Goal: Task Accomplishment & Management: Use online tool/utility

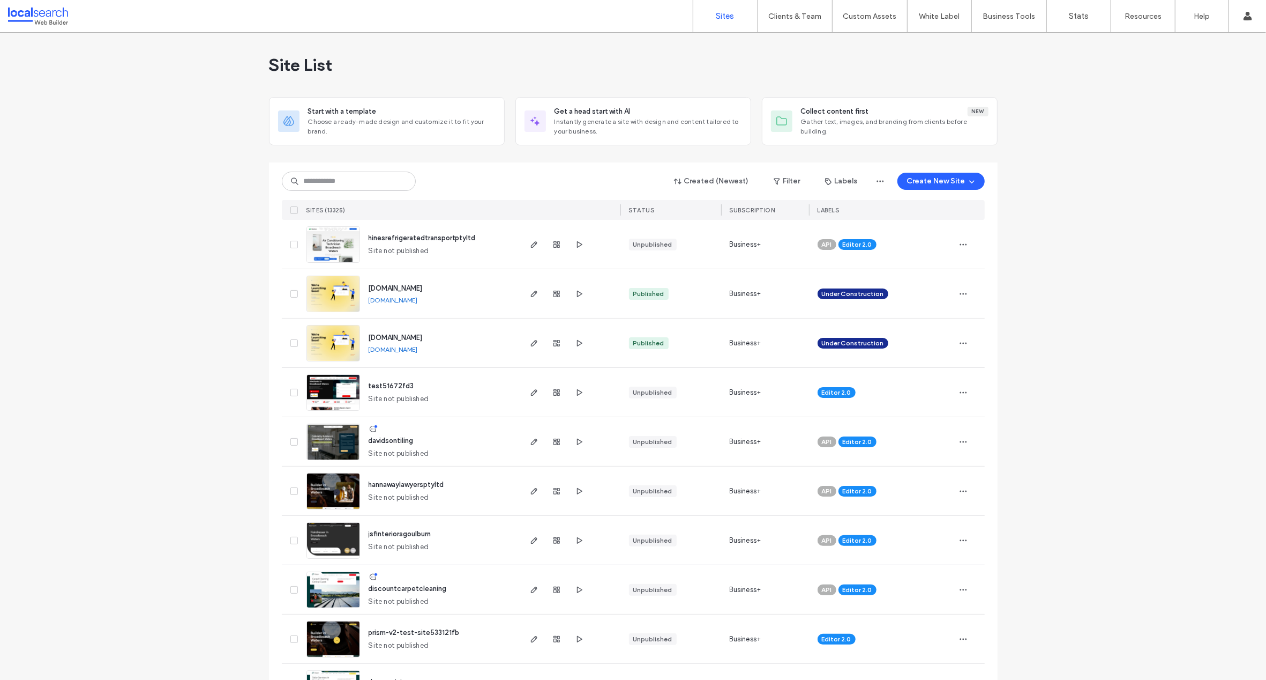
click at [322, 178] on input at bounding box center [349, 180] width 134 height 19
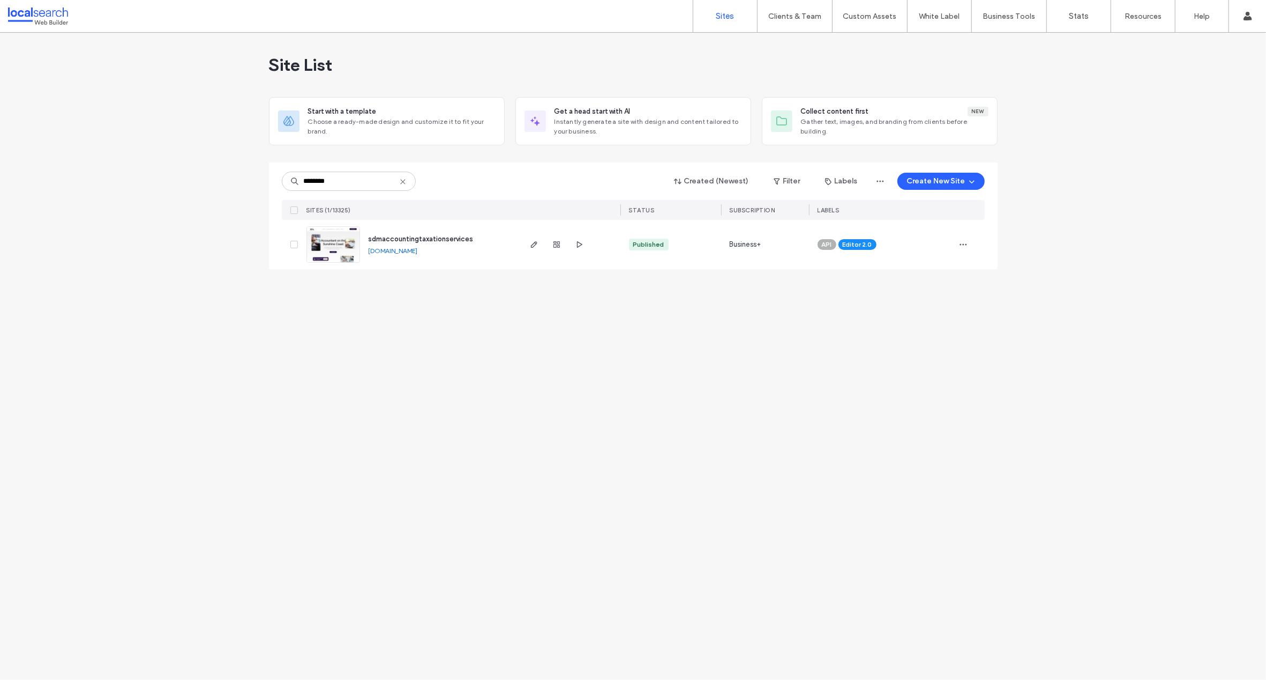
type input "********"
click at [188, 207] on div "Site List Start with a template Choose a ready-made design and customize it to …" at bounding box center [633, 356] width 1266 height 647
click at [398, 237] on span "sdmaccountingtaxationservices" at bounding box center [421, 239] width 105 height 8
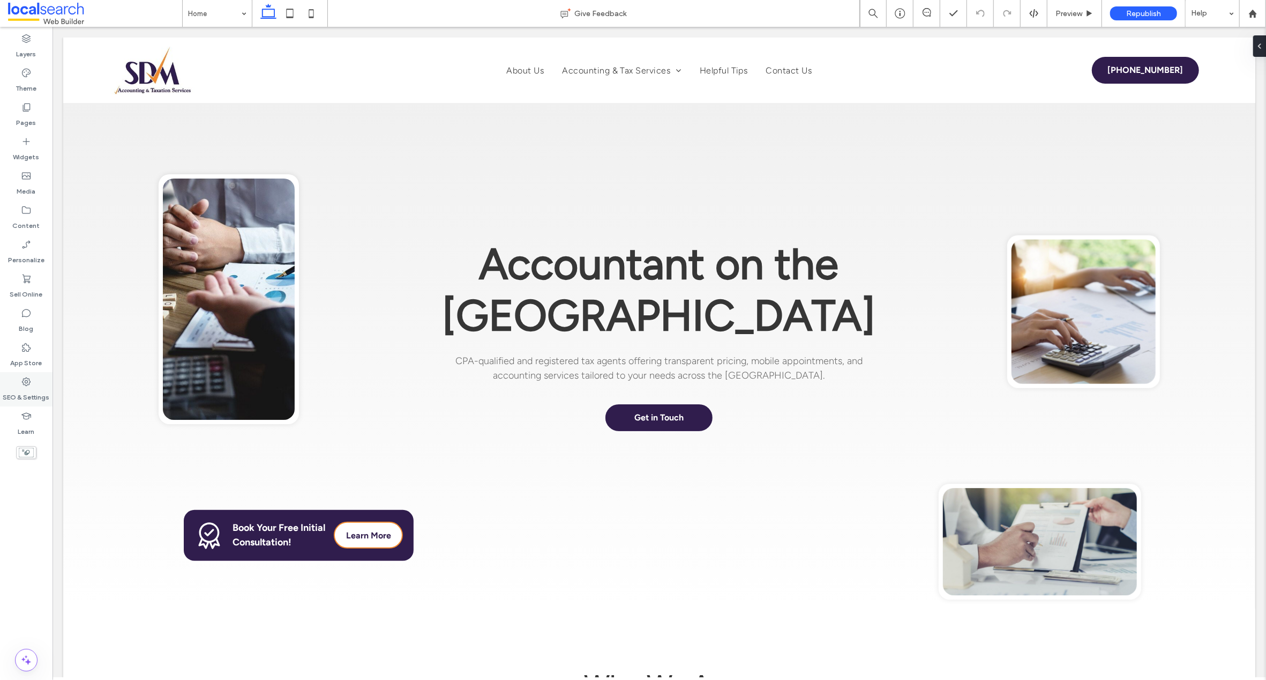
drag, startPoint x: 27, startPoint y: 378, endPoint x: 39, endPoint y: 349, distance: 31.6
click at [27, 378] on use at bounding box center [26, 381] width 9 height 9
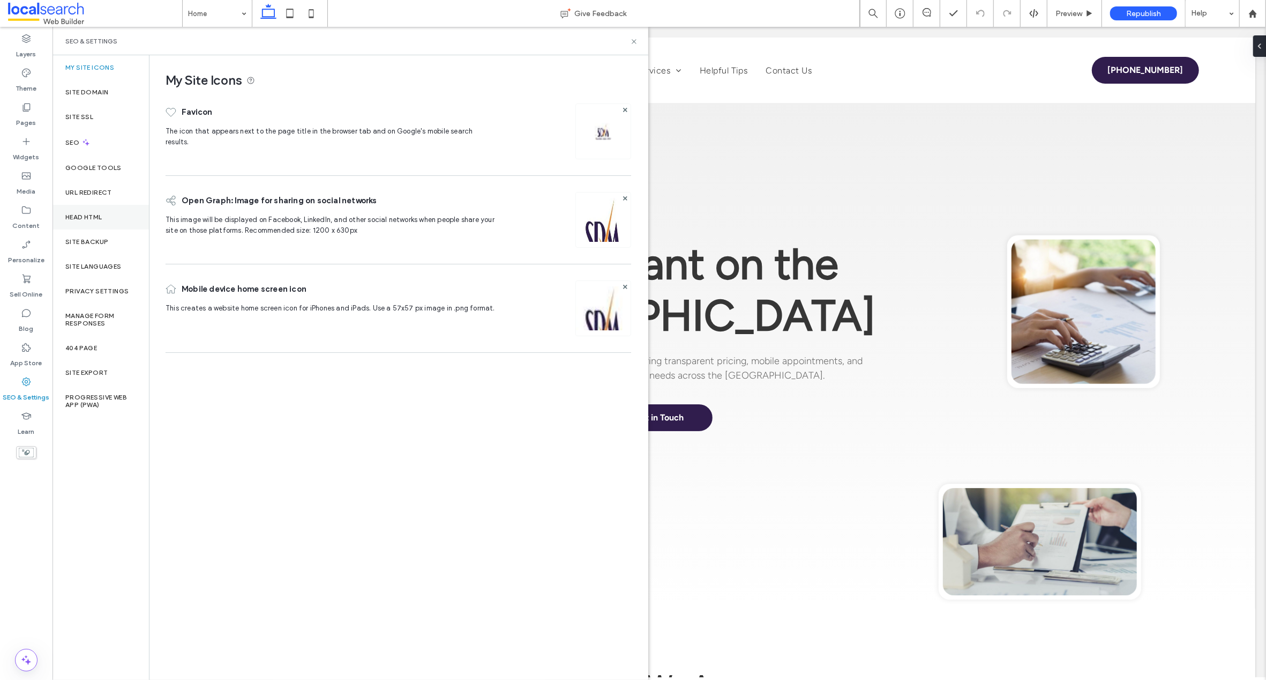
click at [96, 212] on div "Head HTML" at bounding box center [101, 217] width 96 height 25
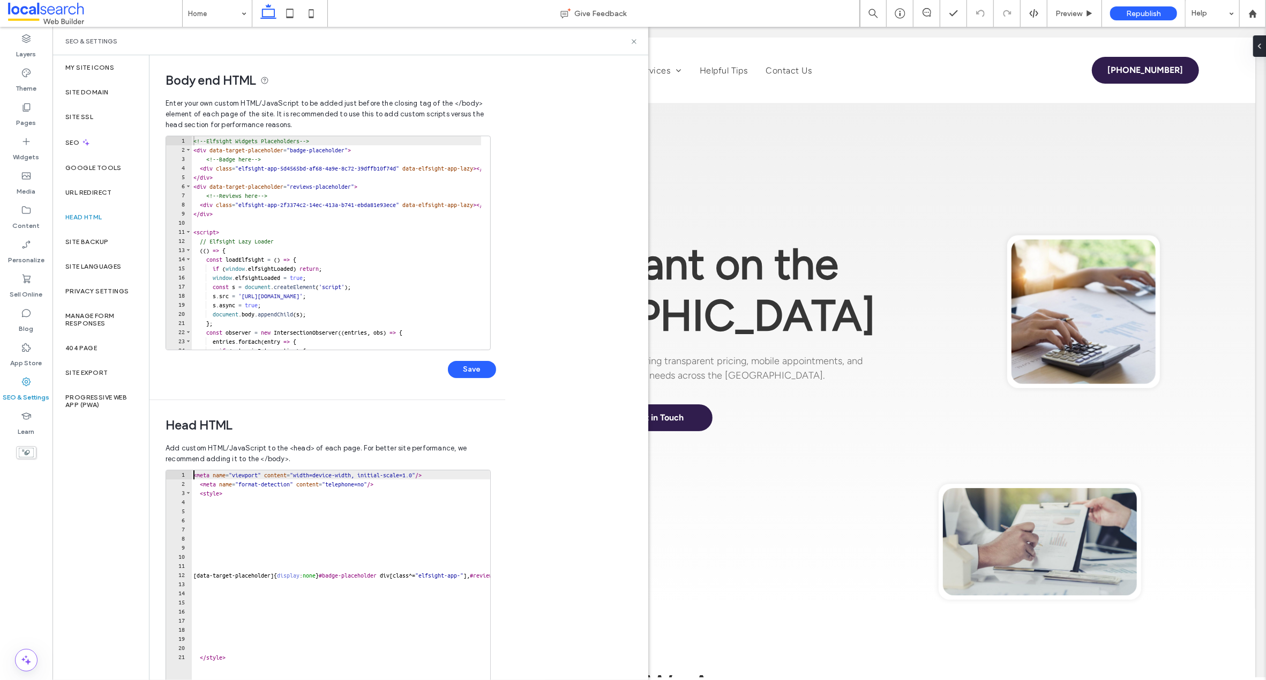
click at [192, 475] on div "< meta name = "viewport" content = "width=device-width, initial-scale=1.0" /> <…" at bounding box center [488, 581] width 594 height 222
type textarea "**********"
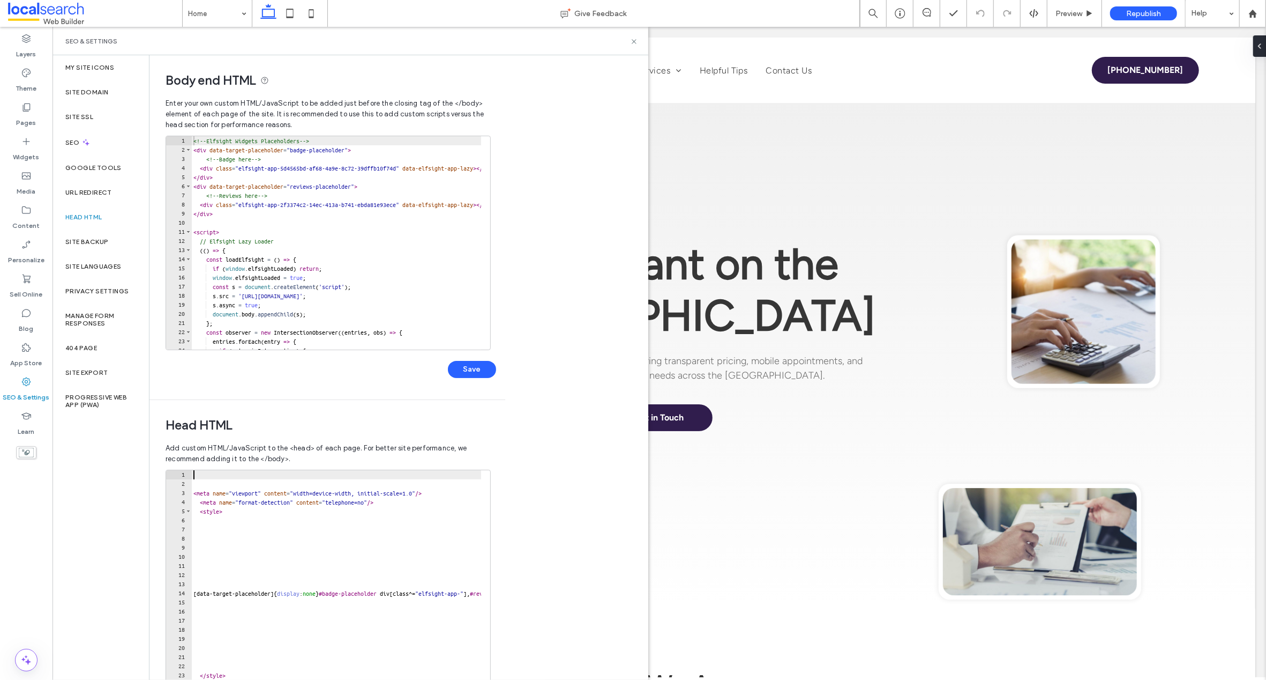
paste textarea "**********"
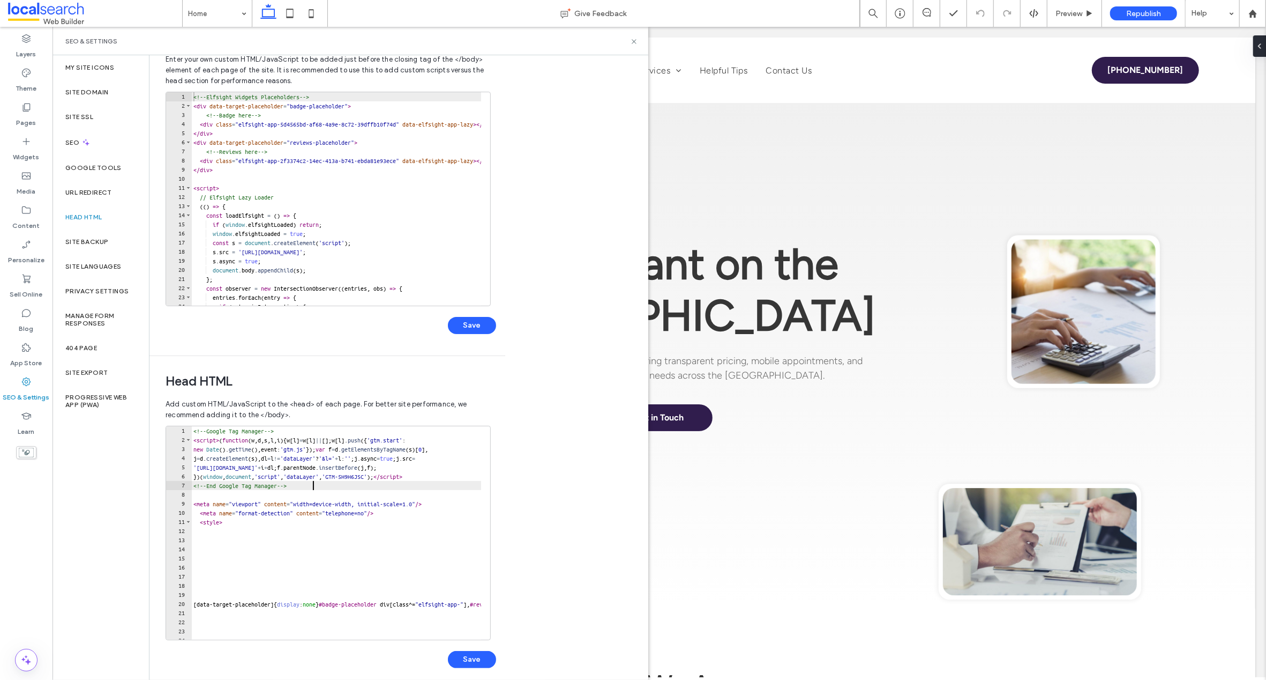
scroll to position [54, 0]
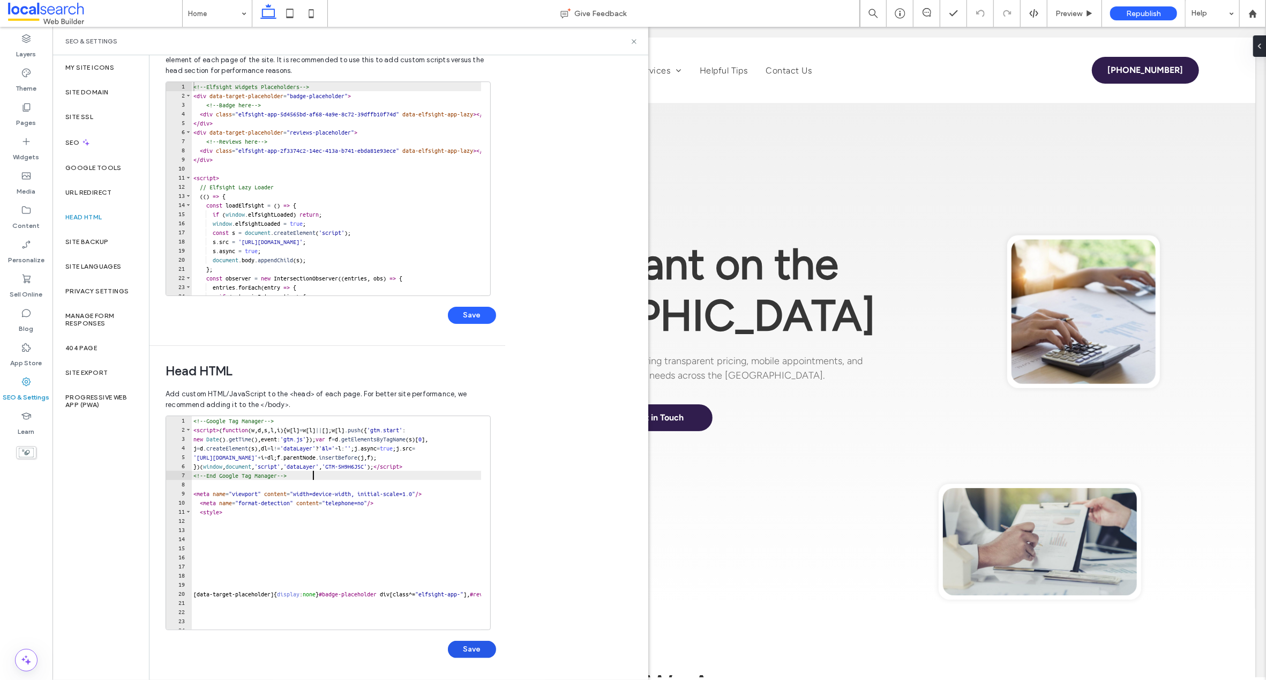
type textarea "**********"
click at [474, 651] on button "Save" at bounding box center [472, 648] width 48 height 17
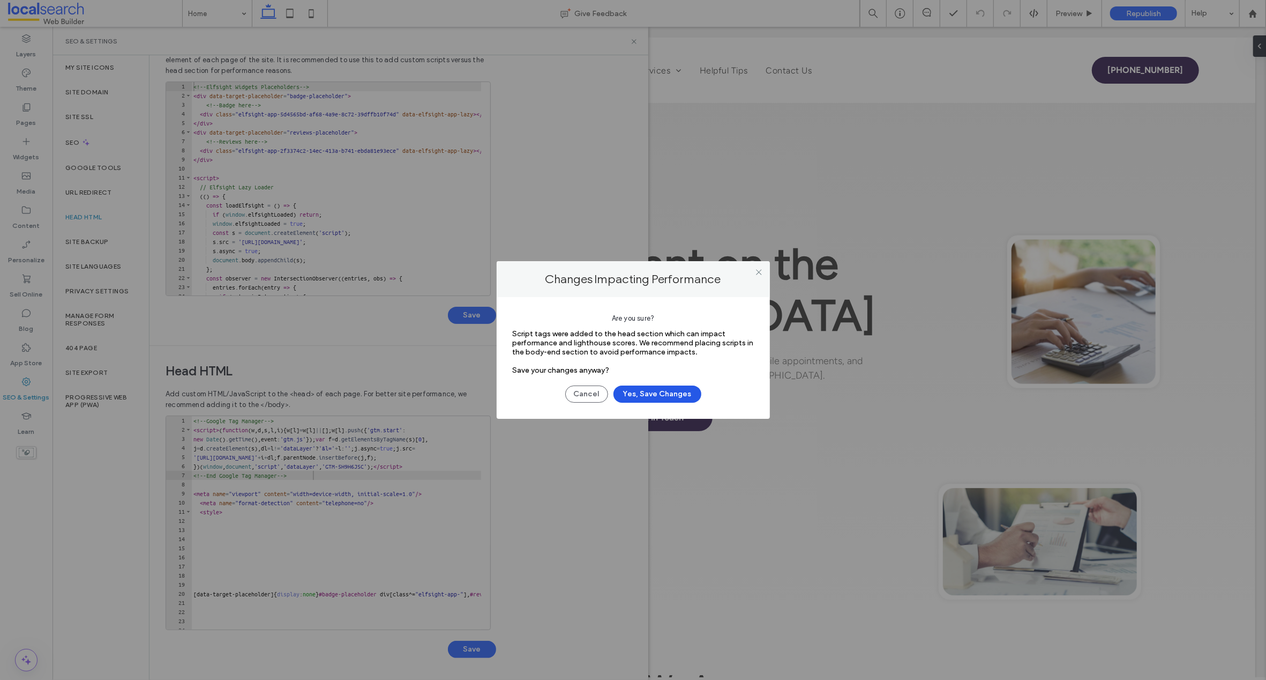
click at [654, 393] on button "Yes, Save Changes" at bounding box center [658, 393] width 88 height 17
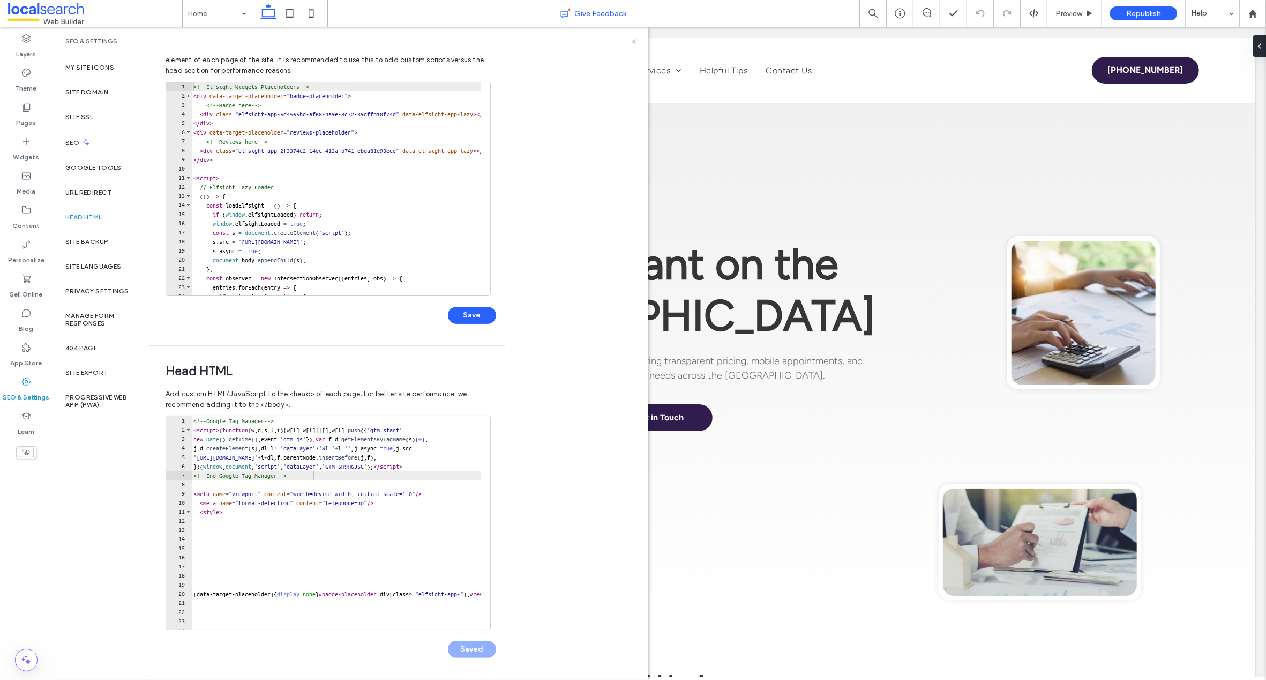
scroll to position [0, 0]
click at [633, 42] on icon at bounding box center [634, 42] width 8 height 8
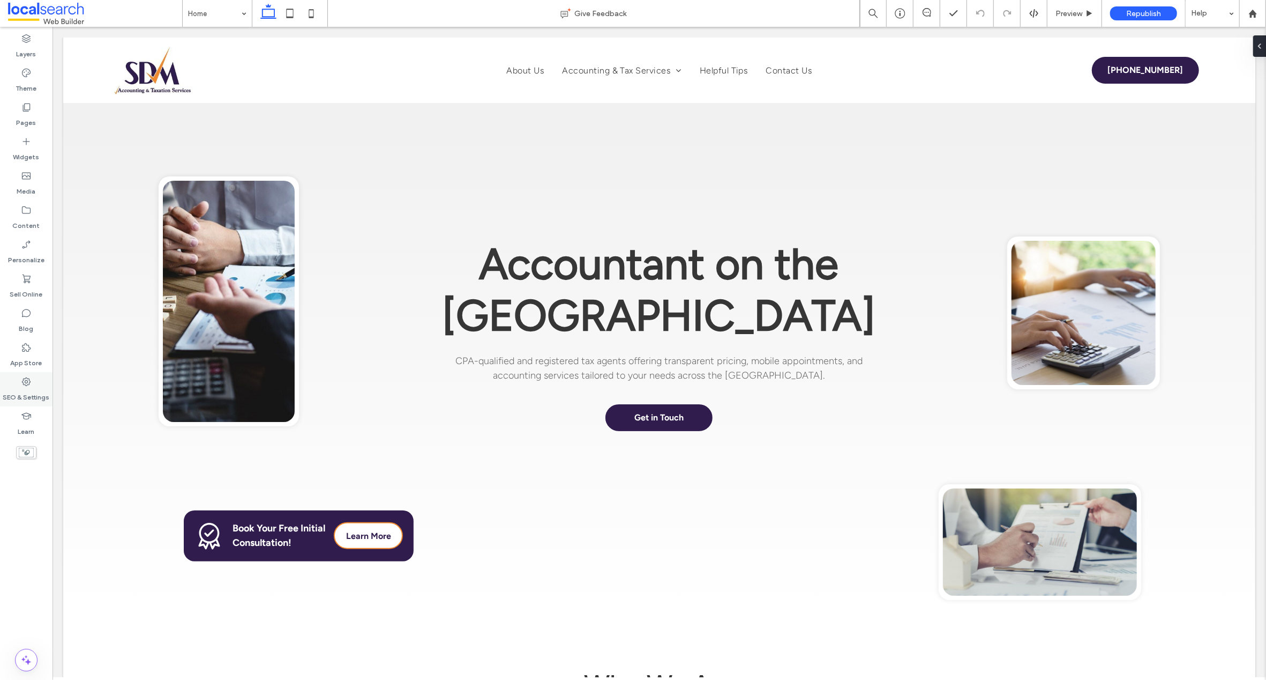
click at [28, 379] on icon at bounding box center [26, 381] width 11 height 11
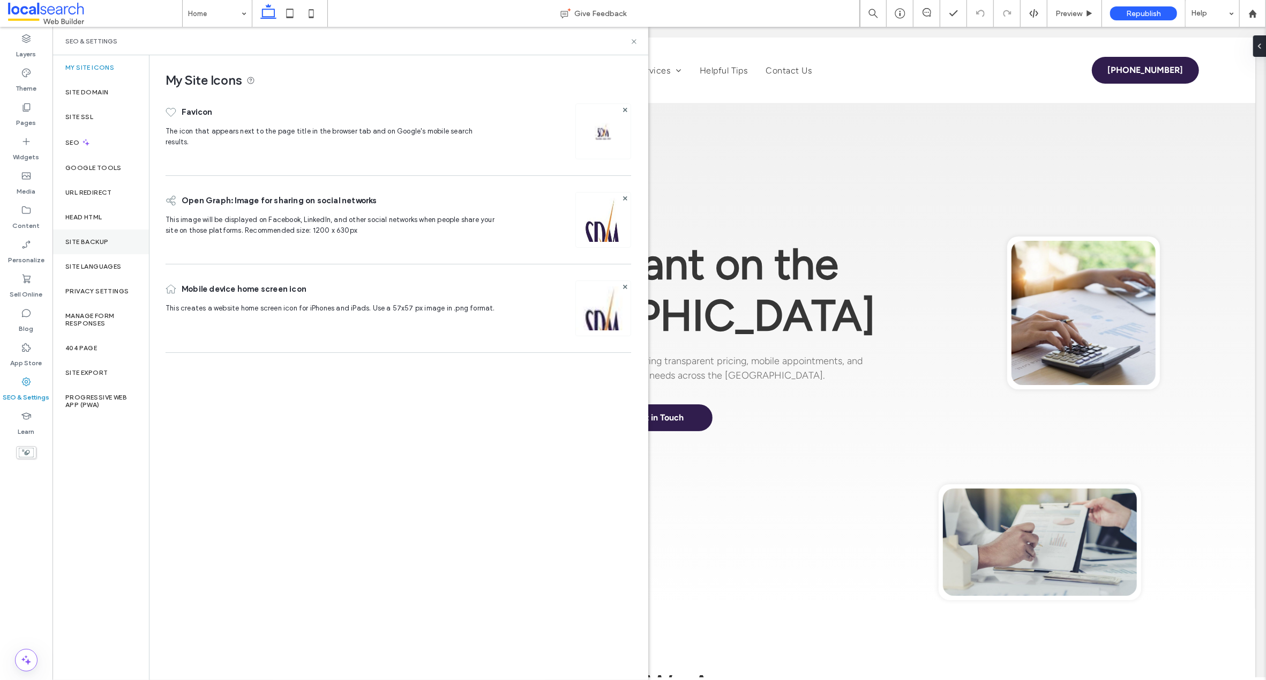
click at [86, 237] on div "Site Backup" at bounding box center [101, 241] width 96 height 25
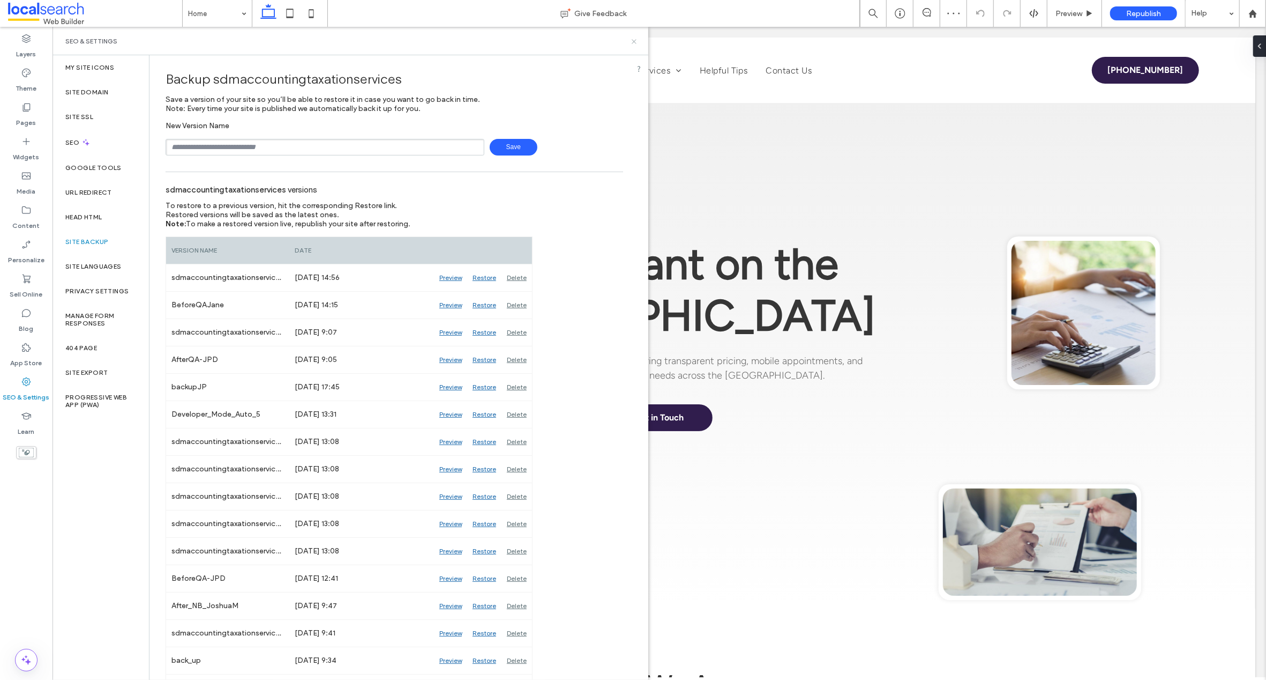
drag, startPoint x: 633, startPoint y: 39, endPoint x: 172, endPoint y: 268, distance: 515.0
click at [633, 39] on icon at bounding box center [634, 42] width 8 height 8
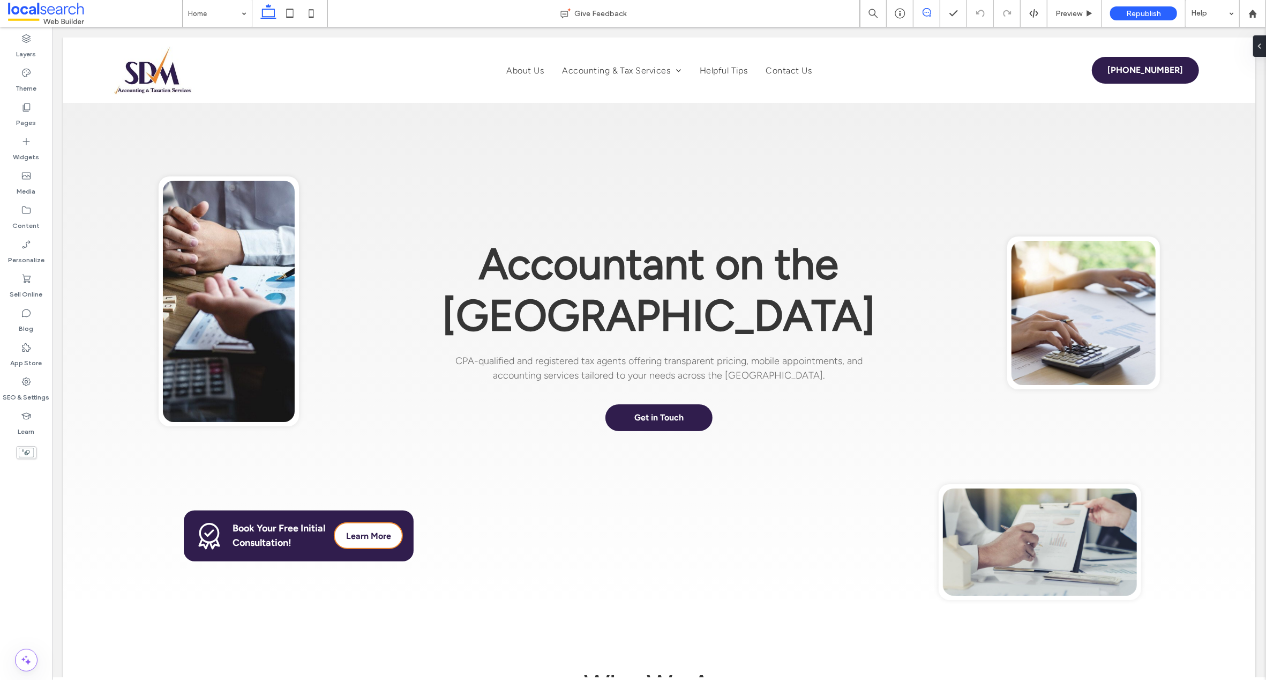
click at [929, 13] on icon at bounding box center [927, 12] width 9 height 9
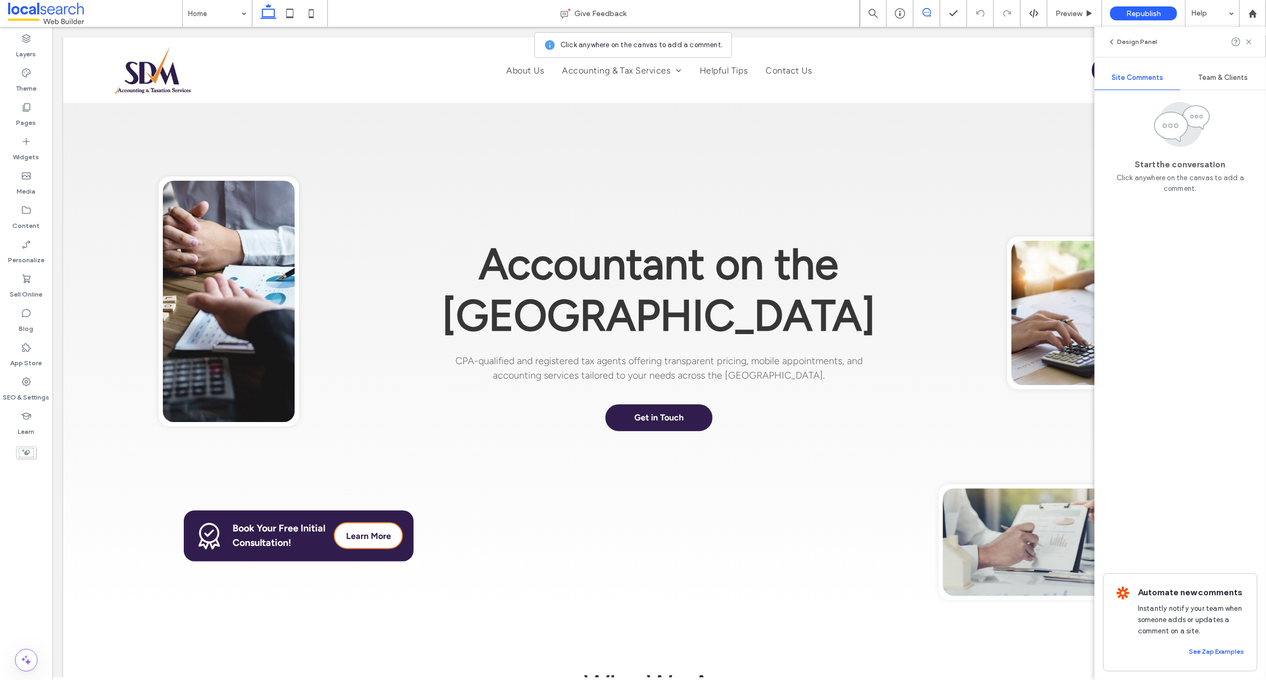
click at [929, 12] on icon at bounding box center [927, 12] width 9 height 9
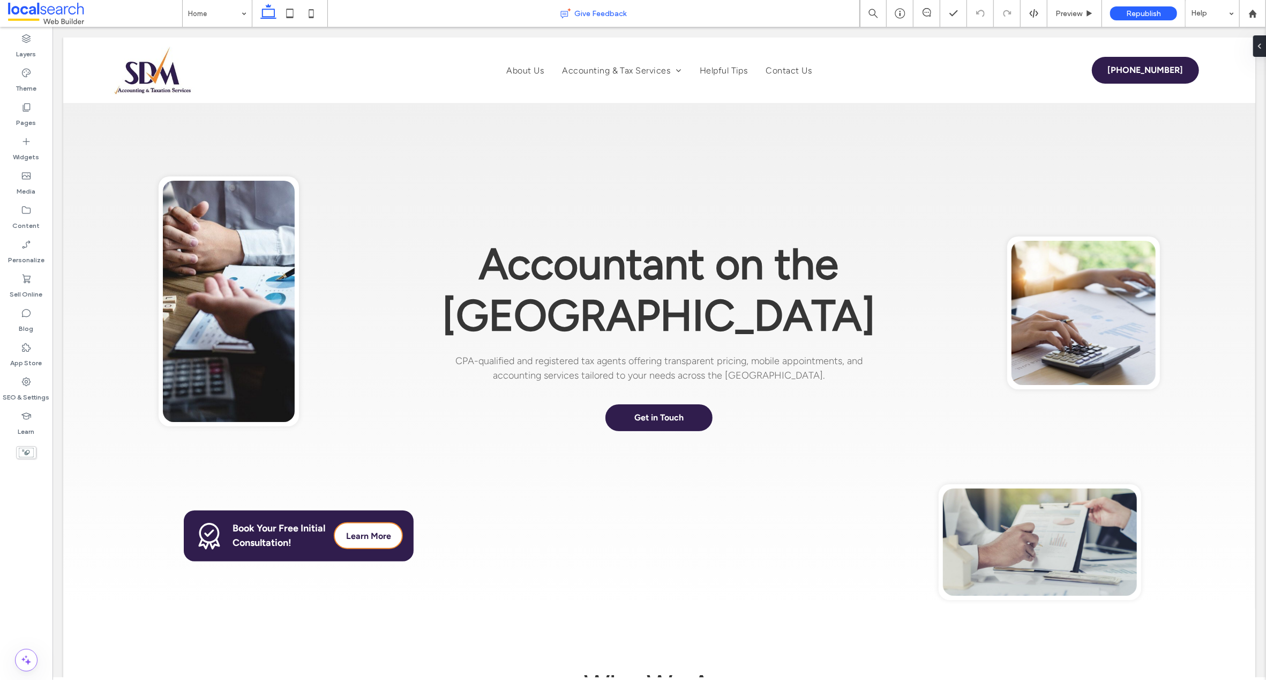
click at [412, 9] on div "Give Feedback" at bounding box center [594, 13] width 532 height 11
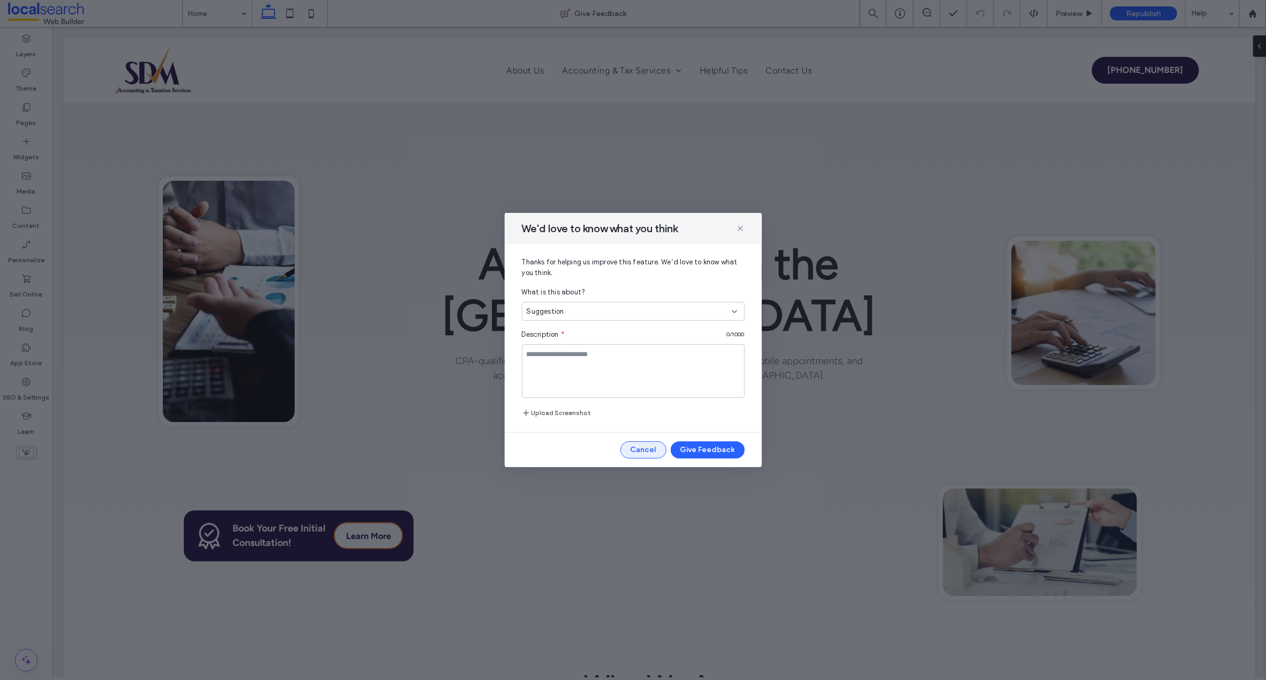
click at [645, 452] on button "Cancel" at bounding box center [644, 449] width 46 height 17
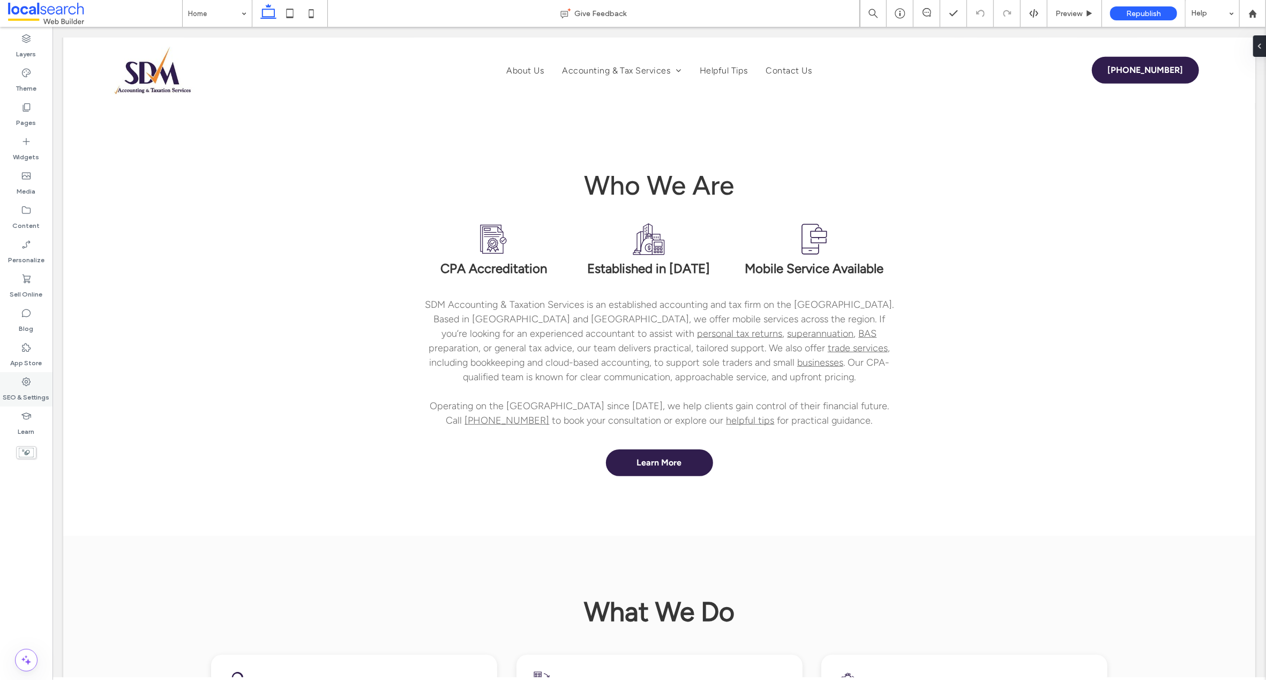
scroll to position [355, 0]
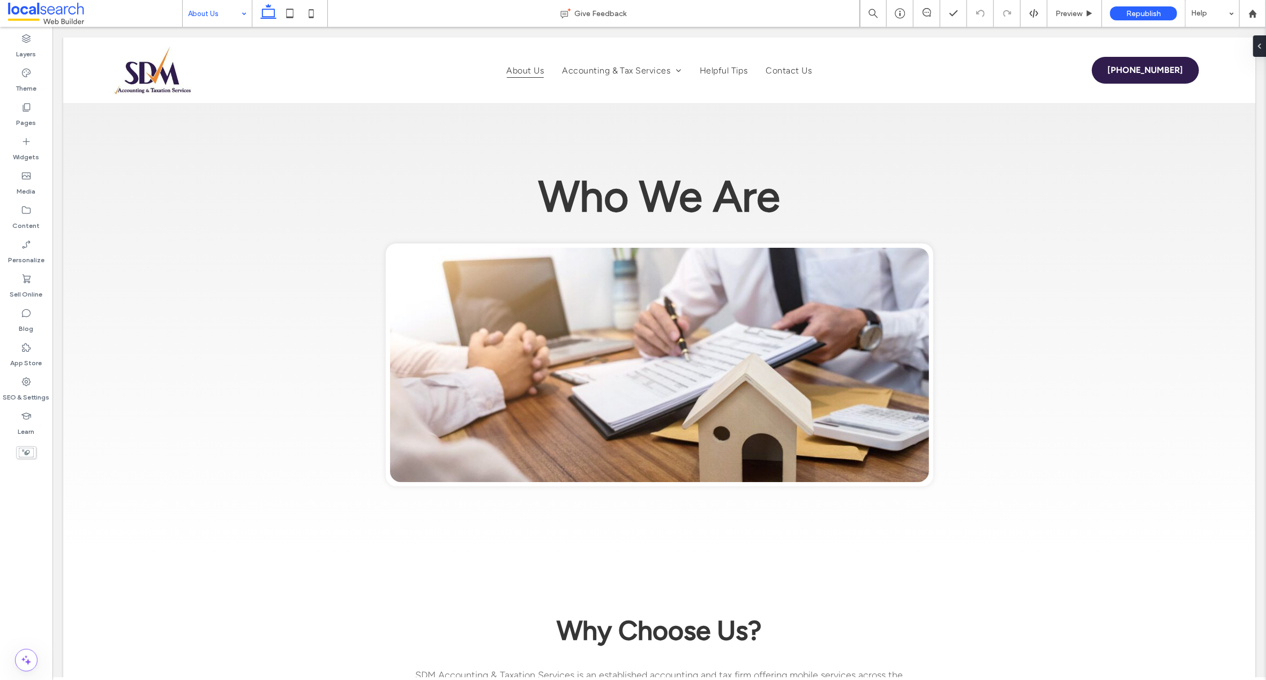
scroll to position [666, 0]
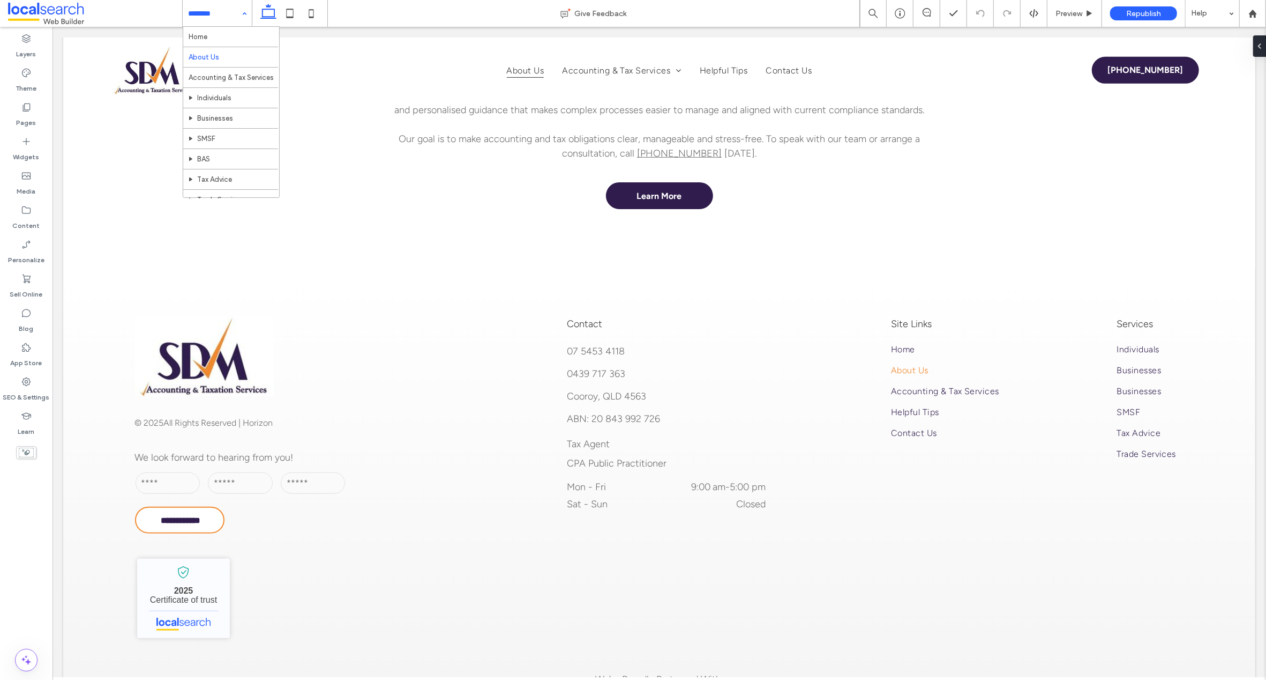
click at [200, 9] on input at bounding box center [214, 13] width 53 height 27
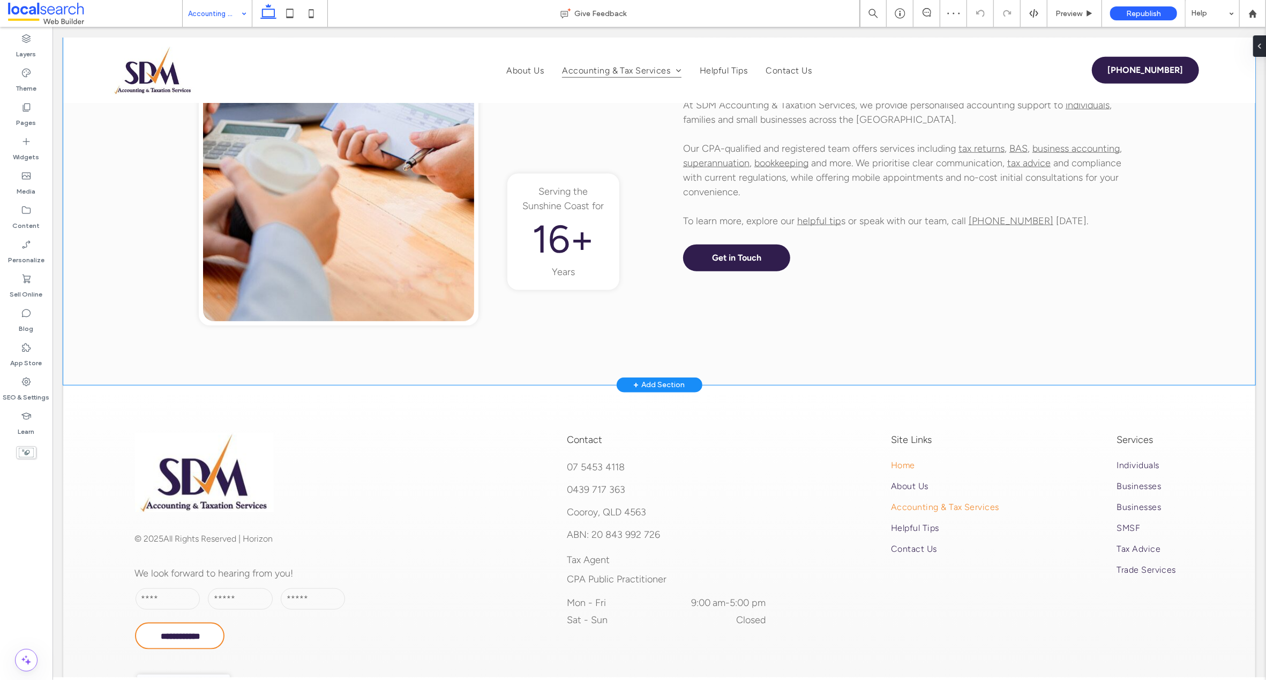
scroll to position [929, 0]
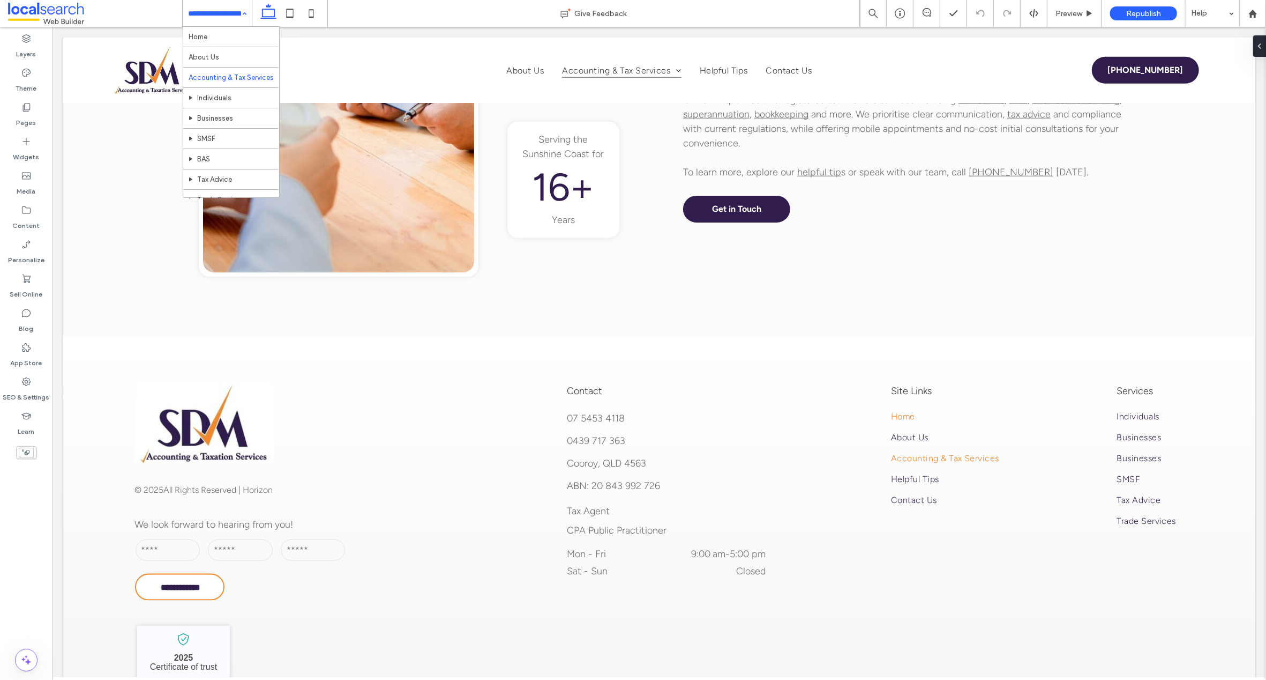
click at [210, 10] on input at bounding box center [214, 13] width 53 height 27
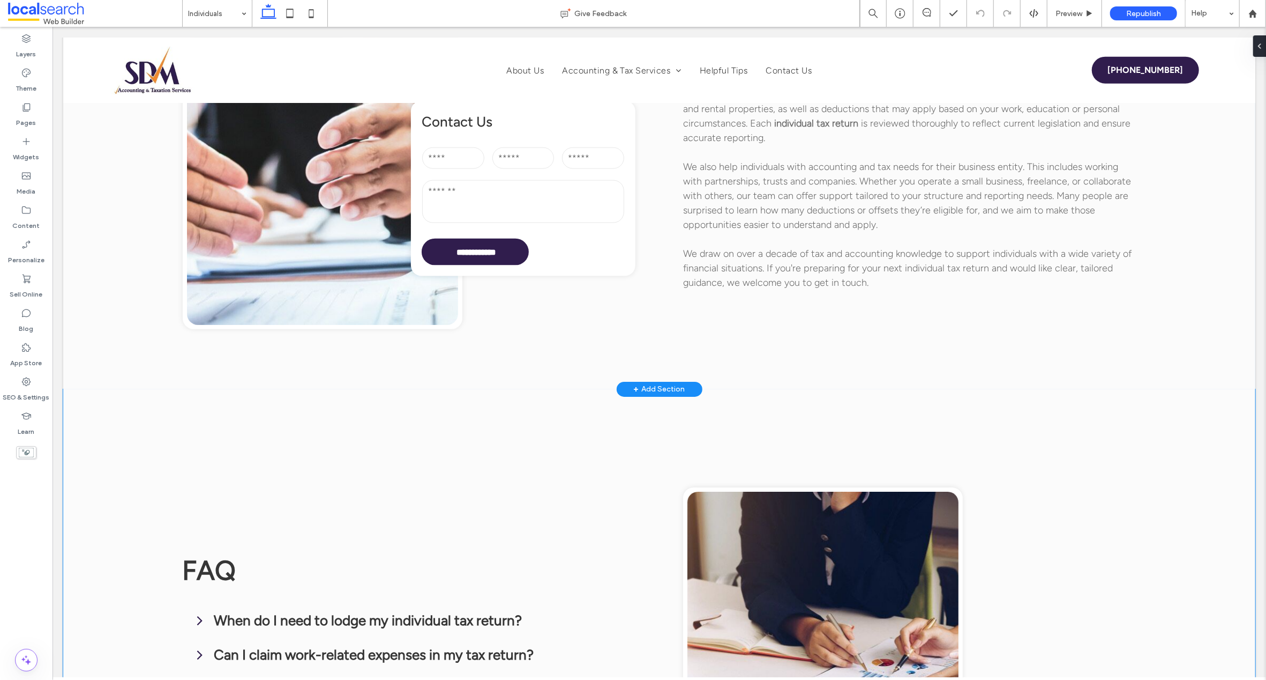
scroll to position [1465, 0]
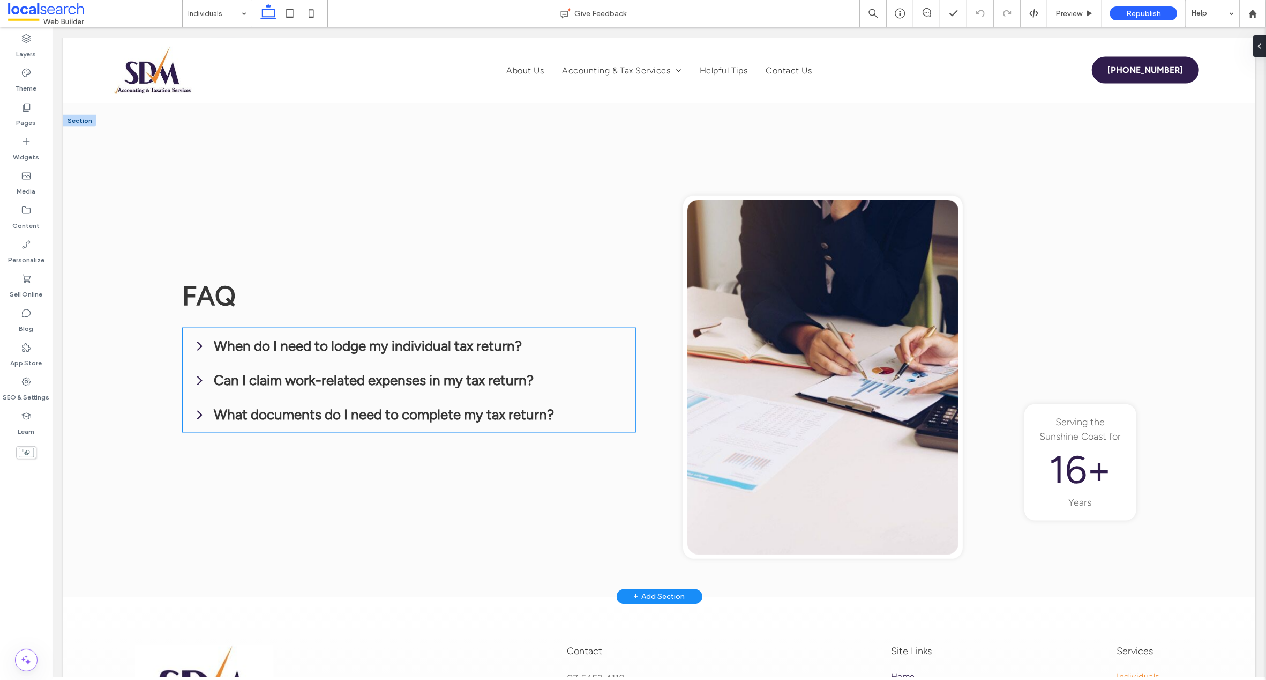
click at [198, 338] on icon at bounding box center [199, 346] width 16 height 16
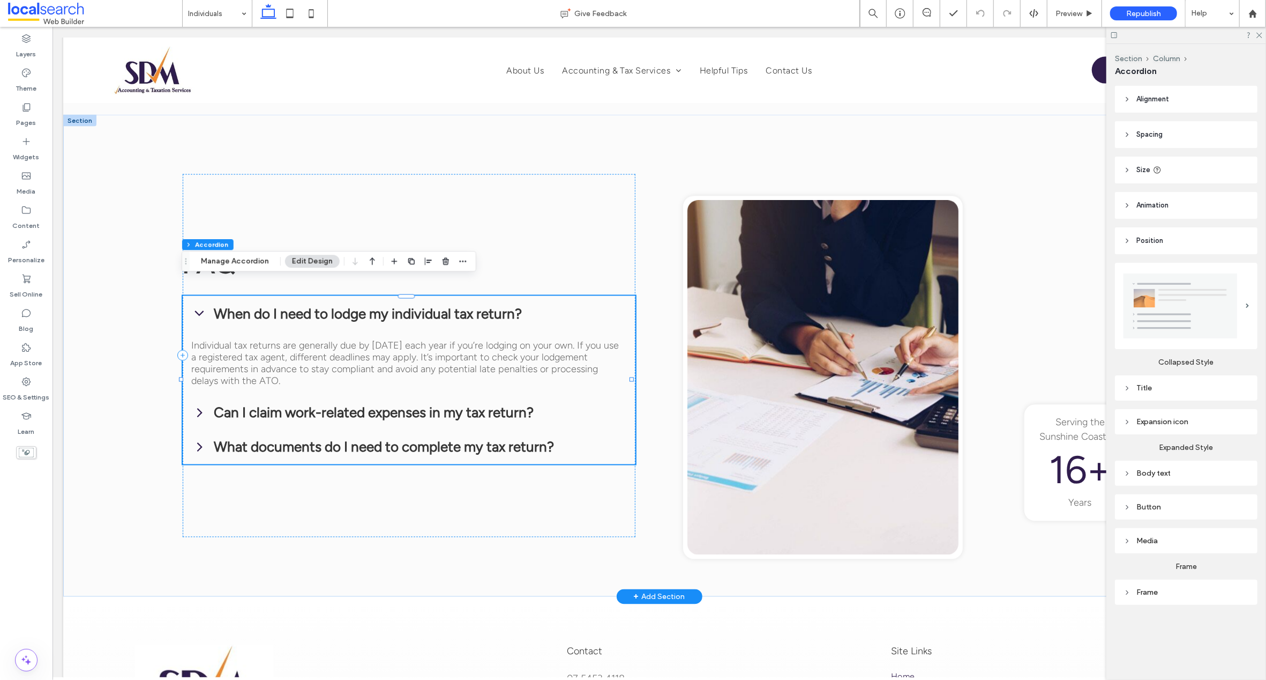
click at [195, 311] on icon at bounding box center [198, 313] width 9 height 5
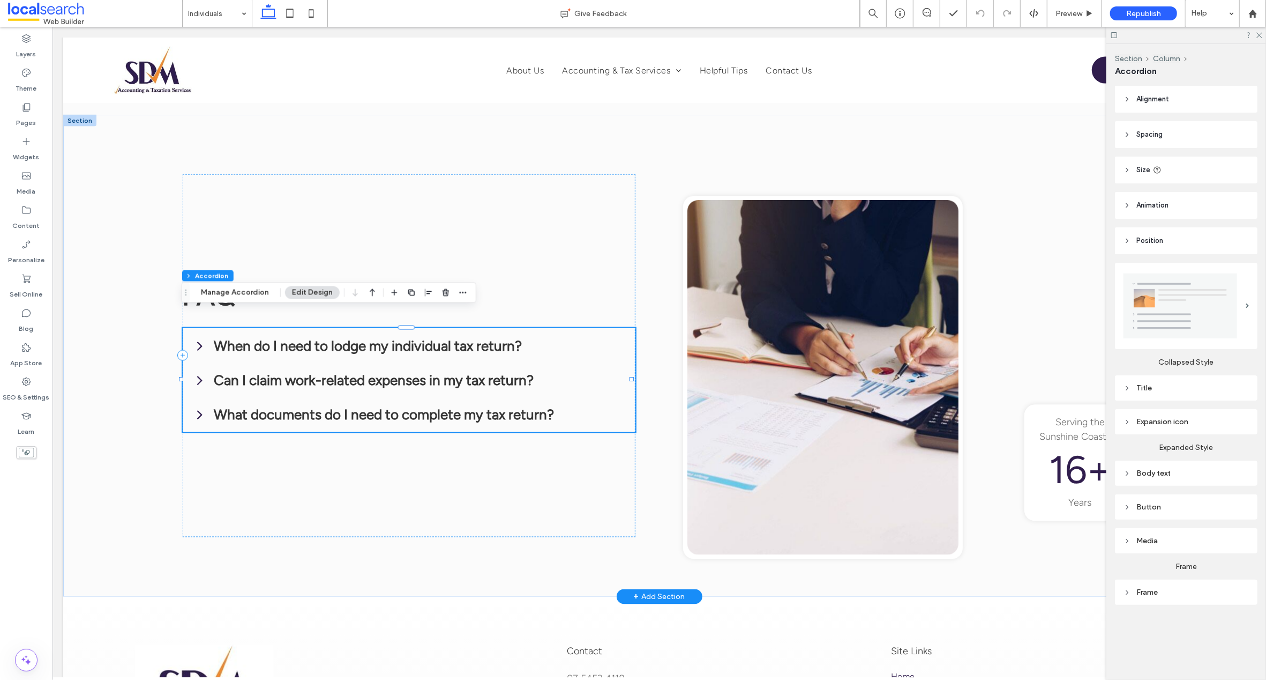
click at [198, 372] on icon at bounding box center [199, 380] width 16 height 16
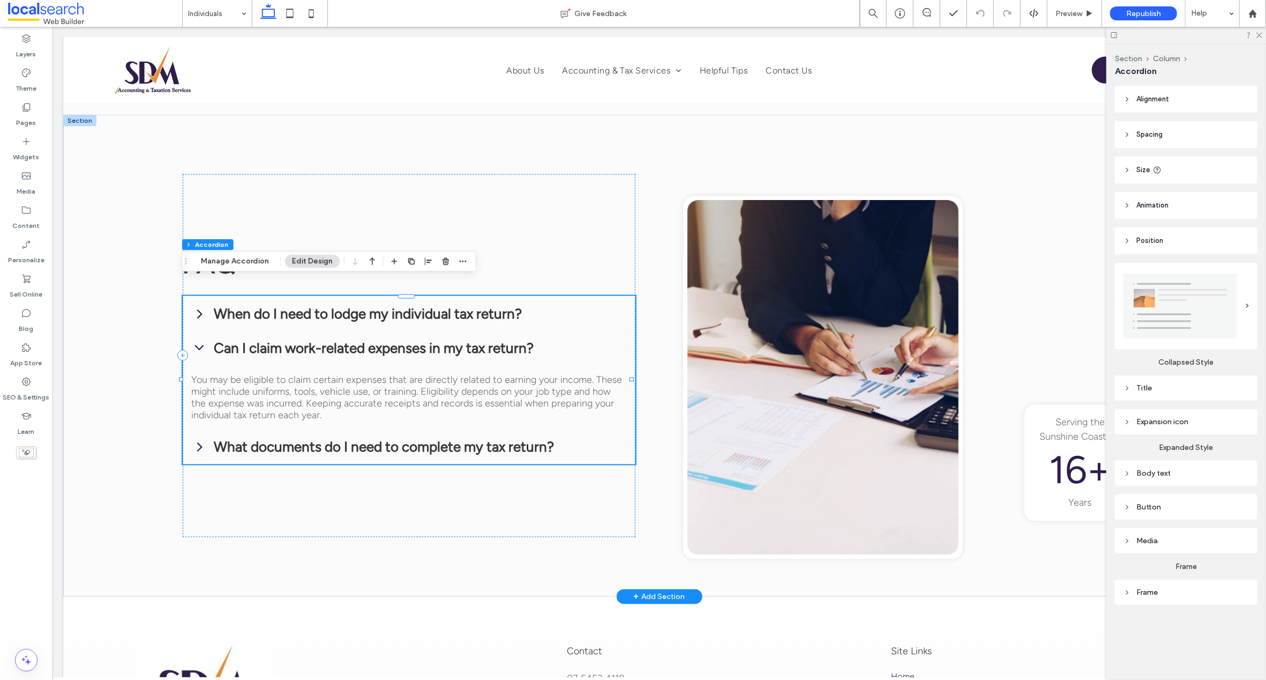
click at [200, 340] on icon at bounding box center [199, 348] width 16 height 16
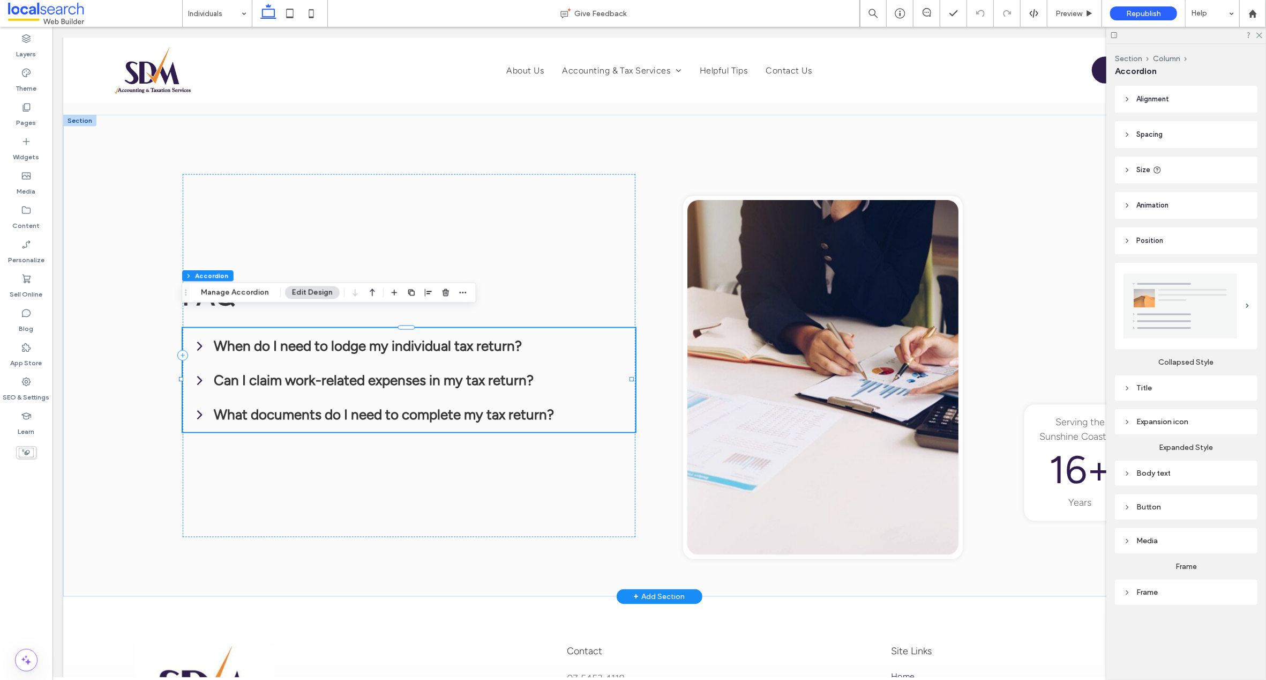
click at [200, 406] on icon at bounding box center [199, 414] width 16 height 16
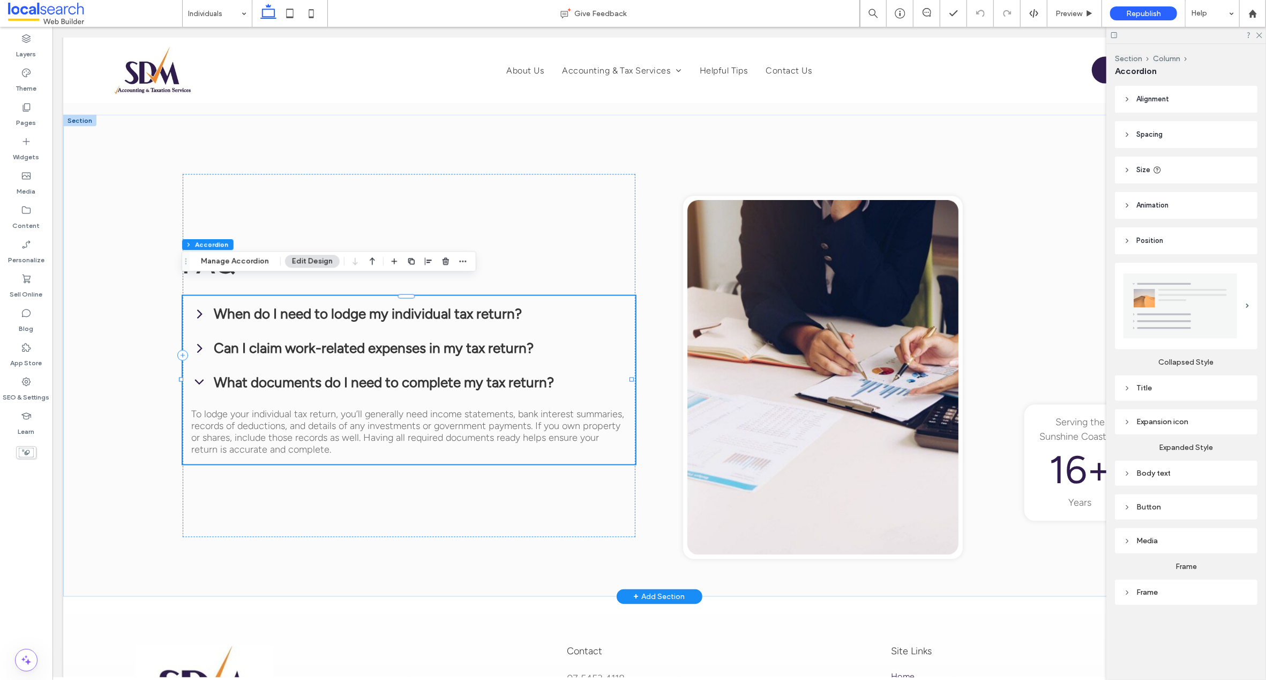
click at [196, 374] on icon at bounding box center [199, 382] width 16 height 16
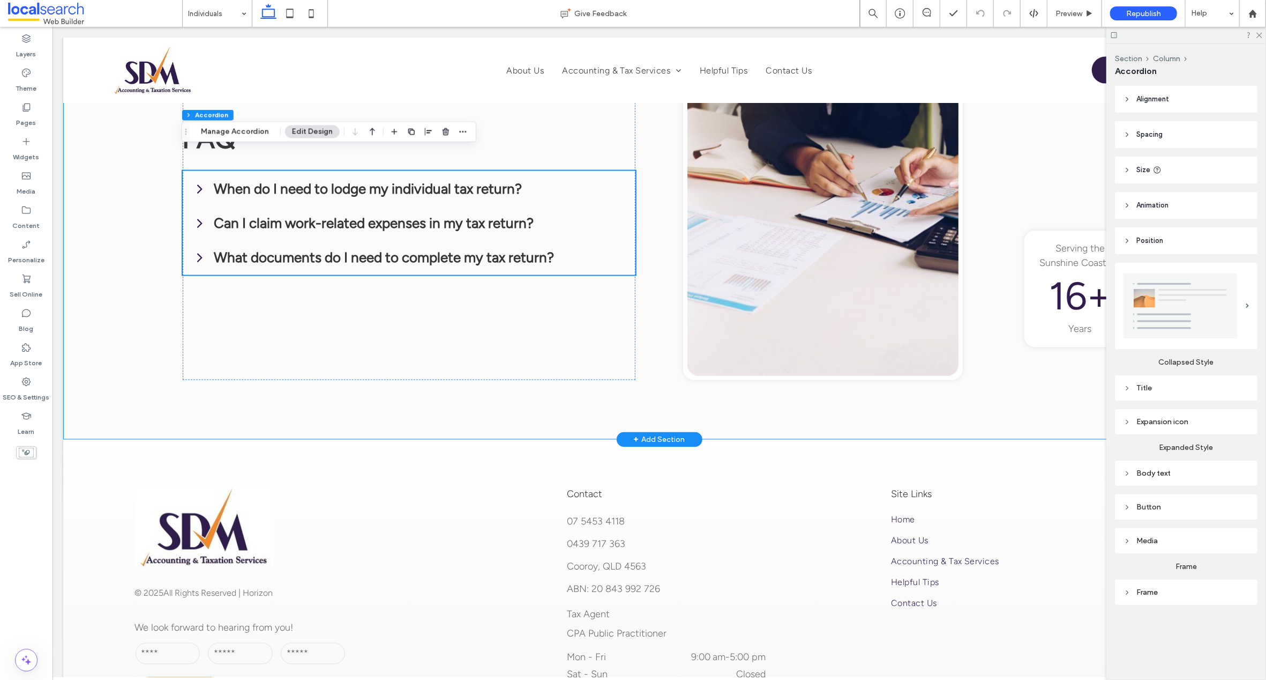
scroll to position [1616, 0]
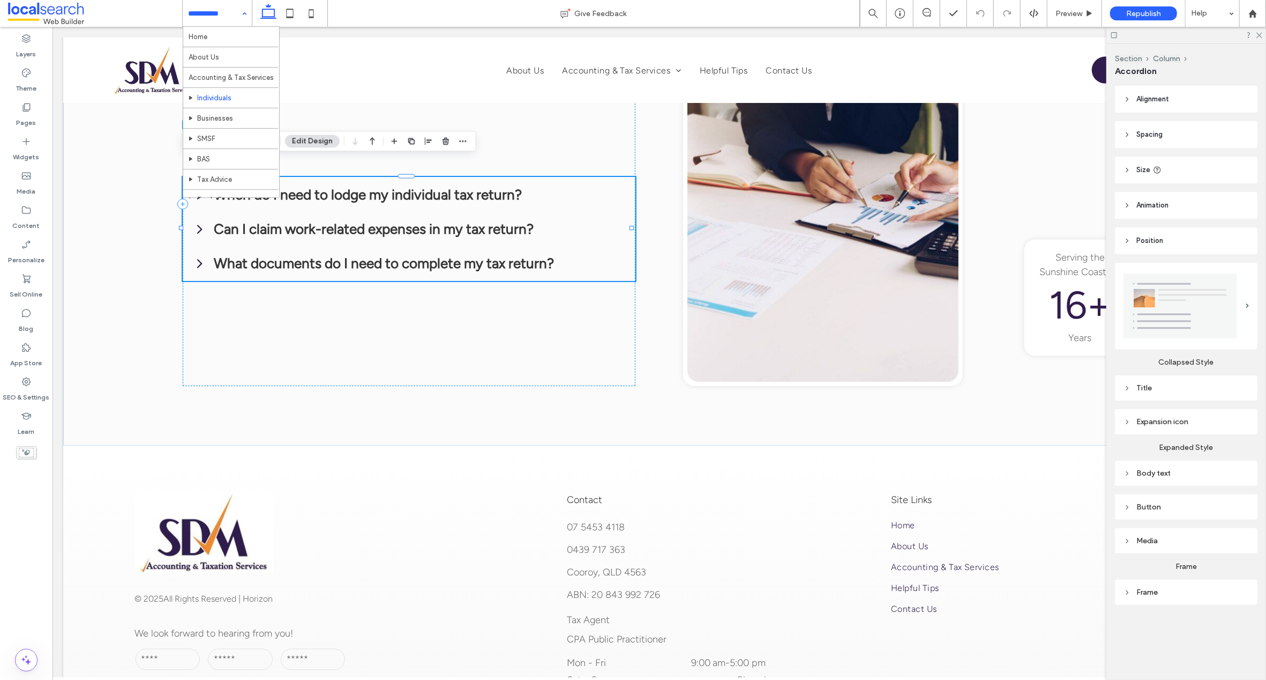
click at [208, 8] on input at bounding box center [214, 13] width 53 height 27
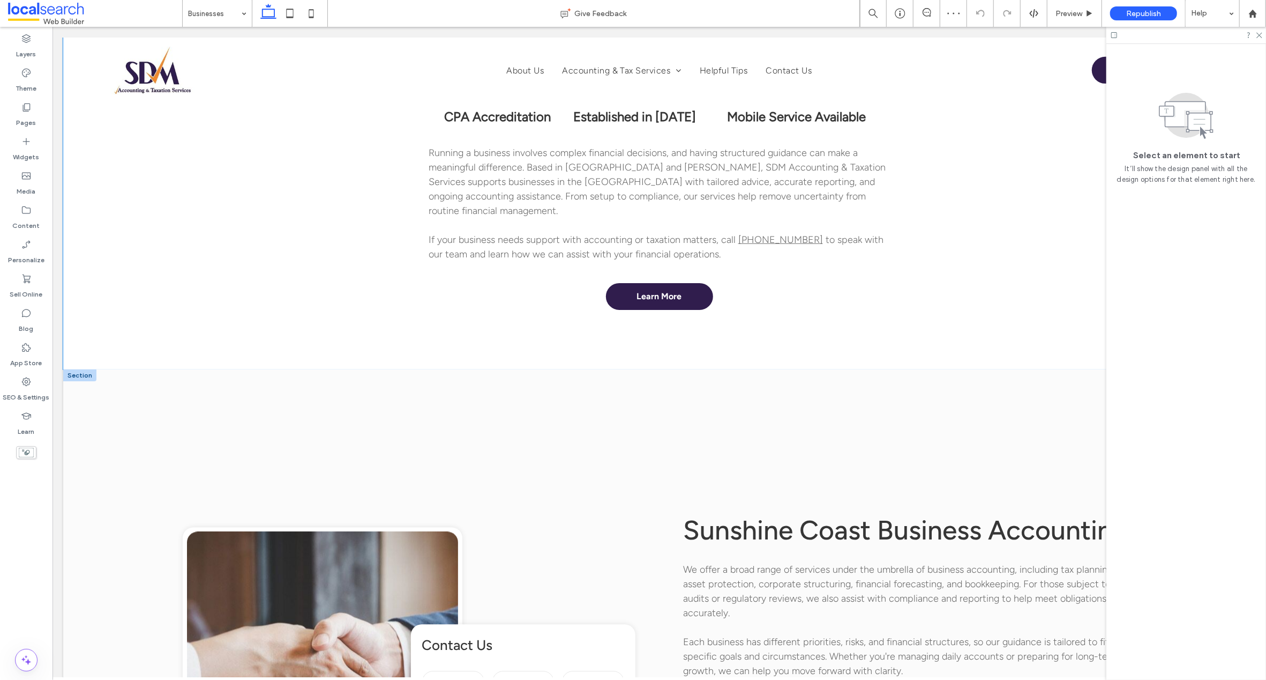
scroll to position [844, 0]
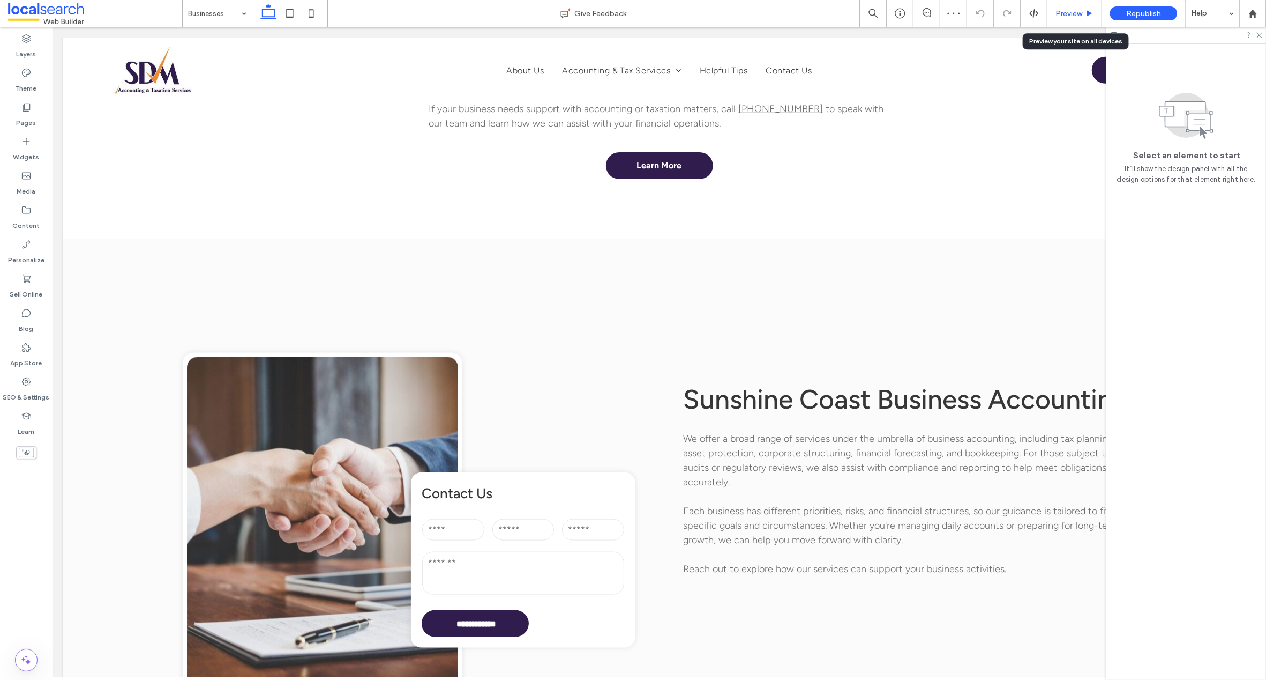
drag, startPoint x: 1078, startPoint y: 13, endPoint x: 583, endPoint y: 195, distance: 528.1
click at [1078, 13] on span "Preview" at bounding box center [1069, 13] width 27 height 9
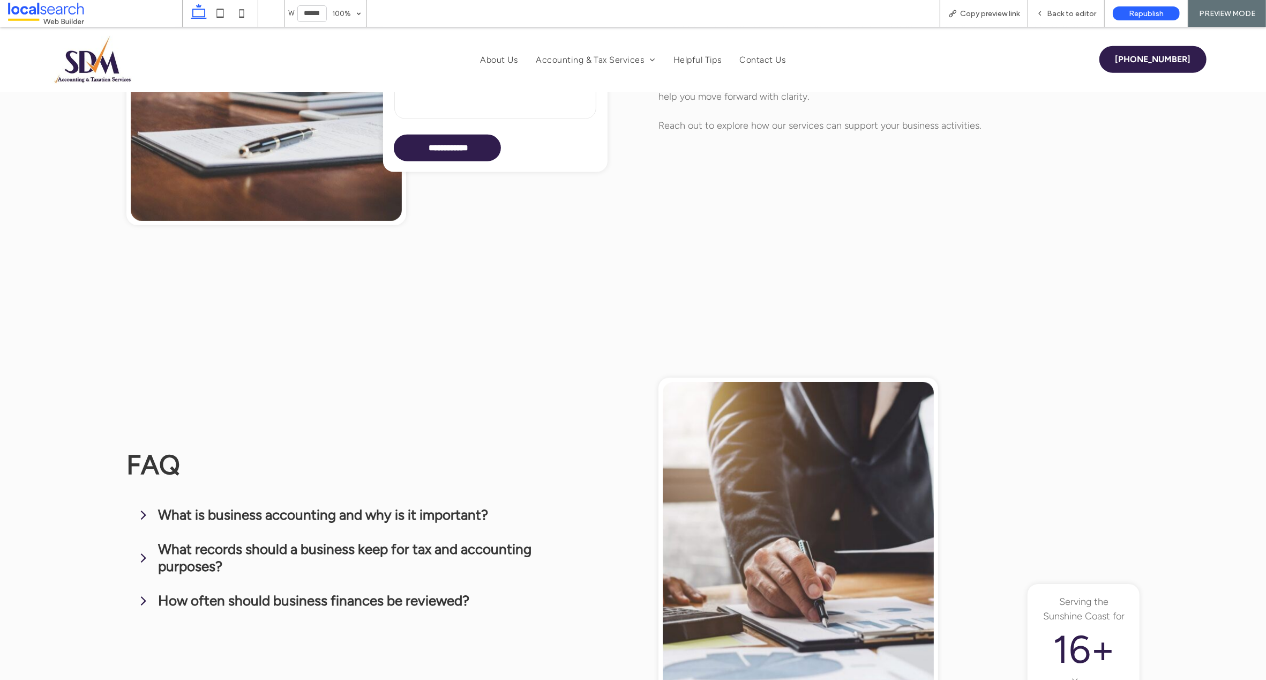
scroll to position [1447, 0]
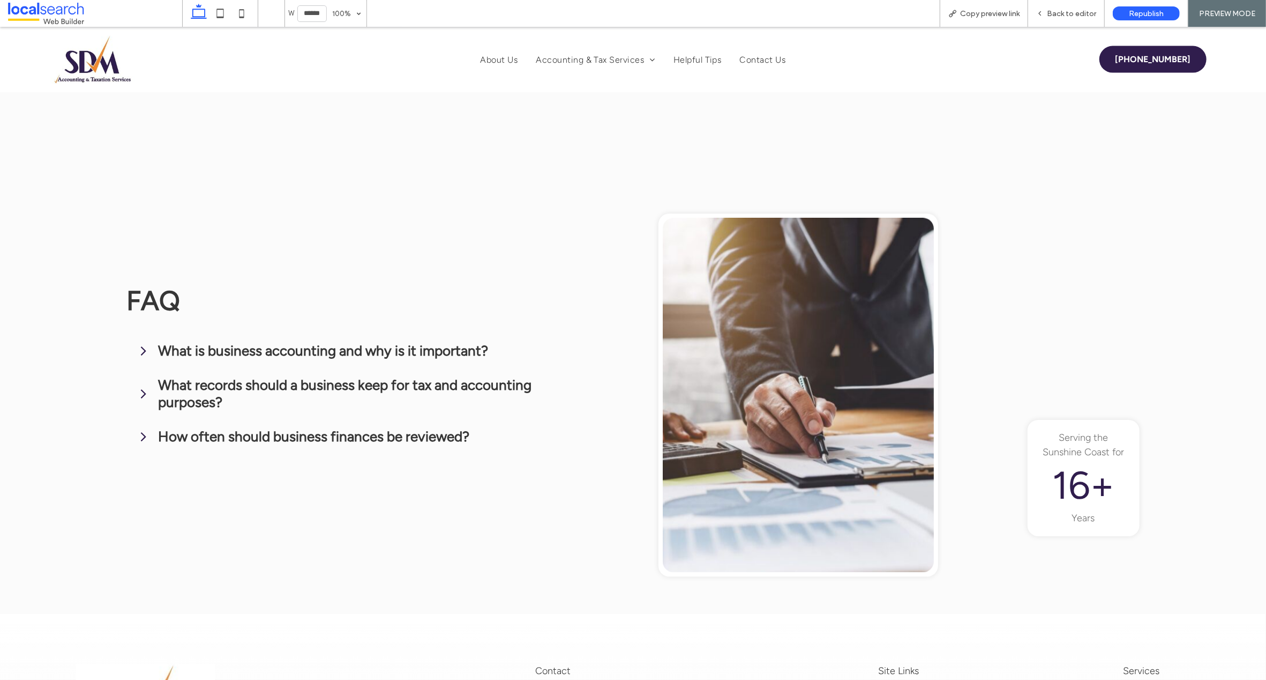
drag, startPoint x: 140, startPoint y: 347, endPoint x: 156, endPoint y: 348, distance: 16.6
click at [140, 347] on icon at bounding box center [144, 350] width 16 height 16
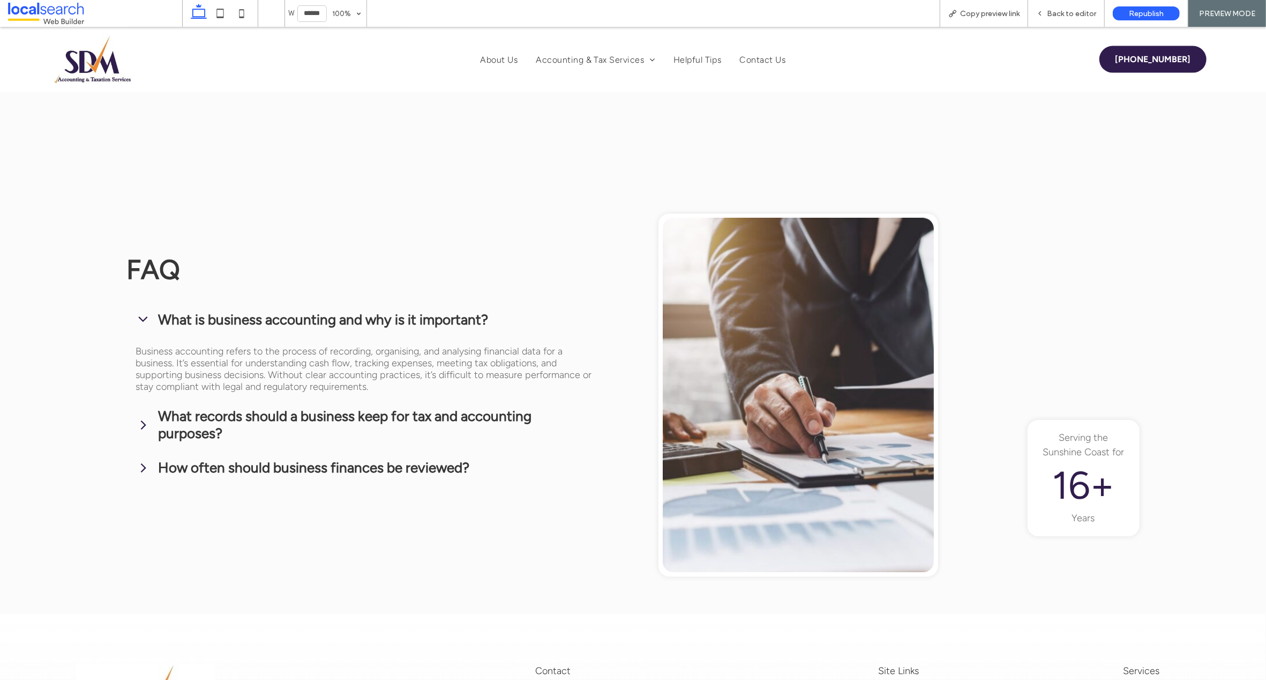
click at [142, 316] on icon at bounding box center [144, 319] width 16 height 16
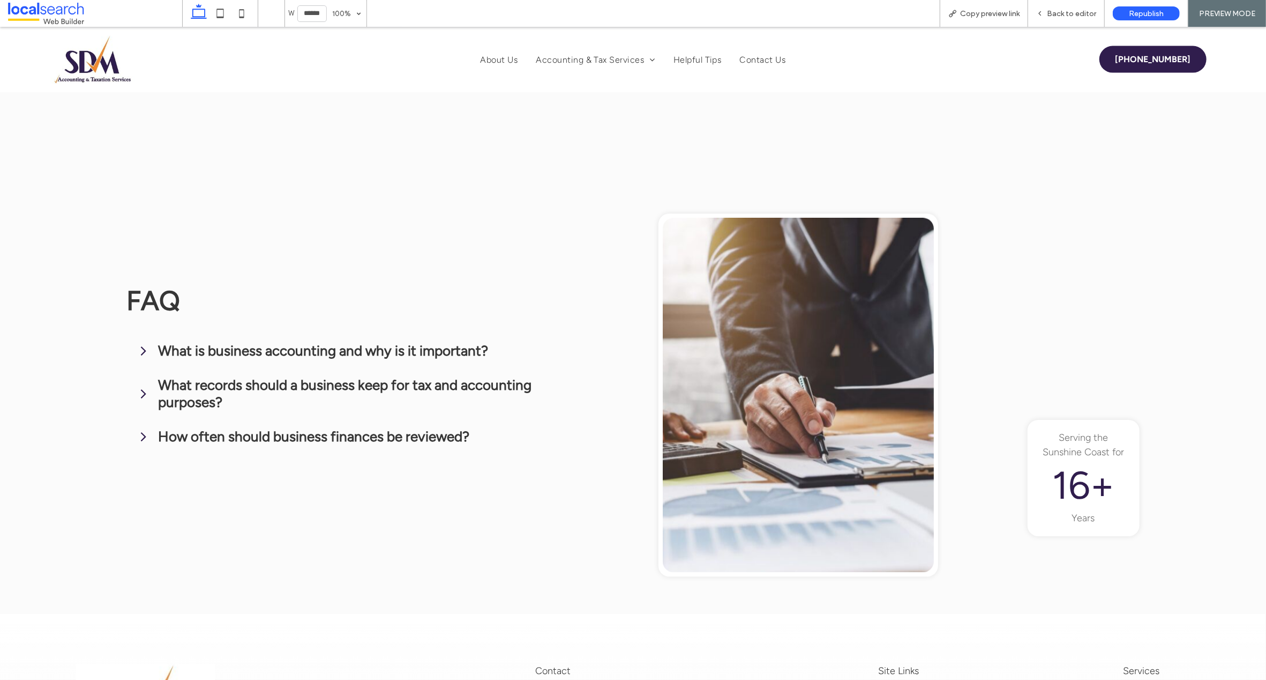
click at [144, 387] on icon at bounding box center [144, 393] width 16 height 16
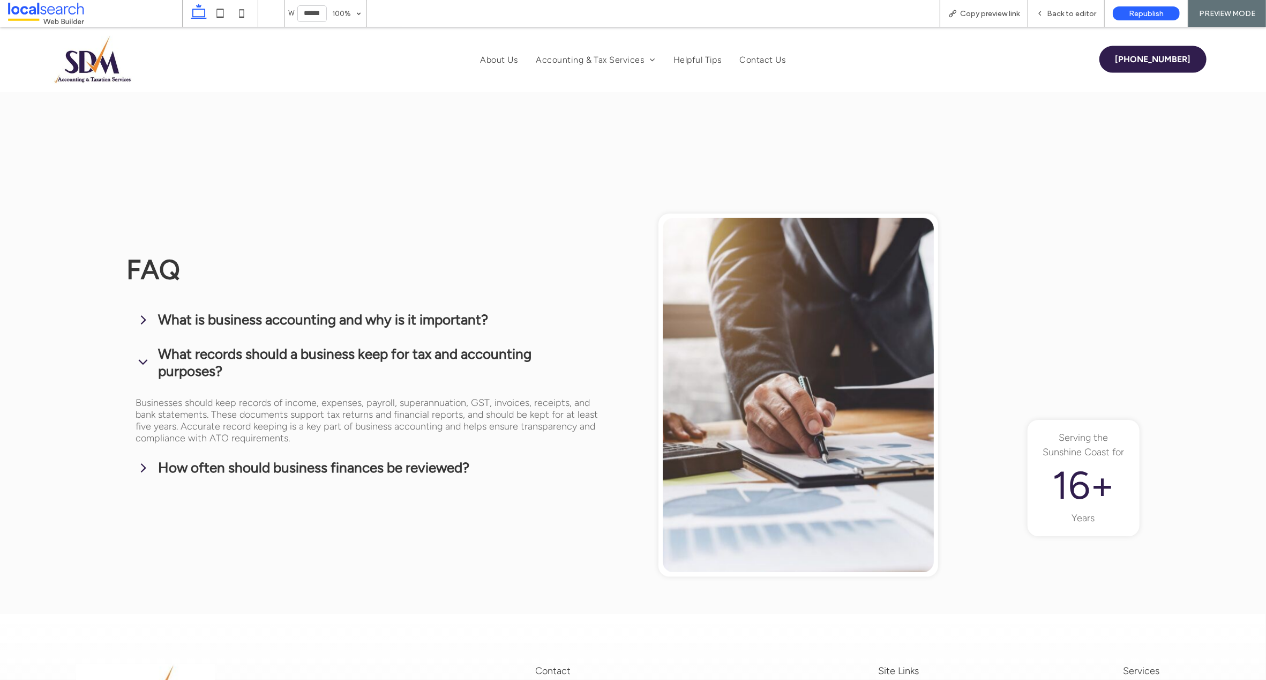
click at [143, 356] on icon at bounding box center [144, 362] width 16 height 16
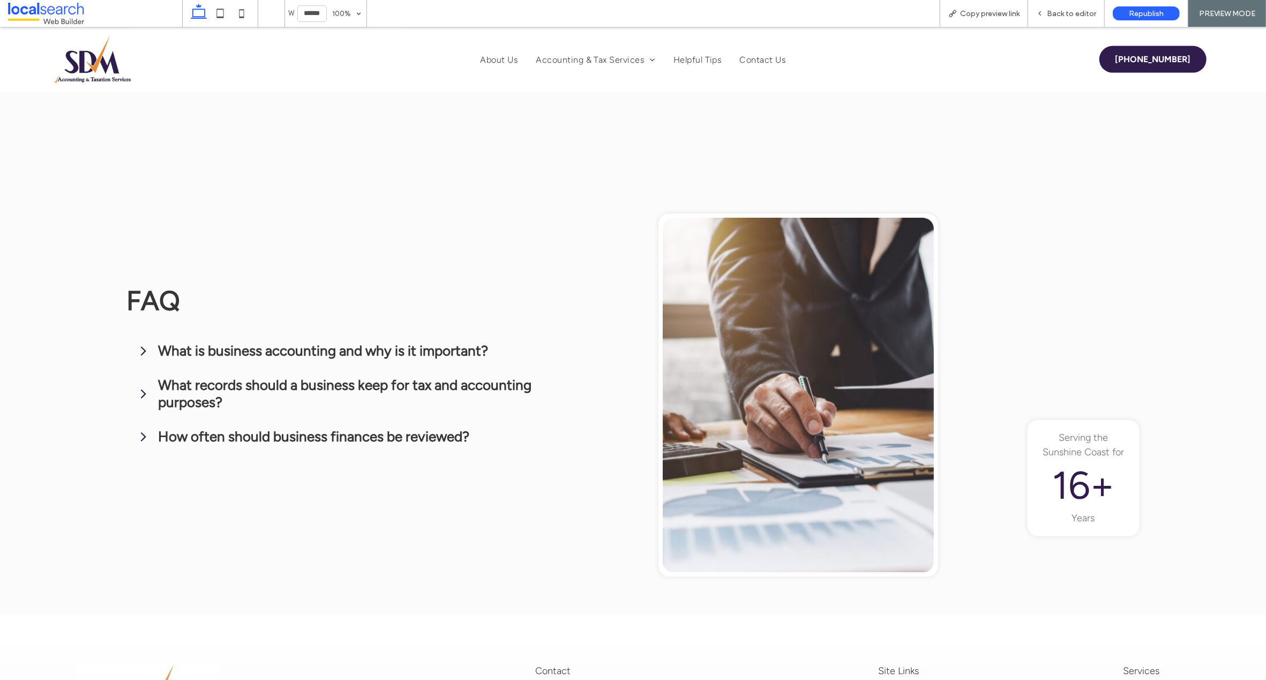
click at [145, 432] on icon at bounding box center [144, 436] width 16 height 16
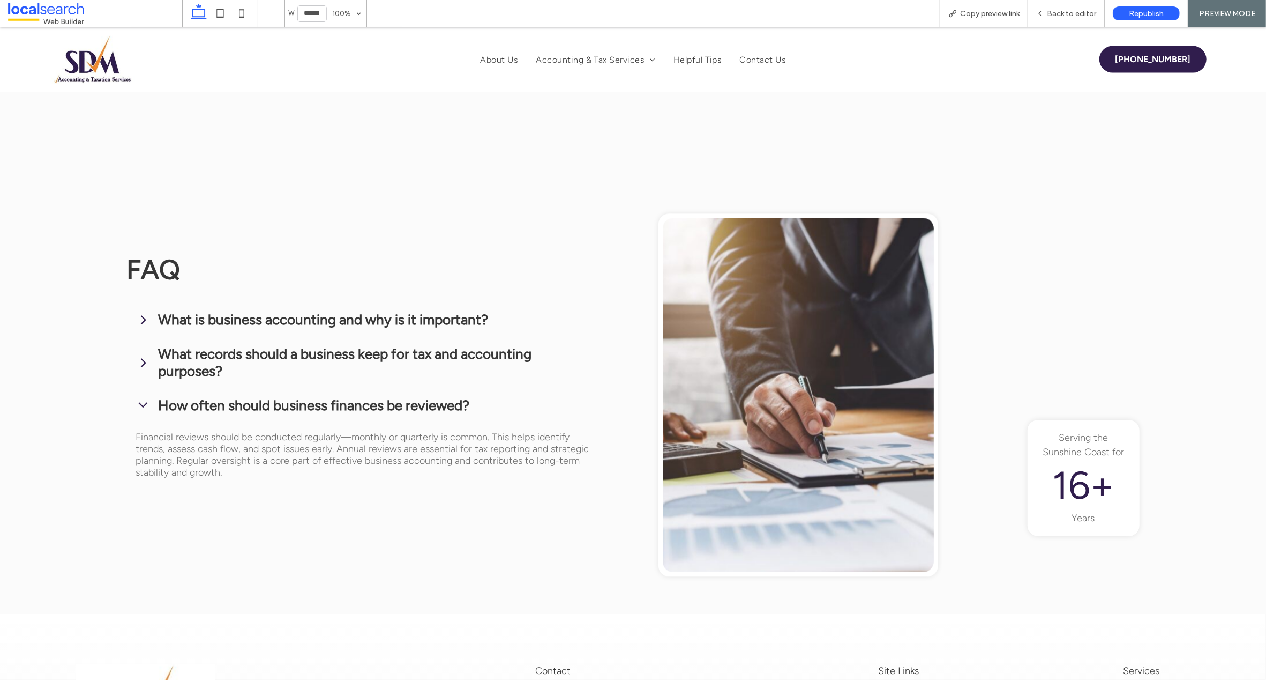
click at [144, 402] on icon at bounding box center [143, 404] width 9 height 5
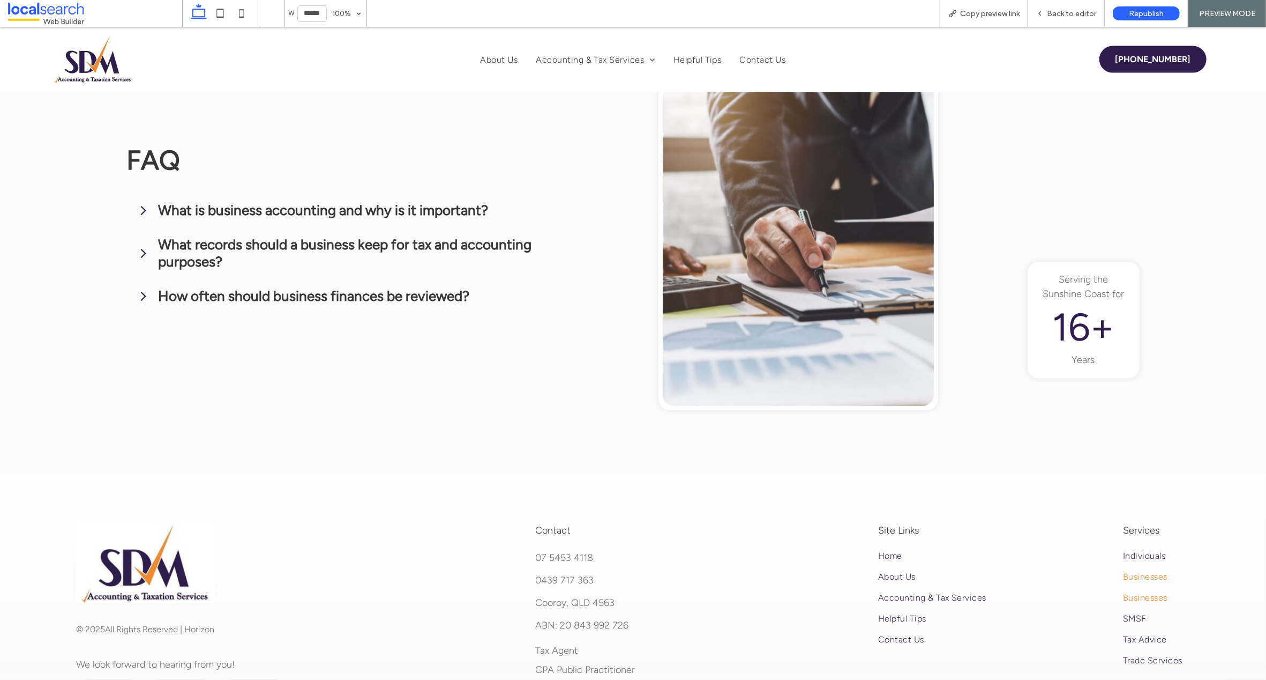
scroll to position [1290, 0]
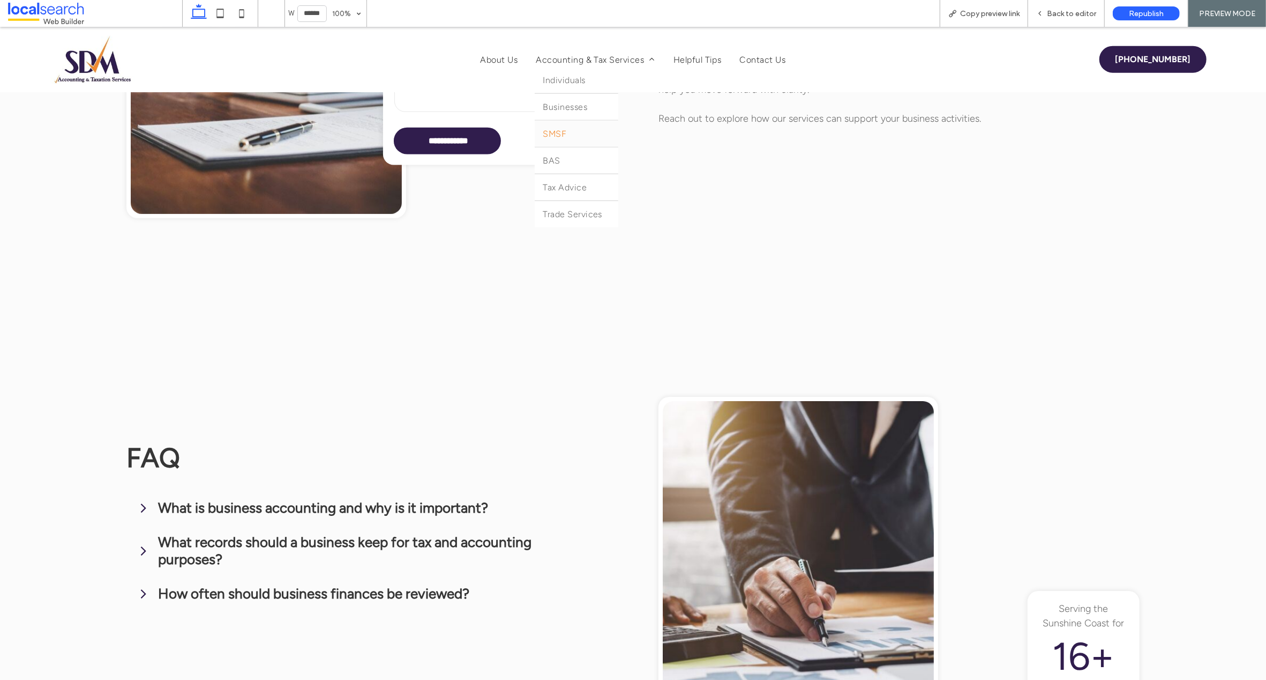
click at [543, 136] on span "SMSF" at bounding box center [555, 134] width 24 height 10
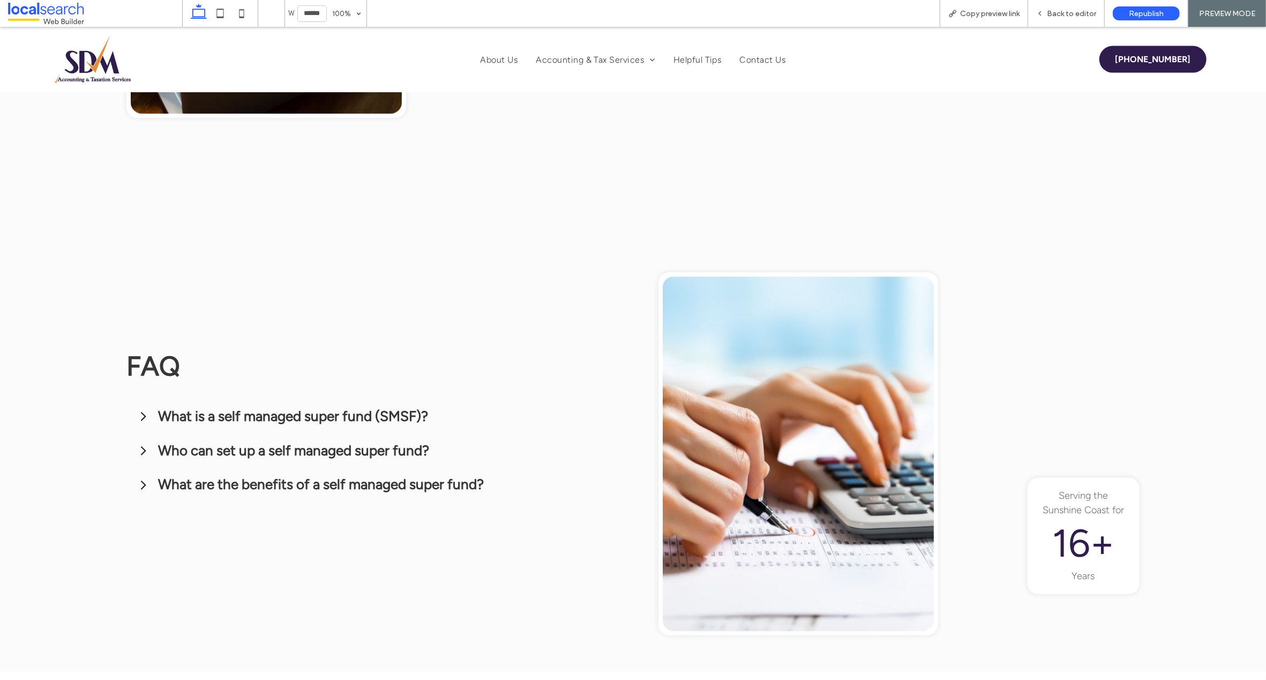
scroll to position [1466, 0]
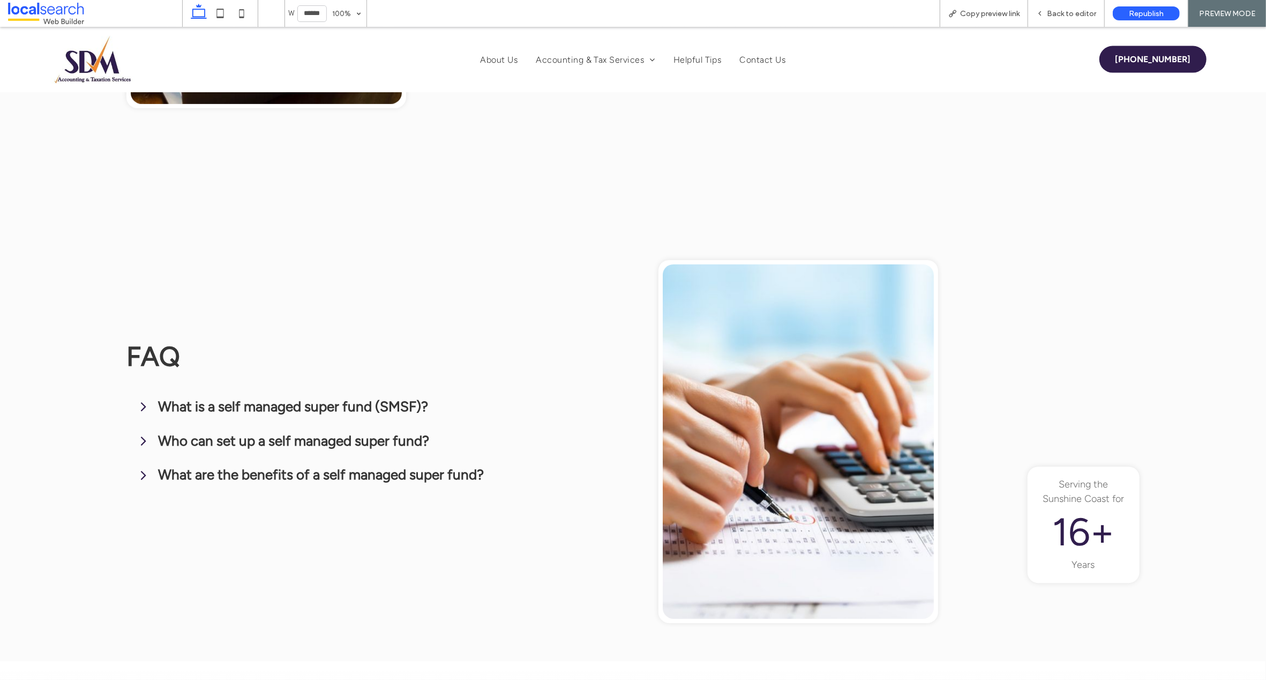
click at [144, 402] on icon at bounding box center [143, 406] width 5 height 9
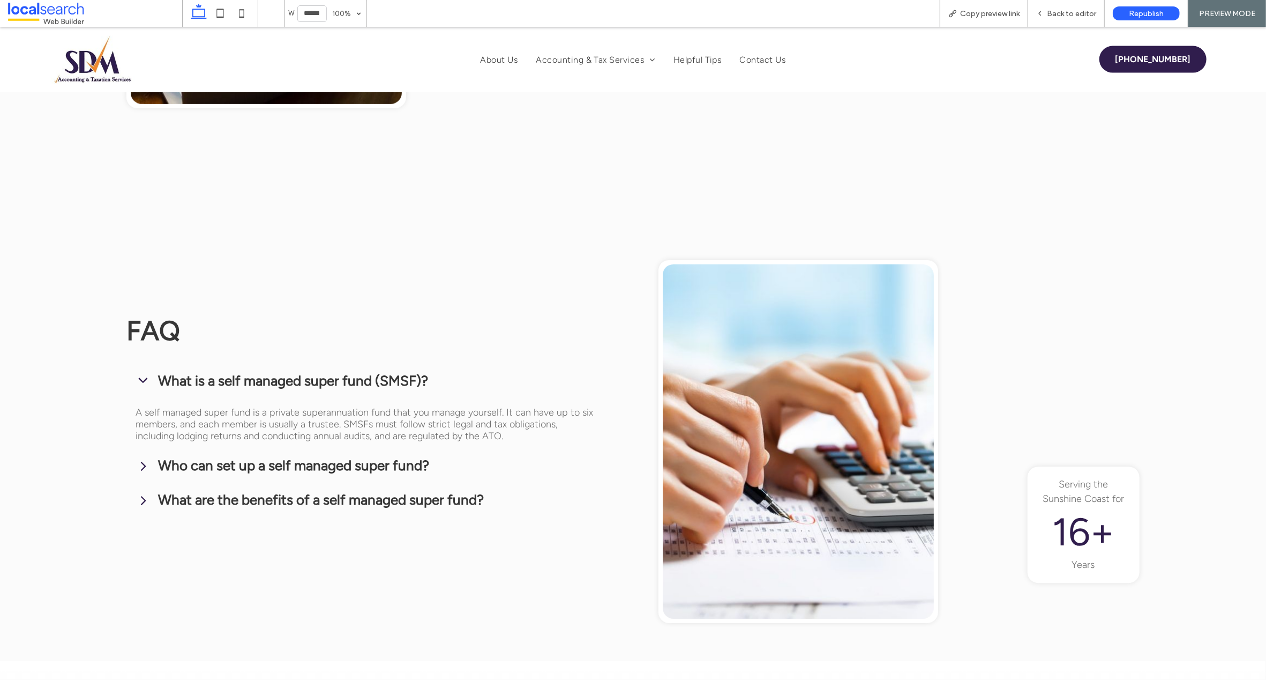
click at [143, 372] on icon at bounding box center [144, 380] width 16 height 16
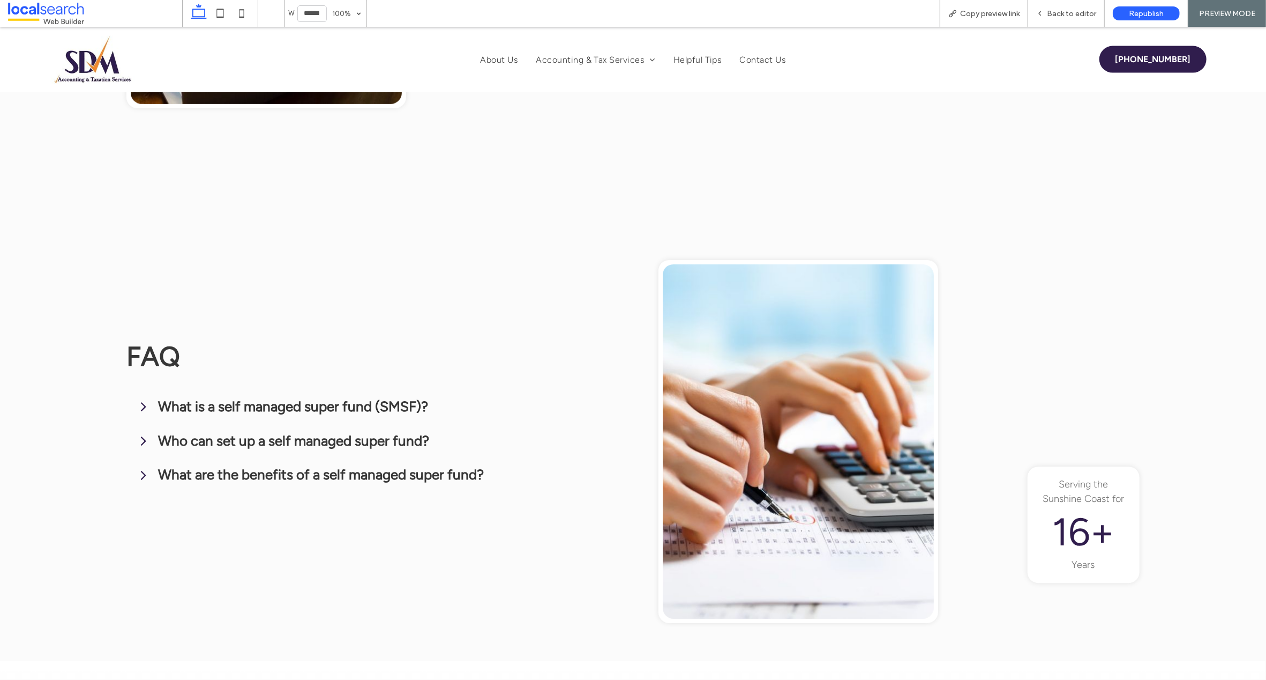
click at [144, 437] on icon at bounding box center [143, 441] width 5 height 9
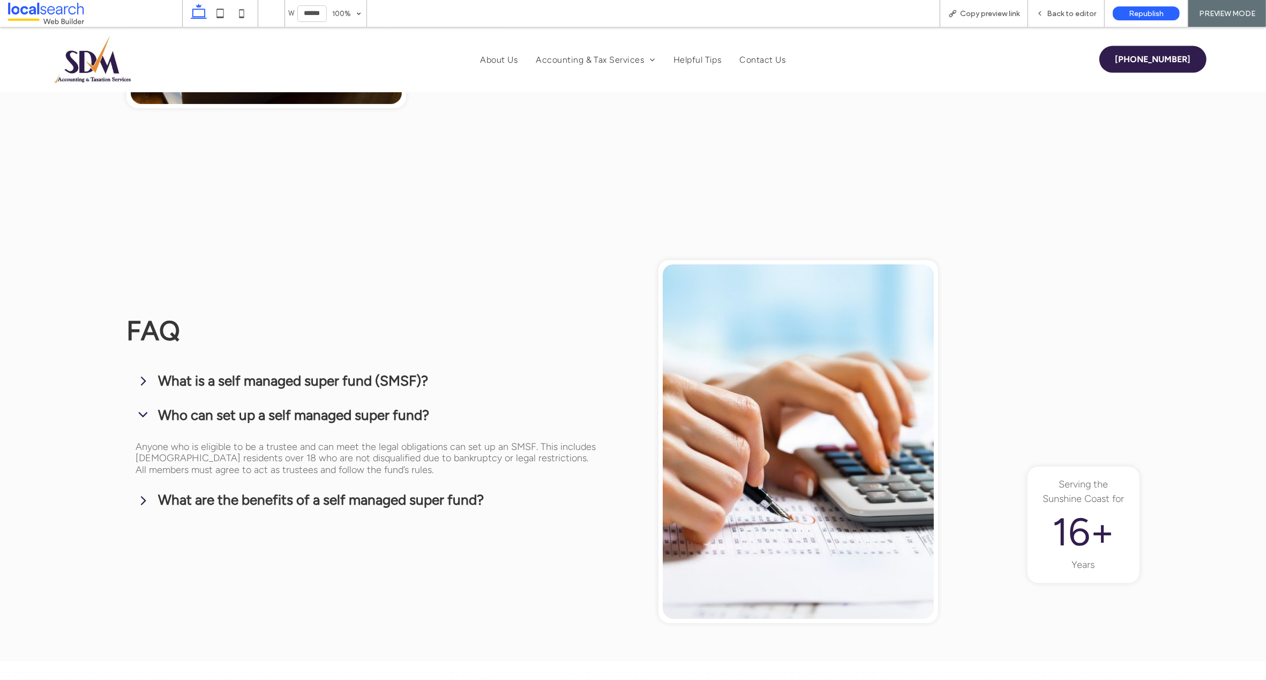
click at [143, 412] on icon at bounding box center [143, 414] width 9 height 5
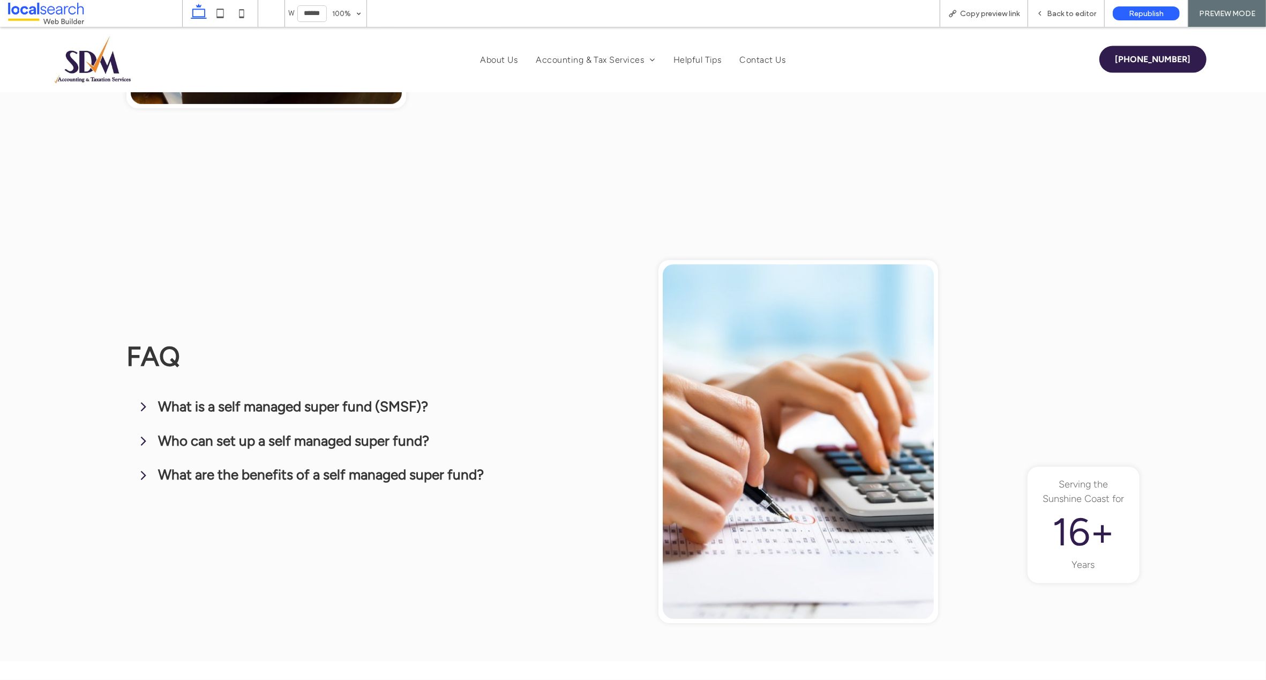
click at [144, 467] on icon at bounding box center [144, 475] width 16 height 16
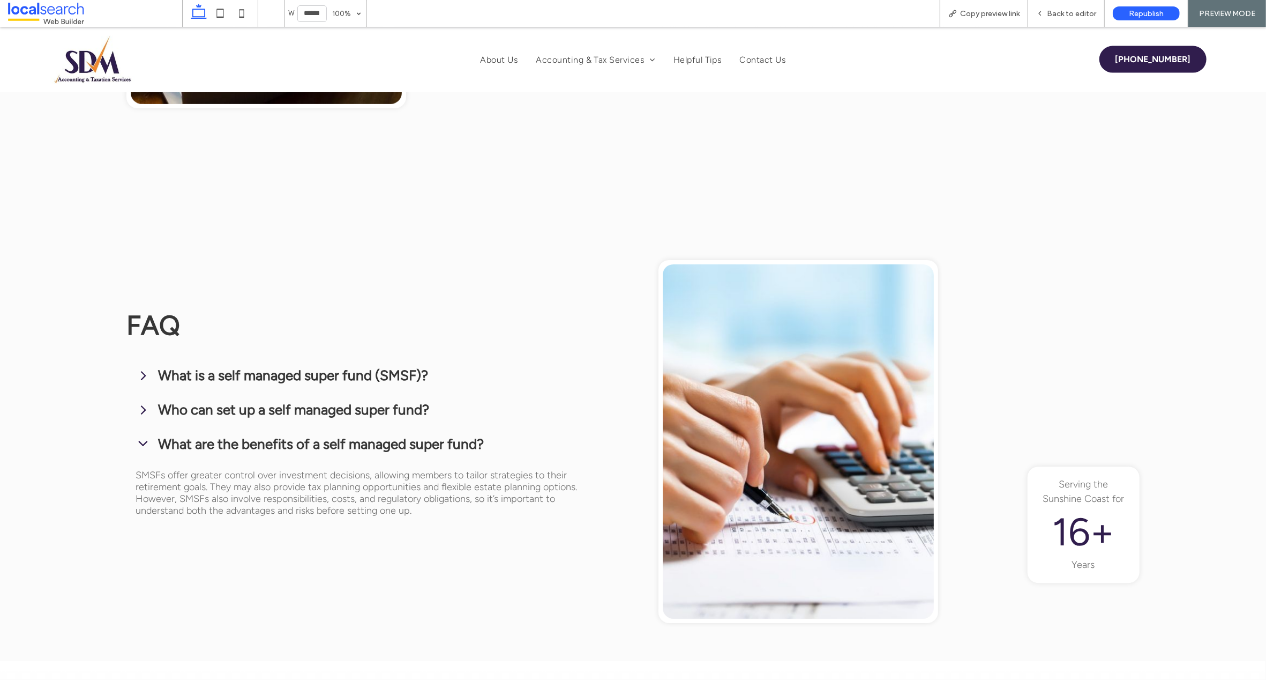
click at [141, 441] on icon at bounding box center [143, 443] width 9 height 5
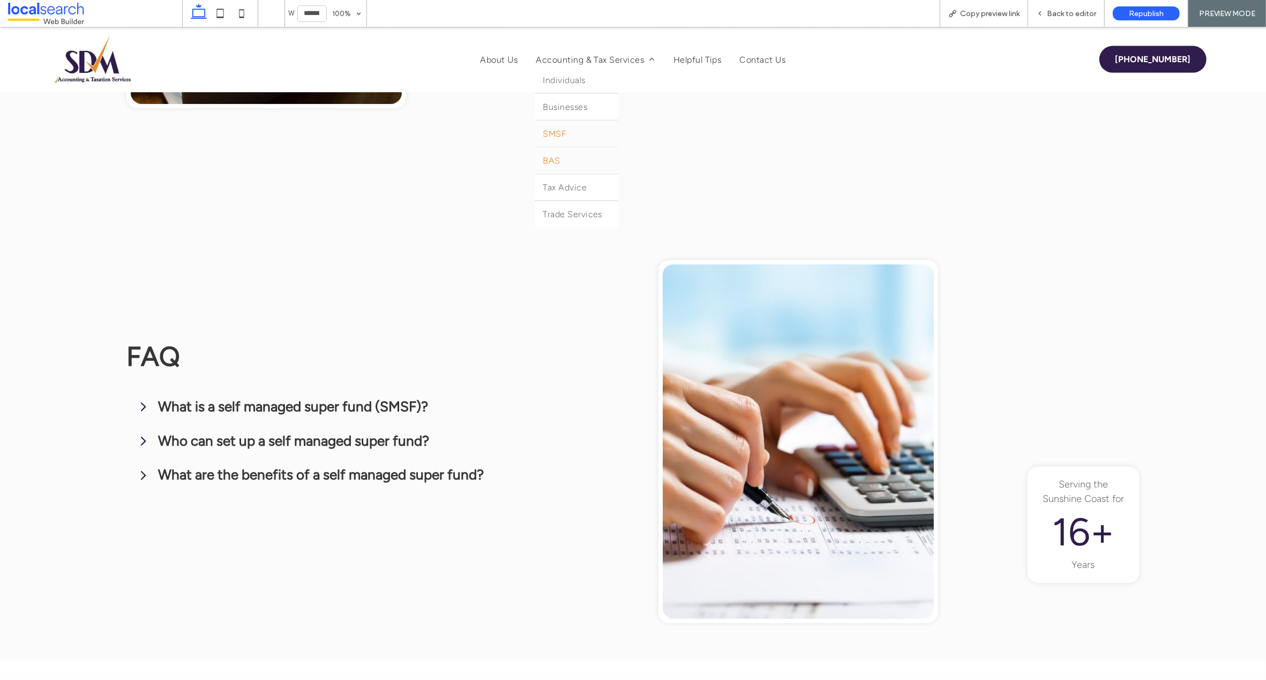
click at [547, 164] on span "BAS" at bounding box center [551, 160] width 17 height 10
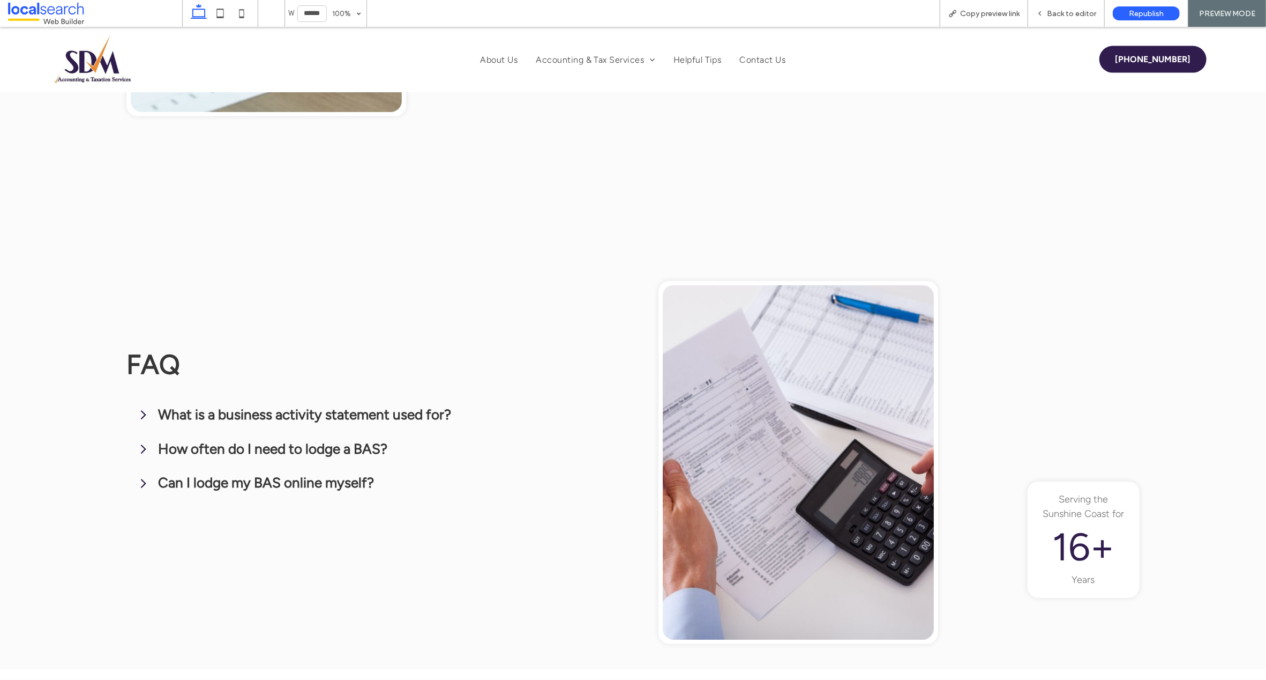
scroll to position [1461, 0]
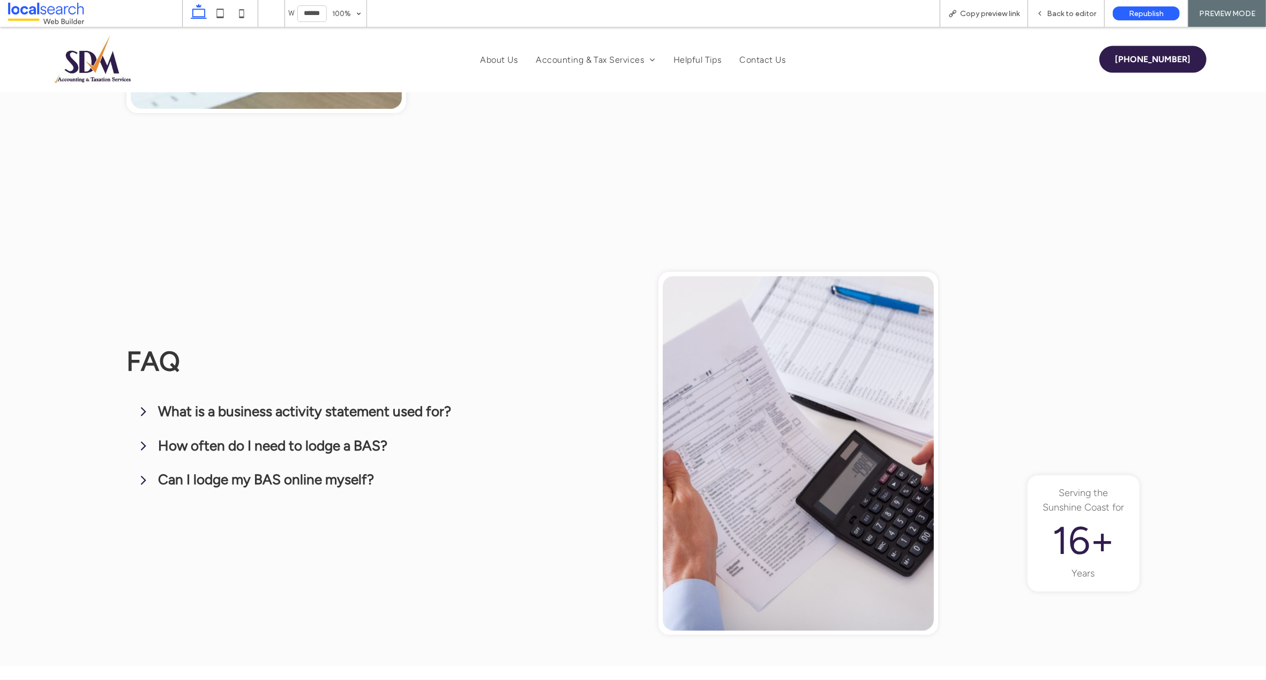
click at [143, 403] on icon at bounding box center [144, 411] width 16 height 16
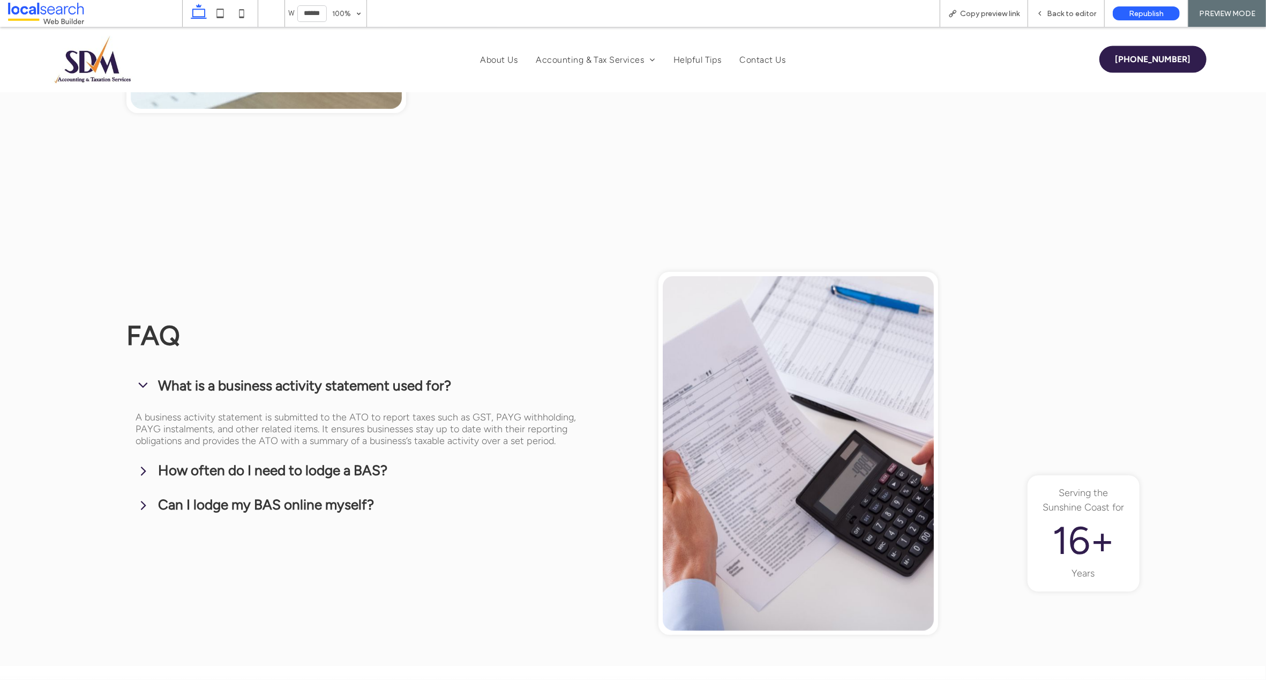
click at [143, 377] on icon at bounding box center [144, 385] width 16 height 16
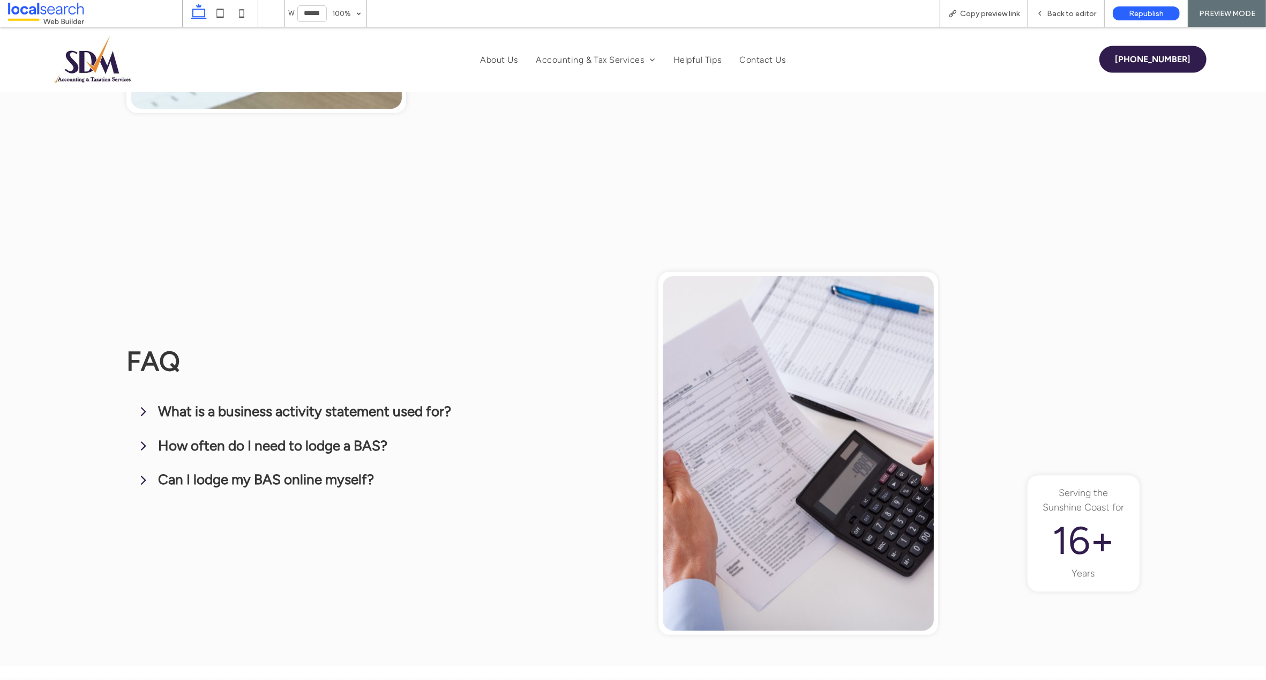
drag, startPoint x: 144, startPoint y: 428, endPoint x: 85, endPoint y: 416, distance: 60.2
click at [142, 437] on icon at bounding box center [144, 445] width 16 height 16
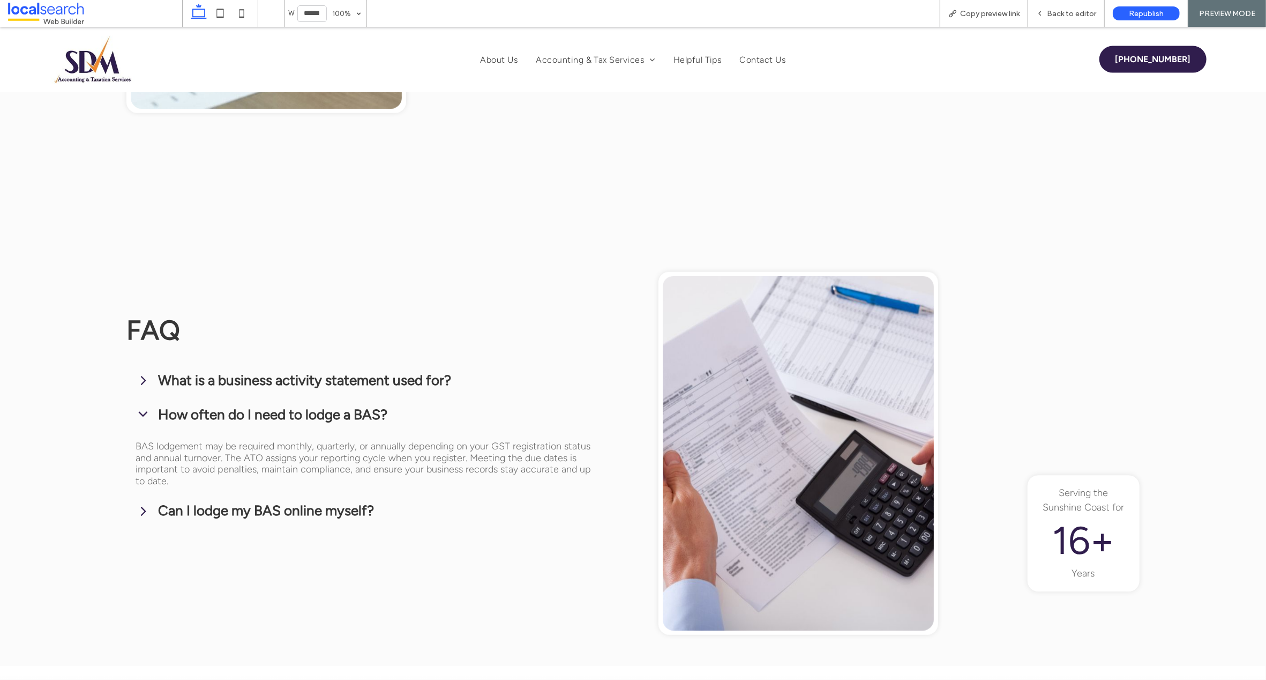
click at [142, 412] on icon at bounding box center [143, 414] width 9 height 5
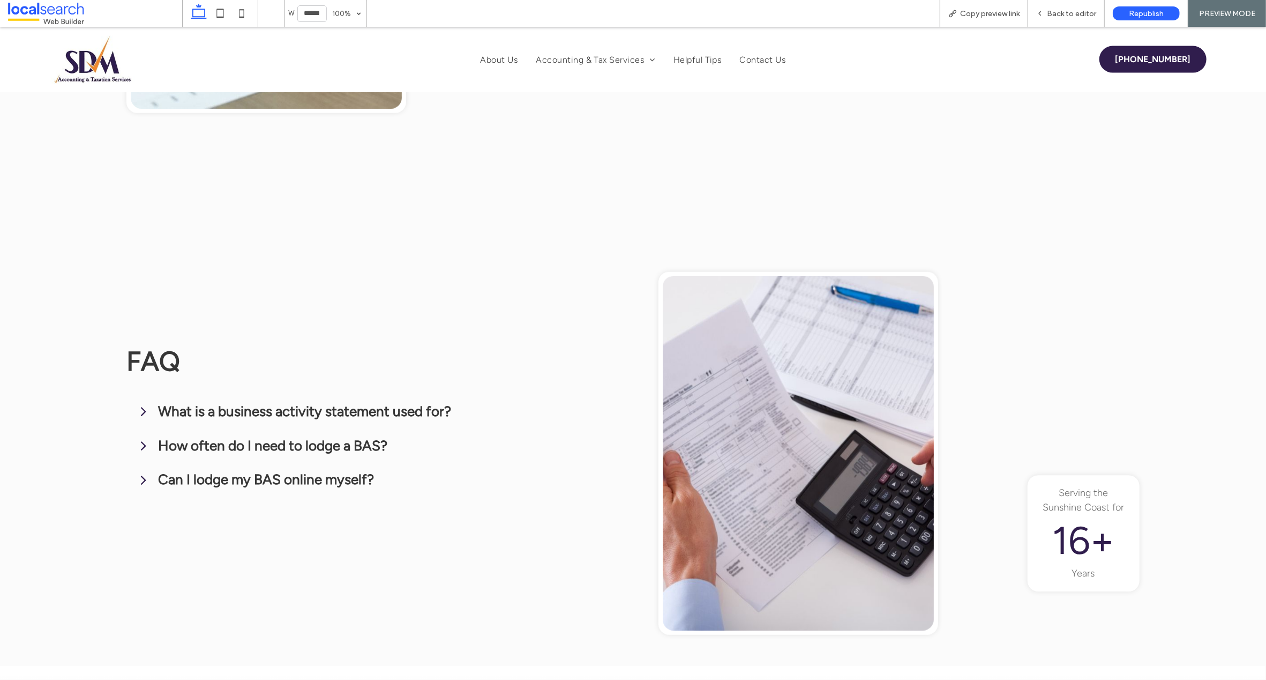
click at [145, 472] on icon at bounding box center [144, 480] width 16 height 16
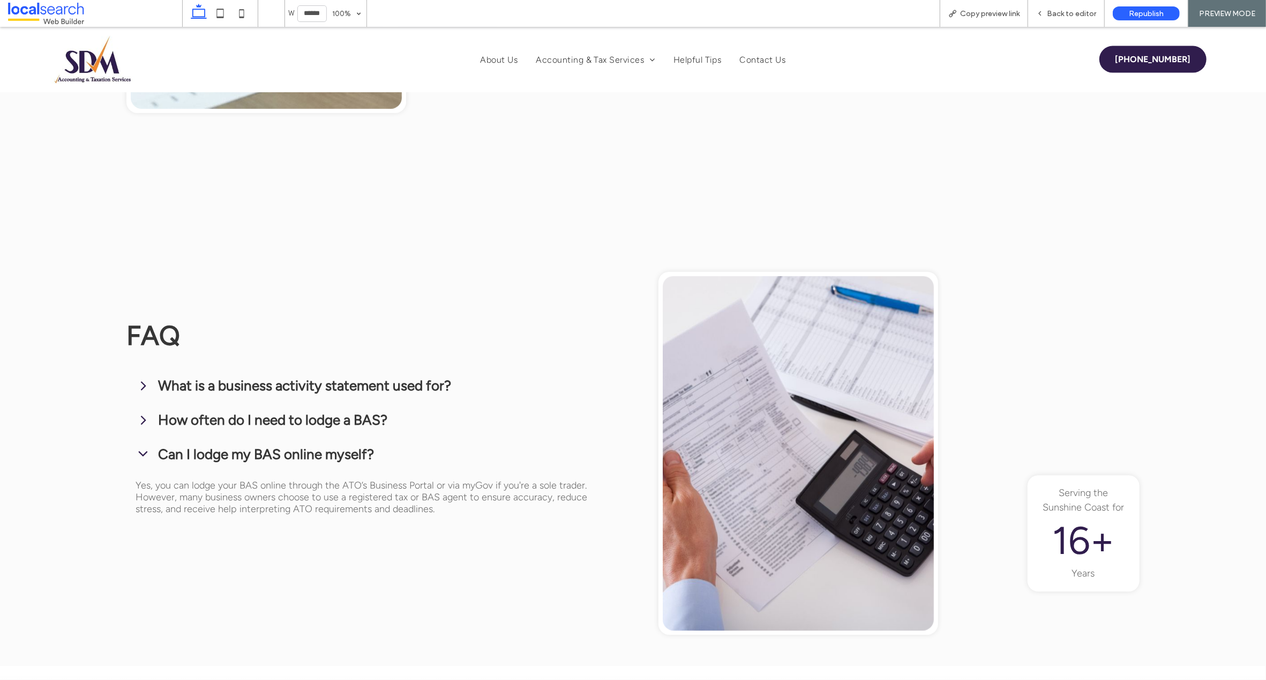
click at [141, 451] on icon at bounding box center [143, 453] width 9 height 5
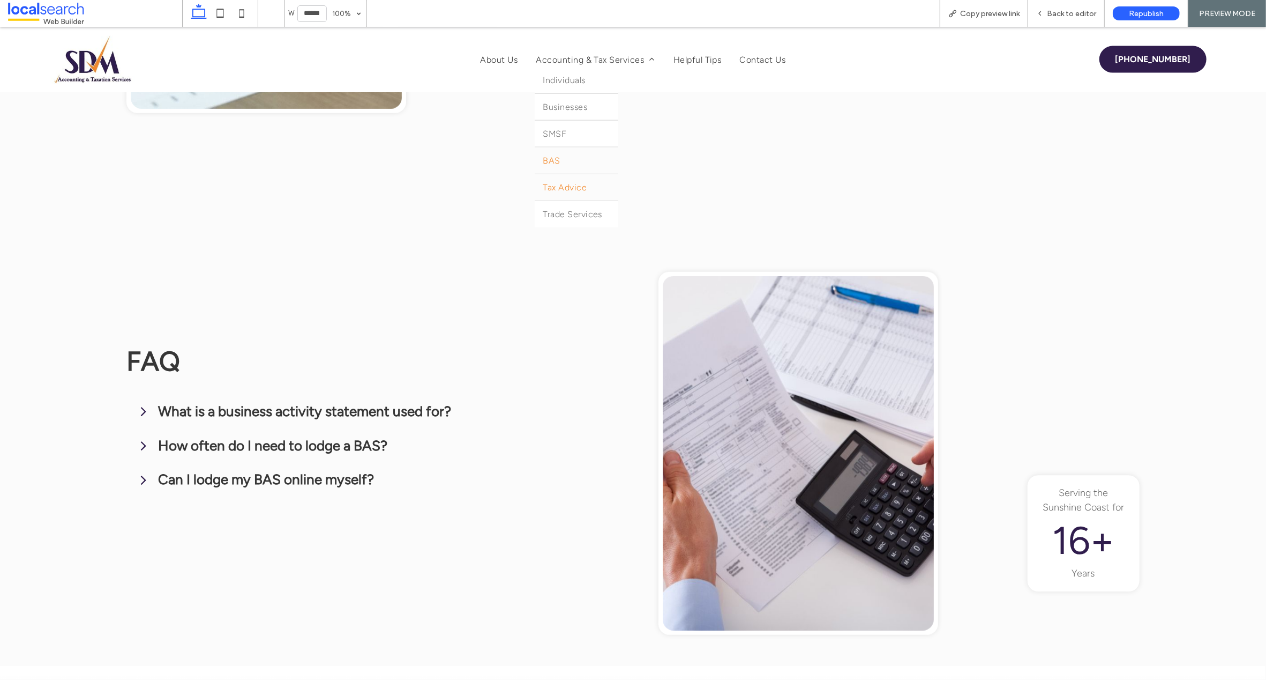
click at [566, 191] on span "Tax Advice" at bounding box center [565, 187] width 44 height 10
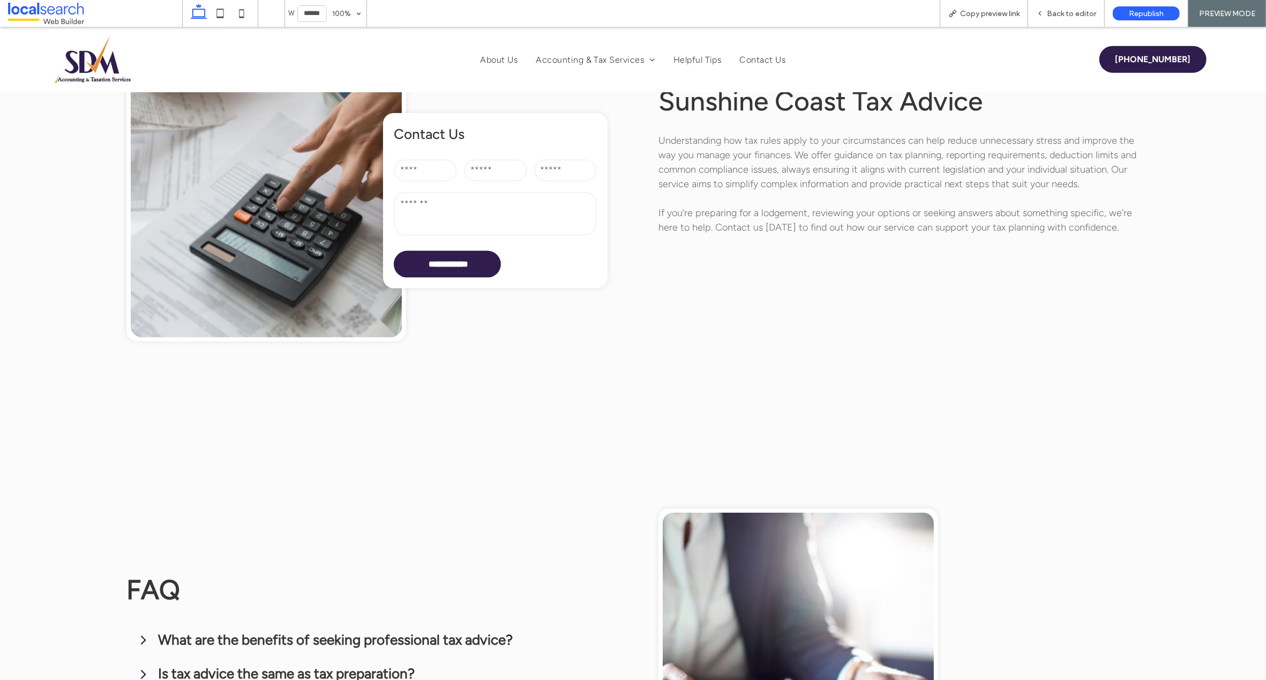
scroll to position [1377, 0]
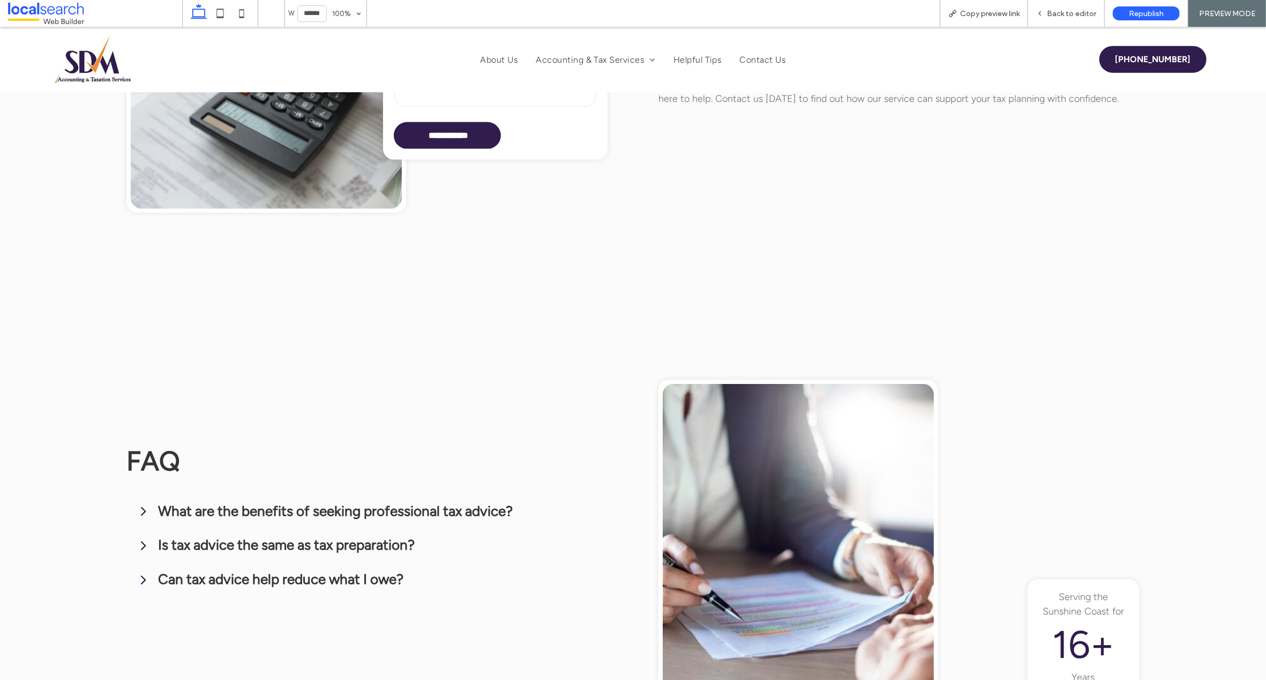
click at [143, 507] on icon at bounding box center [143, 511] width 5 height 9
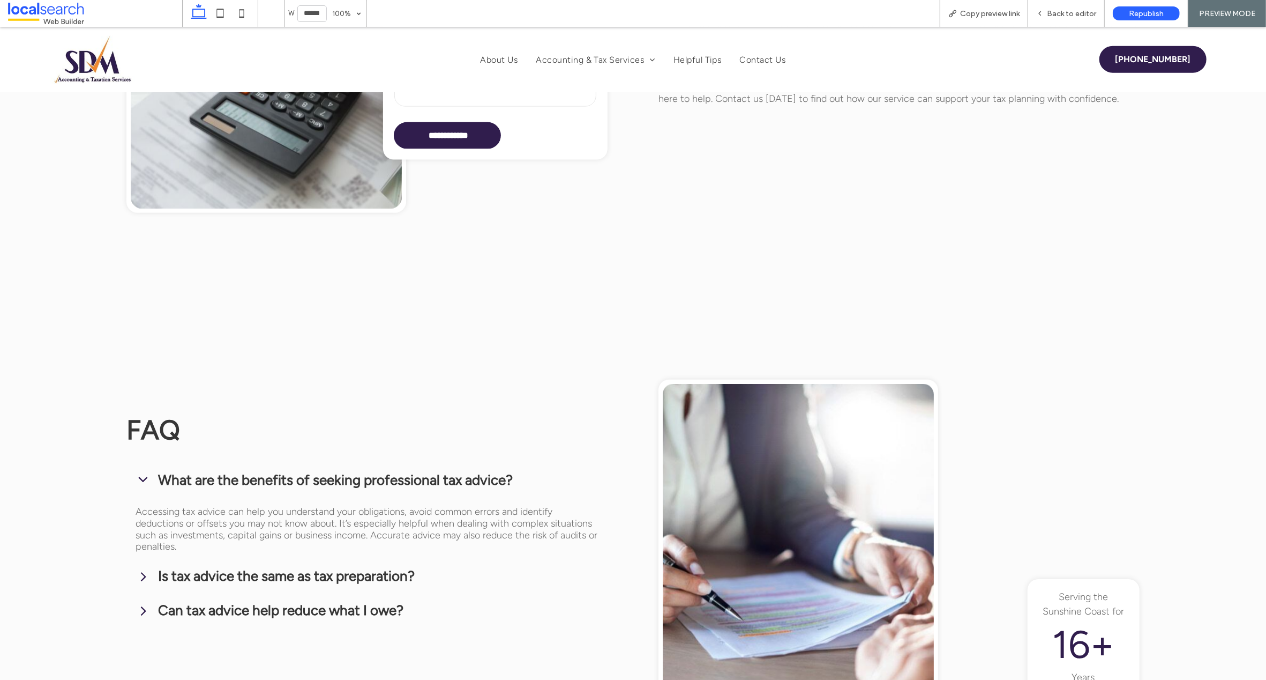
click at [141, 472] on icon at bounding box center [144, 480] width 16 height 16
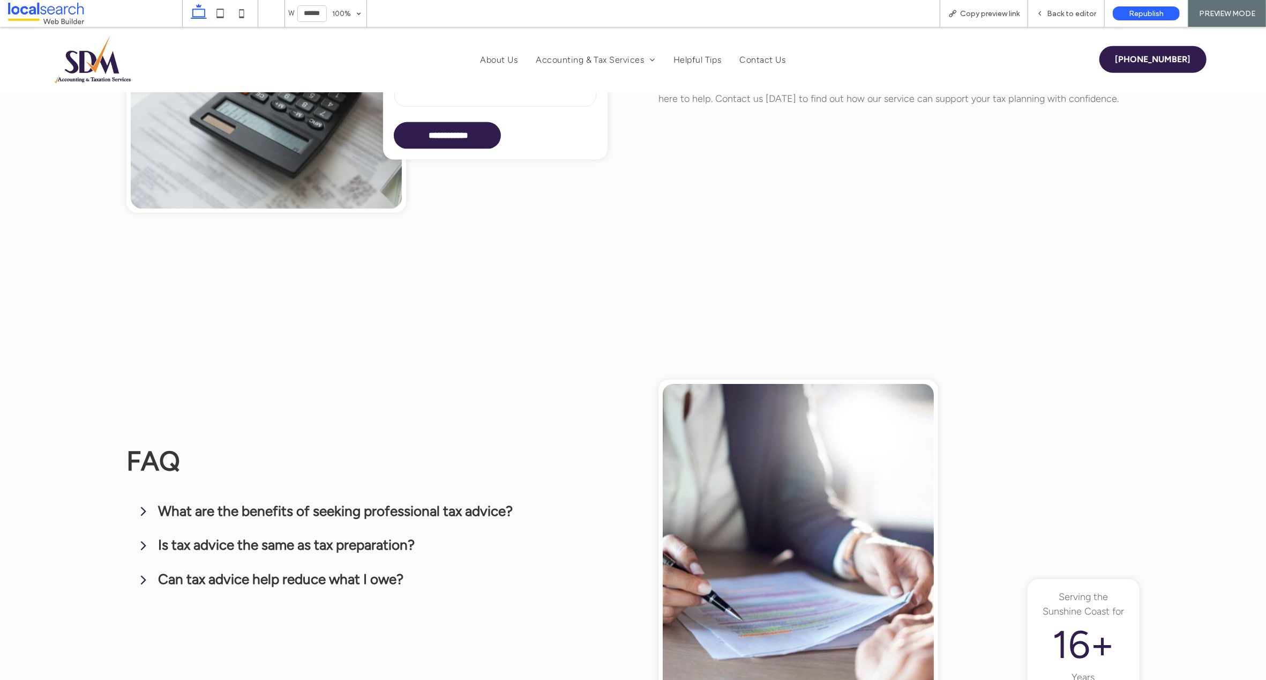
click at [144, 537] on icon at bounding box center [144, 545] width 16 height 16
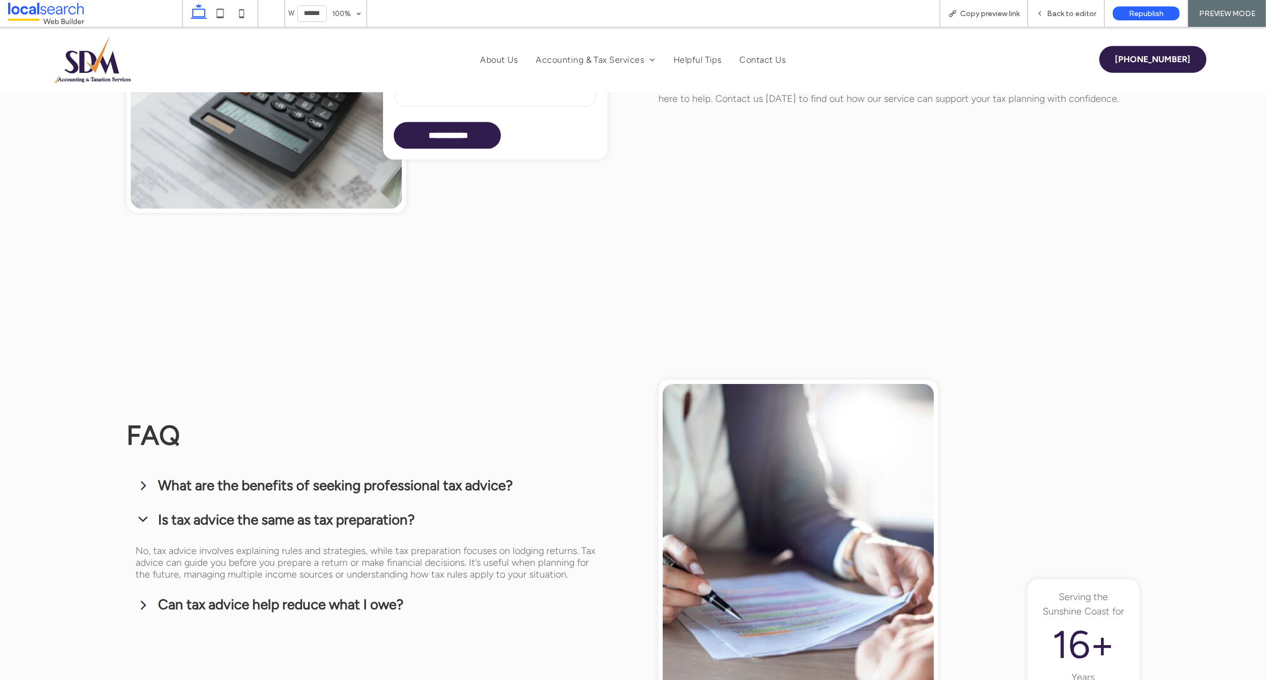
click at [142, 511] on icon at bounding box center [144, 519] width 16 height 16
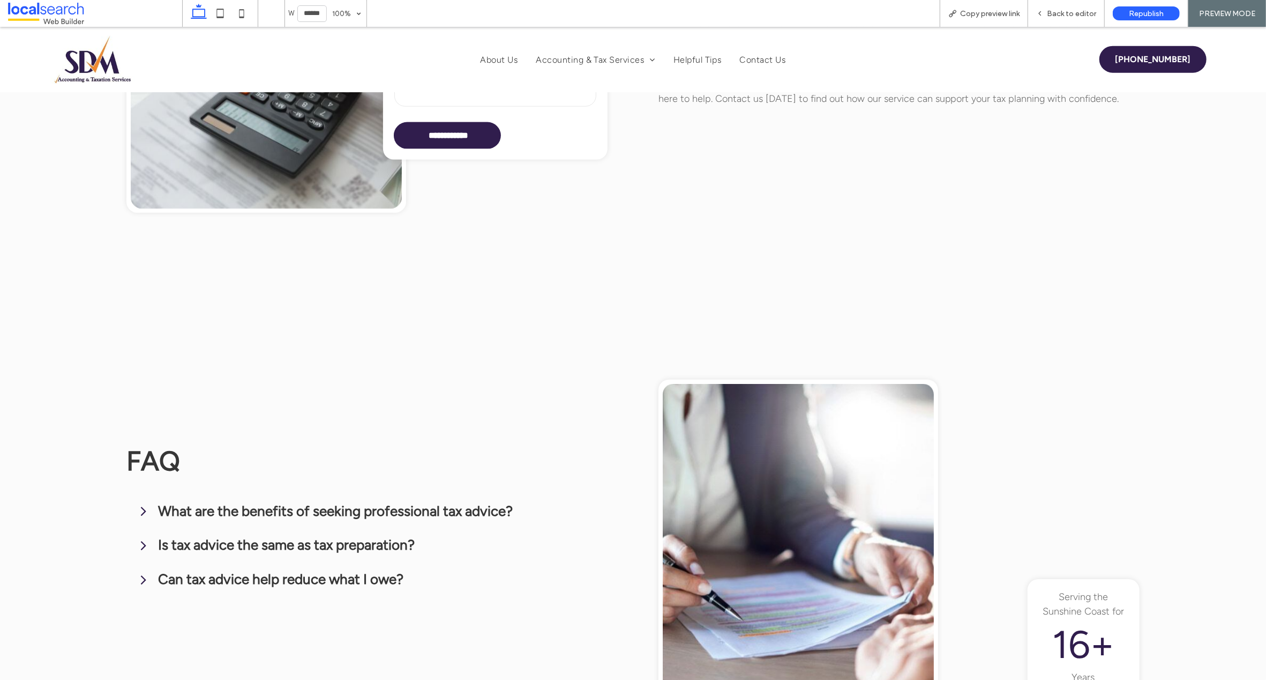
click at [142, 571] on icon at bounding box center [144, 579] width 16 height 16
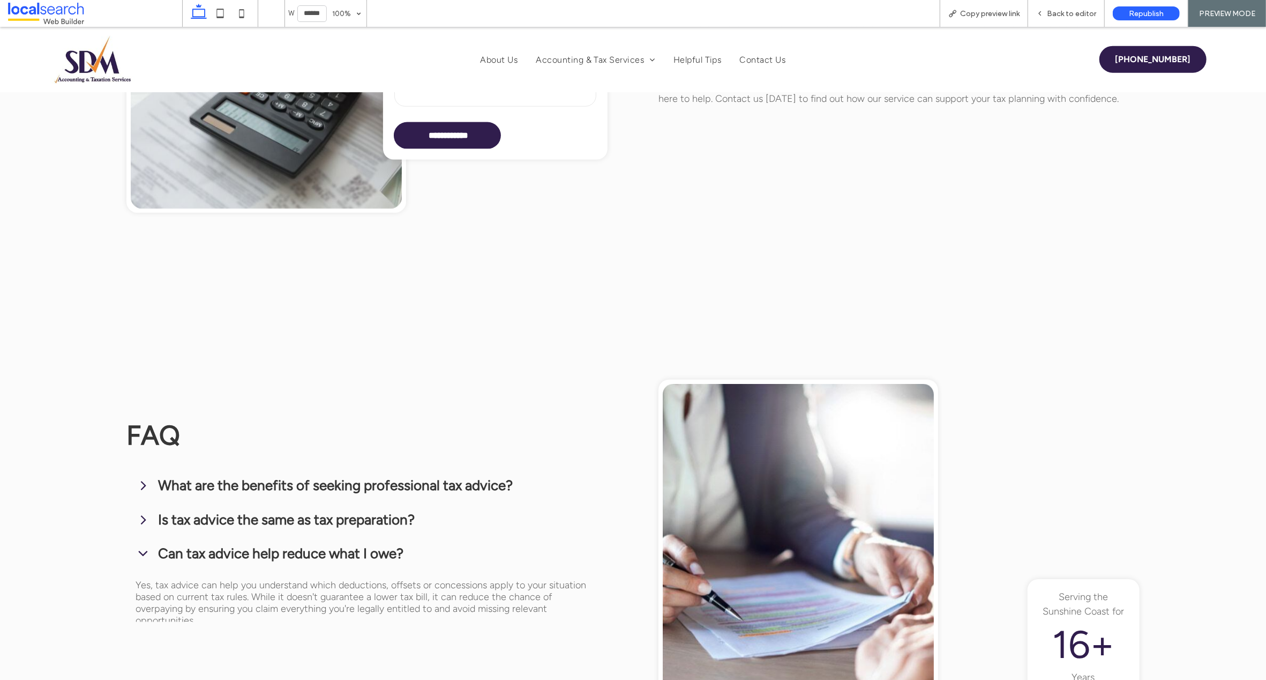
click at [144, 546] on icon at bounding box center [144, 554] width 16 height 16
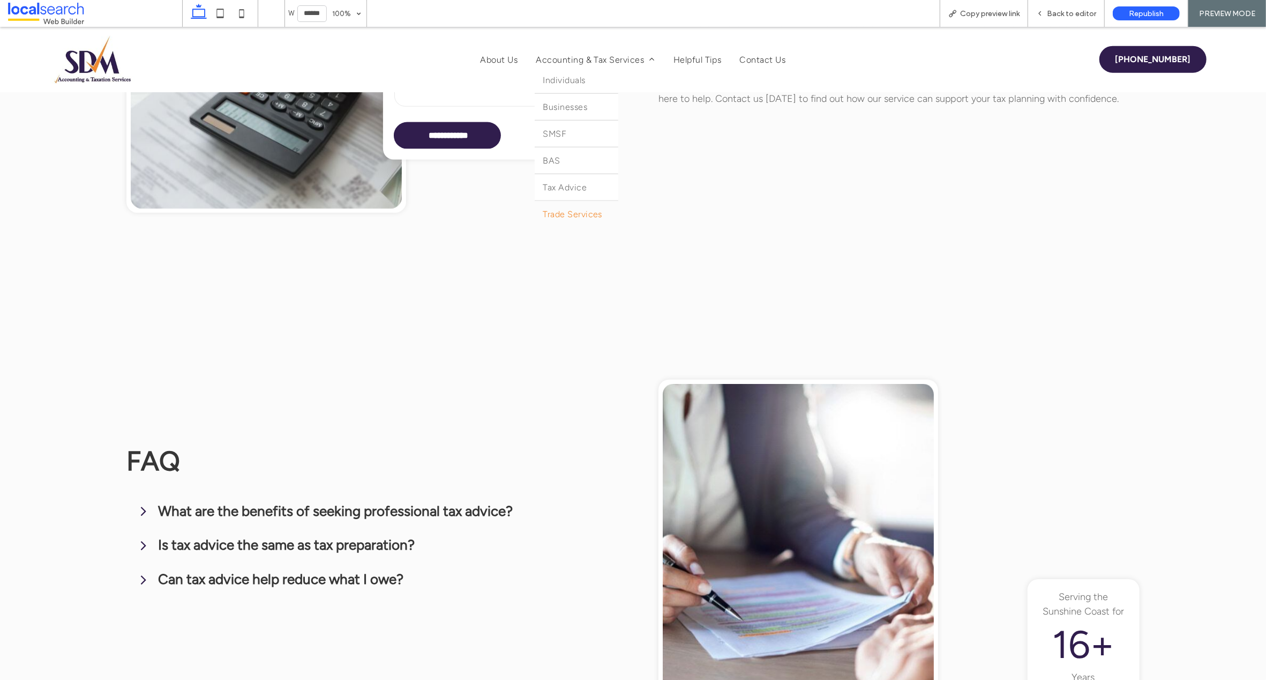
drag, startPoint x: 560, startPoint y: 218, endPoint x: 307, endPoint y: 281, distance: 260.6
click at [560, 218] on span "Trade Services" at bounding box center [572, 214] width 59 height 10
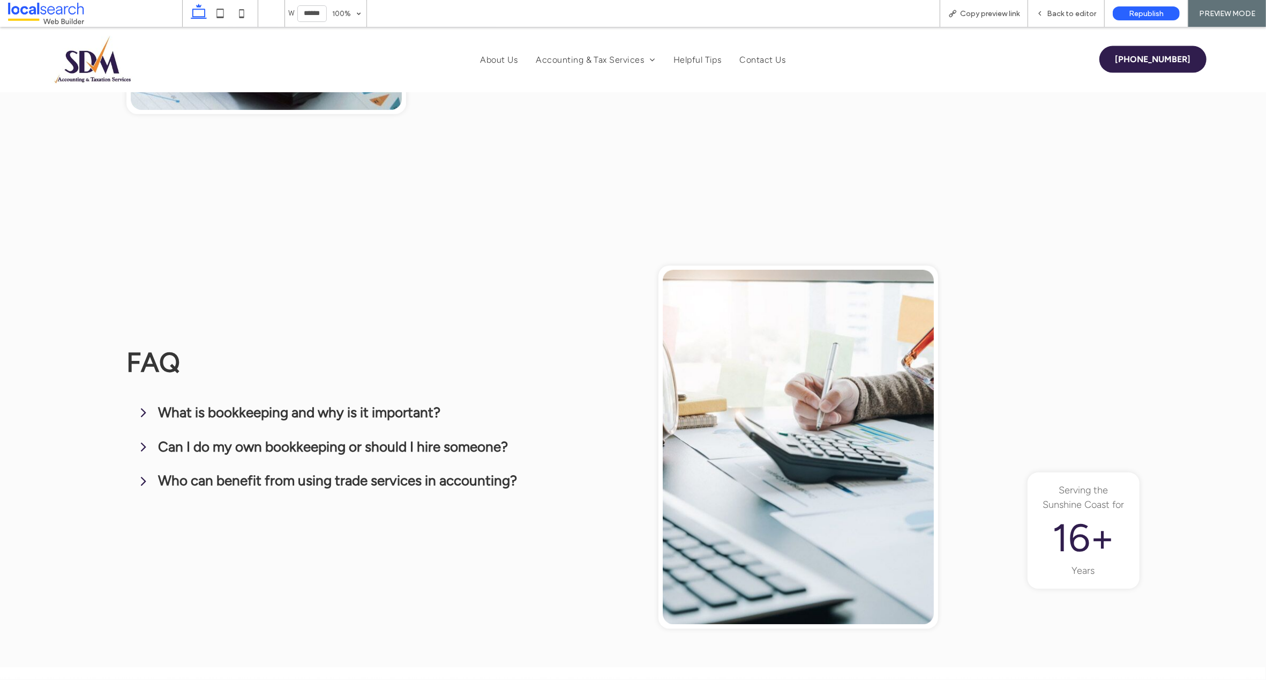
scroll to position [1486, 0]
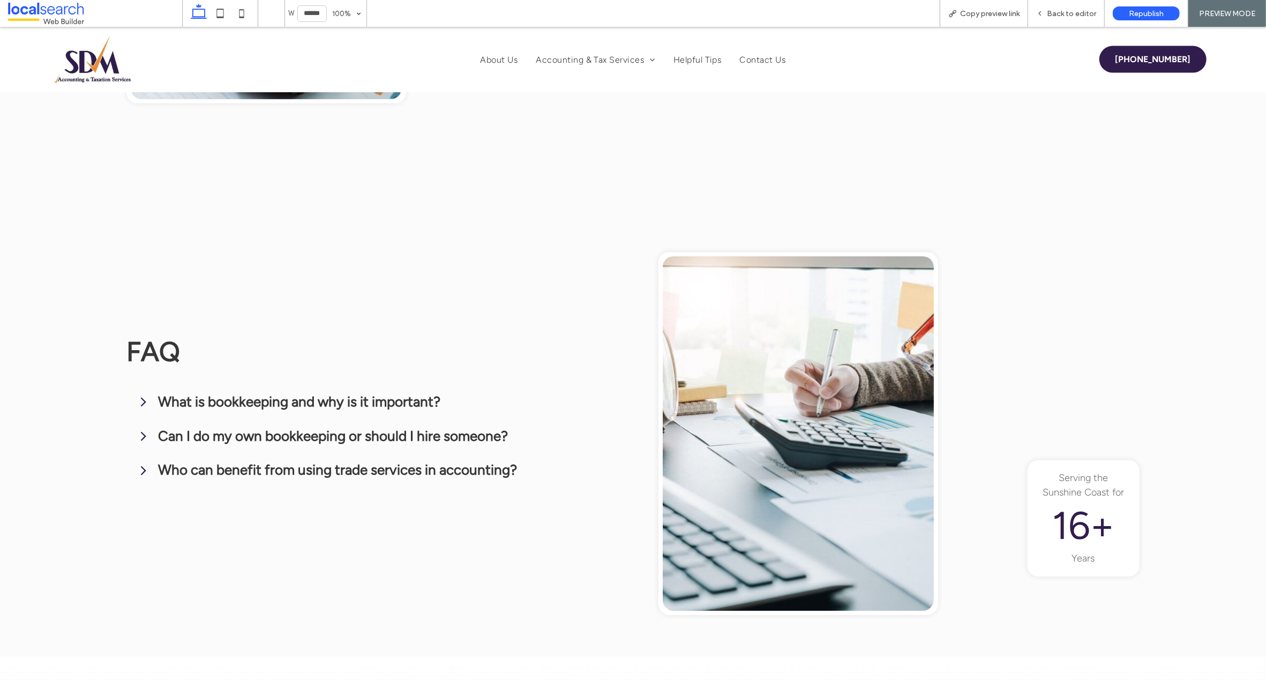
click at [145, 393] on icon at bounding box center [144, 401] width 16 height 16
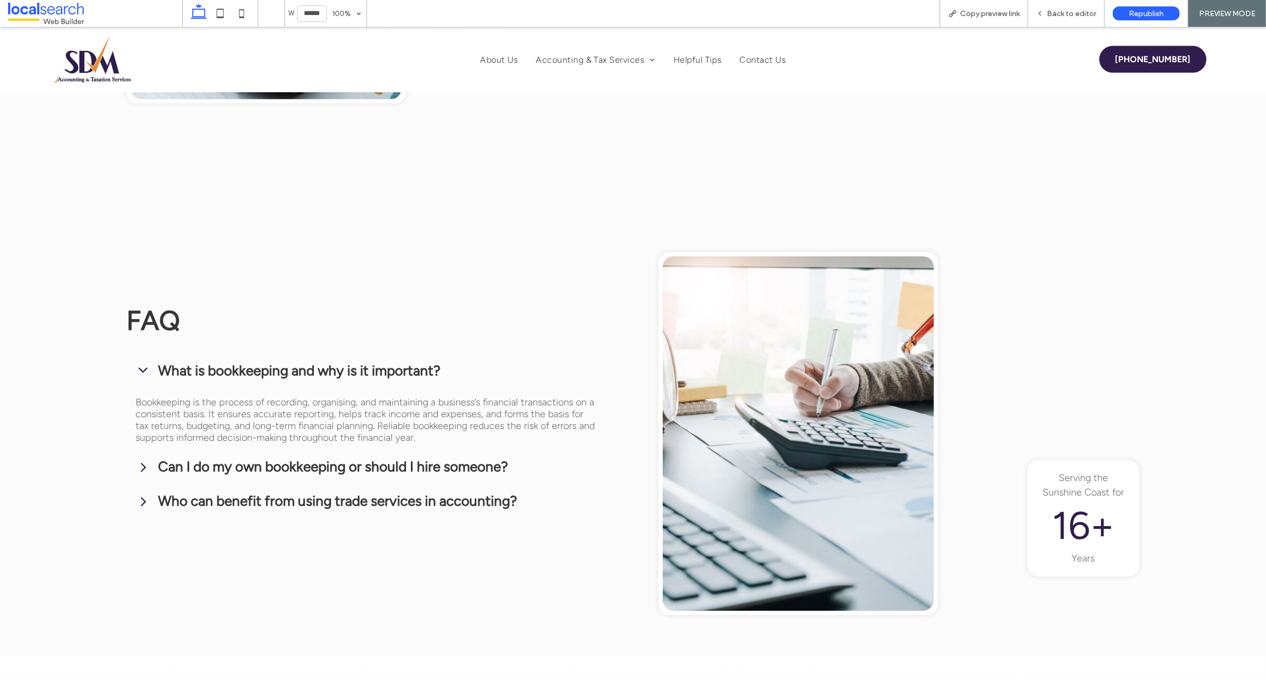
click at [141, 368] on icon at bounding box center [143, 370] width 9 height 5
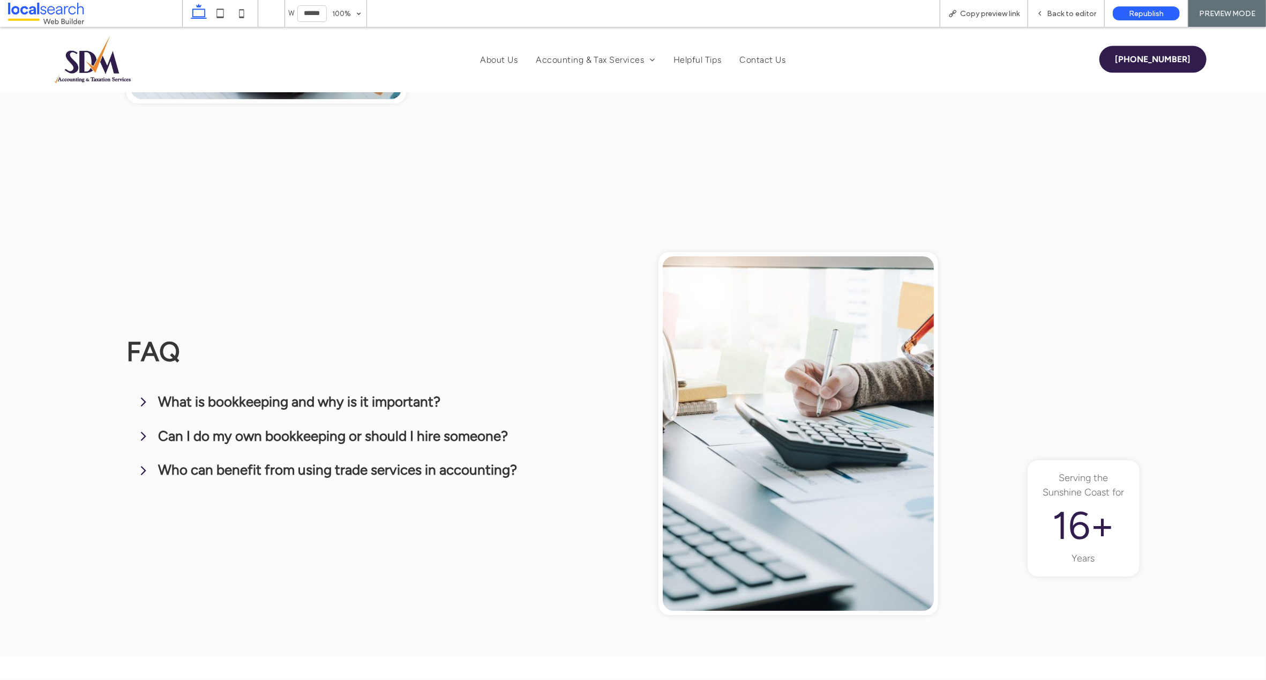
click at [146, 428] on icon at bounding box center [144, 436] width 16 height 16
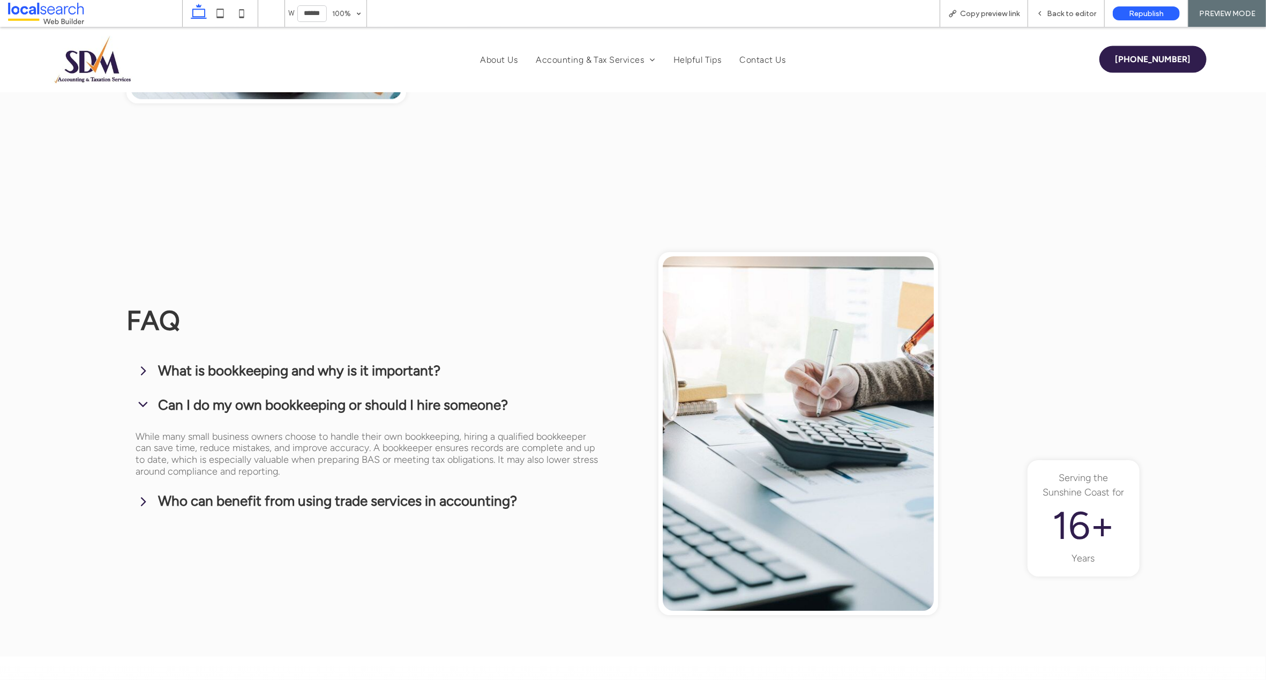
click at [141, 402] on icon at bounding box center [143, 404] width 9 height 5
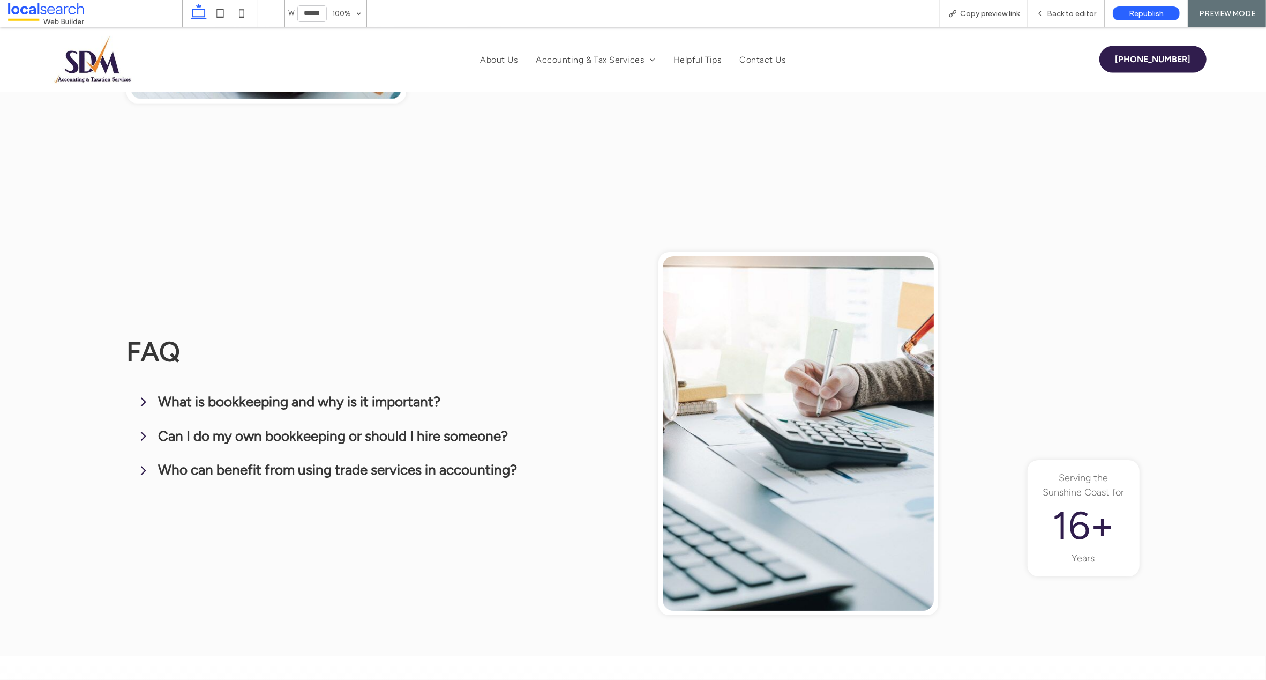
click at [140, 462] on icon at bounding box center [144, 470] width 16 height 16
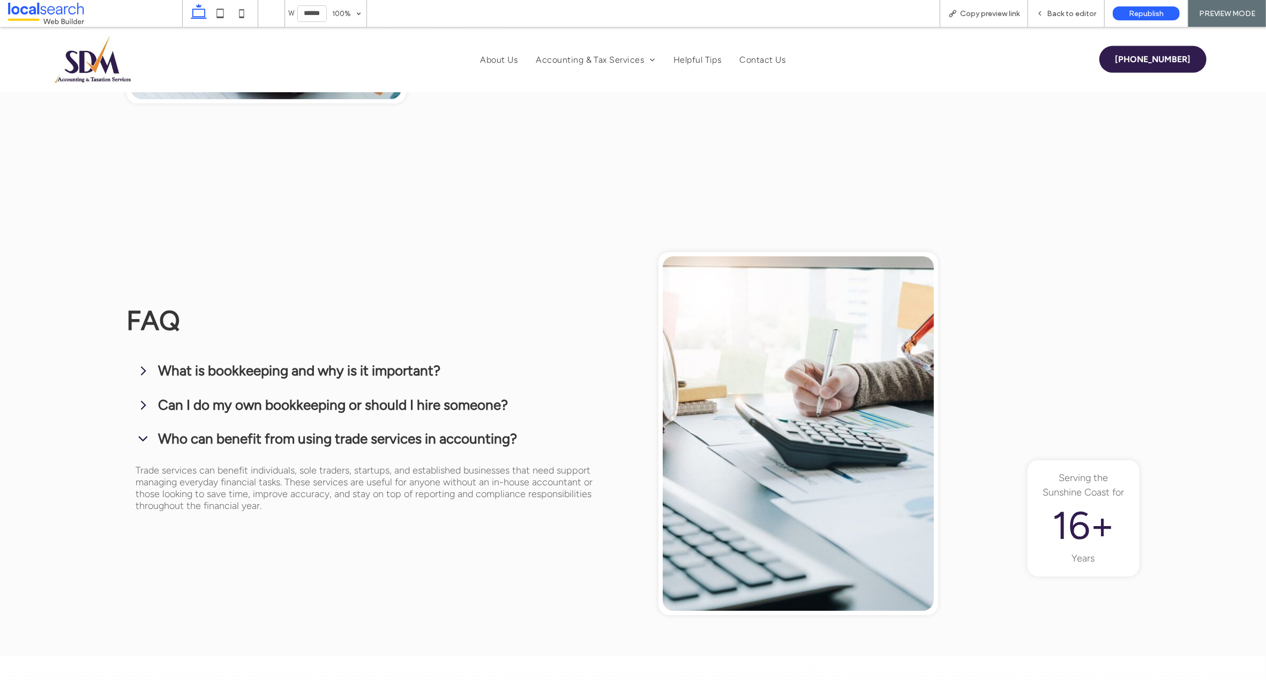
click at [143, 436] on icon at bounding box center [143, 438] width 9 height 5
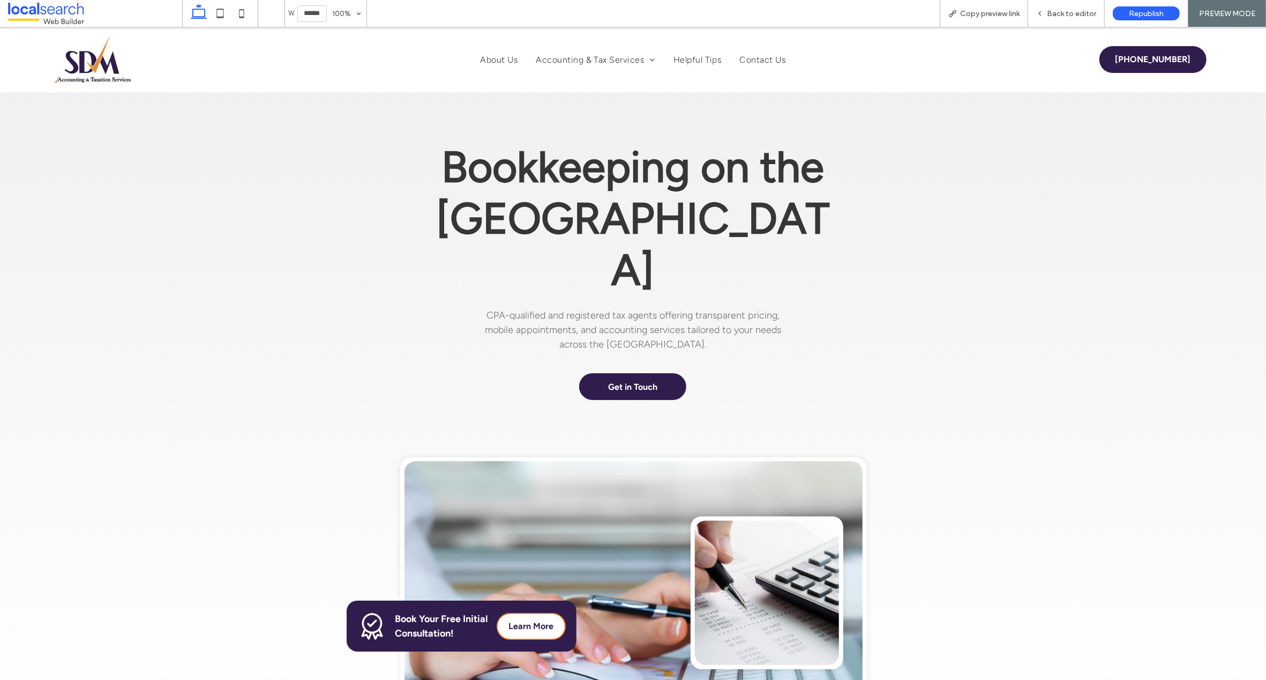
scroll to position [1, 0]
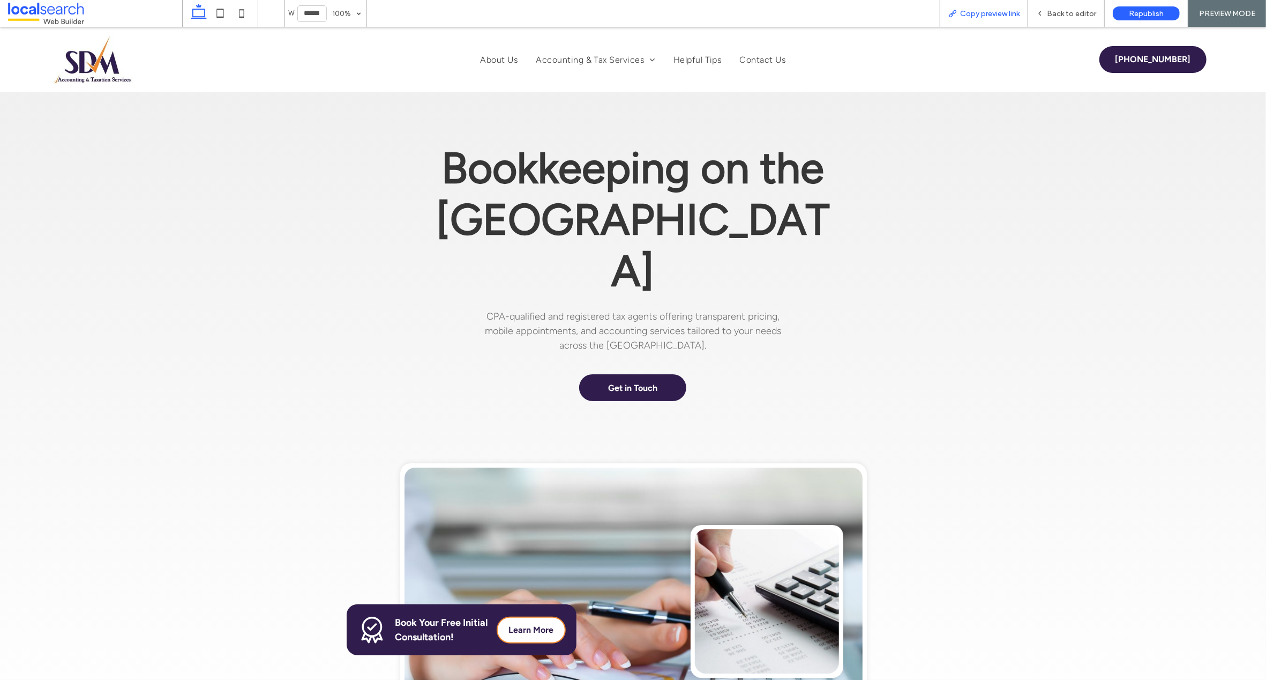
click at [981, 13] on span "Copy preview link" at bounding box center [989, 13] width 59 height 9
click at [986, 13] on span "Copy preview link" at bounding box center [989, 13] width 59 height 9
click at [496, 60] on span "About Us" at bounding box center [500, 59] width 38 height 15
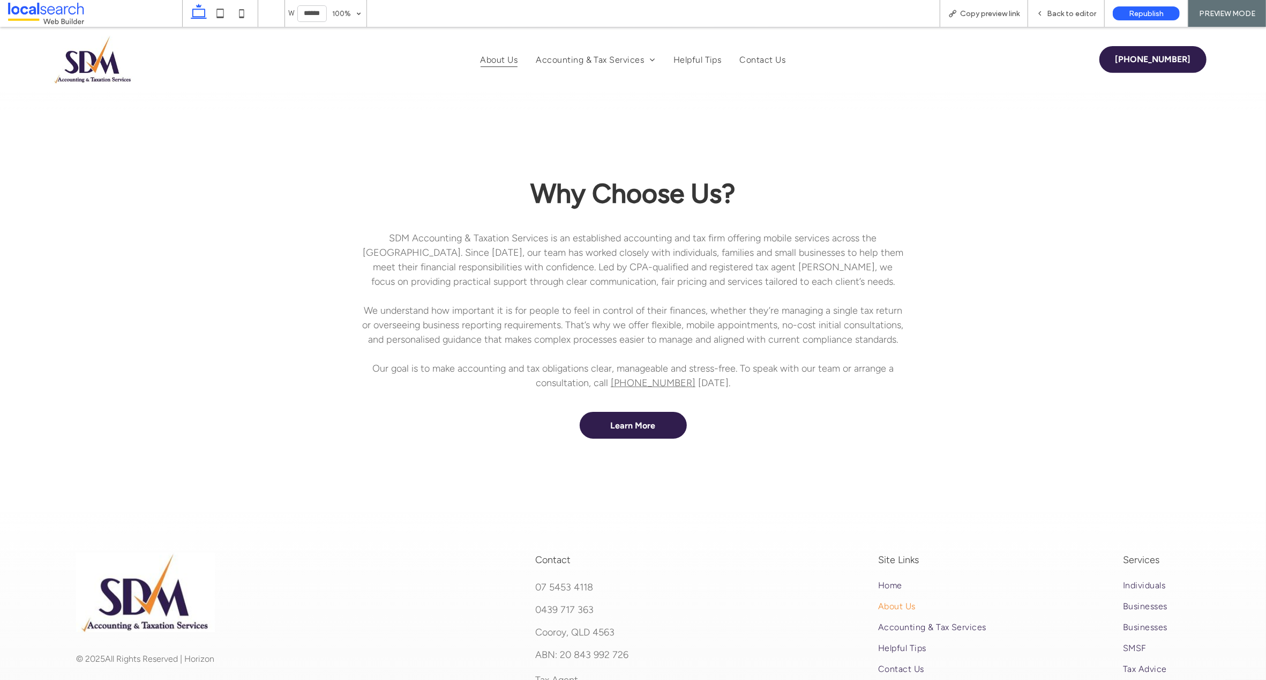
scroll to position [382, 0]
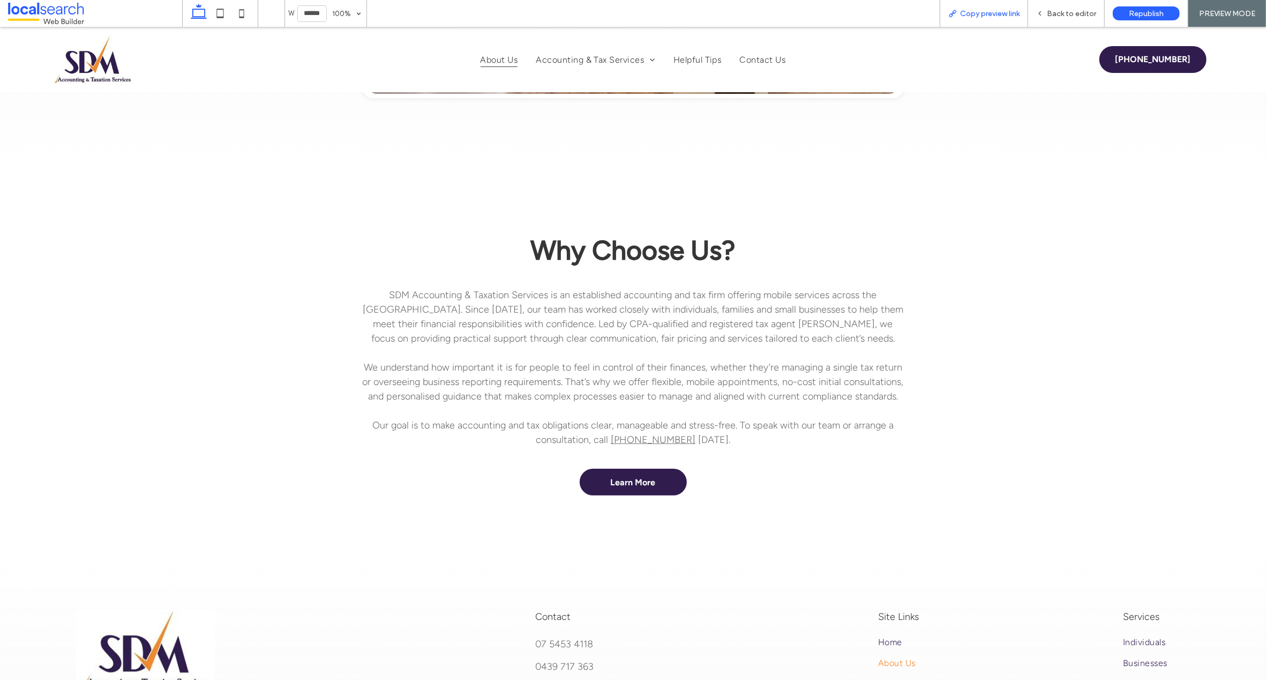
click at [986, 15] on span "Copy preview link" at bounding box center [989, 13] width 59 height 9
click at [982, 13] on span "Copy preview link" at bounding box center [989, 13] width 59 height 9
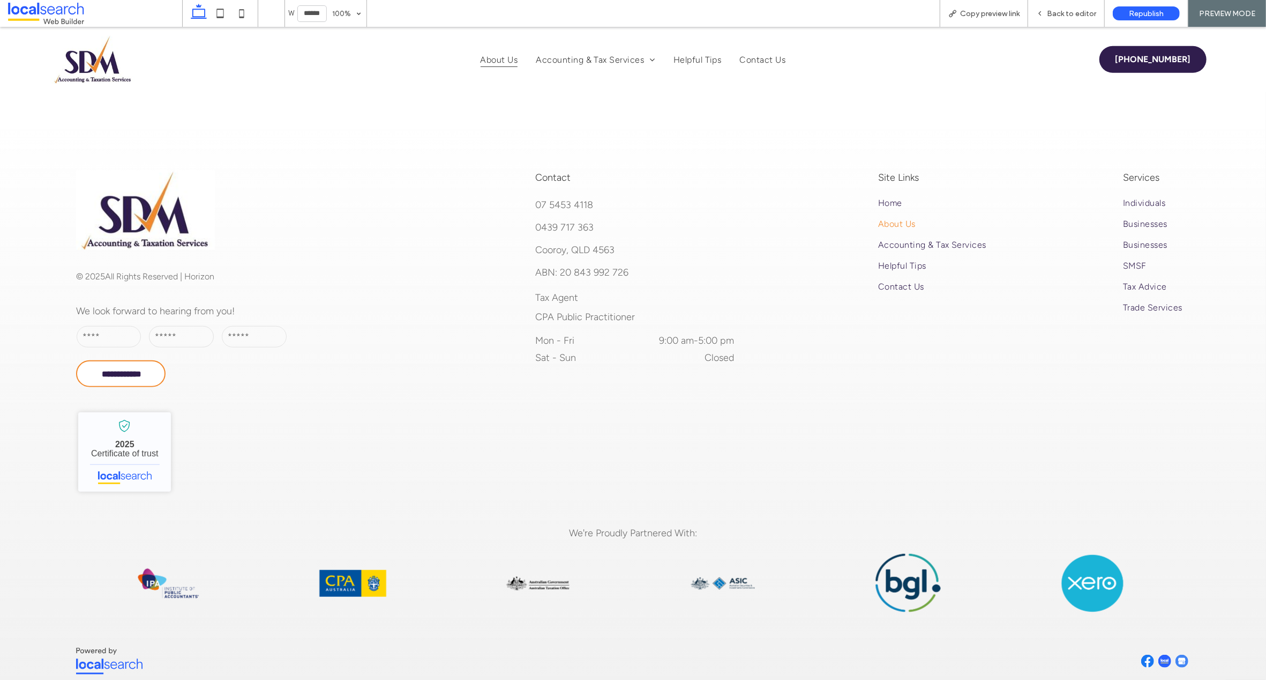
scroll to position [863, 0]
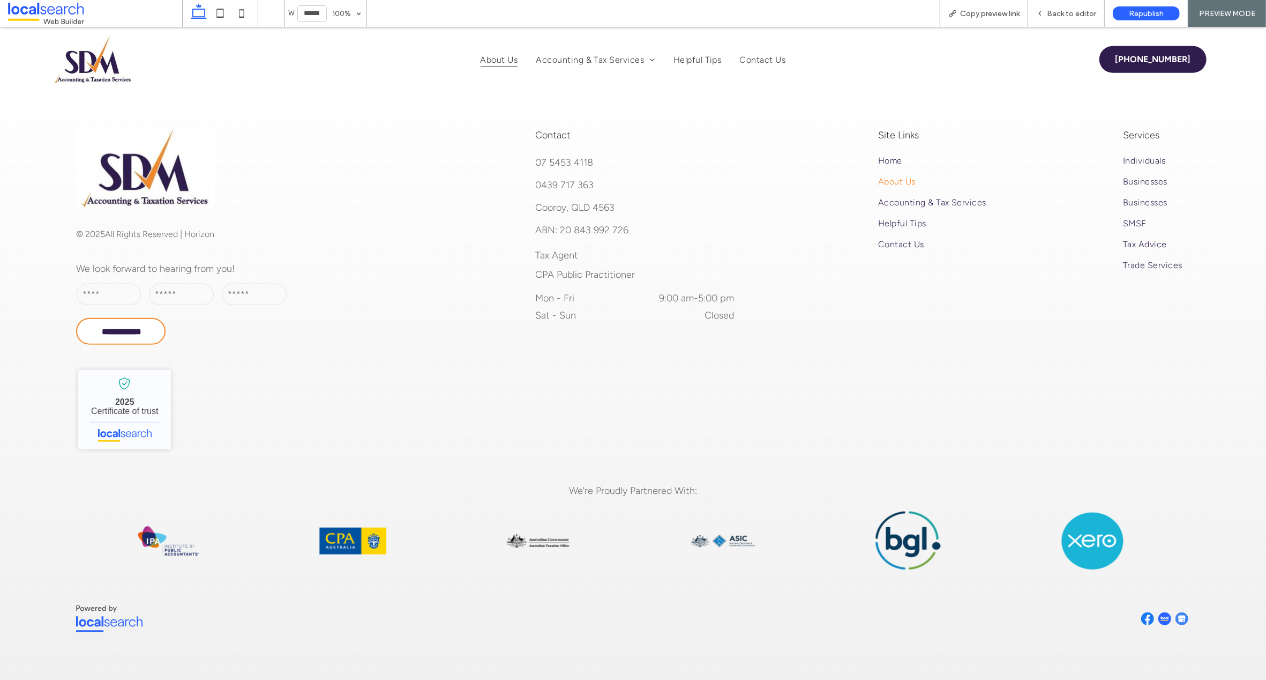
click at [1141, 616] on img at bounding box center [1147, 618] width 13 height 13
click at [1113, 590] on div "Open link in new tab" at bounding box center [1149, 588] width 134 height 11
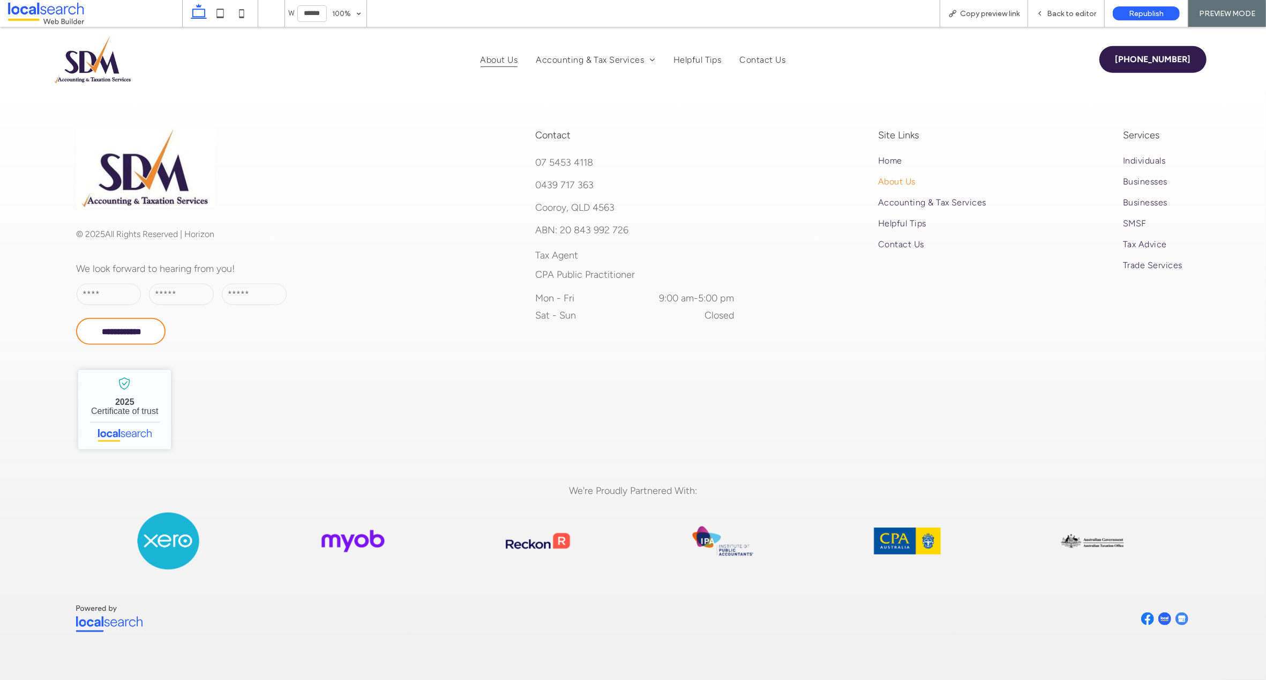
click at [1161, 616] on img at bounding box center [1165, 618] width 13 height 13
click at [1148, 589] on div "Open link in new tab" at bounding box center [1166, 588] width 134 height 11
click at [1176, 615] on img at bounding box center [1182, 618] width 13 height 13
click at [1163, 588] on div "Open link in new tab" at bounding box center [1182, 588] width 134 height 11
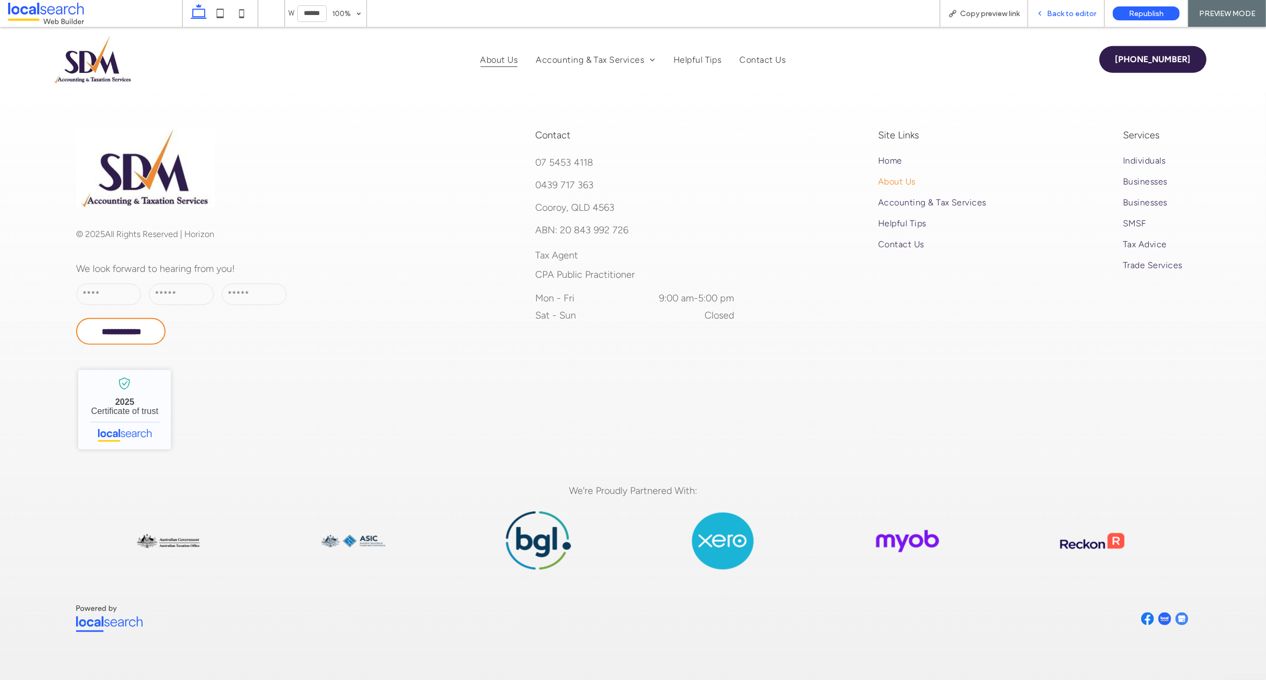
click at [1079, 13] on span "Back to editor" at bounding box center [1071, 13] width 49 height 9
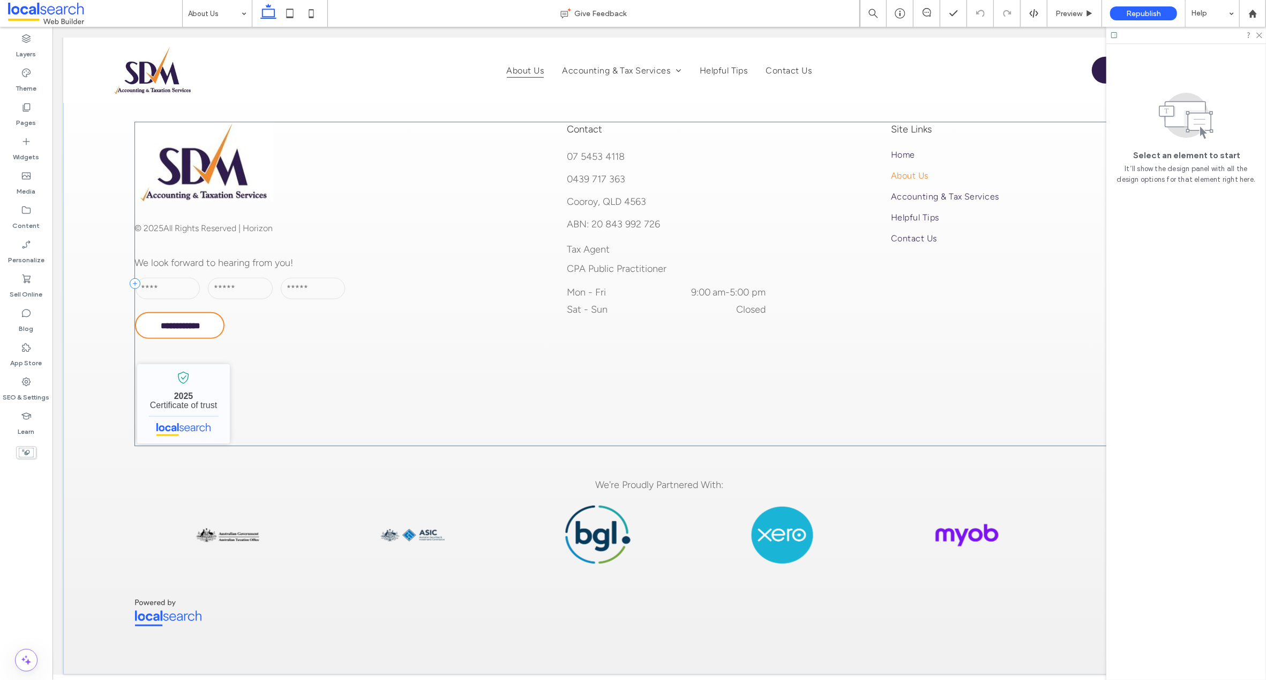
scroll to position [856, 0]
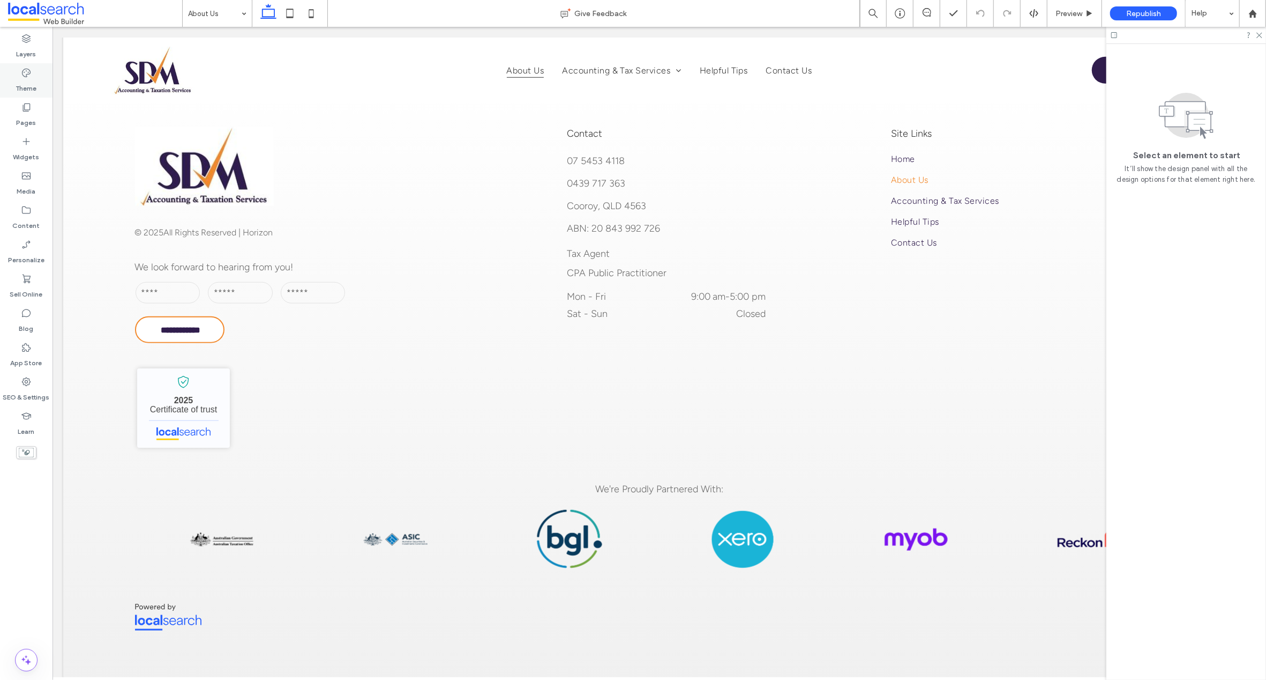
click at [25, 71] on icon at bounding box center [26, 73] width 11 height 11
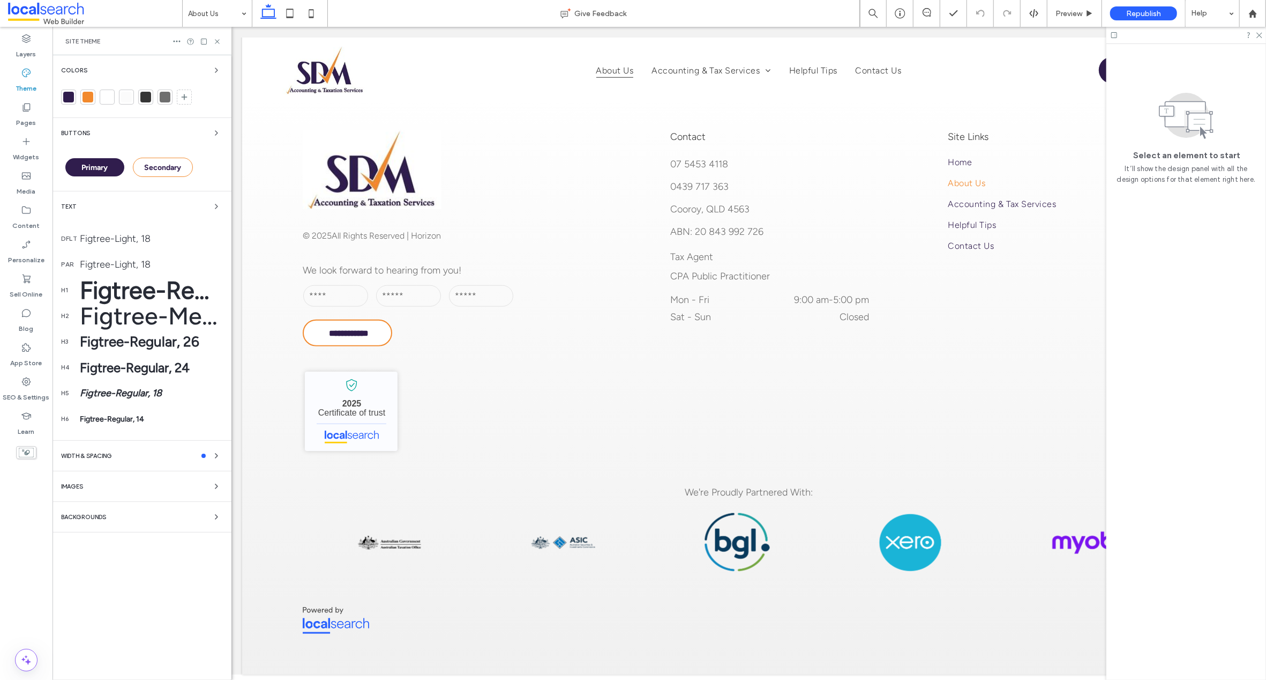
scroll to position [812, 0]
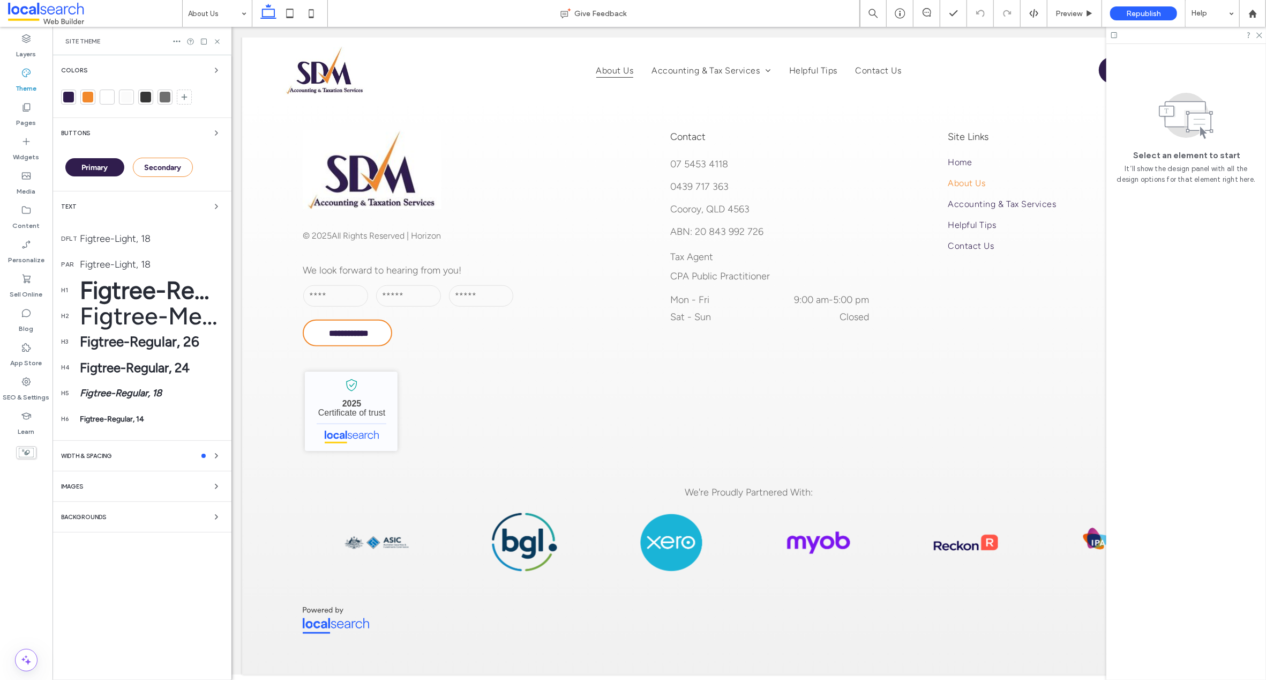
click at [63, 94] on div at bounding box center [68, 97] width 11 height 11
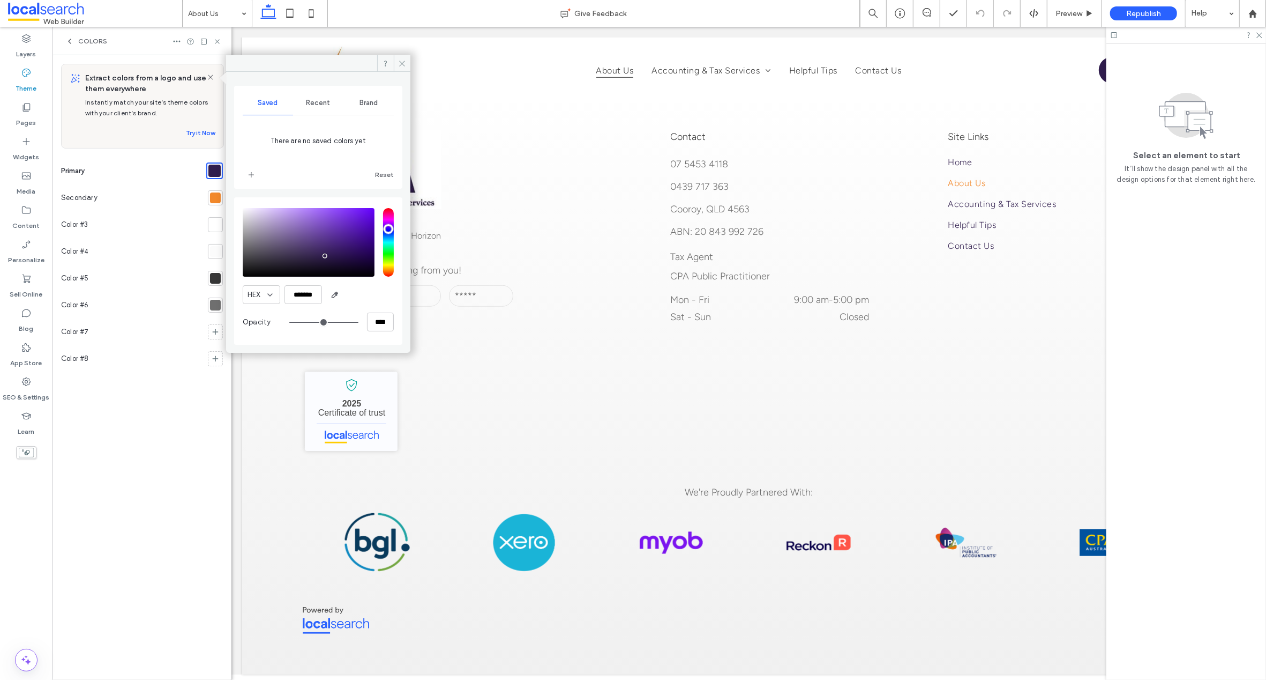
click at [214, 199] on div at bounding box center [215, 197] width 11 height 11
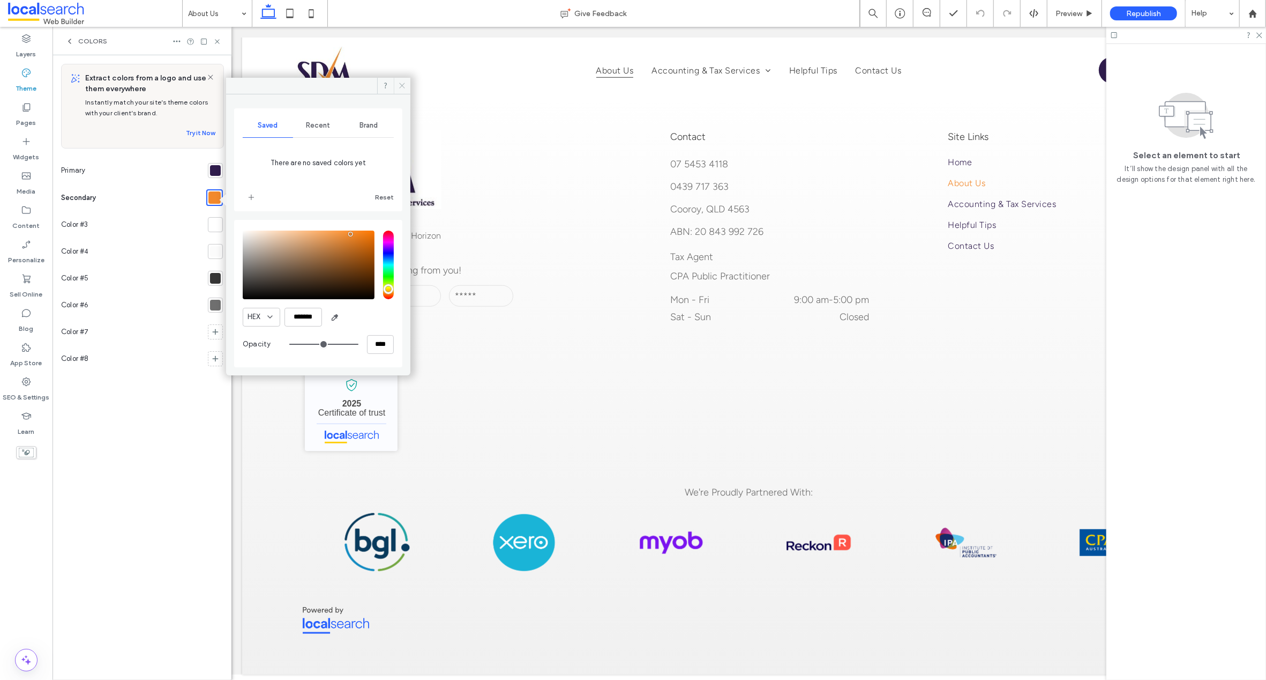
click at [401, 85] on icon at bounding box center [402, 85] width 8 height 8
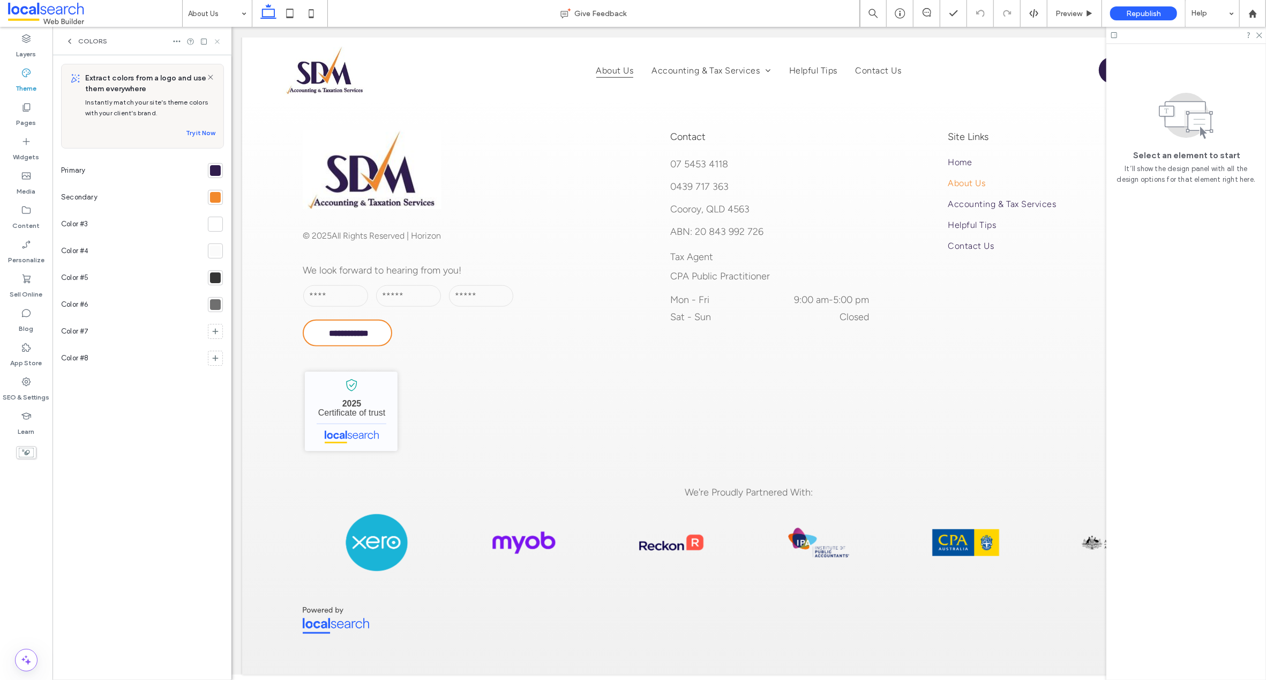
click at [218, 39] on icon at bounding box center [217, 42] width 8 height 8
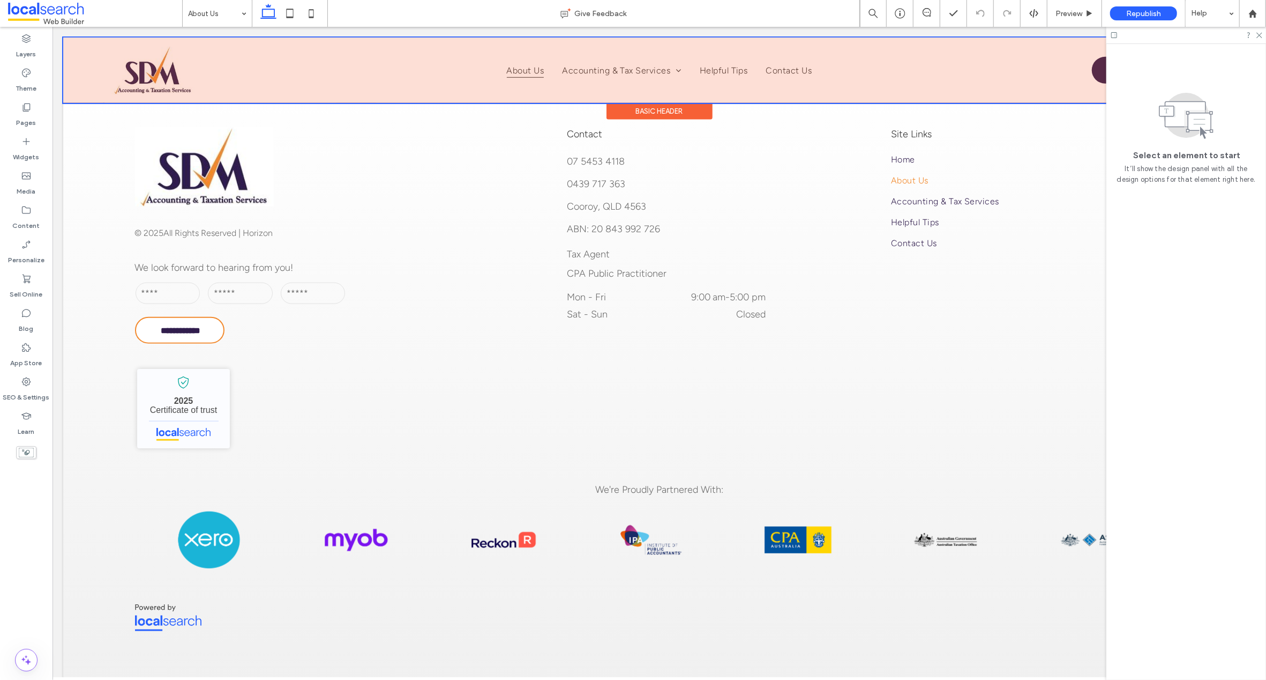
scroll to position [856, 0]
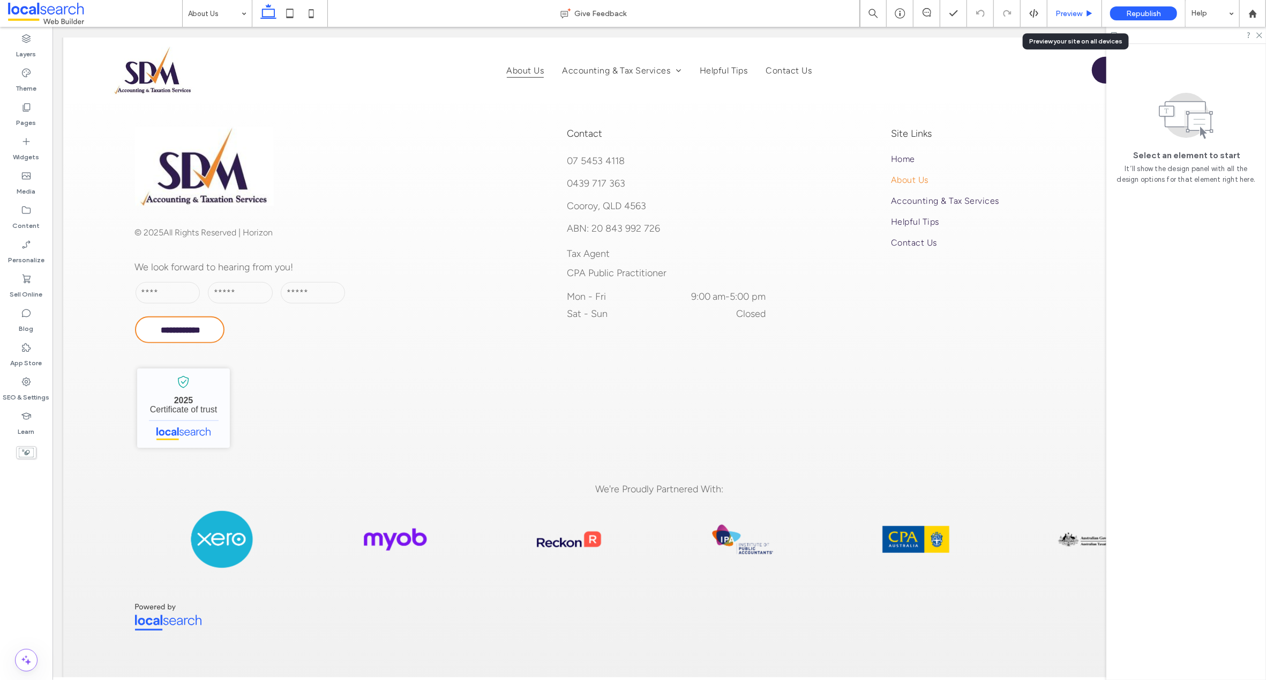
click at [1080, 10] on span "Preview" at bounding box center [1069, 13] width 27 height 9
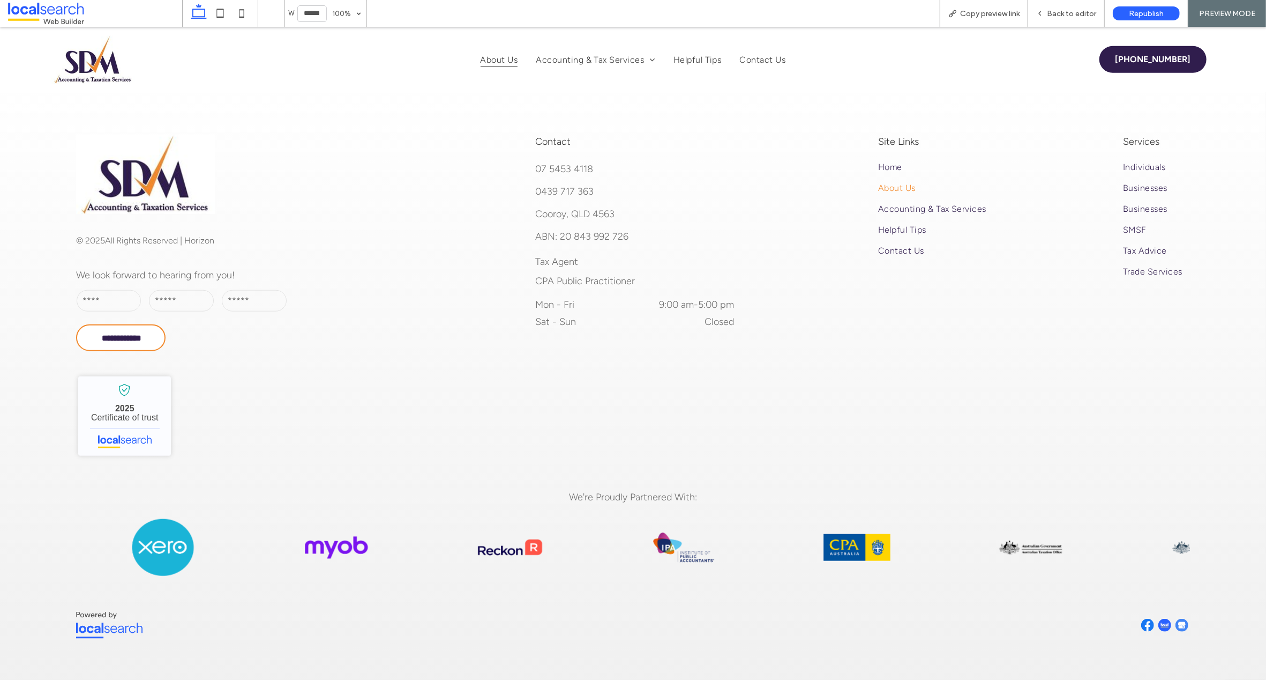
scroll to position [853, 0]
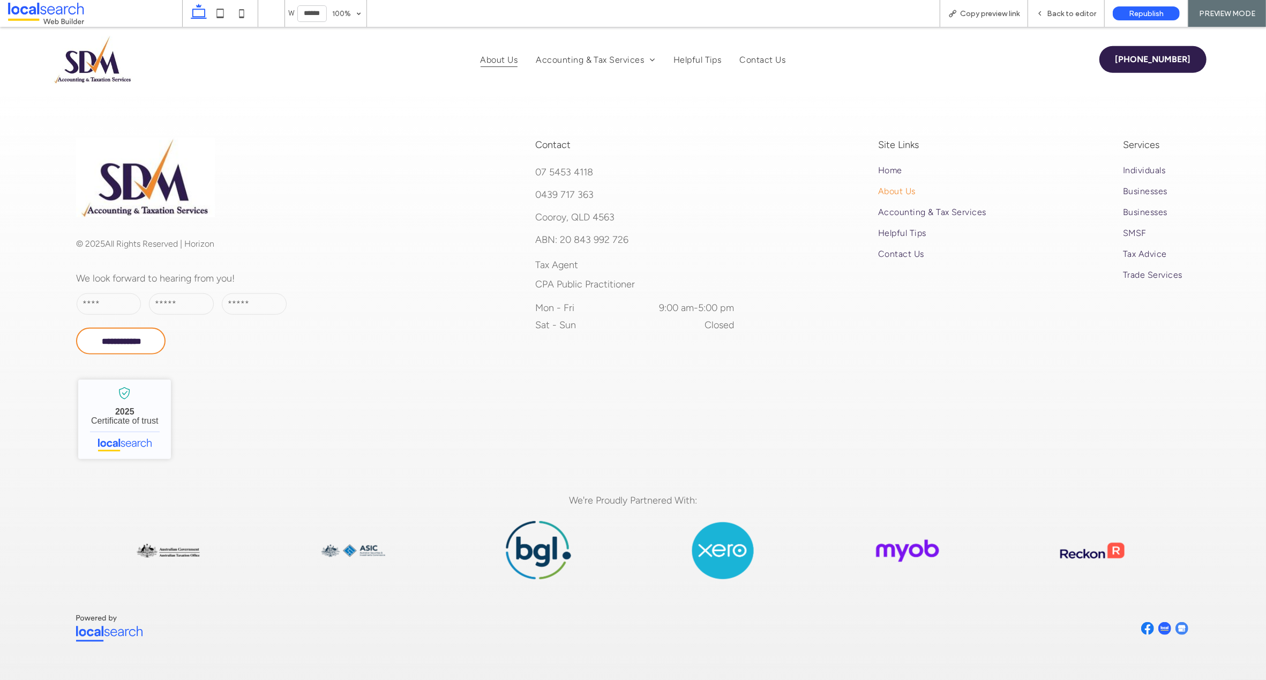
drag, startPoint x: 491, startPoint y: 57, endPoint x: 494, endPoint y: 86, distance: 29.1
click at [491, 57] on span "About Us" at bounding box center [500, 59] width 38 height 15
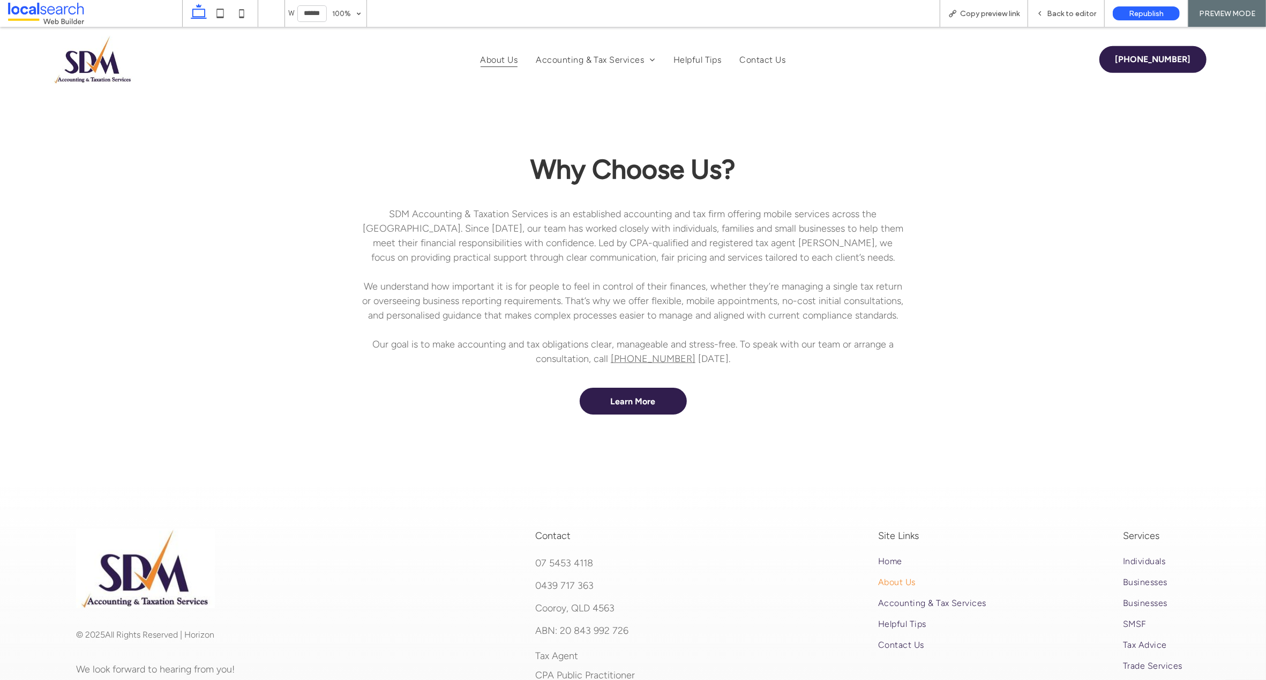
scroll to position [590, 0]
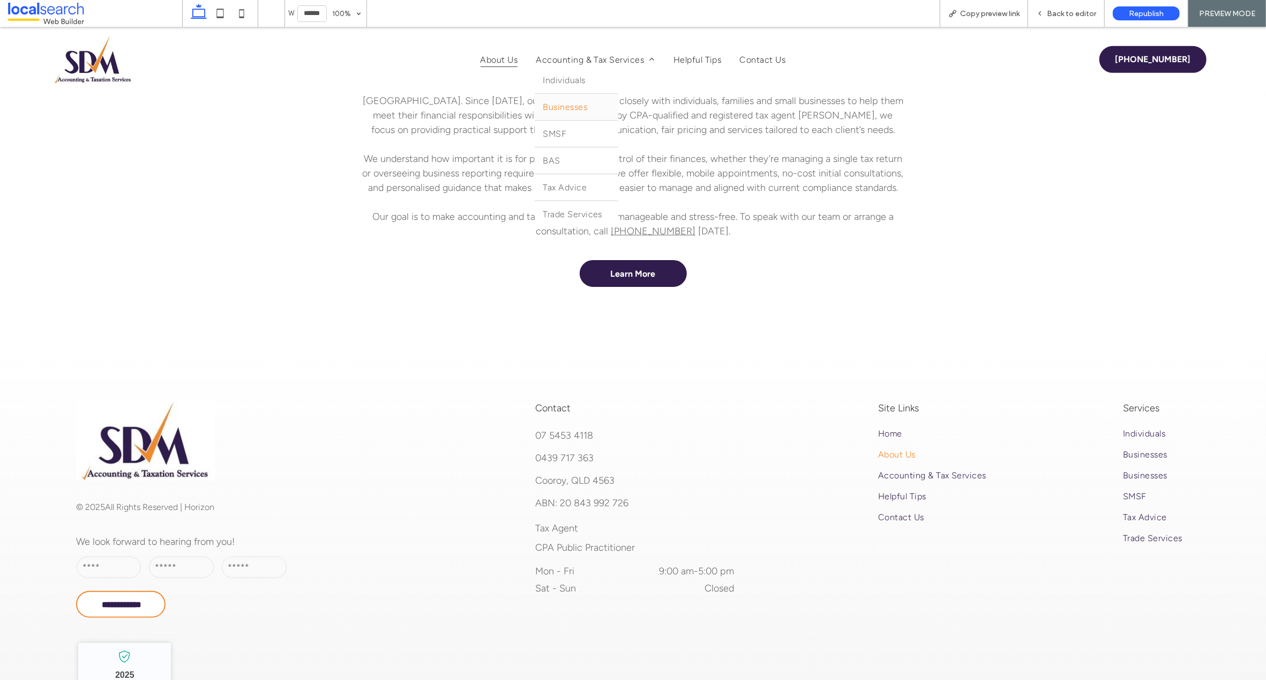
click at [554, 107] on span "Businesses" at bounding box center [565, 107] width 44 height 10
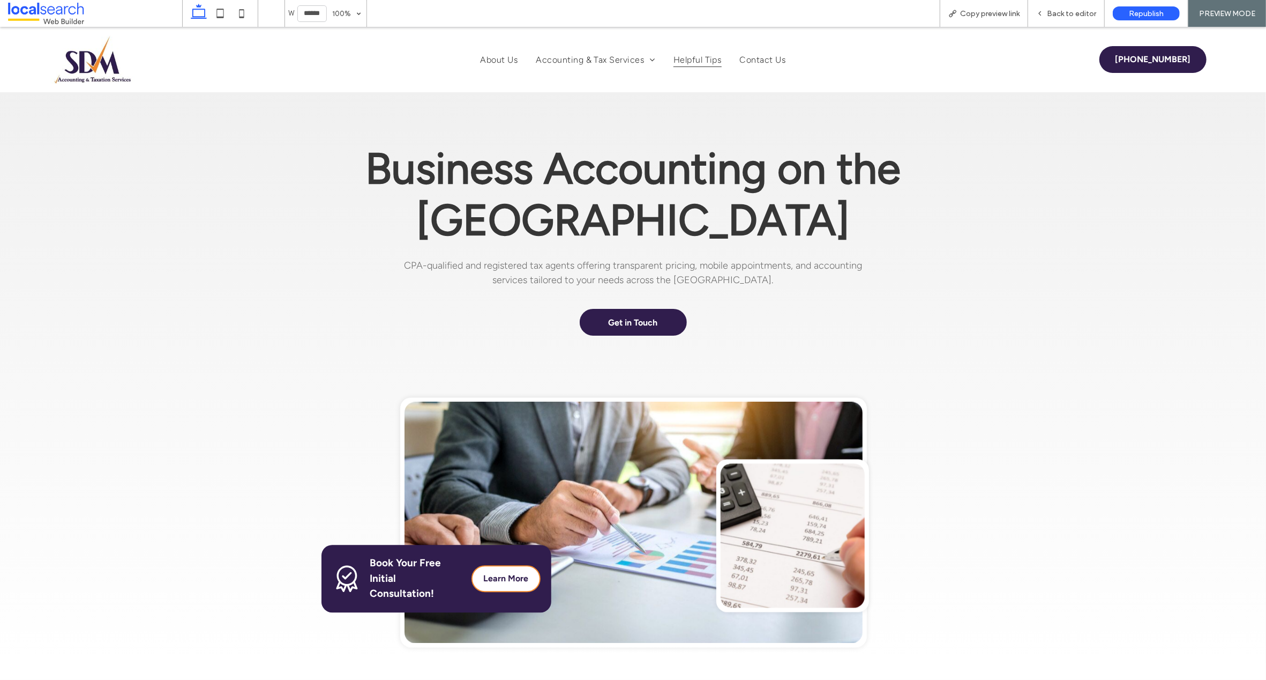
drag, startPoint x: 692, startPoint y: 58, endPoint x: 692, endPoint y: 85, distance: 26.8
click at [692, 58] on span "Helpful Tips" at bounding box center [698, 59] width 48 height 15
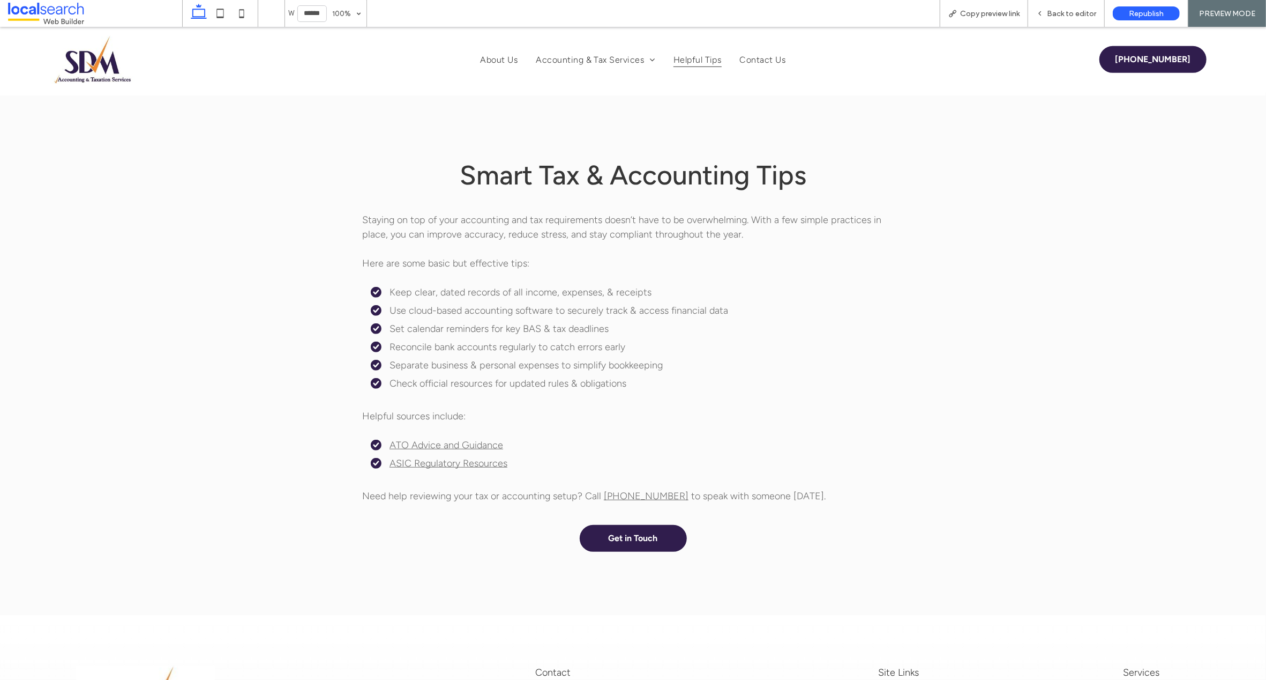
scroll to position [531, 0]
click at [433, 439] on link "ATO Advice and Guidance" at bounding box center [447, 444] width 114 height 12
click at [423, 460] on link "ASIC Regulatory Resources" at bounding box center [449, 462] width 118 height 12
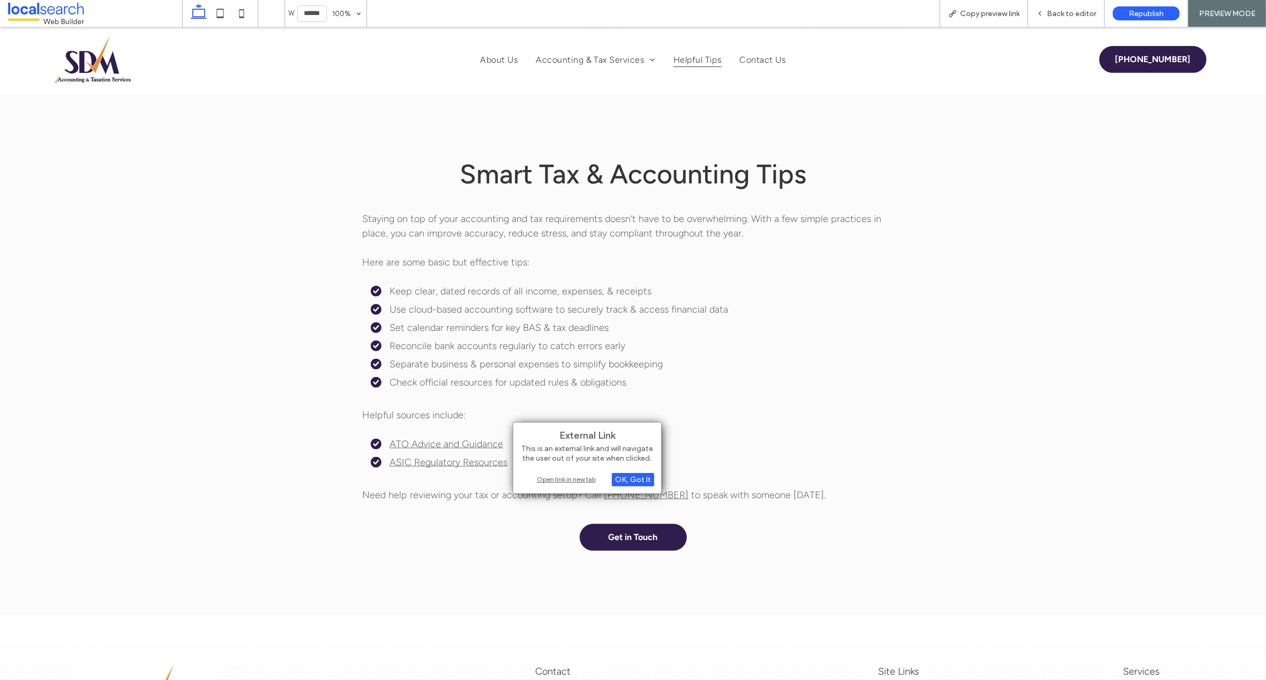
click at [561, 478] on div "Open link in new tab" at bounding box center [587, 478] width 134 height 11
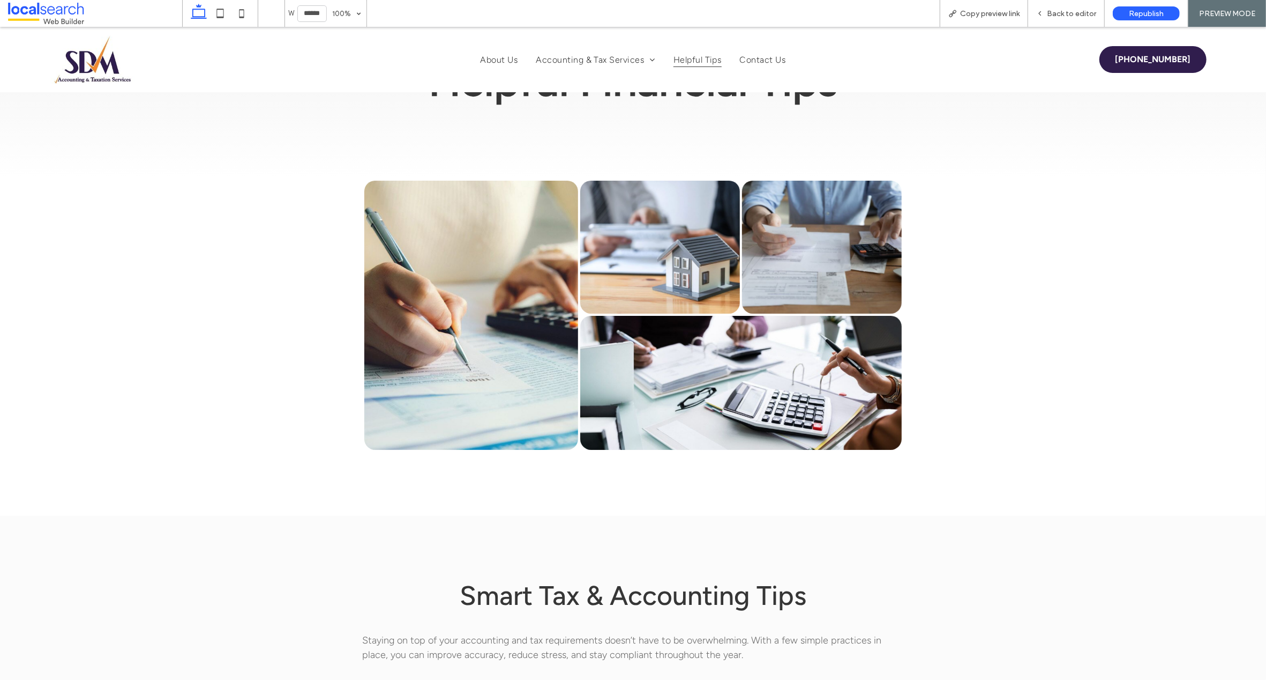
scroll to position [0, 0]
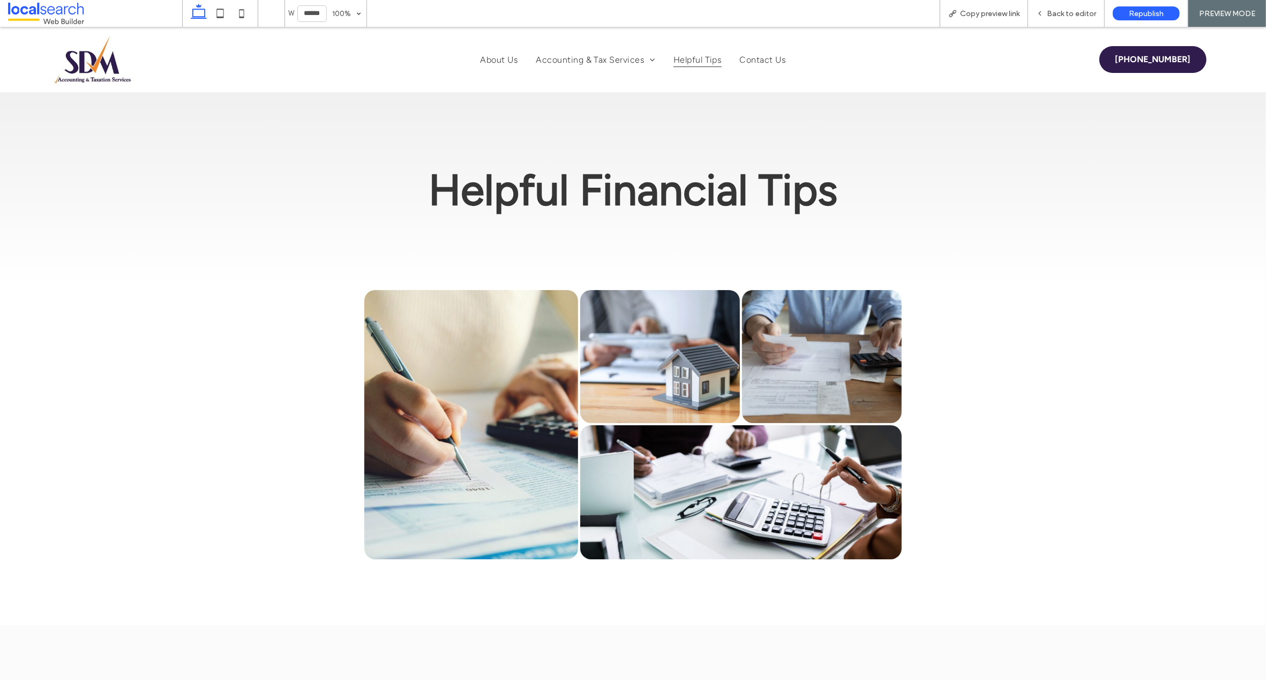
click at [105, 65] on img at bounding box center [93, 59] width 84 height 48
click at [1061, 11] on span "Back to editor" at bounding box center [1071, 13] width 49 height 9
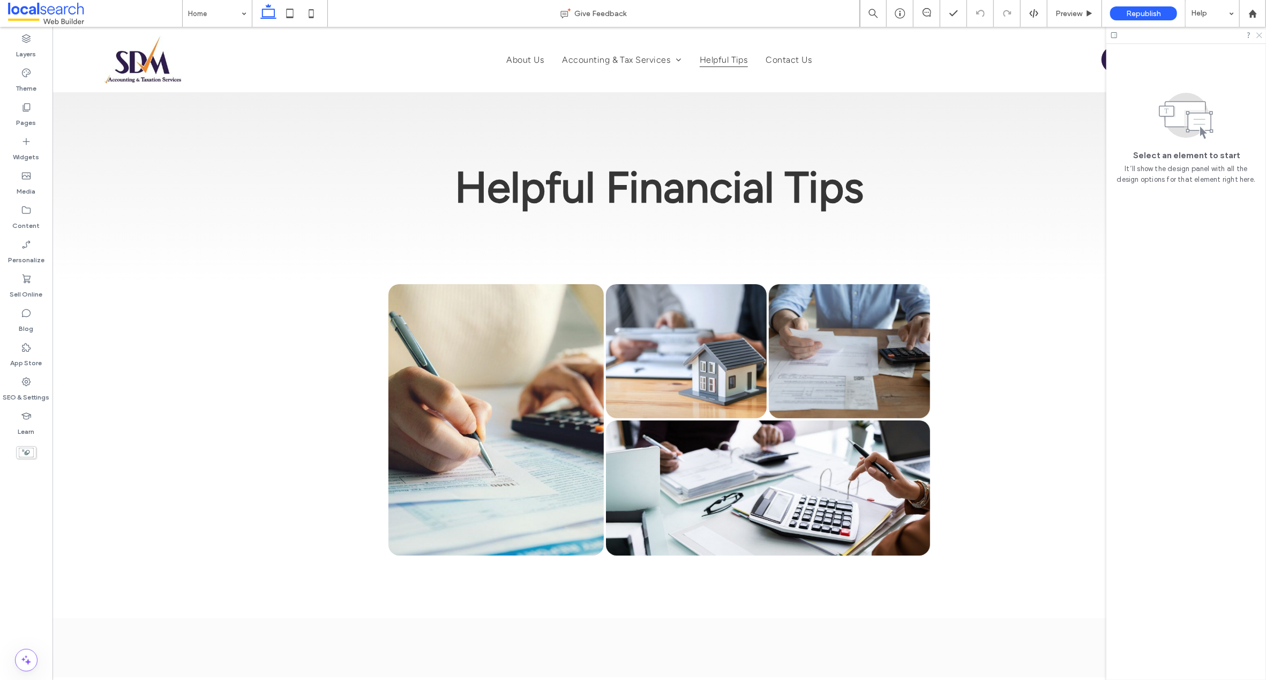
click at [1262, 35] on icon at bounding box center [1259, 34] width 7 height 7
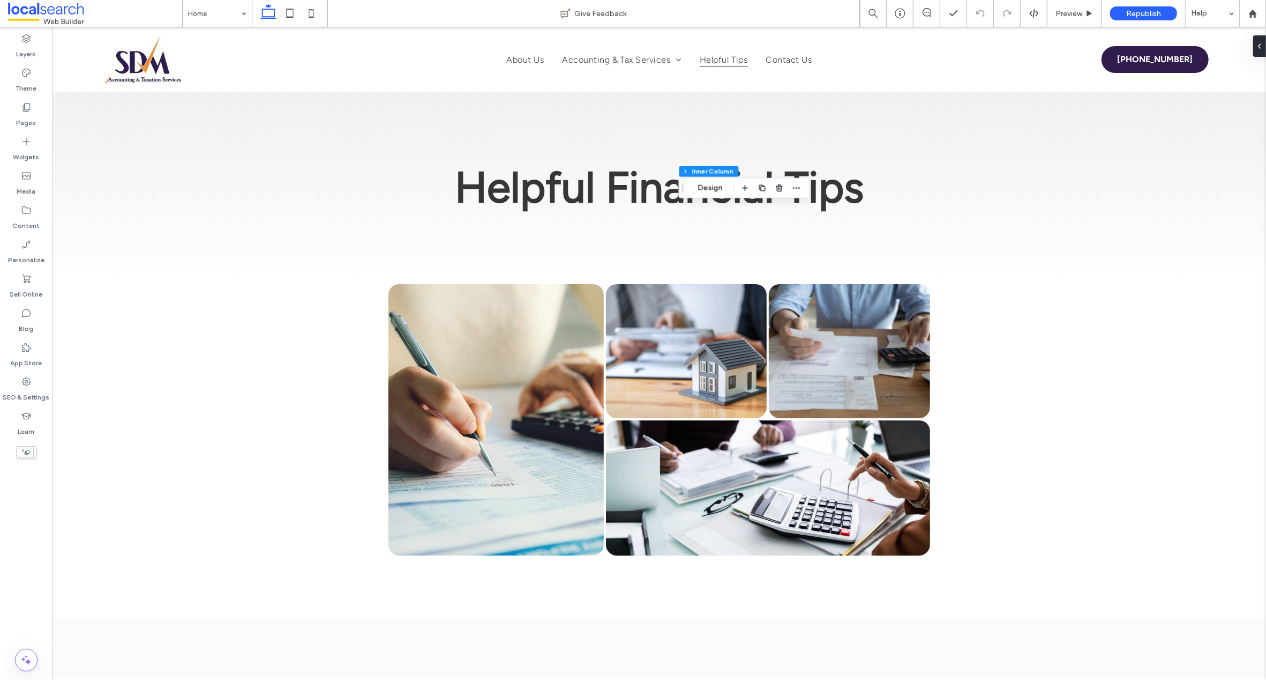
type input "**"
type input "****"
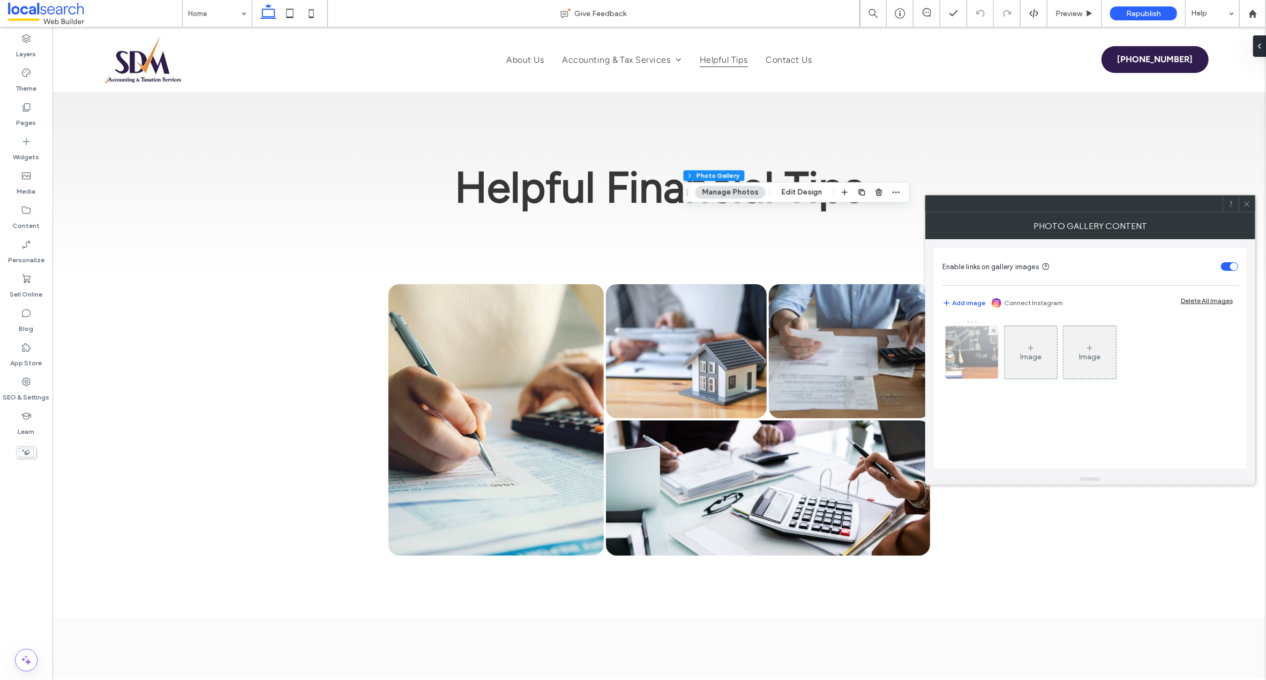
click at [970, 341] on img at bounding box center [971, 352] width 79 height 53
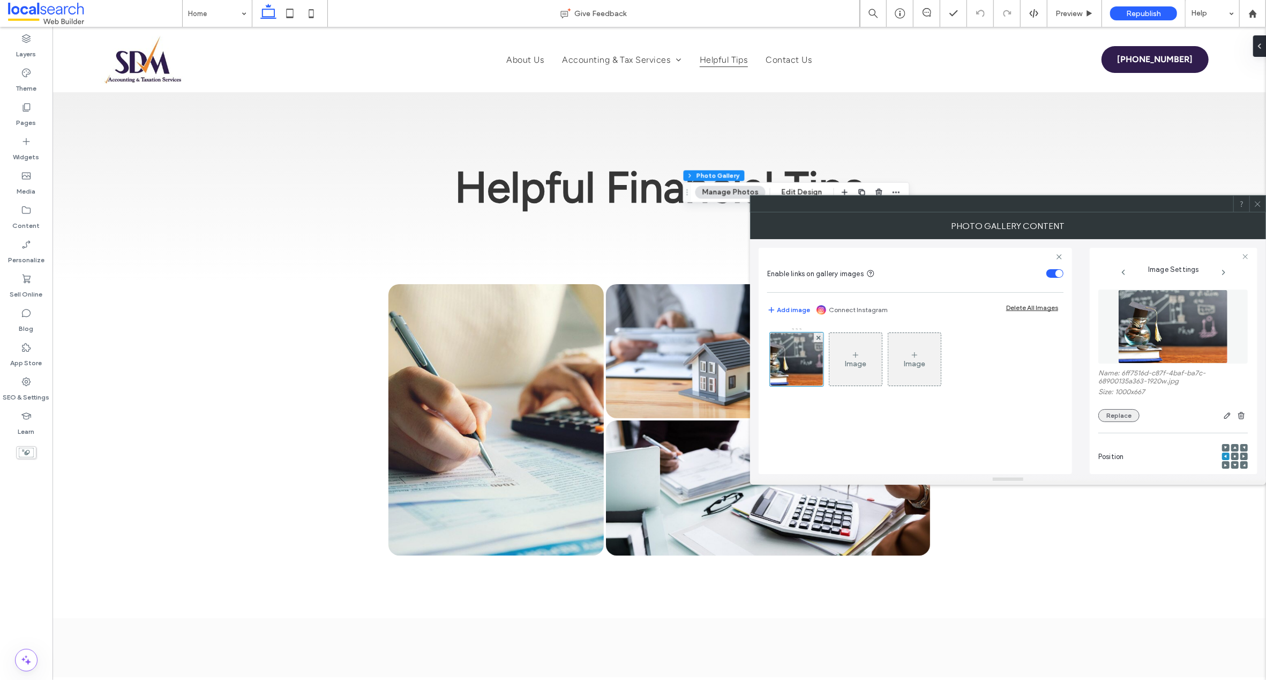
click at [1126, 412] on button "Replace" at bounding box center [1119, 415] width 41 height 13
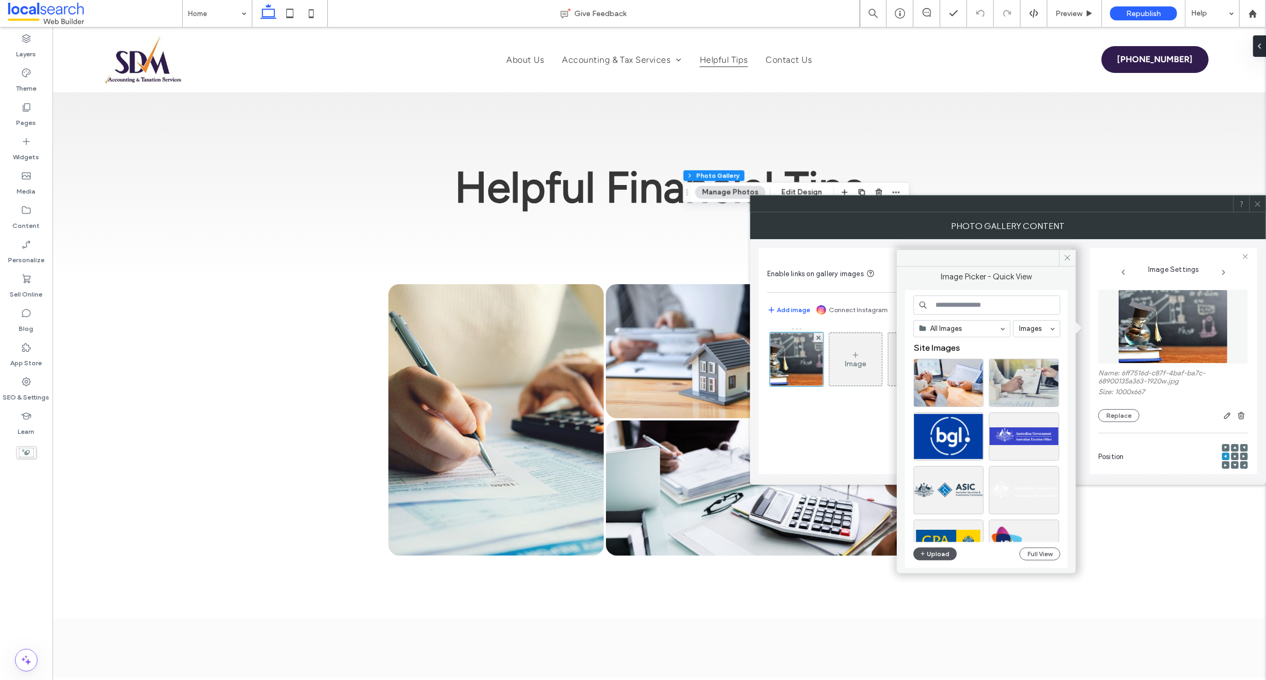
click at [936, 548] on button "Upload" at bounding box center [936, 553] width 44 height 13
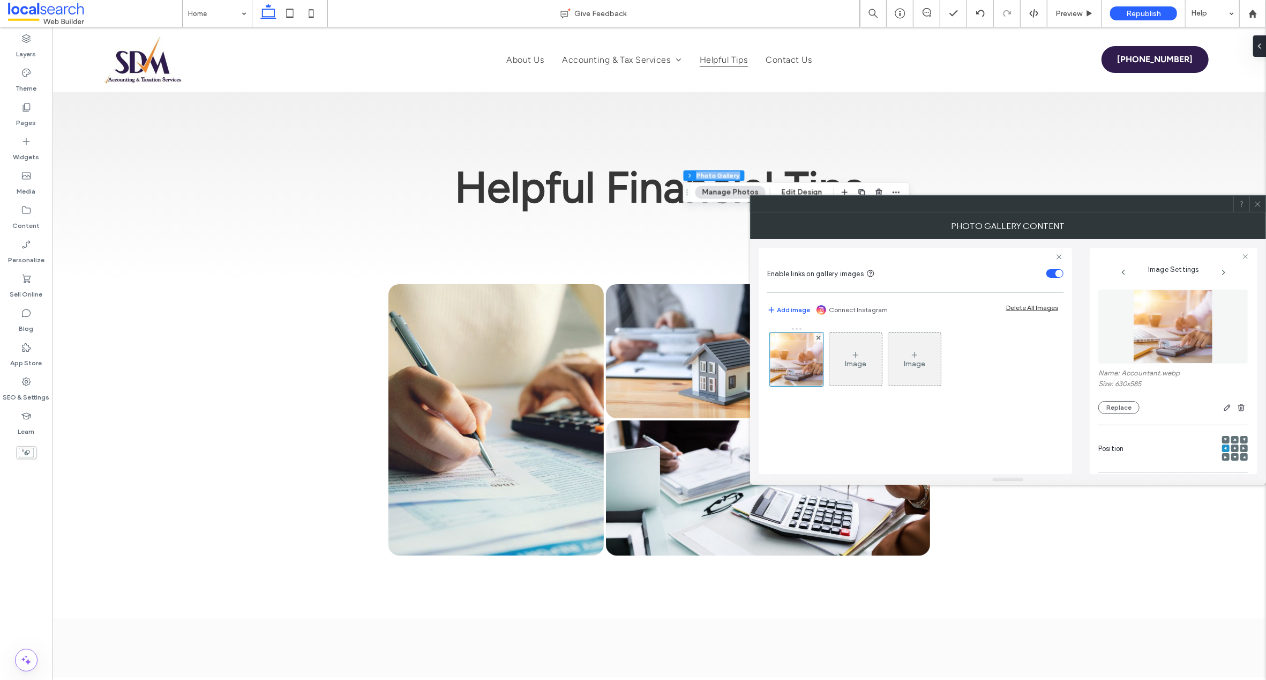
drag, startPoint x: 1259, startPoint y: 201, endPoint x: 1395, endPoint y: 228, distance: 139.4
click at [1266, 228] on html ".wqwq-1{fill:#231f20;} .cls-1q, .cls-2q { fill-rule: evenodd; } .cls-2q { fill:…" at bounding box center [633, 340] width 1266 height 680
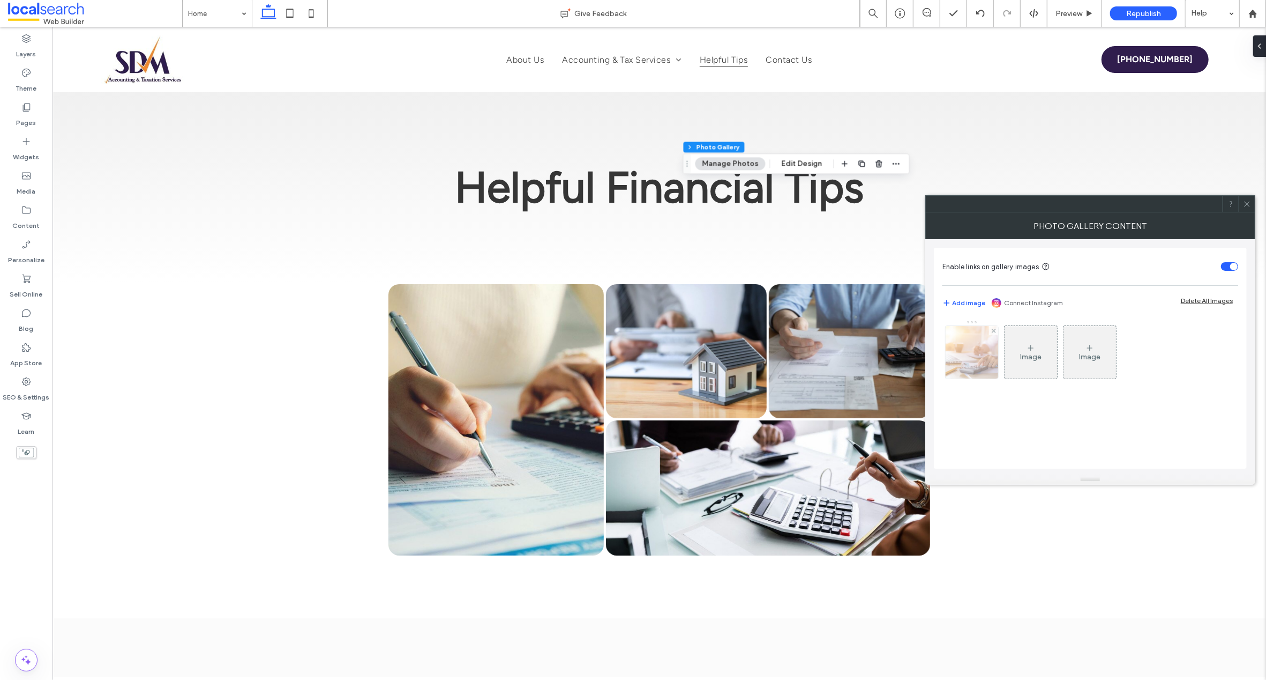
click at [974, 347] on img at bounding box center [972, 352] width 57 height 53
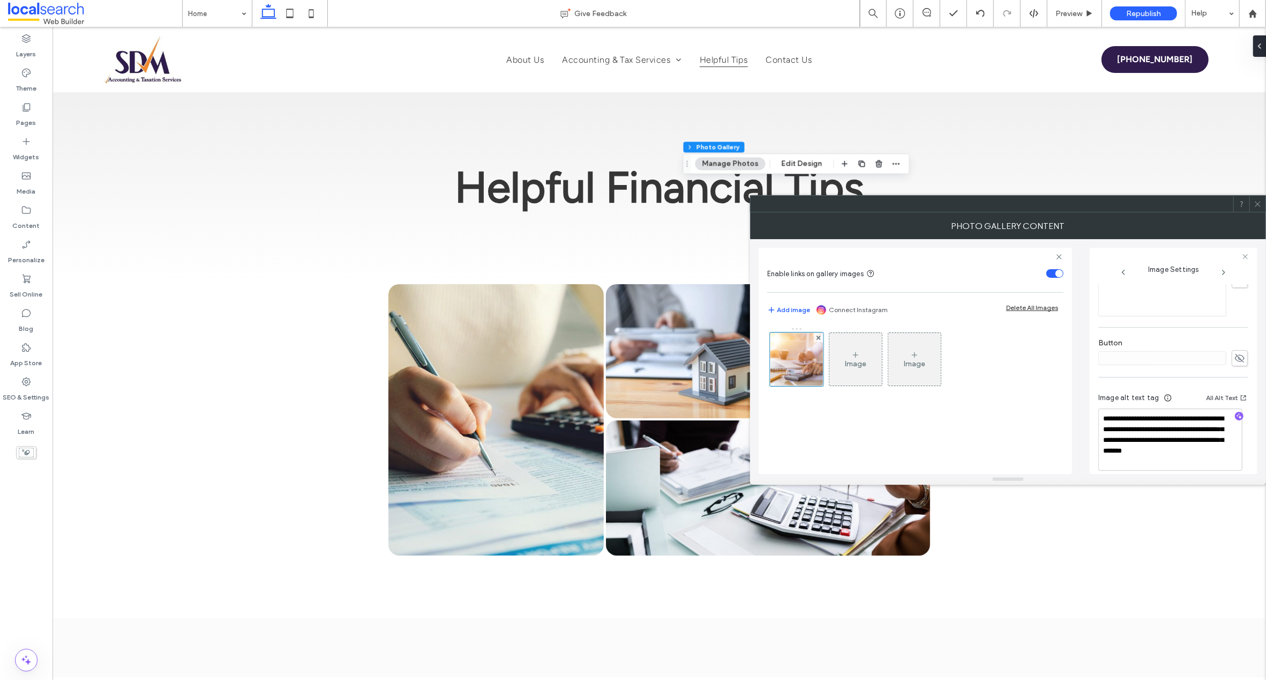
scroll to position [330, 0]
drag, startPoint x: 1175, startPoint y: 438, endPoint x: 1072, endPoint y: 413, distance: 106.6
click at [1072, 413] on div "**********" at bounding box center [1008, 356] width 499 height 235
click at [1106, 438] on textarea "**********" at bounding box center [1171, 439] width 144 height 41
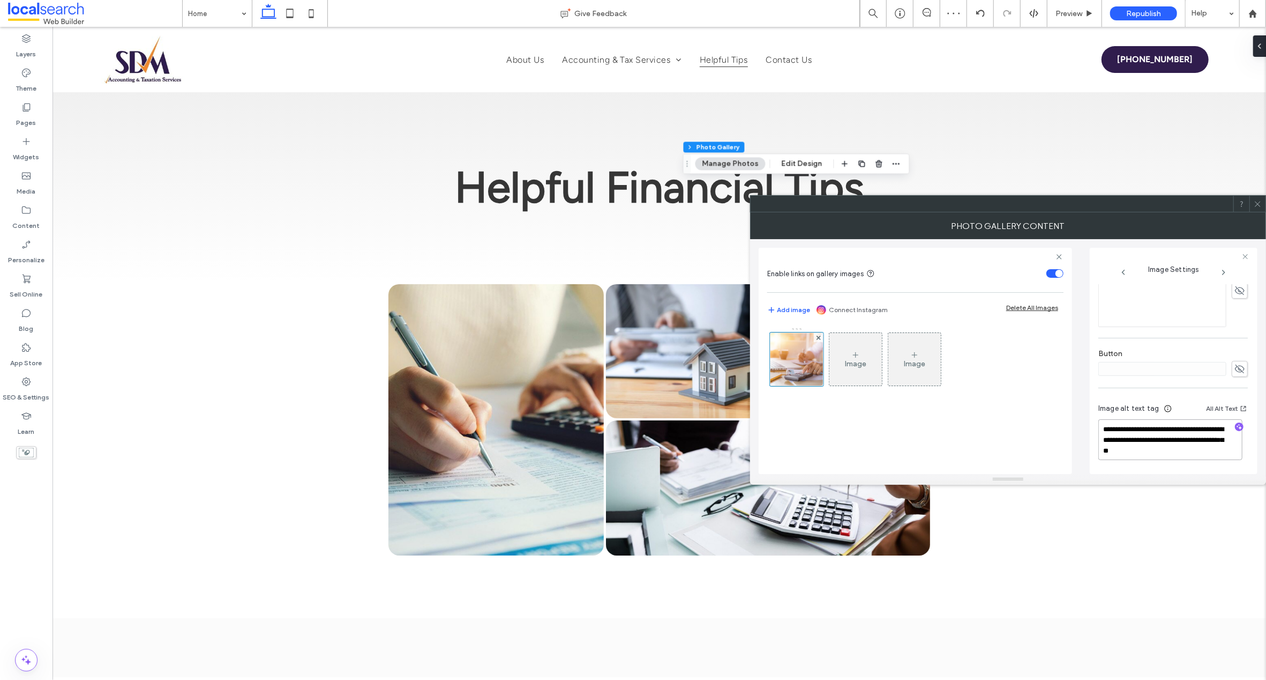
click at [1170, 428] on textarea "**********" at bounding box center [1171, 439] width 144 height 41
type textarea "**********"
click at [1252, 424] on div "**********" at bounding box center [1174, 361] width 168 height 226
click at [1256, 202] on use at bounding box center [1257, 203] width 5 height 5
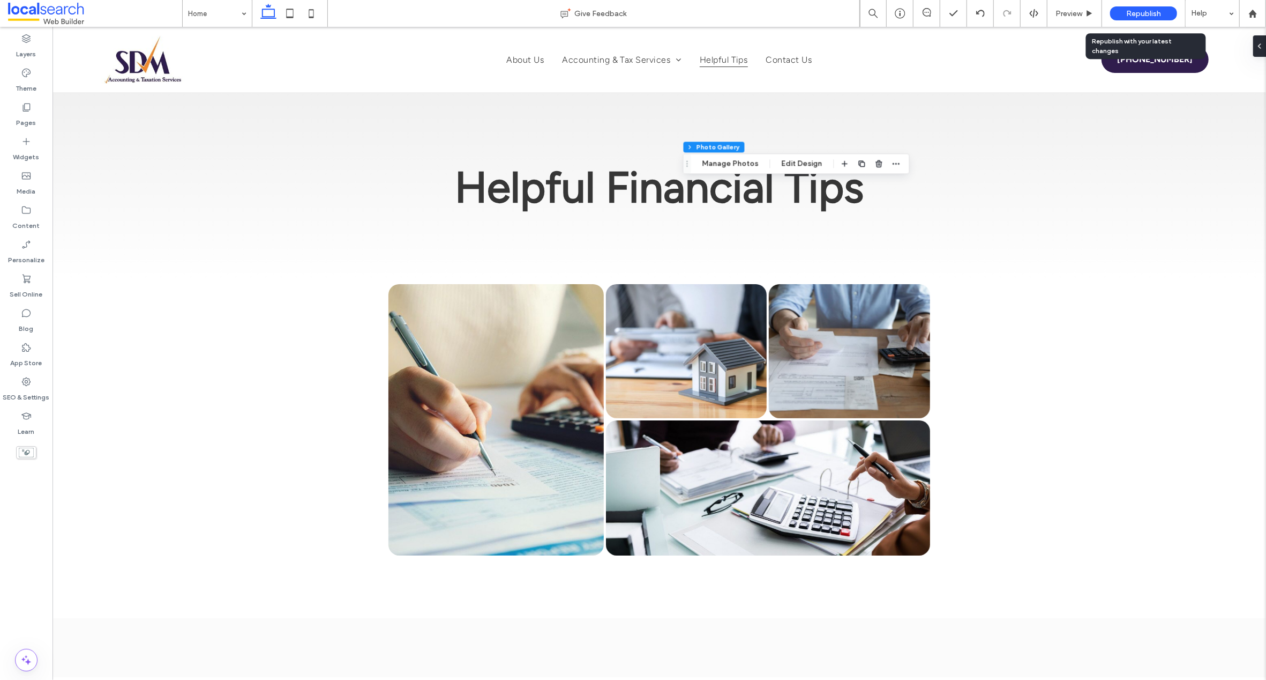
click at [1137, 12] on span "Republish" at bounding box center [1143, 13] width 35 height 9
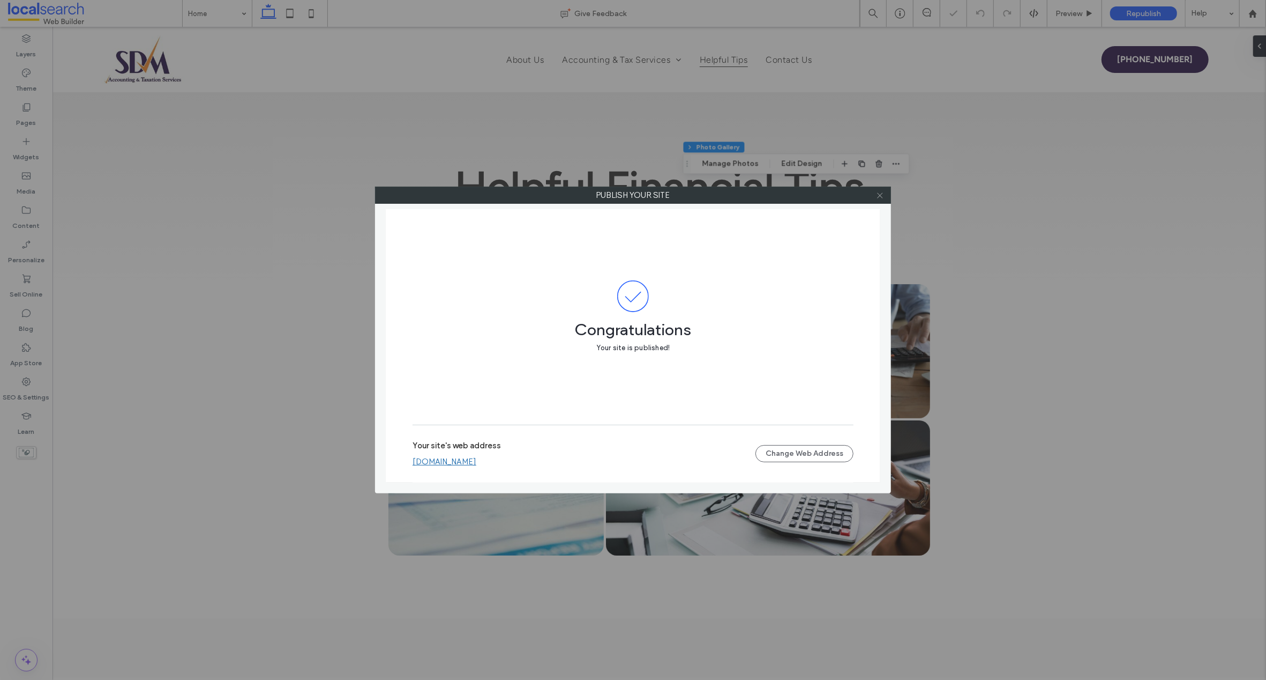
click at [881, 195] on icon at bounding box center [880, 195] width 8 height 8
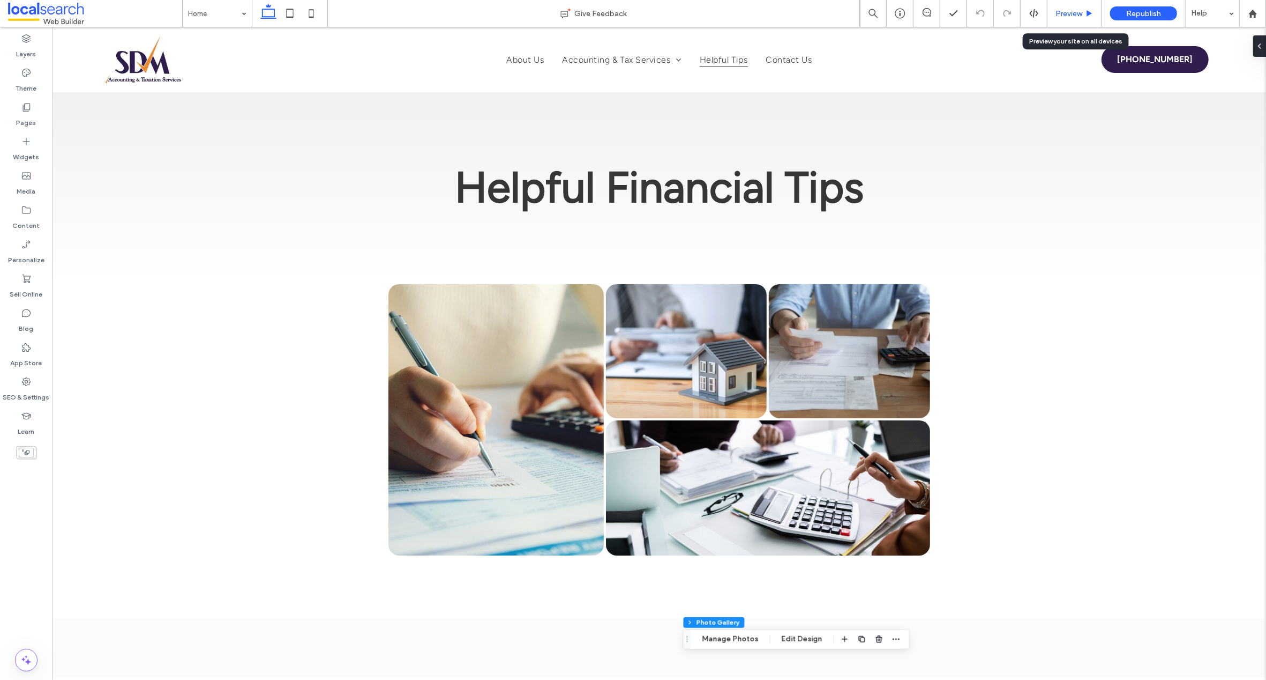
click at [1071, 8] on div "Preview" at bounding box center [1075, 13] width 55 height 27
click at [1060, 14] on span "Preview" at bounding box center [1069, 13] width 27 height 9
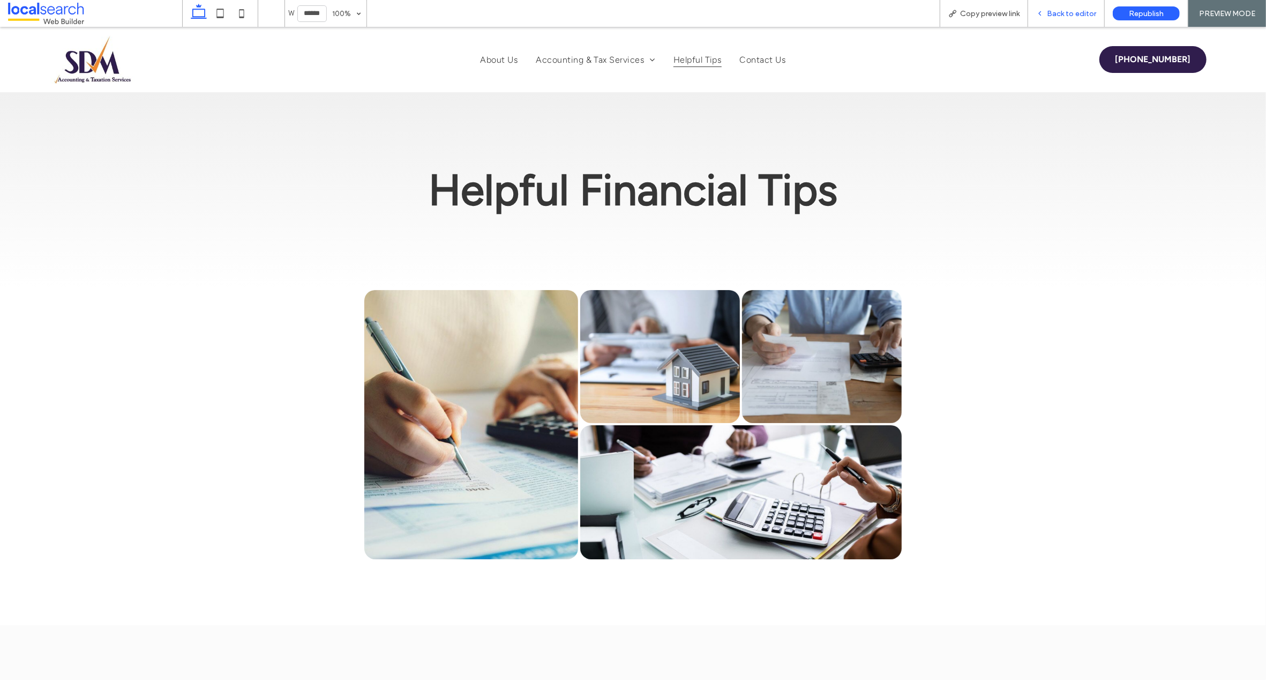
click at [1062, 12] on span "Back to editor" at bounding box center [1071, 13] width 49 height 9
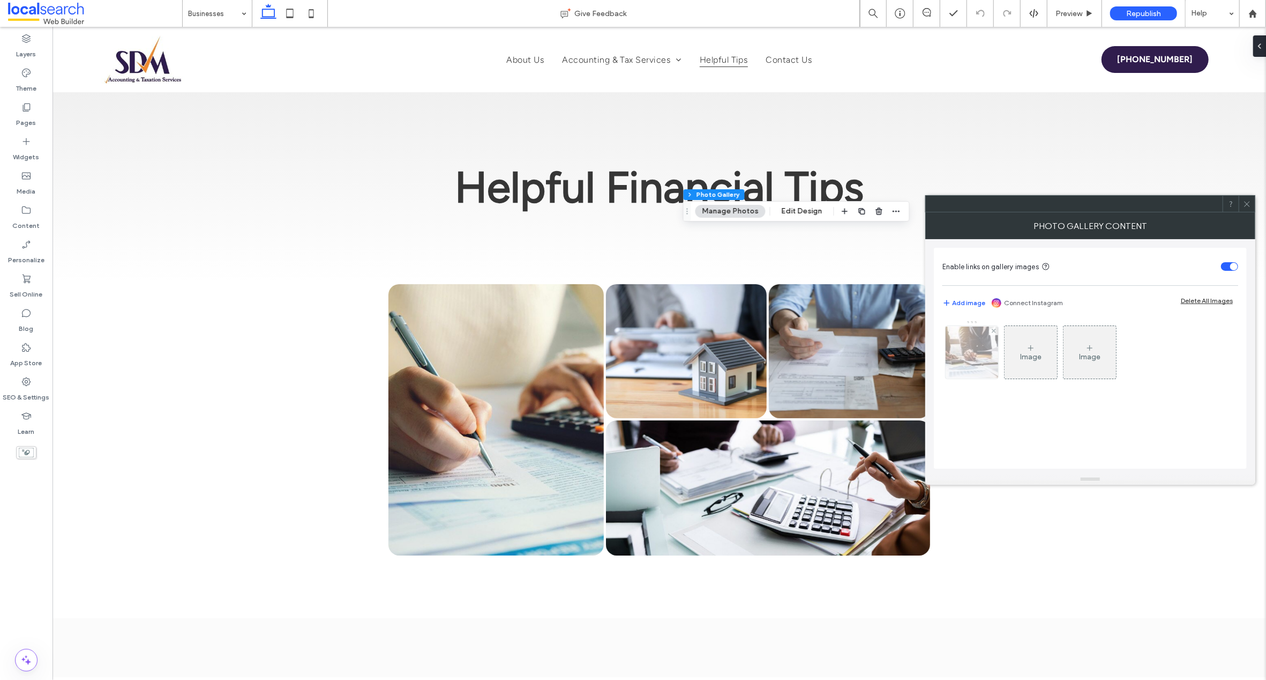
click at [968, 347] on img at bounding box center [972, 351] width 86 height 51
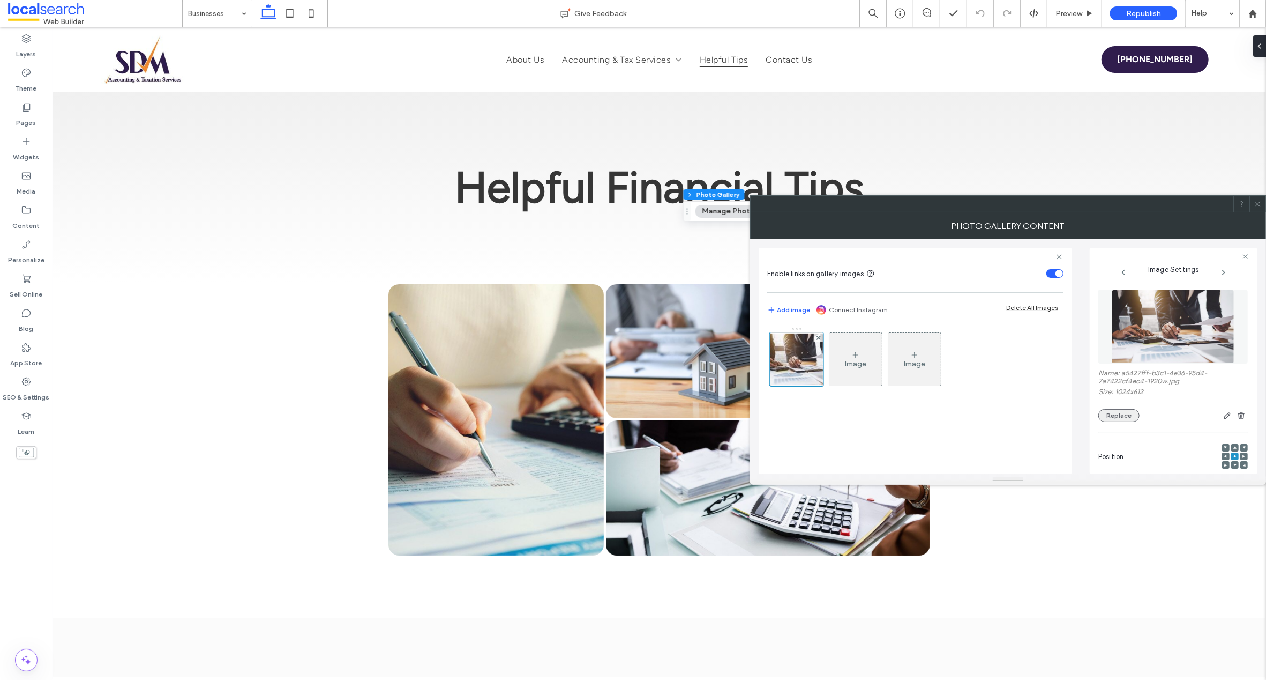
click at [1120, 417] on button "Replace" at bounding box center [1119, 415] width 41 height 13
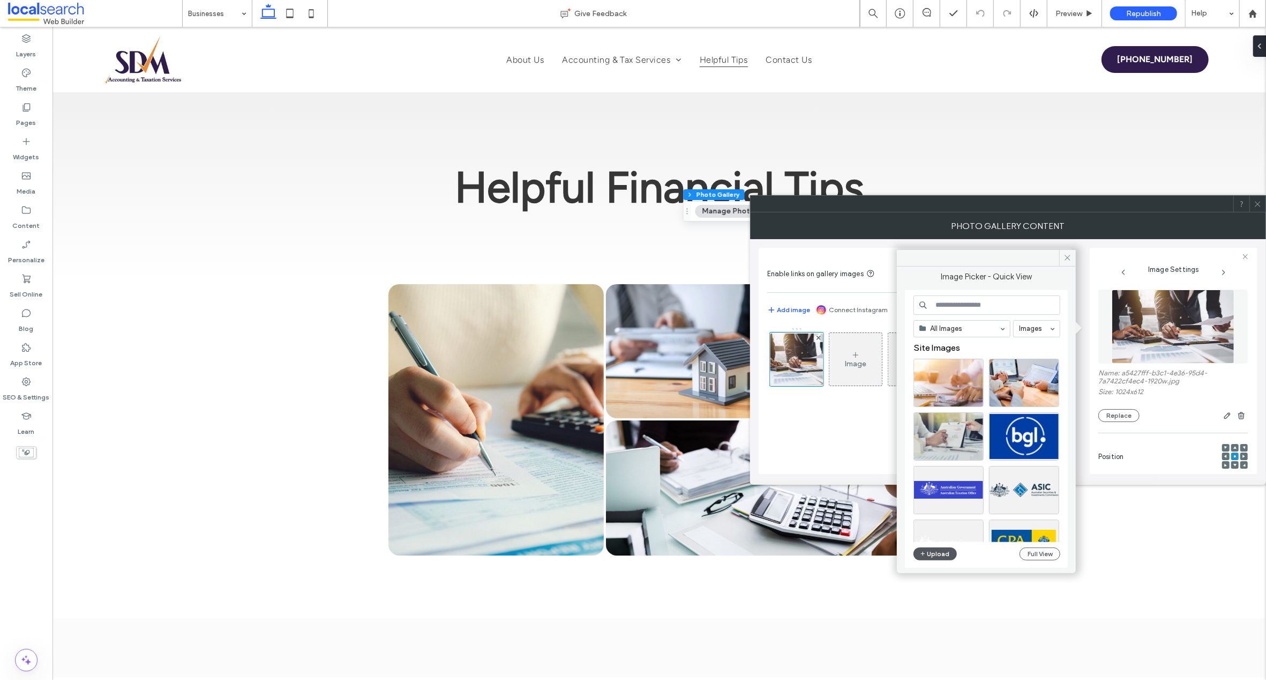
click at [930, 554] on button "Upload" at bounding box center [936, 553] width 44 height 13
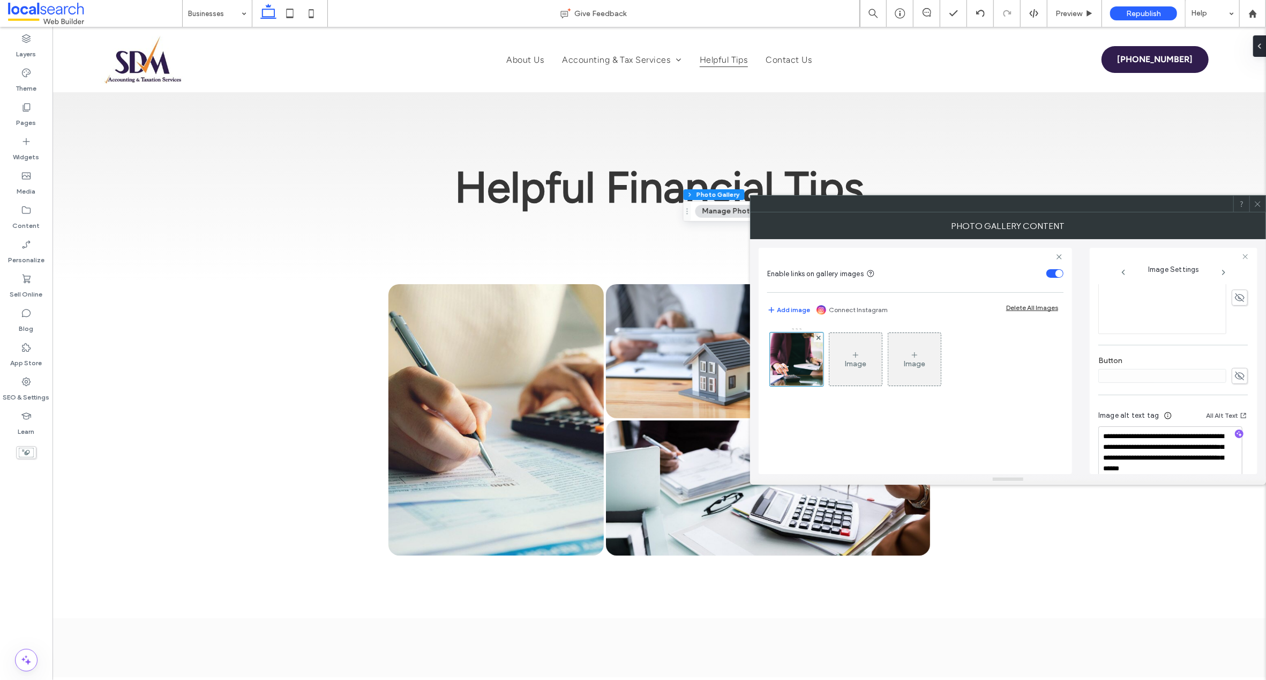
scroll to position [339, 0]
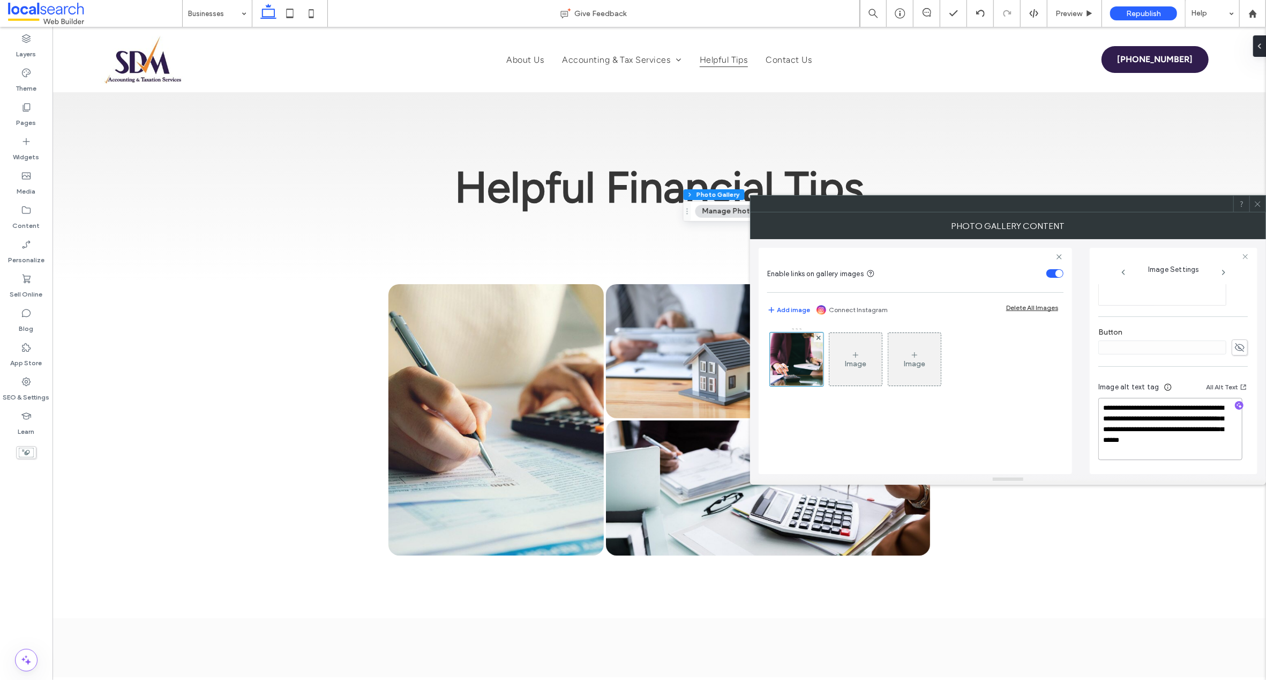
drag, startPoint x: 1103, startPoint y: 429, endPoint x: 1095, endPoint y: 405, distance: 24.9
click at [1095, 405] on div "**********" at bounding box center [1174, 361] width 168 height 226
click at [1143, 408] on textarea "**********" at bounding box center [1171, 429] width 144 height 62
drag, startPoint x: 1171, startPoint y: 408, endPoint x: 1085, endPoint y: 407, distance: 86.3
click at [1085, 407] on div "**********" at bounding box center [1008, 356] width 499 height 235
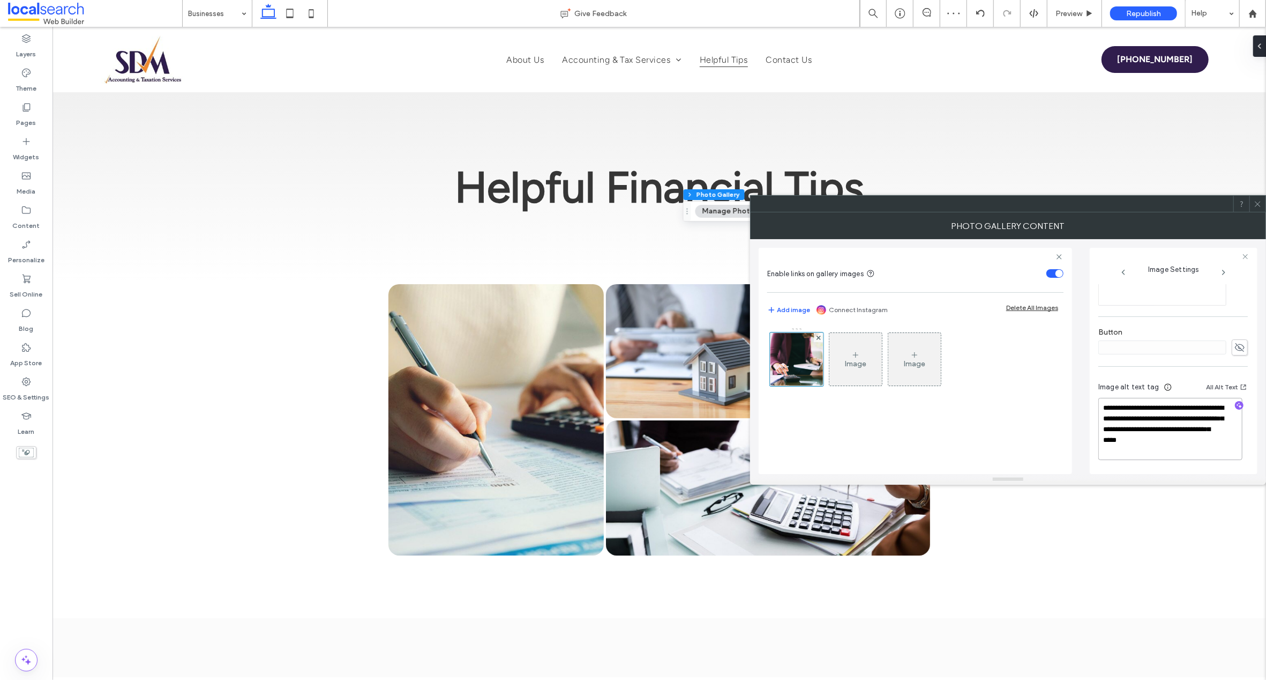
click at [1179, 410] on textarea "**********" at bounding box center [1171, 429] width 144 height 62
click at [1181, 419] on textarea "**********" at bounding box center [1171, 429] width 144 height 62
type textarea "**********"
click at [1252, 360] on div "**********" at bounding box center [1174, 361] width 168 height 226
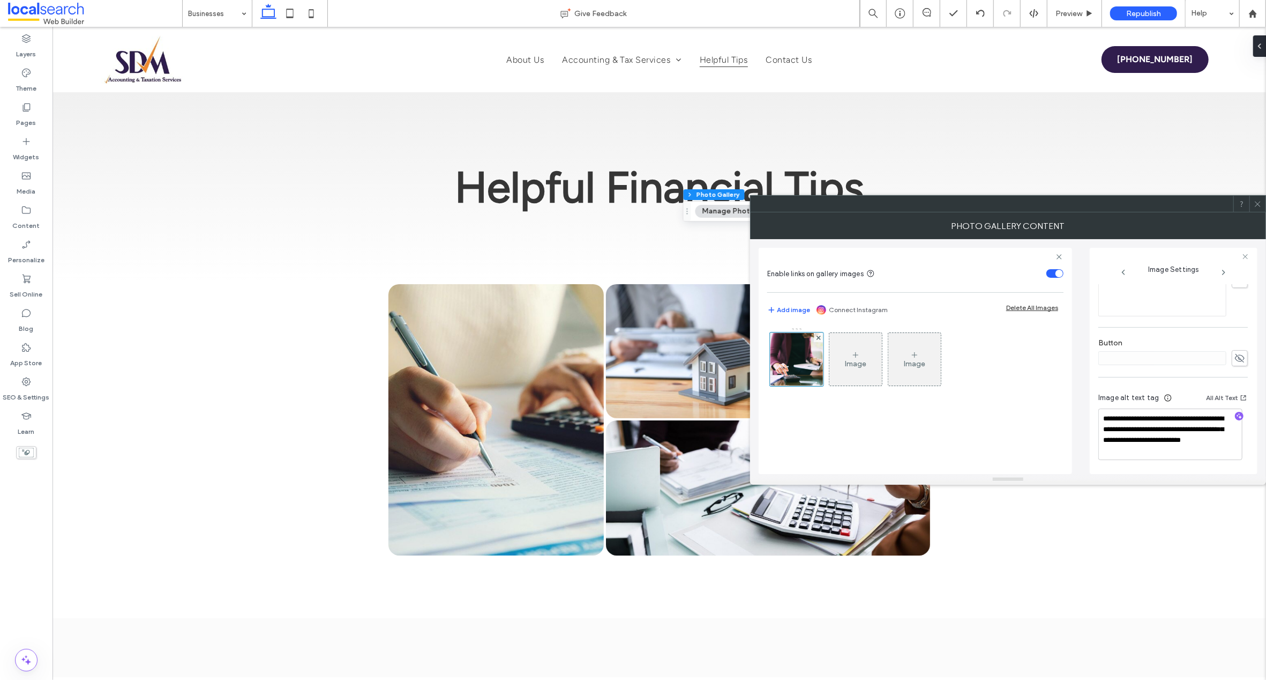
click at [1257, 201] on icon at bounding box center [1258, 204] width 8 height 8
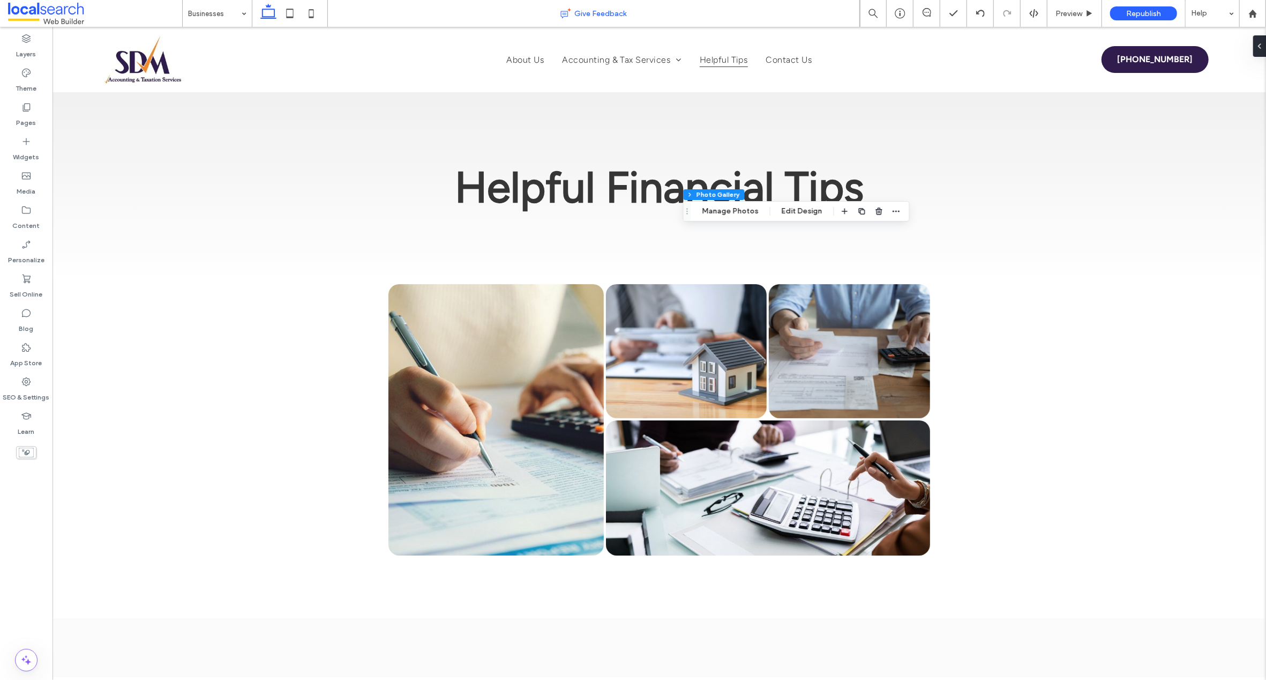
click at [790, 14] on div "Give Feedback" at bounding box center [594, 13] width 532 height 11
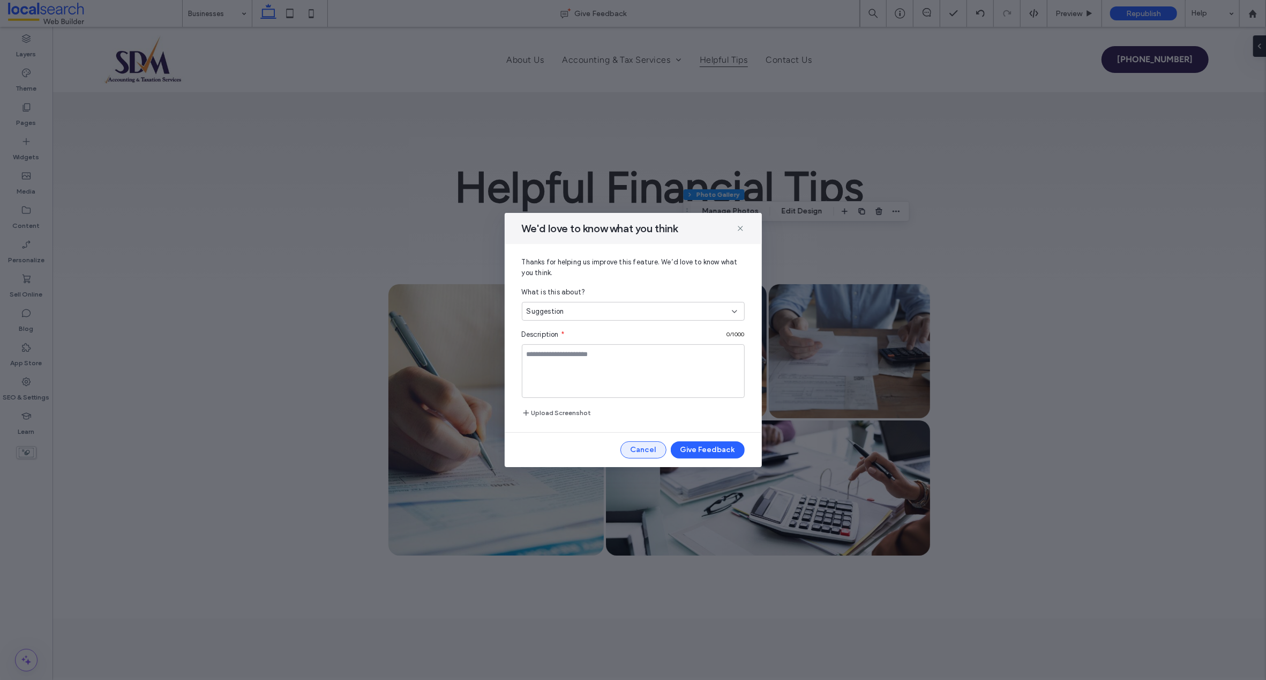
click at [637, 450] on button "Cancel" at bounding box center [644, 449] width 46 height 17
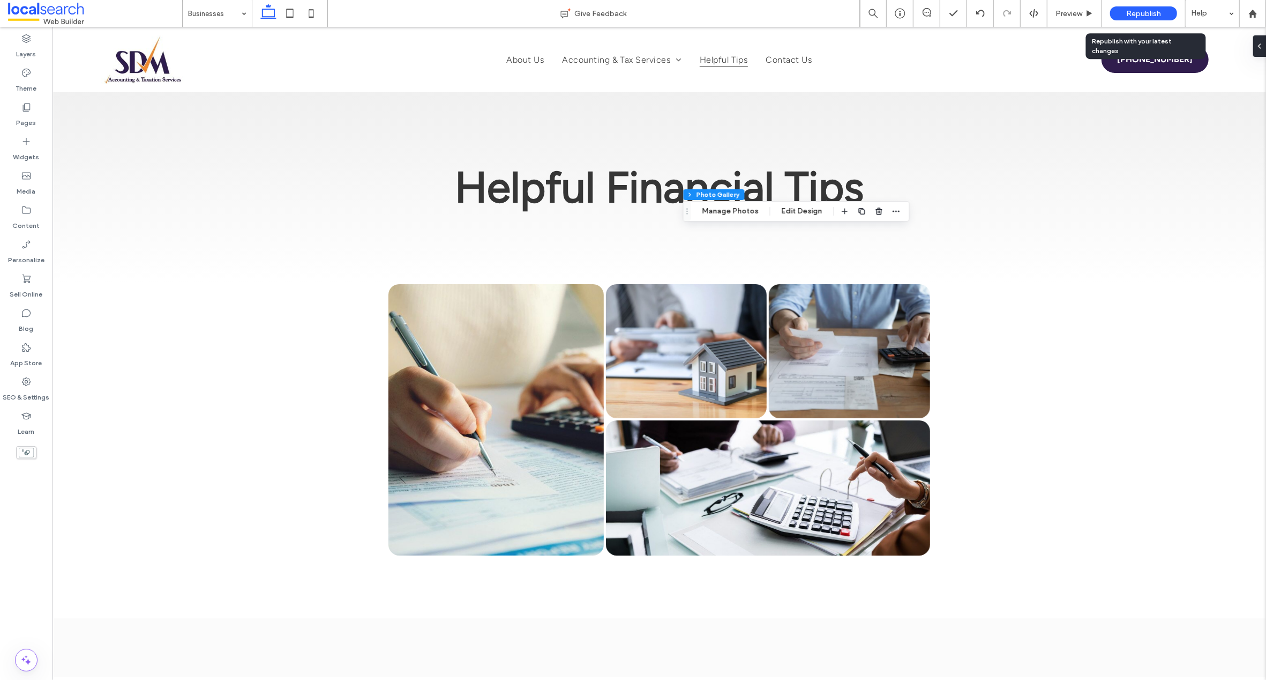
drag, startPoint x: 1139, startPoint y: 12, endPoint x: 1117, endPoint y: 18, distance: 22.9
click at [1139, 12] on span "Republish" at bounding box center [1143, 13] width 35 height 9
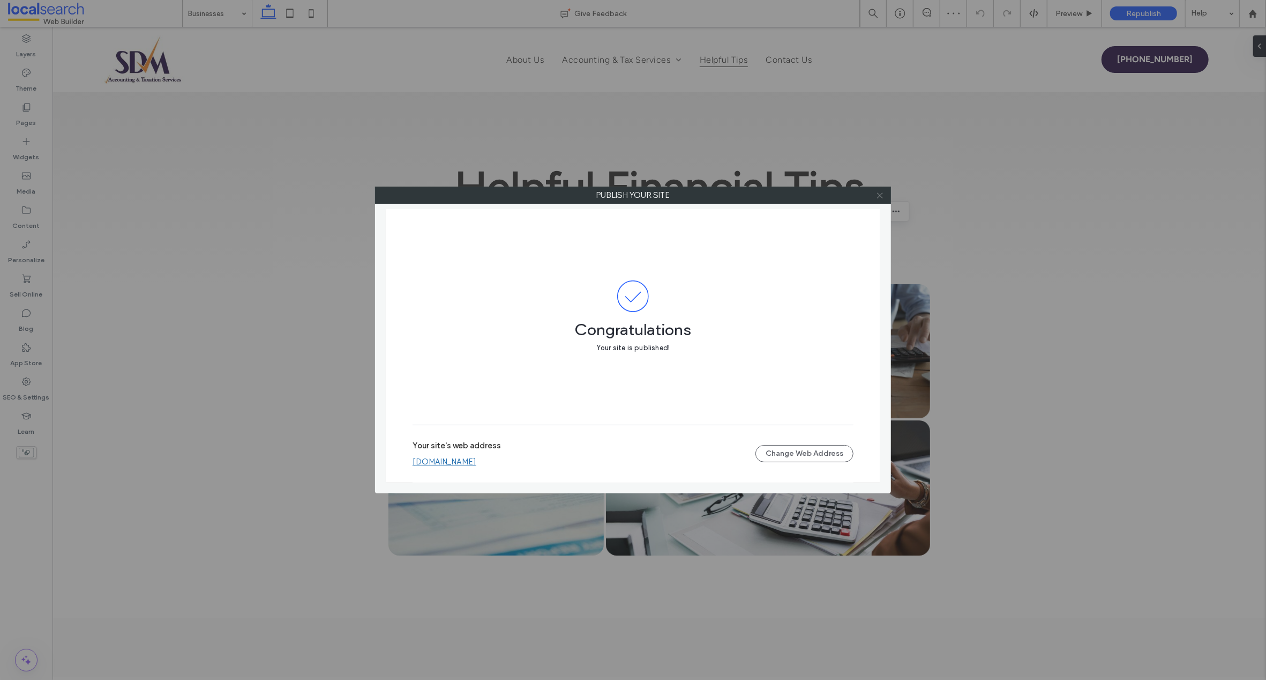
drag, startPoint x: 882, startPoint y: 191, endPoint x: 883, endPoint y: 198, distance: 6.6
click at [881, 192] on icon at bounding box center [880, 195] width 8 height 8
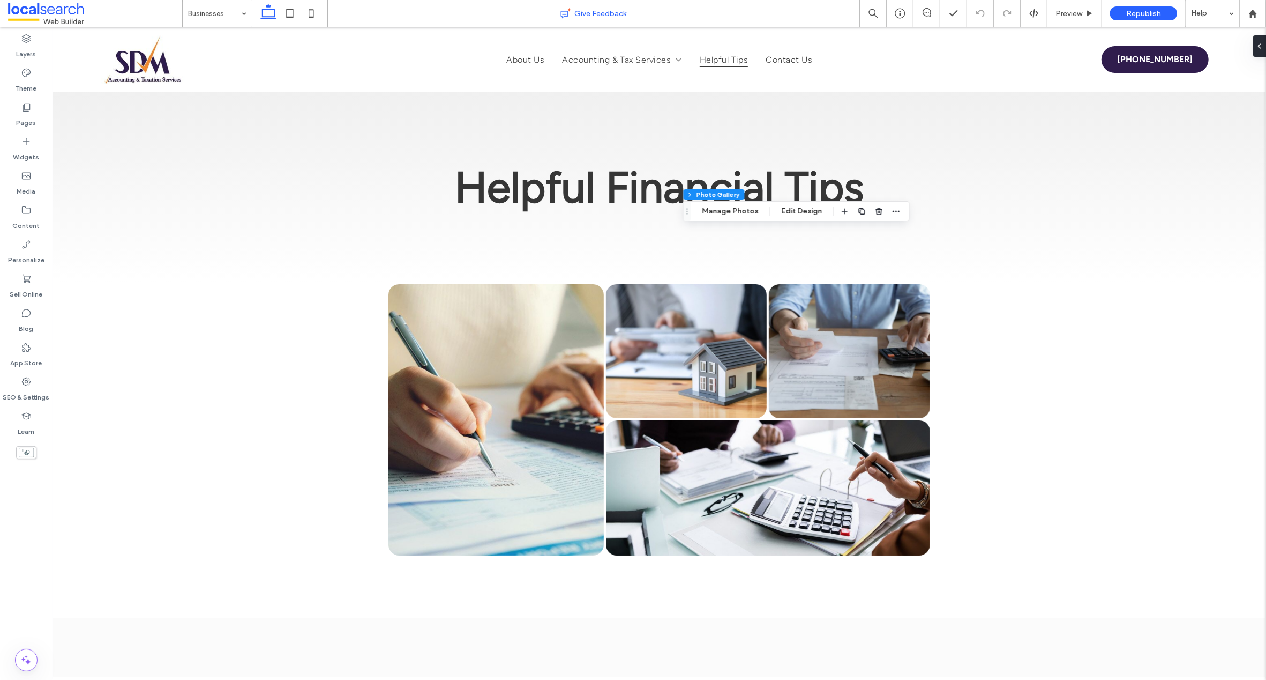
click at [477, 8] on div "Give Feedback" at bounding box center [594, 13] width 532 height 11
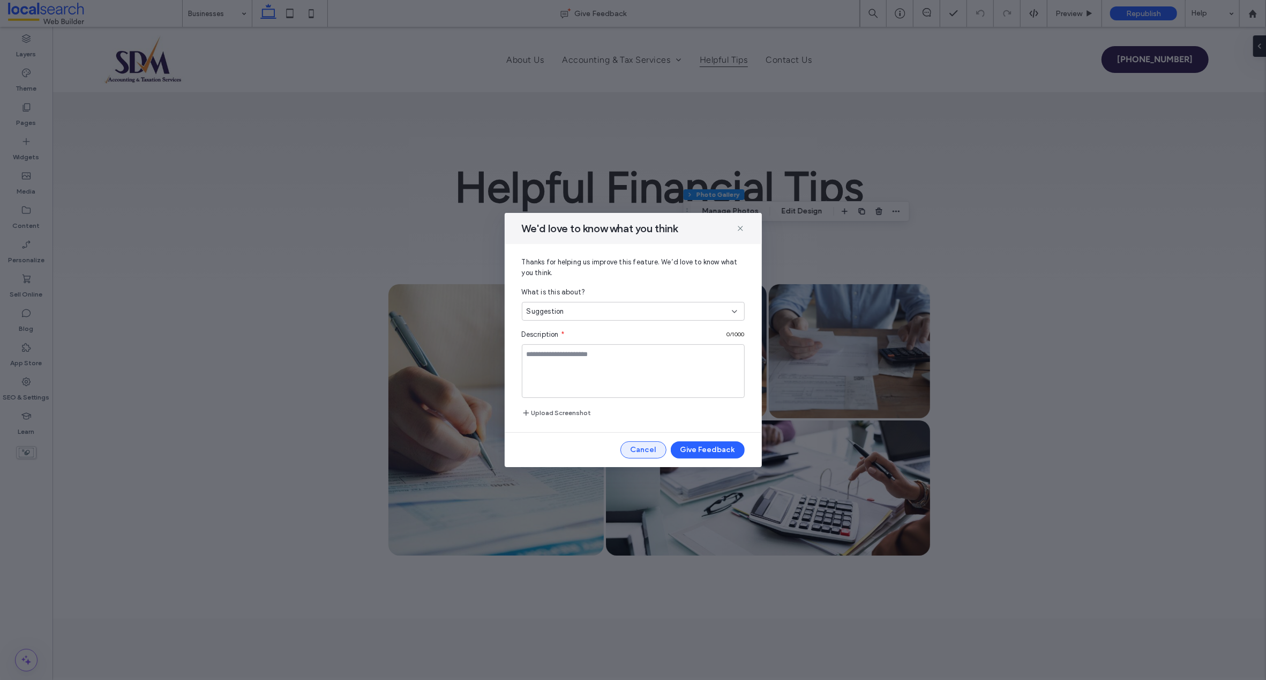
click at [646, 449] on button "Cancel" at bounding box center [644, 449] width 46 height 17
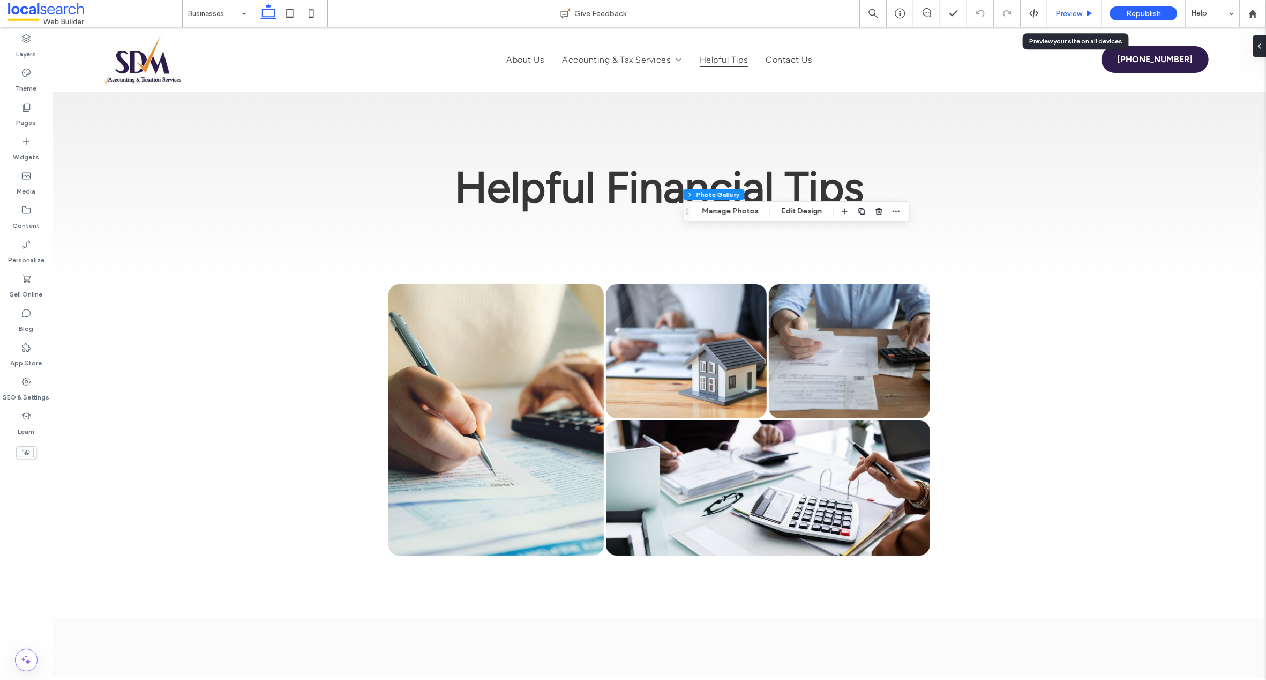
click at [1072, 10] on span "Preview" at bounding box center [1069, 13] width 27 height 9
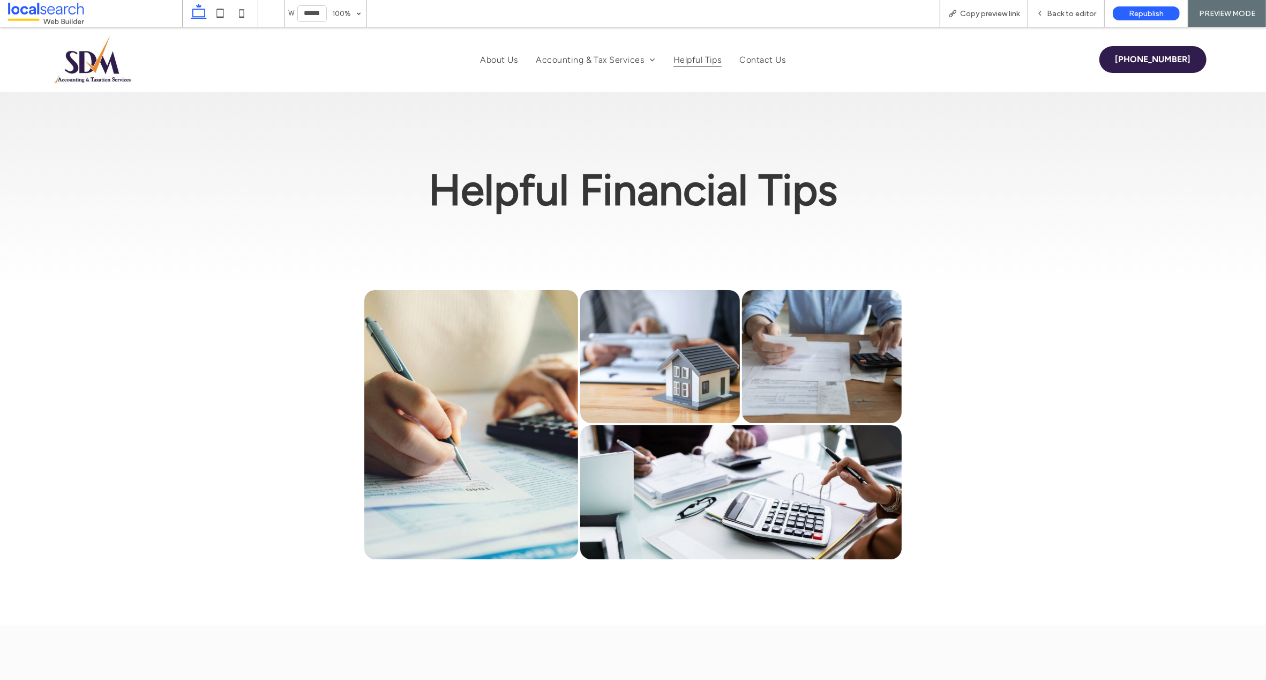
click at [84, 61] on div "W ****** 100% Copy preview link Back to editor Republish PREVIEW MODE Design Pa…" at bounding box center [633, 340] width 1266 height 680
click at [1084, 6] on div "Back to editor" at bounding box center [1066, 13] width 77 height 27
click at [1072, 12] on span "Back to editor" at bounding box center [1071, 13] width 49 height 9
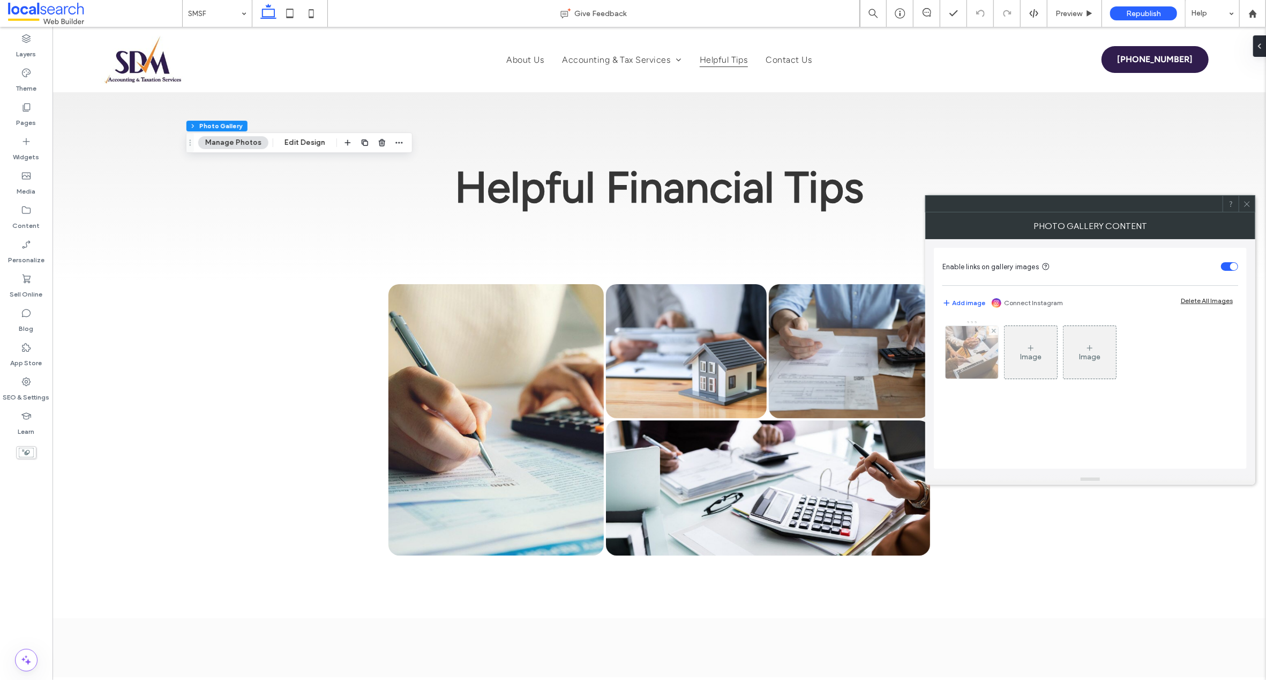
click at [972, 349] on img at bounding box center [971, 352] width 79 height 53
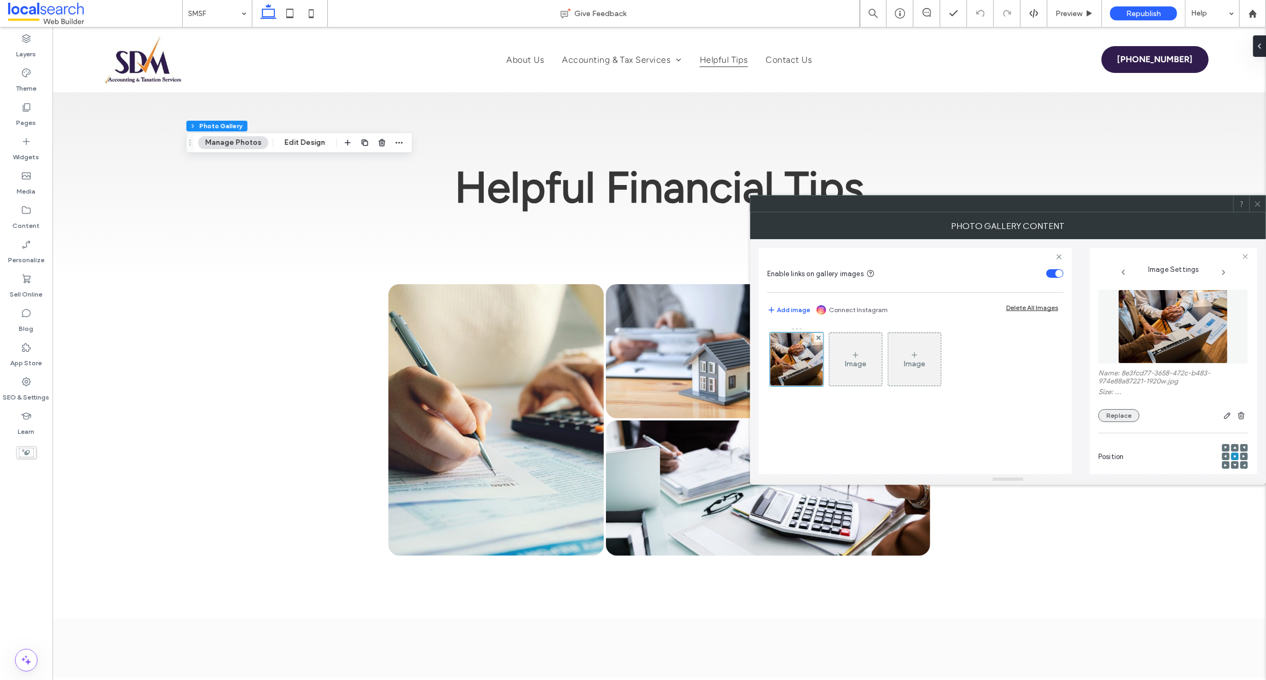
click at [1118, 416] on button "Replace" at bounding box center [1119, 415] width 41 height 13
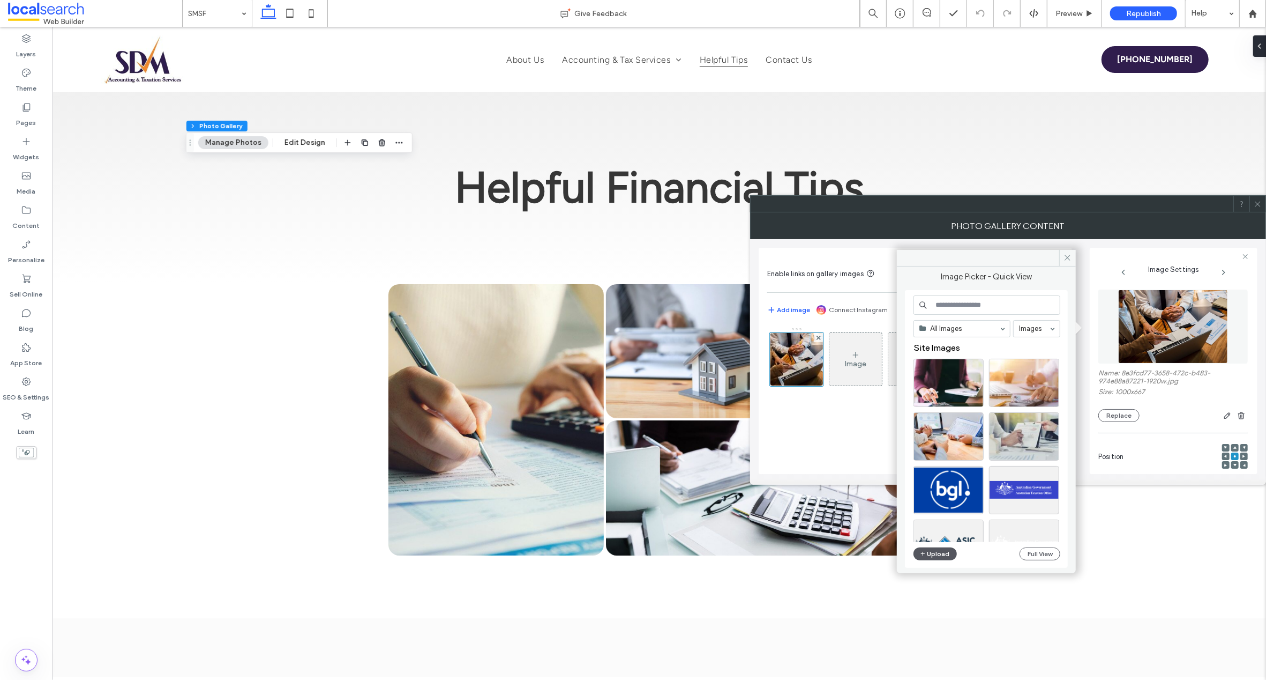
click at [945, 554] on button "Upload" at bounding box center [936, 553] width 44 height 13
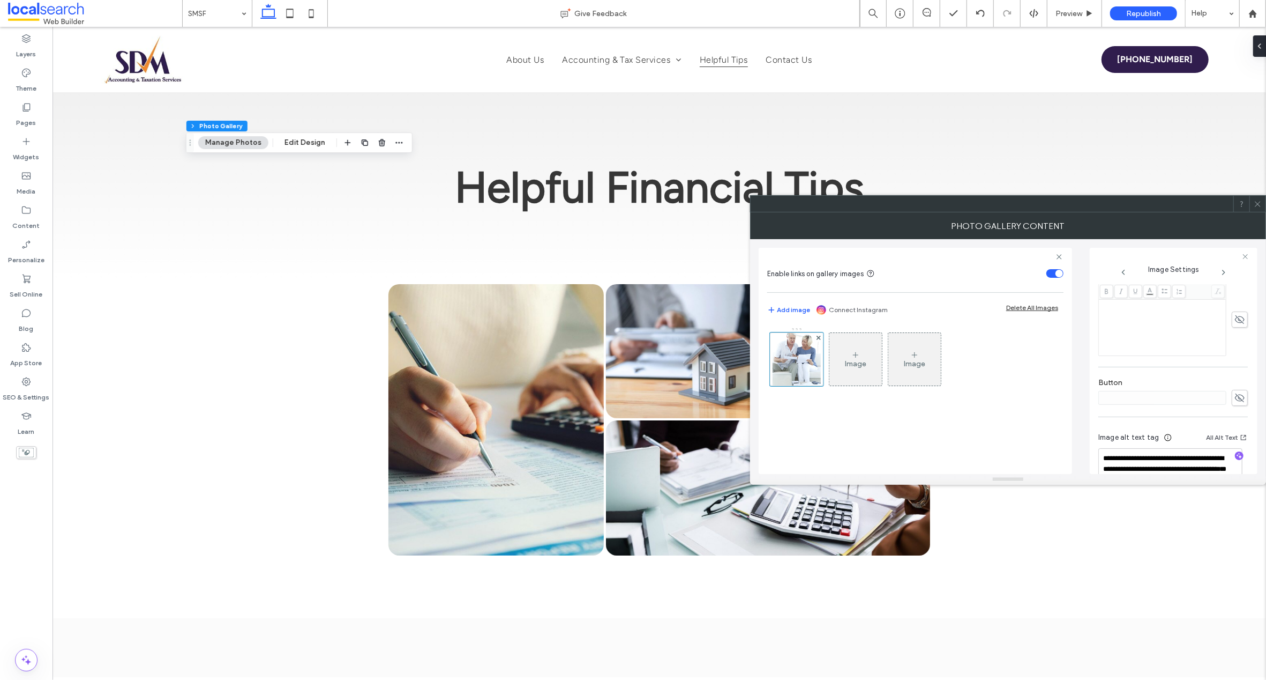
scroll to position [317, 0]
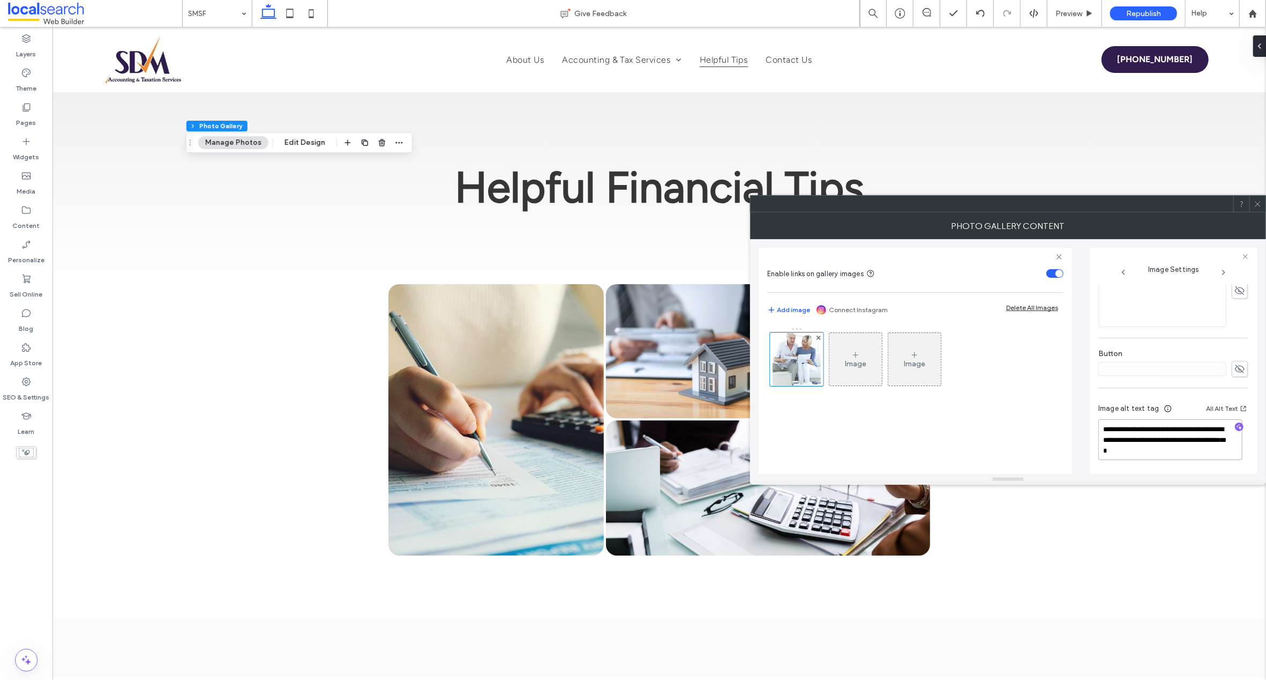
drag, startPoint x: 1125, startPoint y: 439, endPoint x: 1084, endPoint y: 423, distance: 44.6
click at [1084, 423] on div "**********" at bounding box center [1008, 356] width 499 height 235
type textarea "**********"
click at [1252, 363] on div "**********" at bounding box center [1174, 361] width 168 height 226
click at [1259, 203] on icon at bounding box center [1258, 204] width 8 height 8
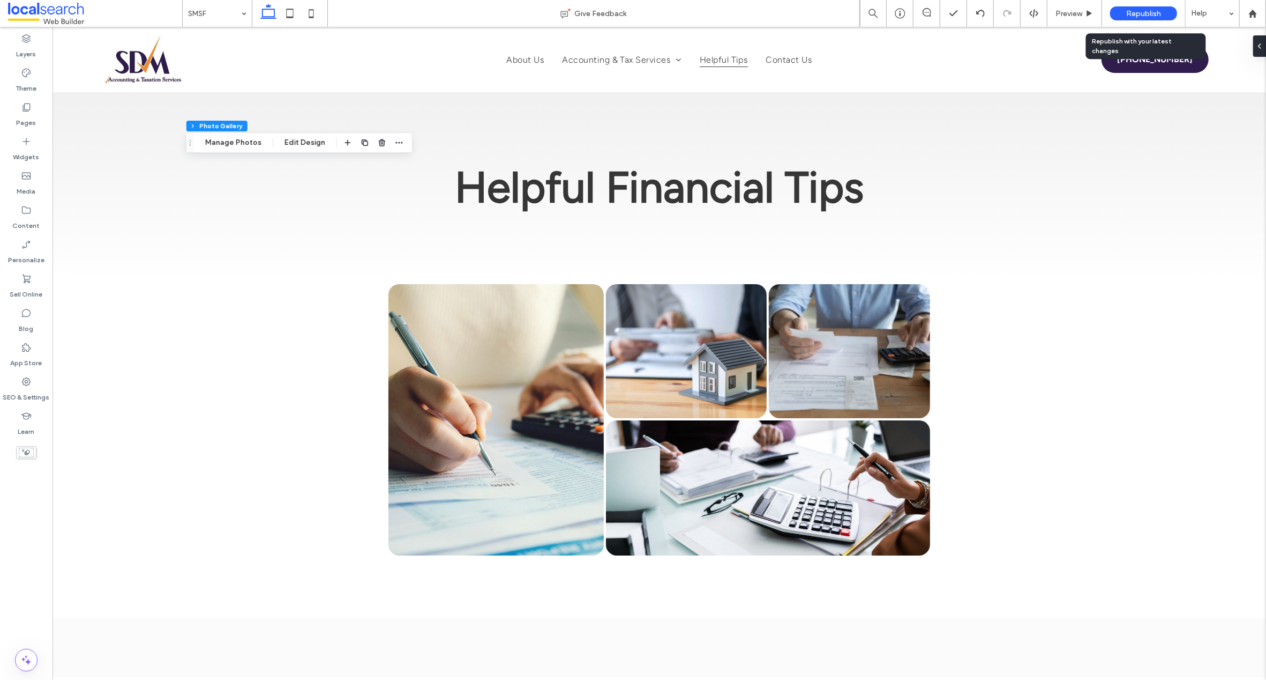
click at [1148, 9] on span "Republish" at bounding box center [1143, 13] width 35 height 9
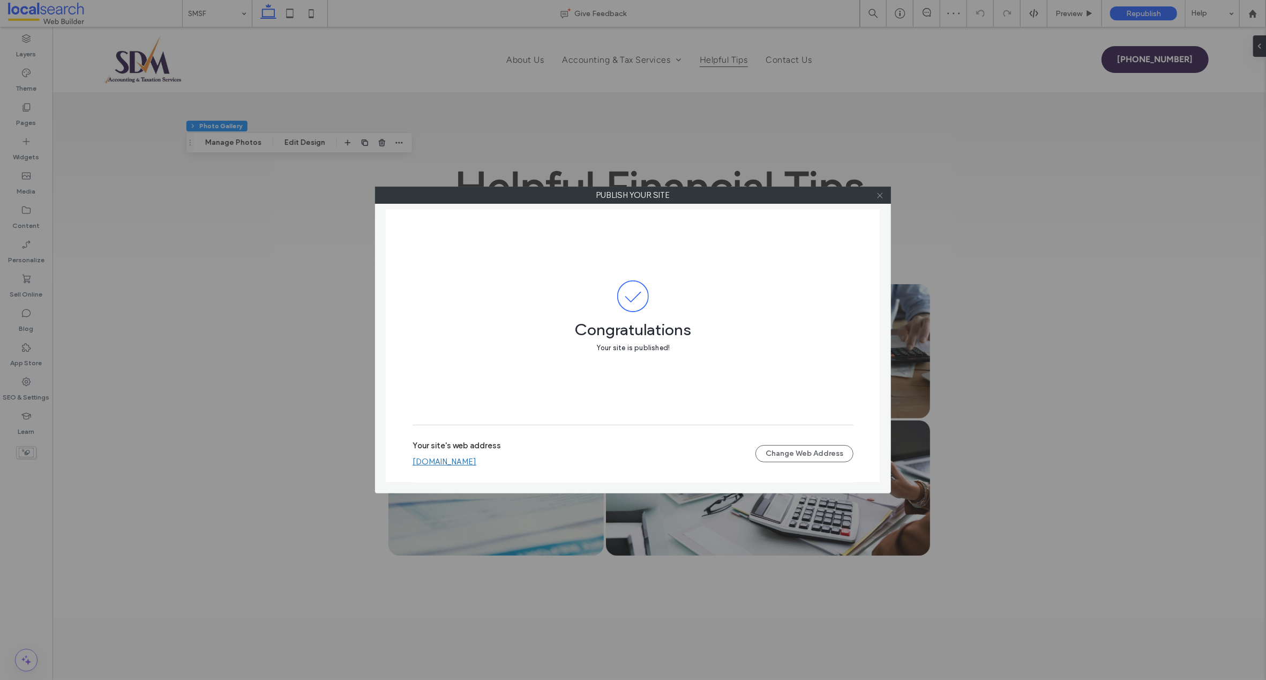
click at [883, 194] on icon at bounding box center [880, 195] width 8 height 8
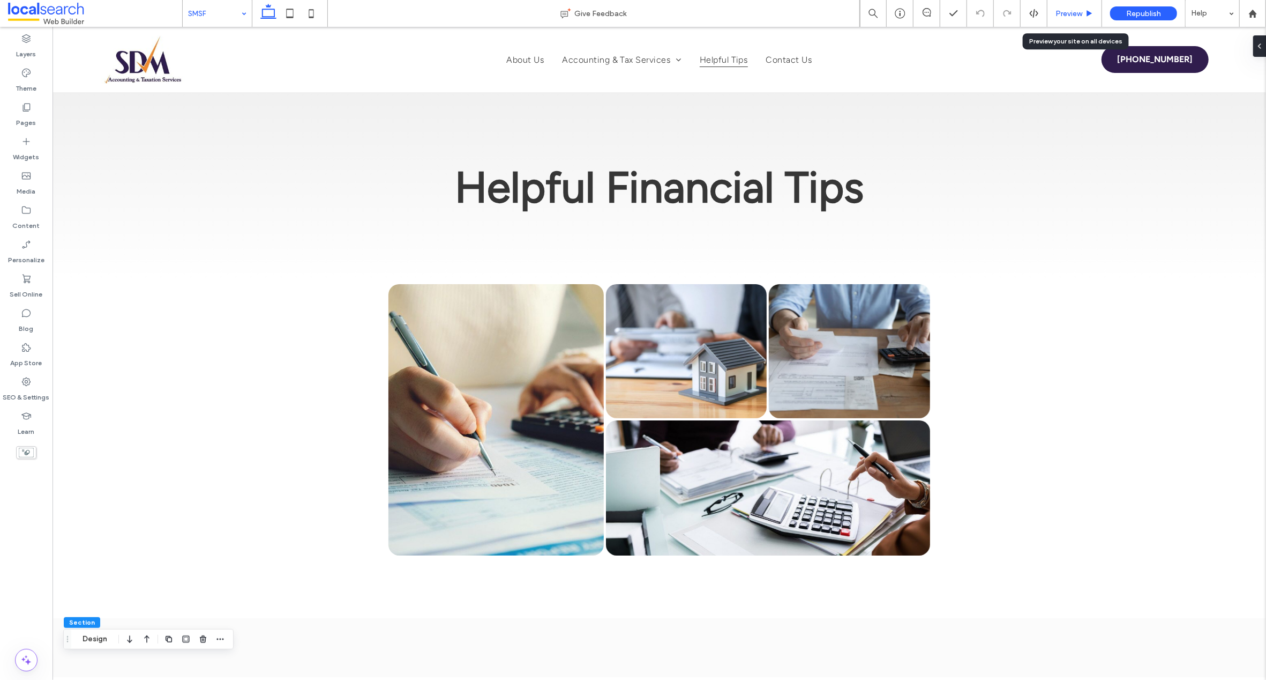
click at [1070, 11] on span "Preview" at bounding box center [1069, 13] width 27 height 9
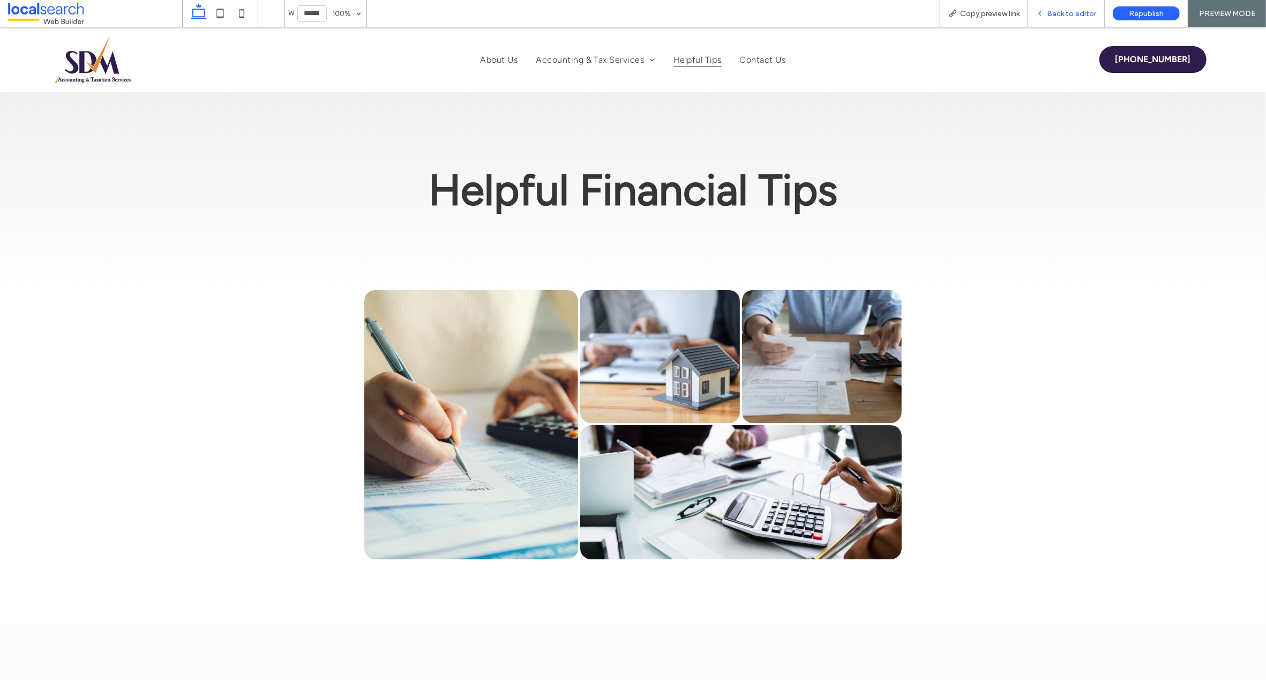
click at [1063, 11] on span "Back to editor" at bounding box center [1071, 13] width 49 height 9
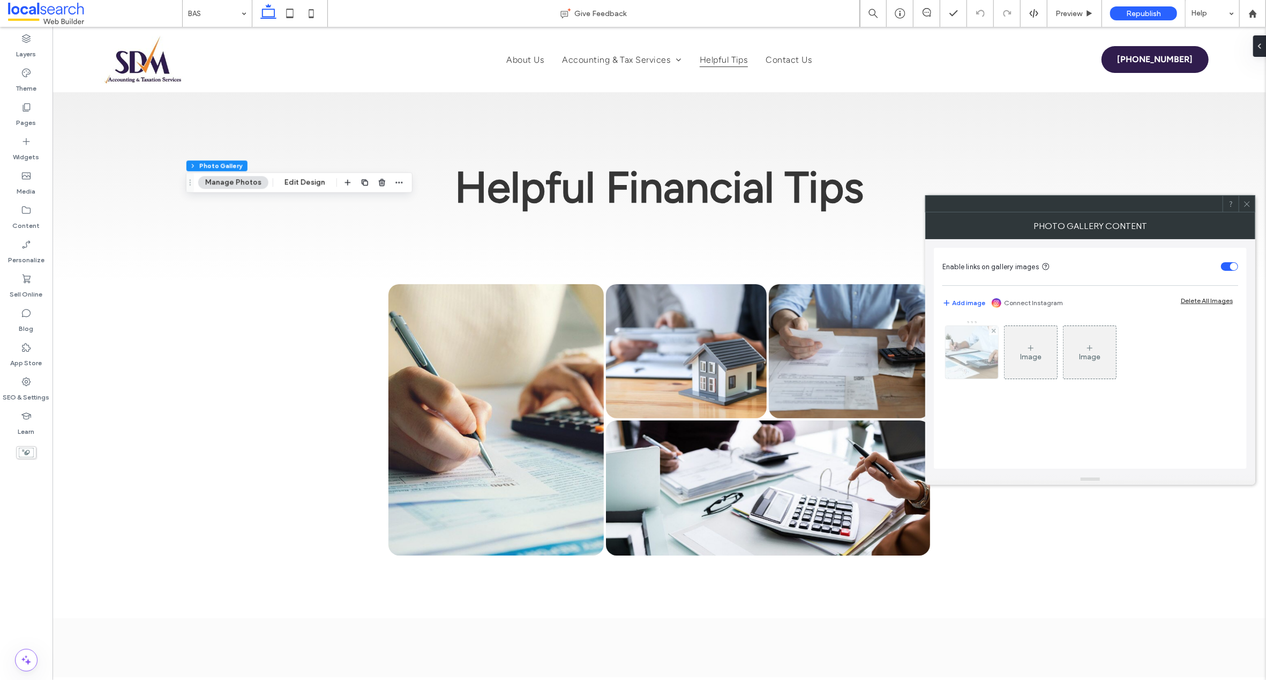
click at [961, 346] on img at bounding box center [971, 352] width 79 height 53
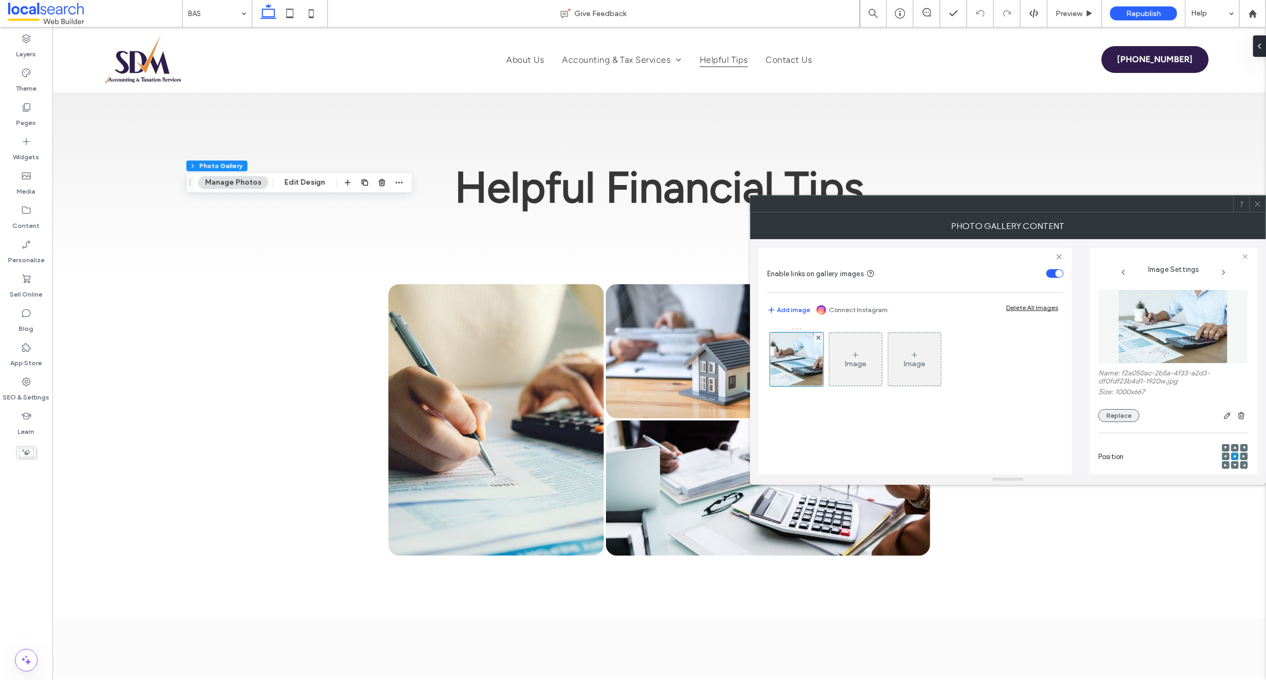
click at [1111, 411] on button "Replace" at bounding box center [1119, 415] width 41 height 13
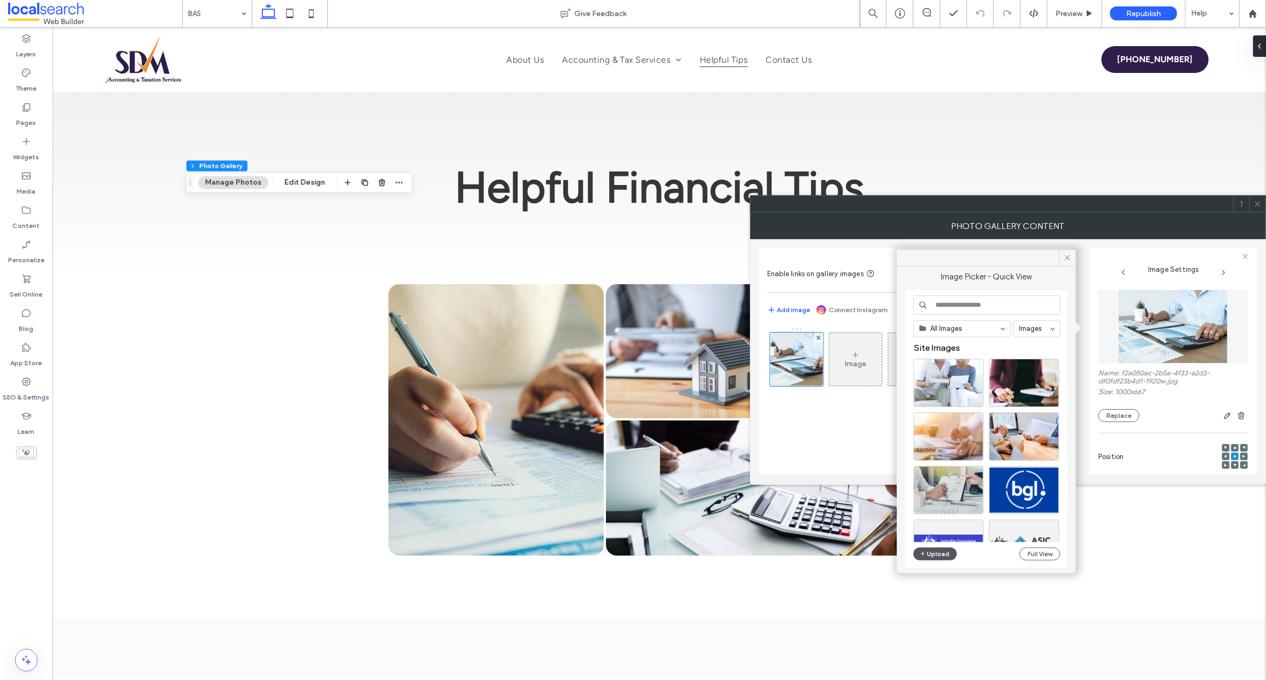
click at [936, 553] on button "Upload" at bounding box center [936, 553] width 44 height 13
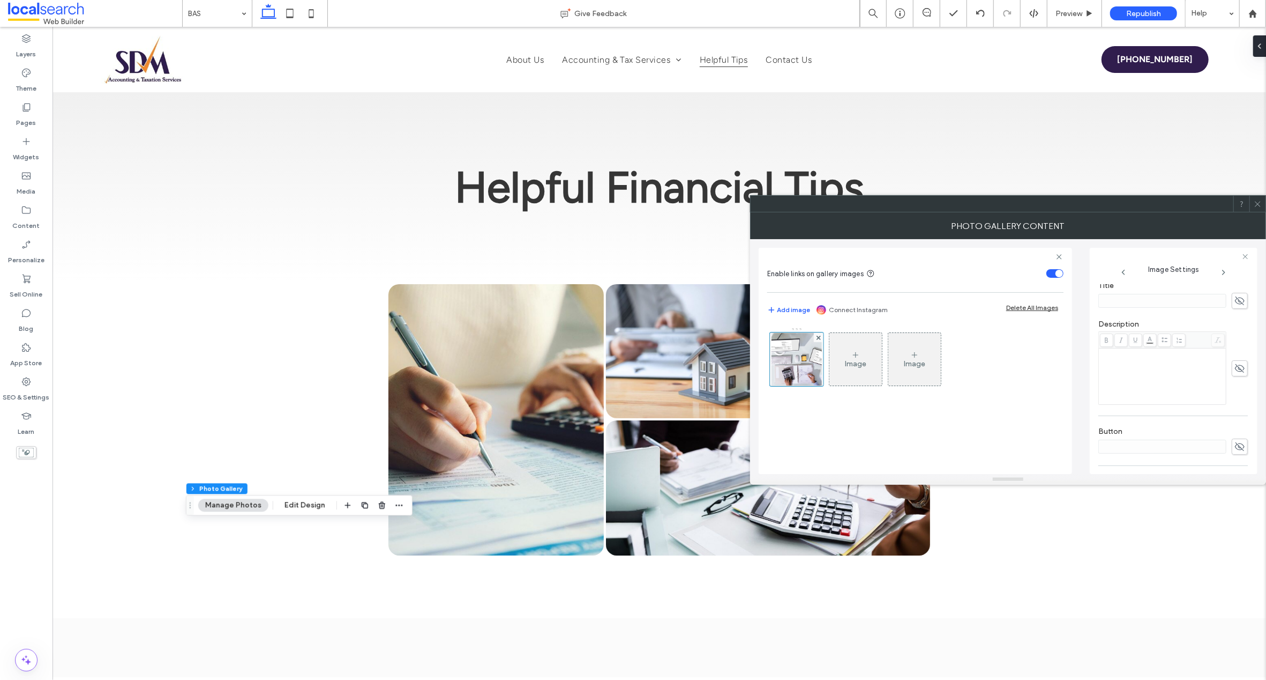
scroll to position [328, 0]
drag, startPoint x: 1102, startPoint y: 430, endPoint x: 1099, endPoint y: 413, distance: 17.0
click at [1099, 414] on textarea "**********" at bounding box center [1171, 433] width 144 height 51
click at [1166, 419] on textarea "**********" at bounding box center [1171, 433] width 144 height 51
click at [1201, 420] on textarea "**********" at bounding box center [1171, 433] width 144 height 51
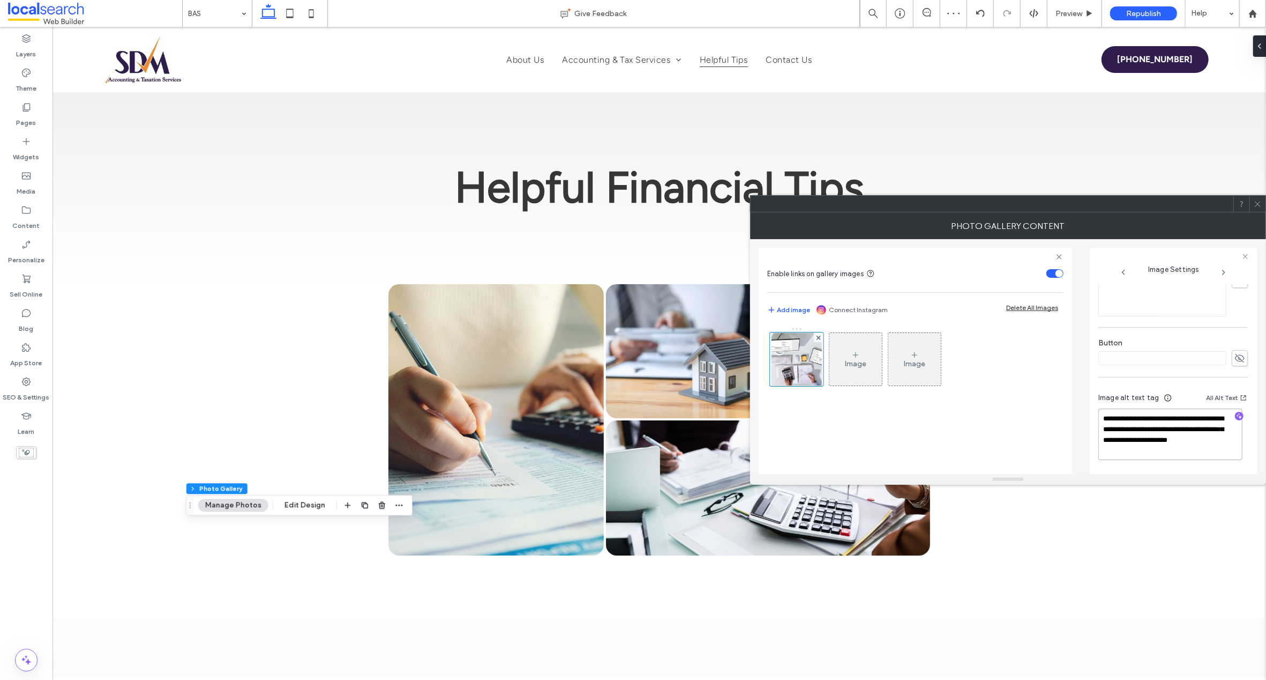
type textarea "**********"
drag, startPoint x: 1258, startPoint y: 200, endPoint x: 1191, endPoint y: 196, distance: 67.1
click at [1257, 200] on icon at bounding box center [1258, 204] width 8 height 8
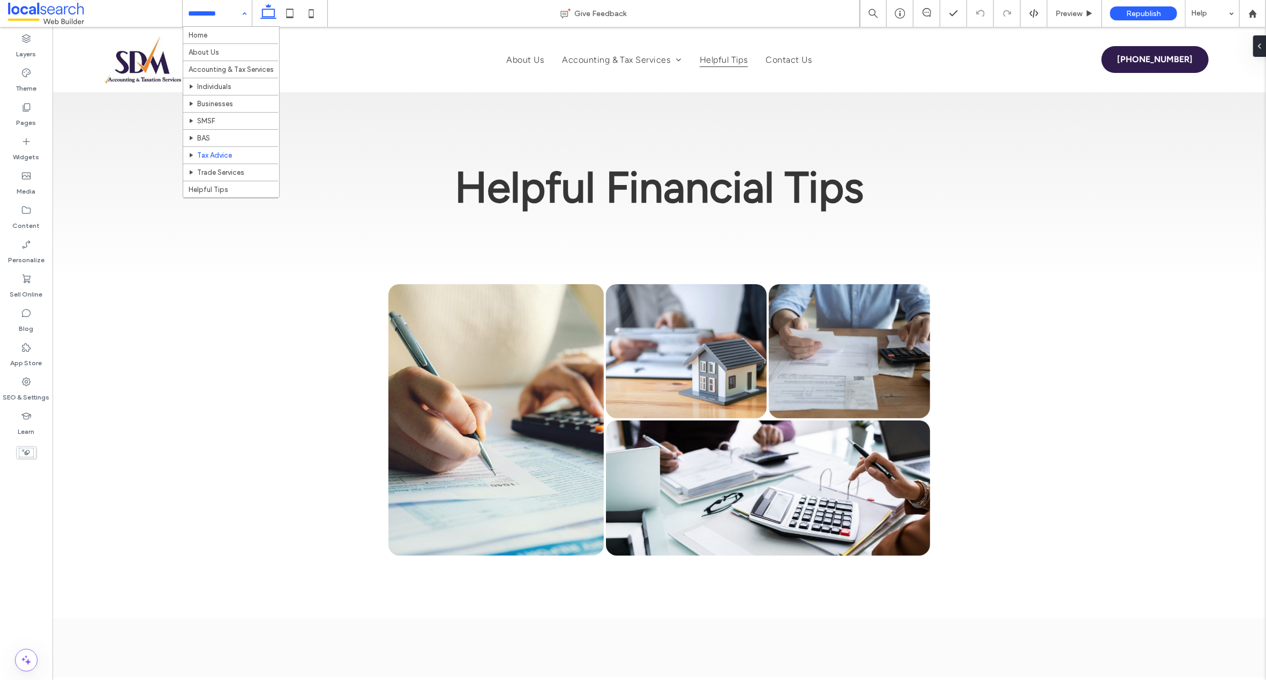
click at [202, 12] on input at bounding box center [214, 13] width 53 height 27
click at [205, 6] on input at bounding box center [214, 13] width 53 height 27
type input "**"
type input "****"
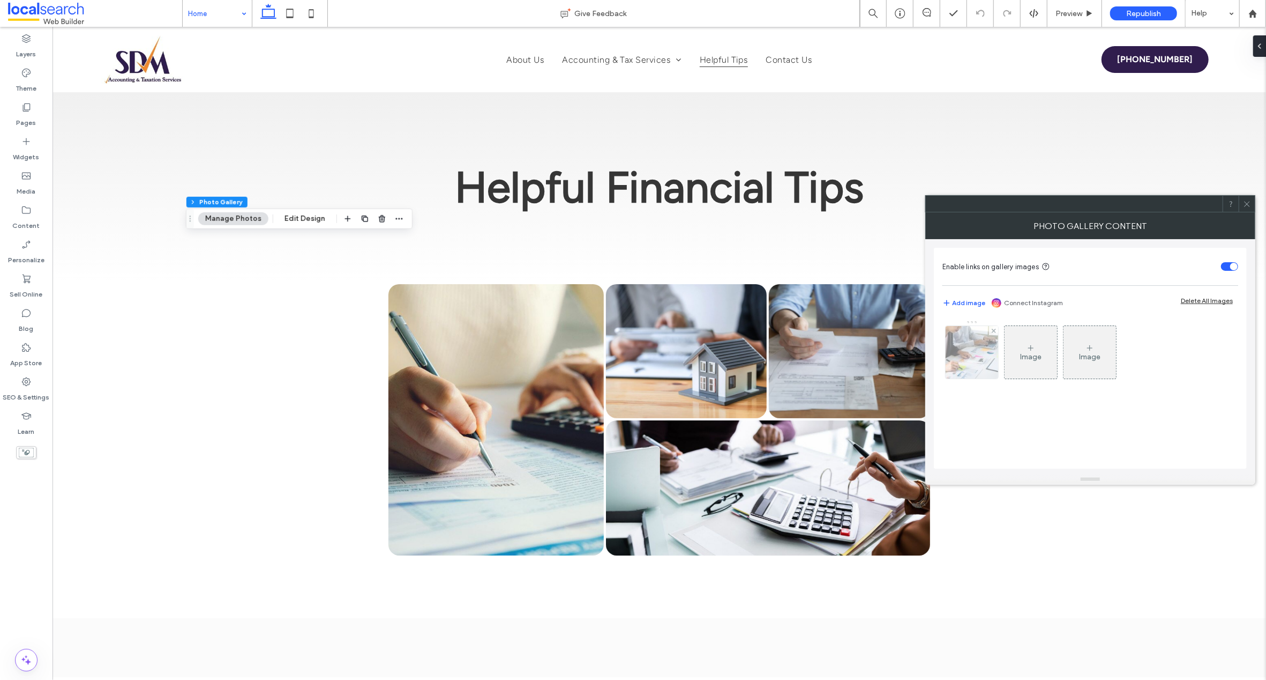
click at [956, 355] on img at bounding box center [971, 352] width 79 height 53
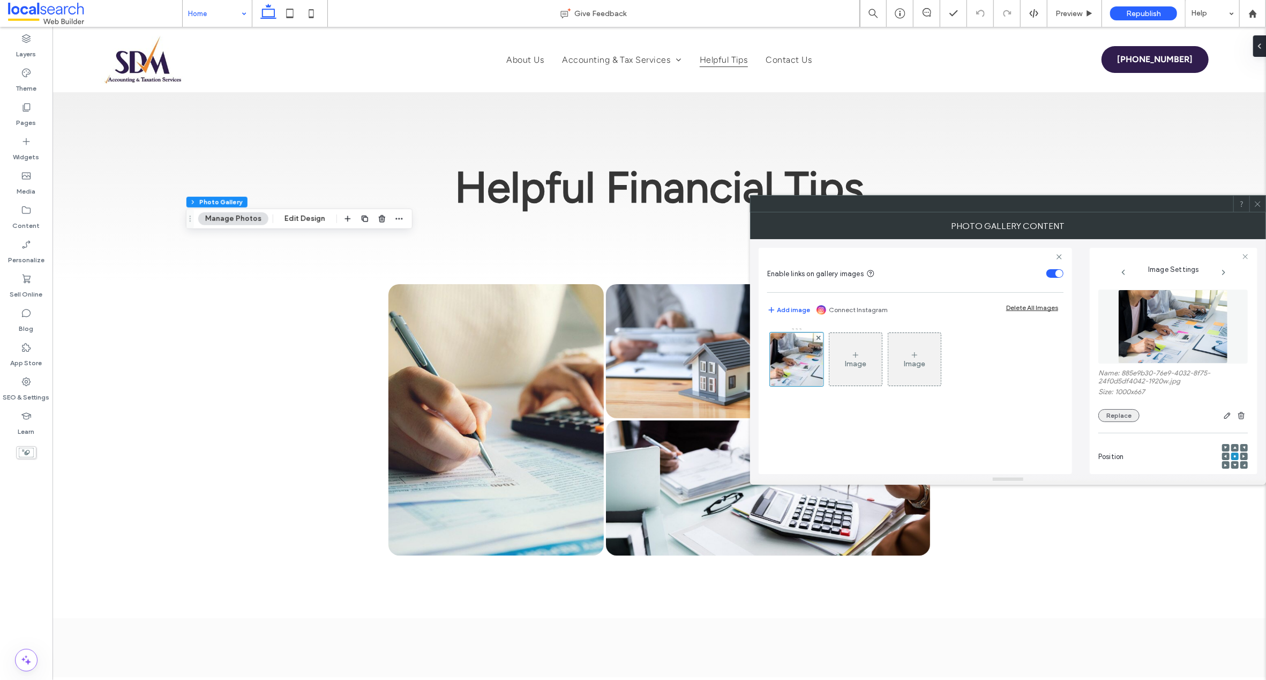
click at [1116, 414] on button "Replace" at bounding box center [1119, 415] width 41 height 13
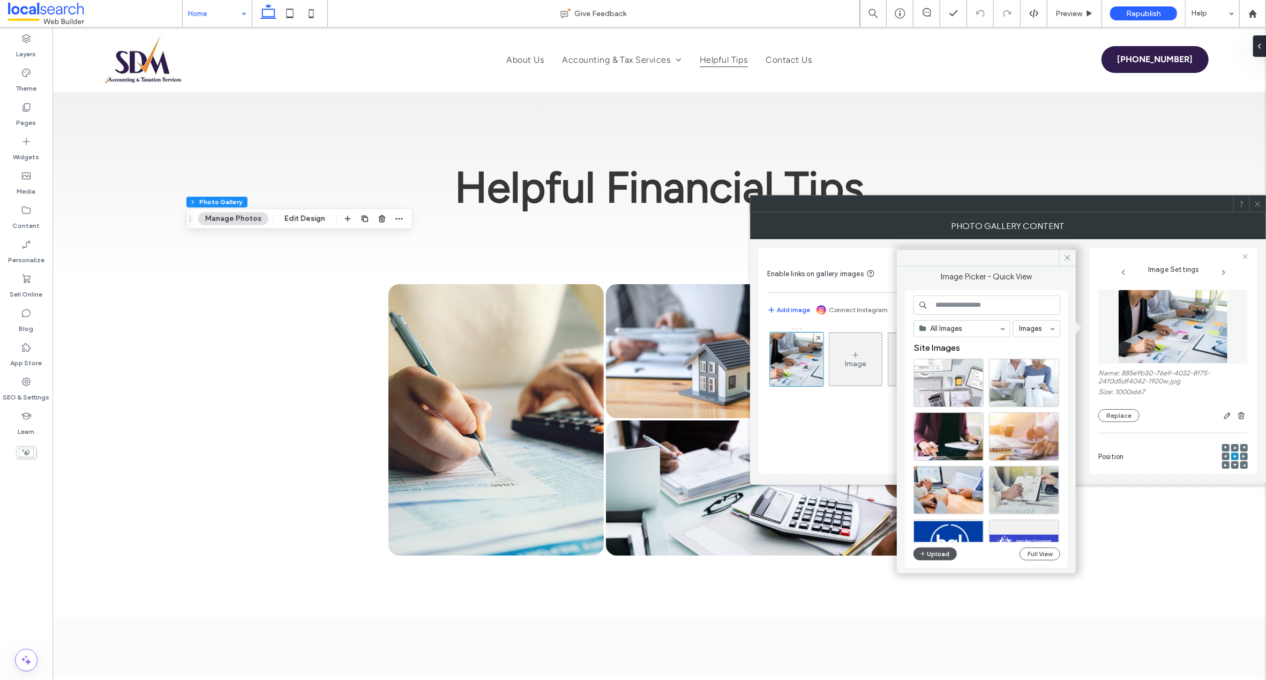
click at [929, 552] on button "Upload" at bounding box center [936, 553] width 44 height 13
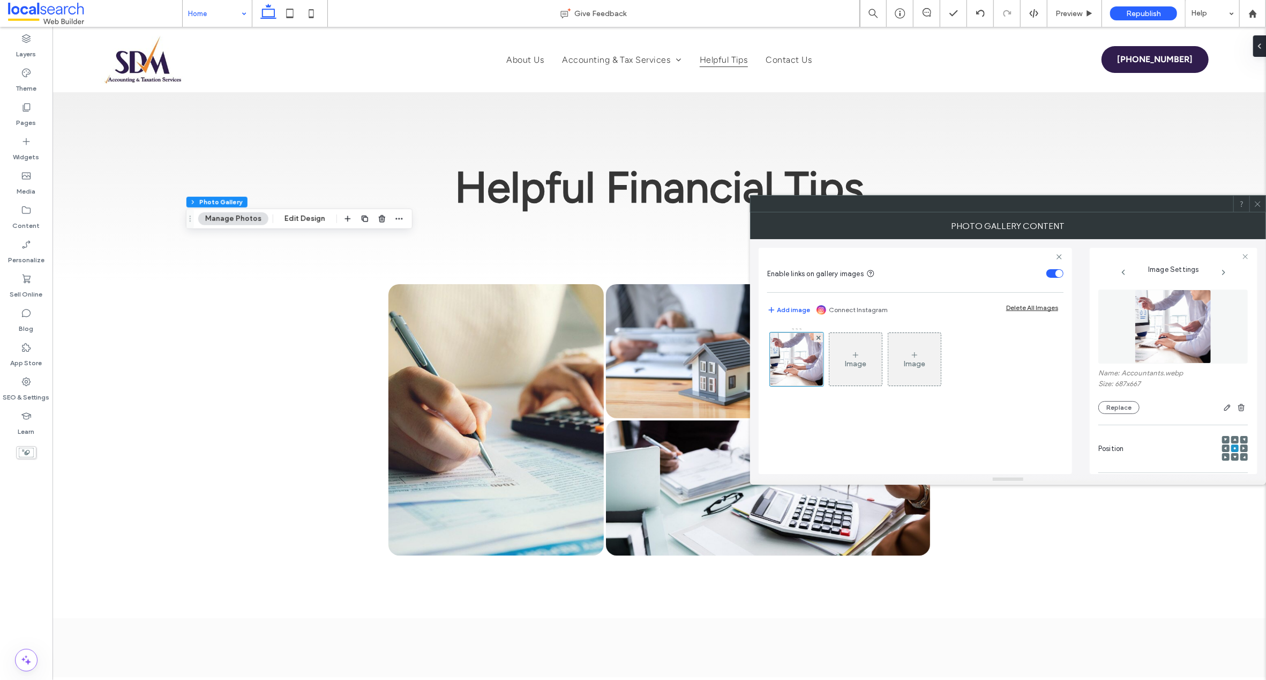
click at [1225, 449] on use at bounding box center [1226, 447] width 3 height 3
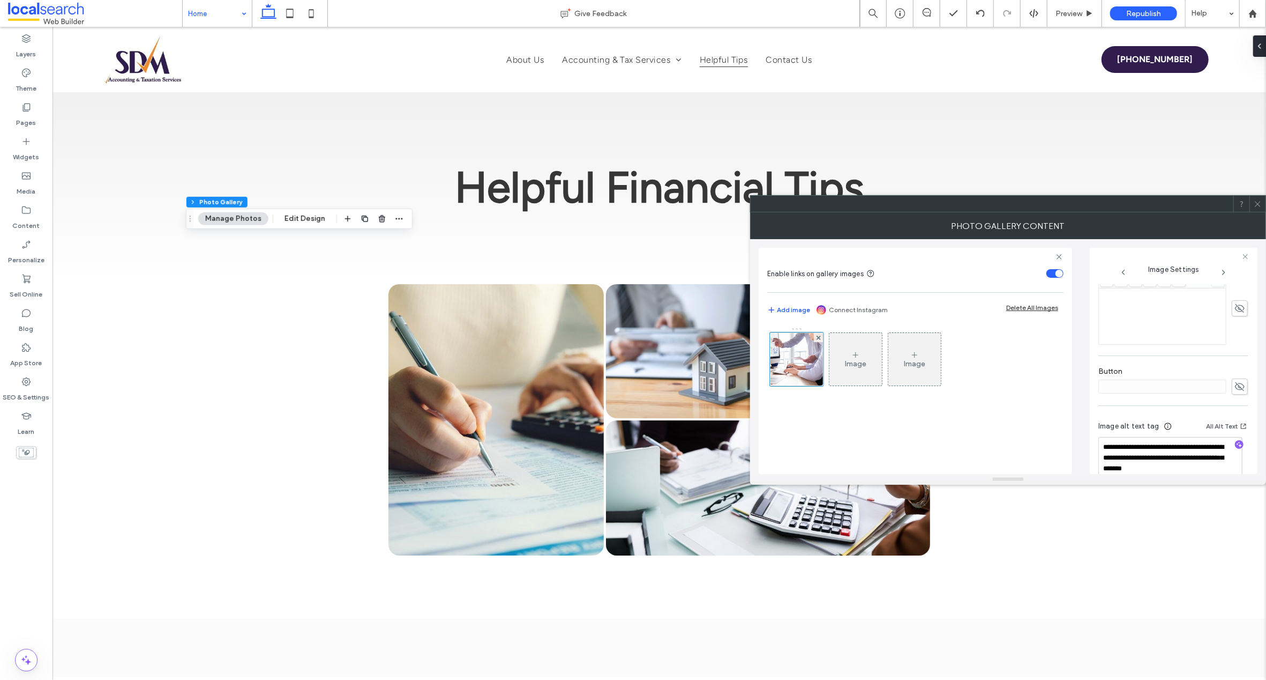
scroll to position [317, 0]
click at [1150, 440] on textarea "**********" at bounding box center [1171, 439] width 144 height 41
drag, startPoint x: 1151, startPoint y: 441, endPoint x: 1121, endPoint y: 441, distance: 30.0
click at [1121, 441] on textarea "**********" at bounding box center [1171, 439] width 144 height 41
type textarea "**********"
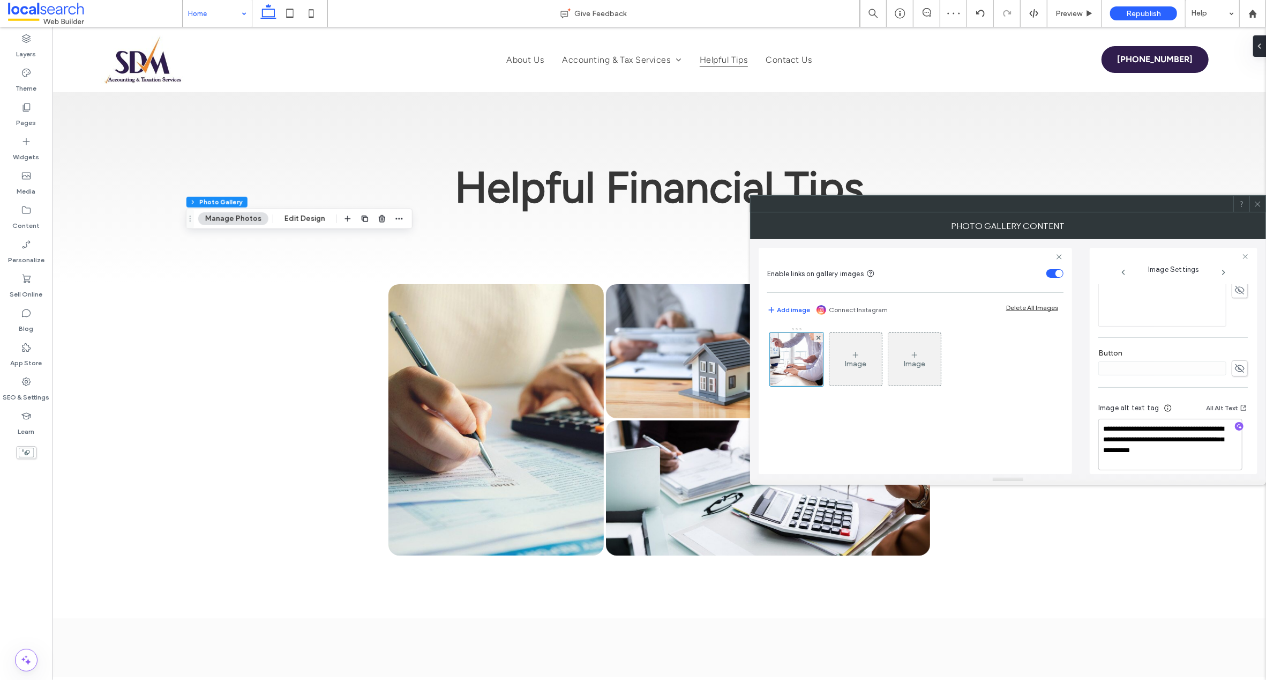
click at [1252, 314] on div "**********" at bounding box center [1174, 361] width 168 height 226
click at [1262, 203] on div at bounding box center [1258, 204] width 16 height 16
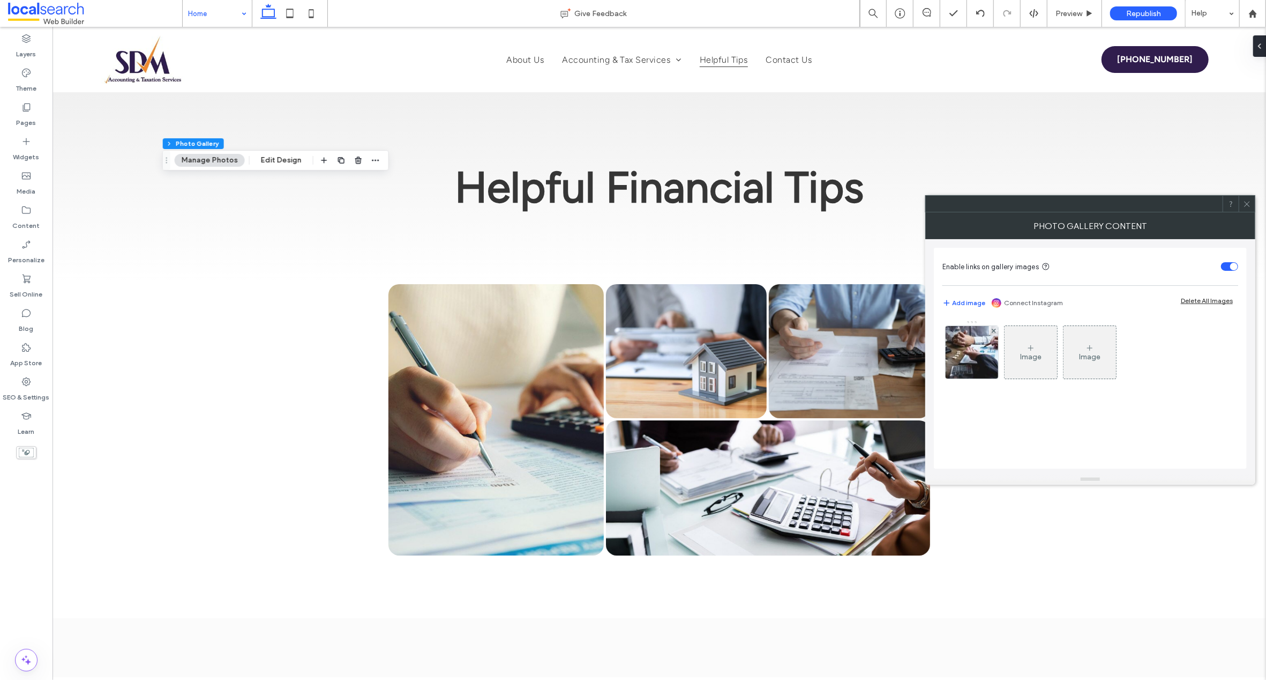
drag, startPoint x: 1181, startPoint y: 203, endPoint x: 975, endPoint y: 349, distance: 252.8
click at [975, 349] on img at bounding box center [971, 352] width 79 height 53
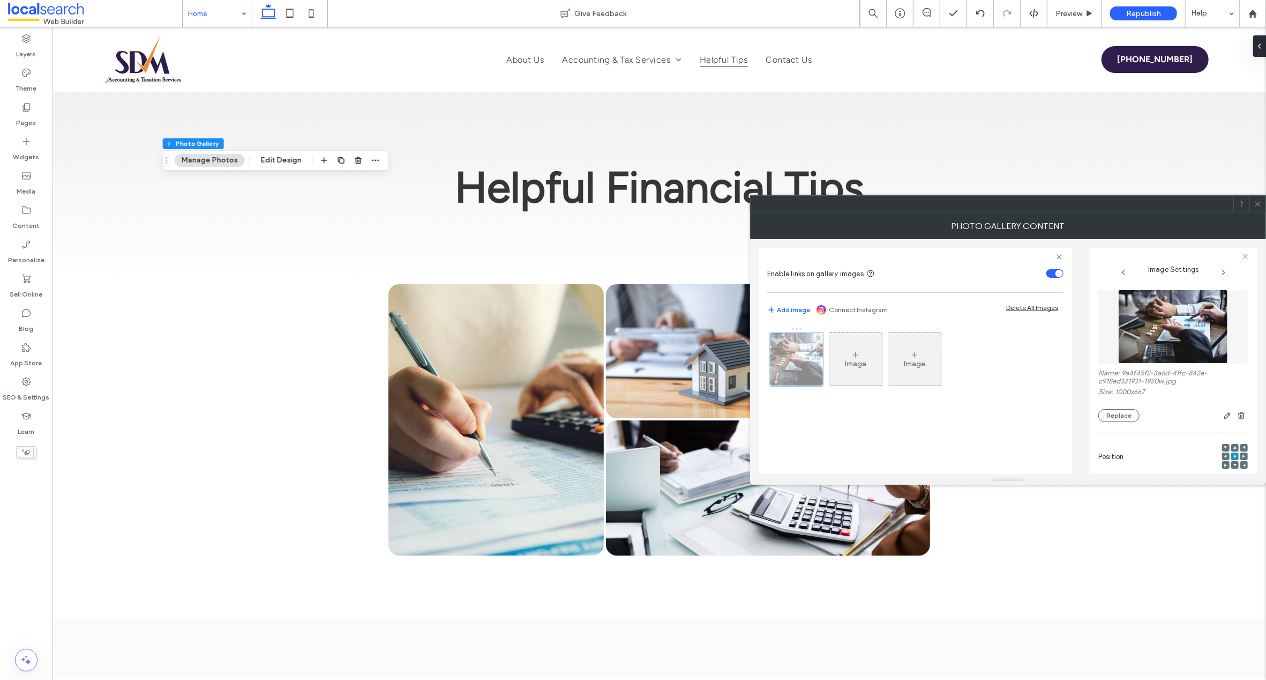
click at [1112, 414] on button "Replace" at bounding box center [1119, 415] width 41 height 13
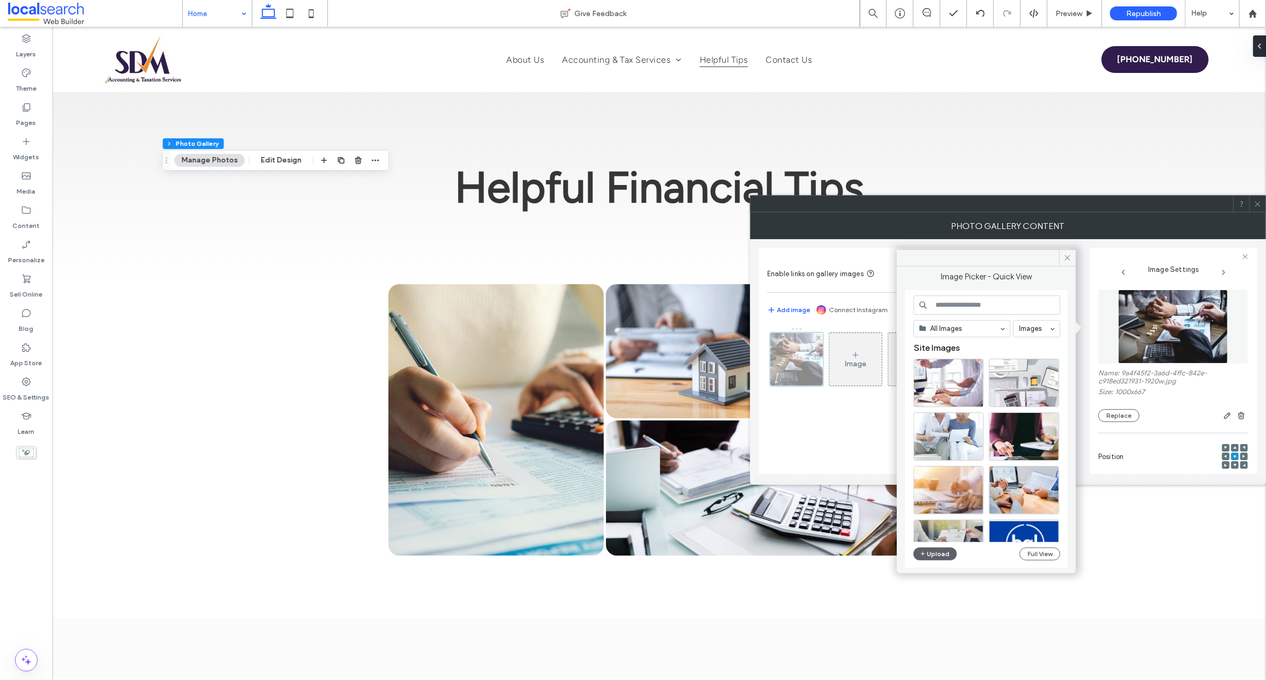
click at [938, 552] on button "Upload" at bounding box center [936, 553] width 44 height 13
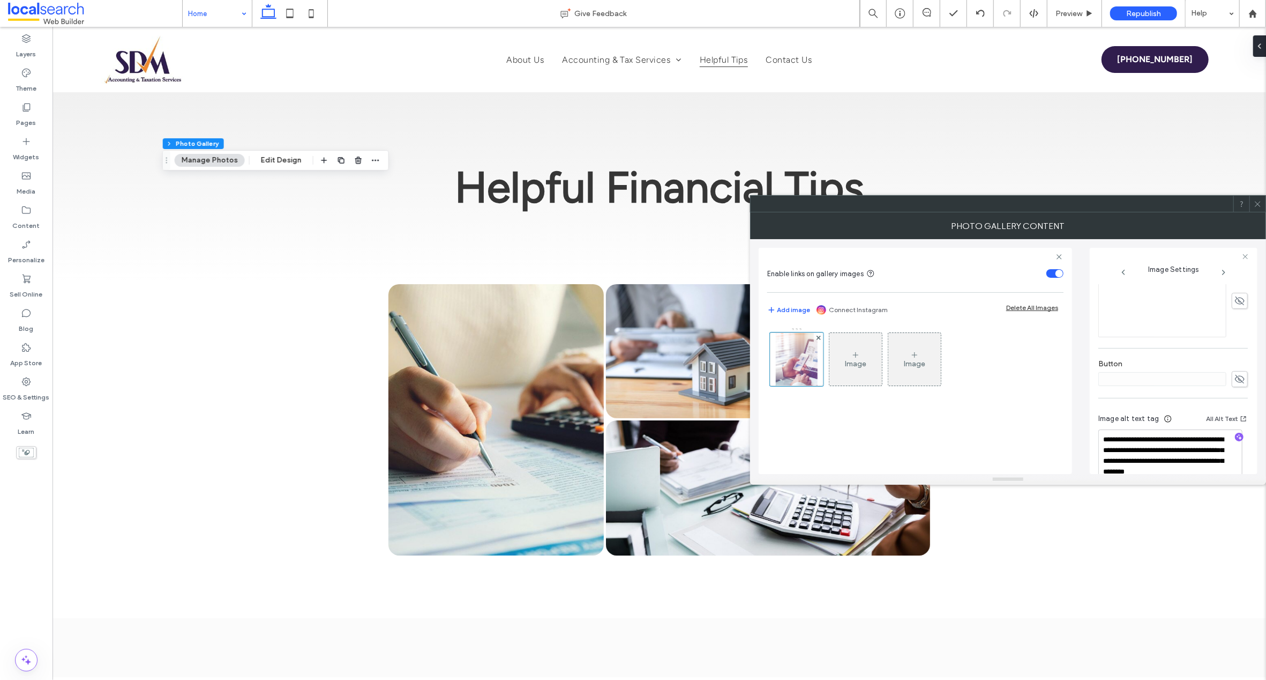
scroll to position [339, 0]
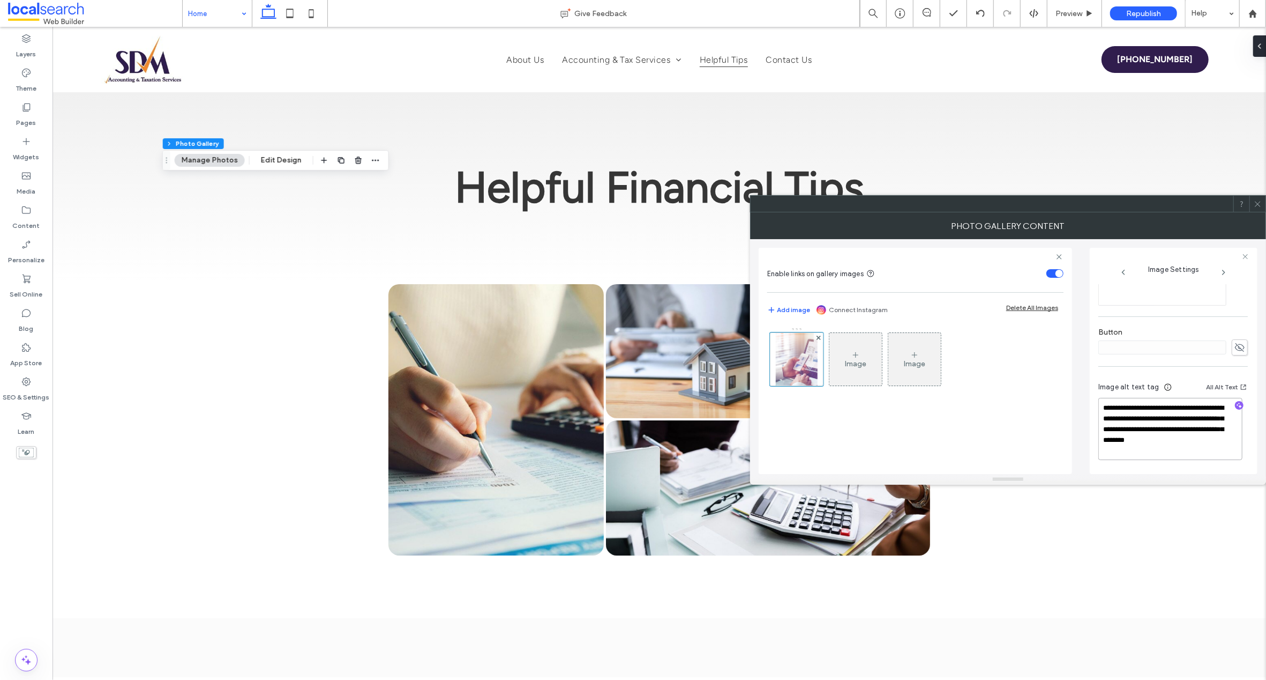
click at [1101, 430] on textarea "**********" at bounding box center [1171, 429] width 144 height 62
drag, startPoint x: 1200, startPoint y: 429, endPoint x: 1091, endPoint y: 402, distance: 112.6
click at [1091, 402] on div "**********" at bounding box center [1174, 361] width 168 height 226
click at [1143, 429] on textarea "**********" at bounding box center [1171, 433] width 144 height 51
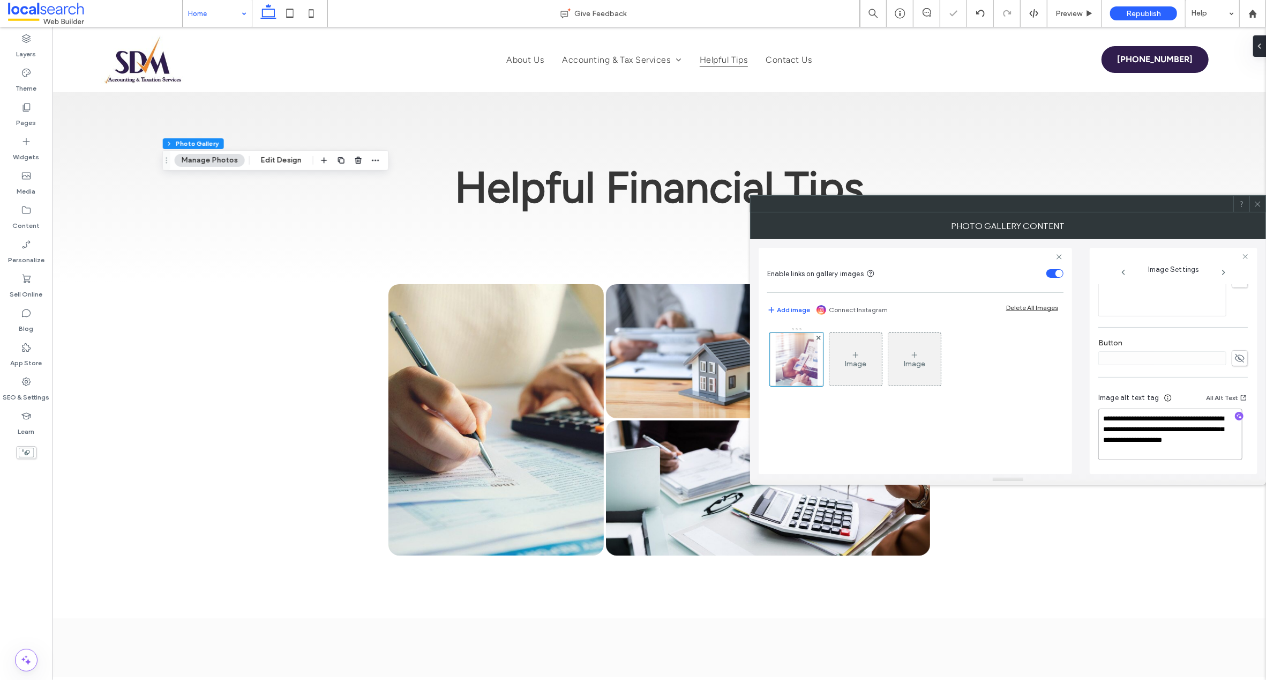
click at [1215, 418] on textarea "**********" at bounding box center [1171, 433] width 144 height 51
type textarea "**********"
drag, startPoint x: 1253, startPoint y: 442, endPoint x: 1236, endPoint y: 395, distance: 49.7
click at [1252, 442] on div "**********" at bounding box center [1174, 361] width 168 height 226
click at [1257, 204] on use at bounding box center [1257, 203] width 5 height 5
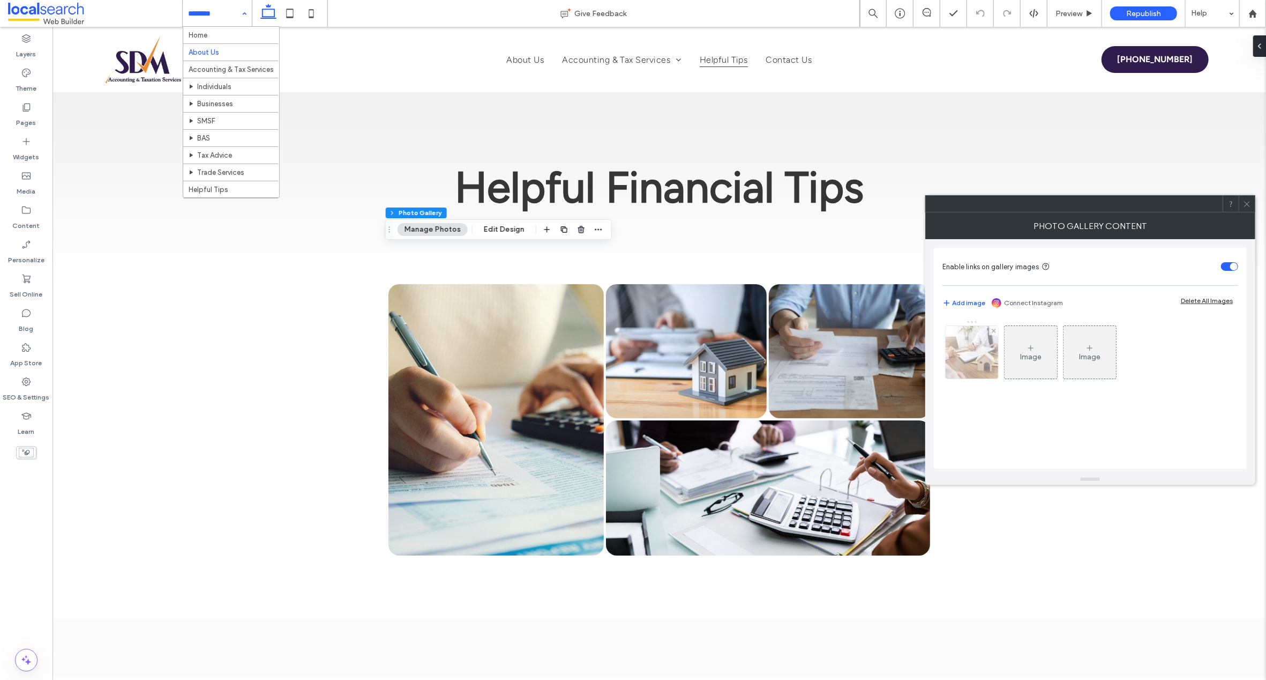
click at [971, 353] on img at bounding box center [971, 352] width 79 height 53
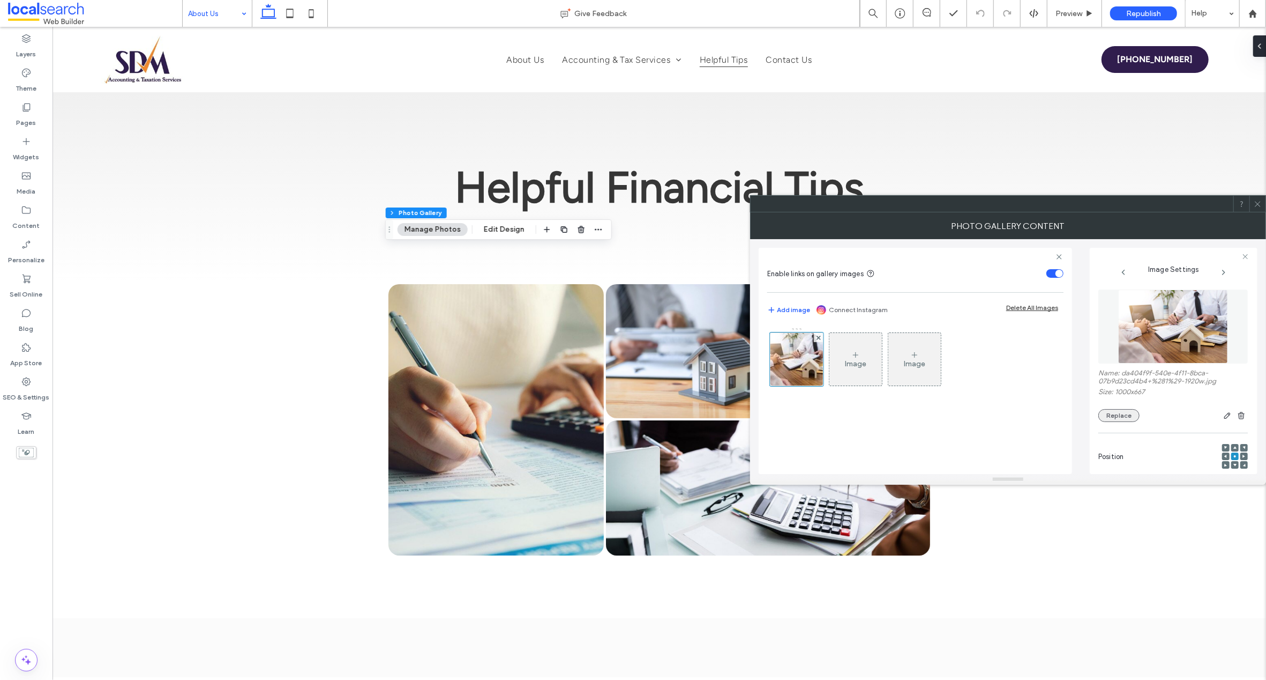
click at [1120, 415] on button "Replace" at bounding box center [1119, 415] width 41 height 13
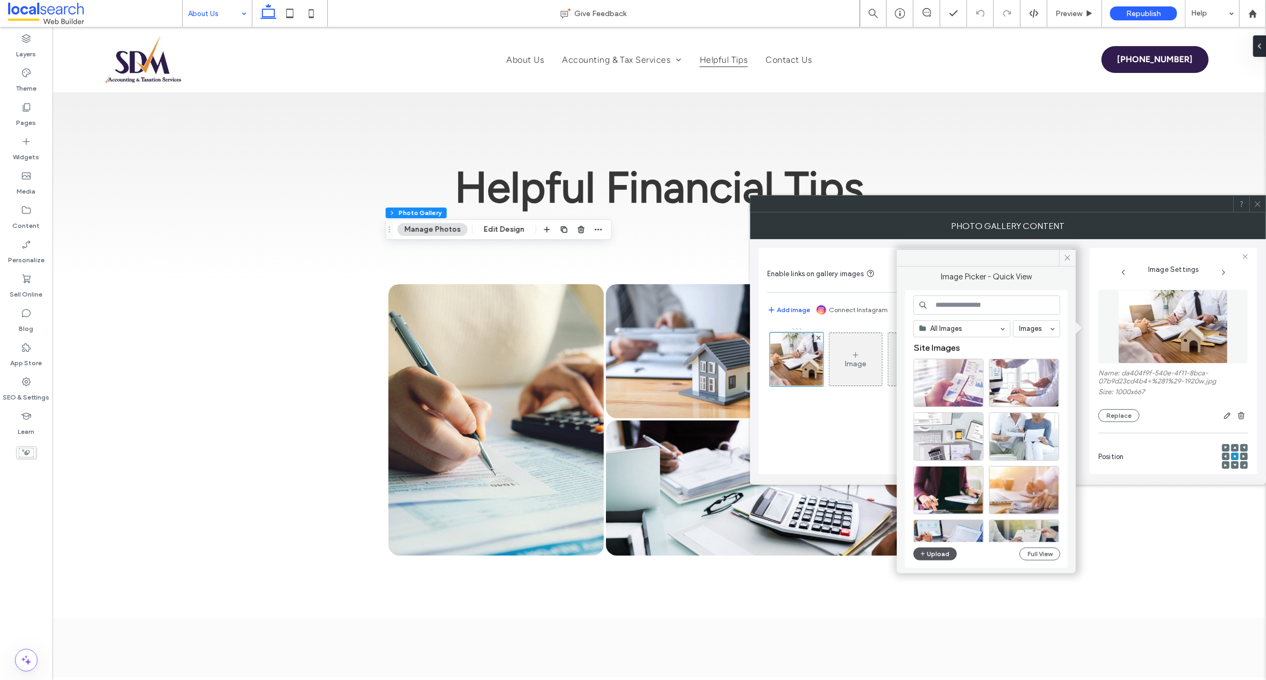
click at [941, 550] on button "Upload" at bounding box center [936, 553] width 44 height 13
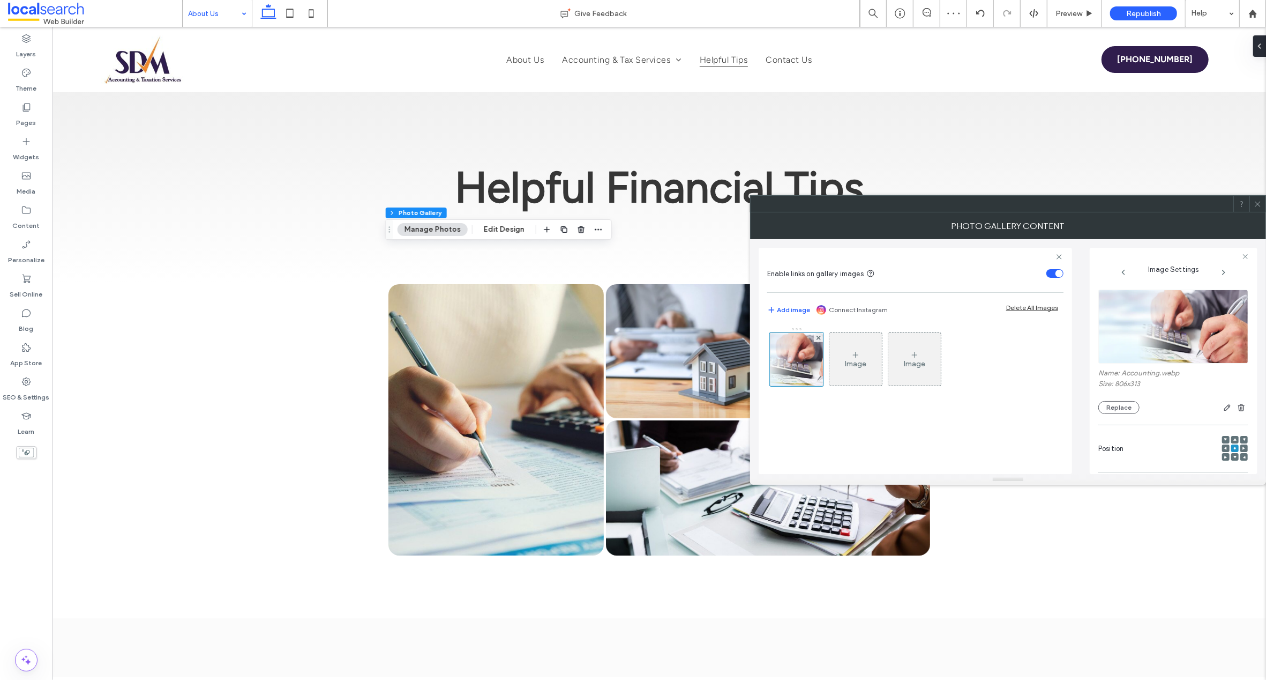
click at [1256, 205] on use at bounding box center [1257, 203] width 5 height 5
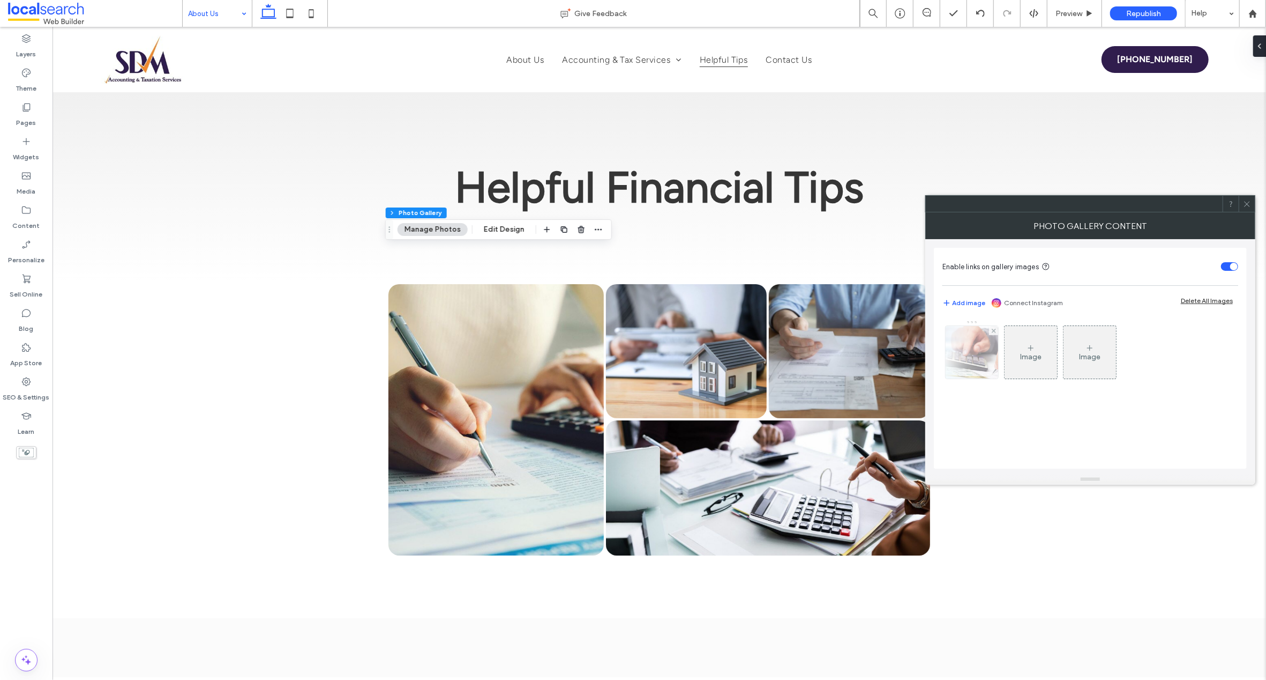
click at [977, 352] on img at bounding box center [972, 352] width 135 height 53
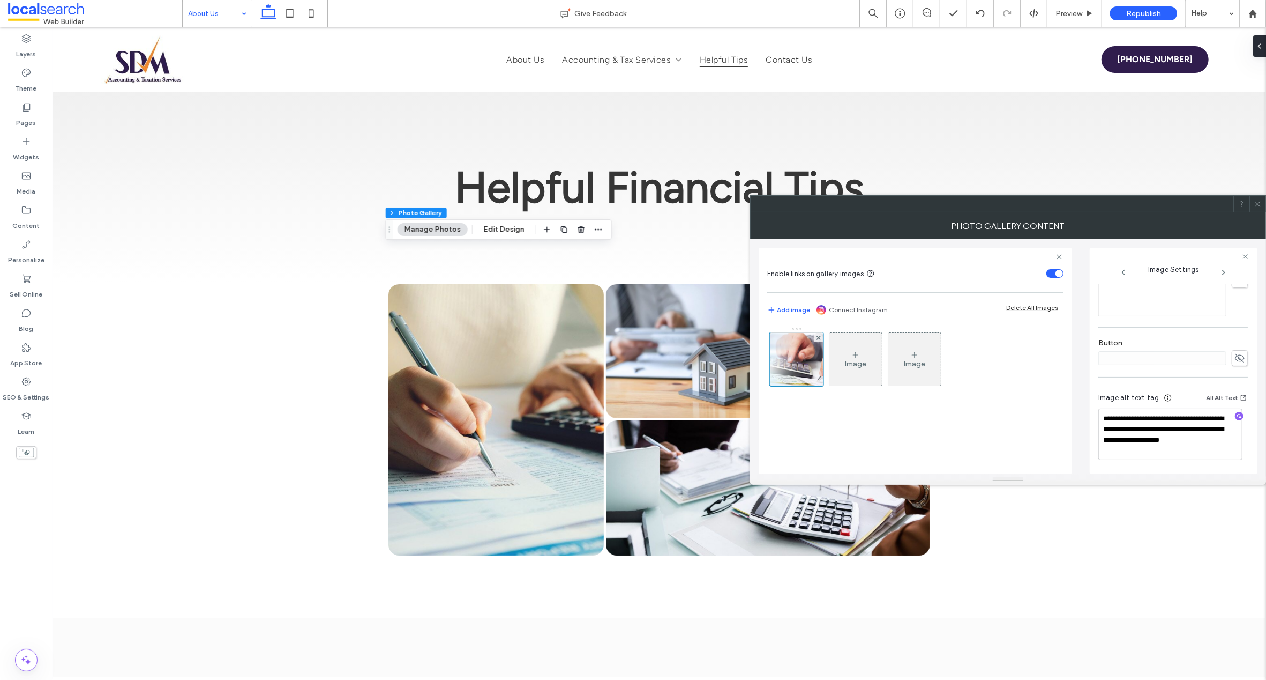
scroll to position [328, 0]
drag, startPoint x: 1102, startPoint y: 439, endPoint x: 1089, endPoint y: 414, distance: 29.0
click at [1094, 413] on div "**********" at bounding box center [1174, 361] width 168 height 226
type textarea "**********"
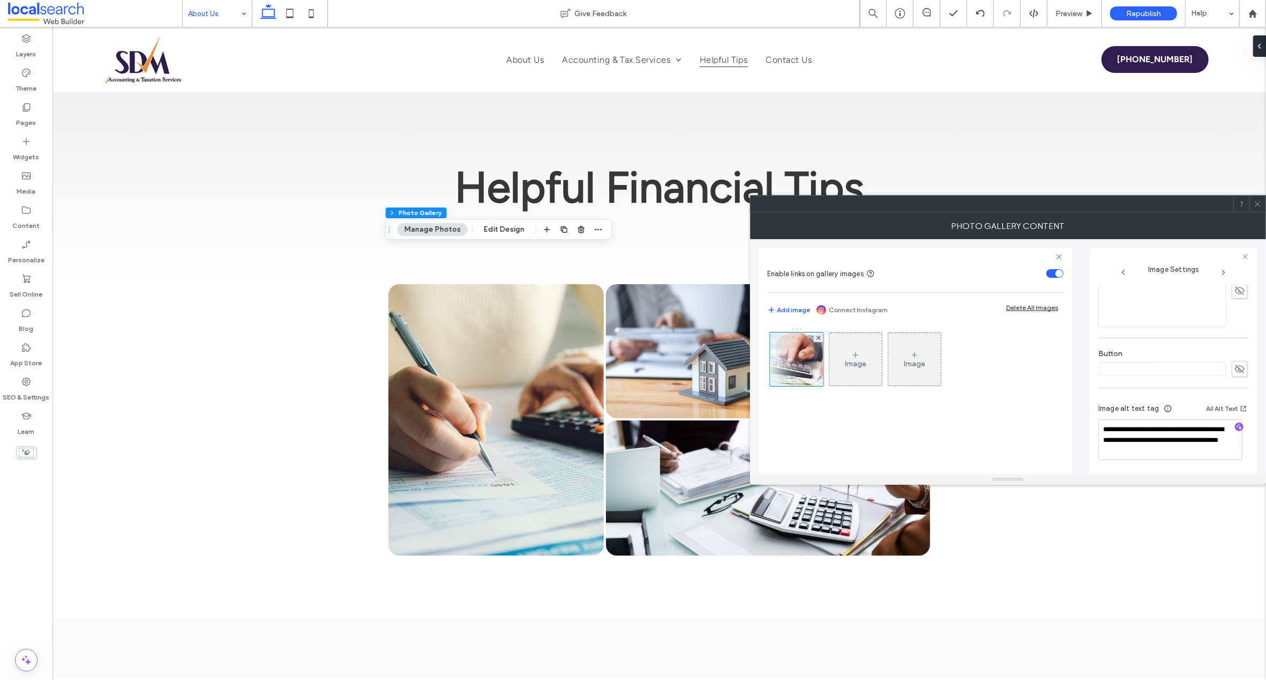
click at [1252, 446] on div "**********" at bounding box center [1174, 361] width 168 height 226
click at [1258, 203] on icon at bounding box center [1258, 204] width 8 height 8
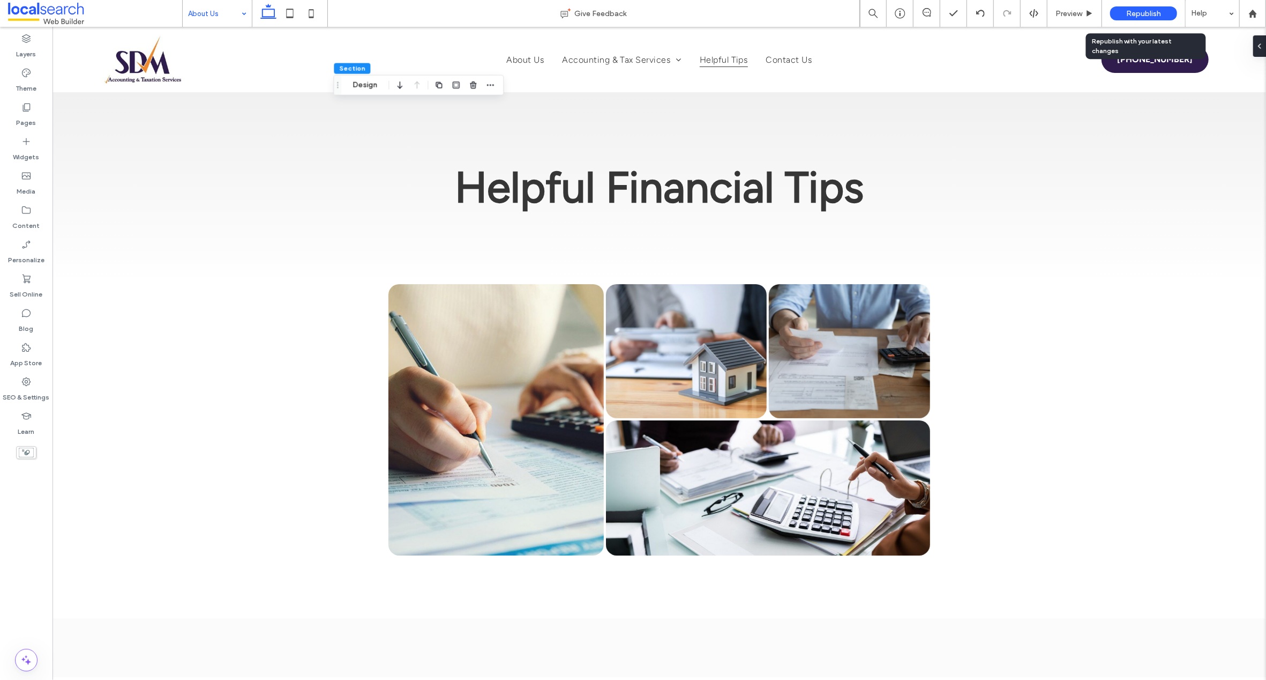
click at [1153, 8] on div "Republish" at bounding box center [1143, 13] width 67 height 14
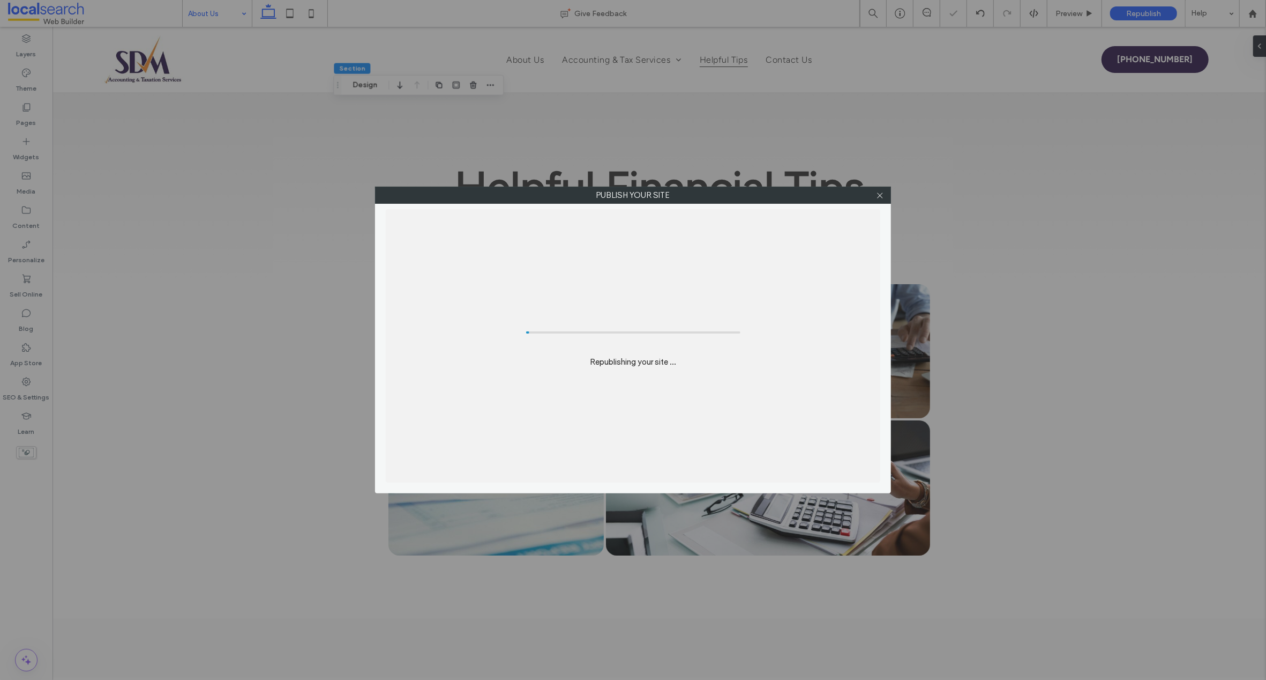
click at [1152, 11] on body ".wqwq-1{fill:#231f20;} .cls-1q, .cls-2q { fill-rule: evenodd; } .cls-2q { fill:…" at bounding box center [633, 340] width 1266 height 680
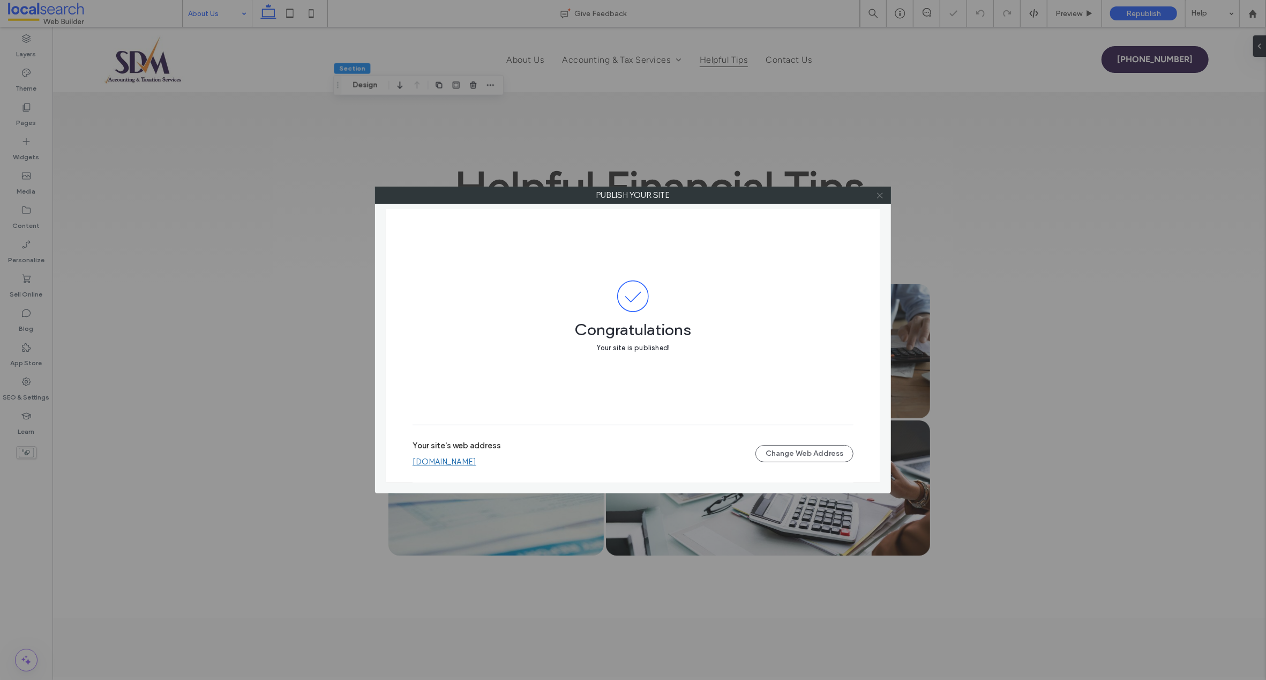
click at [879, 194] on icon at bounding box center [880, 195] width 8 height 8
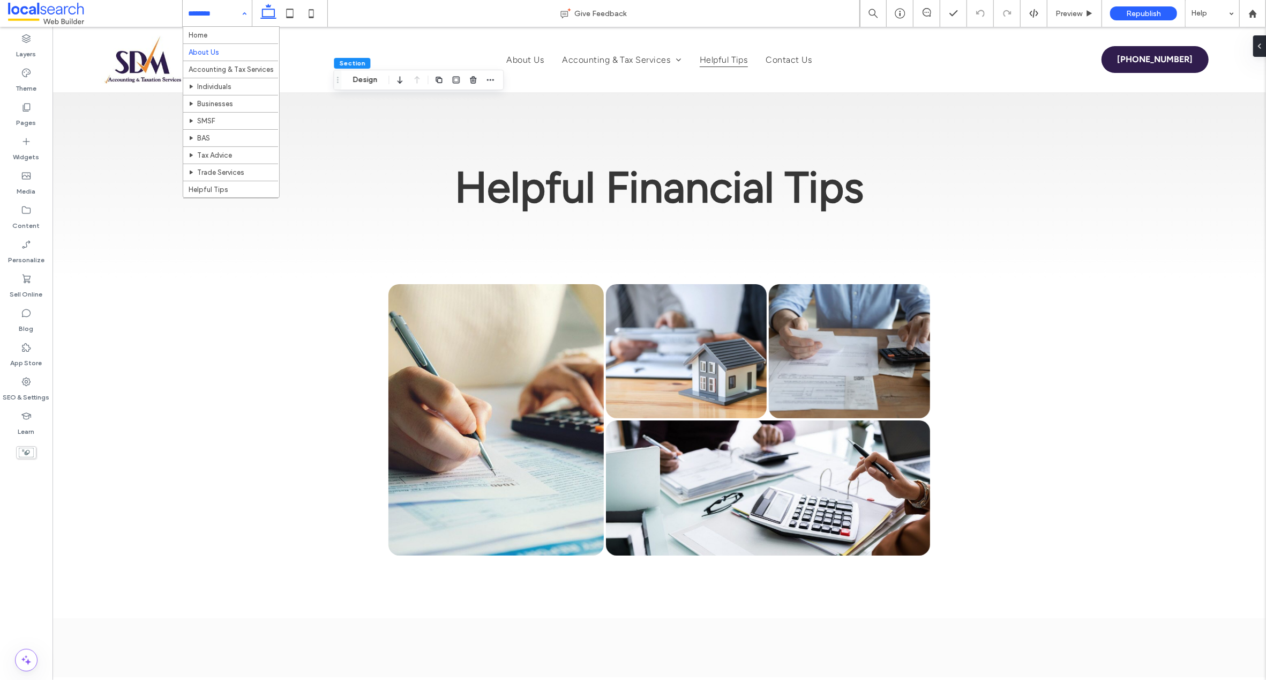
drag, startPoint x: 208, startPoint y: 9, endPoint x: 219, endPoint y: 20, distance: 15.9
click at [200, 11] on input at bounding box center [214, 13] width 53 height 27
click at [215, 15] on input at bounding box center [214, 13] width 53 height 27
click at [198, 12] on input at bounding box center [214, 13] width 53 height 27
click at [212, 13] on input at bounding box center [214, 13] width 53 height 27
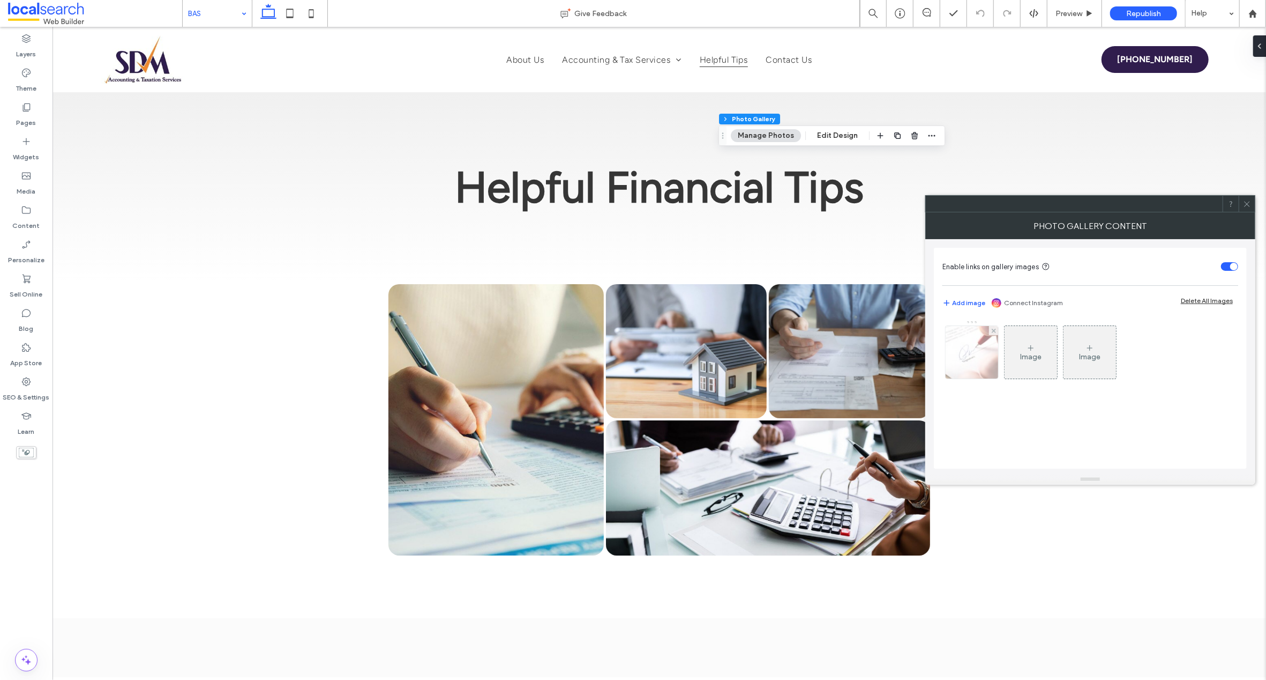
click at [966, 341] on img at bounding box center [972, 352] width 81 height 53
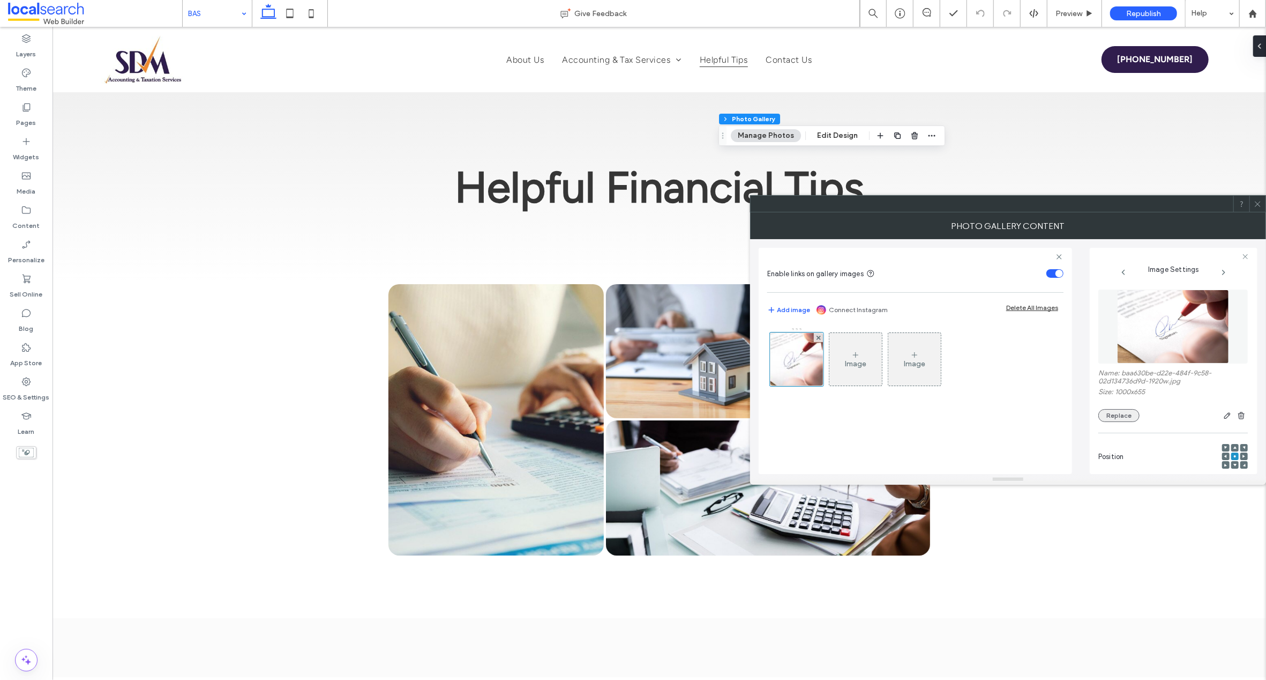
click at [1114, 413] on button "Replace" at bounding box center [1119, 415] width 41 height 13
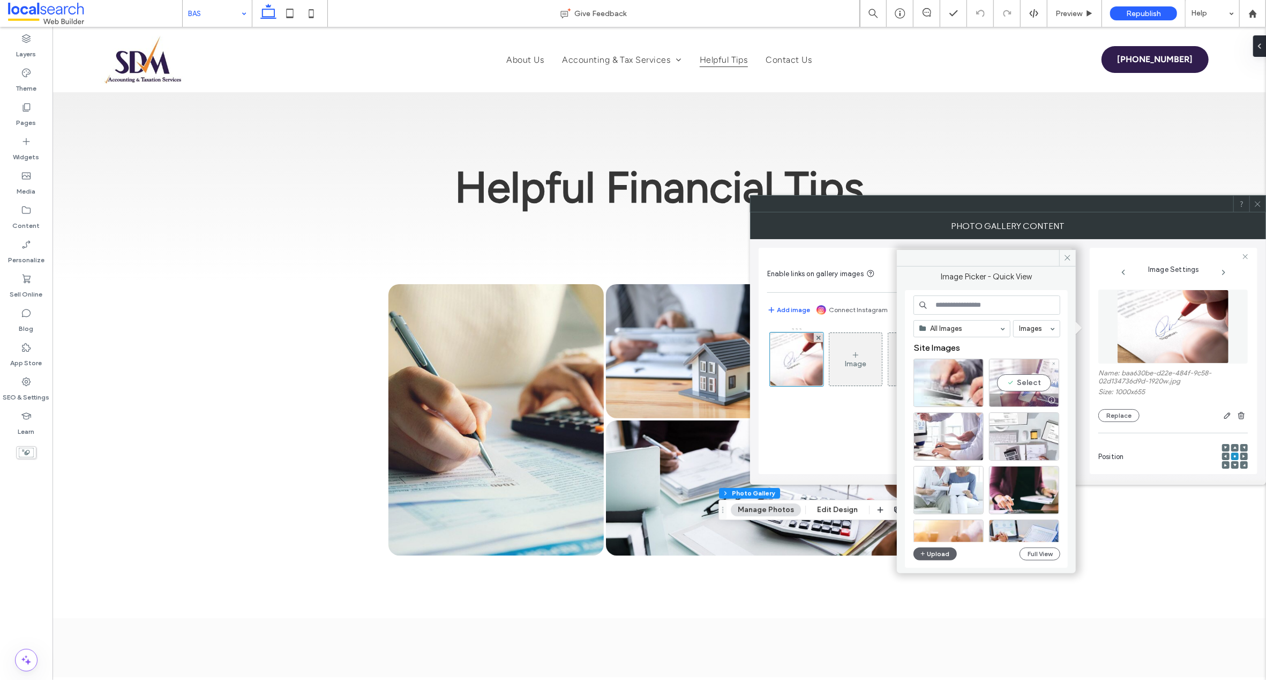
click at [1028, 385] on div "Select" at bounding box center [1024, 383] width 70 height 48
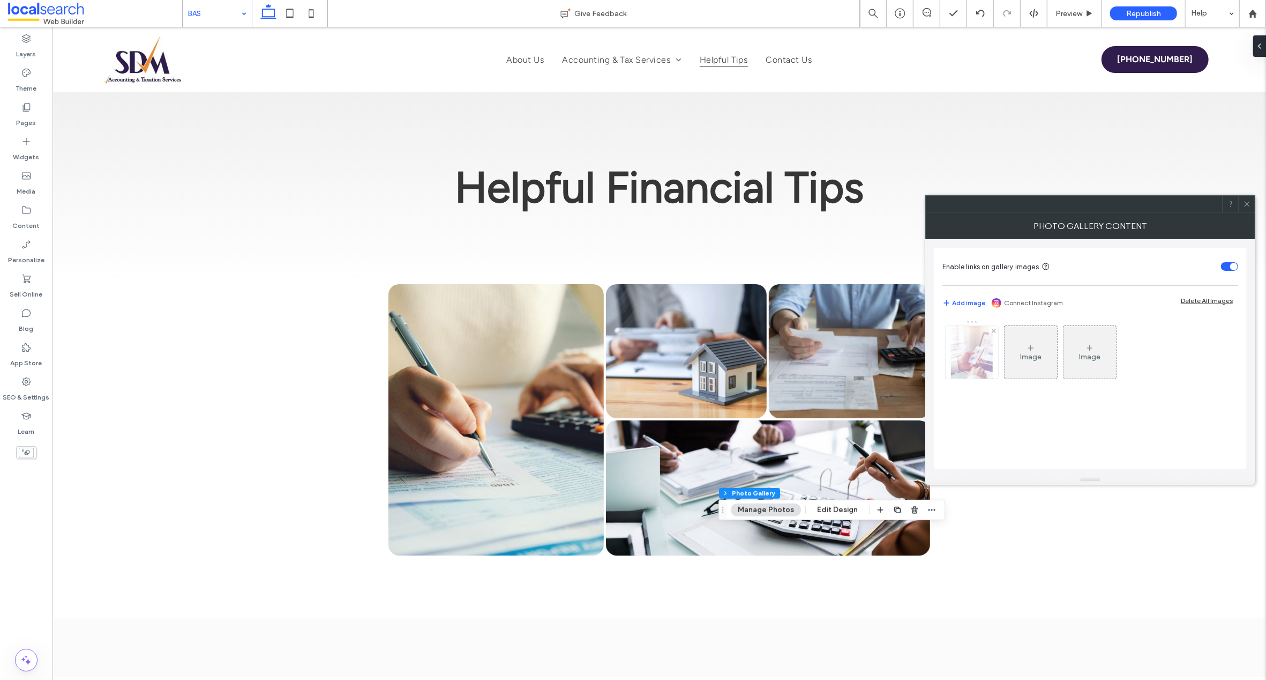
click at [984, 348] on img at bounding box center [972, 352] width 42 height 53
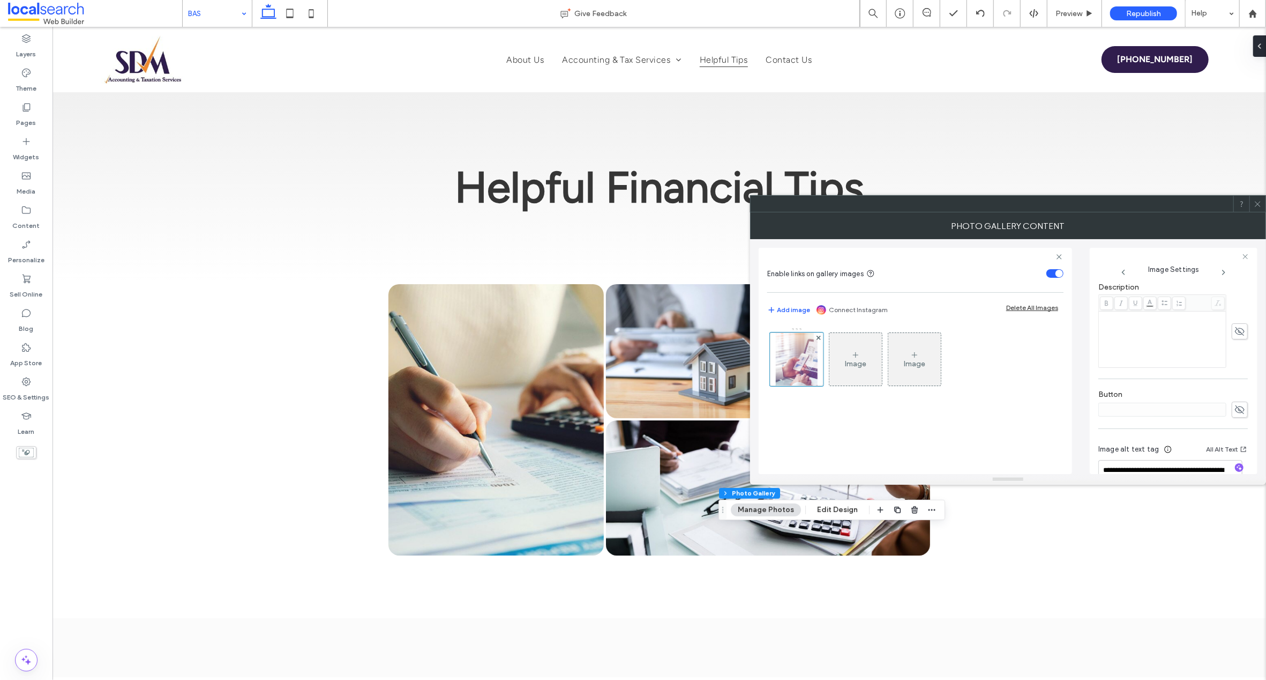
scroll to position [328, 0]
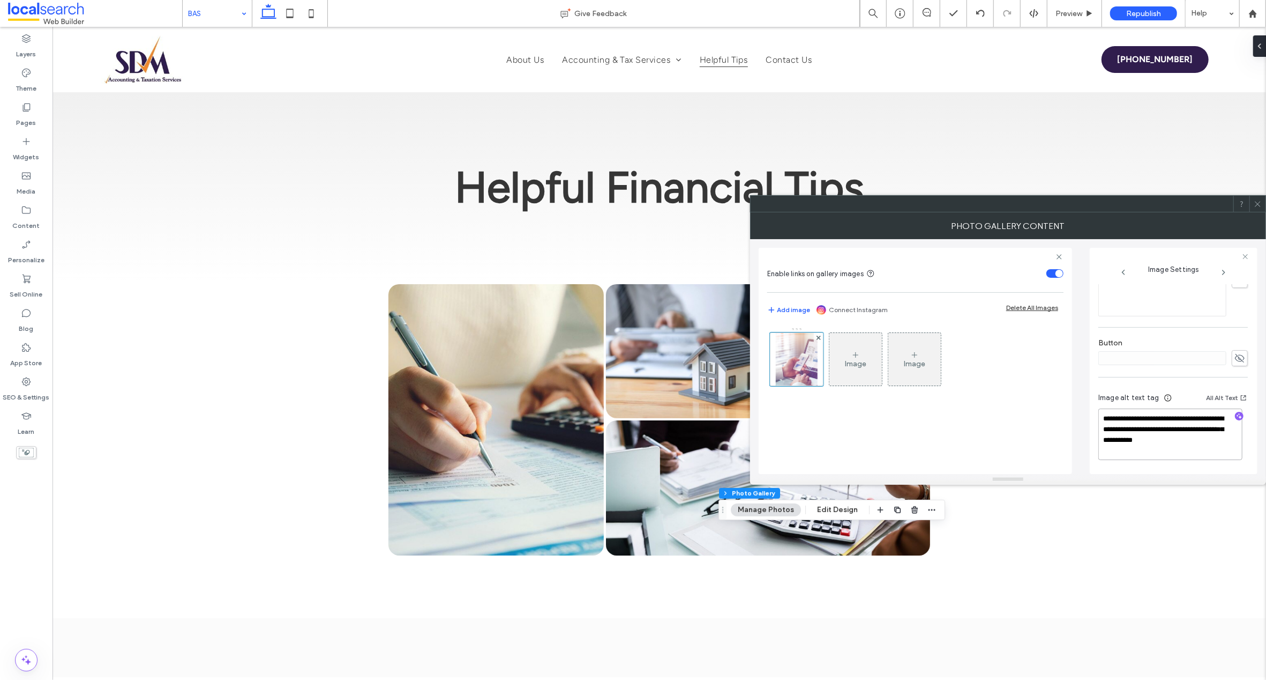
drag, startPoint x: 1162, startPoint y: 430, endPoint x: 1082, endPoint y: 416, distance: 81.6
click at [1082, 416] on div "**********" at bounding box center [1008, 356] width 499 height 235
type textarea "**********"
click at [1251, 435] on div "**********" at bounding box center [1174, 361] width 168 height 226
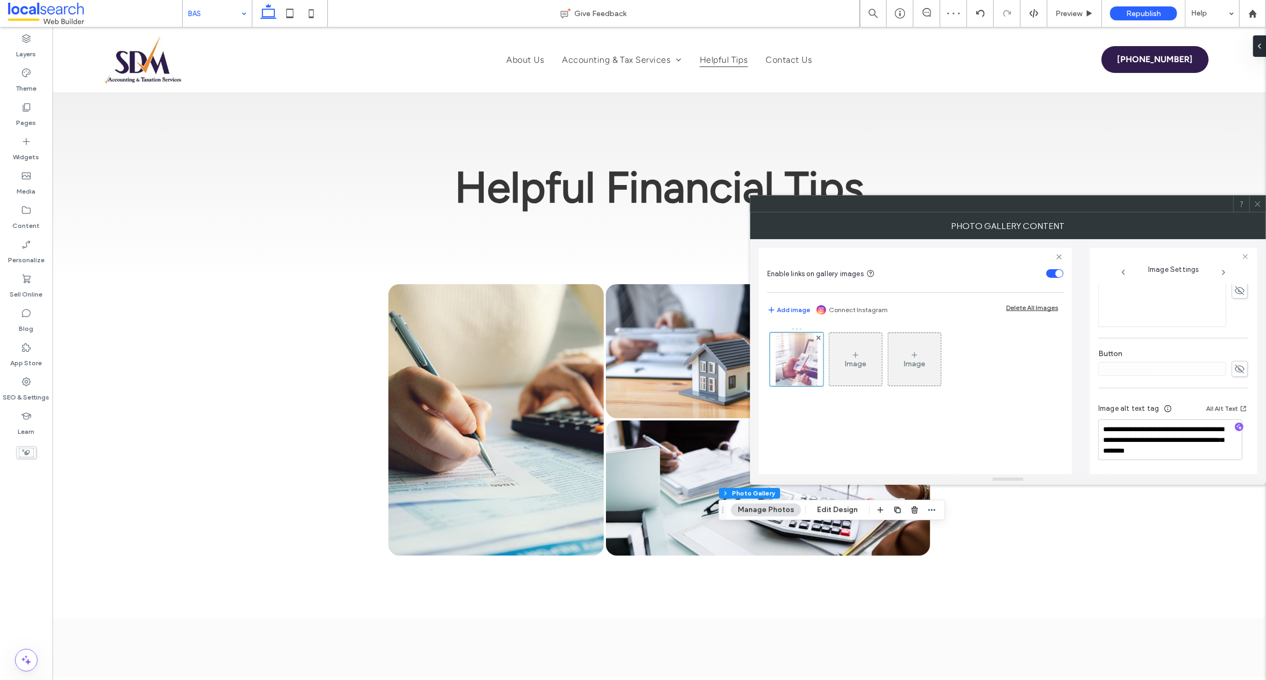
click at [1255, 201] on icon at bounding box center [1258, 204] width 8 height 8
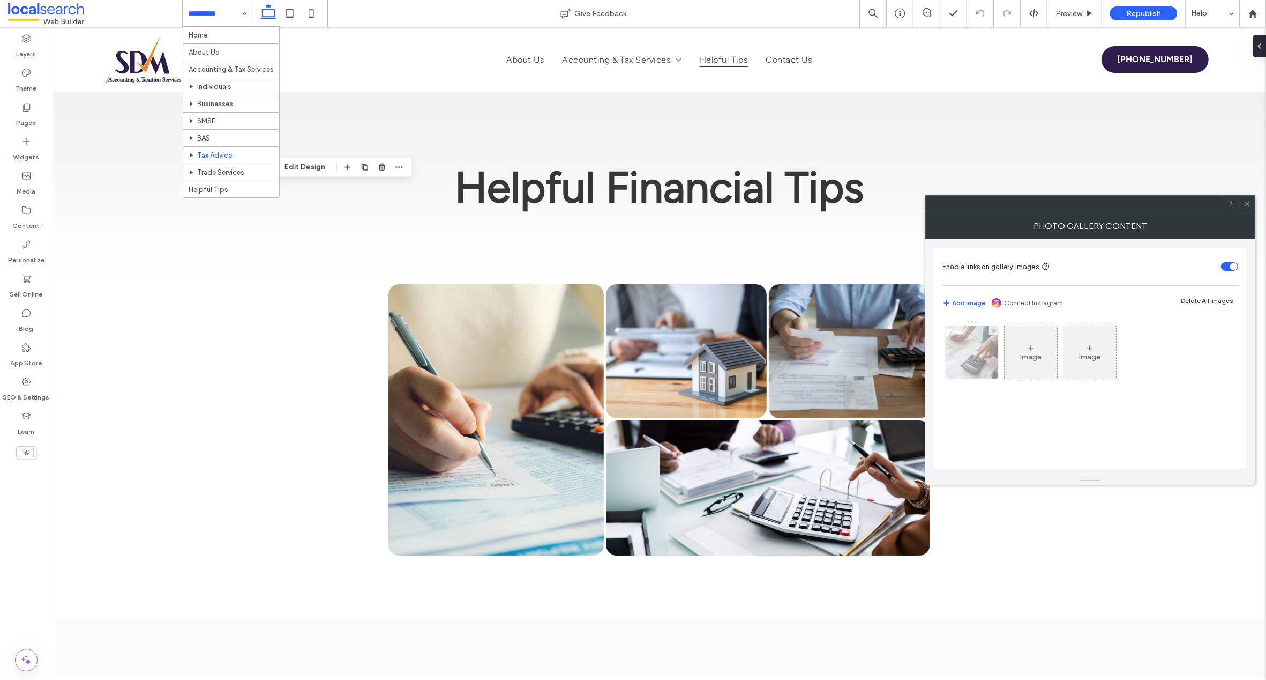
click at [963, 346] on img at bounding box center [971, 352] width 79 height 53
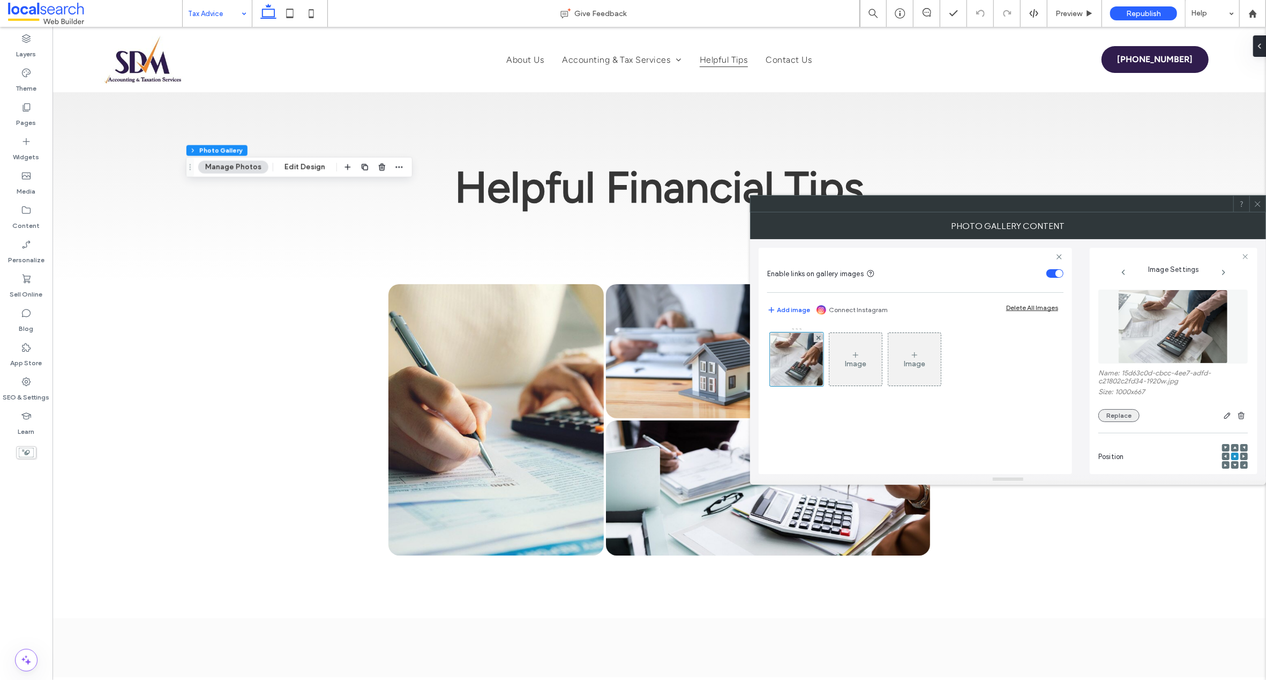
click at [1123, 419] on button "Replace" at bounding box center [1119, 415] width 41 height 13
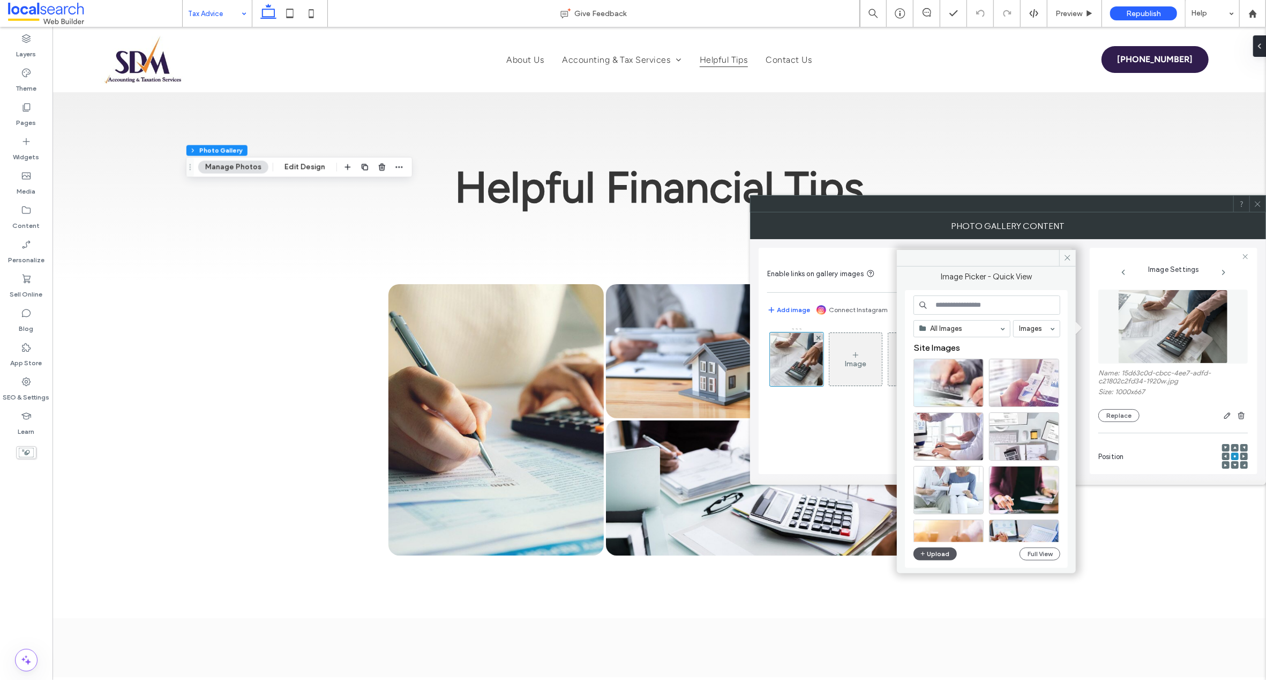
click at [948, 553] on button "Upload" at bounding box center [936, 553] width 44 height 13
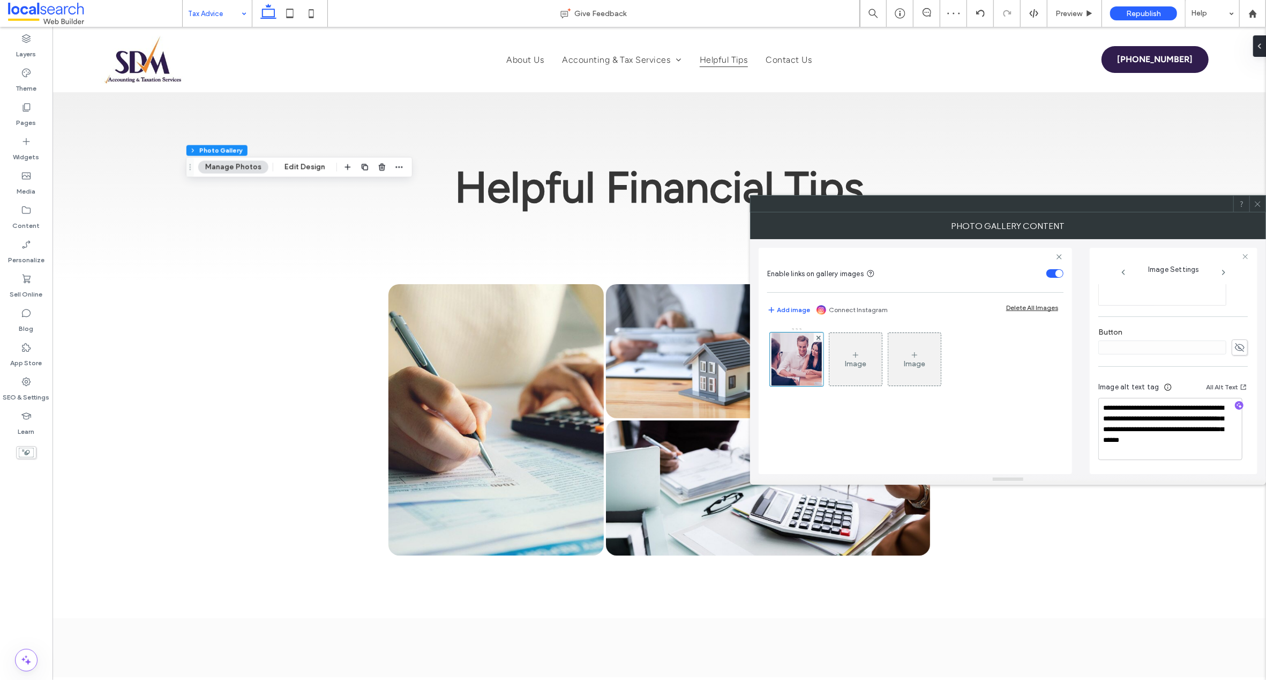
scroll to position [339, 0]
drag, startPoint x: 1175, startPoint y: 428, endPoint x: 1135, endPoint y: 408, distance: 45.3
click at [1092, 402] on div "**********" at bounding box center [1174, 361] width 168 height 226
drag, startPoint x: 1174, startPoint y: 429, endPoint x: 1084, endPoint y: 394, distance: 97.2
click at [1084, 394] on div "**********" at bounding box center [1008, 356] width 499 height 235
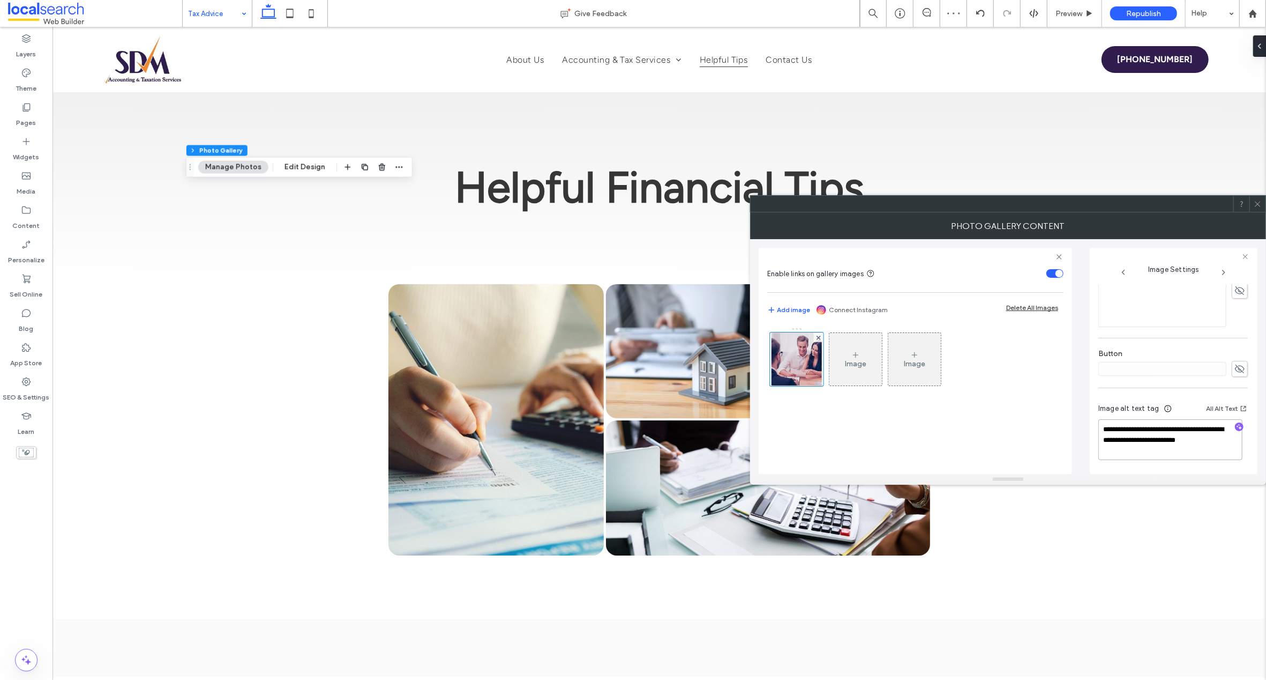
scroll to position [318, 0]
click at [1125, 439] on textarea "**********" at bounding box center [1171, 439] width 144 height 41
type textarea "**********"
drag, startPoint x: 1252, startPoint y: 383, endPoint x: 1266, endPoint y: 258, distance: 125.7
click at [1251, 382] on div "**********" at bounding box center [1174, 361] width 168 height 226
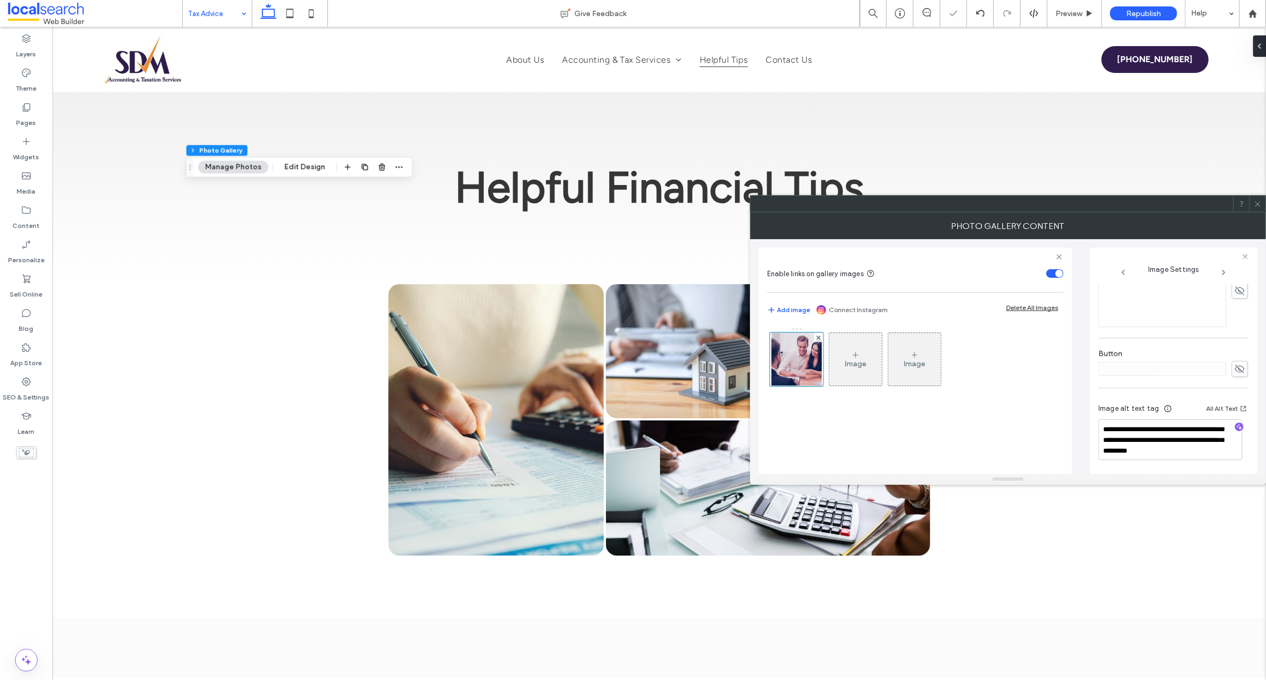
click at [1256, 203] on icon at bounding box center [1258, 204] width 8 height 8
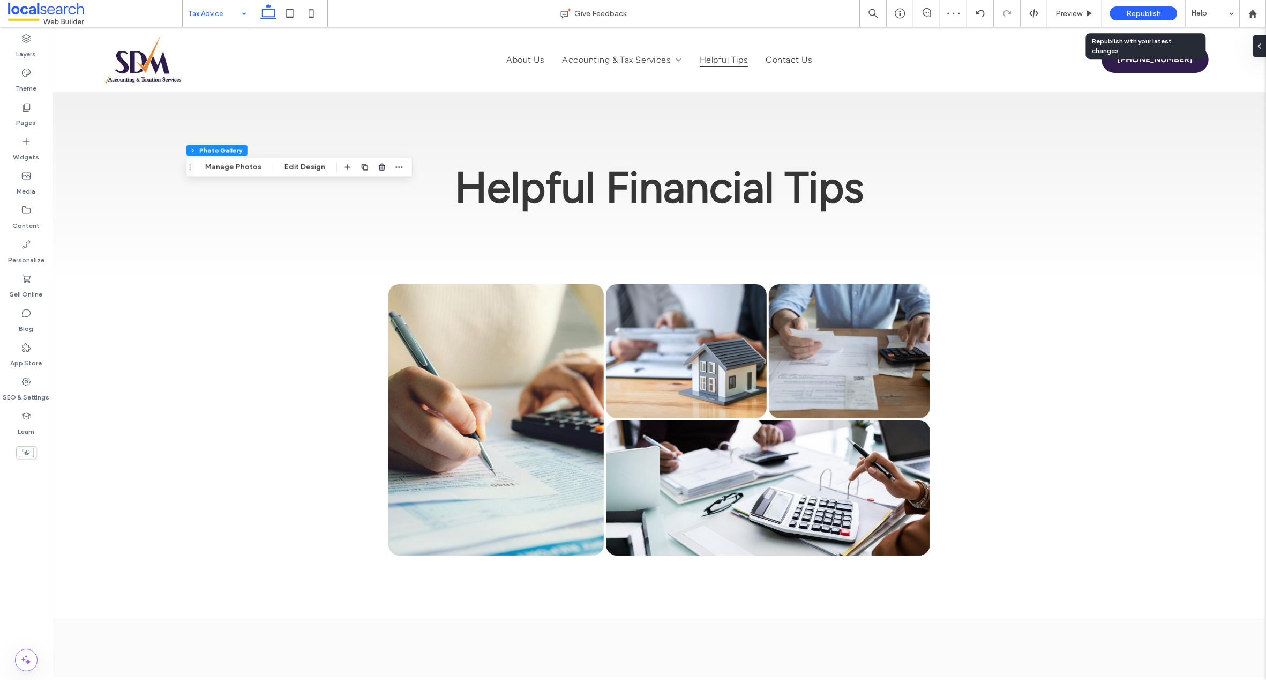
click at [1142, 10] on span "Republish" at bounding box center [1143, 13] width 35 height 9
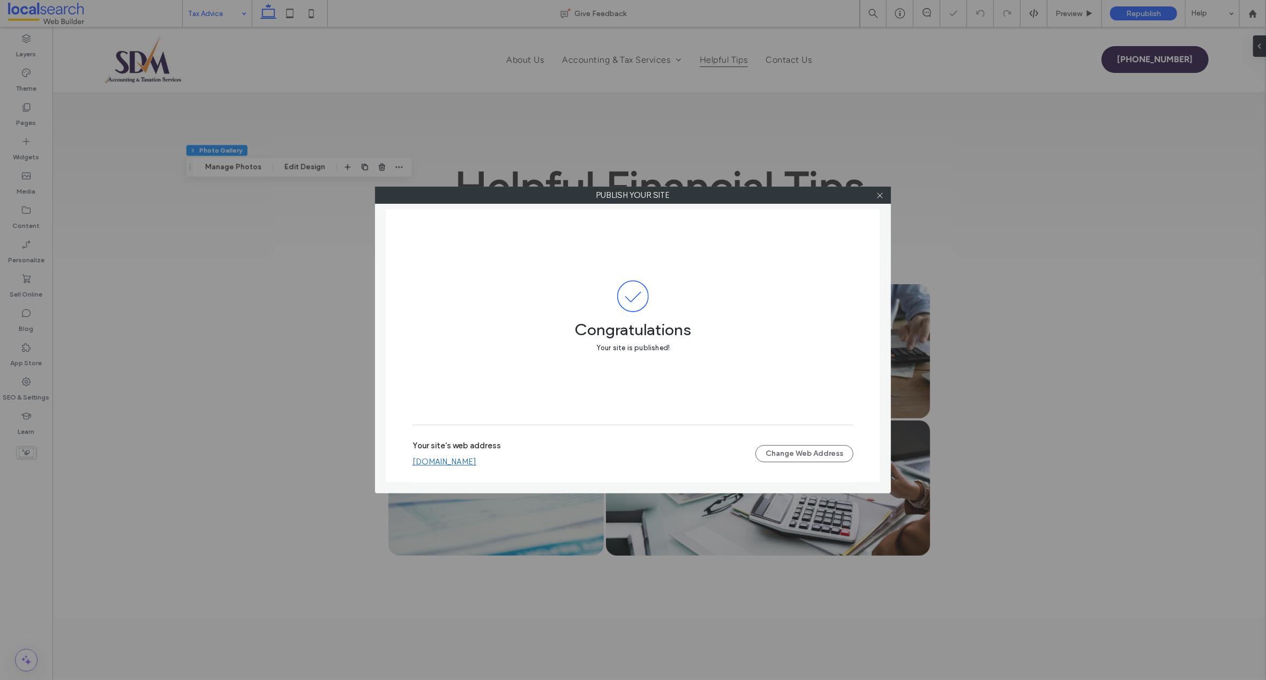
click at [1078, 11] on div "Publish your site Congratulations Your site is published! Your site's web addre…" at bounding box center [633, 340] width 1266 height 680
click at [881, 195] on icon at bounding box center [880, 195] width 8 height 8
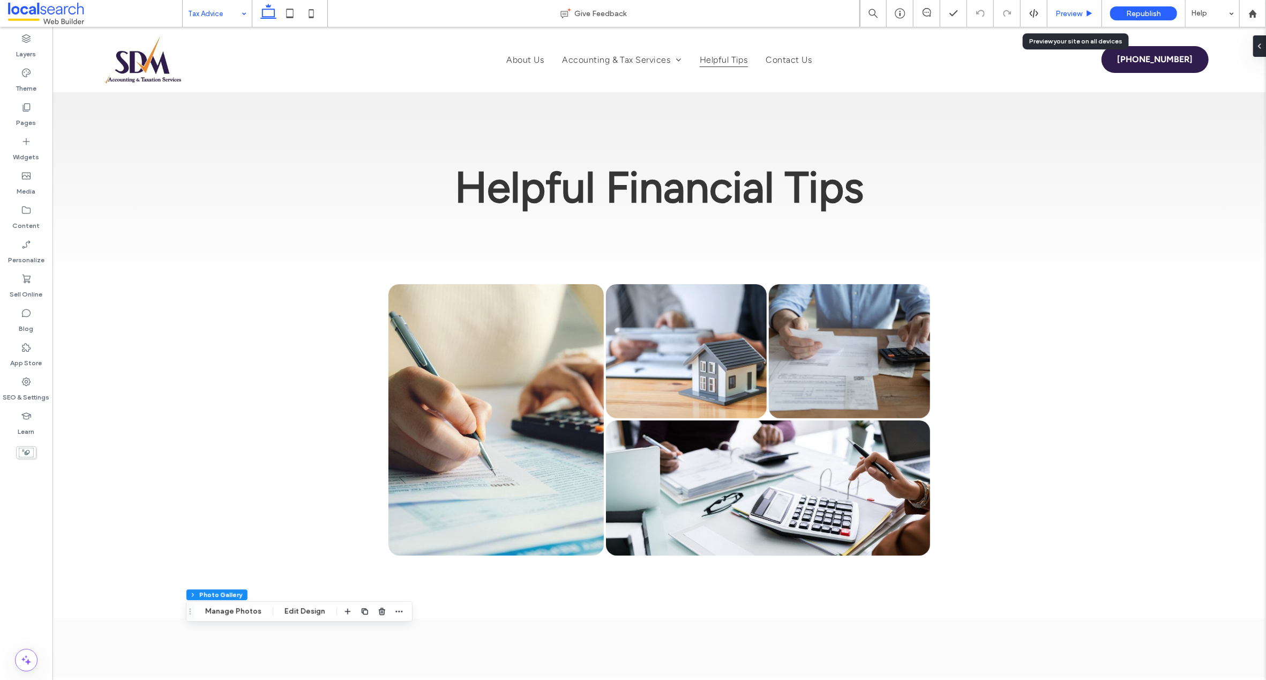
click at [1069, 13] on span "Preview" at bounding box center [1069, 13] width 27 height 9
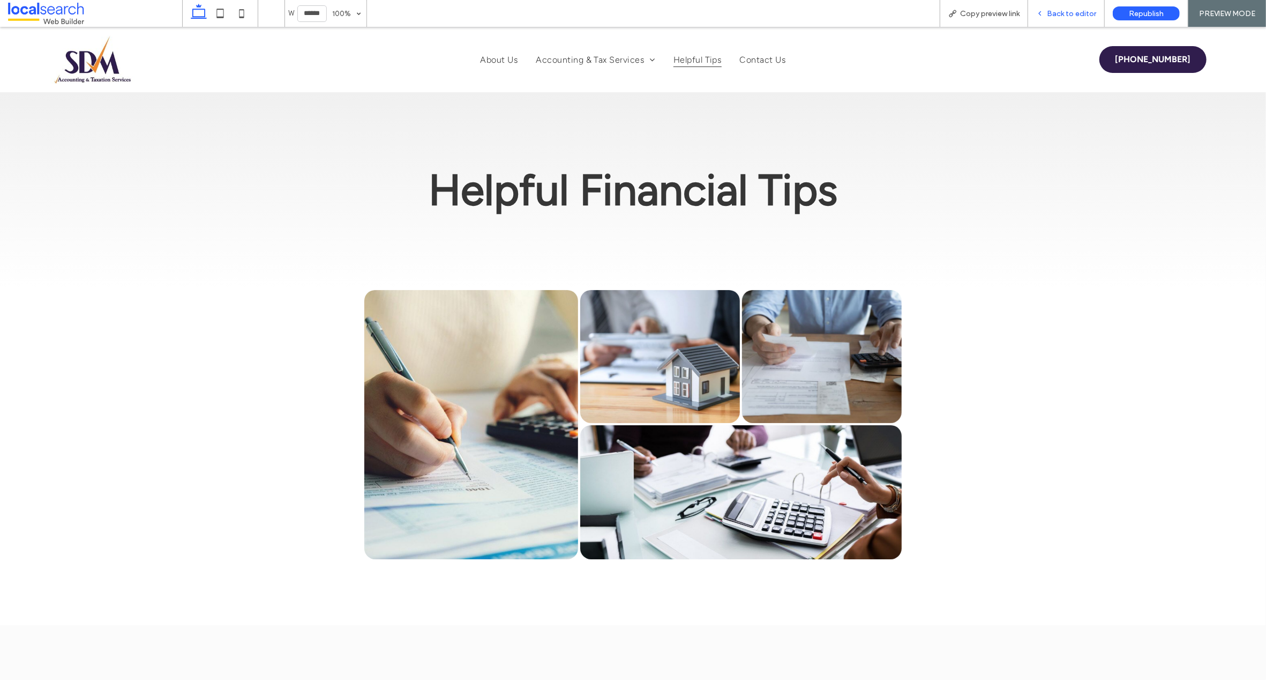
click at [1061, 12] on span "Back to editor" at bounding box center [1071, 13] width 49 height 9
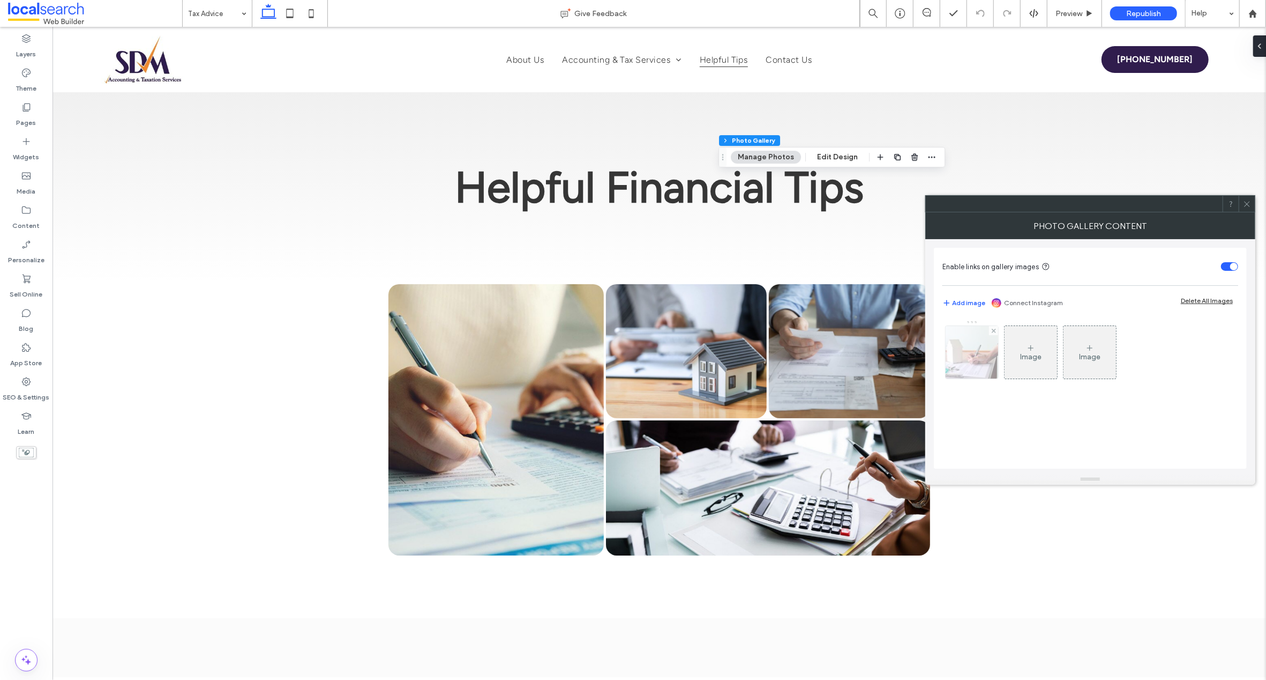
click at [966, 347] on img at bounding box center [972, 352] width 79 height 53
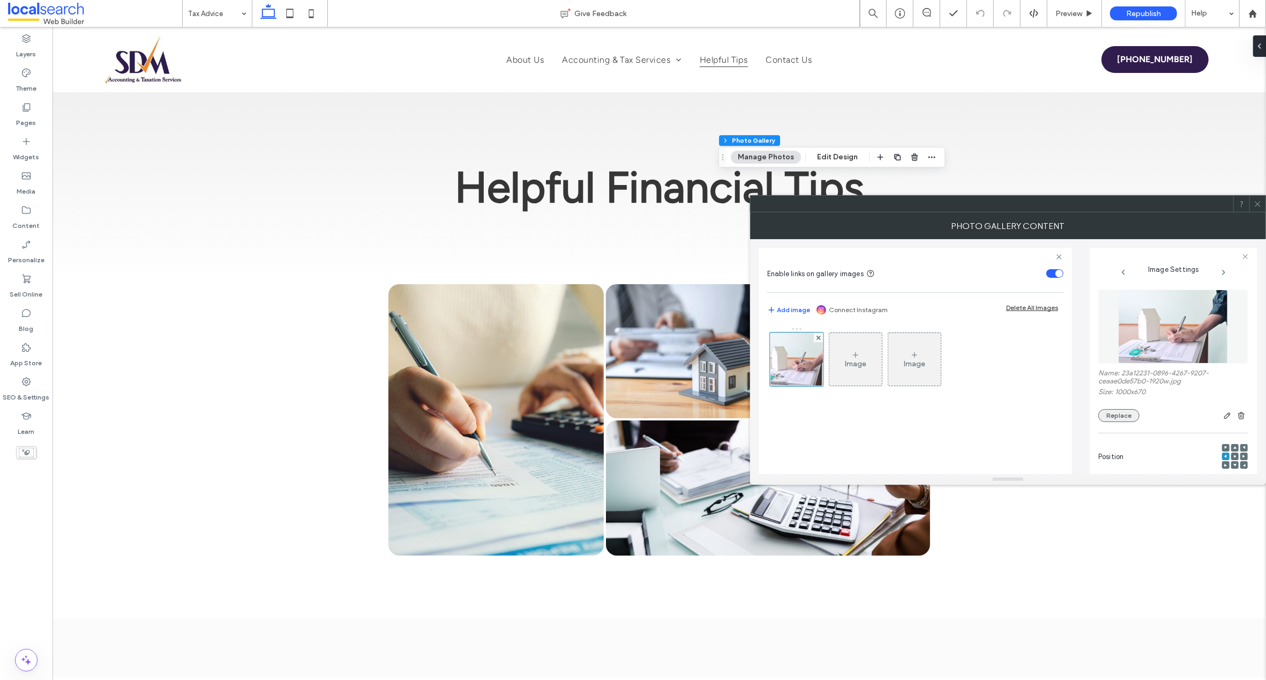
click at [1115, 415] on button "Replace" at bounding box center [1119, 415] width 41 height 13
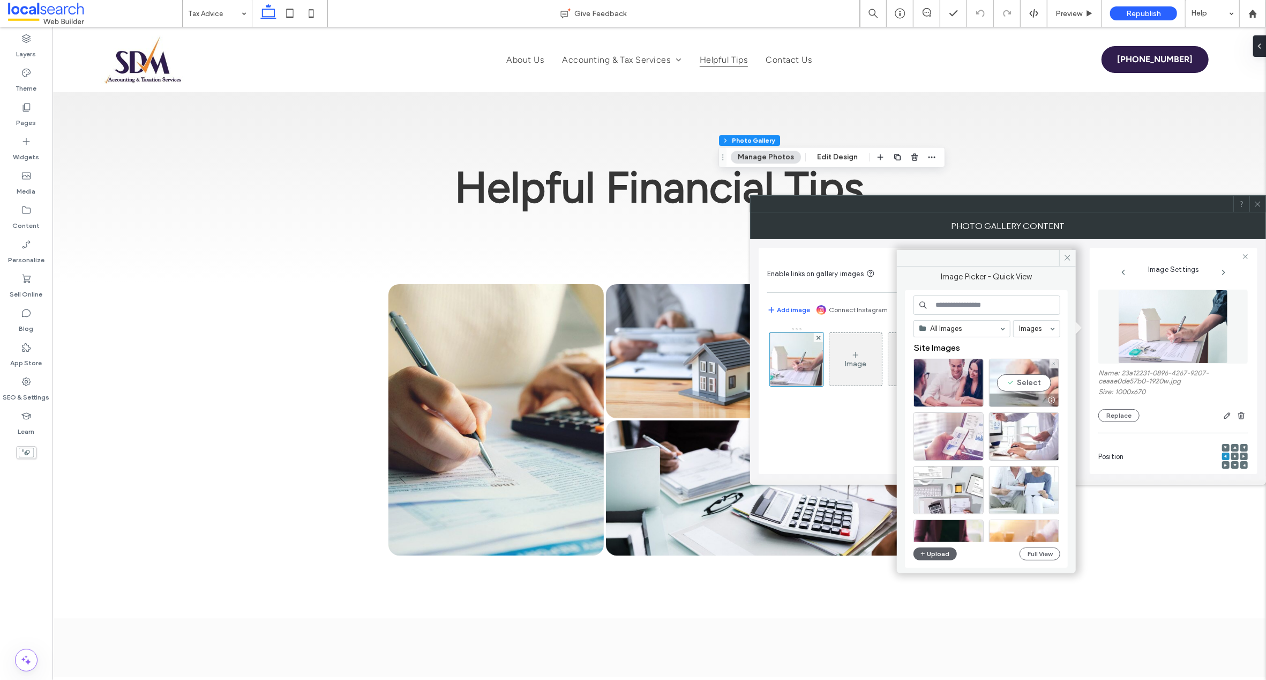
click at [1007, 398] on div at bounding box center [1024, 399] width 69 height 13
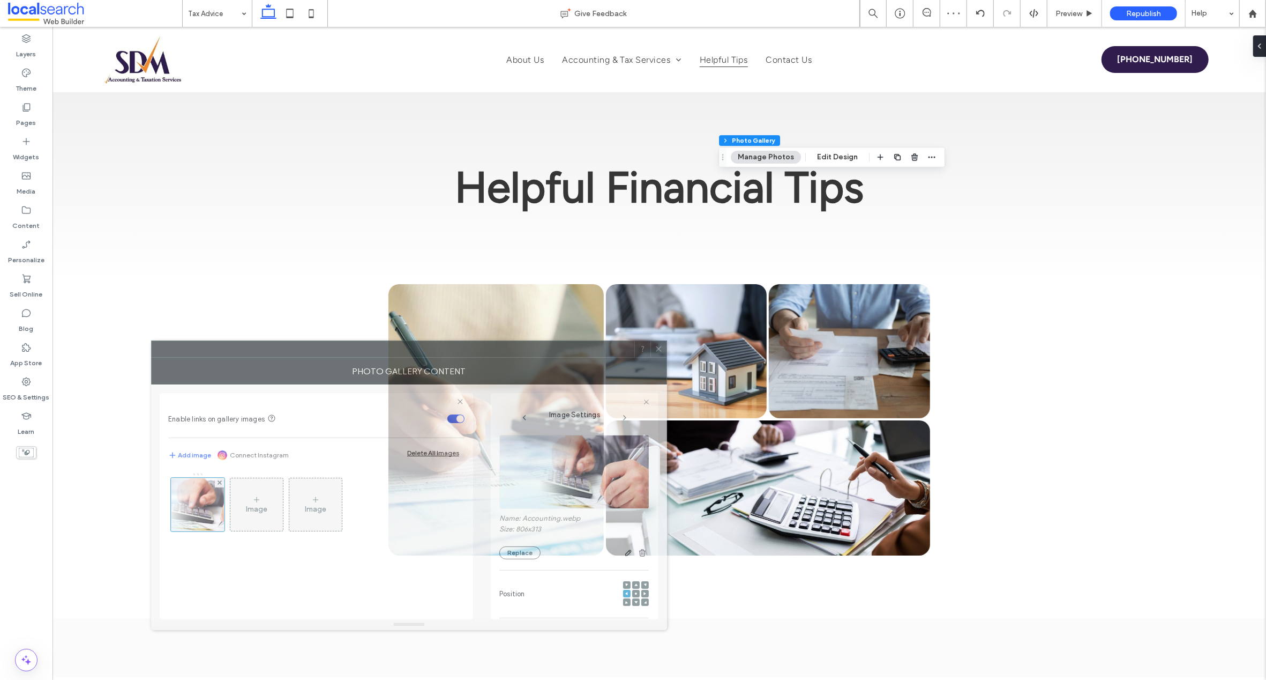
drag, startPoint x: 1039, startPoint y: 206, endPoint x: 566, endPoint y: 538, distance: 577.8
click at [445, 353] on div at bounding box center [393, 349] width 483 height 16
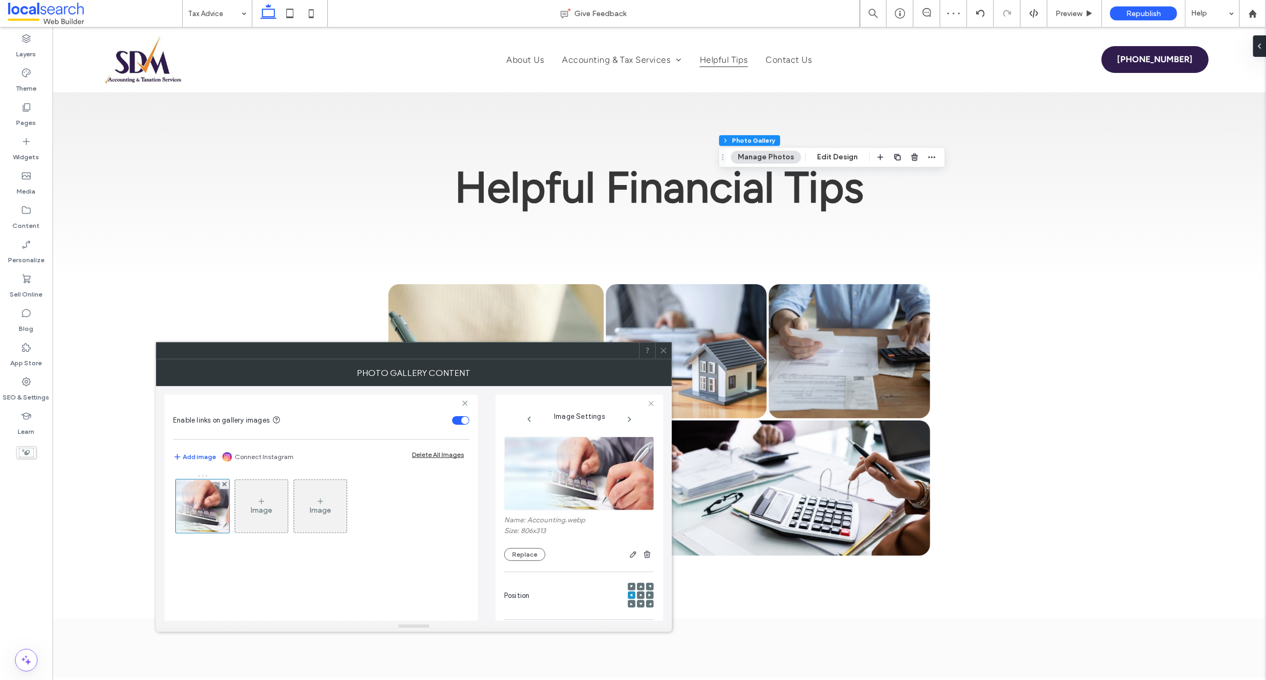
click at [648, 596] on use at bounding box center [649, 594] width 3 height 3
click at [661, 349] on icon at bounding box center [664, 350] width 8 height 8
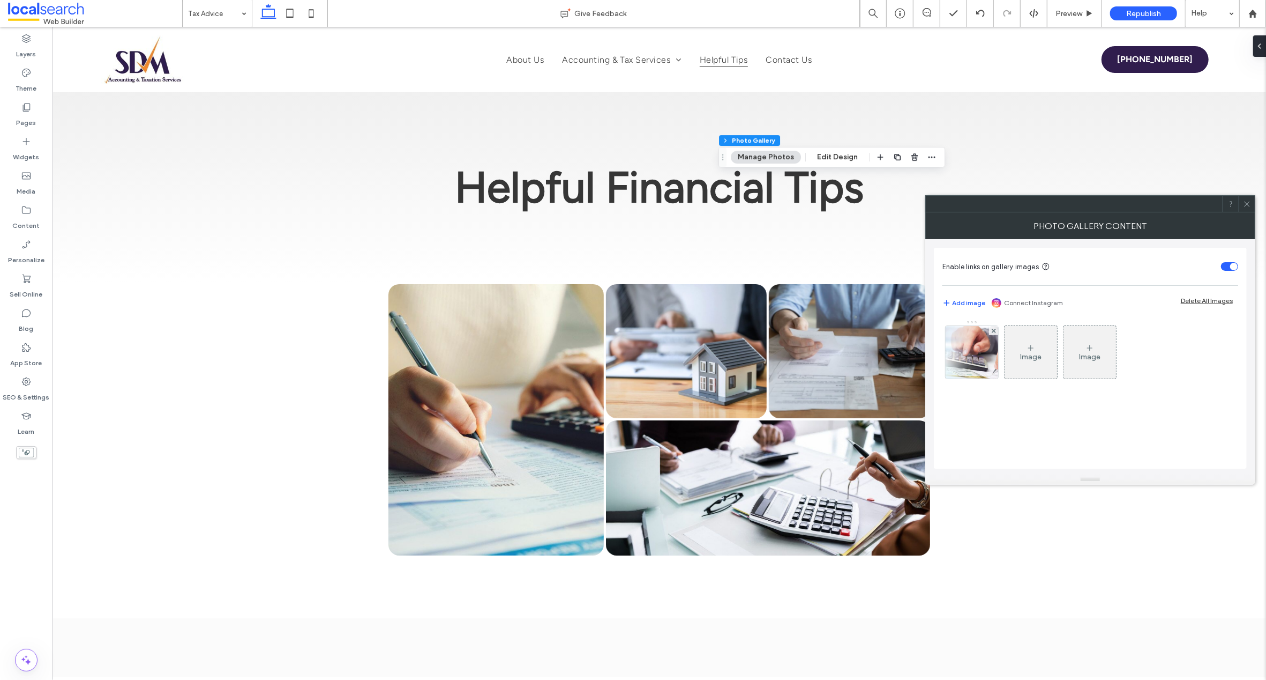
drag, startPoint x: 982, startPoint y: 341, endPoint x: 988, endPoint y: 341, distance: 5.4
click at [982, 340] on img at bounding box center [972, 352] width 135 height 53
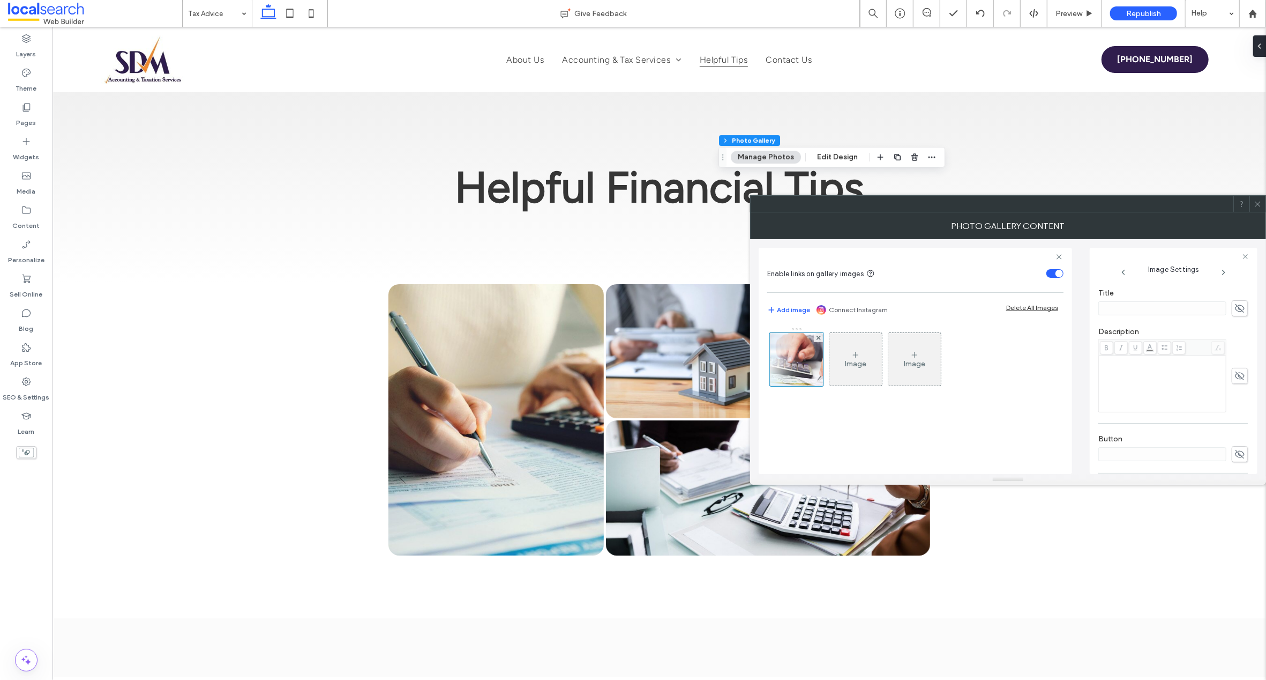
scroll to position [339, 0]
drag, startPoint x: 1207, startPoint y: 430, endPoint x: 1093, endPoint y: 403, distance: 117.3
click at [1093, 403] on div "**********" at bounding box center [1174, 361] width 168 height 226
click at [1205, 428] on textarea "**********" at bounding box center [1171, 439] width 144 height 41
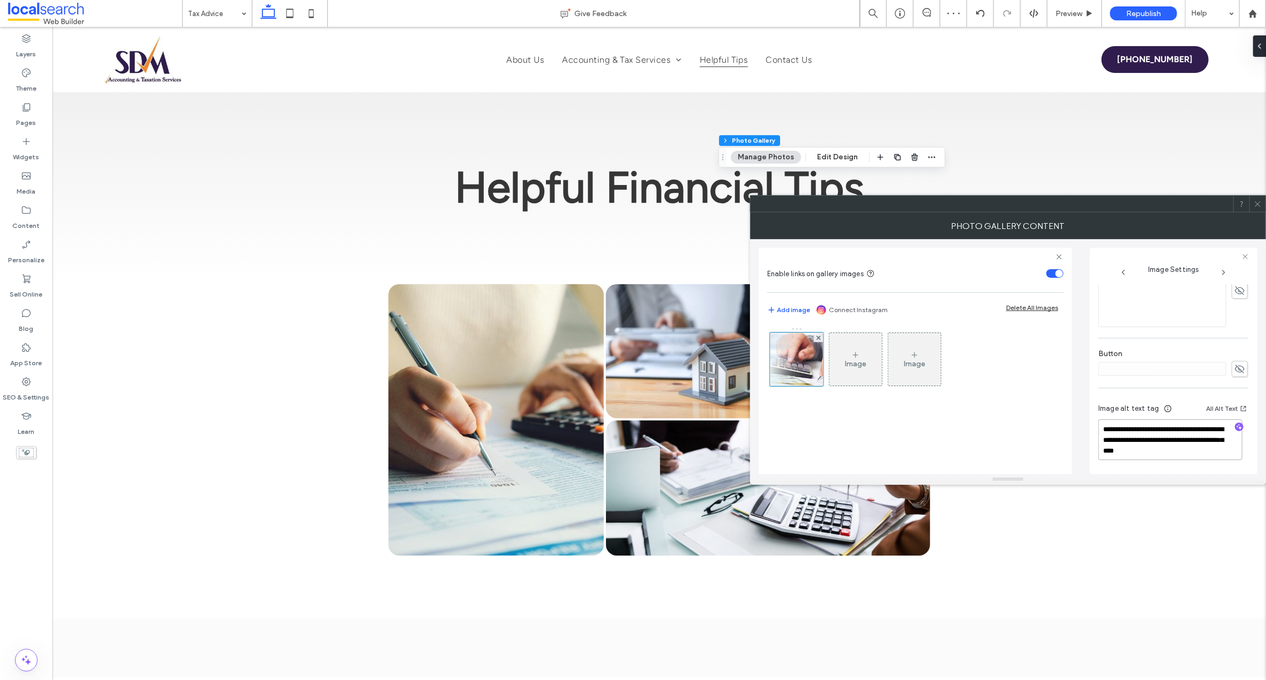
click at [1115, 441] on textarea "**********" at bounding box center [1171, 439] width 144 height 41
type textarea "**********"
click at [1252, 369] on div "**********" at bounding box center [1174, 361] width 168 height 226
click at [1258, 198] on span at bounding box center [1258, 204] width 8 height 16
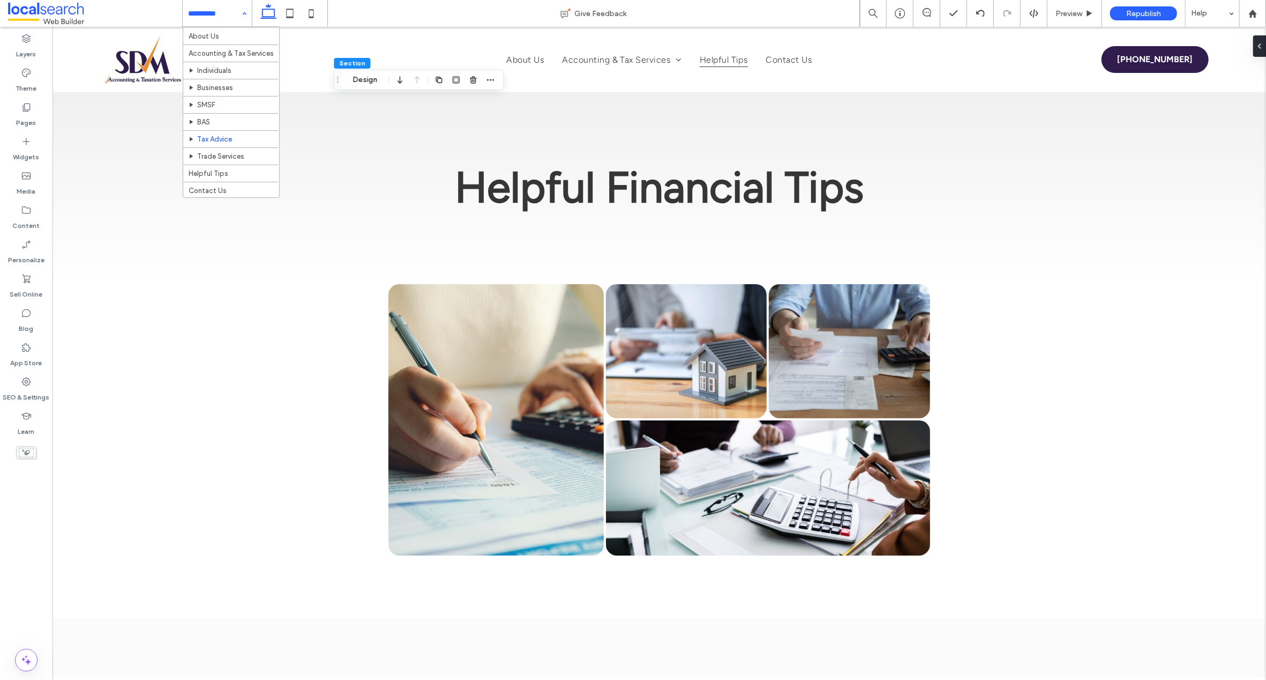
scroll to position [20, 0]
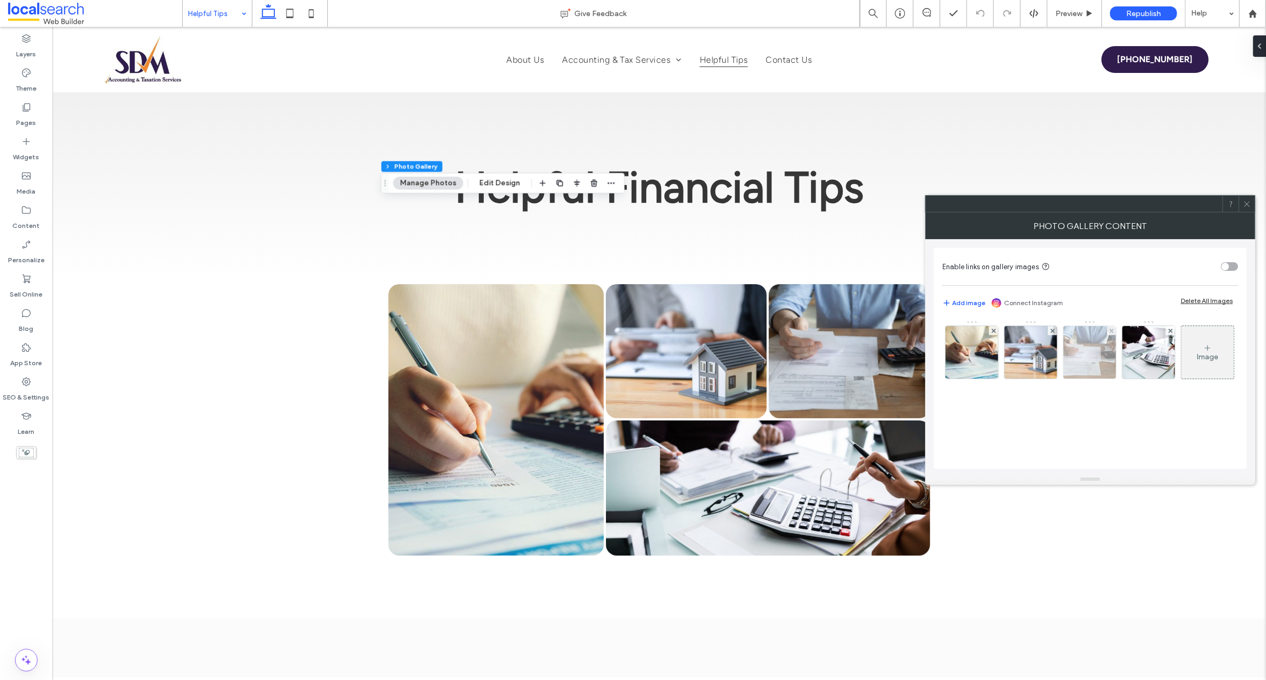
click at [1082, 360] on img at bounding box center [1089, 352] width 79 height 53
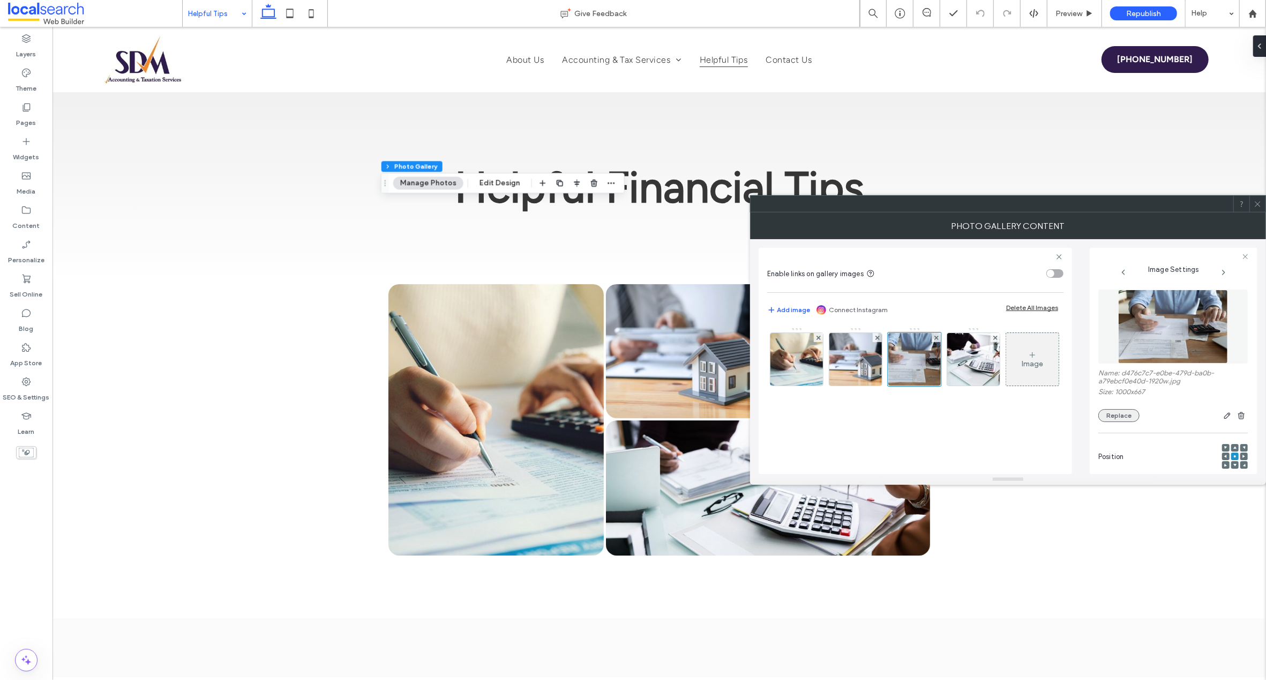
drag, startPoint x: 1124, startPoint y: 417, endPoint x: 1114, endPoint y: 415, distance: 10.0
click at [1124, 417] on button "Replace" at bounding box center [1119, 415] width 41 height 13
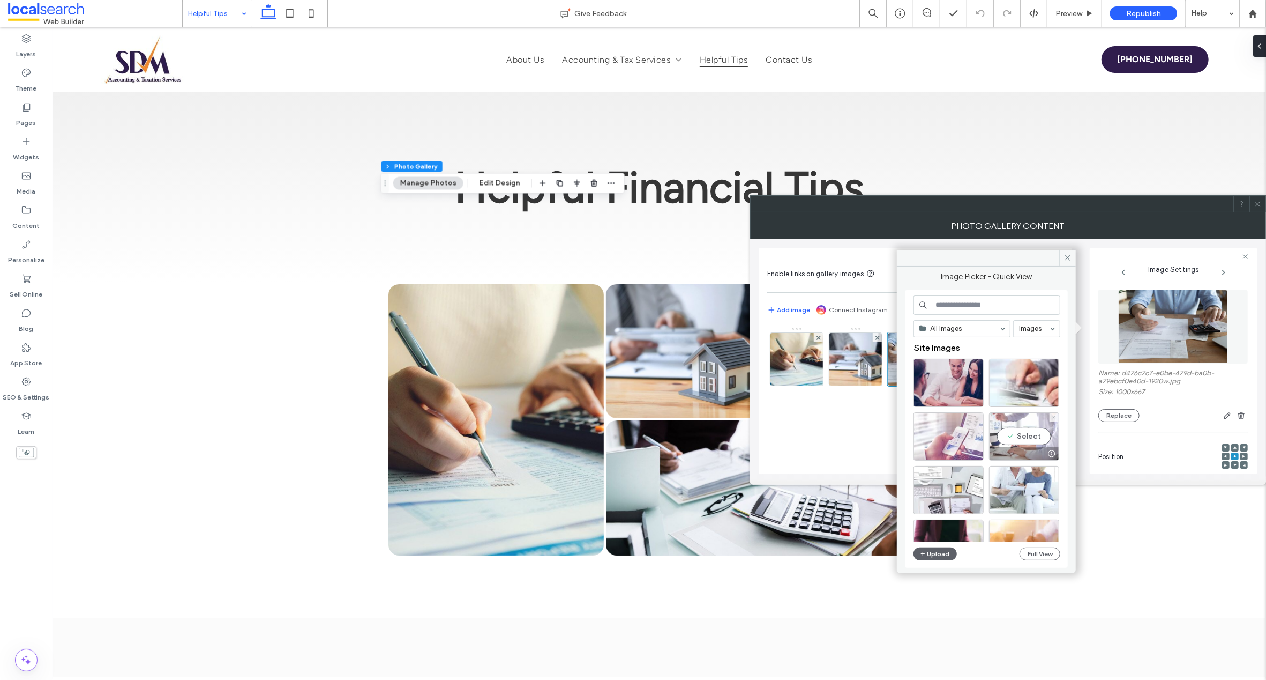
click at [1021, 442] on div "Select" at bounding box center [1024, 436] width 70 height 48
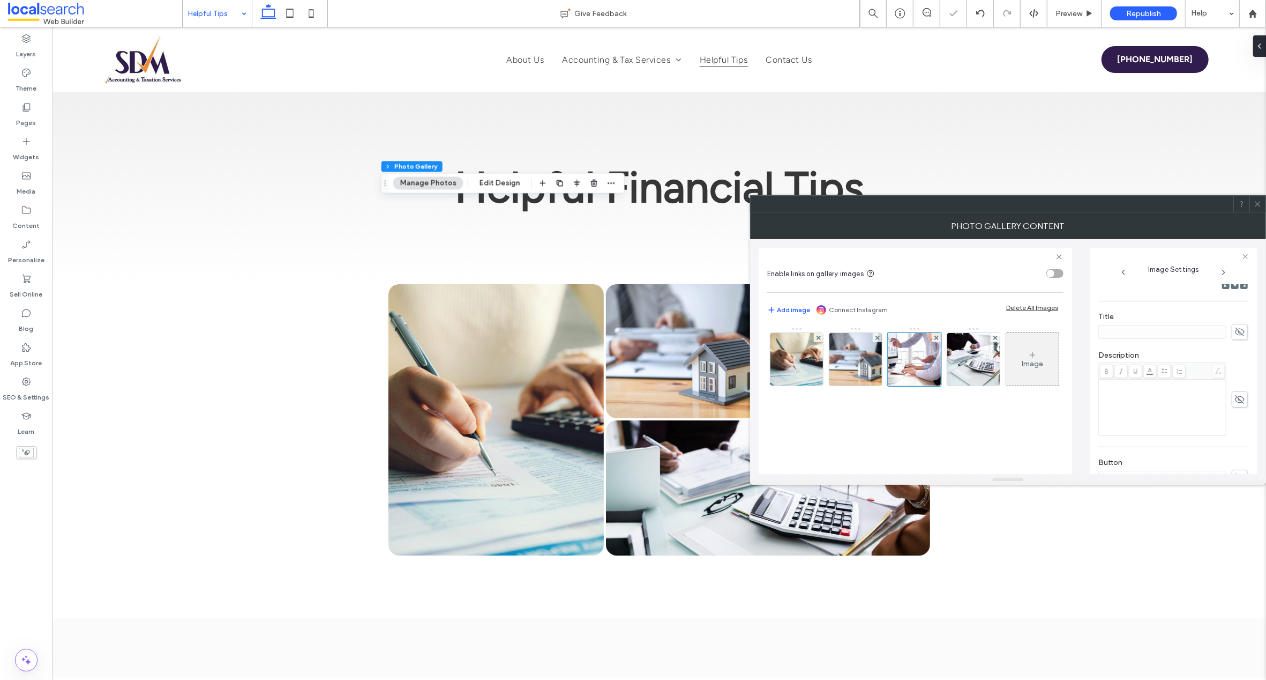
scroll to position [292, 0]
drag, startPoint x: 1147, startPoint y: 441, endPoint x: 1092, endPoint y: 419, distance: 59.6
click at [1092, 419] on div "**********" at bounding box center [1174, 361] width 168 height 226
type textarea "**********"
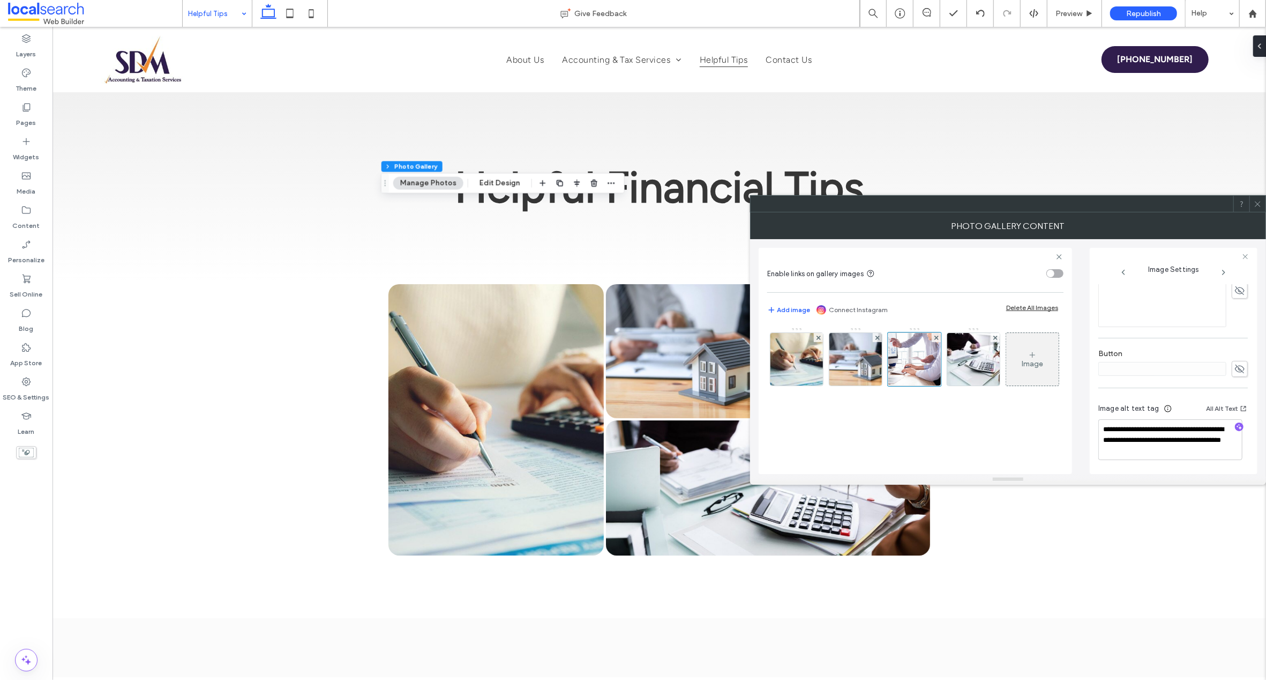
click at [1258, 202] on icon at bounding box center [1258, 204] width 8 height 8
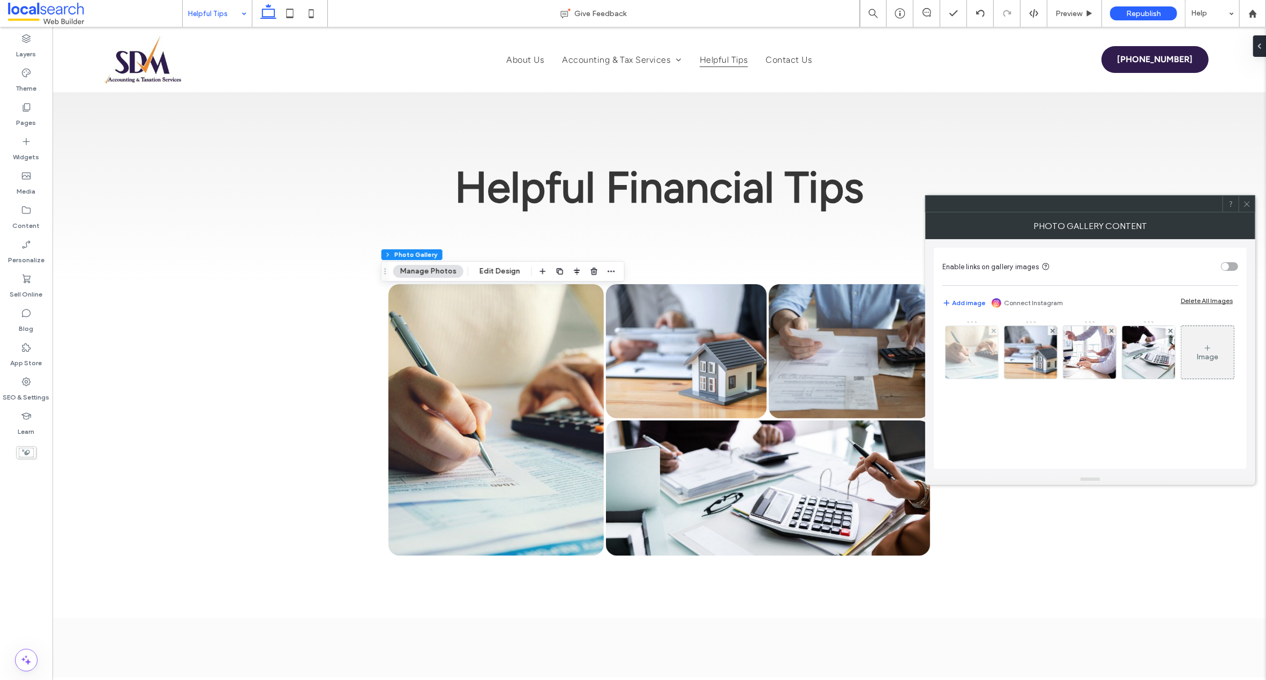
click at [967, 359] on img at bounding box center [971, 352] width 79 height 53
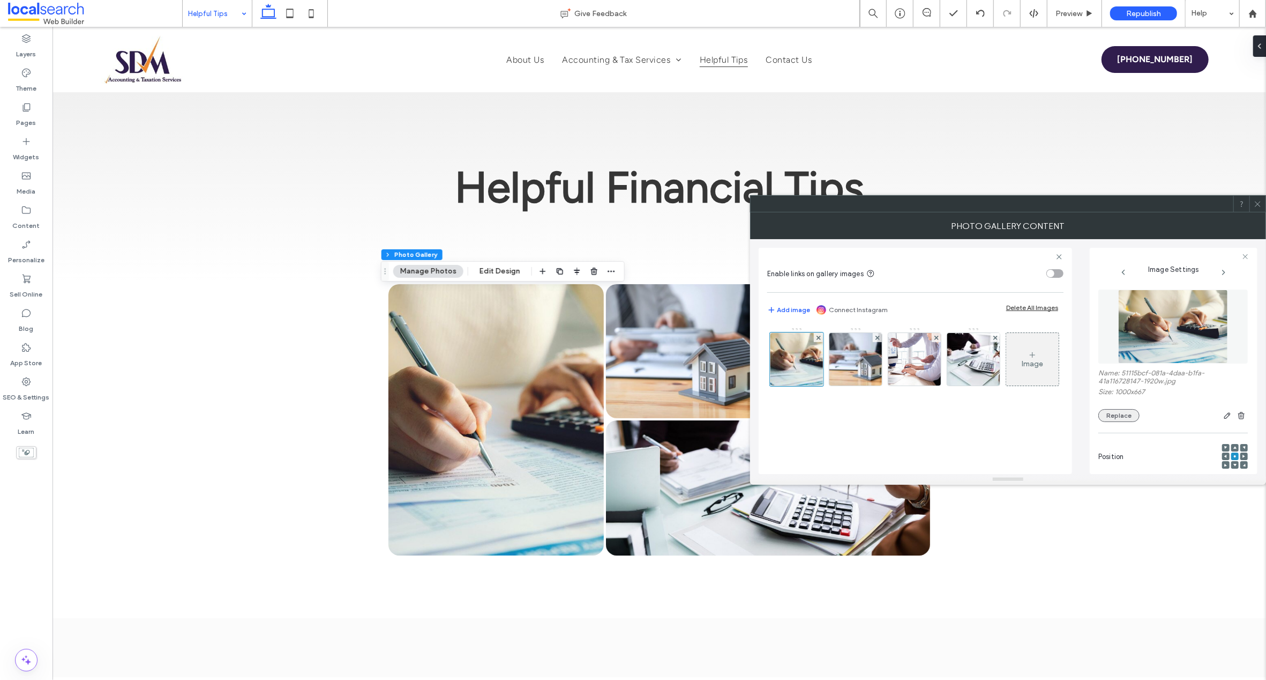
click at [1117, 415] on button "Replace" at bounding box center [1119, 415] width 41 height 13
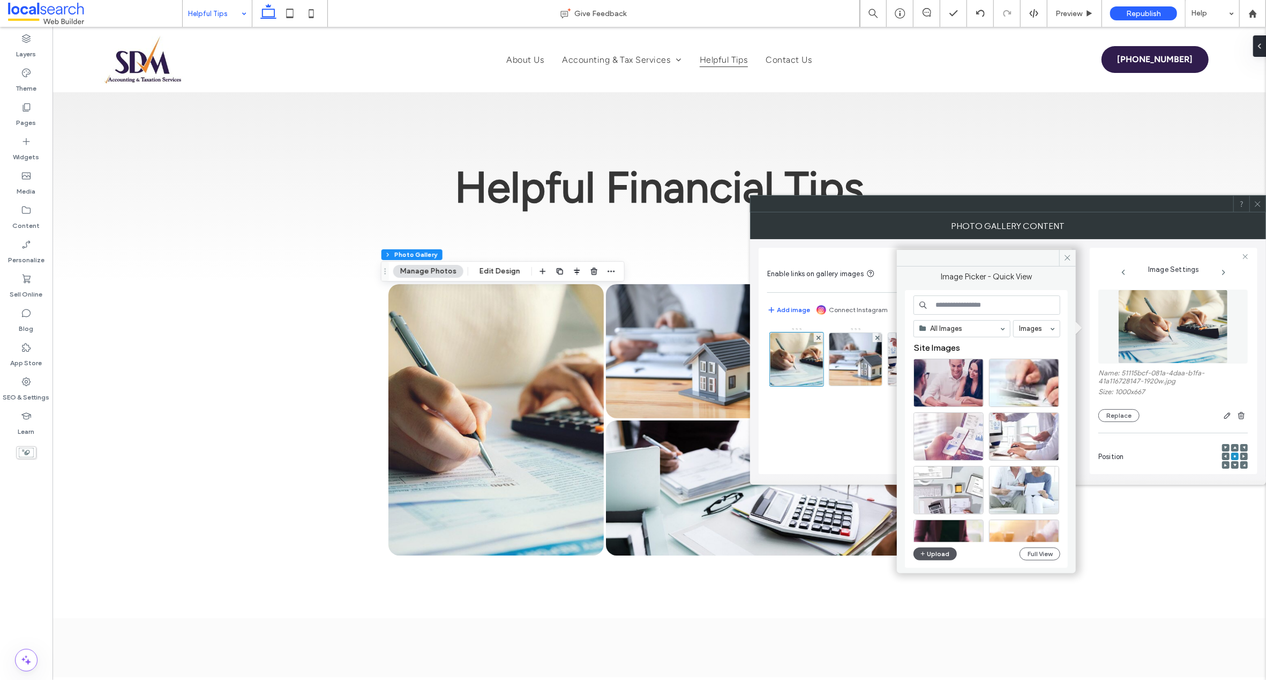
click at [937, 554] on button "Upload" at bounding box center [936, 553] width 44 height 13
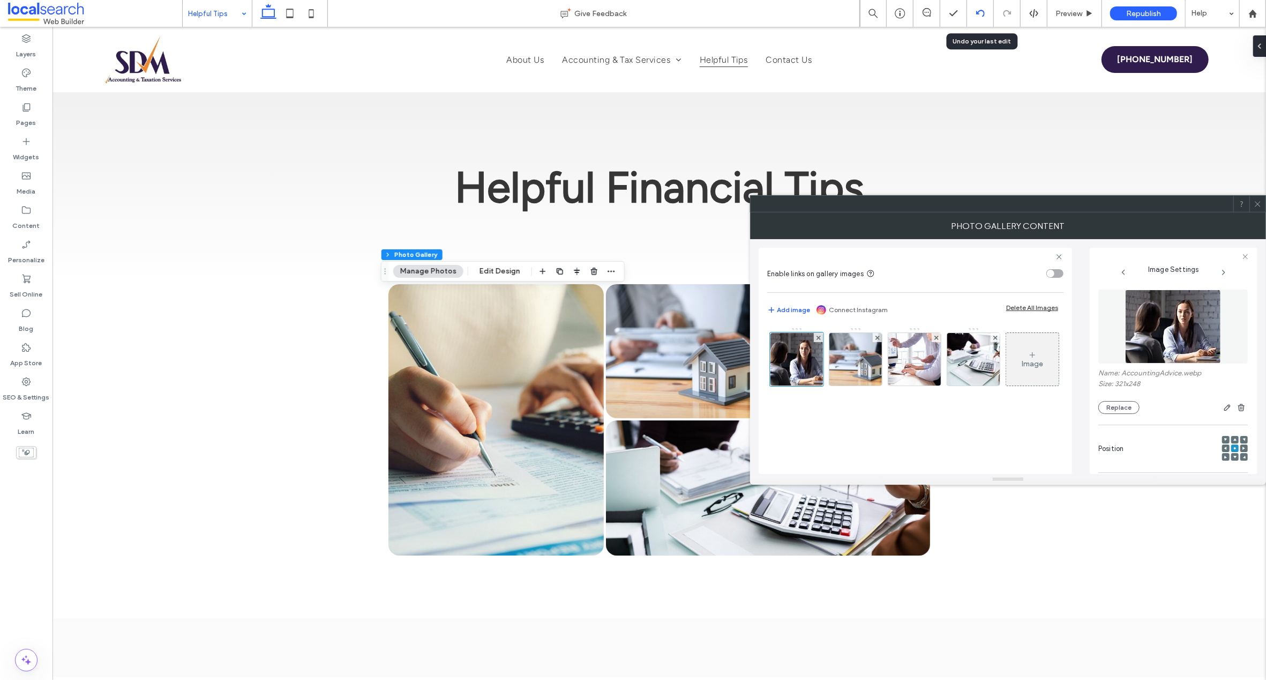
click at [976, 13] on use at bounding box center [980, 13] width 9 height 7
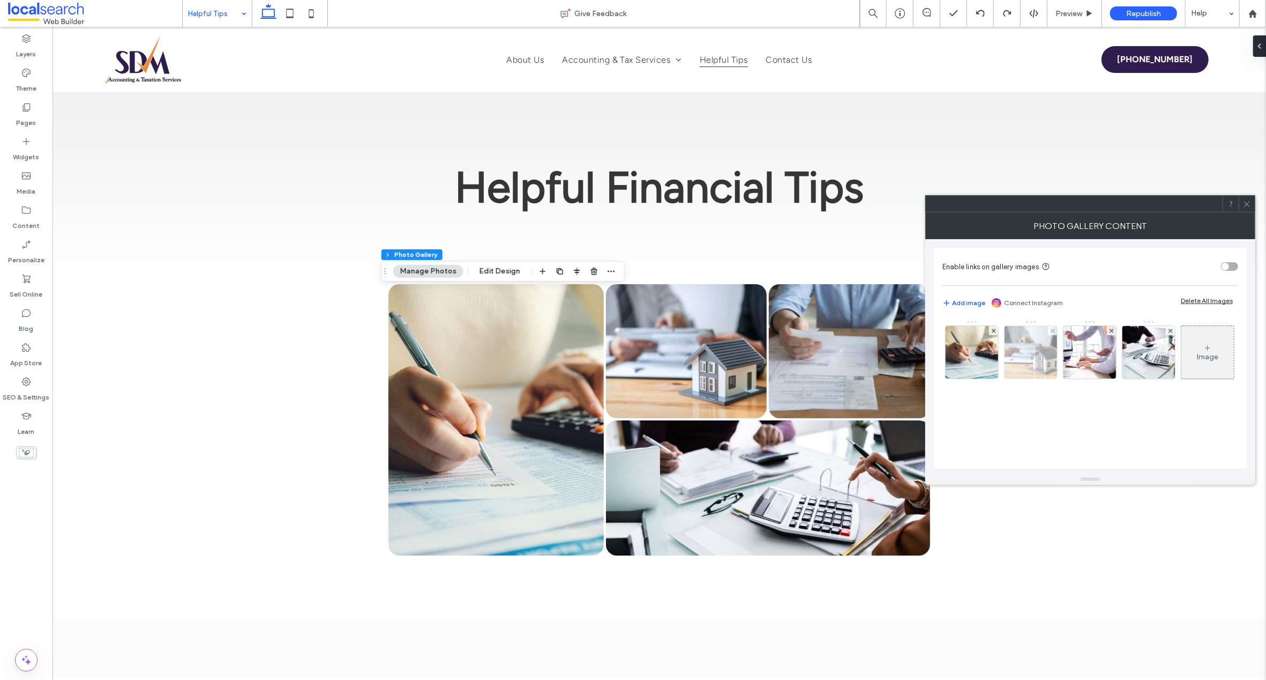
click at [1026, 356] on img at bounding box center [1030, 352] width 79 height 53
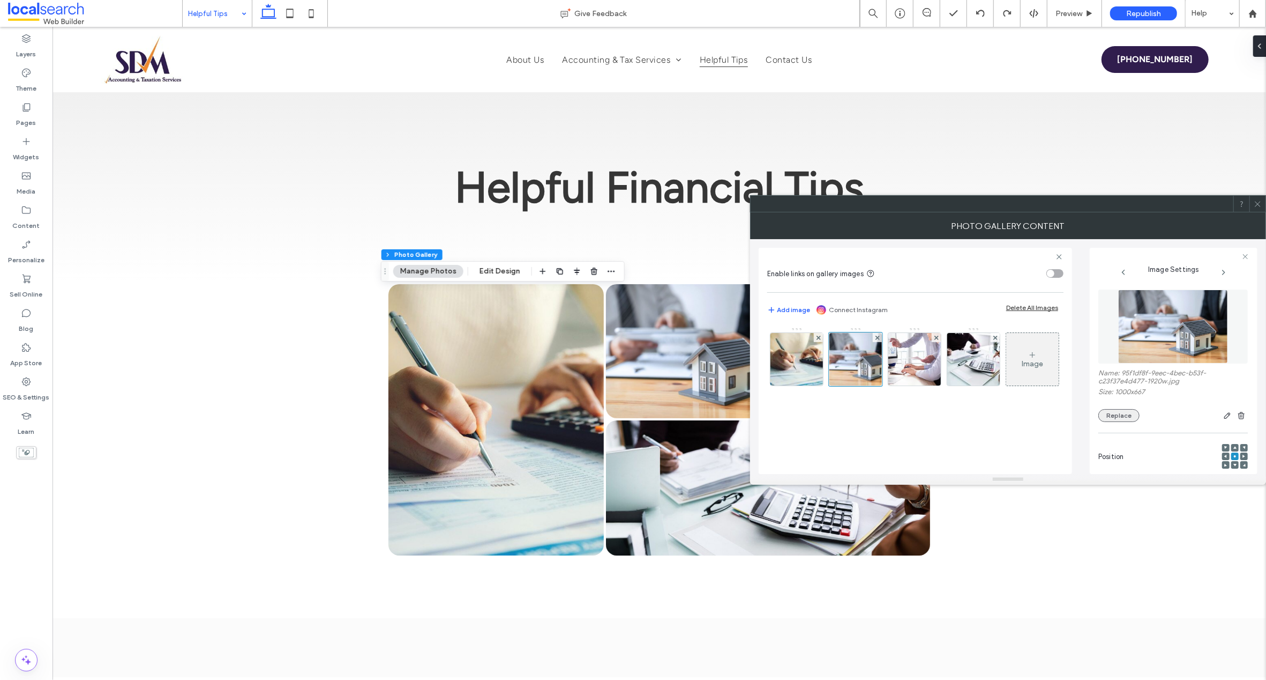
drag, startPoint x: 1125, startPoint y: 419, endPoint x: 1120, endPoint y: 419, distance: 5.4
click at [1125, 418] on button "Replace" at bounding box center [1119, 415] width 41 height 13
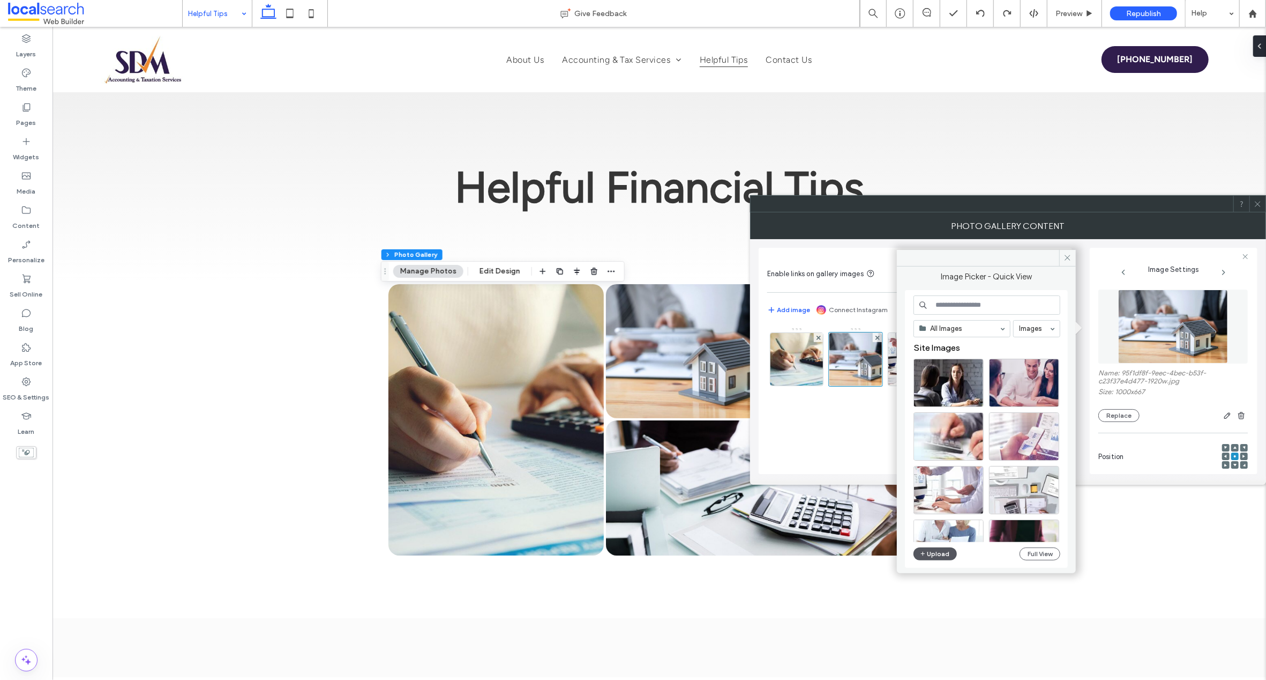
click at [936, 551] on button "Upload" at bounding box center [936, 553] width 44 height 13
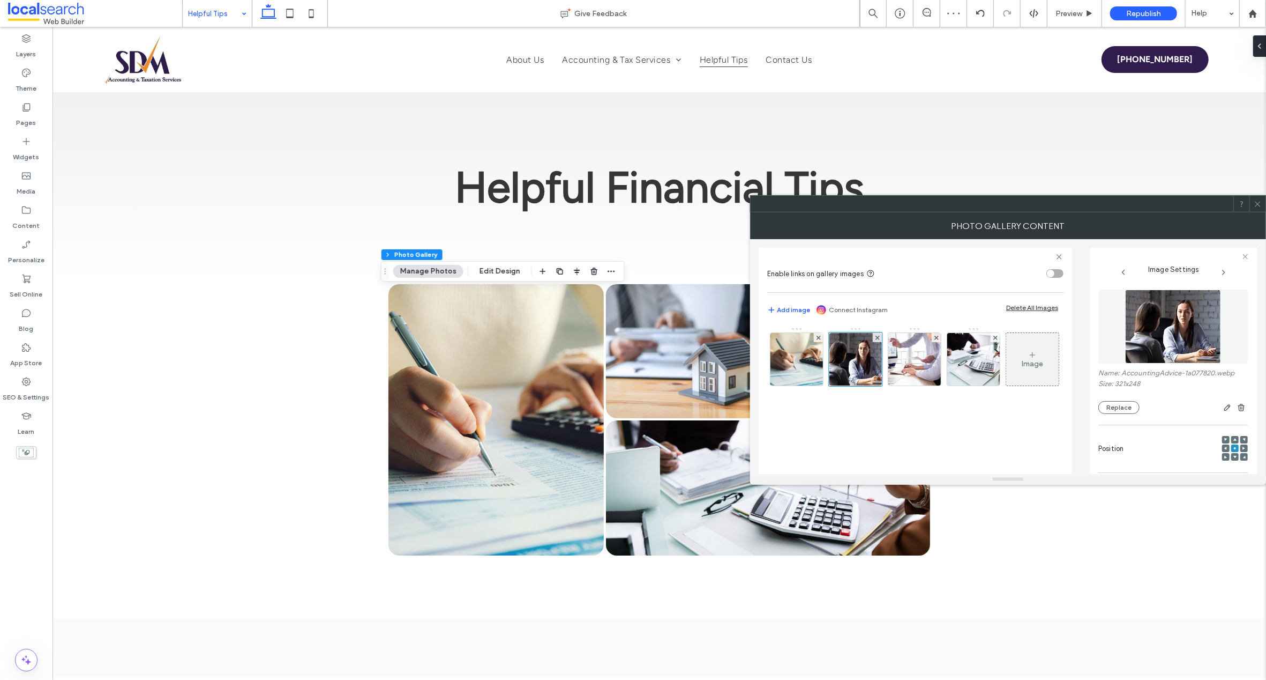
click at [1258, 203] on icon at bounding box center [1258, 204] width 8 height 8
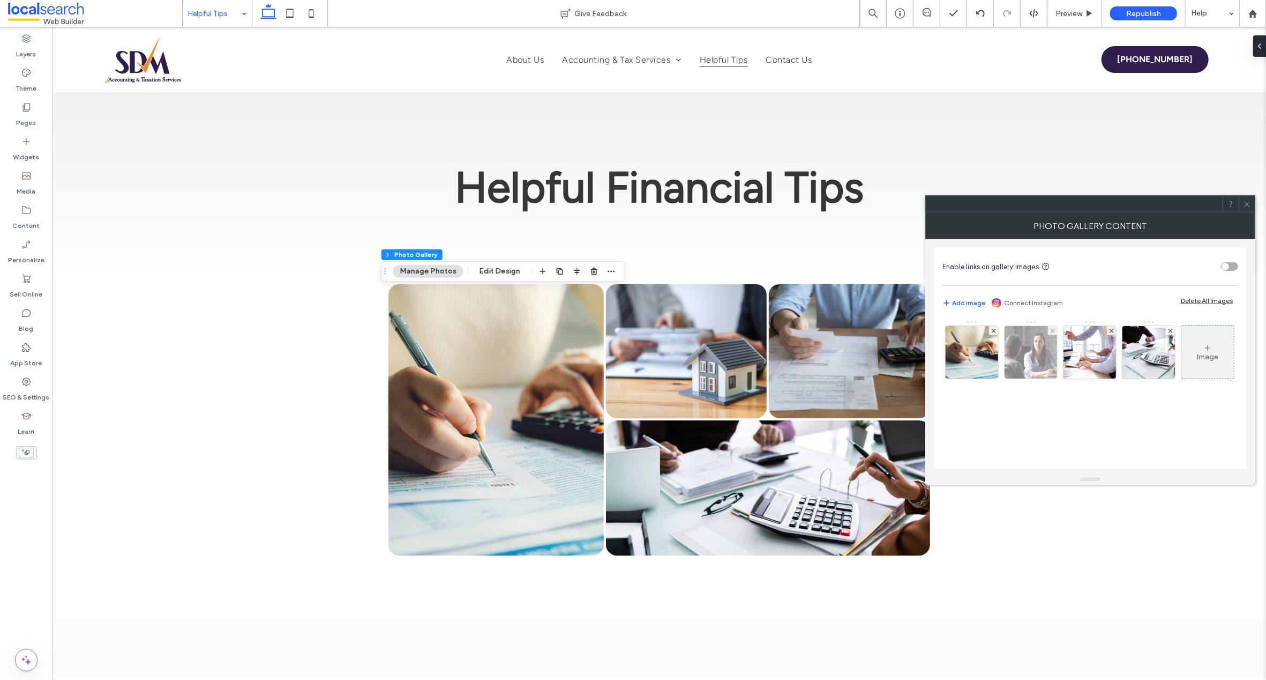
click at [1026, 350] on img at bounding box center [1031, 352] width 68 height 53
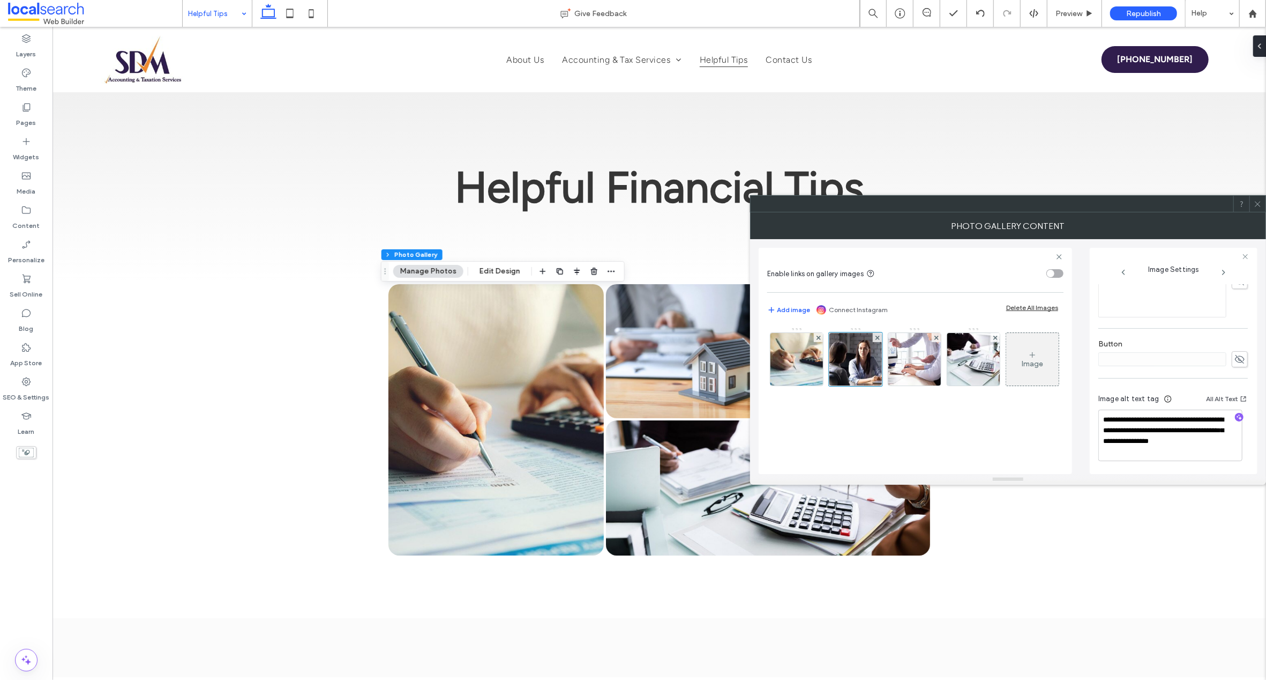
scroll to position [292, 0]
drag, startPoint x: 1204, startPoint y: 429, endPoint x: 1090, endPoint y: 413, distance: 115.3
click at [1090, 413] on div "**********" at bounding box center [1174, 361] width 168 height 226
click at [1166, 430] on textarea "**********" at bounding box center [1171, 433] width 144 height 51
click at [1144, 418] on textarea "**********" at bounding box center [1171, 433] width 144 height 51
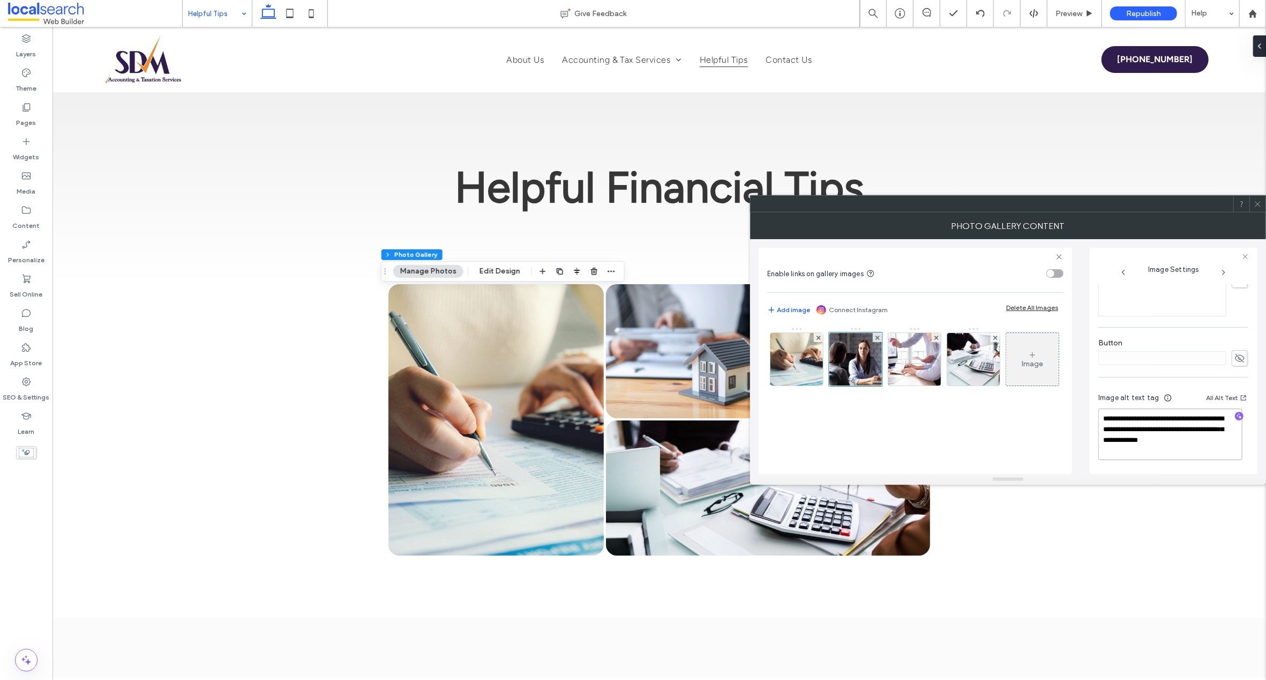
type textarea "**********"
drag, startPoint x: 1253, startPoint y: 443, endPoint x: 1264, endPoint y: 307, distance: 136.0
click at [1253, 443] on div "**********" at bounding box center [1174, 361] width 168 height 226
drag, startPoint x: 1259, startPoint y: 202, endPoint x: 1234, endPoint y: 197, distance: 26.3
click at [1259, 202] on use at bounding box center [1257, 203] width 5 height 5
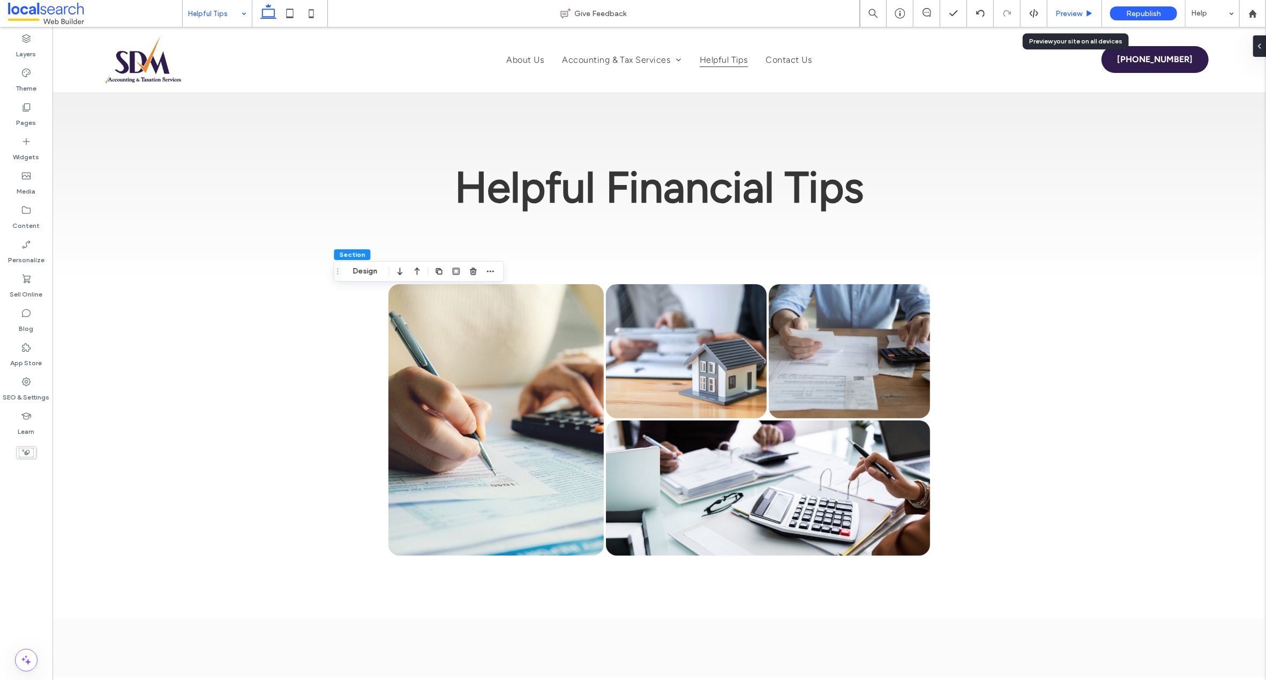
click at [1066, 12] on span "Preview" at bounding box center [1069, 13] width 27 height 9
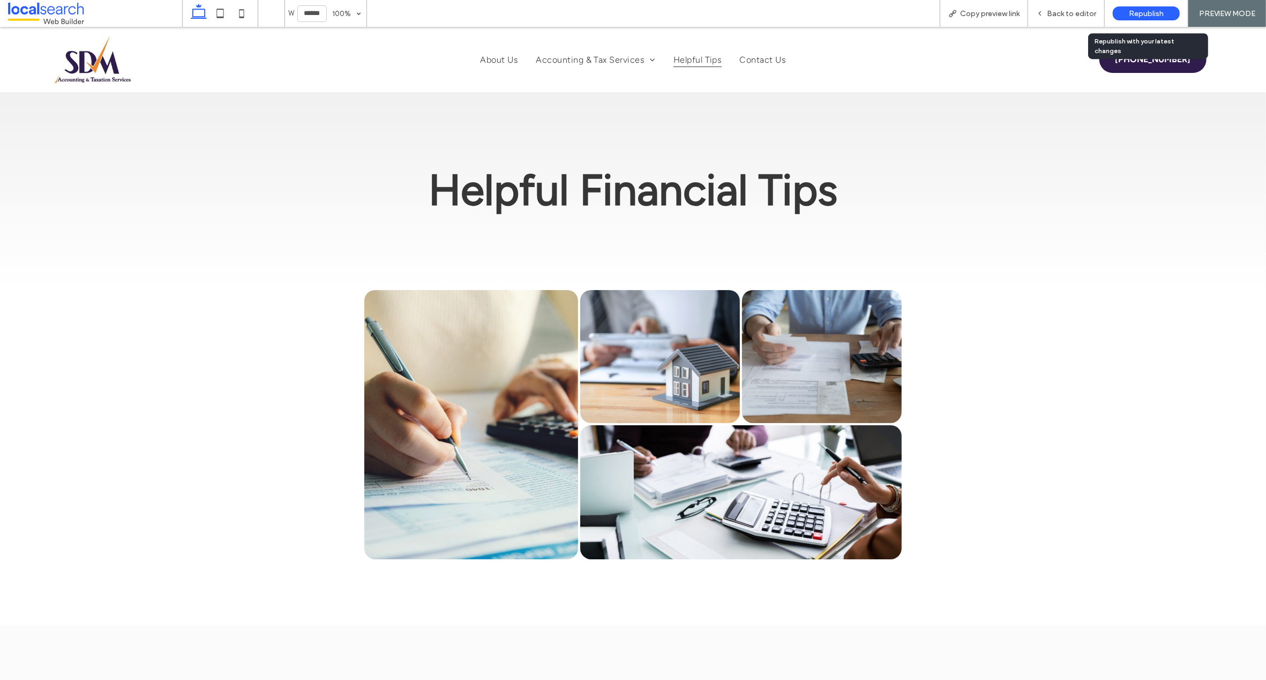
click at [1154, 11] on span "Republish" at bounding box center [1146, 13] width 35 height 9
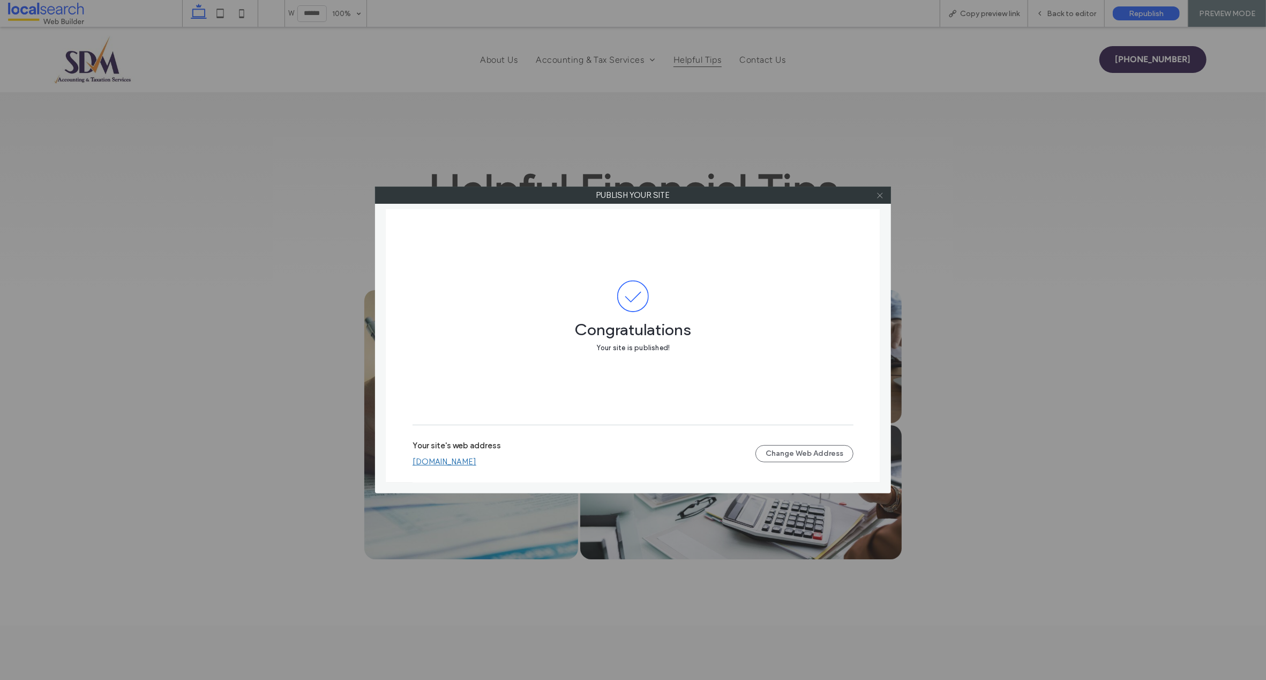
click at [880, 195] on icon at bounding box center [880, 195] width 8 height 8
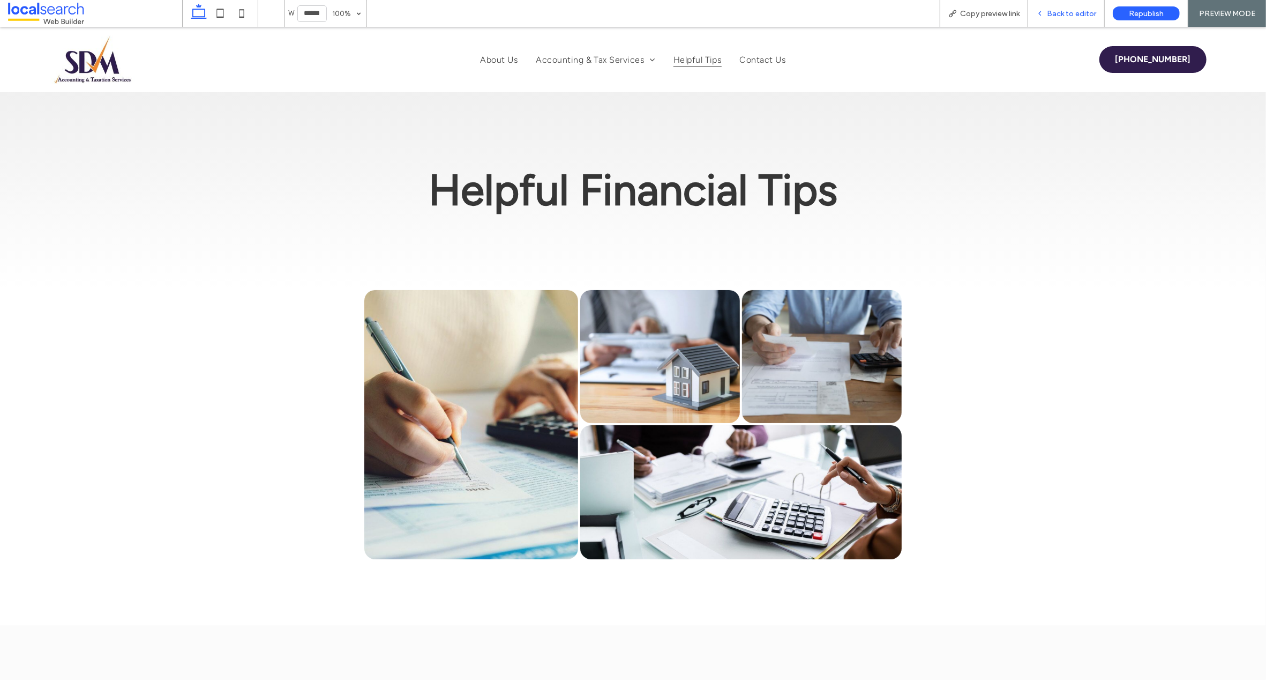
click at [1062, 13] on span "Back to editor" at bounding box center [1071, 13] width 49 height 9
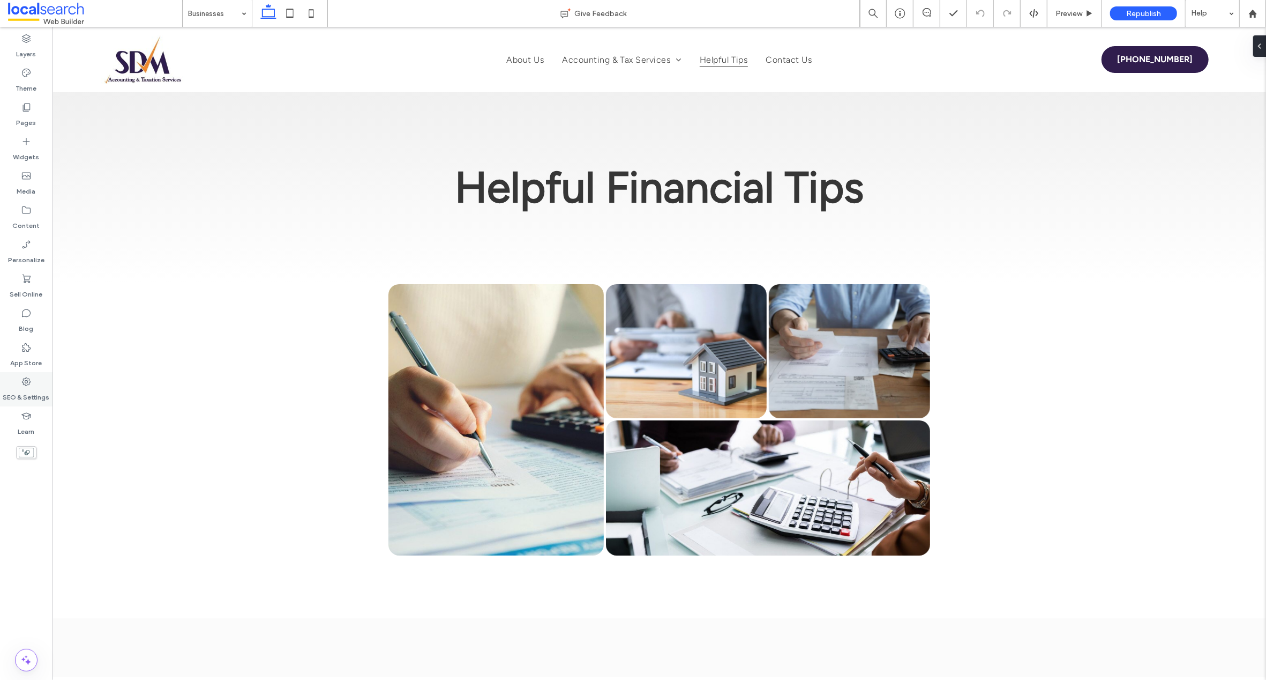
click at [25, 384] on use at bounding box center [26, 381] width 9 height 9
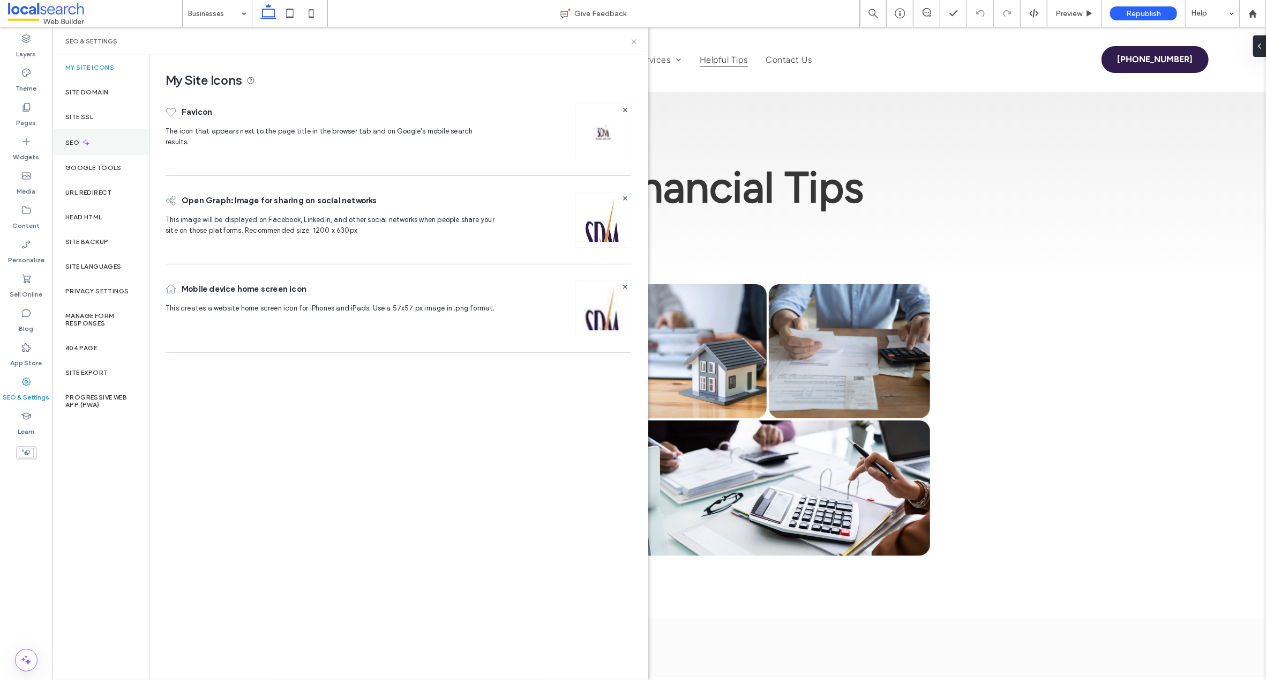
click at [70, 139] on label "SEO" at bounding box center [73, 143] width 16 height 8
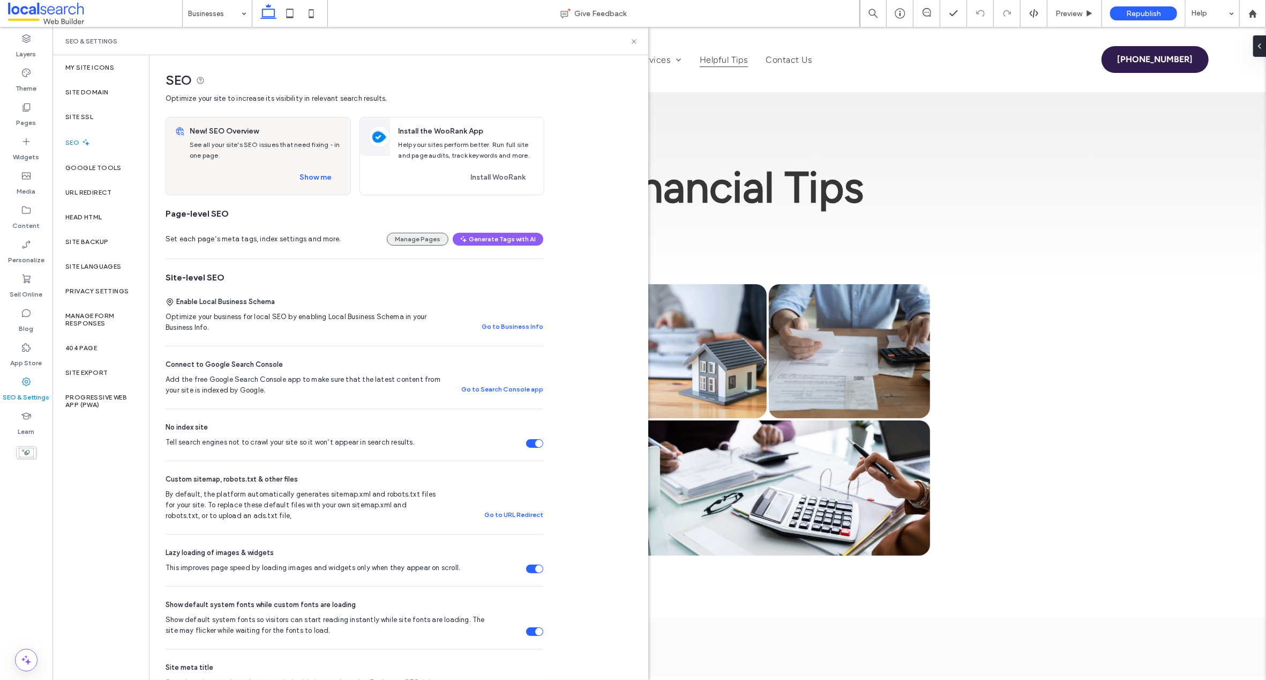
click at [408, 242] on button "Manage Pages" at bounding box center [418, 239] width 62 height 13
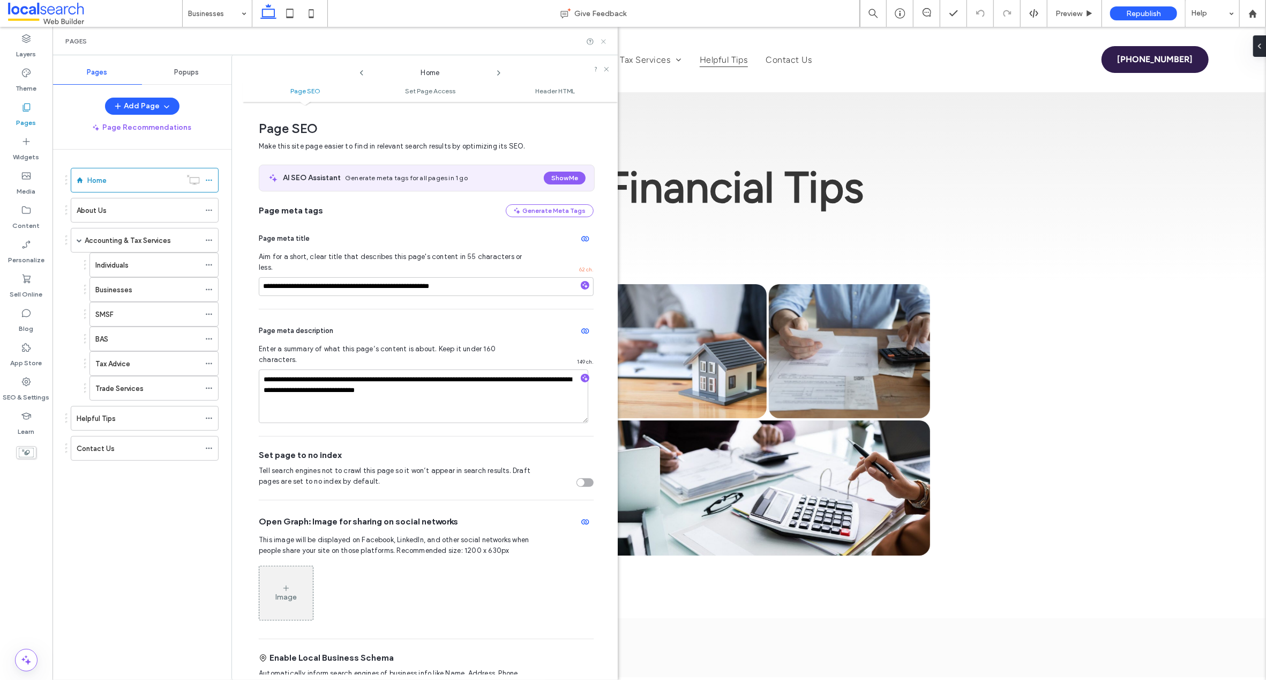
click at [602, 41] on icon at bounding box center [604, 42] width 8 height 8
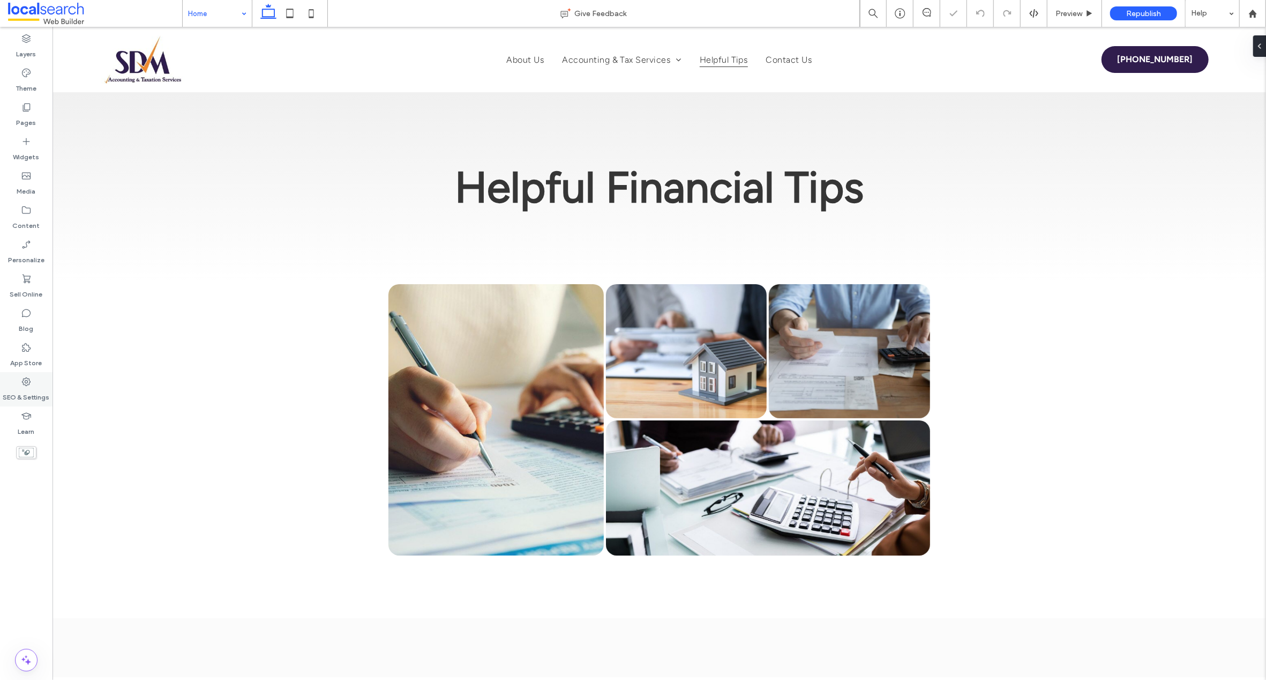
click at [26, 384] on icon at bounding box center [26, 381] width 11 height 11
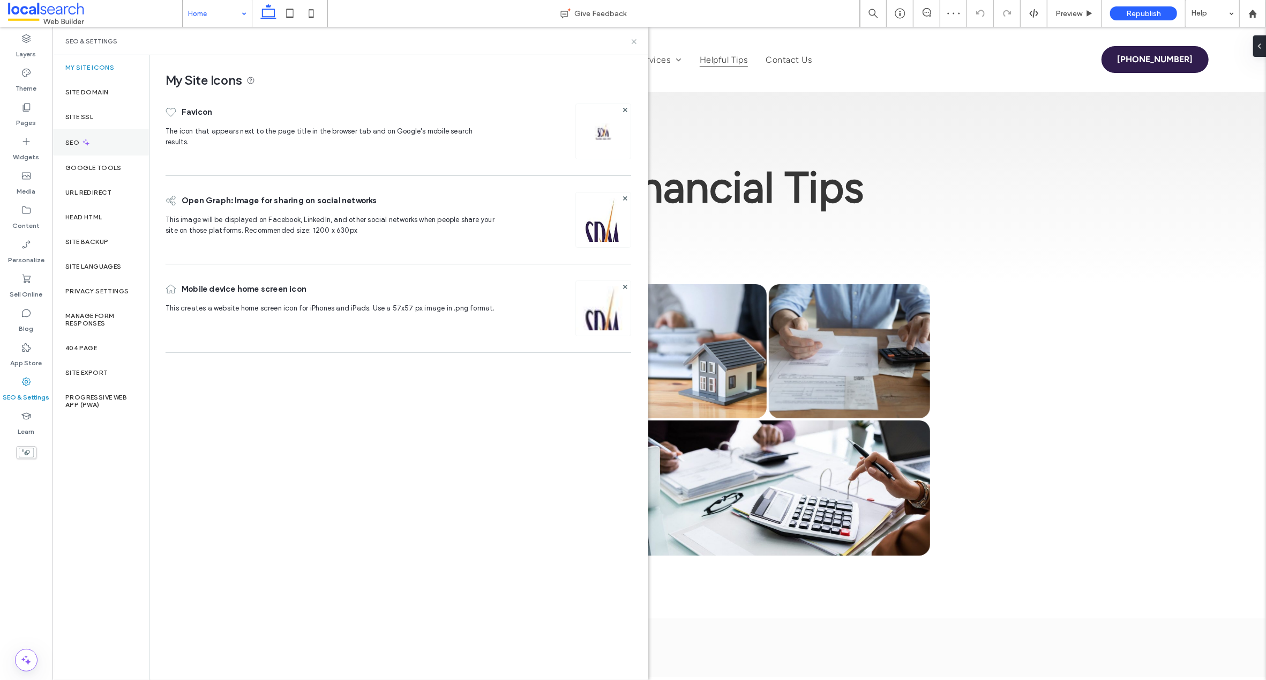
click at [77, 141] on label "SEO" at bounding box center [73, 143] width 16 height 8
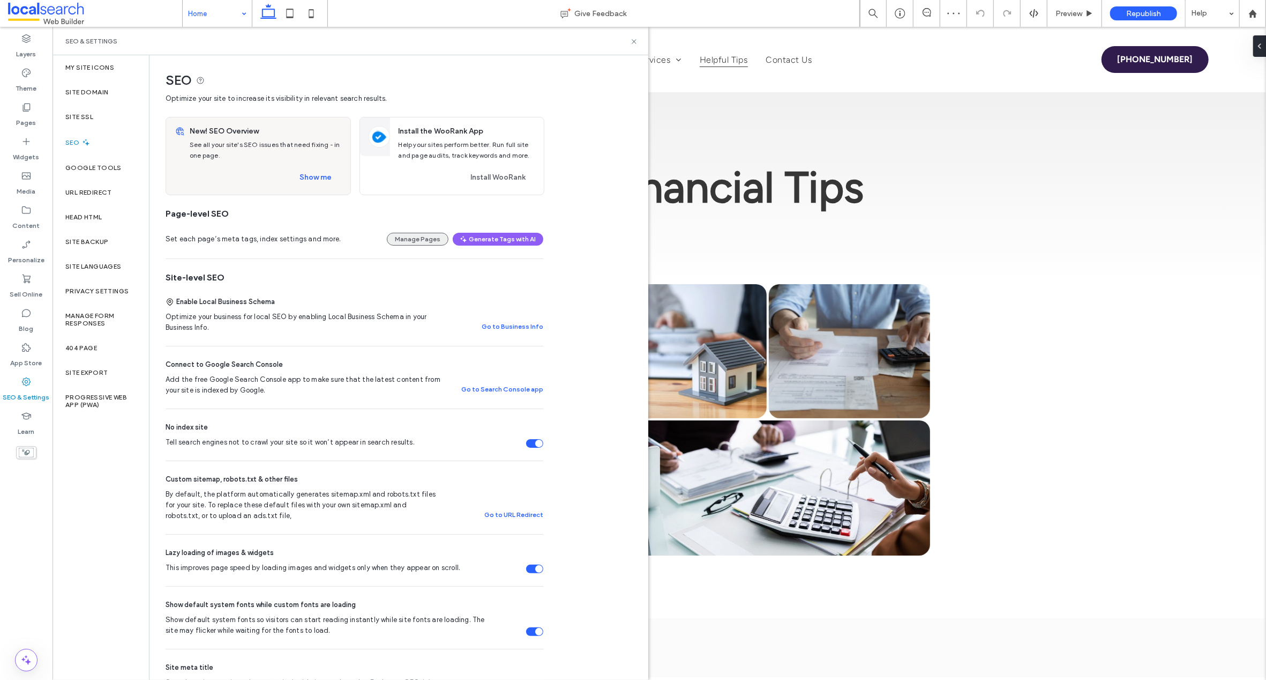
click at [412, 241] on button "Manage Pages" at bounding box center [418, 239] width 62 height 13
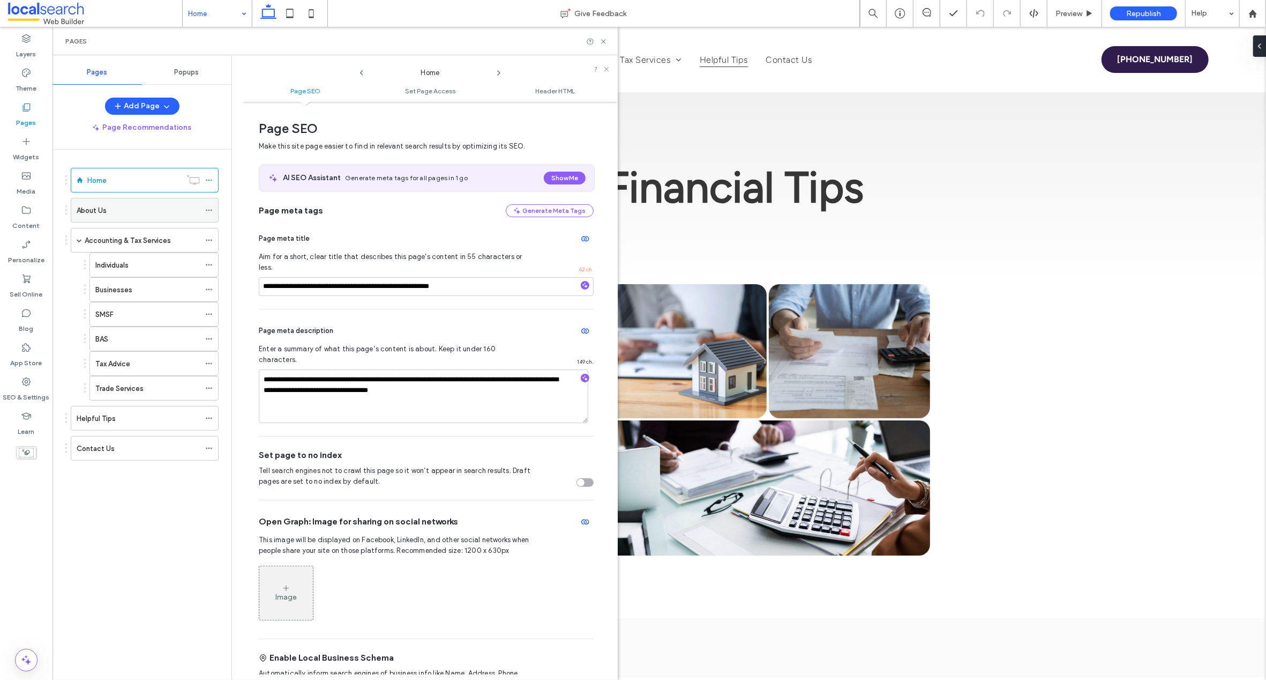
click at [105, 204] on div "About Us" at bounding box center [138, 210] width 123 height 24
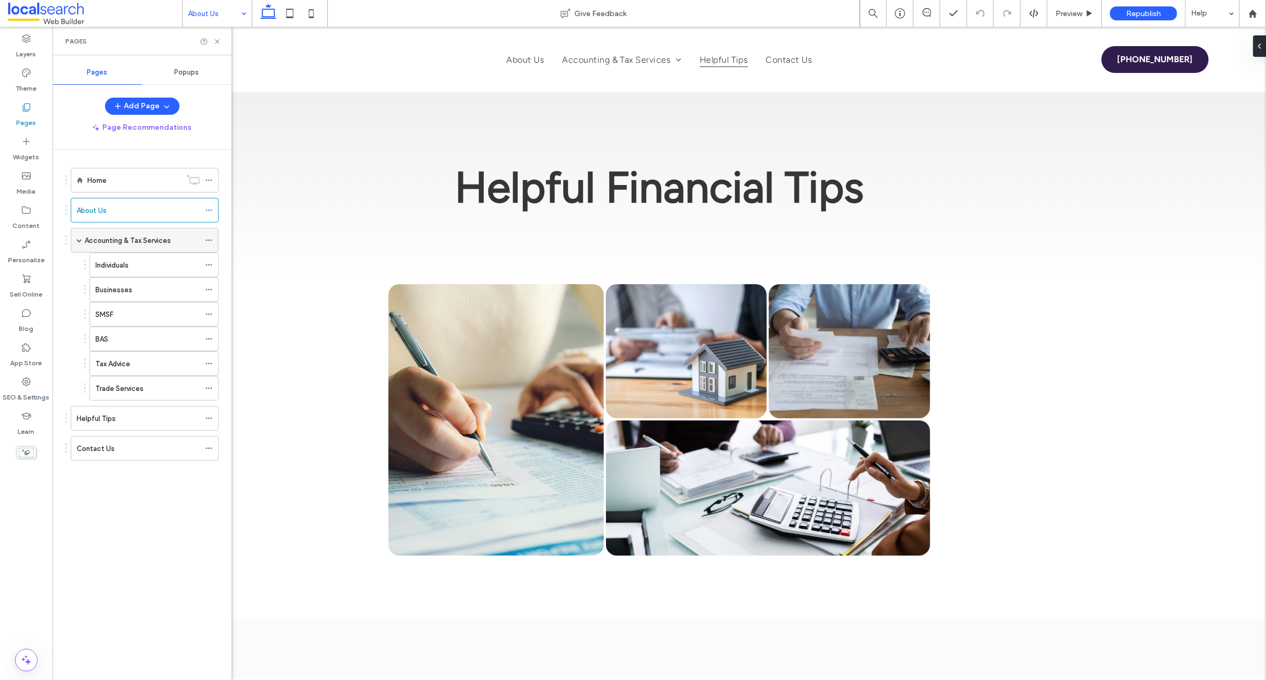
click at [120, 231] on div "Accounting & Tax Services" at bounding box center [142, 240] width 115 height 24
click at [118, 265] on label "Individuals" at bounding box center [111, 265] width 33 height 19
click at [121, 290] on label "Businesses" at bounding box center [113, 289] width 37 height 19
click at [106, 314] on label "SMSF" at bounding box center [104, 314] width 18 height 19
click at [117, 337] on div "BAS" at bounding box center [147, 338] width 105 height 11
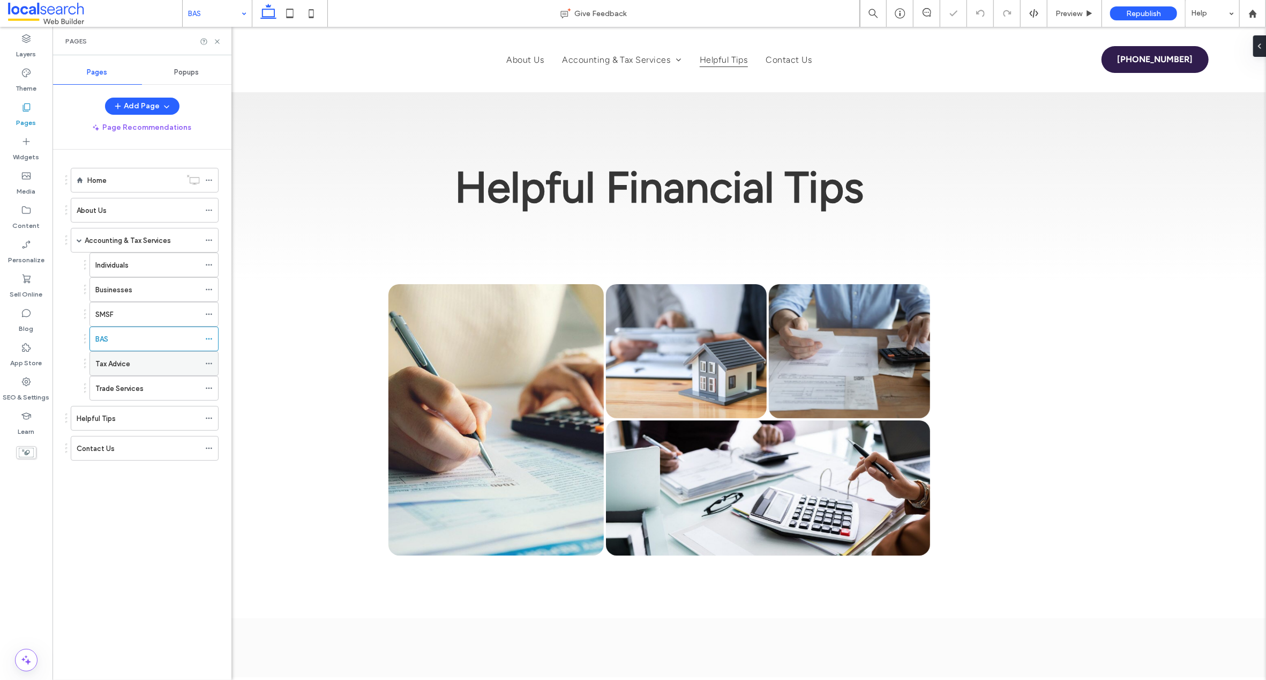
click at [128, 363] on label "Tax Advice" at bounding box center [112, 363] width 35 height 19
click at [137, 391] on label "Trade Services" at bounding box center [119, 388] width 48 height 19
click at [217, 41] on use at bounding box center [217, 41] width 4 height 4
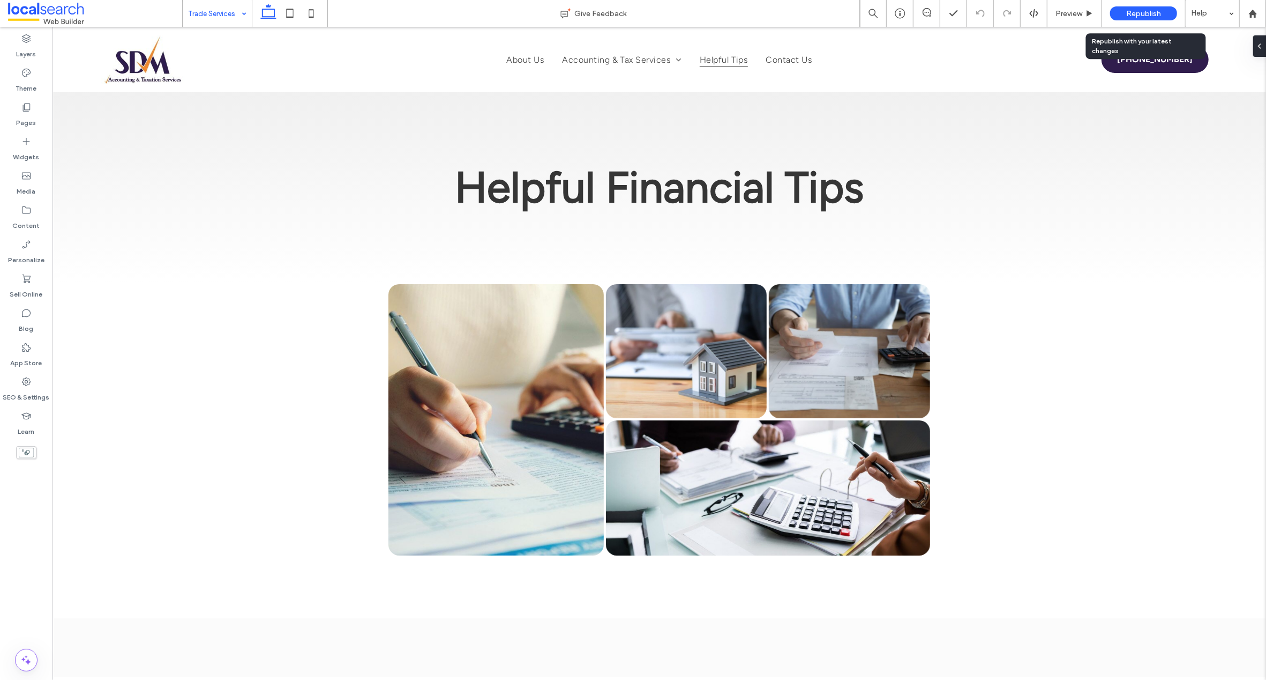
click at [1122, 12] on div "Republish" at bounding box center [1143, 13] width 67 height 14
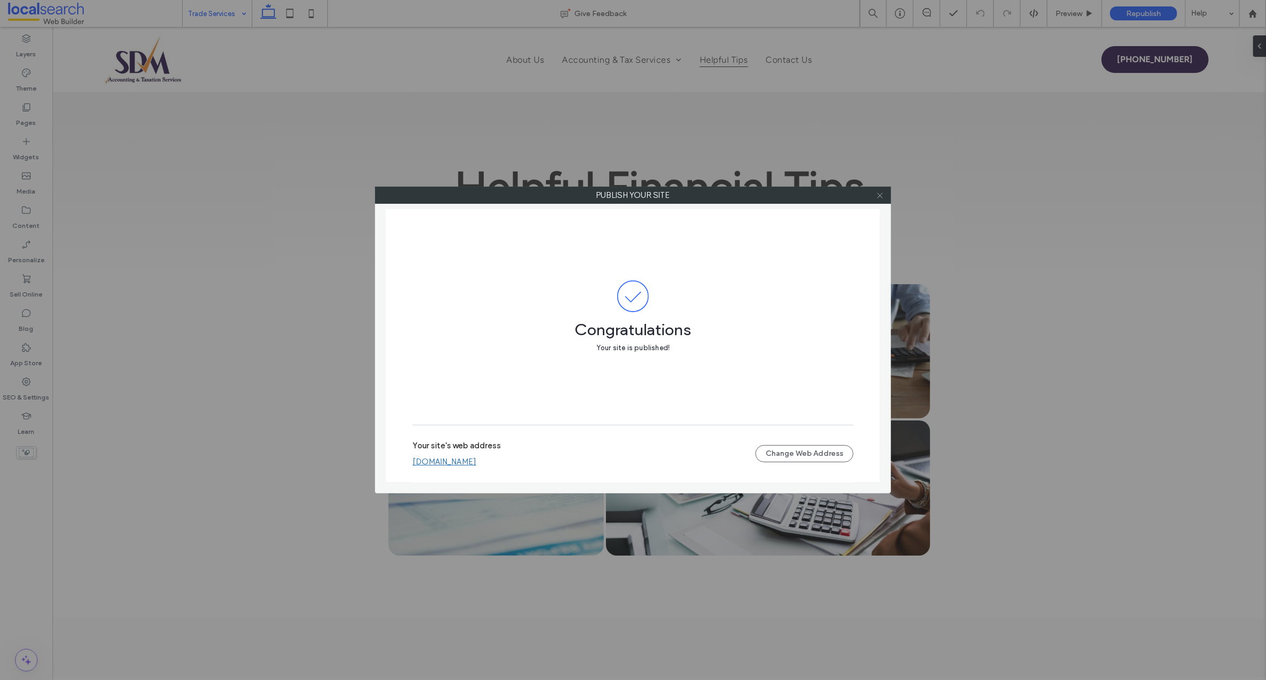
click at [878, 195] on icon at bounding box center [880, 195] width 8 height 8
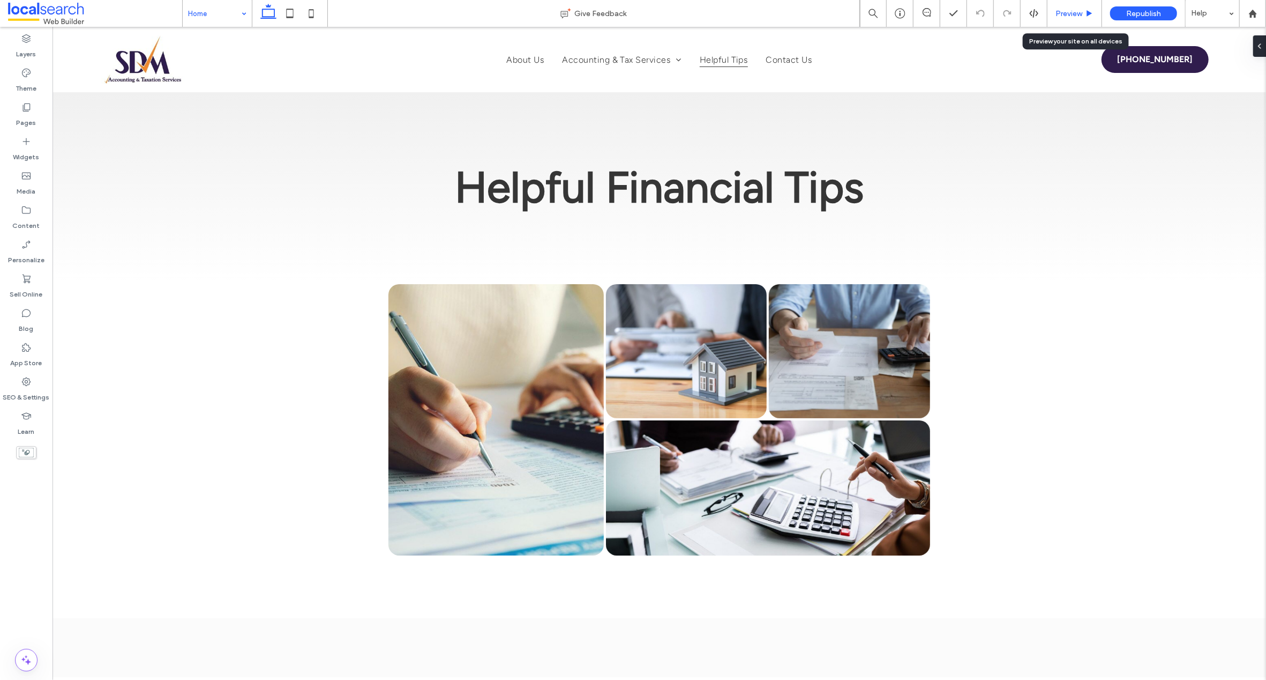
click at [1068, 12] on span "Preview" at bounding box center [1069, 13] width 27 height 9
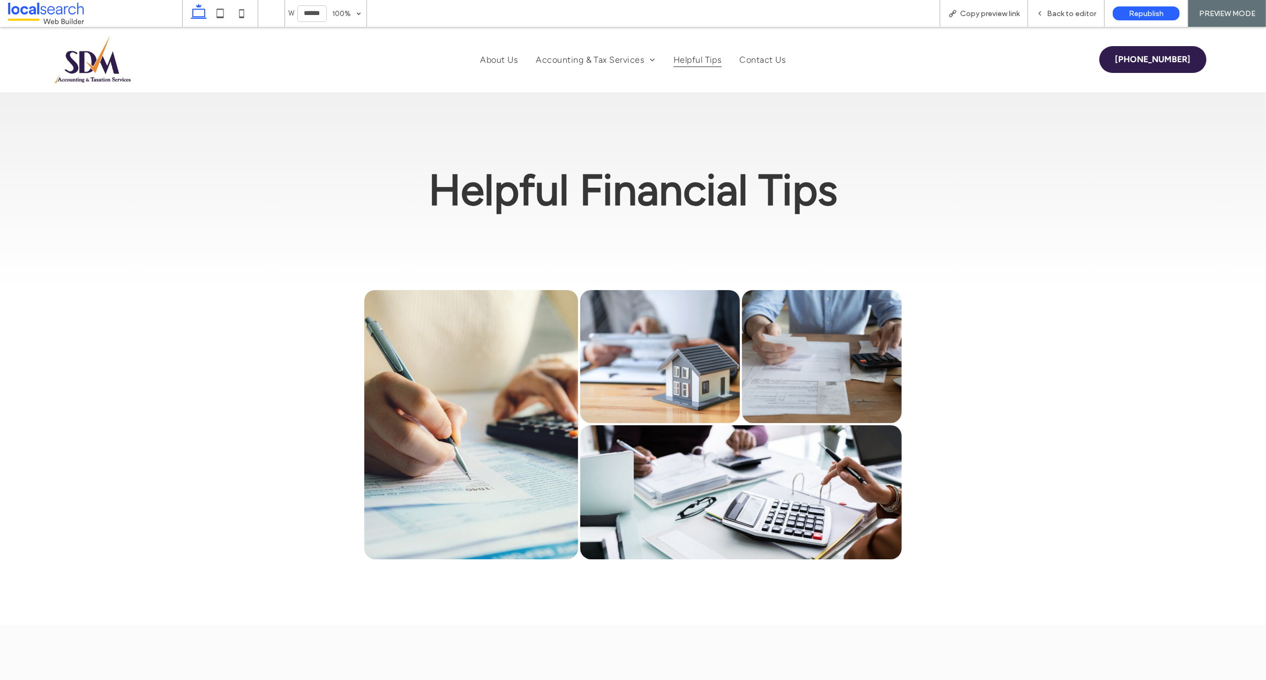
click at [1068, 12] on span "Back to editor" at bounding box center [1071, 13] width 49 height 9
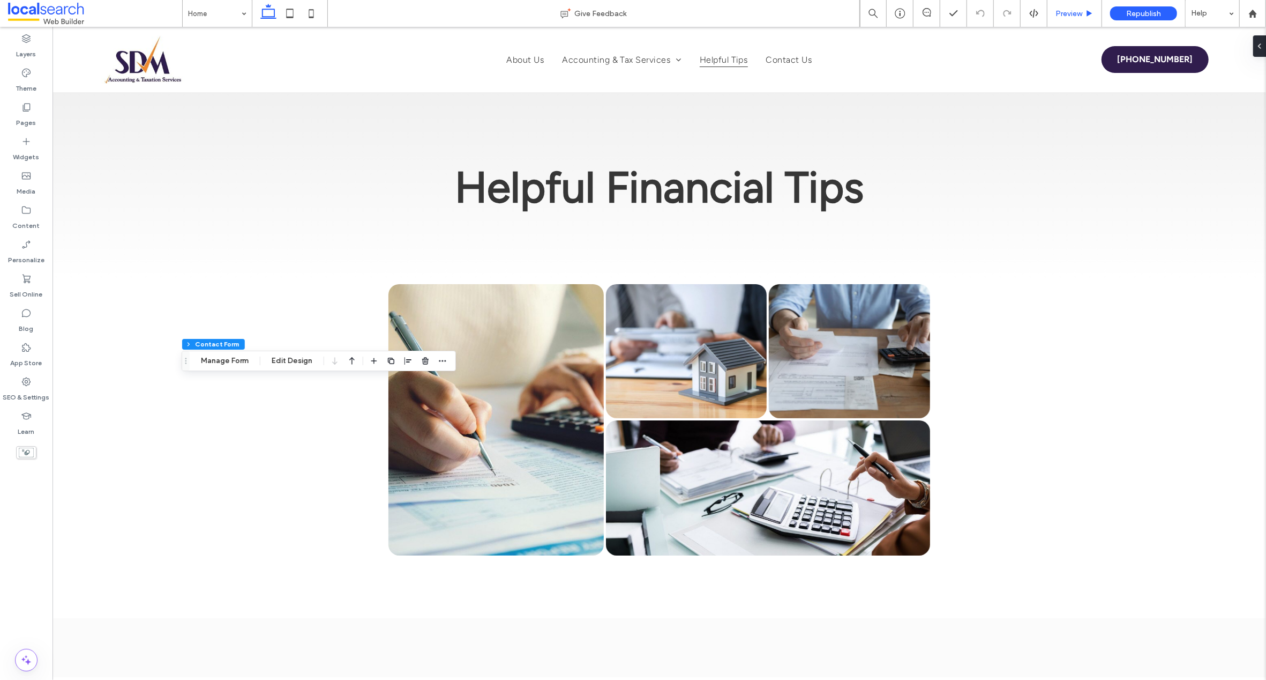
type input "*"
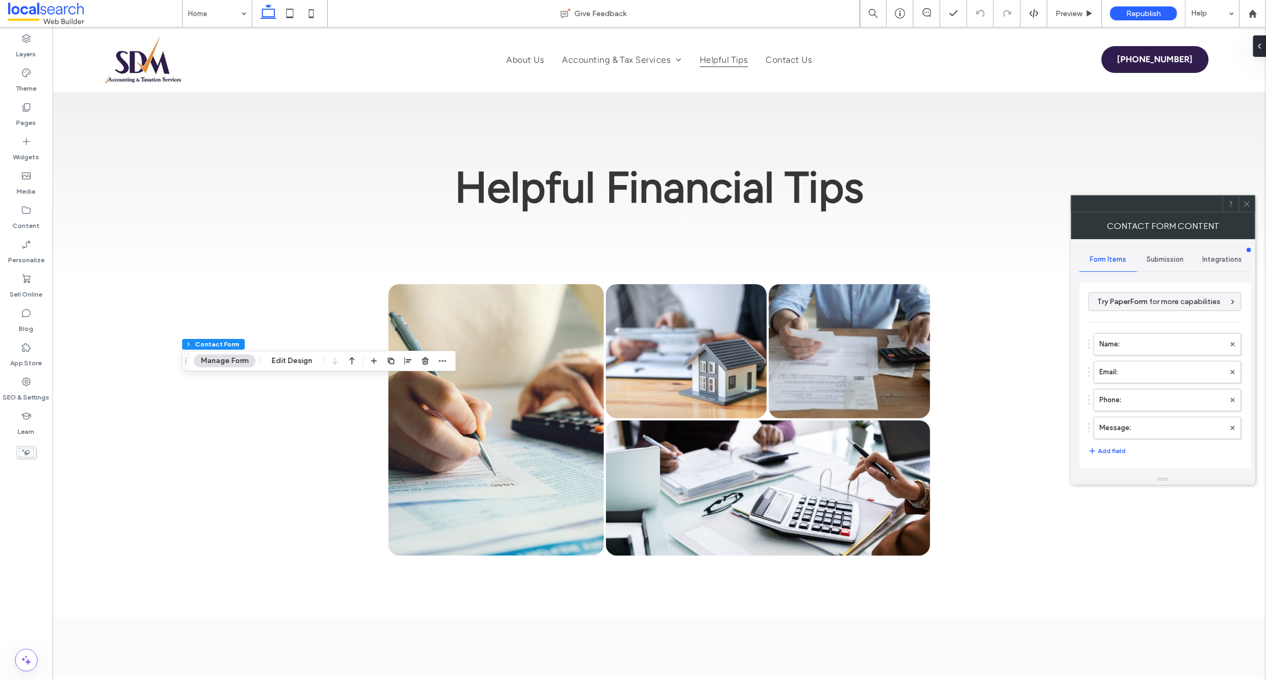
click at [1173, 262] on span "Submission" at bounding box center [1165, 259] width 37 height 9
click at [1167, 308] on label "New submission notification" at bounding box center [1165, 309] width 143 height 21
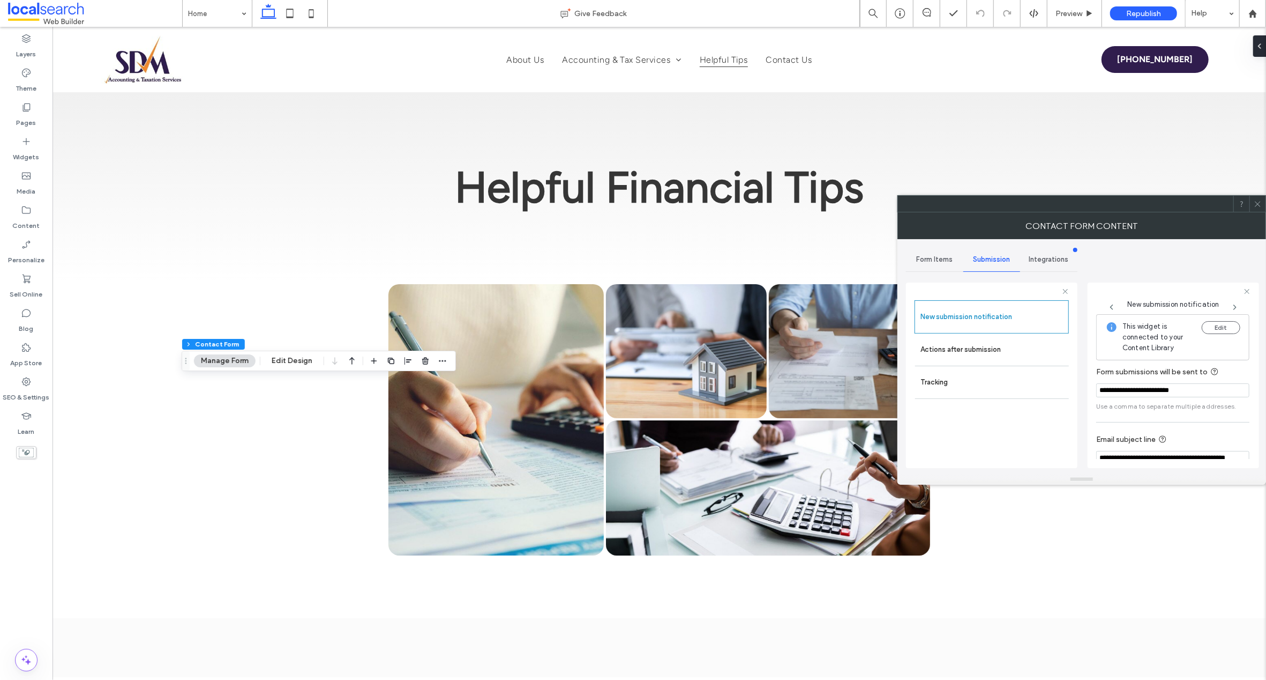
click at [1235, 305] on icon at bounding box center [1235, 307] width 9 height 9
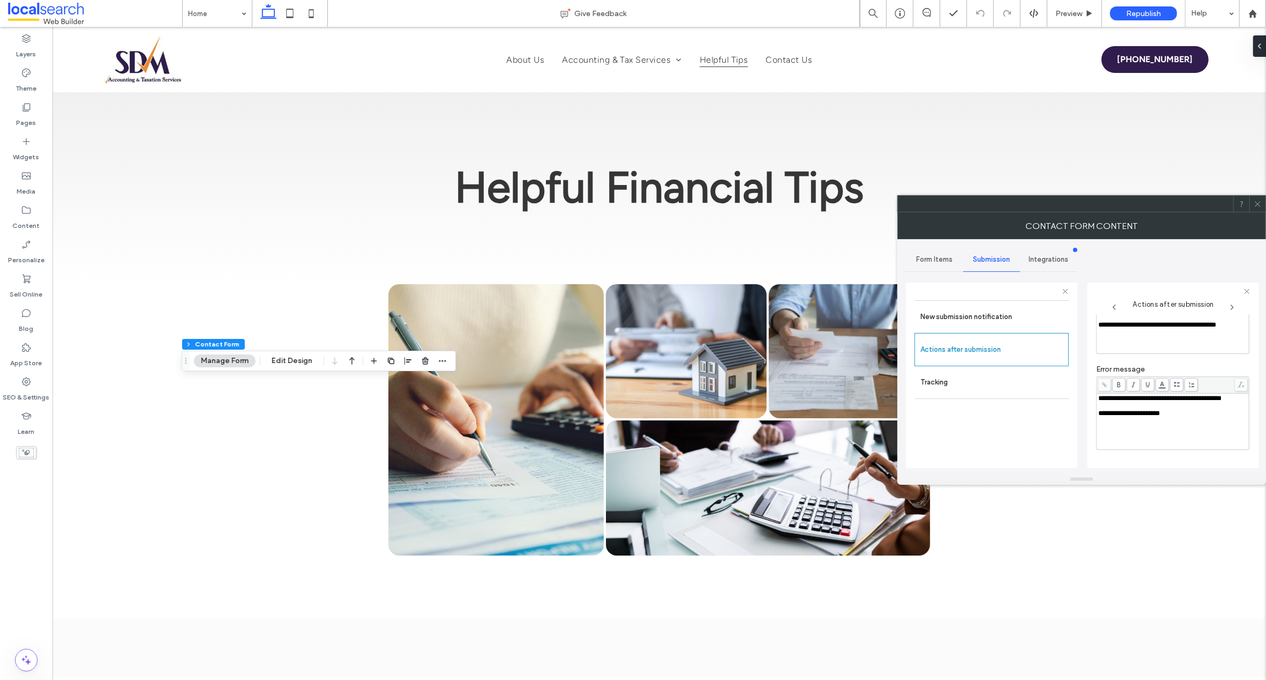
scroll to position [84, 0]
click at [1234, 304] on icon at bounding box center [1232, 307] width 9 height 9
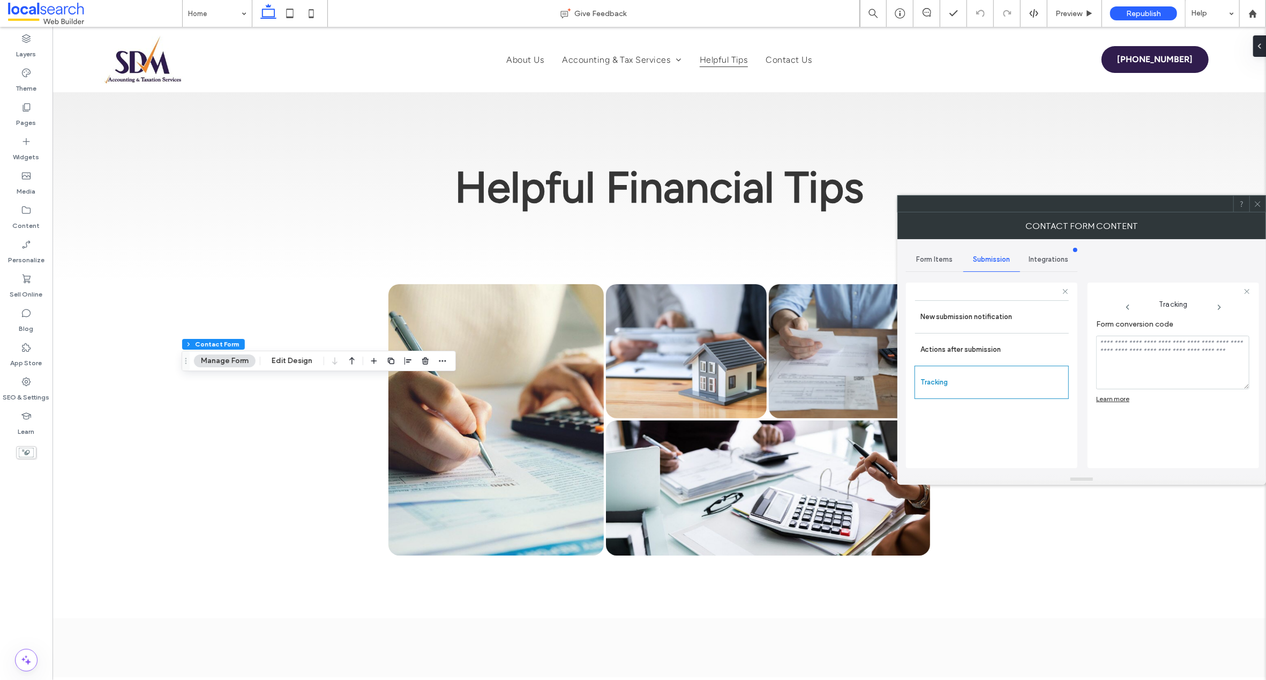
scroll to position [0, 0]
click at [1129, 304] on icon at bounding box center [1128, 307] width 9 height 9
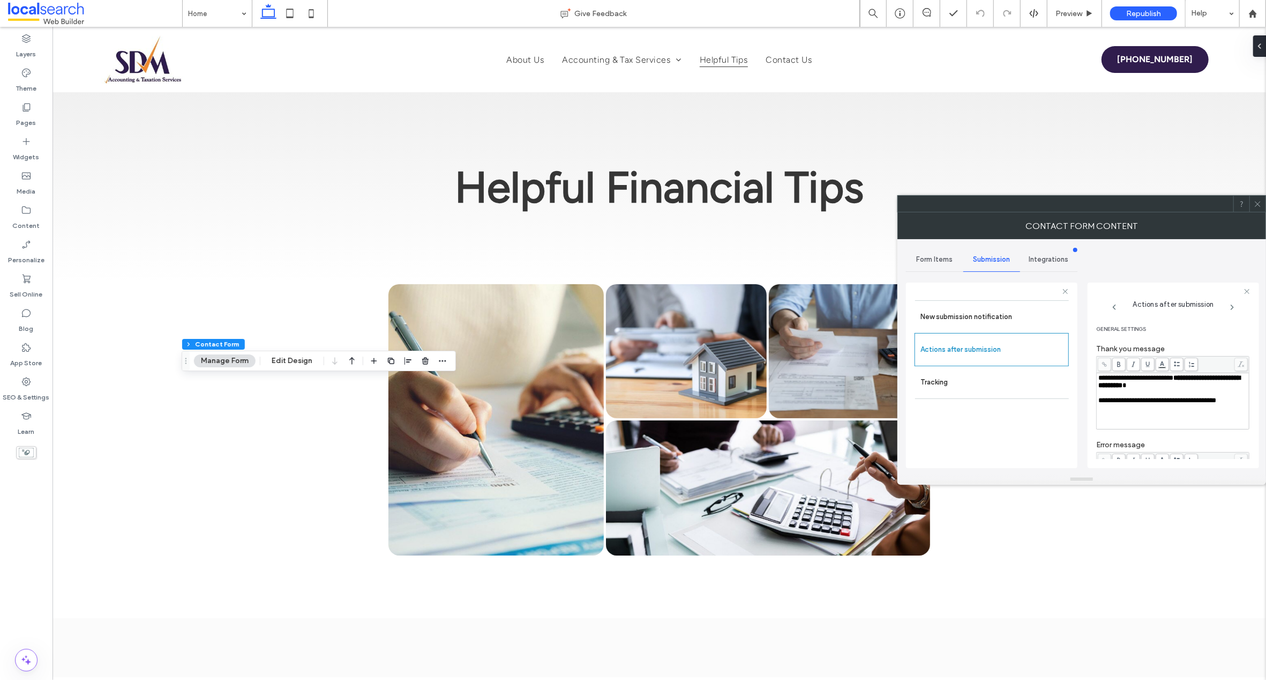
click at [1115, 307] on icon at bounding box center [1114, 307] width 9 height 9
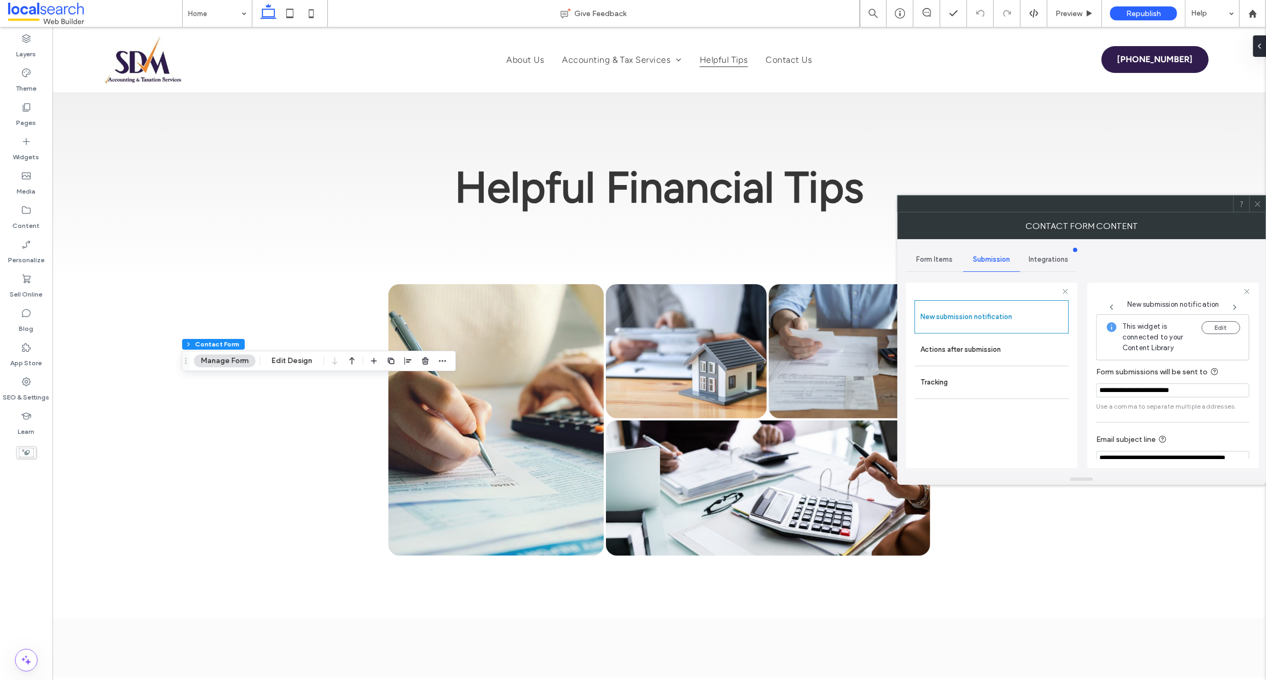
drag, startPoint x: 1212, startPoint y: 390, endPoint x: 1151, endPoint y: 391, distance: 61.1
click at [1068, 386] on div "**********" at bounding box center [991, 373] width 171 height 199
type input "**********"
click at [1217, 420] on div "**********" at bounding box center [1172, 413] width 153 height 198
click at [24, 517] on div "Layers Theme Pages Widgets Media Content Personalize Sell Online Blog App Store…" at bounding box center [26, 353] width 53 height 653
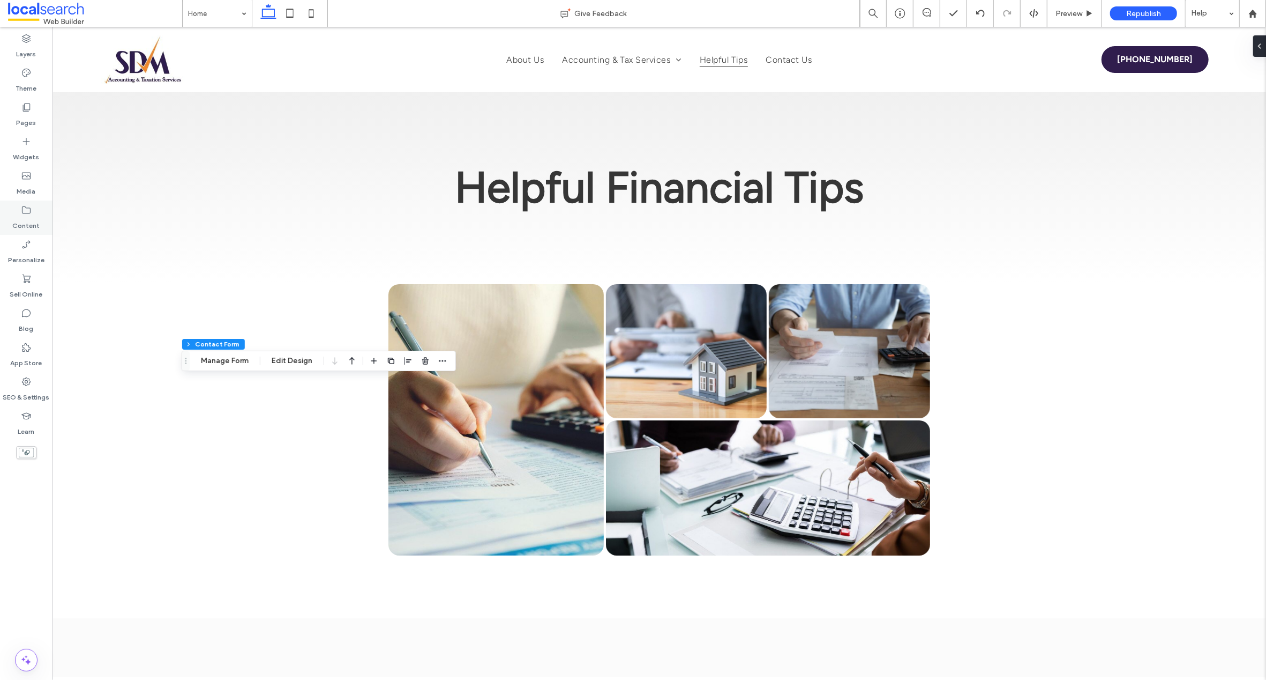
click at [24, 209] on icon at bounding box center [26, 210] width 11 height 11
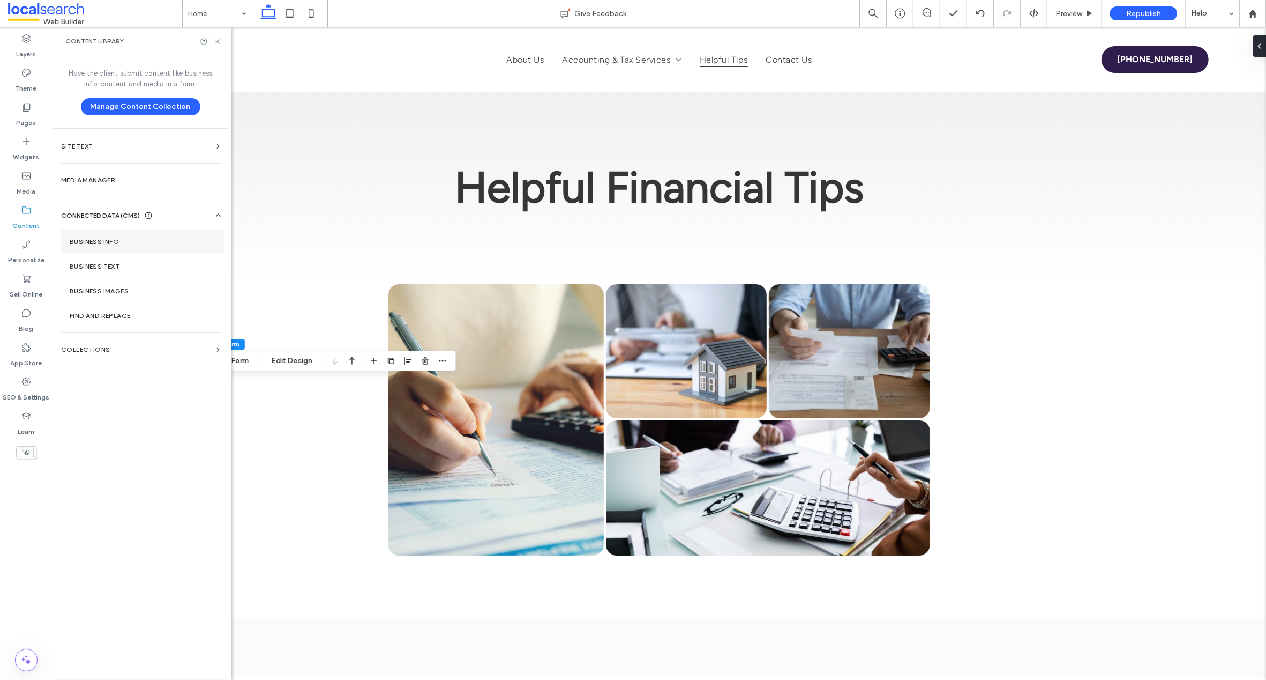
click at [117, 238] on label "Business Info" at bounding box center [143, 242] width 146 height 8
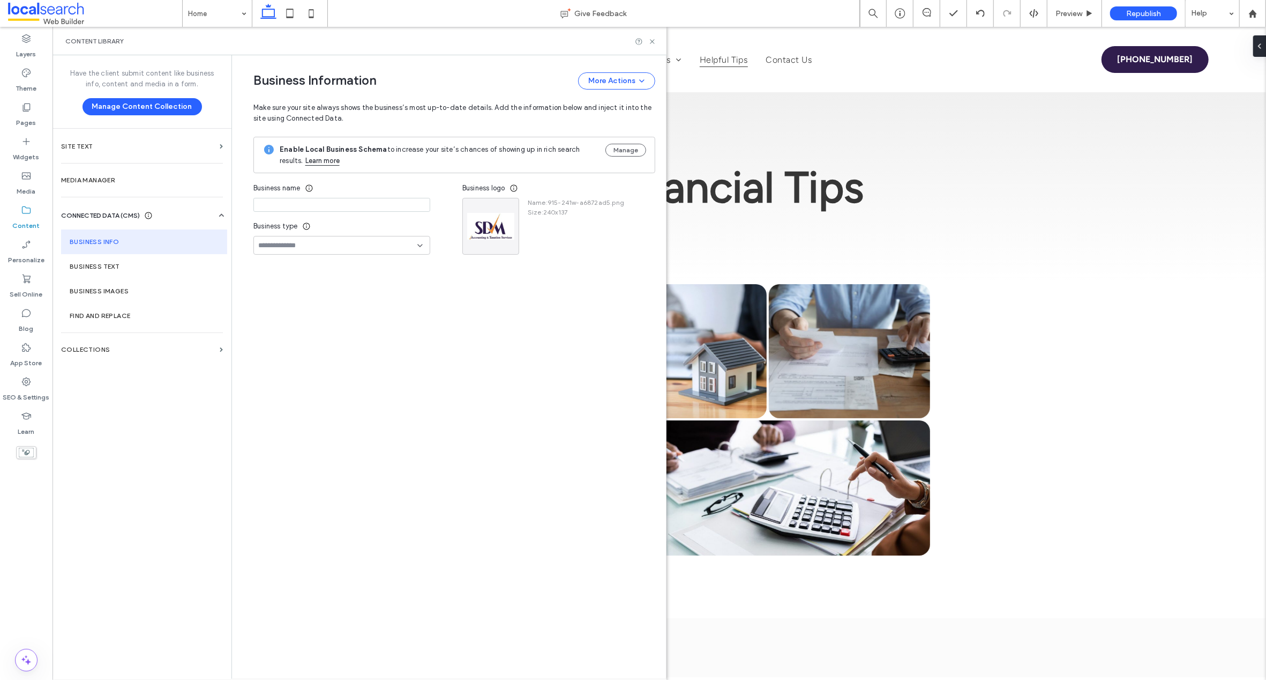
type input "**********"
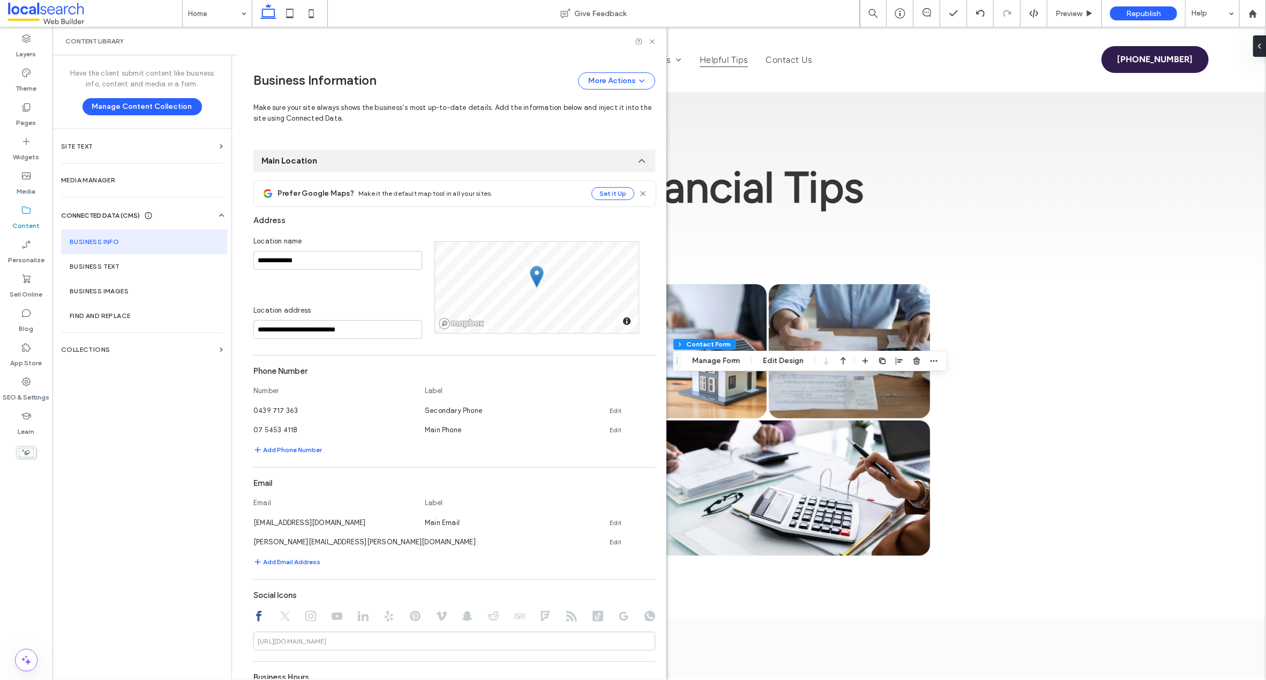
scroll to position [163, 0]
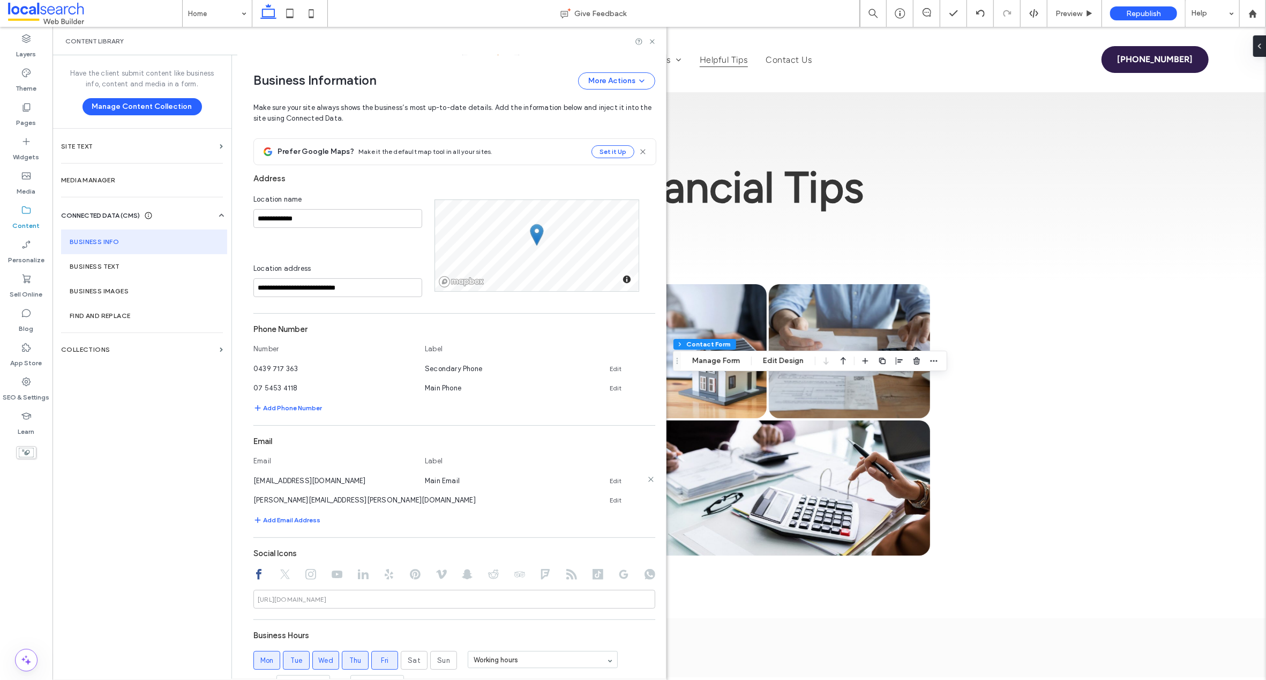
click at [648, 479] on use at bounding box center [650, 478] width 5 height 5
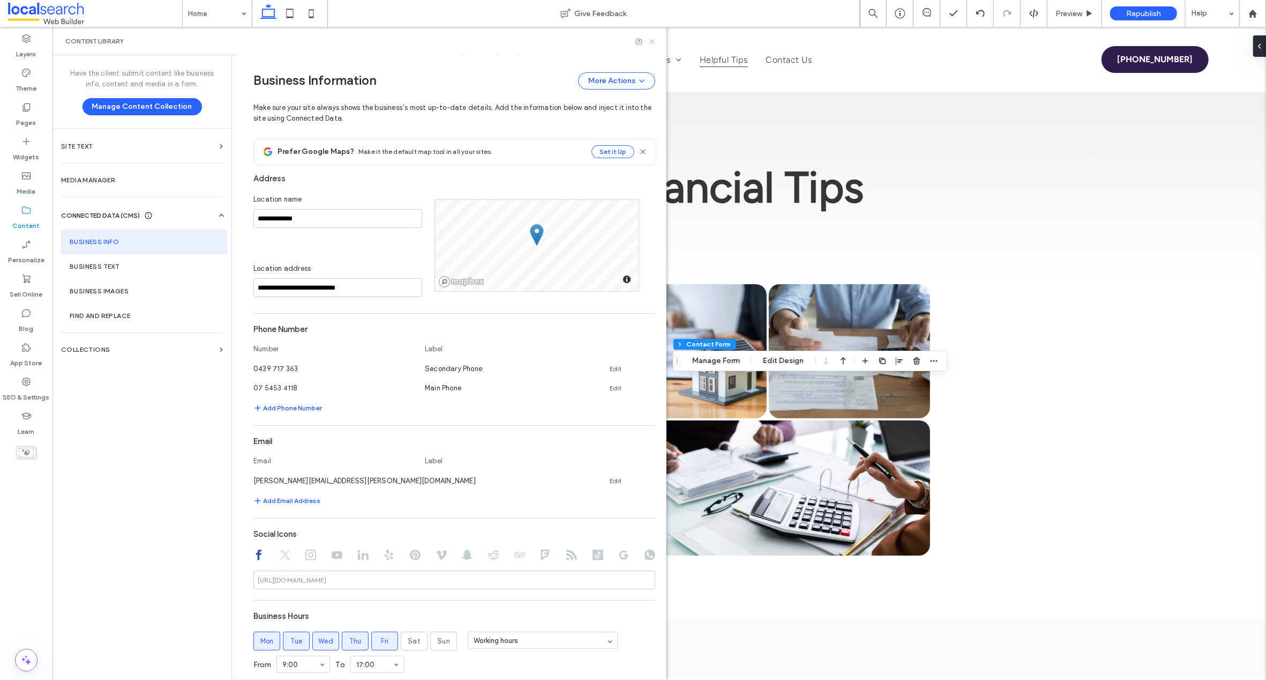
click at [648, 41] on icon at bounding box center [652, 42] width 8 height 8
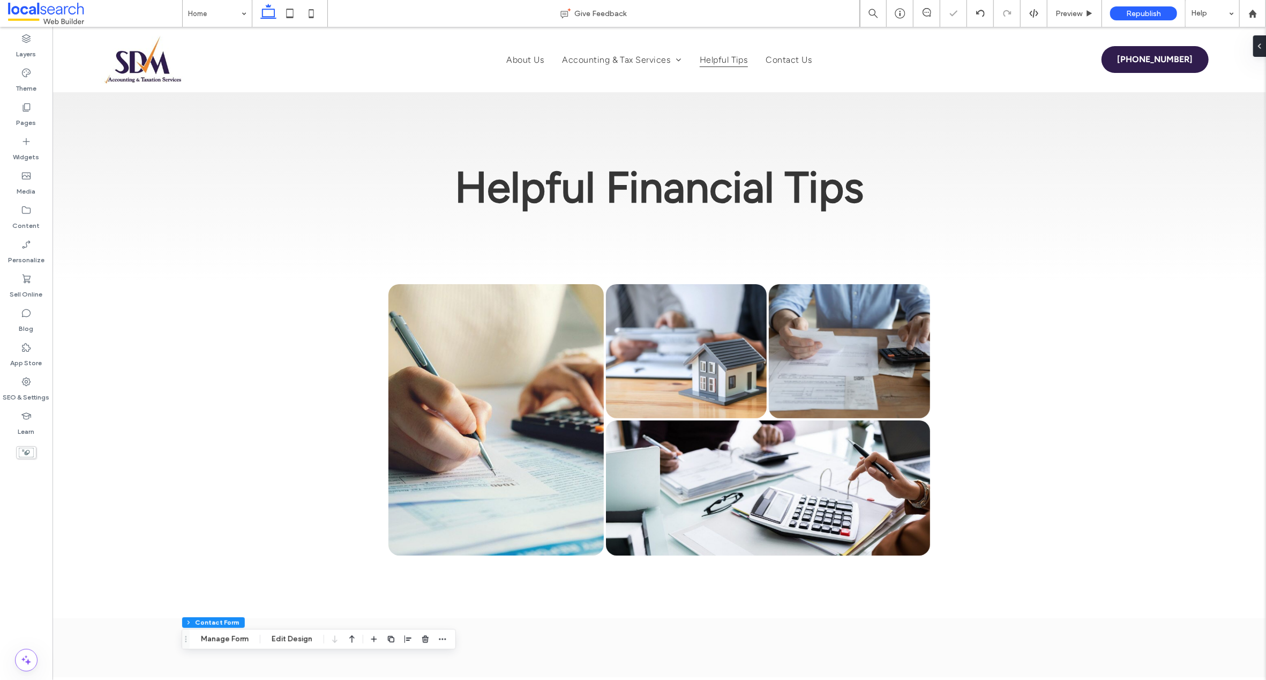
type input "*"
type input "***"
type input "**"
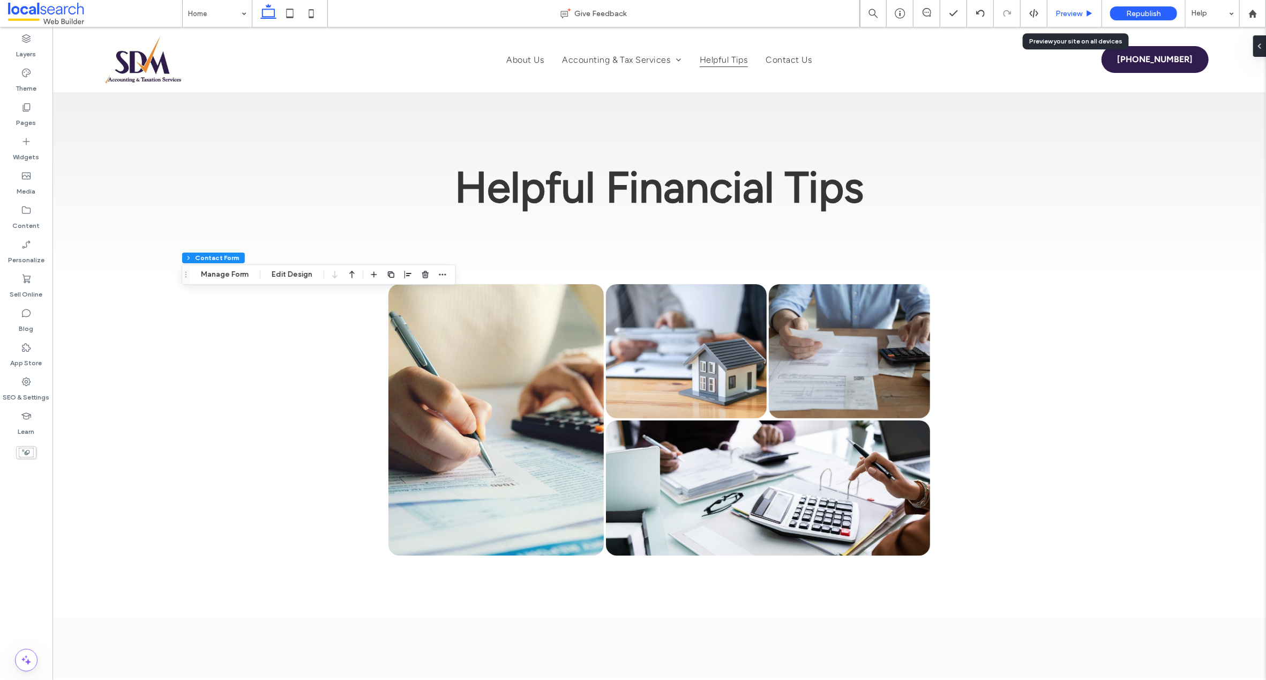
click at [1070, 11] on span "Preview" at bounding box center [1069, 13] width 27 height 9
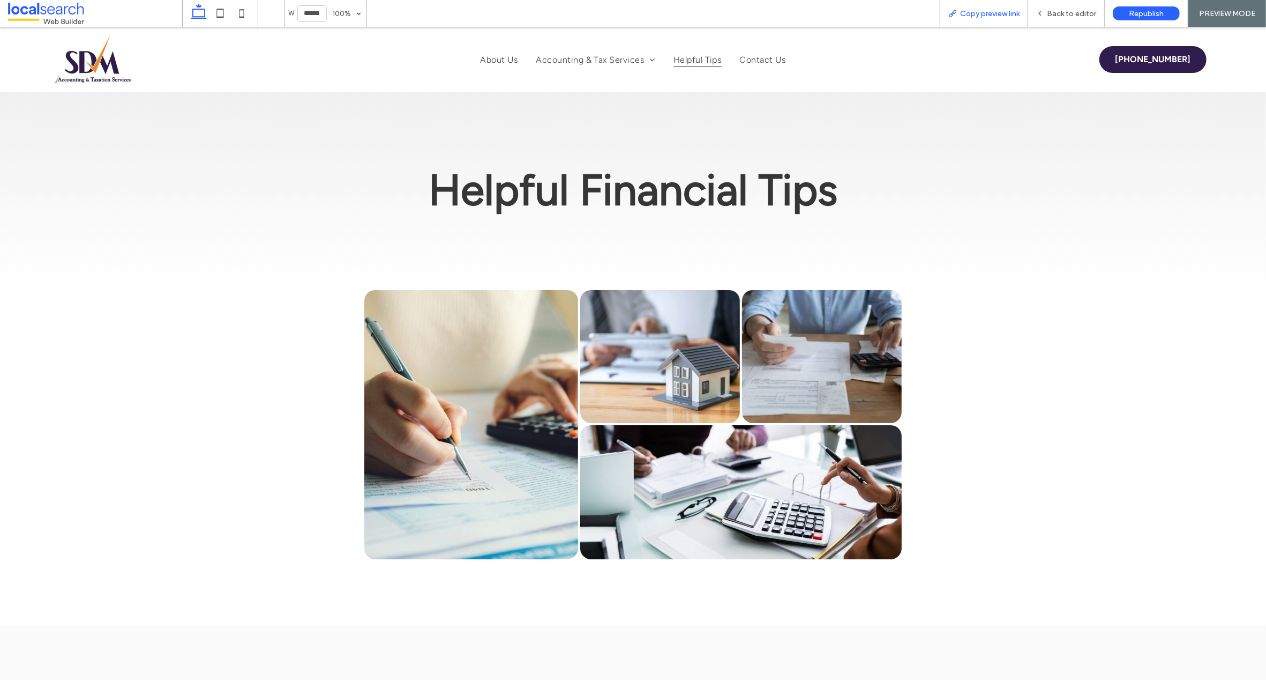
click at [994, 12] on span "Copy preview link" at bounding box center [989, 13] width 59 height 9
click at [1078, 12] on span "Back to editor" at bounding box center [1071, 13] width 49 height 9
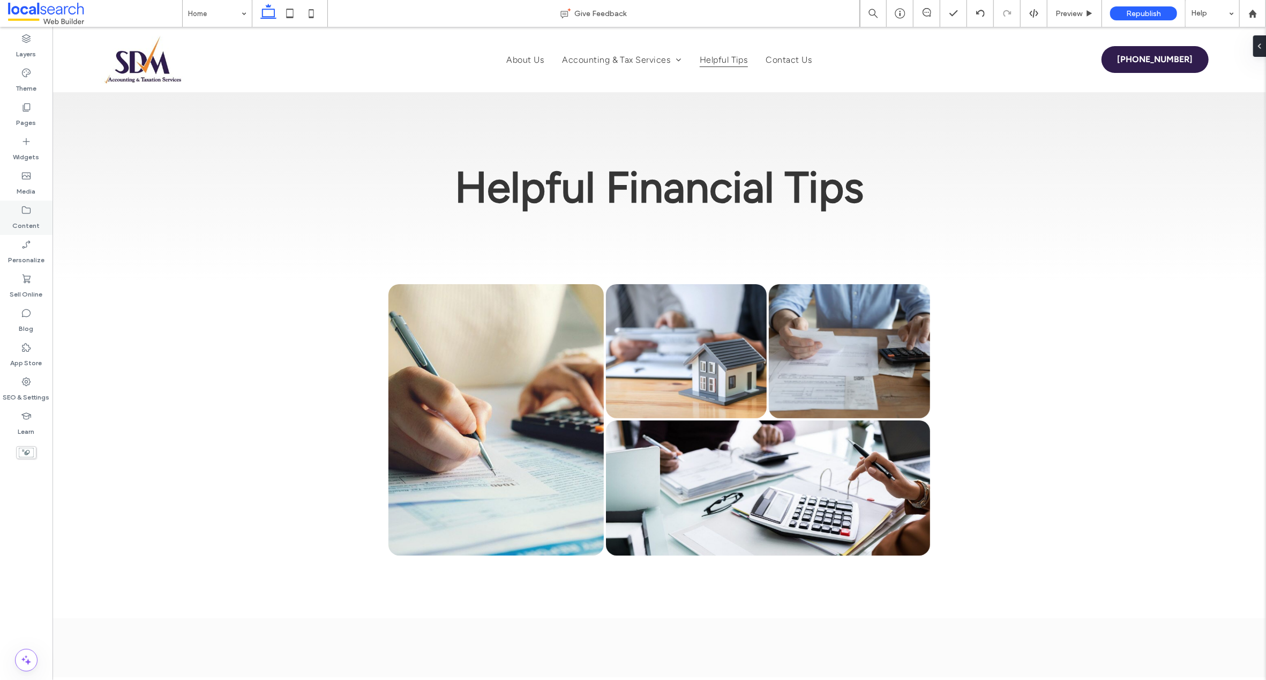
click at [26, 211] on icon at bounding box center [26, 210] width 11 height 11
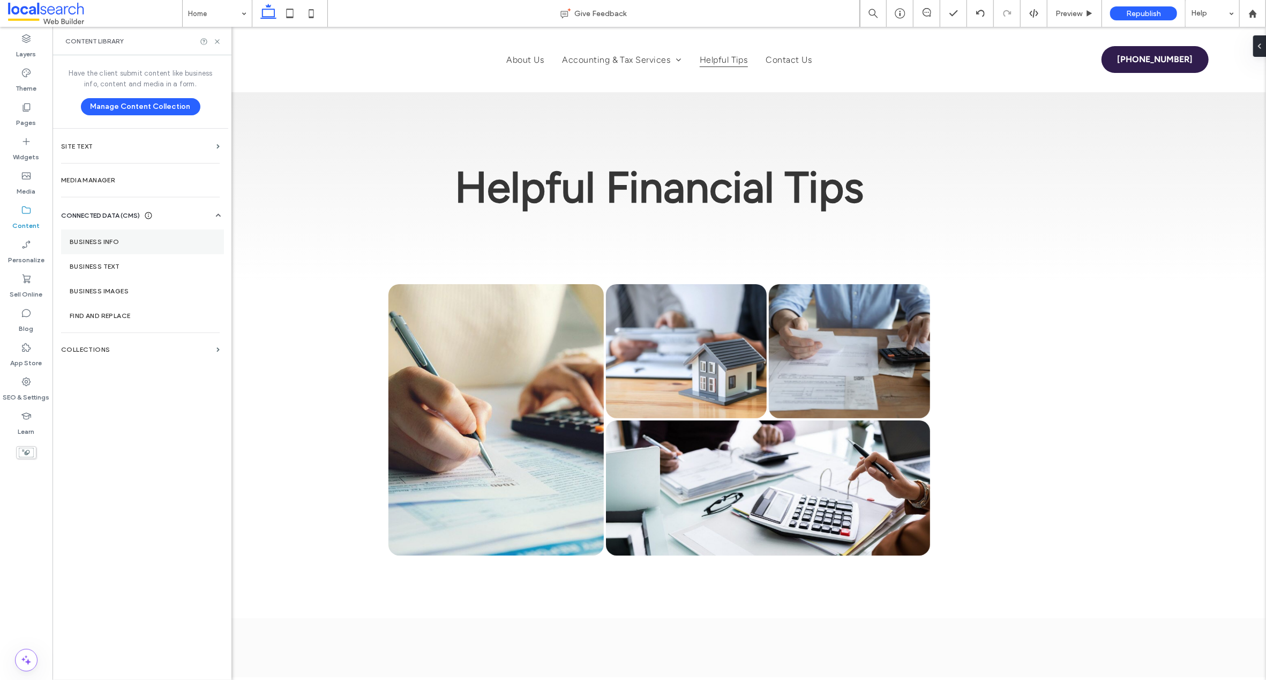
click at [86, 240] on label "Business Info" at bounding box center [143, 242] width 146 height 8
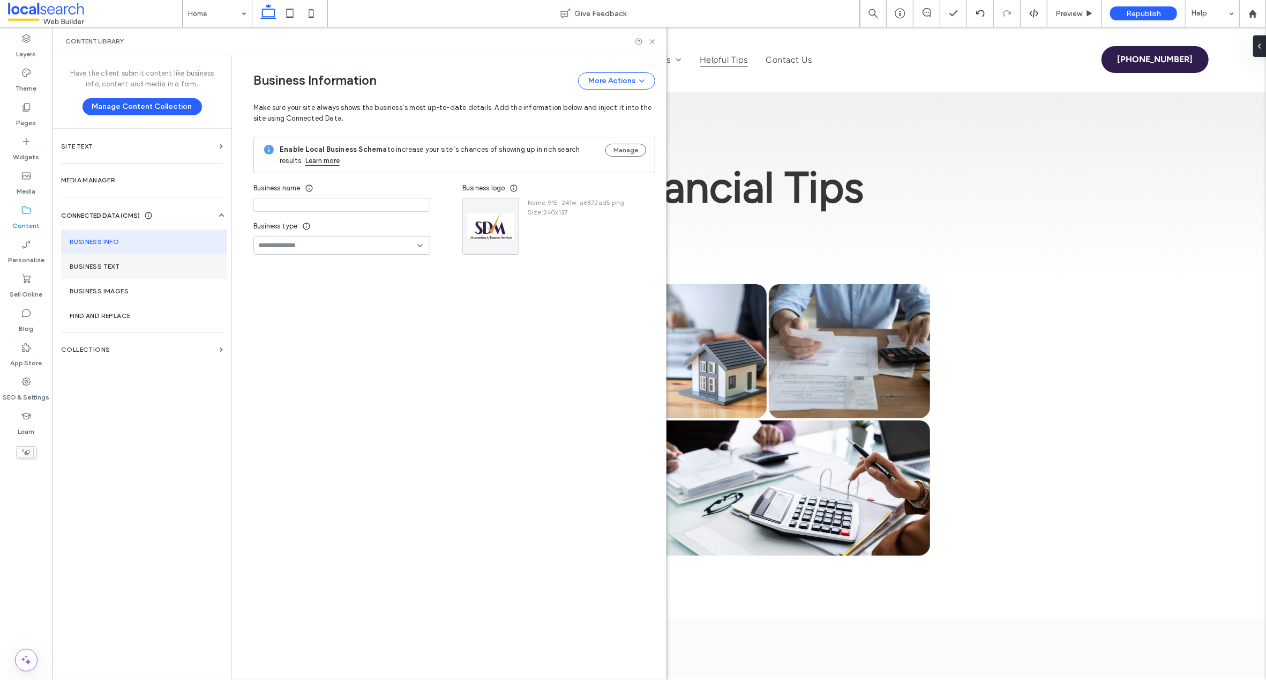
type input "**********"
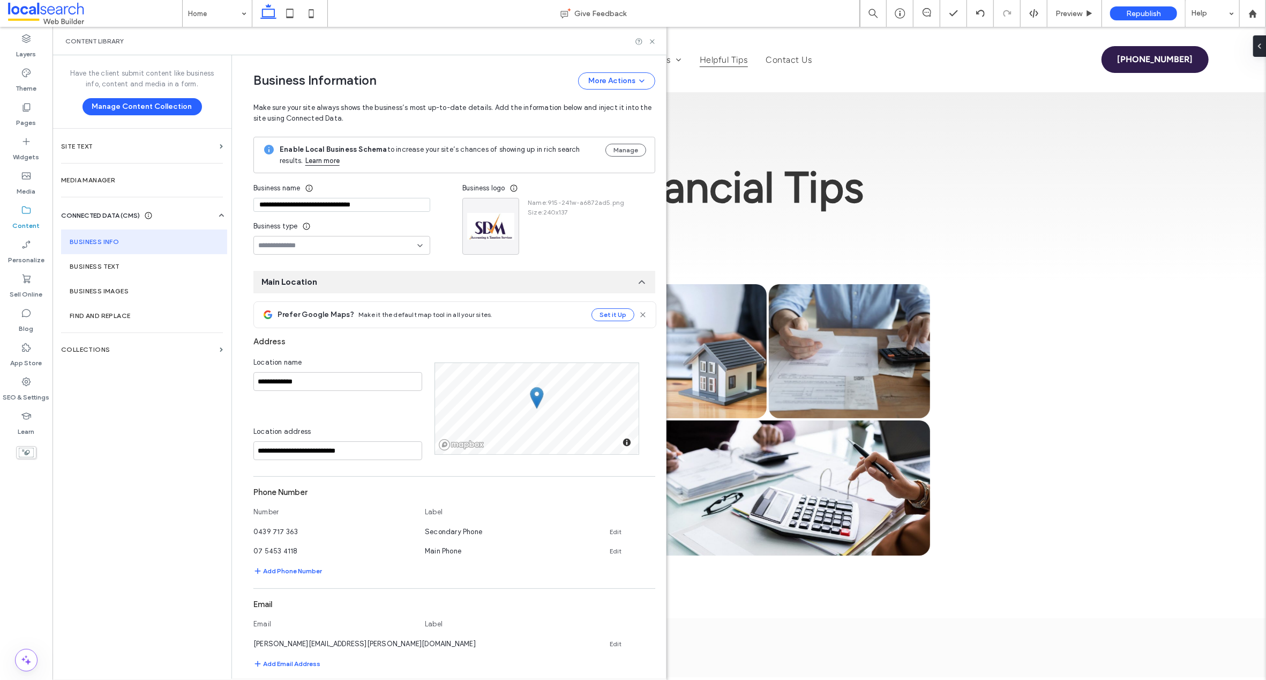
scroll to position [13, 0]
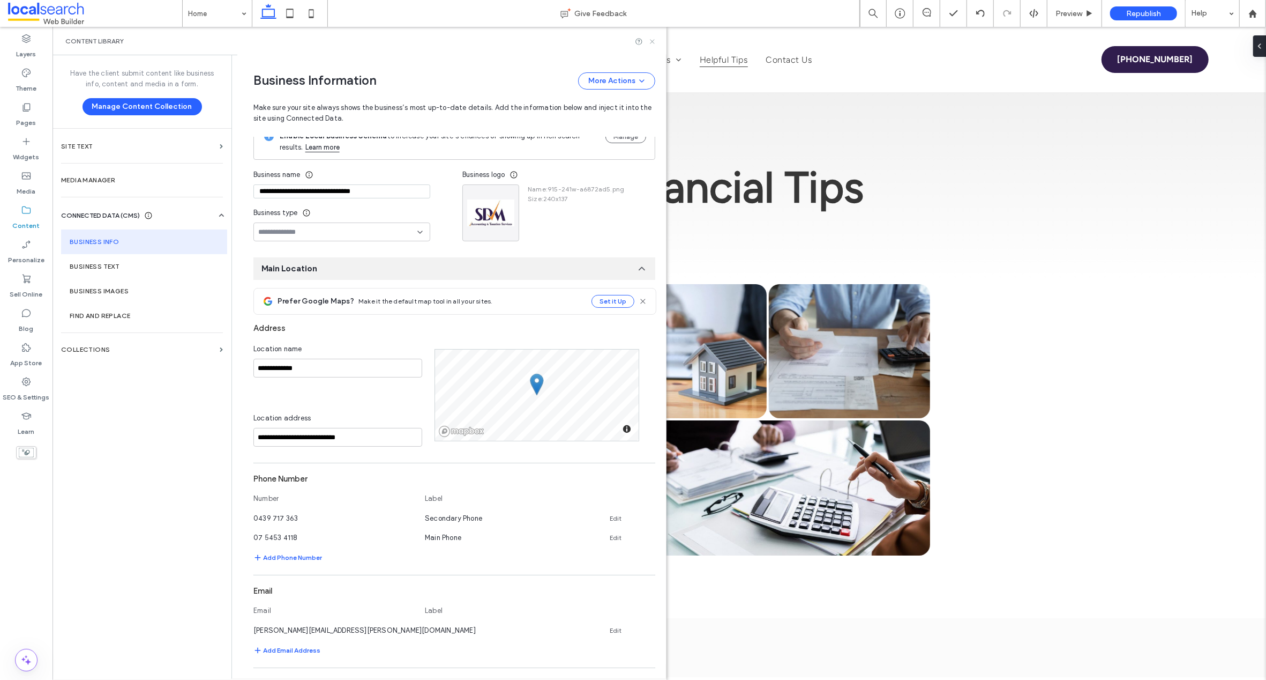
click at [648, 40] on icon at bounding box center [652, 42] width 8 height 8
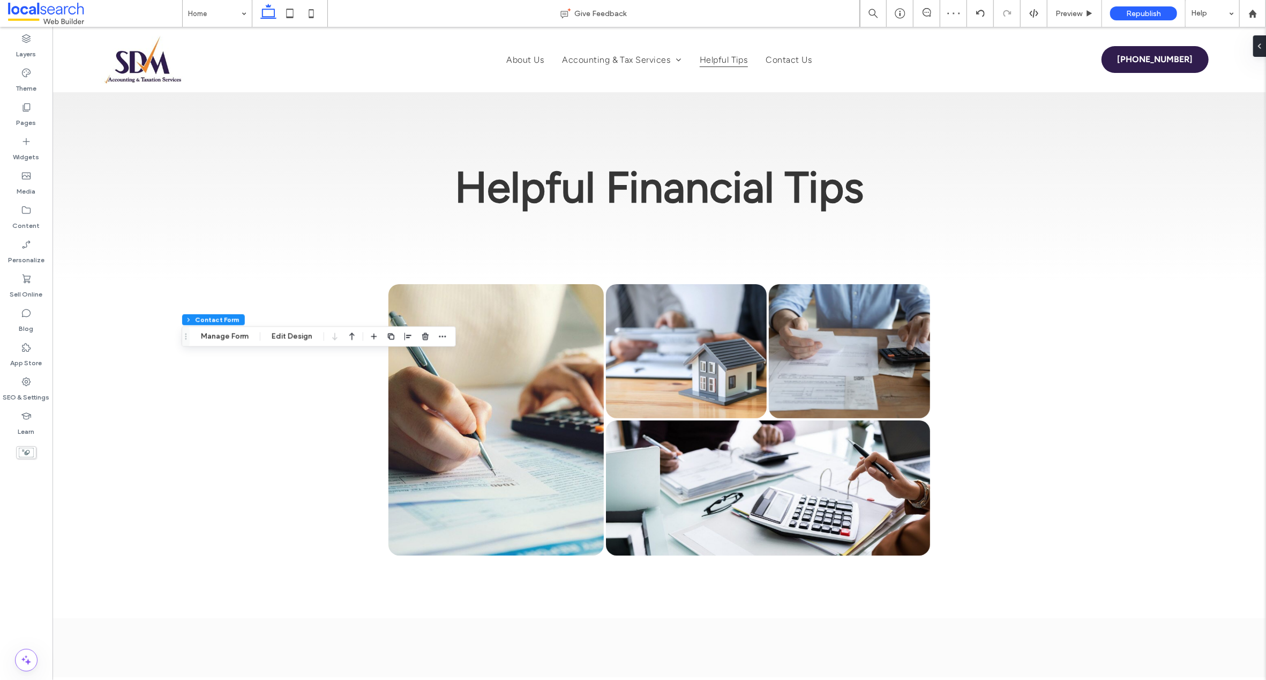
type input "*"
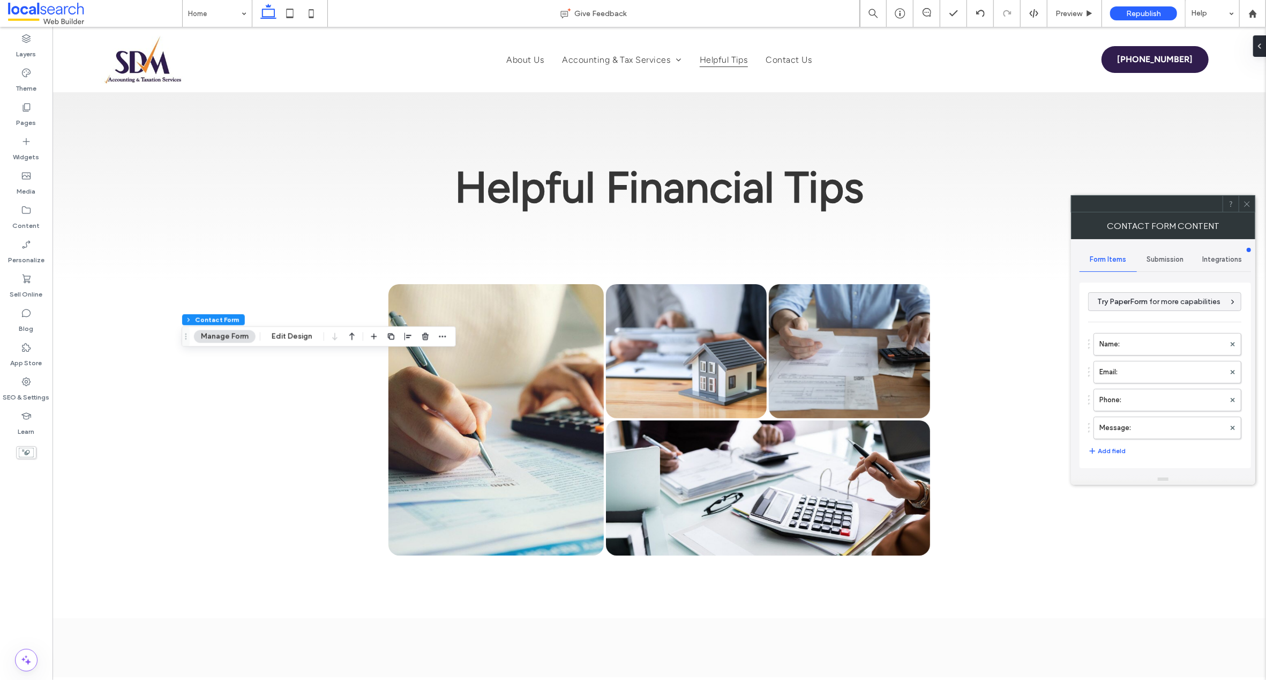
click at [1163, 257] on span "Submission" at bounding box center [1165, 259] width 37 height 9
click at [1154, 302] on label "New submission notification" at bounding box center [1165, 309] width 143 height 21
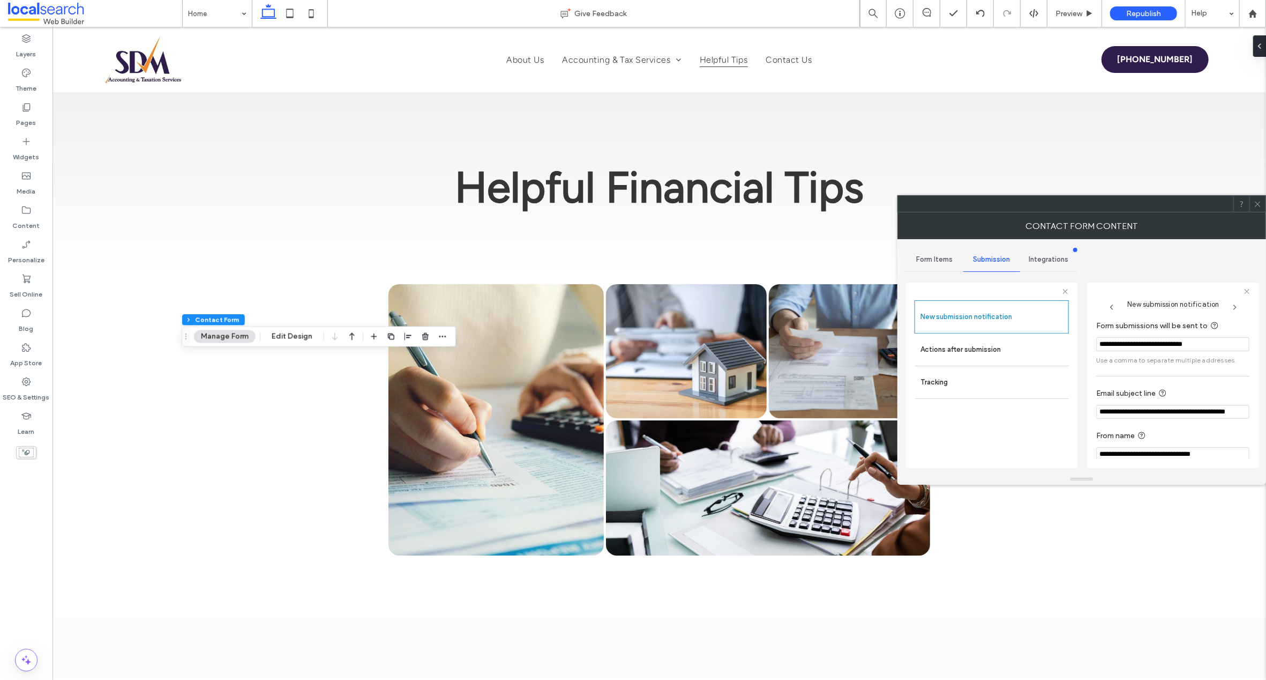
click at [1225, 344] on input "**********" at bounding box center [1172, 344] width 153 height 14
click at [1224, 344] on input "**********" at bounding box center [1172, 344] width 153 height 14
paste input "Form submissions will be sent to"
type input "**********"
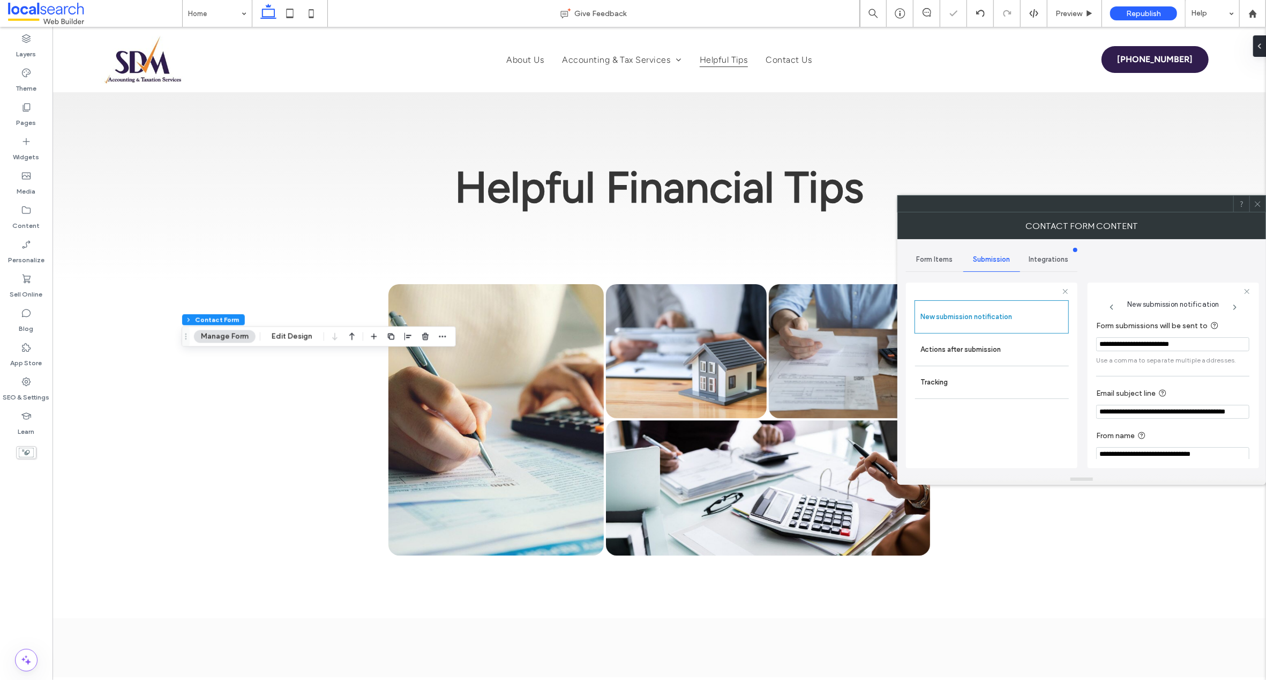
click at [1256, 387] on div "**********" at bounding box center [1173, 374] width 171 height 185
click at [1259, 203] on icon at bounding box center [1258, 204] width 8 height 8
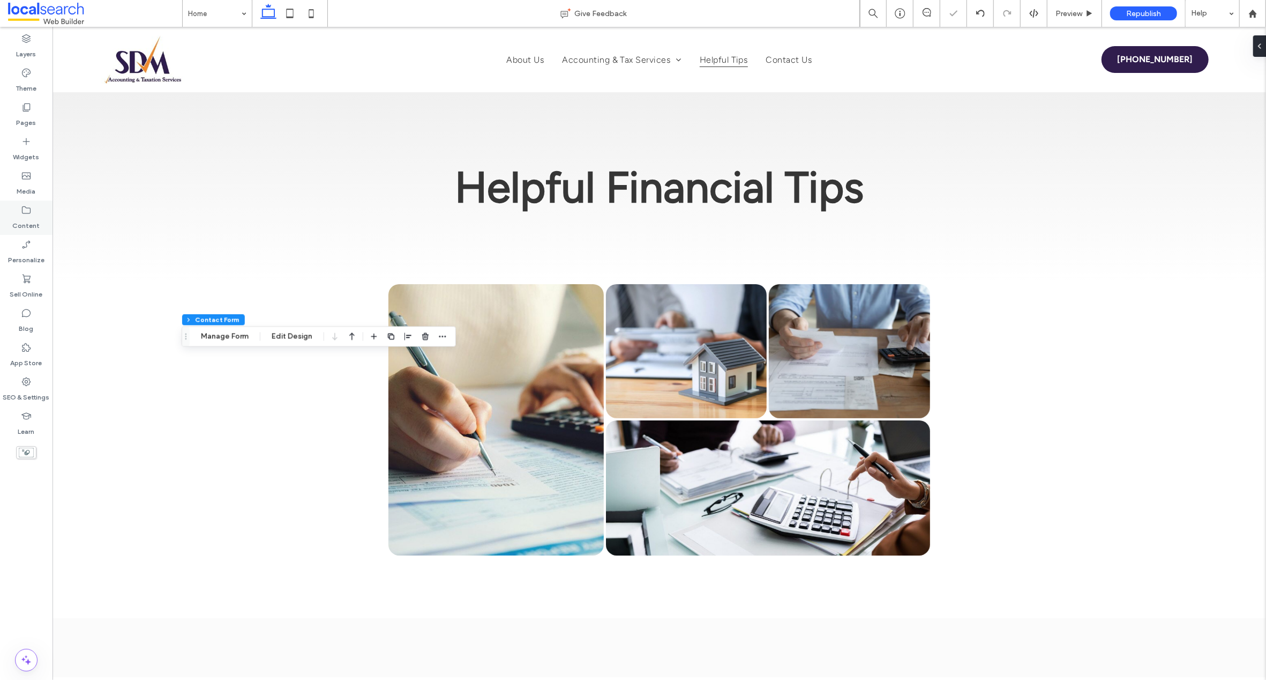
click at [21, 215] on label "Content" at bounding box center [26, 222] width 27 height 15
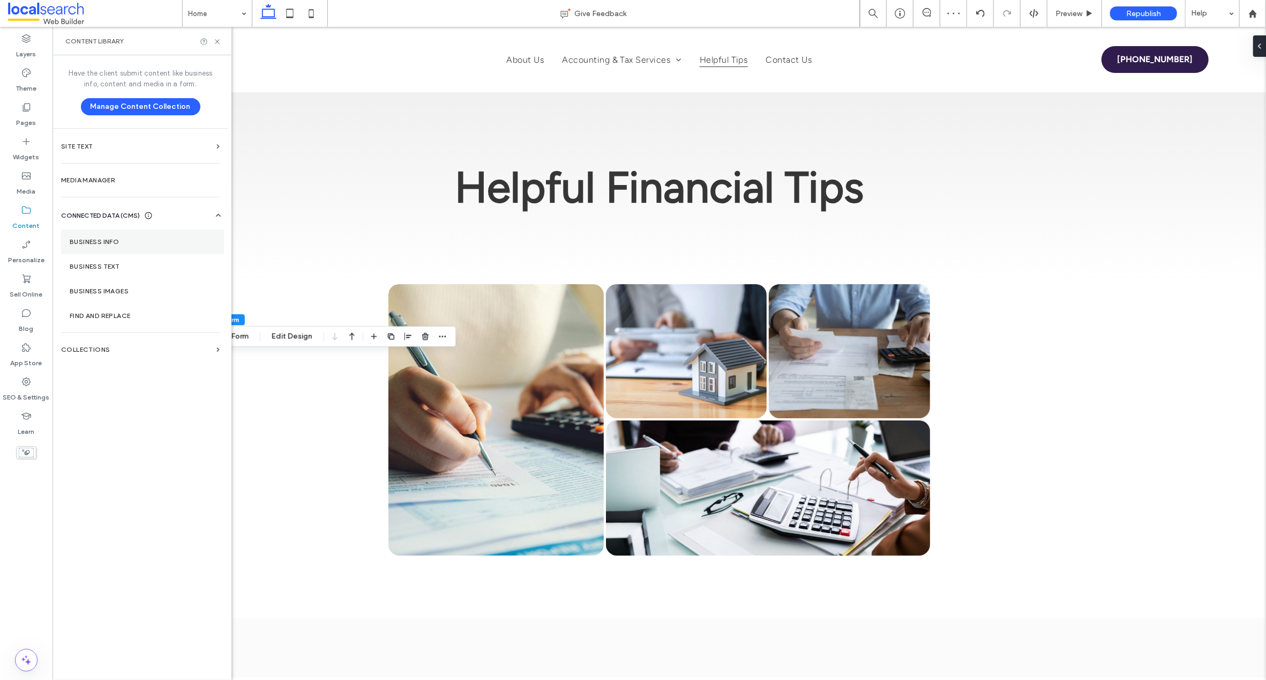
click at [96, 238] on label "Business Info" at bounding box center [143, 242] width 146 height 8
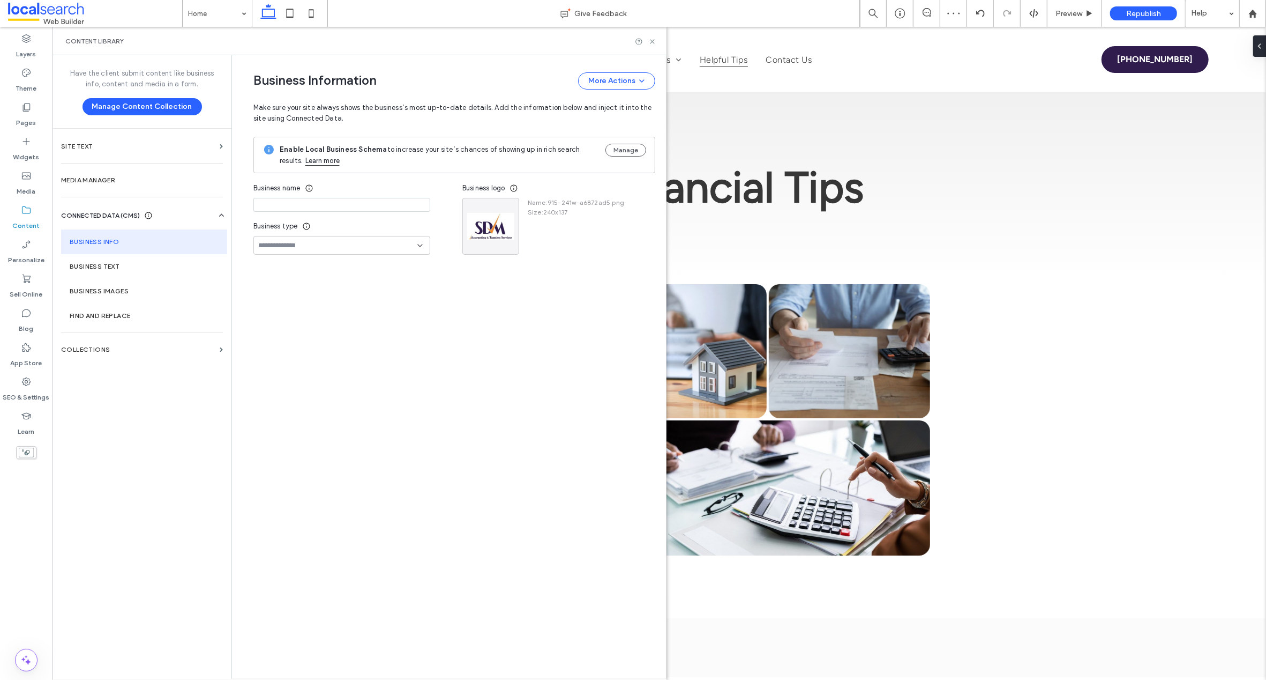
type input "**********"
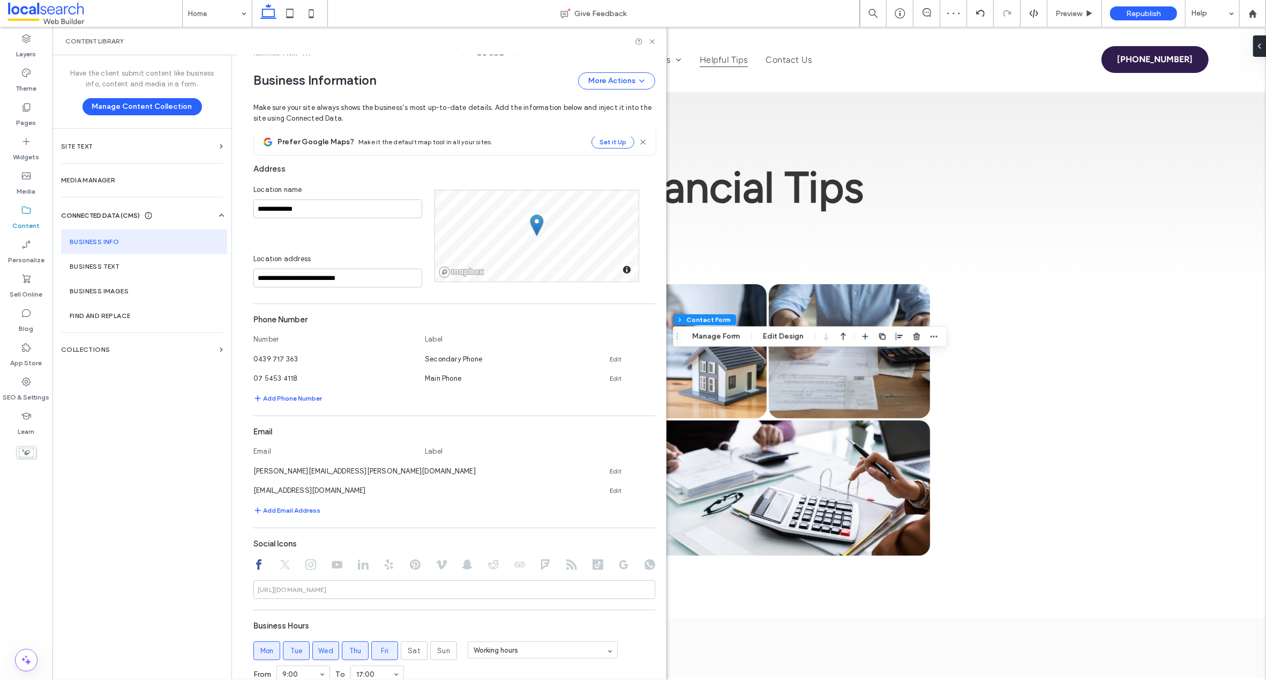
scroll to position [174, 0]
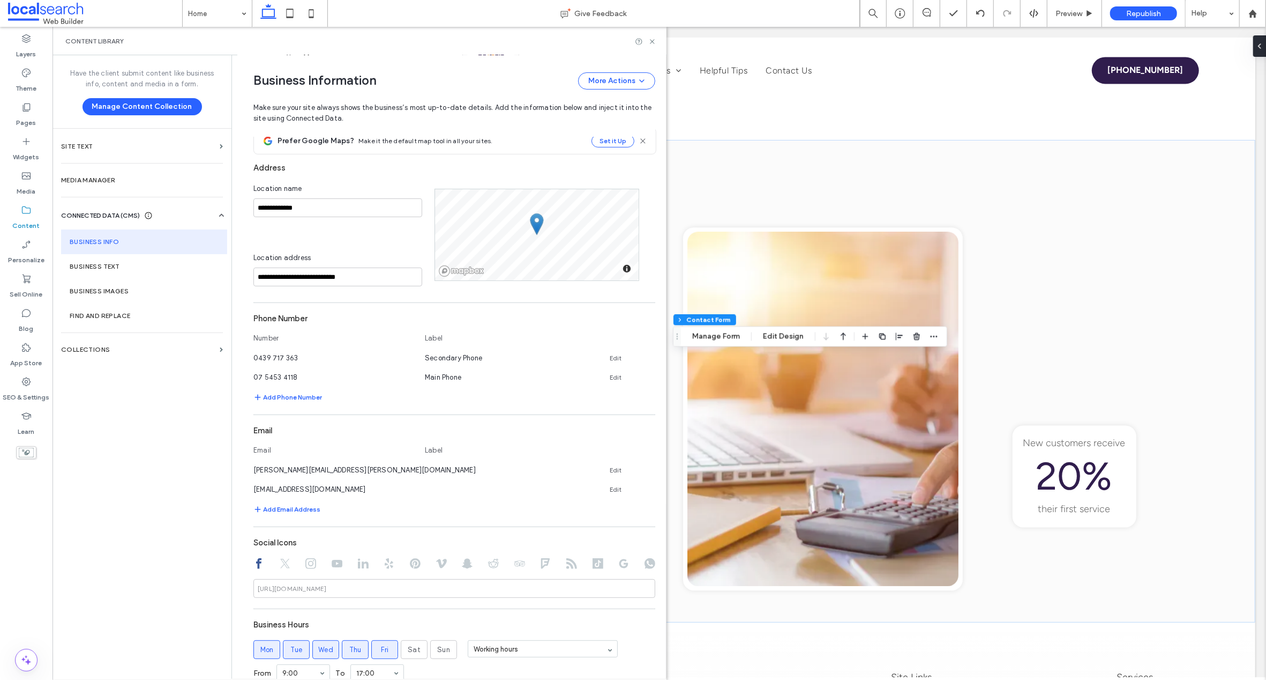
click at [647, 468] on icon at bounding box center [651, 468] width 9 height 9
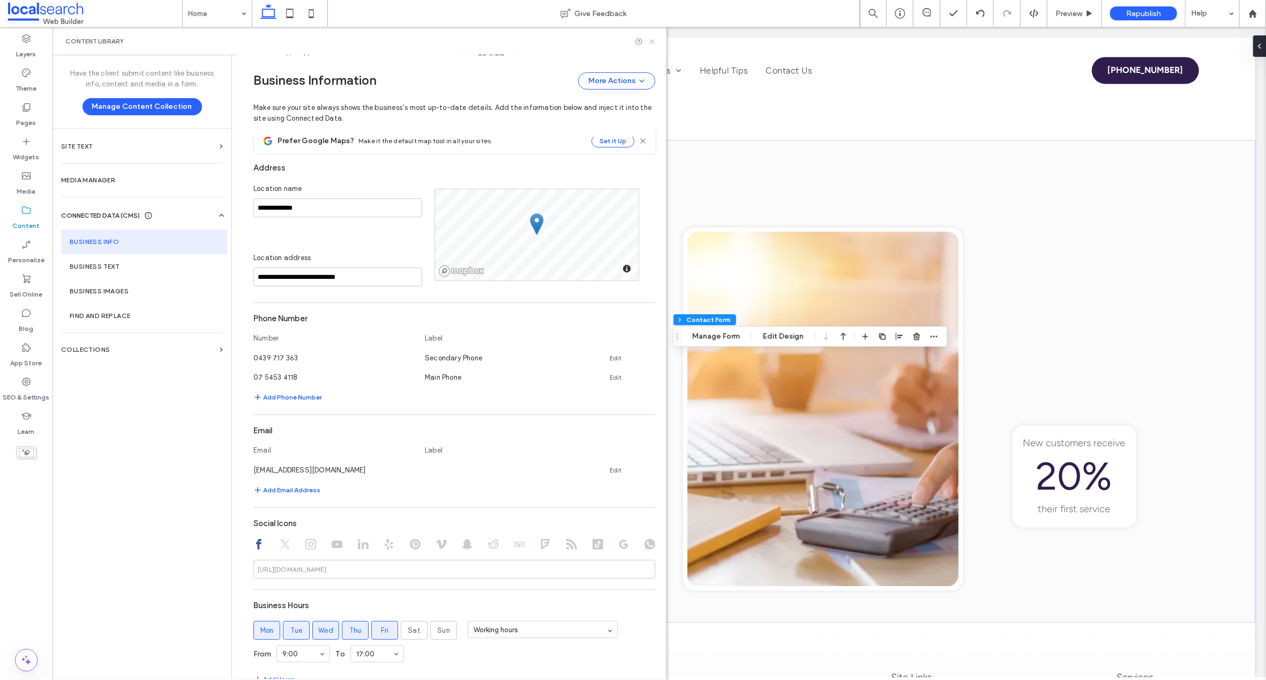
drag, startPoint x: 655, startPoint y: 38, endPoint x: 691, endPoint y: 7, distance: 47.5
click at [655, 38] on icon at bounding box center [652, 42] width 8 height 8
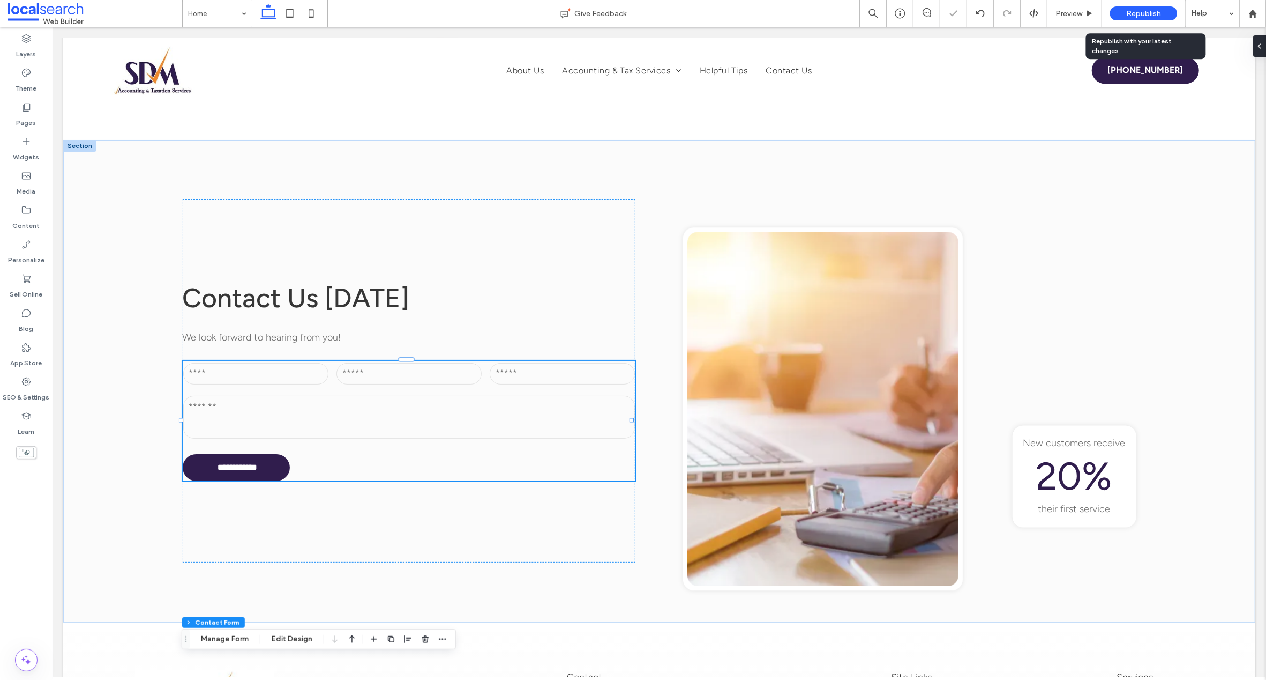
type input "*"
type input "***"
type input "**"
click at [1143, 11] on span "Republish" at bounding box center [1143, 13] width 35 height 9
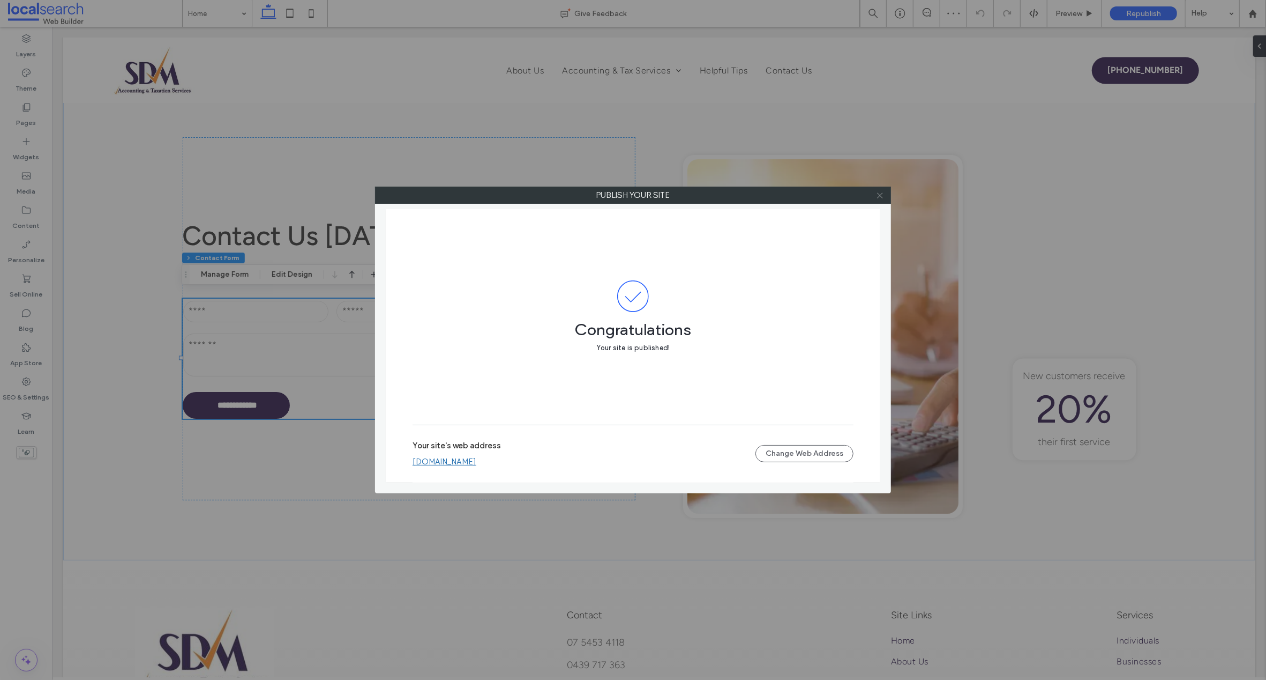
click at [880, 194] on icon at bounding box center [880, 195] width 8 height 8
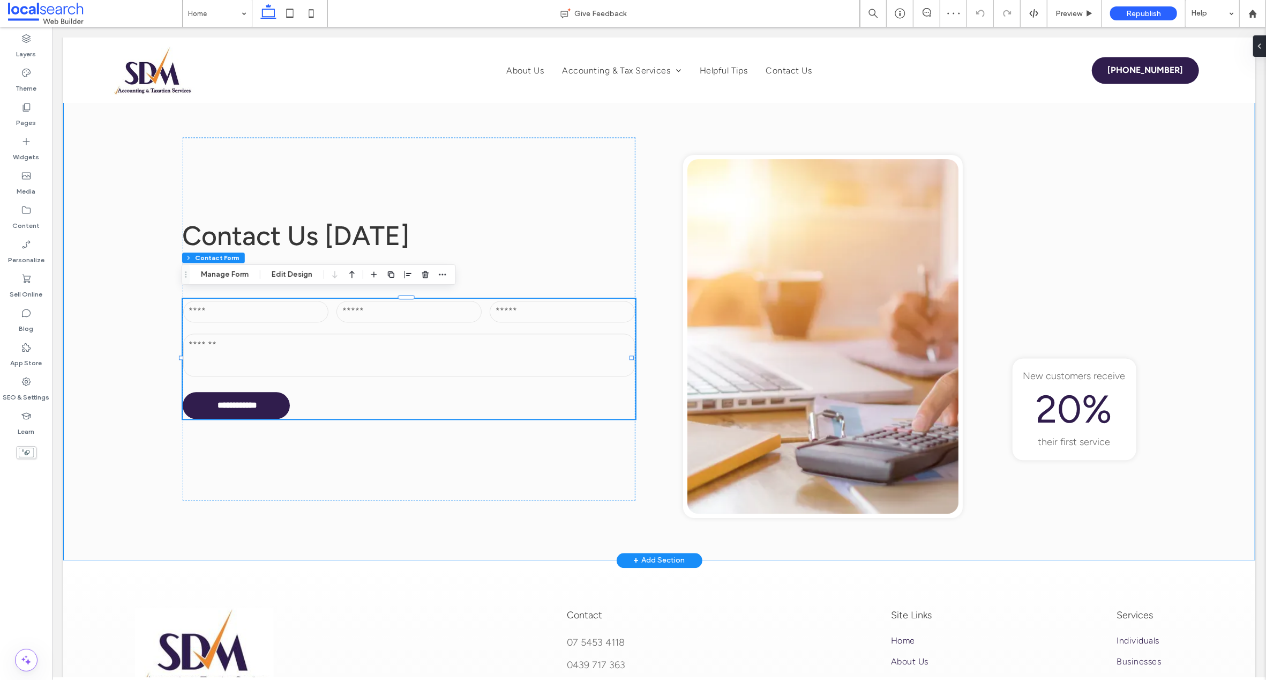
click at [139, 357] on div "**********" at bounding box center [659, 319] width 1192 height 482
click at [223, 301] on input "text" at bounding box center [255, 311] width 145 height 21
click at [227, 273] on button "Manage Form" at bounding box center [225, 274] width 62 height 13
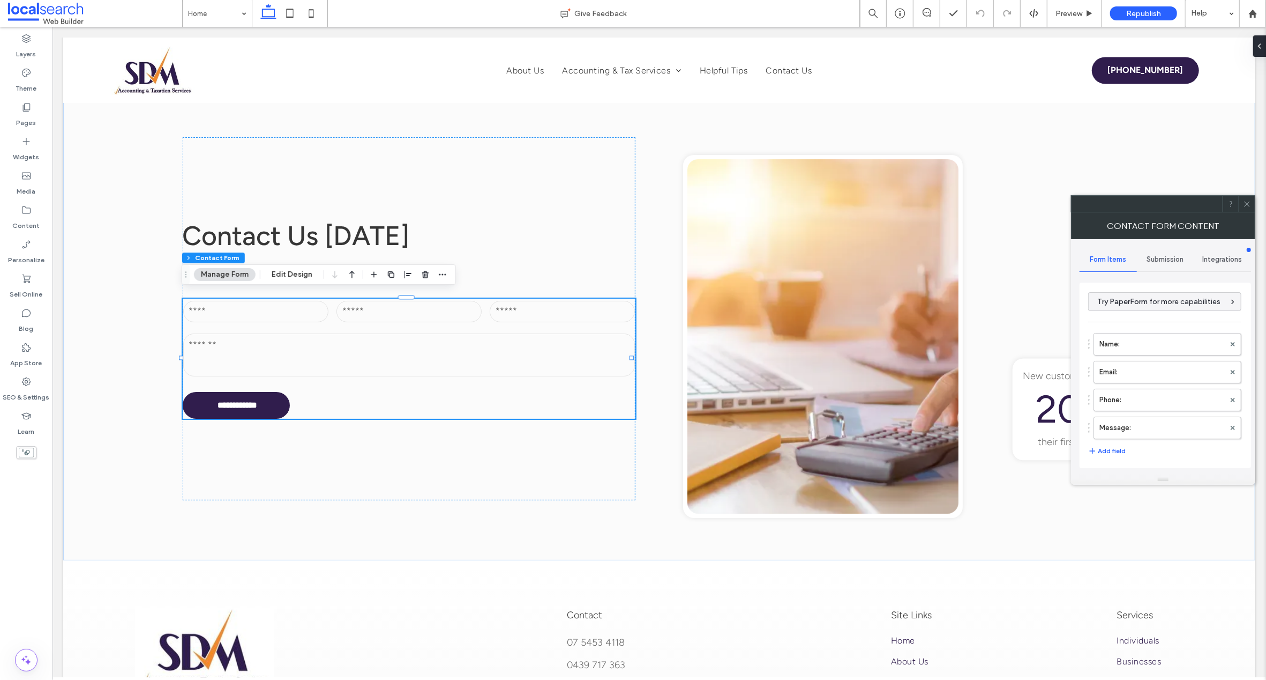
click at [1173, 256] on span "Submission" at bounding box center [1165, 259] width 37 height 9
click at [1156, 308] on label "New submission notification" at bounding box center [1165, 309] width 143 height 21
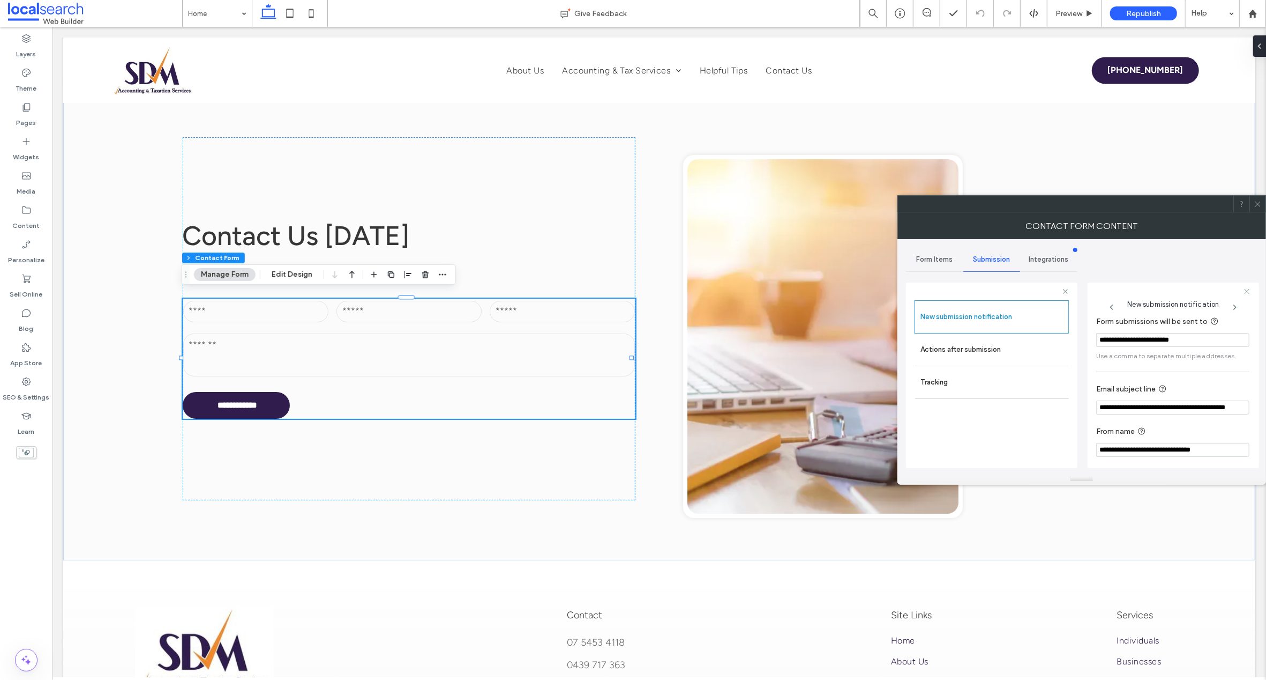
scroll to position [10, 0]
click at [1237, 305] on icon at bounding box center [1235, 307] width 9 height 9
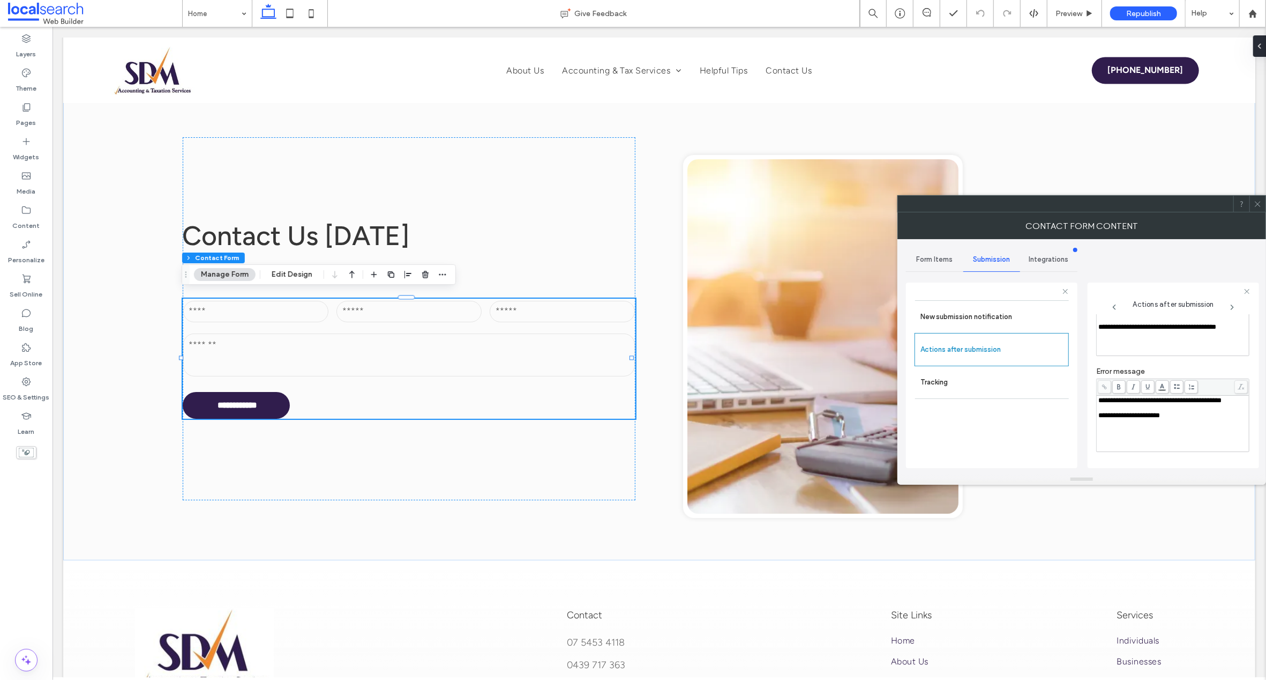
scroll to position [87, 0]
drag, startPoint x: 1256, startPoint y: 202, endPoint x: 895, endPoint y: 134, distance: 367.0
click at [1256, 202] on use at bounding box center [1257, 203] width 5 height 5
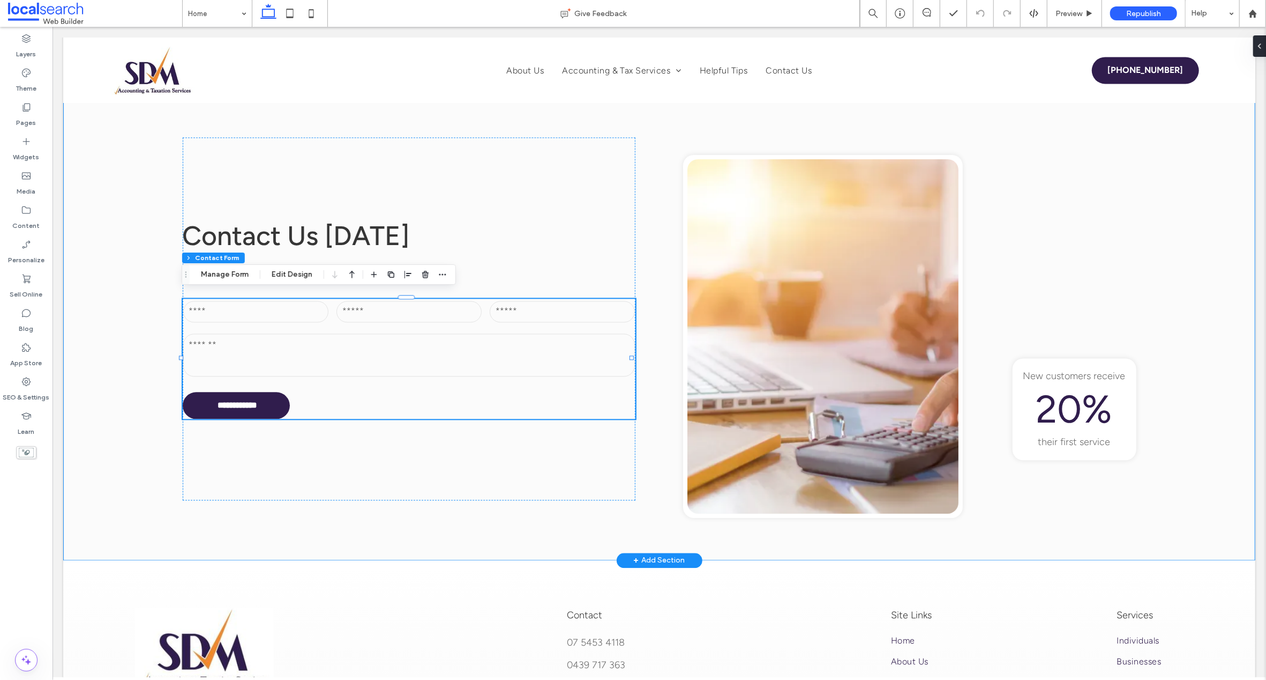
click at [126, 239] on div "**********" at bounding box center [659, 319] width 1192 height 482
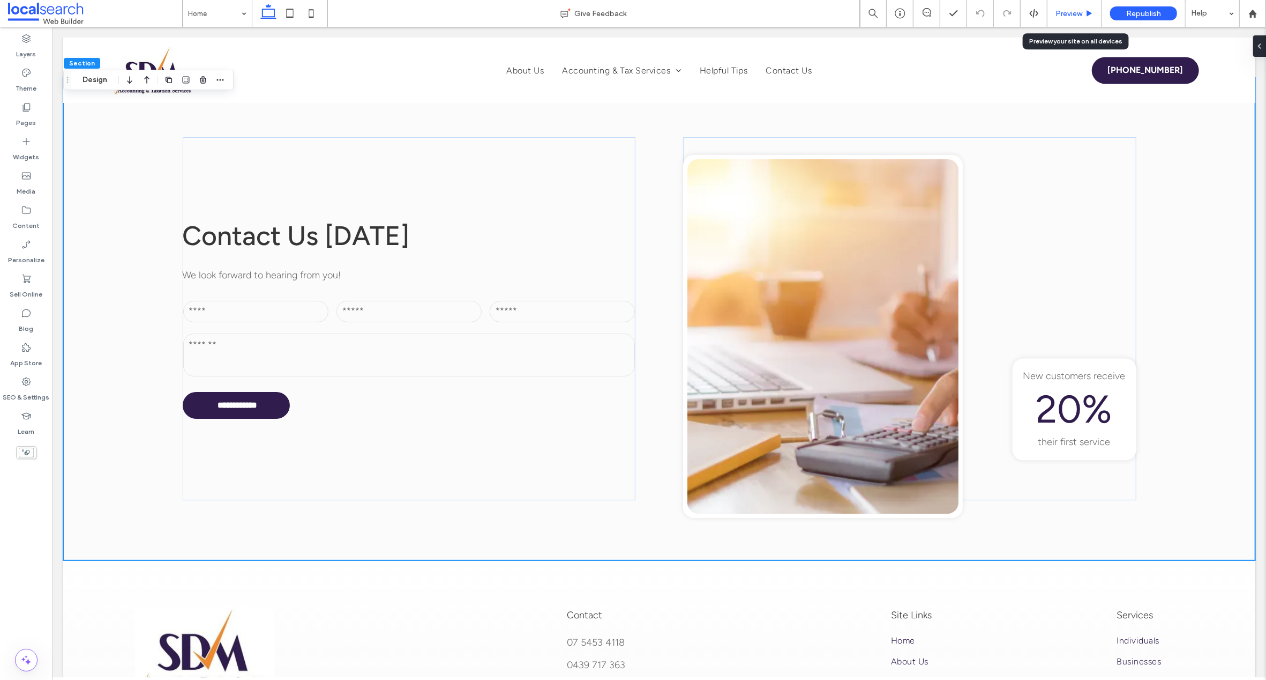
drag, startPoint x: 1077, startPoint y: 12, endPoint x: 689, endPoint y: 218, distance: 438.7
click at [1077, 12] on span "Preview" at bounding box center [1069, 13] width 27 height 9
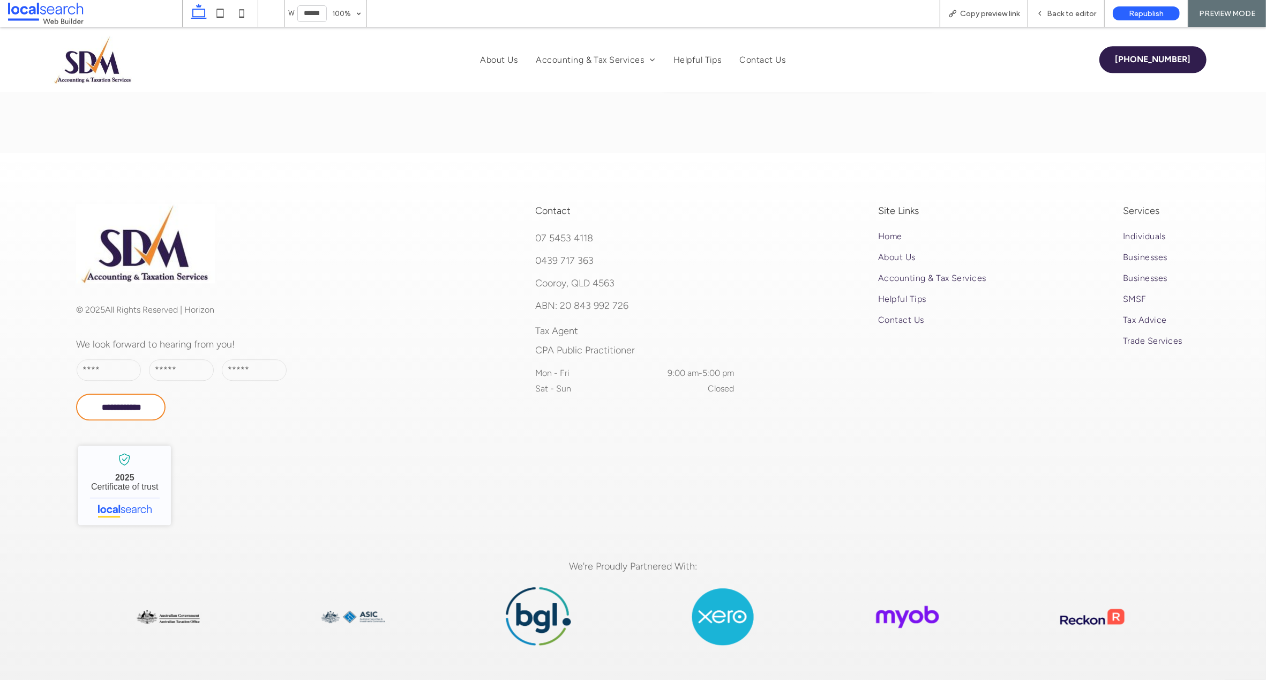
scroll to position [2449, 0]
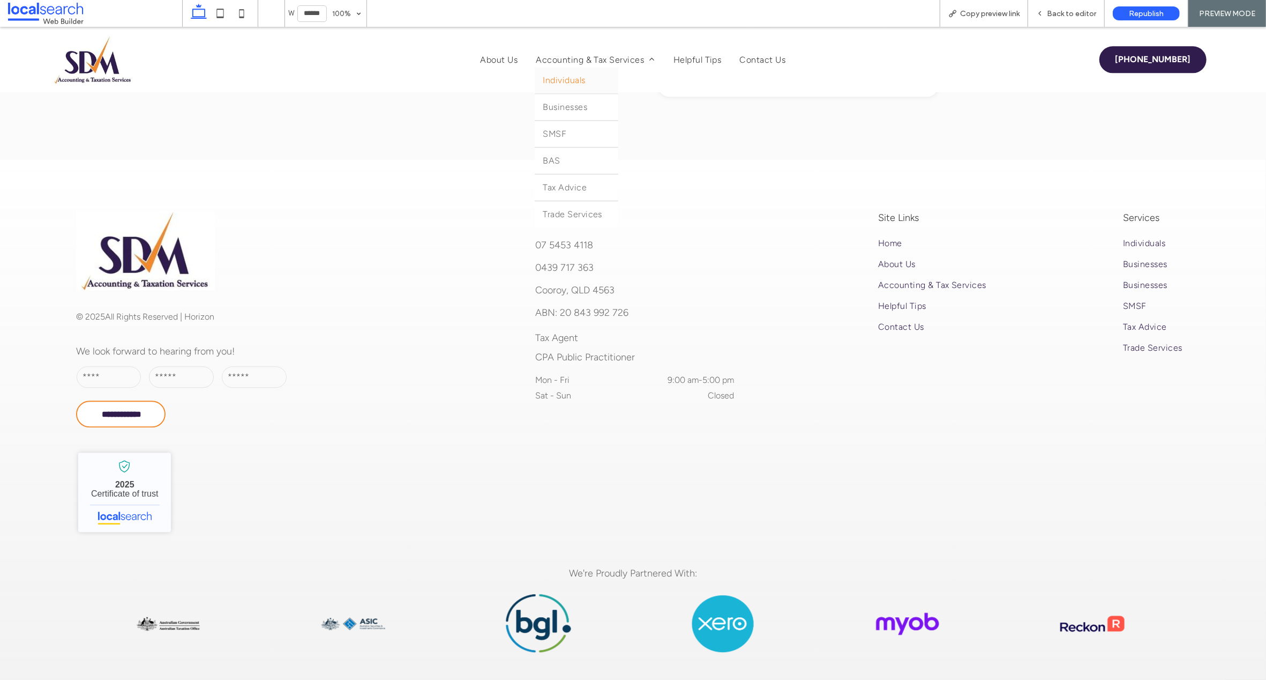
click at [552, 80] on span "Individuals" at bounding box center [564, 80] width 42 height 10
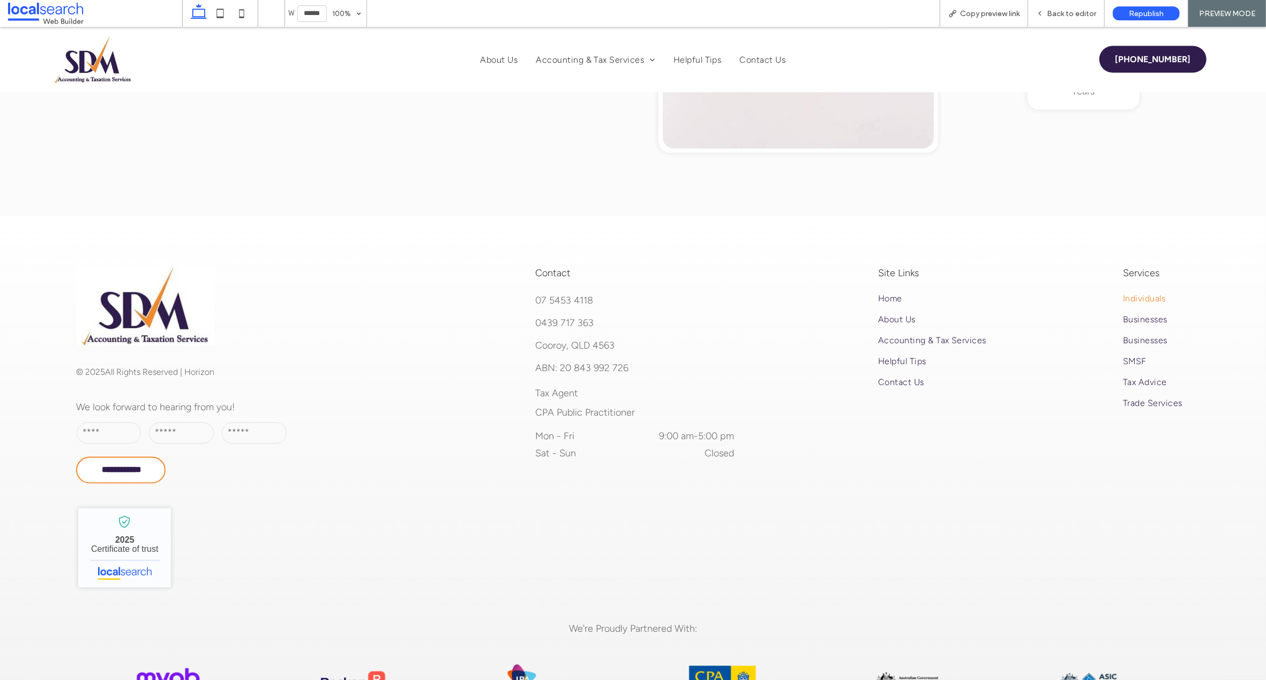
scroll to position [1906, 0]
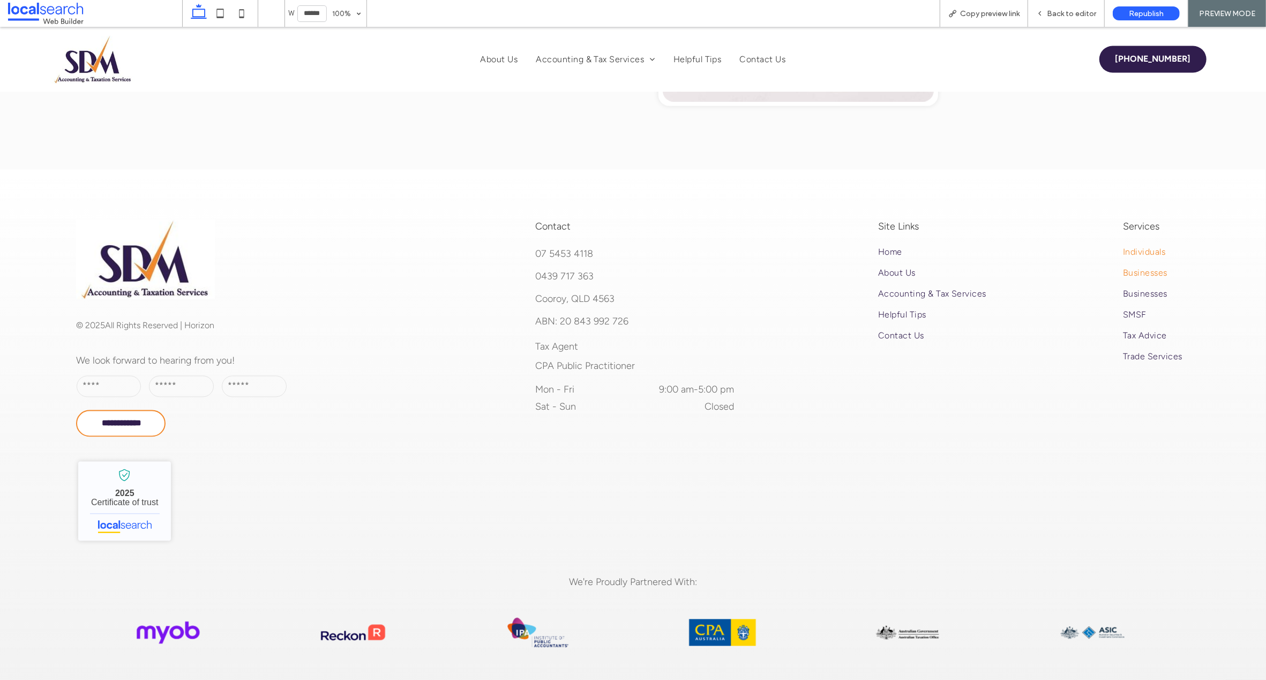
click at [1143, 272] on span "Businesses" at bounding box center [1145, 273] width 44 height 10
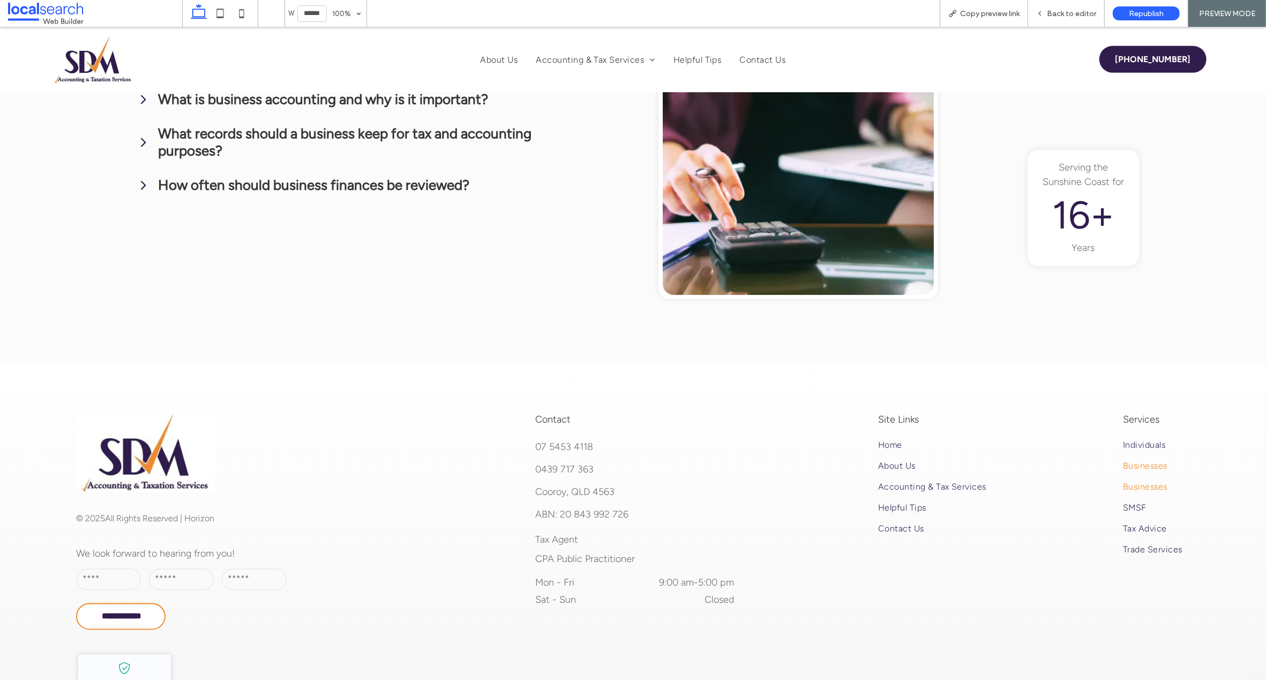
scroll to position [1842, 0]
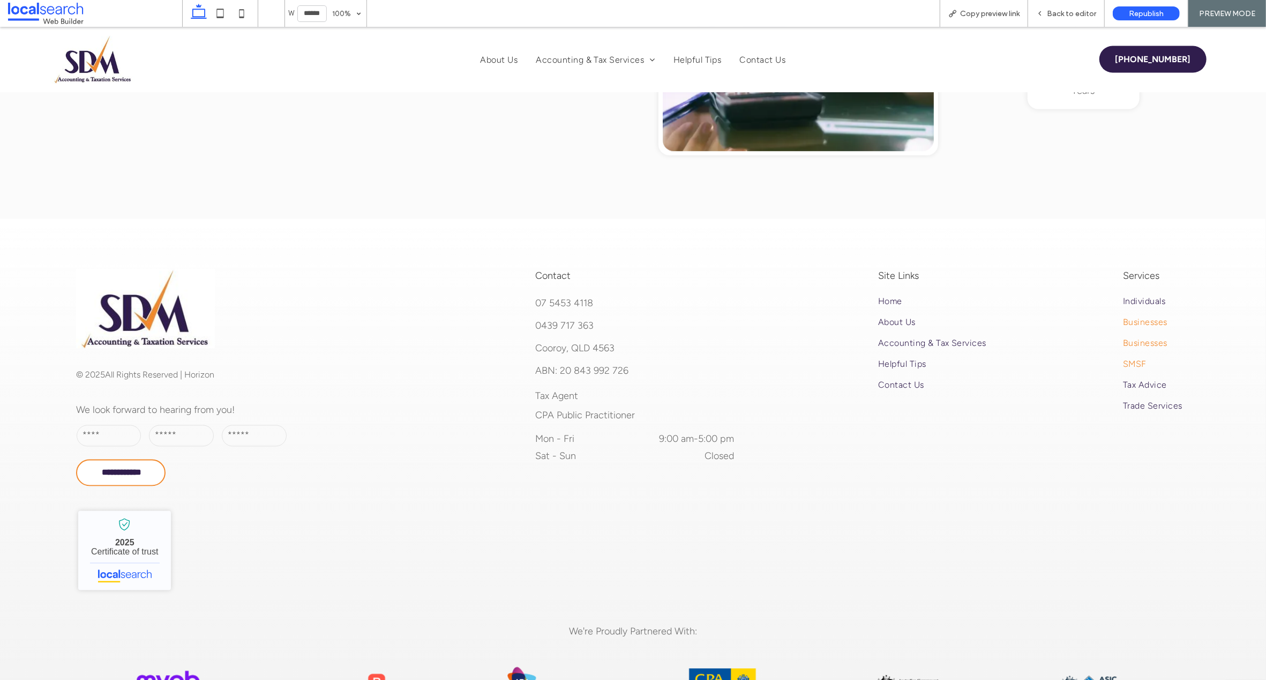
drag, startPoint x: 1127, startPoint y: 358, endPoint x: 1126, endPoint y: 385, distance: 26.8
click at [1127, 359] on span "SMSF" at bounding box center [1135, 364] width 24 height 10
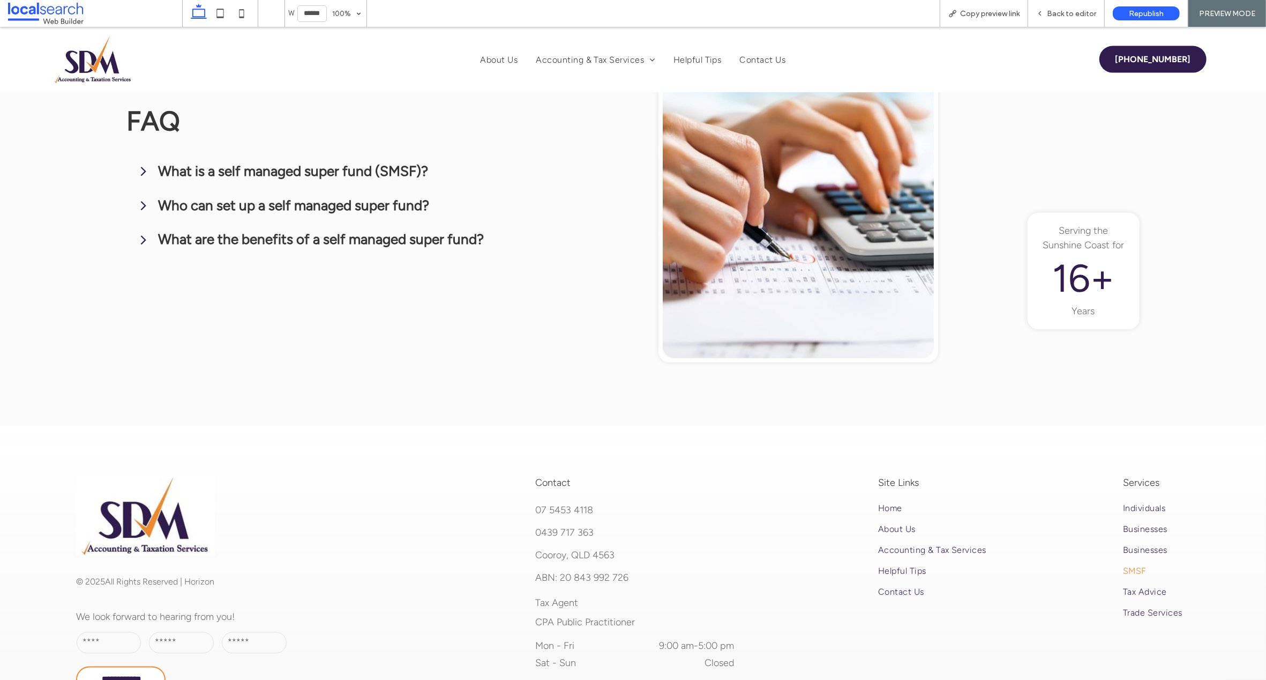
scroll to position [1761, 0]
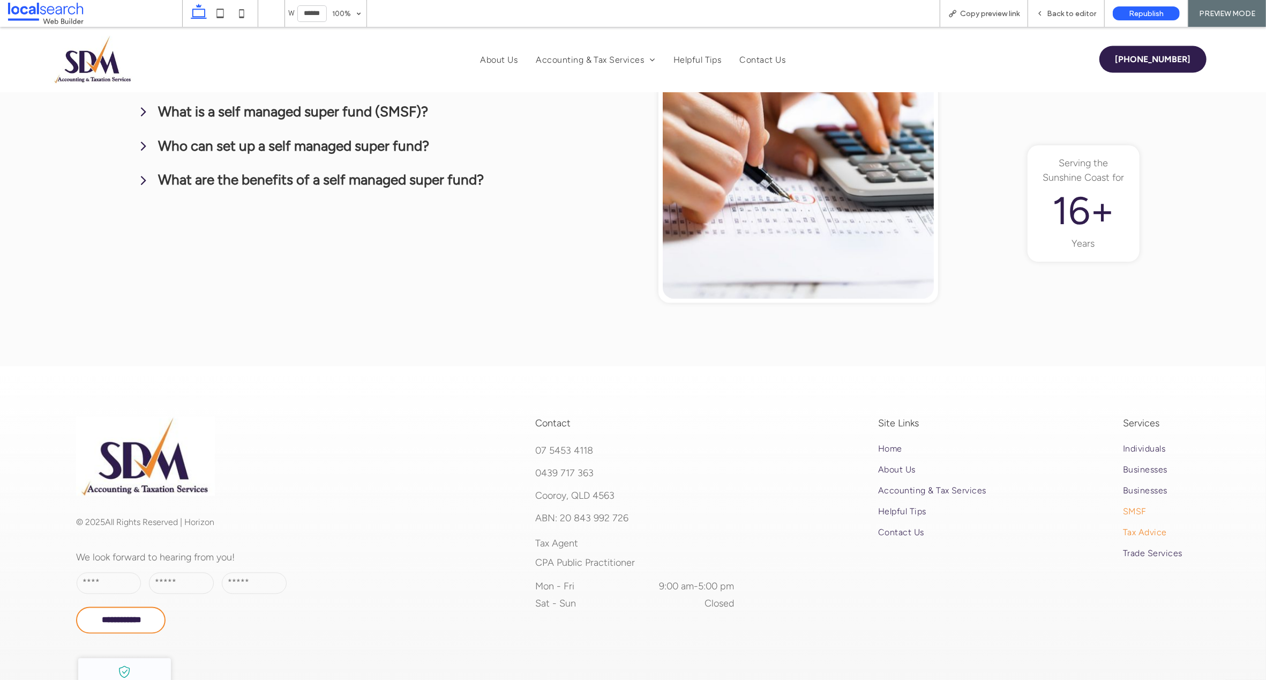
click at [1128, 527] on span "Tax Advice" at bounding box center [1145, 532] width 44 height 10
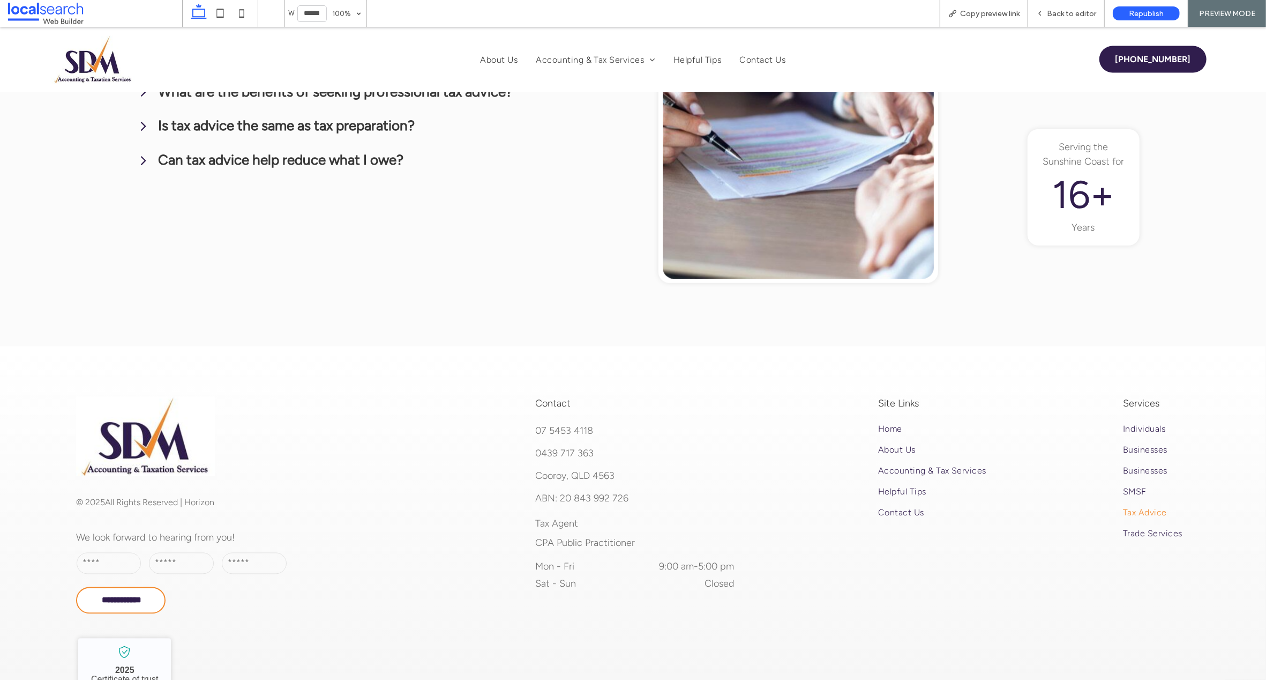
scroll to position [1851, 0]
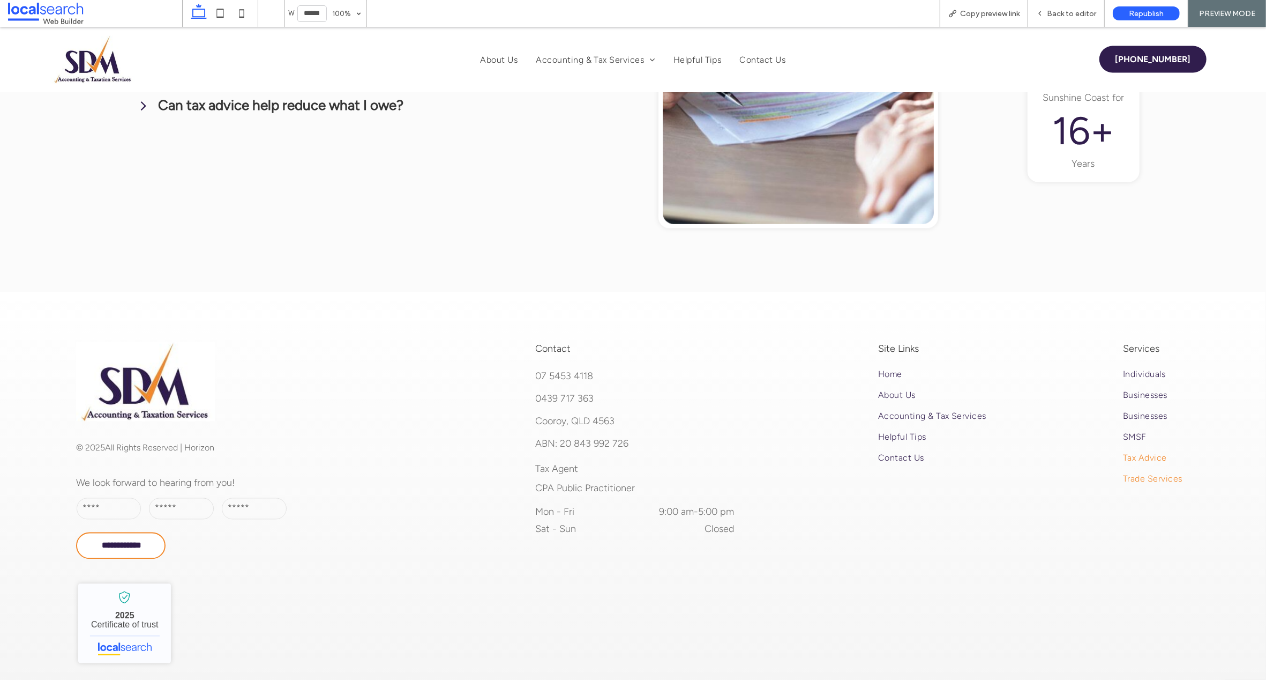
drag, startPoint x: 1145, startPoint y: 408, endPoint x: 983, endPoint y: 417, distance: 162.1
click at [1145, 474] on span "Trade Services" at bounding box center [1152, 479] width 59 height 10
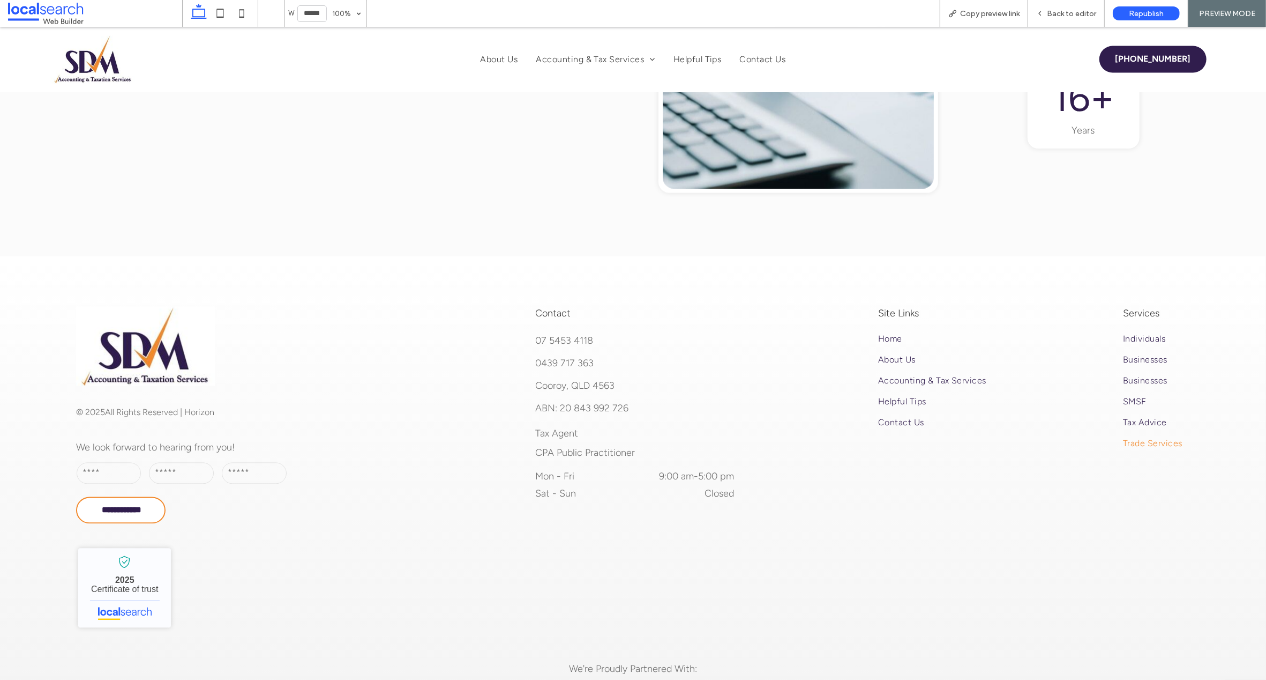
scroll to position [1894, 0]
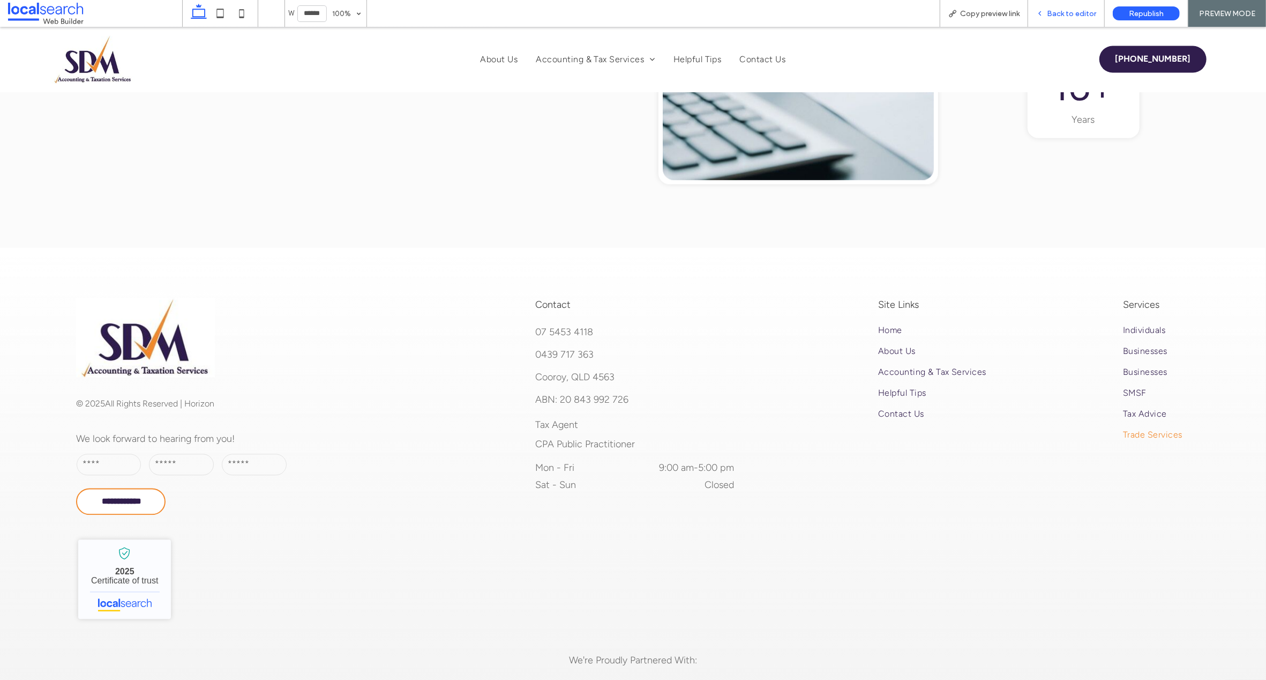
click at [1052, 11] on span "Back to editor" at bounding box center [1071, 13] width 49 height 9
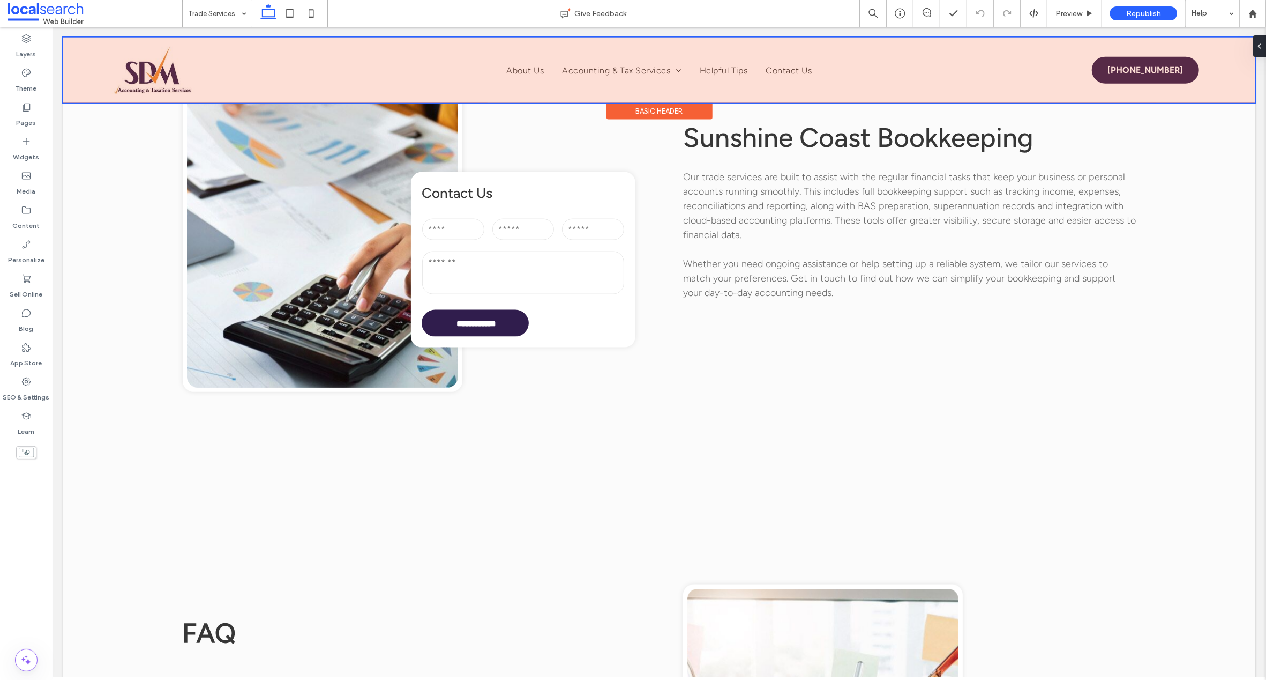
scroll to position [967, 0]
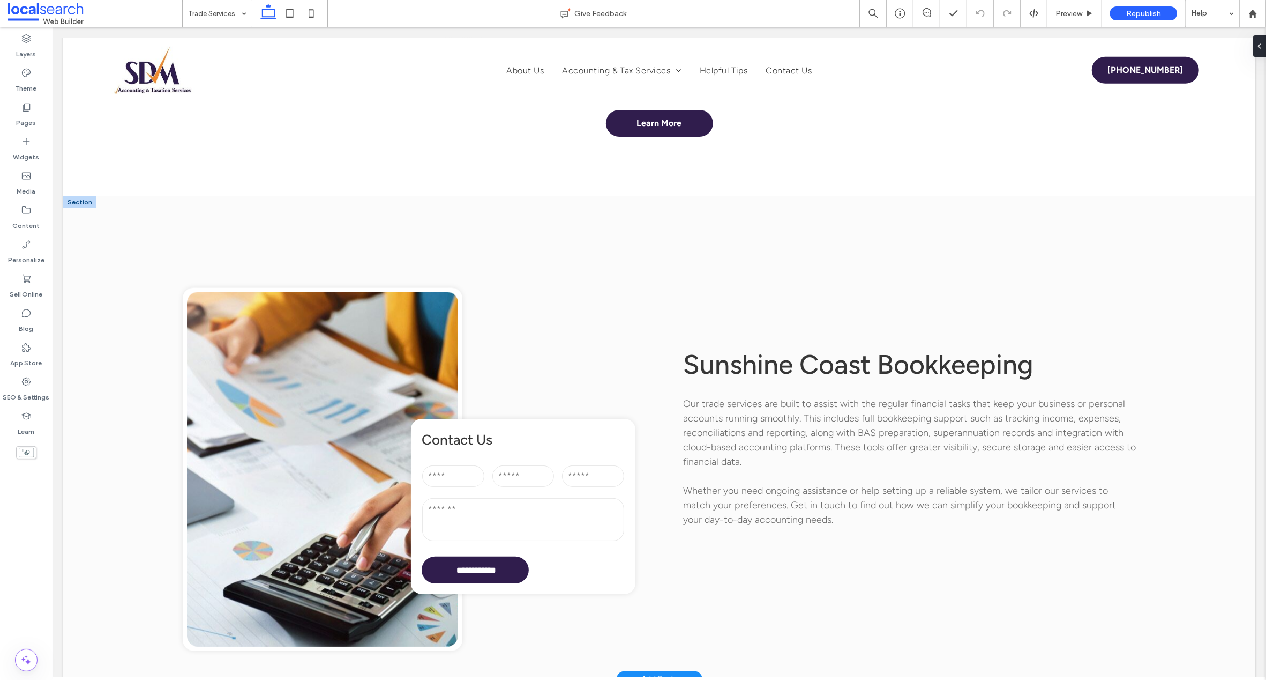
click at [277, 292] on link at bounding box center [321, 469] width 271 height 354
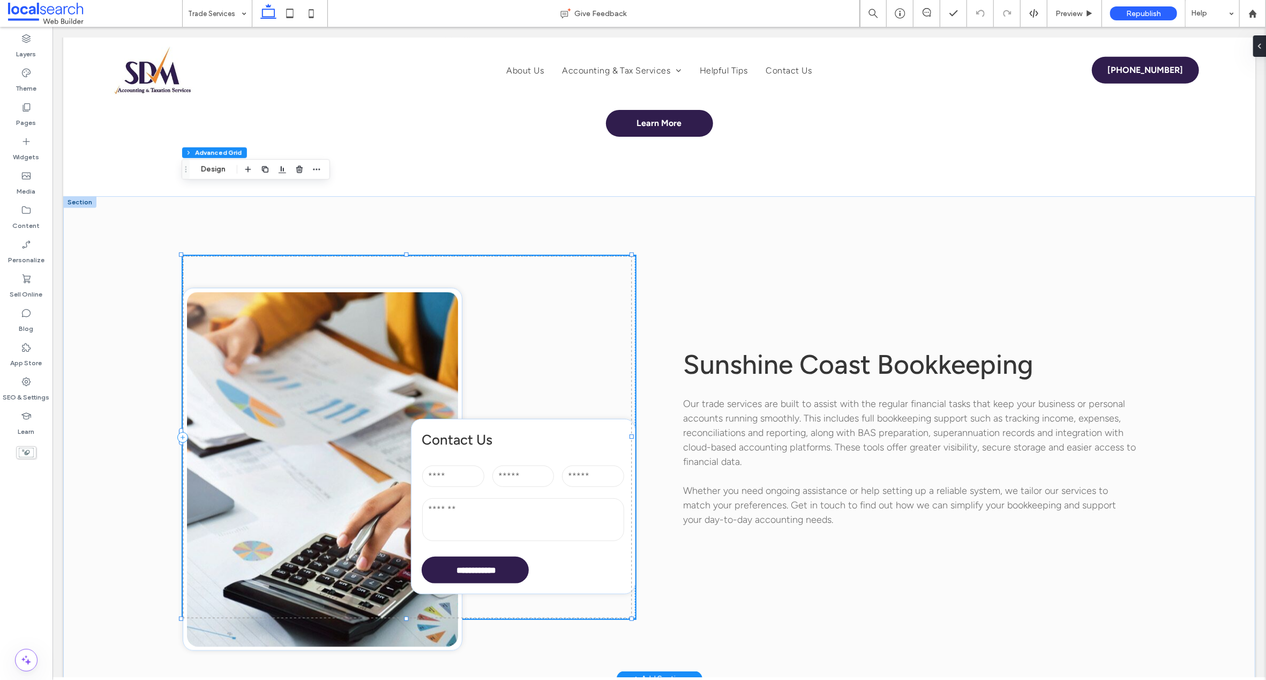
click at [277, 292] on link at bounding box center [321, 469] width 271 height 354
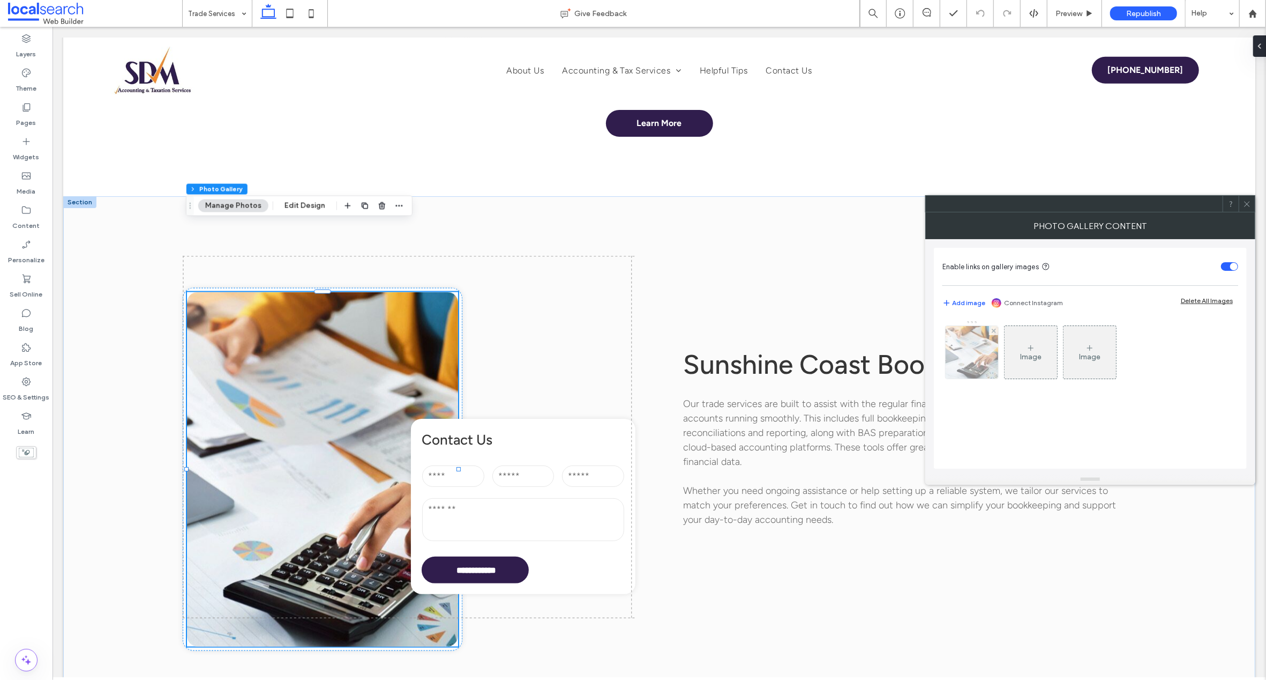
click at [973, 355] on img at bounding box center [971, 352] width 79 height 53
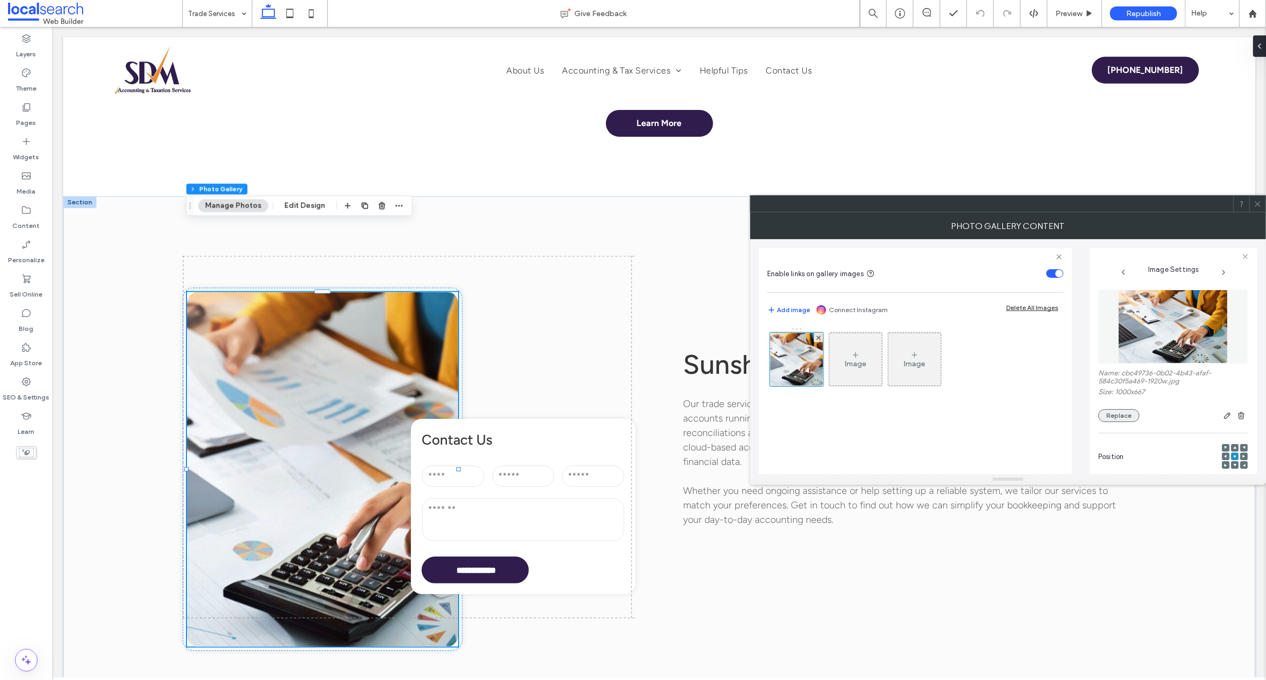
click at [1117, 412] on button "Replace" at bounding box center [1119, 415] width 41 height 13
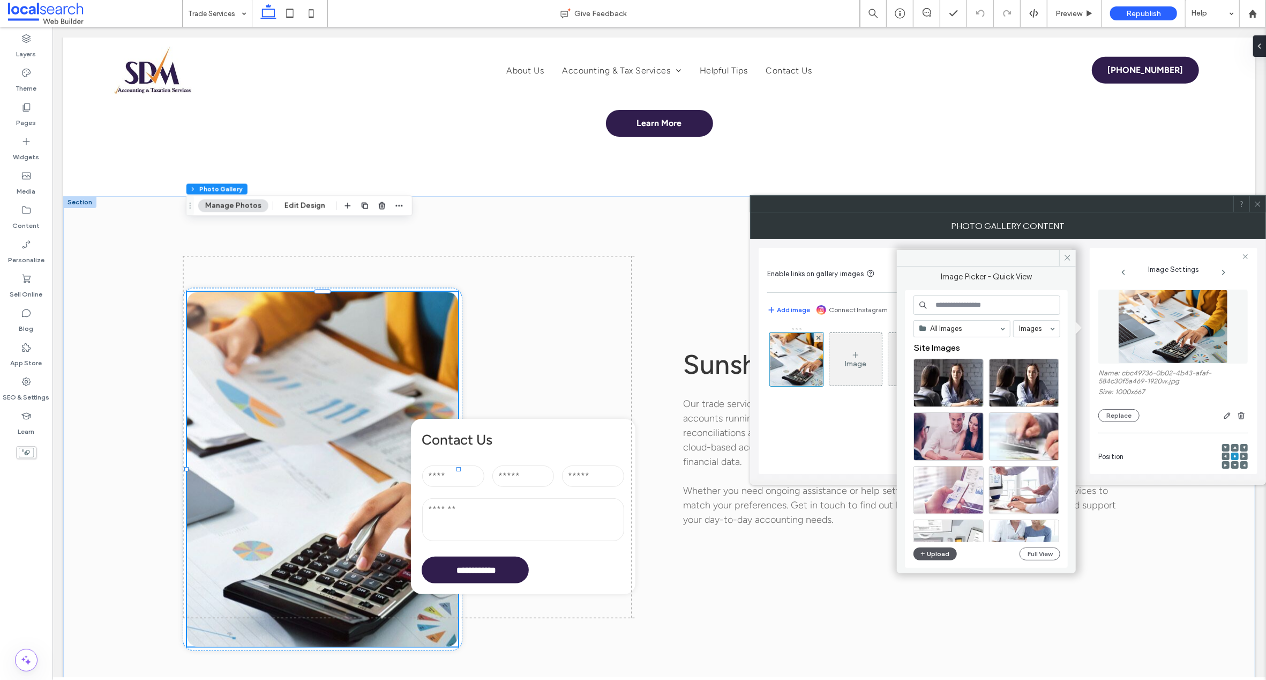
click at [940, 550] on button "Upload" at bounding box center [936, 553] width 44 height 13
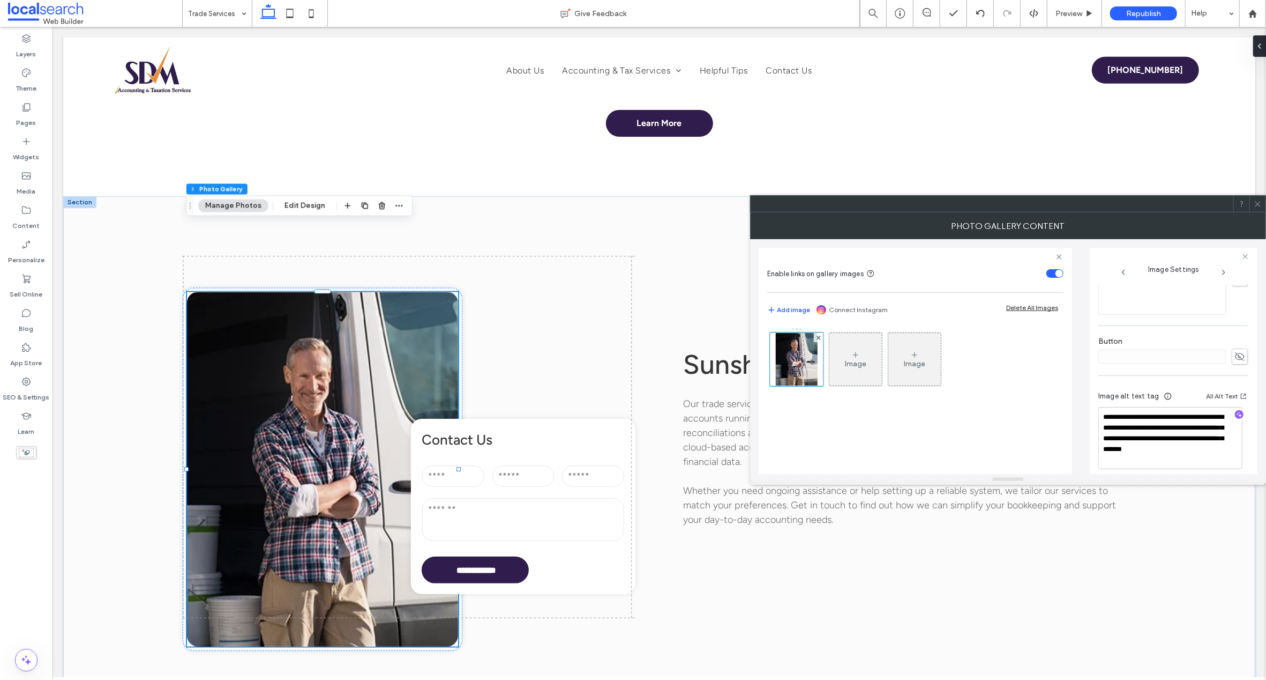
scroll to position [339, 0]
drag, startPoint x: 1207, startPoint y: 429, endPoint x: 1082, endPoint y: 408, distance: 126.6
click at [1082, 408] on div "**********" at bounding box center [1008, 356] width 499 height 235
type textarea "**********"
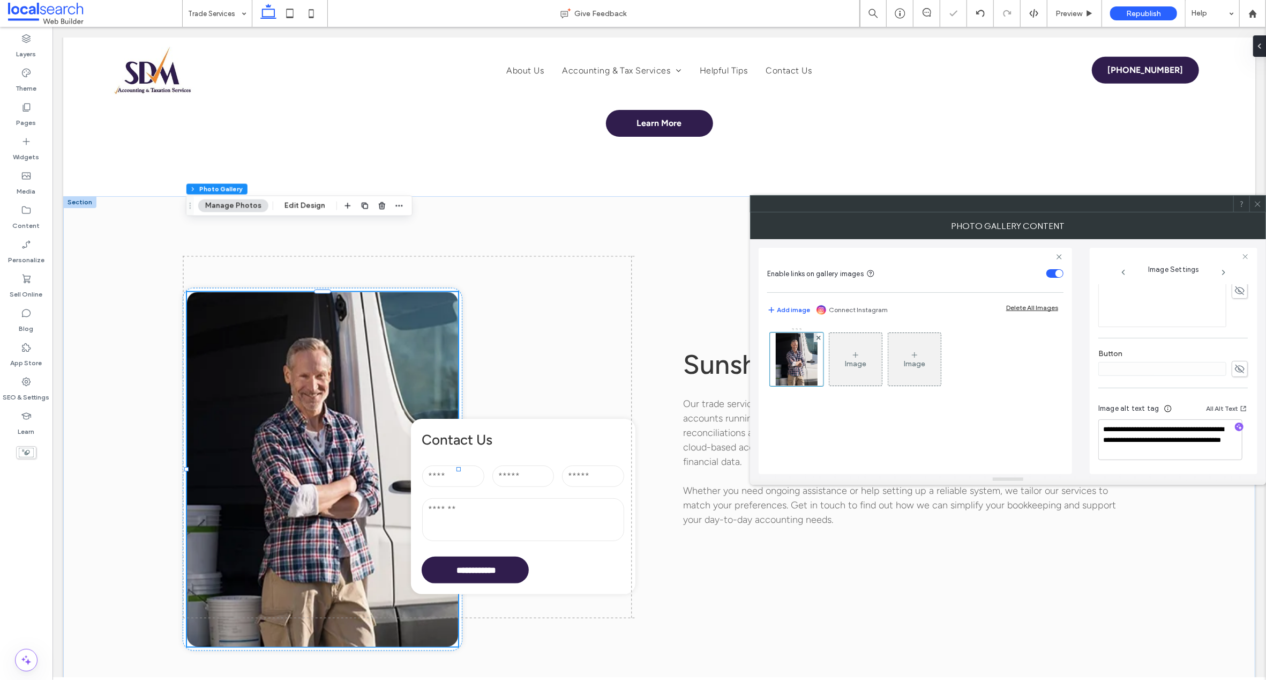
click at [1251, 375] on div "**********" at bounding box center [1174, 361] width 168 height 226
click at [1255, 198] on span at bounding box center [1258, 204] width 8 height 16
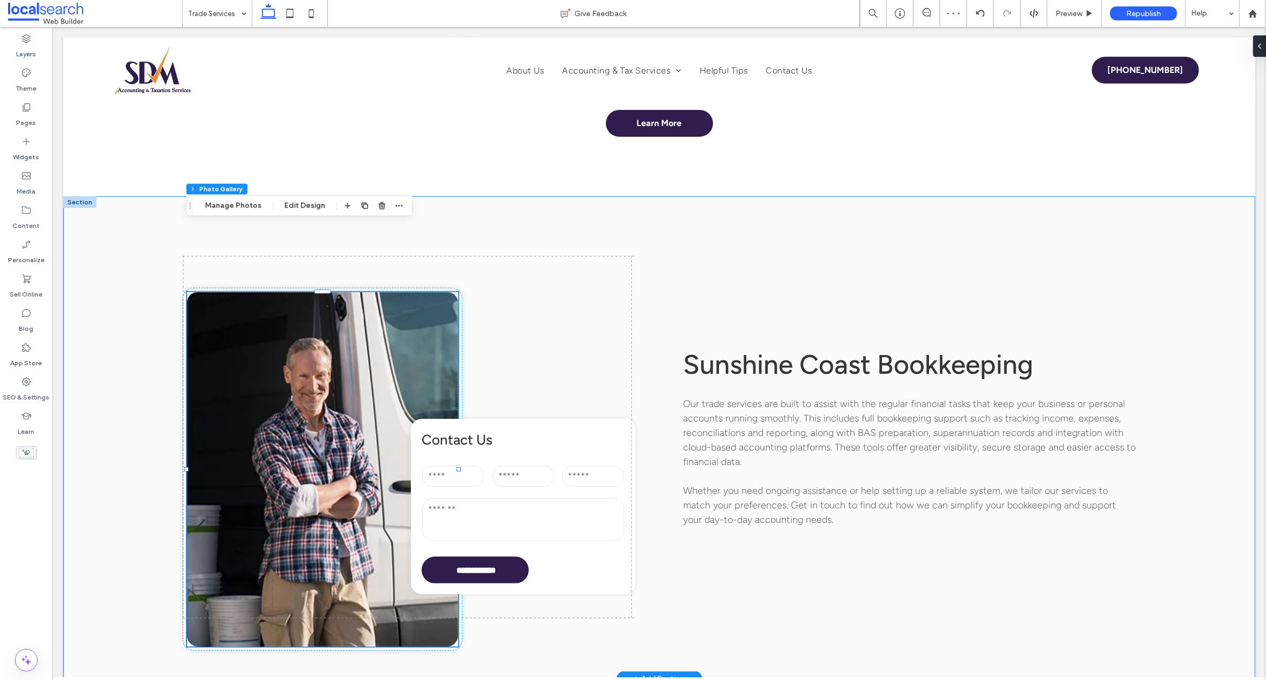
click at [101, 282] on div "**********" at bounding box center [659, 437] width 1192 height 482
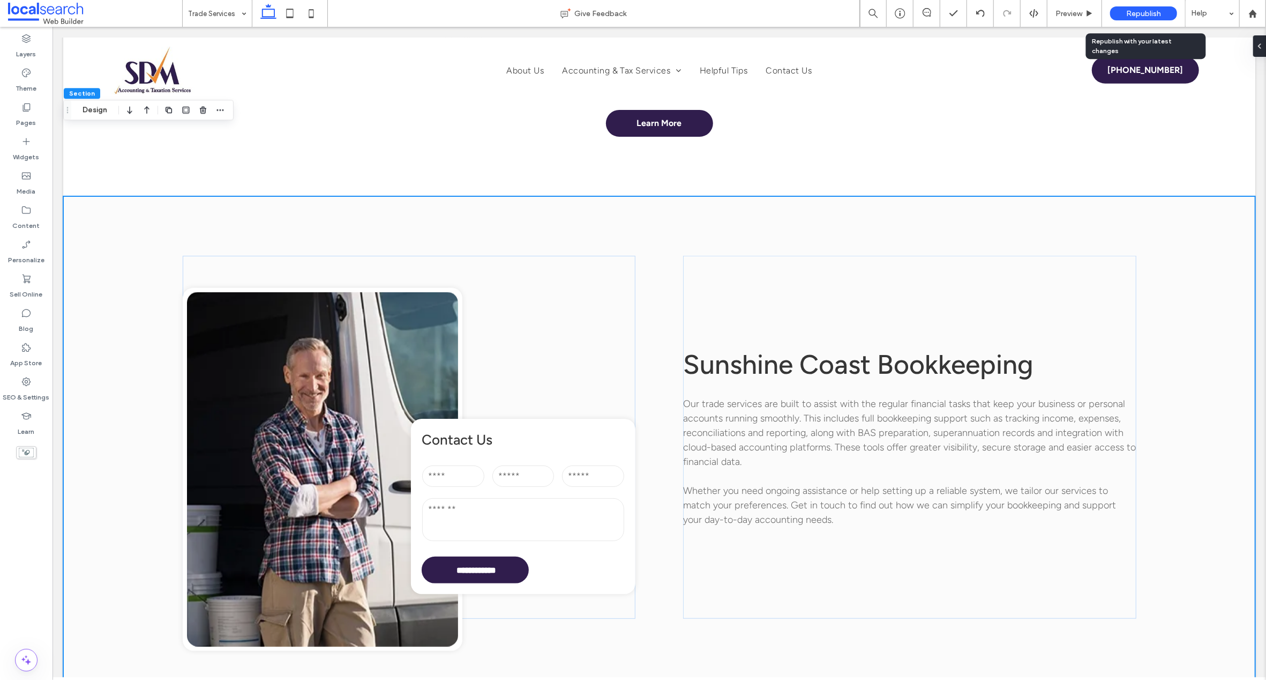
click at [1152, 14] on span "Republish" at bounding box center [1143, 13] width 35 height 9
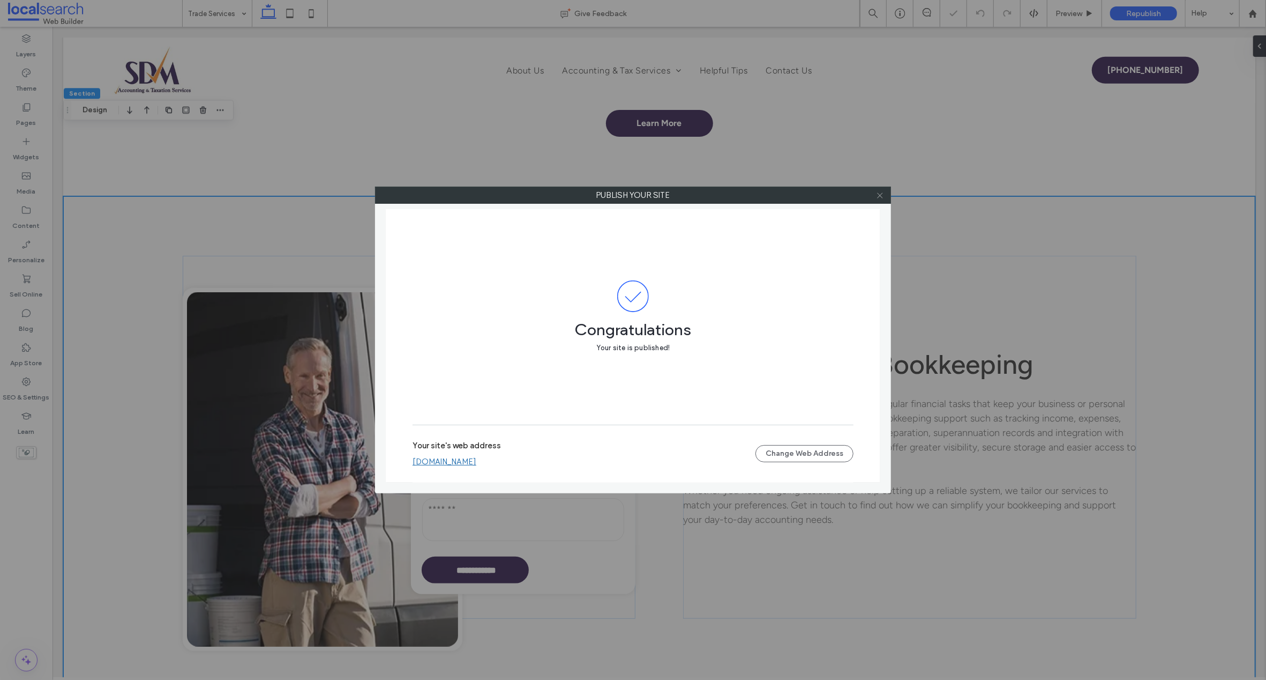
click at [882, 195] on icon at bounding box center [880, 195] width 8 height 8
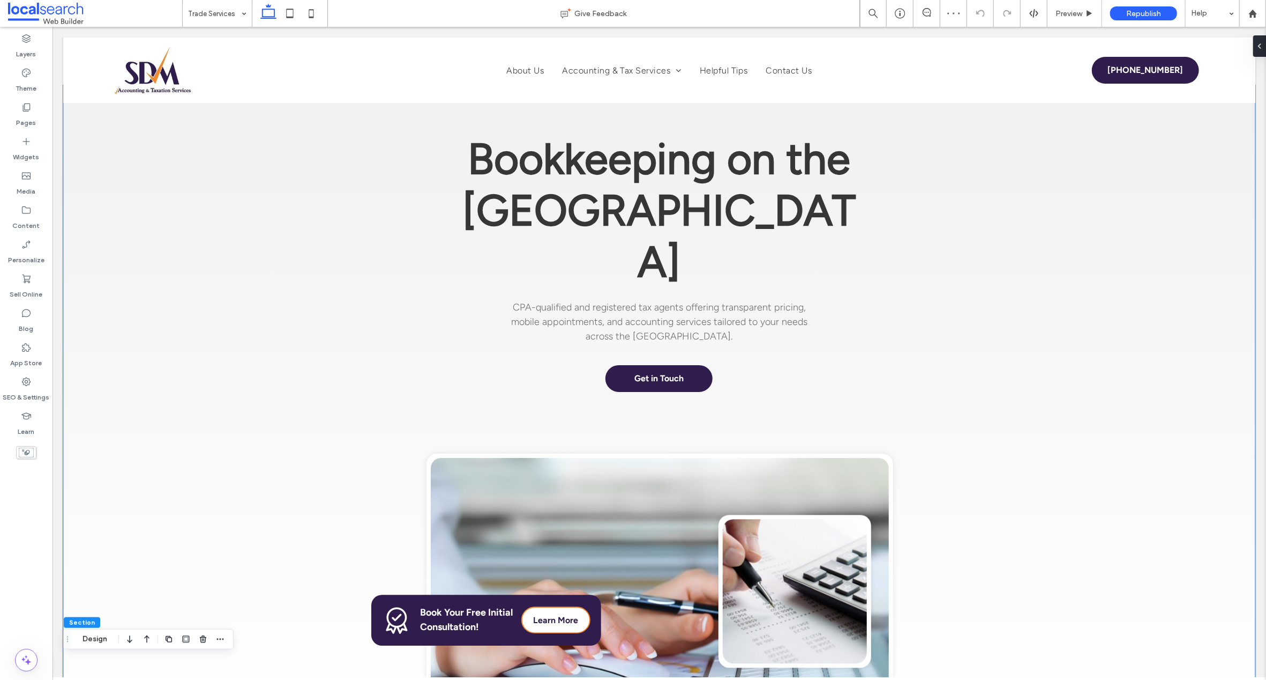
scroll to position [0, 0]
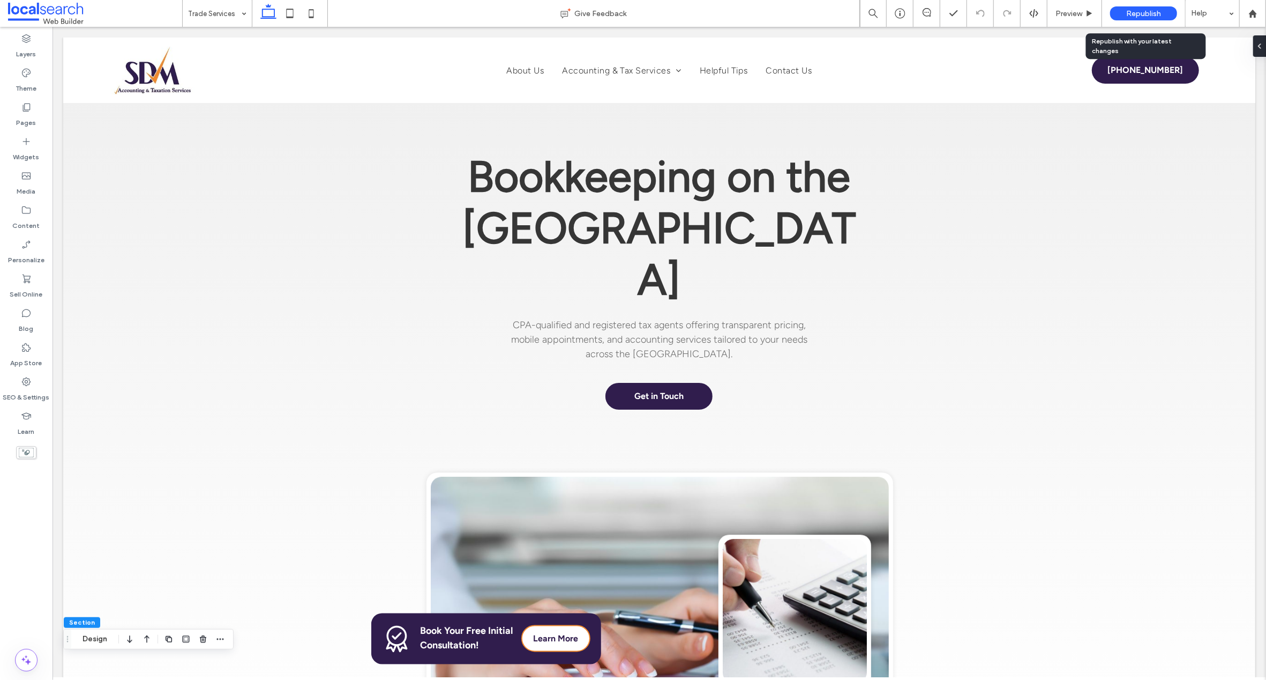
click at [1128, 10] on span "Republish" at bounding box center [1143, 13] width 35 height 9
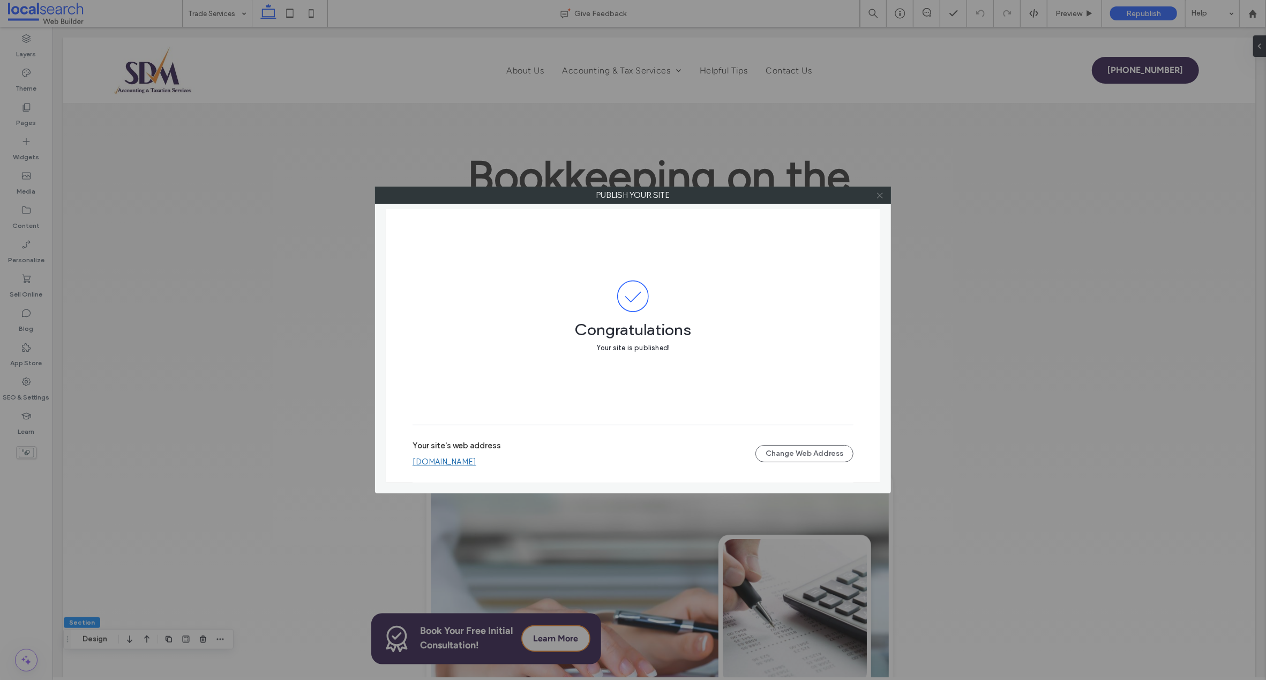
click at [879, 194] on icon at bounding box center [880, 195] width 8 height 8
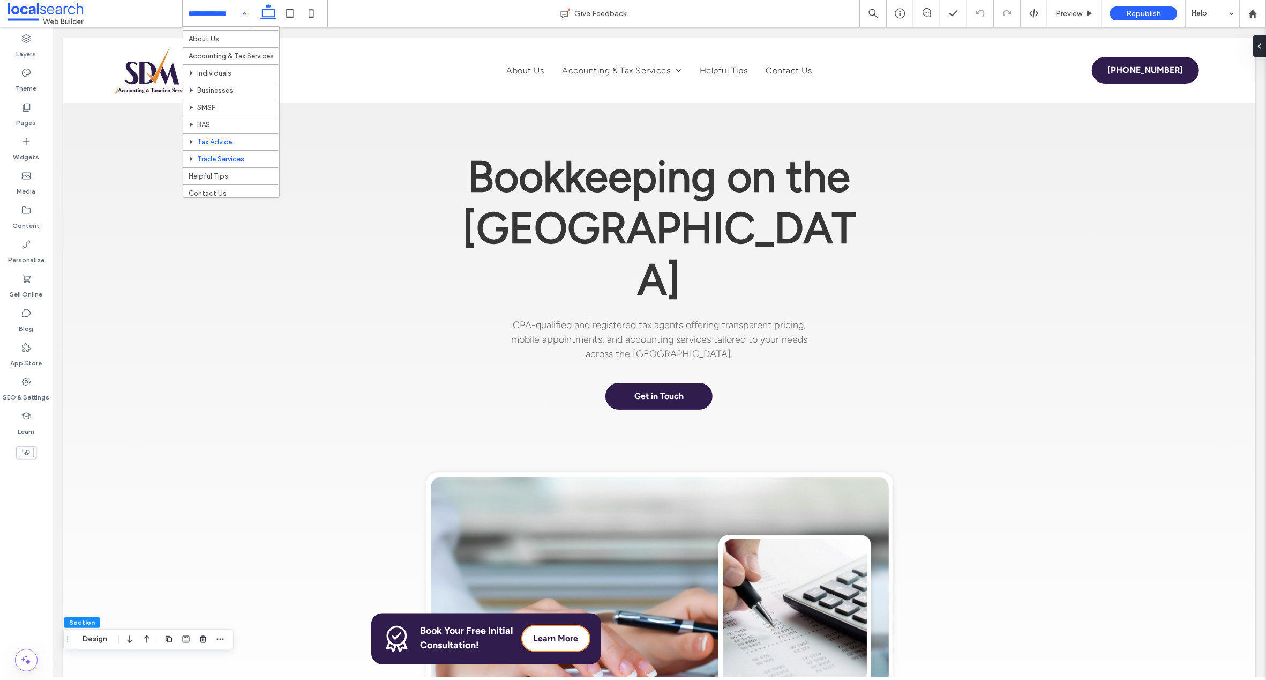
scroll to position [20, 0]
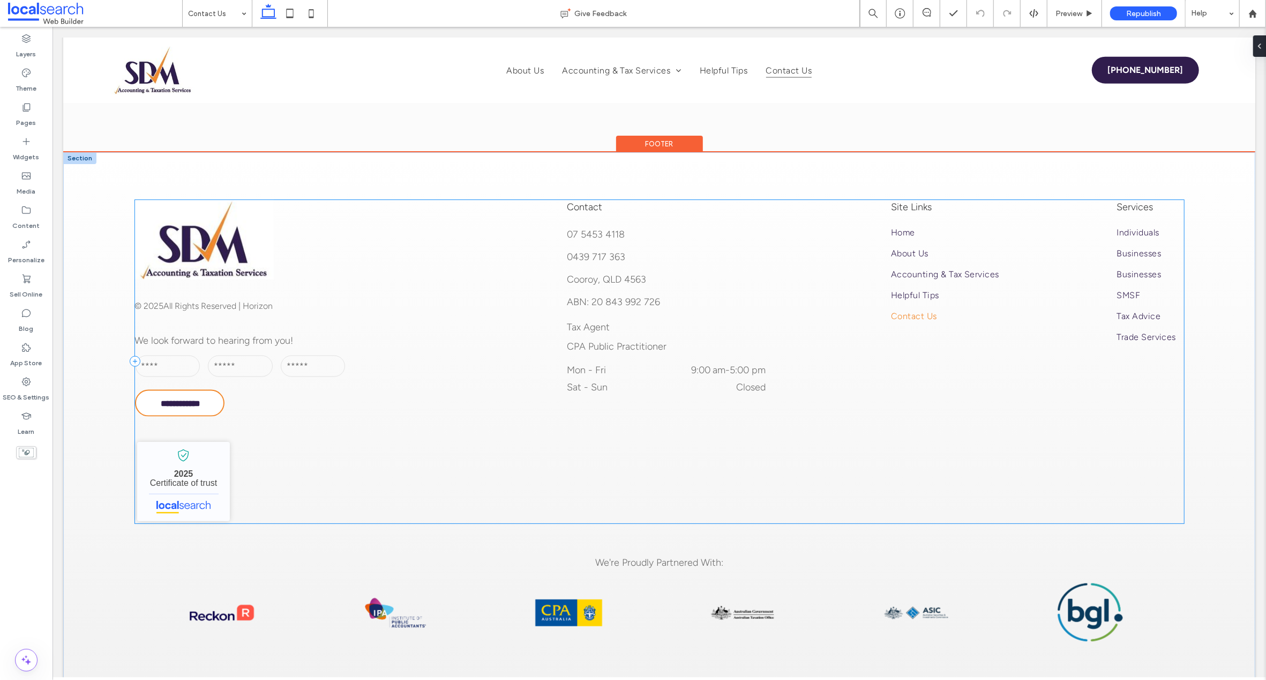
scroll to position [1072, 0]
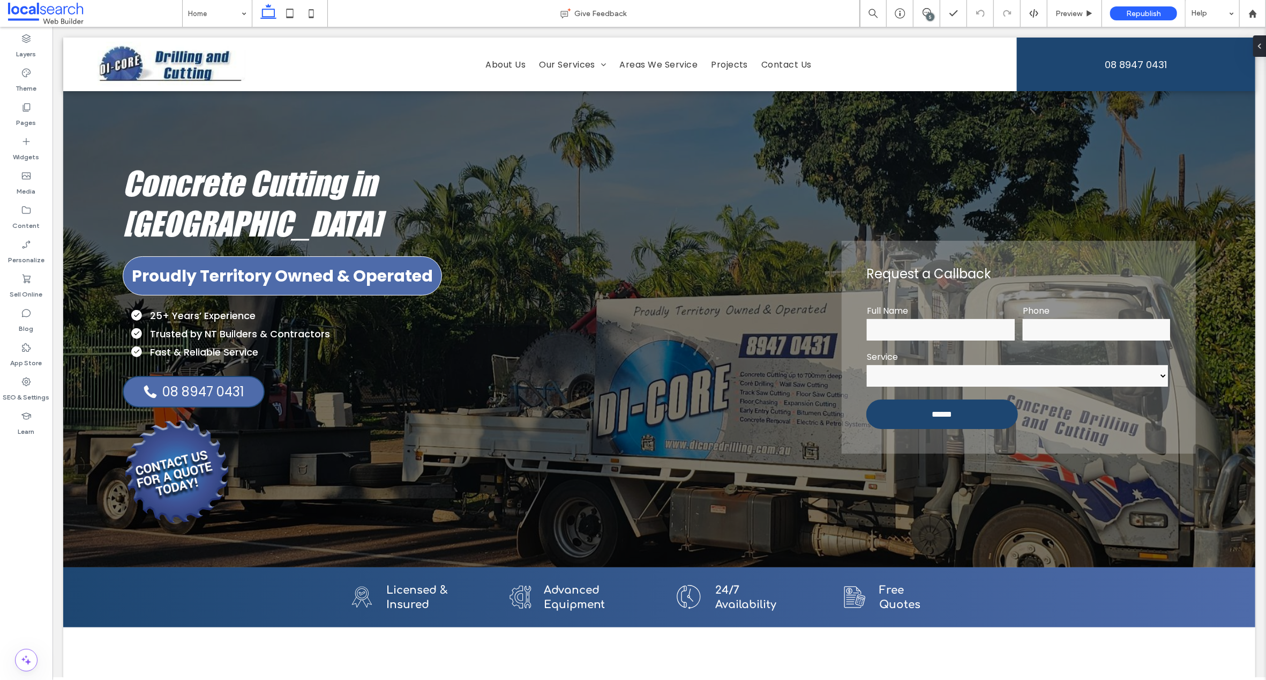
click at [930, 13] on div "5" at bounding box center [931, 17] width 8 height 8
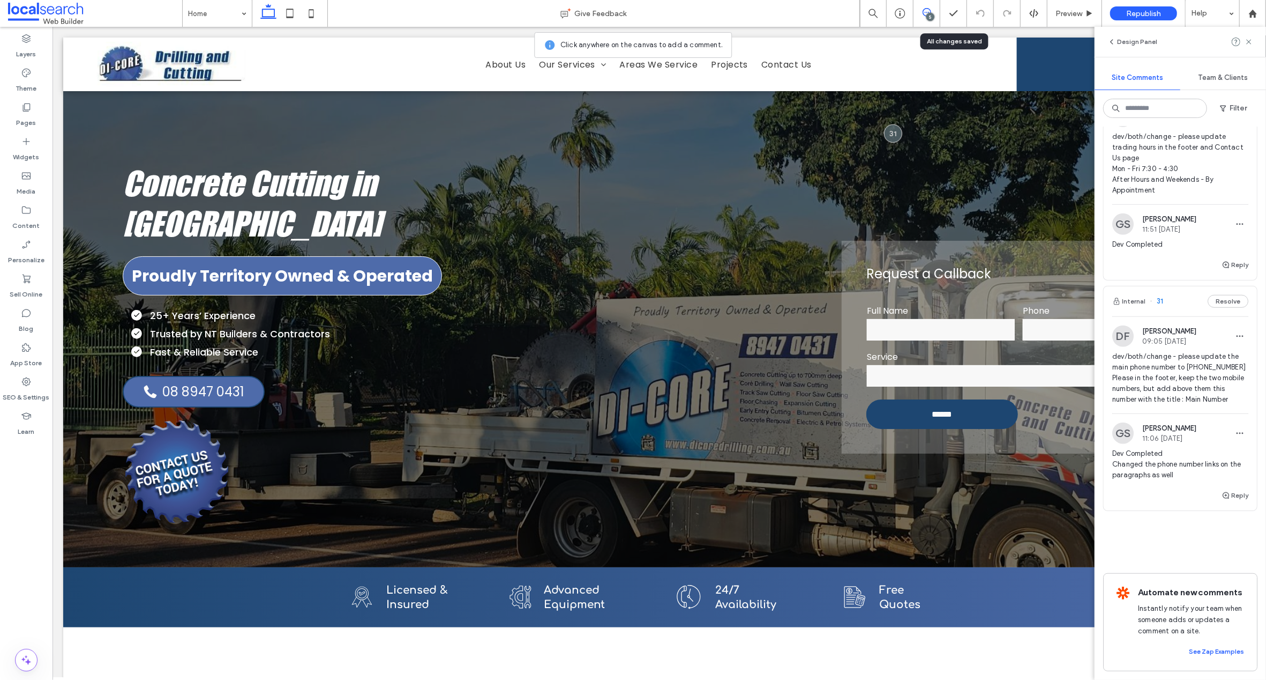
scroll to position [773, 0]
click at [1160, 296] on span "31" at bounding box center [1156, 301] width 13 height 11
click at [1161, 296] on span "31" at bounding box center [1156, 301] width 13 height 11
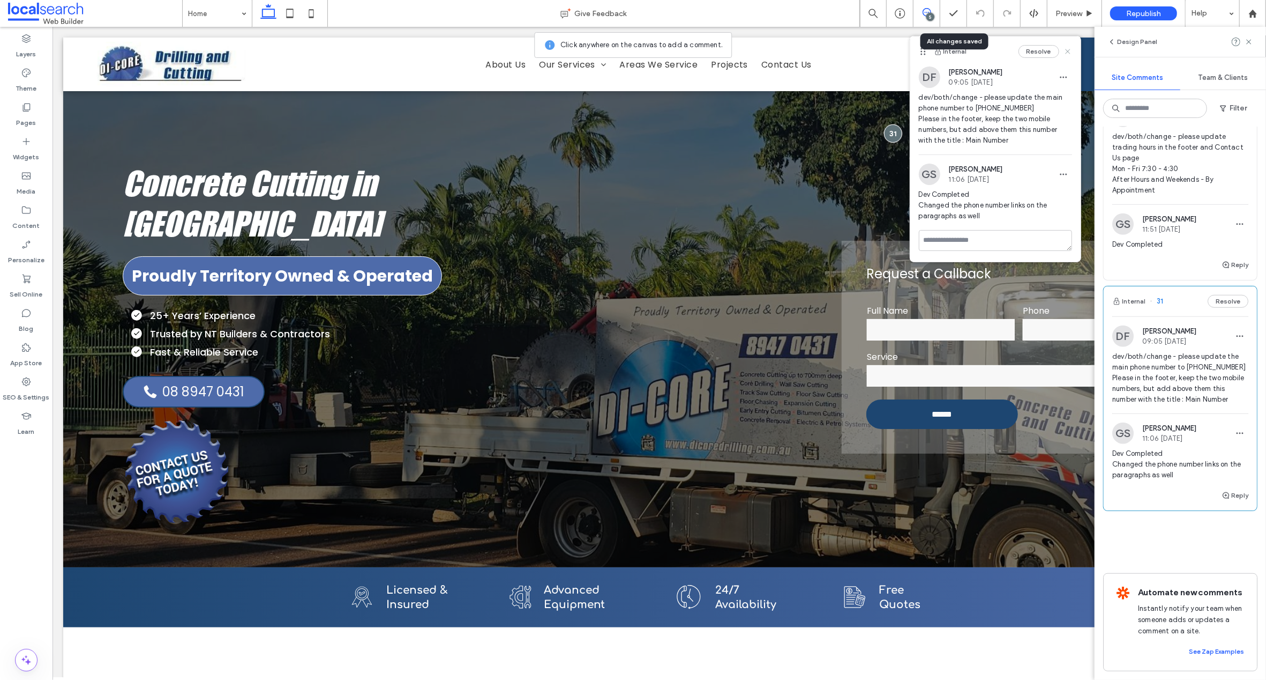
click at [1068, 50] on icon at bounding box center [1068, 51] width 9 height 9
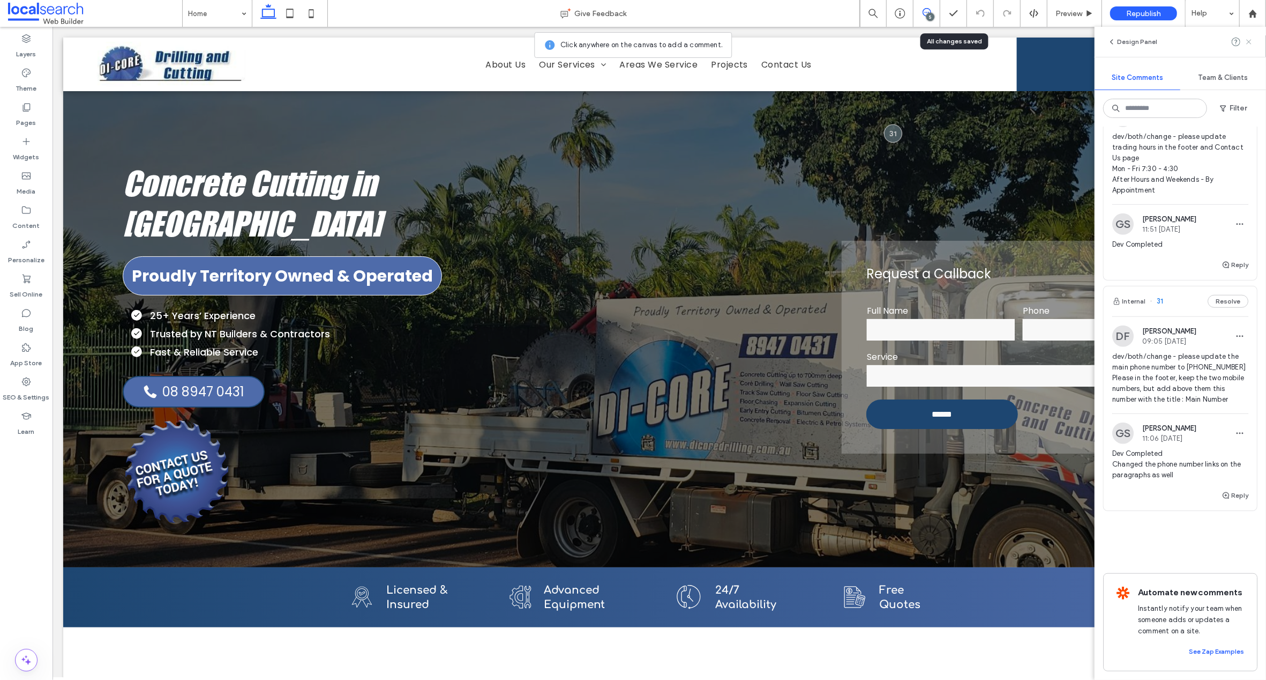
click at [1250, 41] on use at bounding box center [1249, 41] width 5 height 5
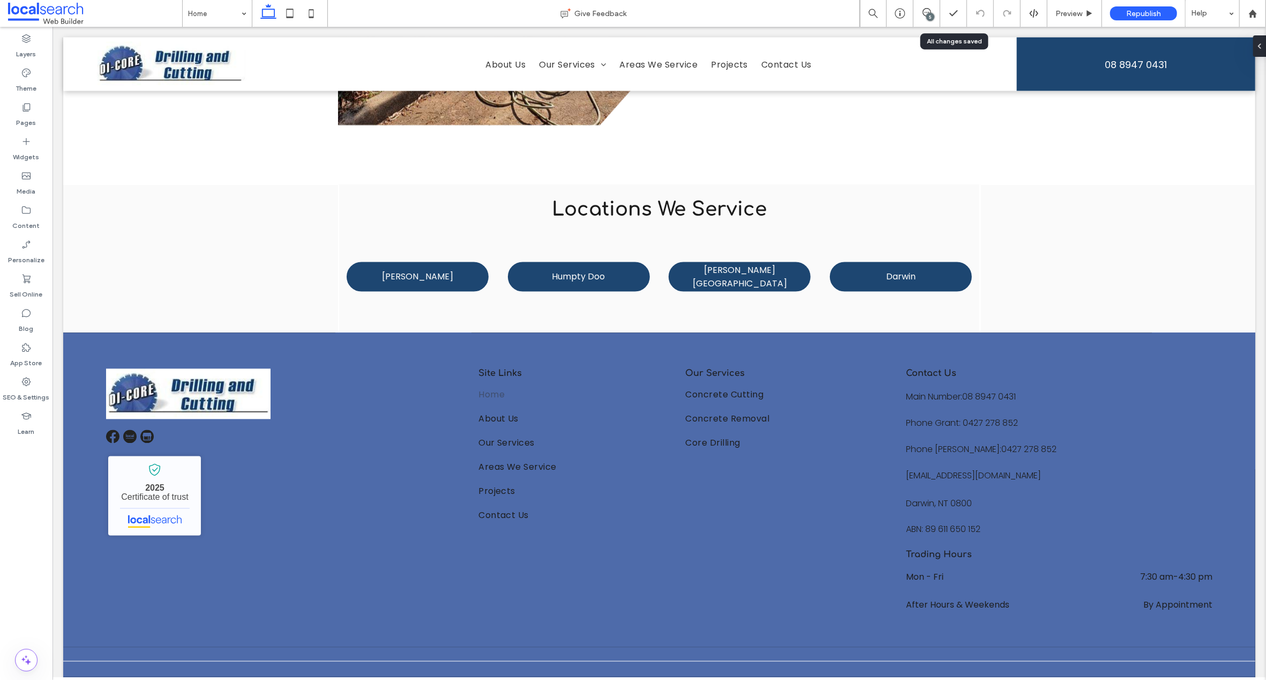
scroll to position [1849, 0]
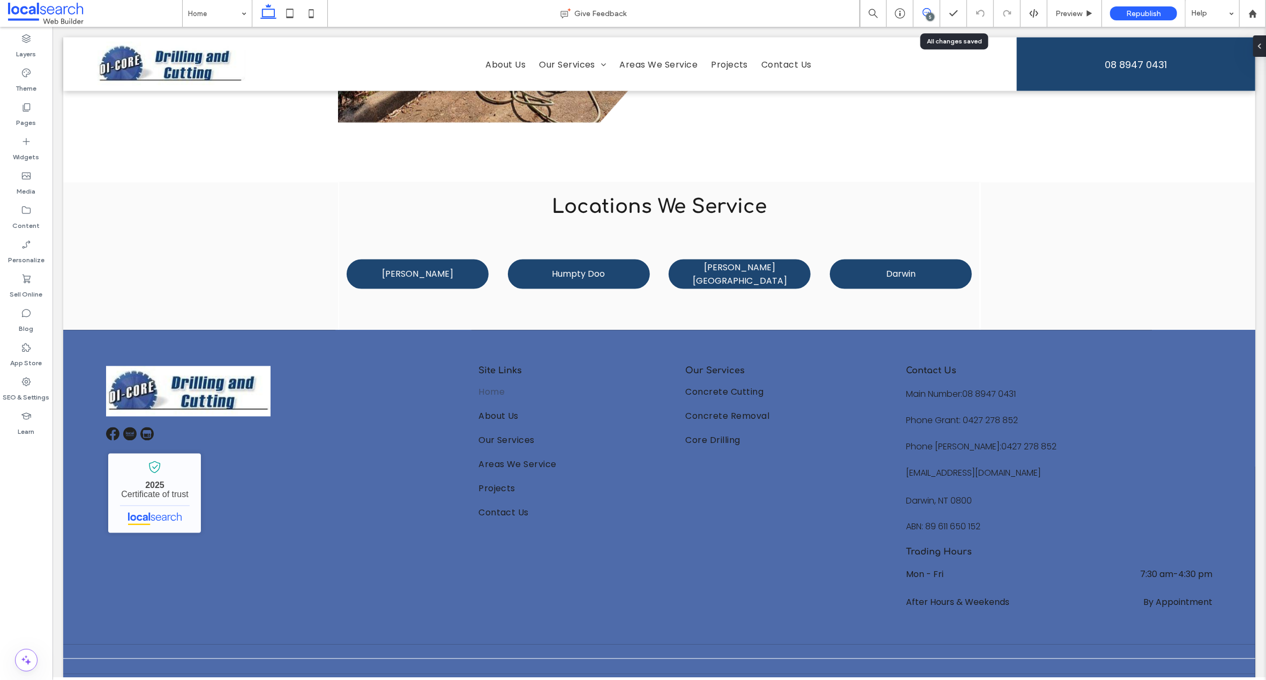
click at [929, 12] on icon at bounding box center [927, 12] width 9 height 9
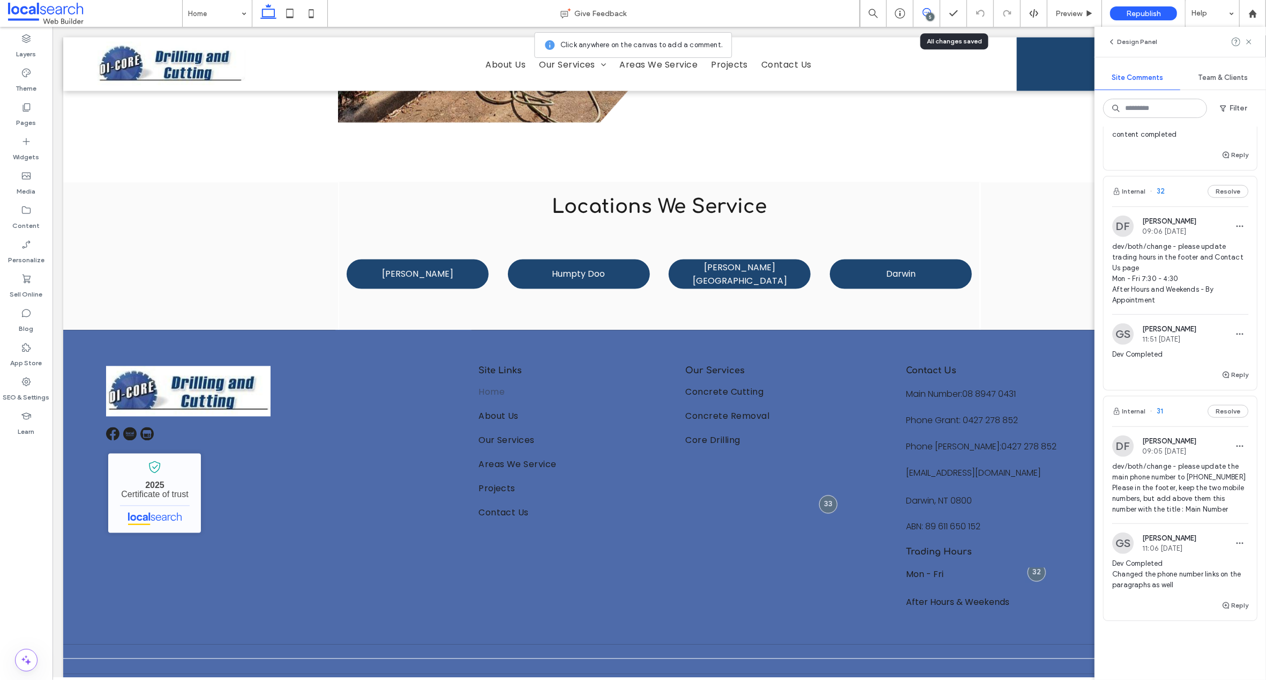
scroll to position [773, 0]
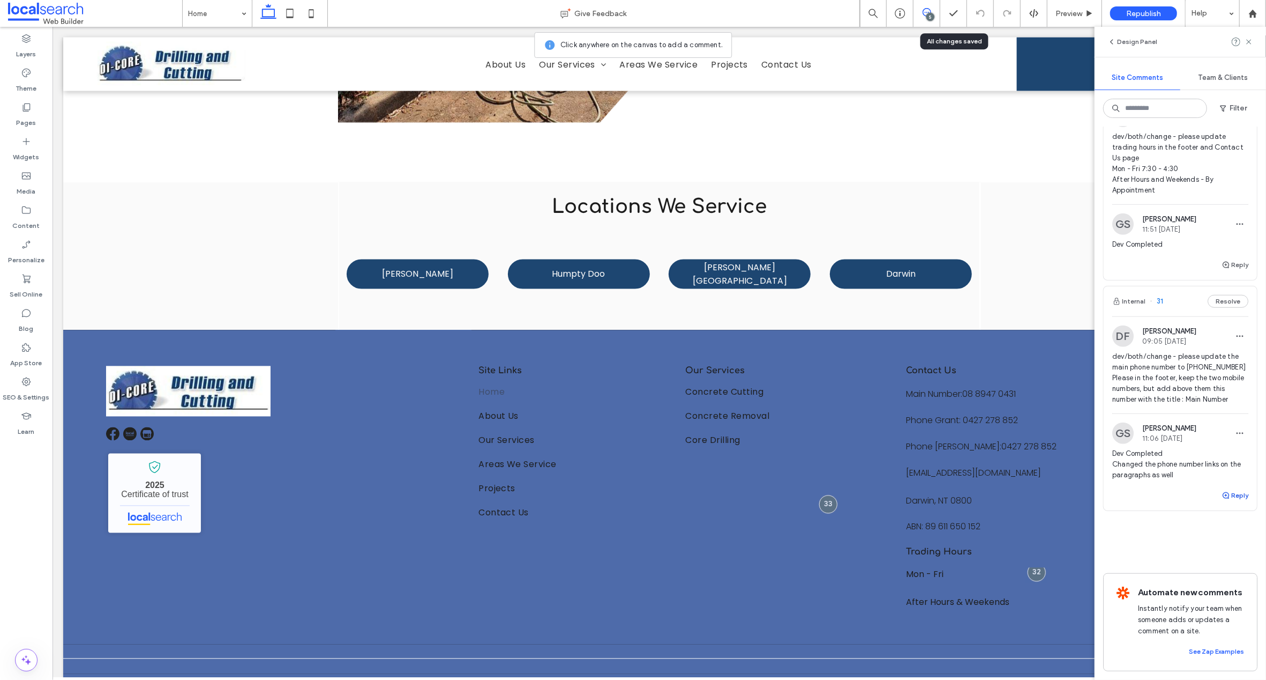
click at [1223, 492] on use "button" at bounding box center [1226, 495] width 6 height 6
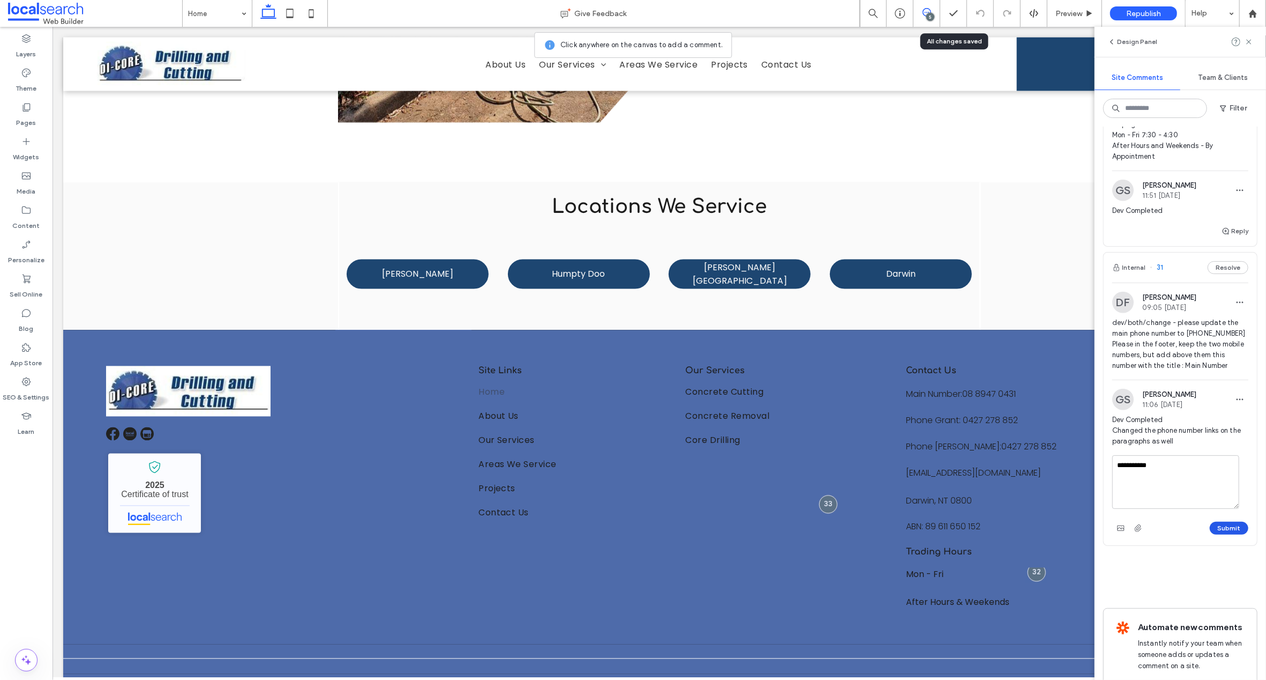
type textarea "**********"
click at [1223, 534] on button "Submit" at bounding box center [1229, 527] width 39 height 13
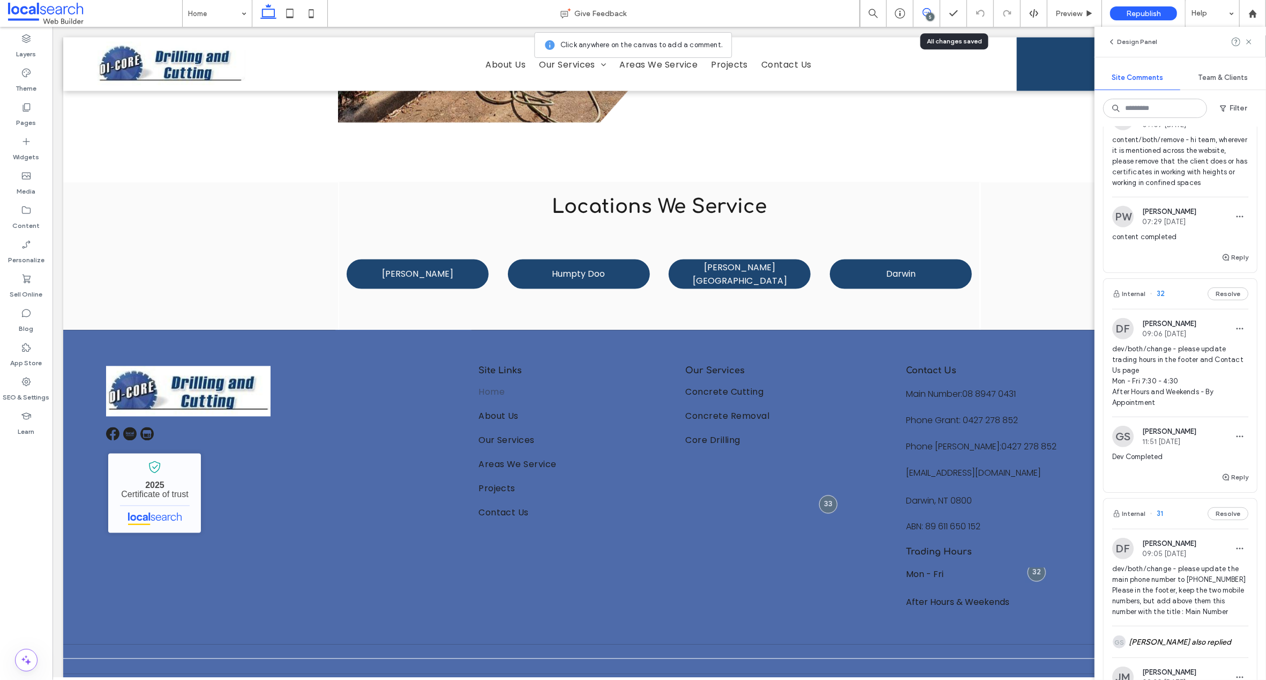
scroll to position [516, 0]
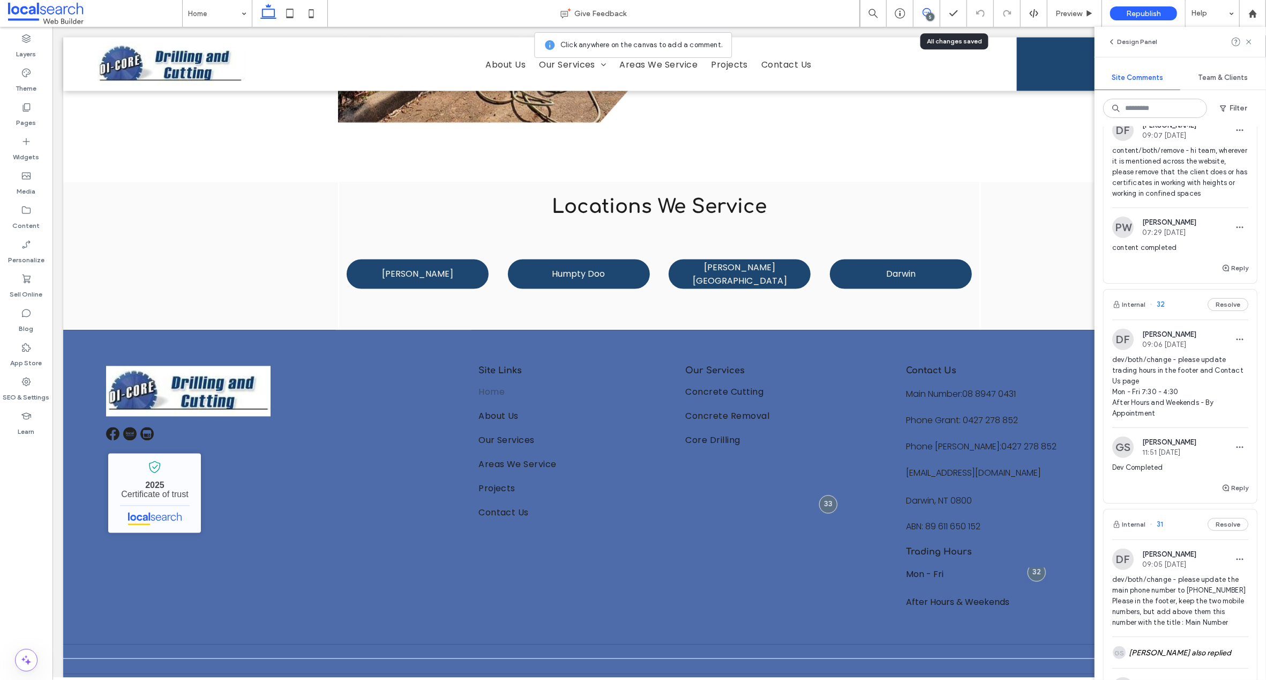
click at [1159, 310] on span "32" at bounding box center [1157, 304] width 15 height 11
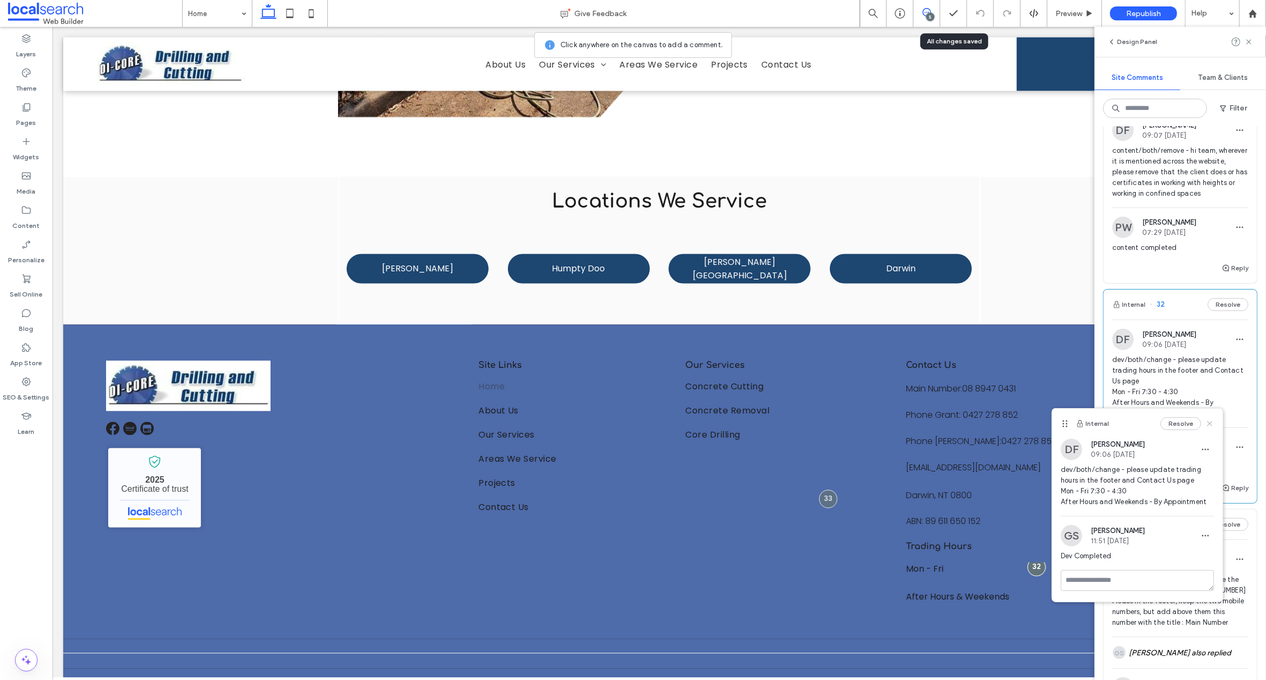
click at [1212, 424] on icon at bounding box center [1210, 423] width 9 height 9
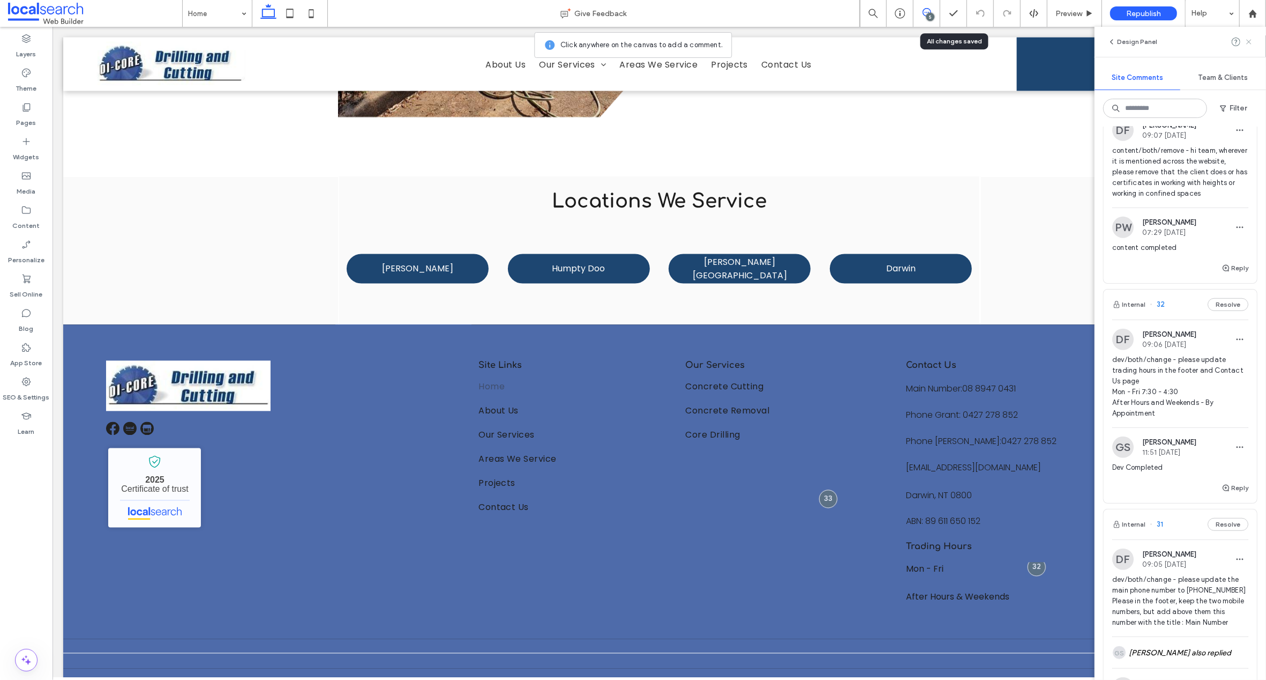
click at [1252, 42] on icon at bounding box center [1249, 42] width 9 height 9
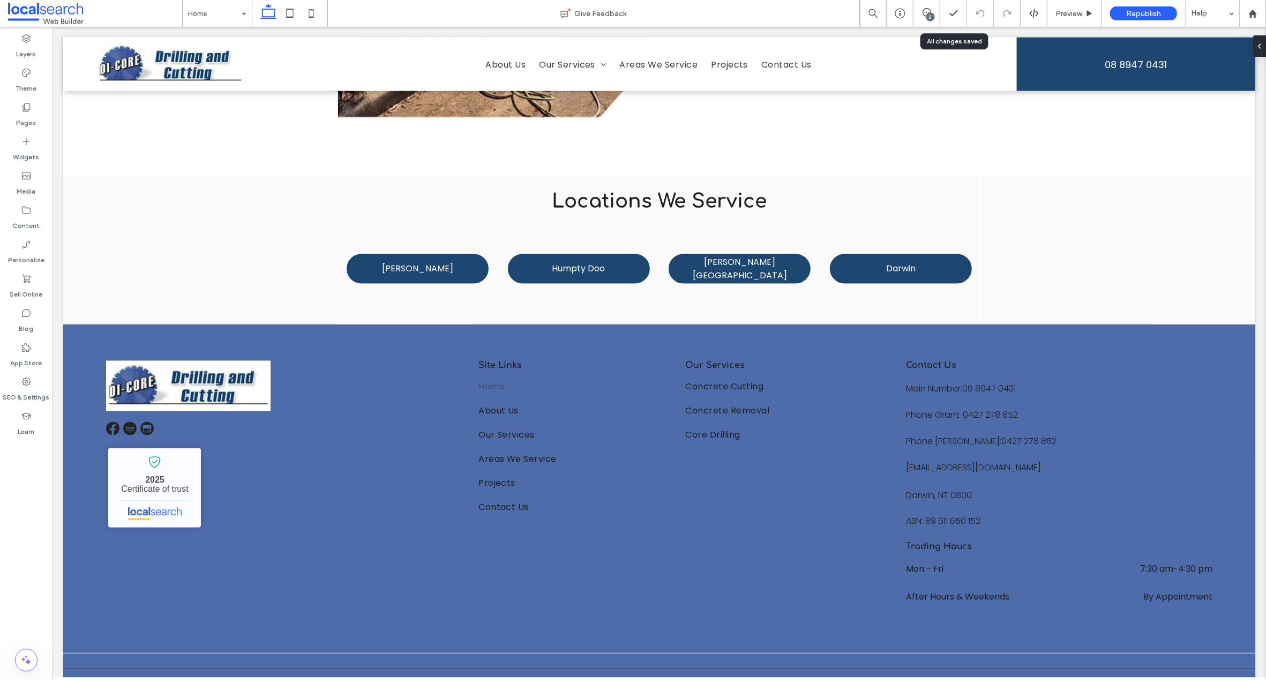
scroll to position [0, 0]
click at [928, 15] on div "5" at bounding box center [931, 17] width 8 height 8
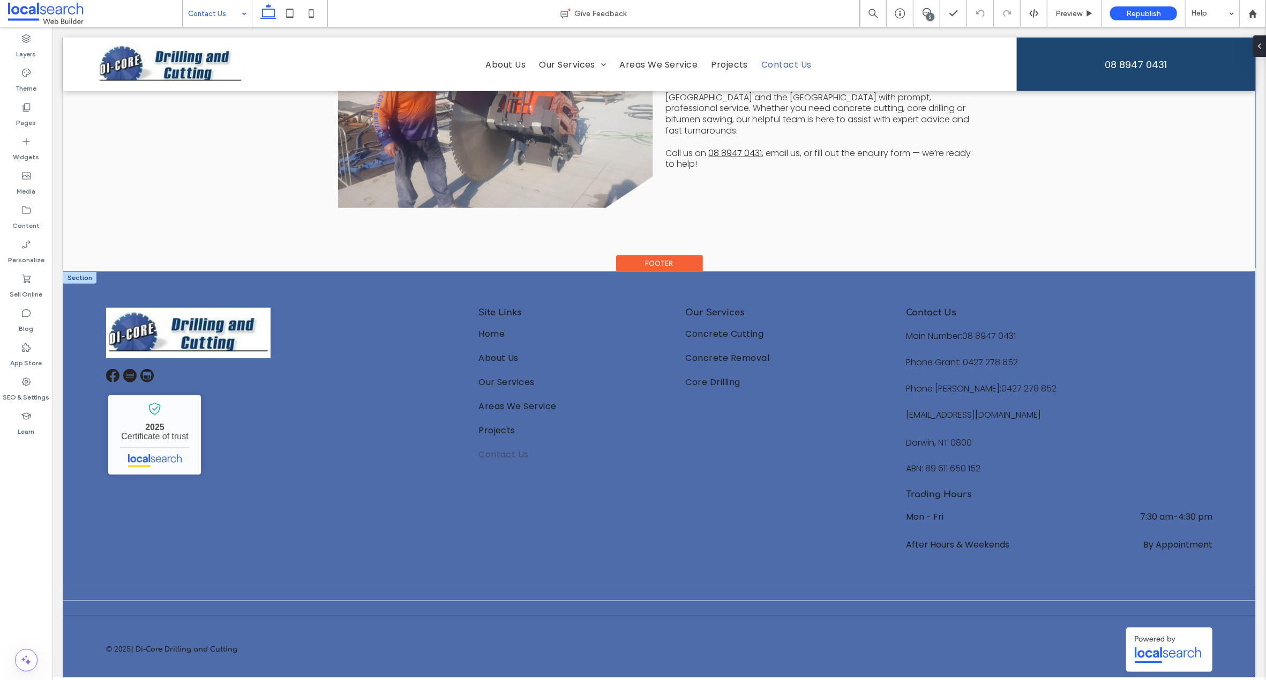
scroll to position [794, 0]
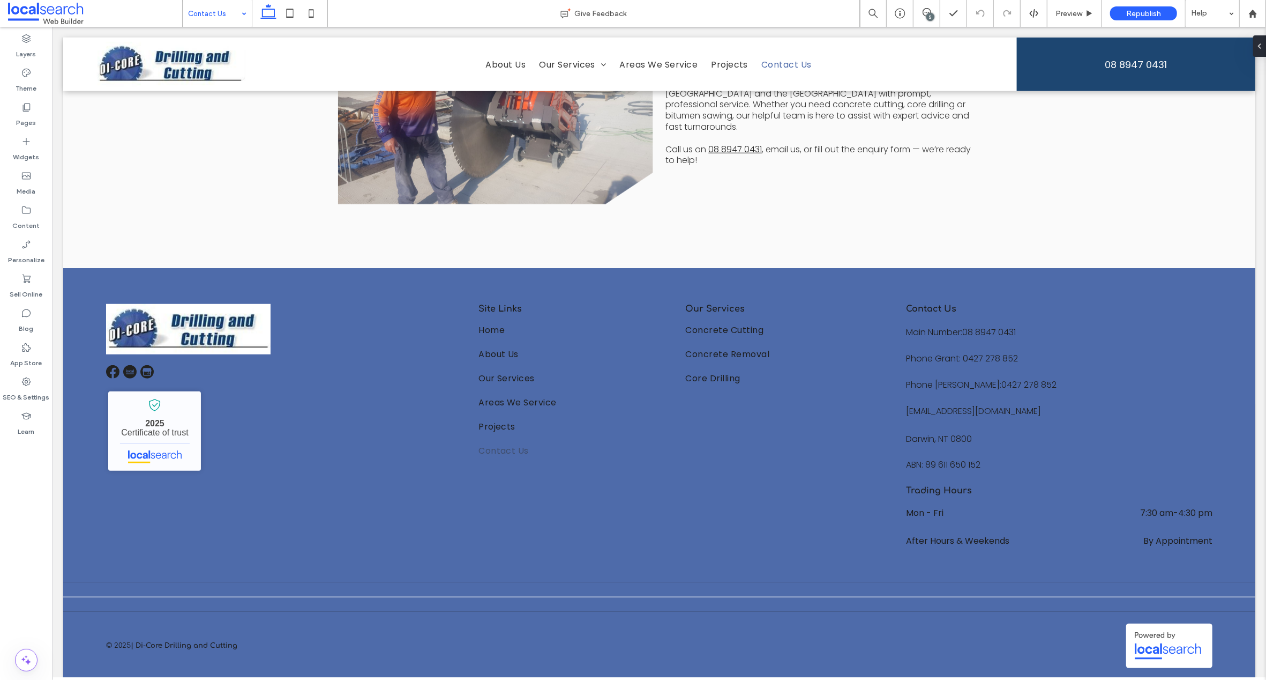
click at [931, 13] on div "5" at bounding box center [931, 17] width 8 height 8
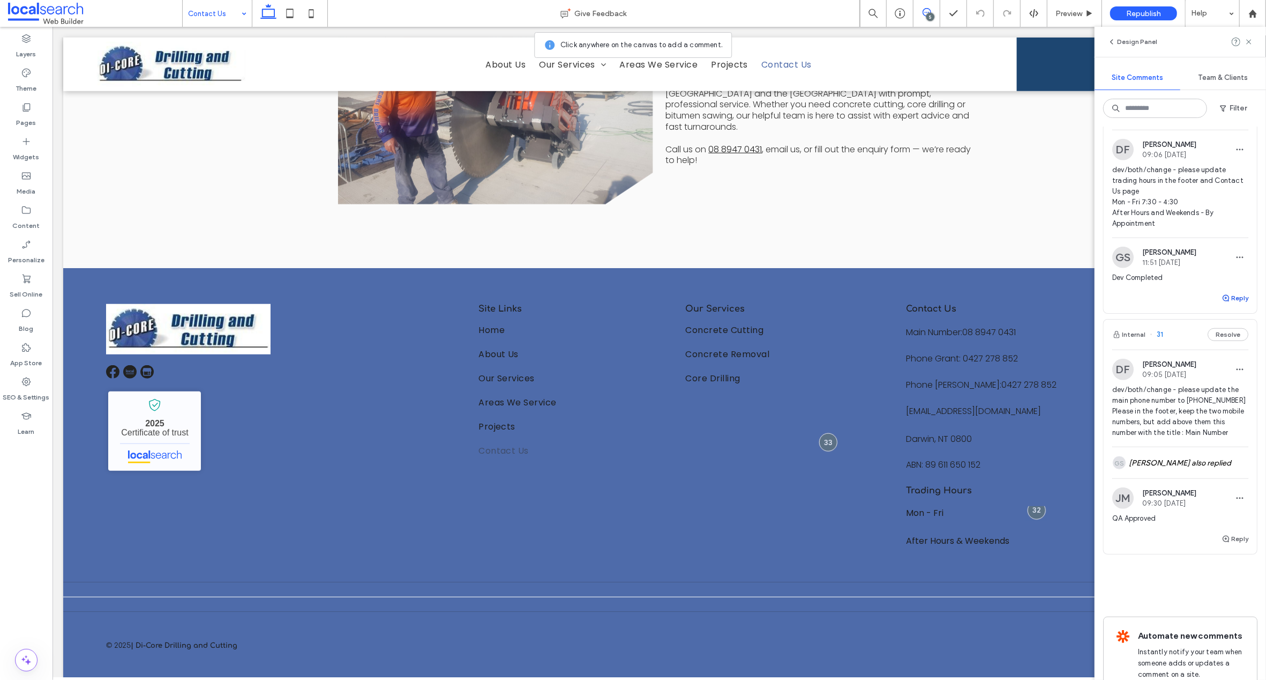
scroll to position [647, 0]
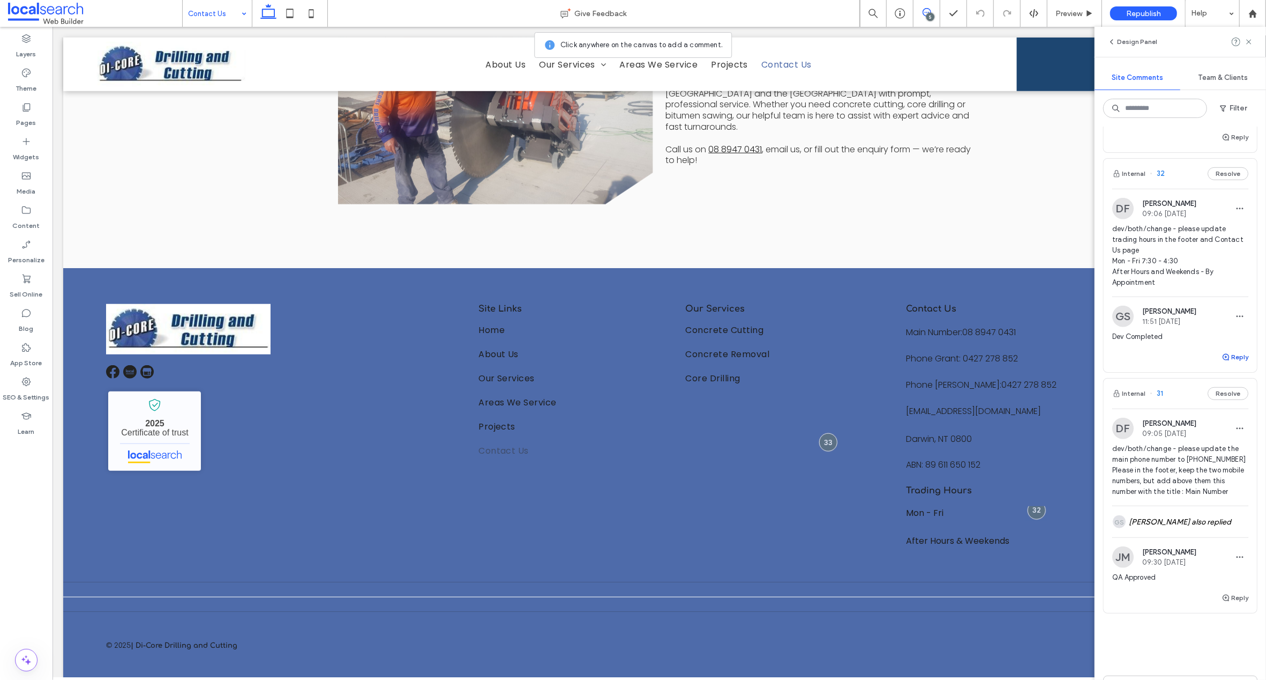
click at [1223, 360] on use "button" at bounding box center [1226, 357] width 6 height 6
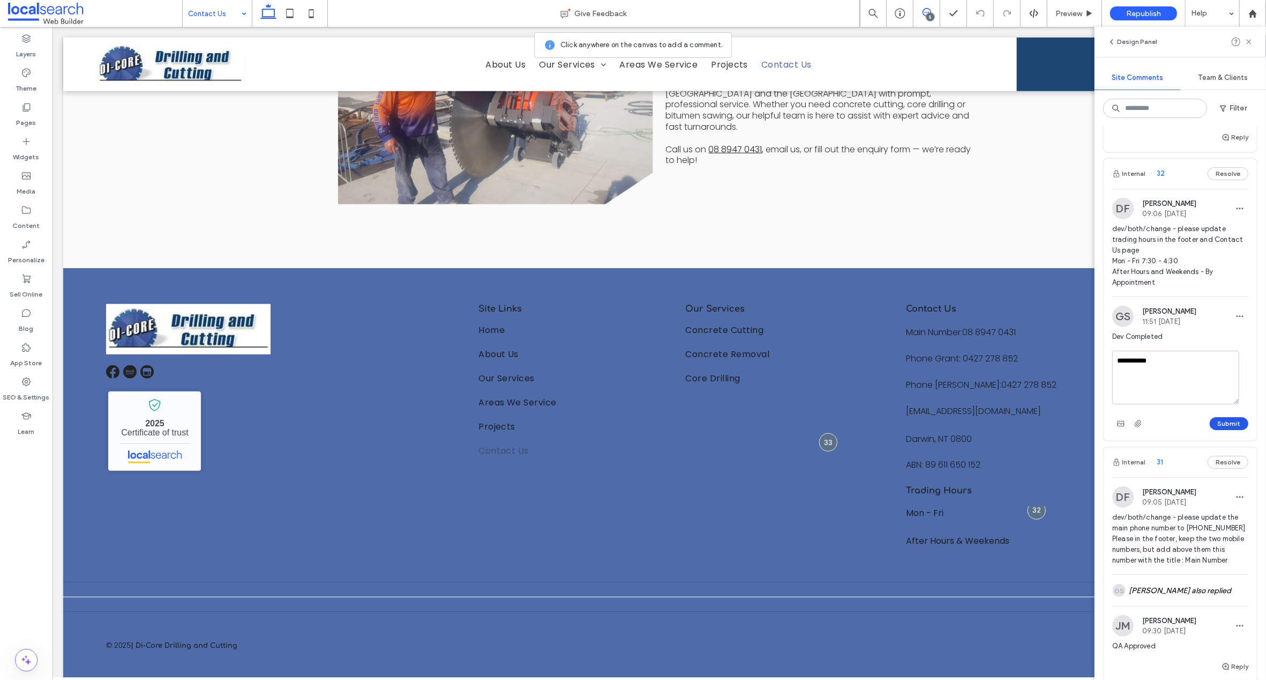
type textarea "**********"
click at [1211, 430] on button "Submit" at bounding box center [1229, 423] width 39 height 13
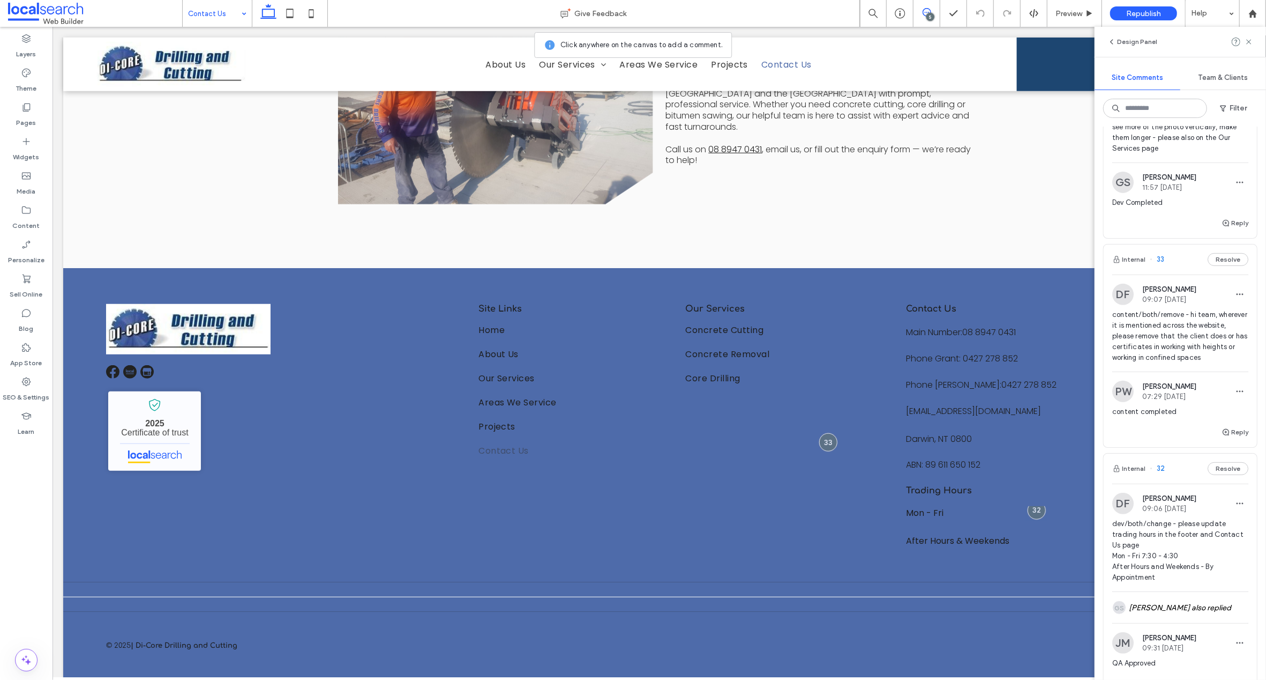
scroll to position [340, 0]
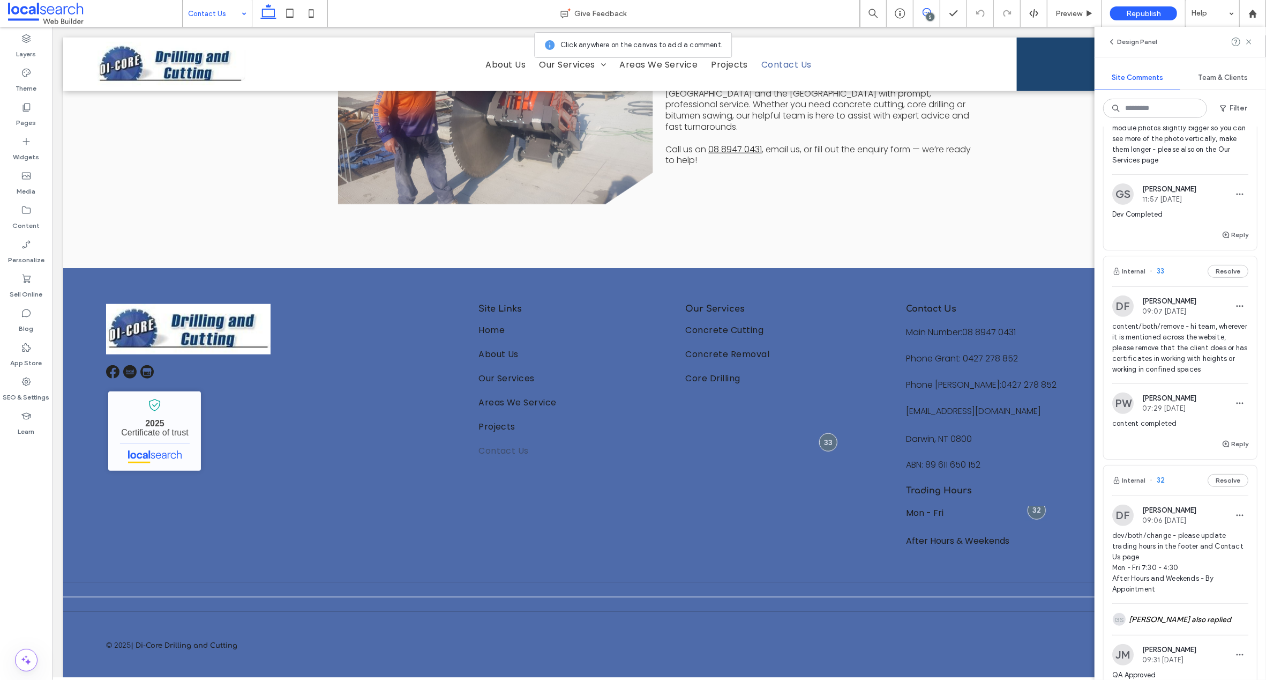
click at [1159, 277] on span "33" at bounding box center [1157, 271] width 14 height 11
click at [1162, 277] on span "33" at bounding box center [1157, 271] width 14 height 11
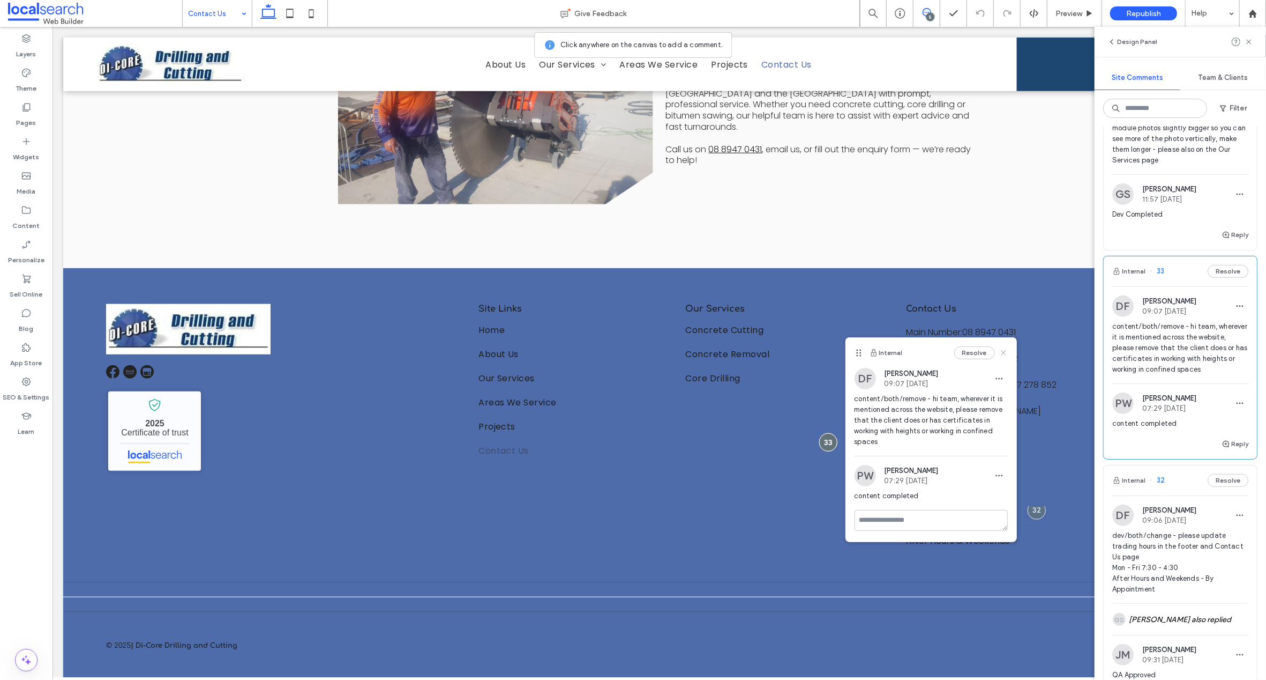
click at [1004, 350] on icon at bounding box center [1003, 352] width 9 height 9
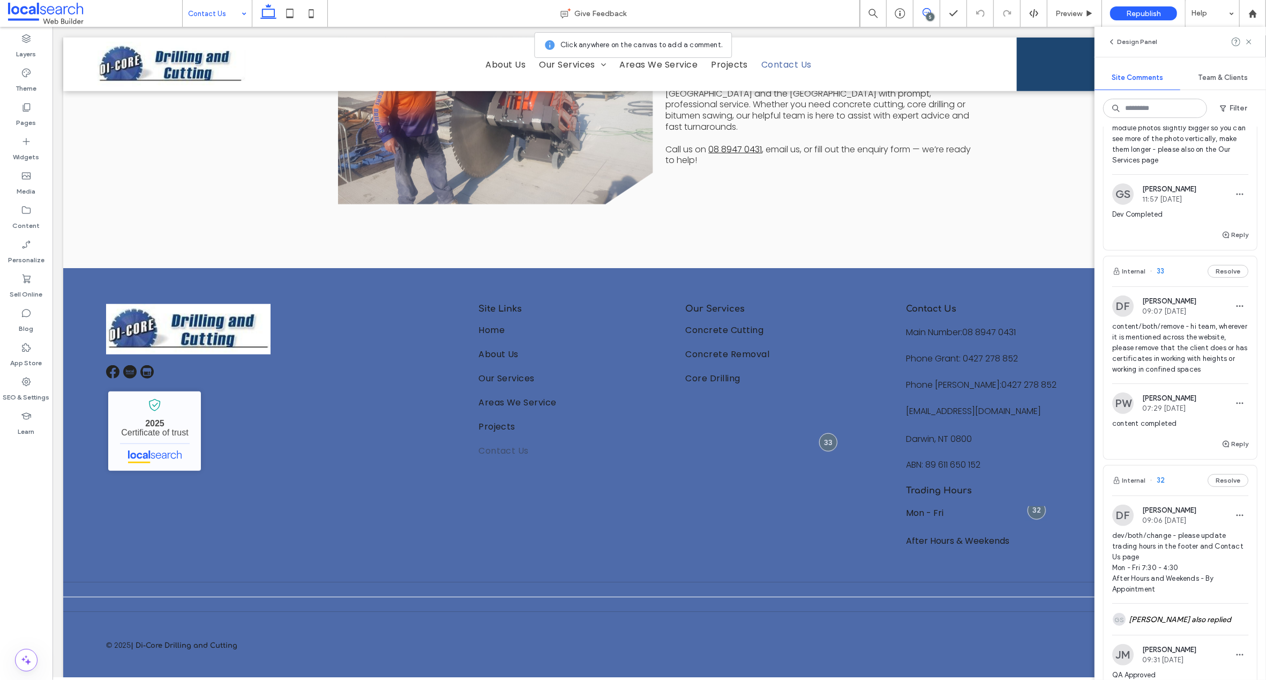
click at [35, 449] on div at bounding box center [26, 446] width 53 height 10
click at [24, 381] on icon at bounding box center [26, 381] width 11 height 11
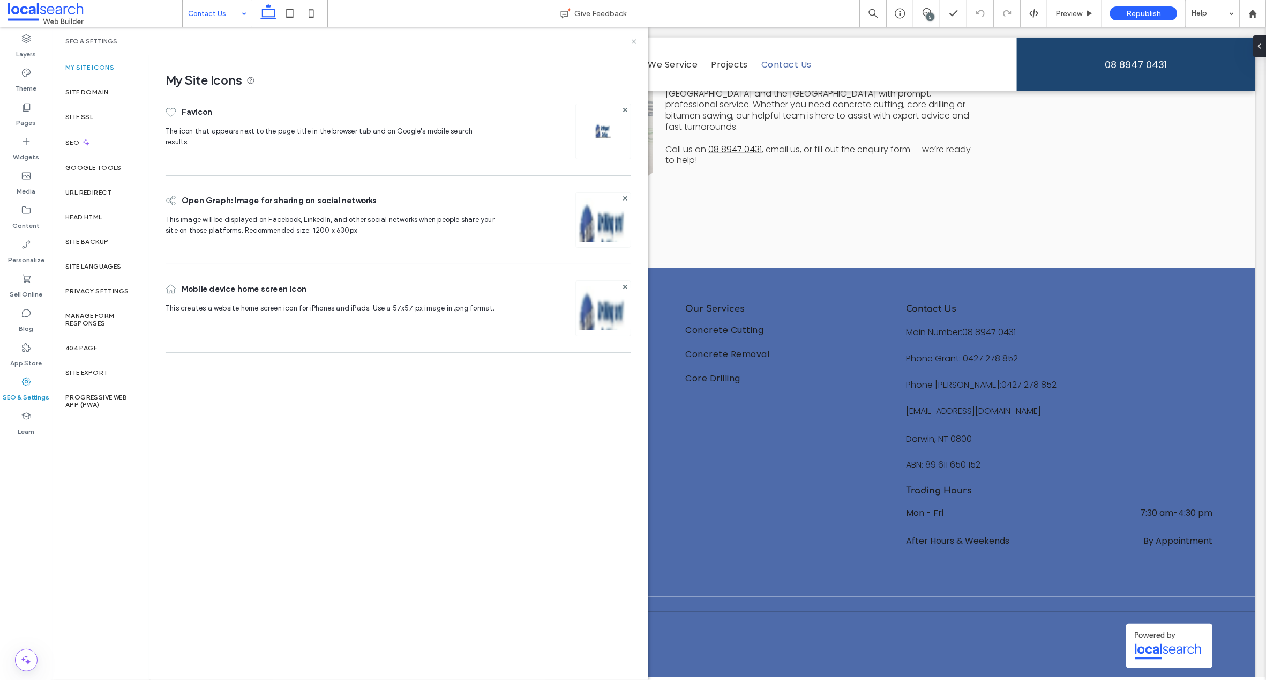
scroll to position [0, 0]
click at [85, 236] on div "Site Backup" at bounding box center [101, 241] width 96 height 25
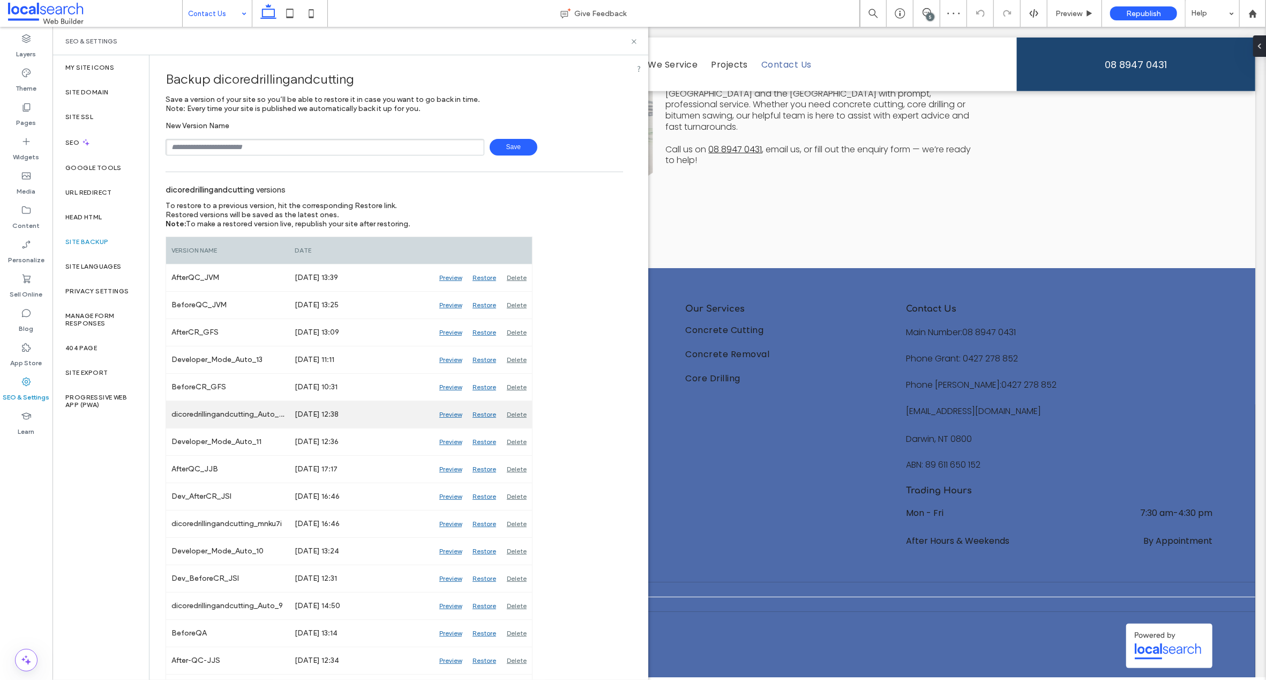
click at [450, 413] on div "Preview" at bounding box center [450, 414] width 33 height 27
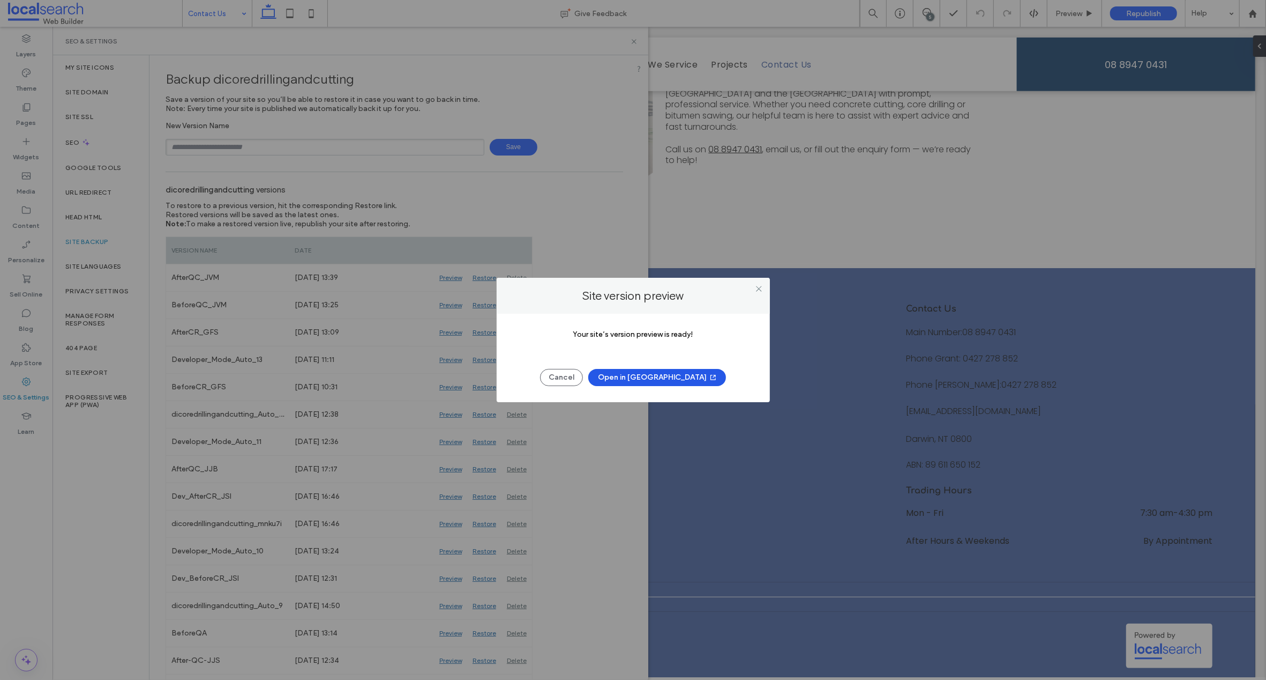
click at [650, 375] on button "Open in [GEOGRAPHIC_DATA]" at bounding box center [657, 377] width 138 height 17
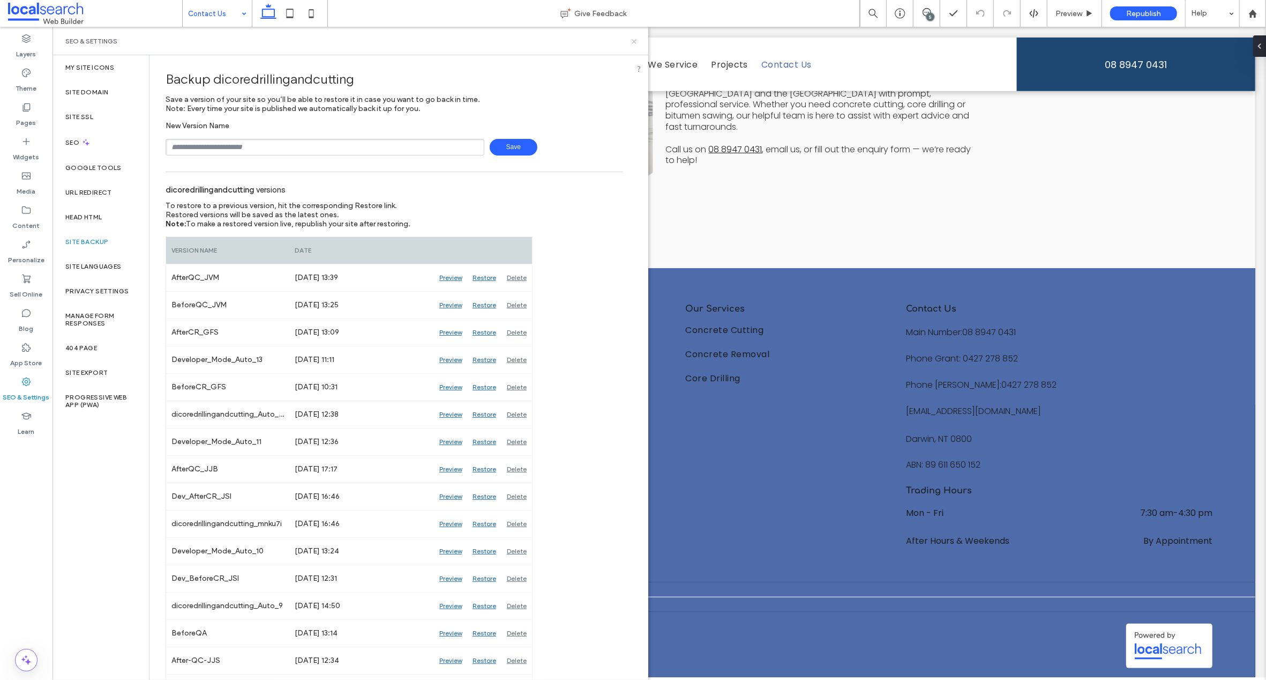
click at [636, 41] on icon at bounding box center [634, 42] width 8 height 8
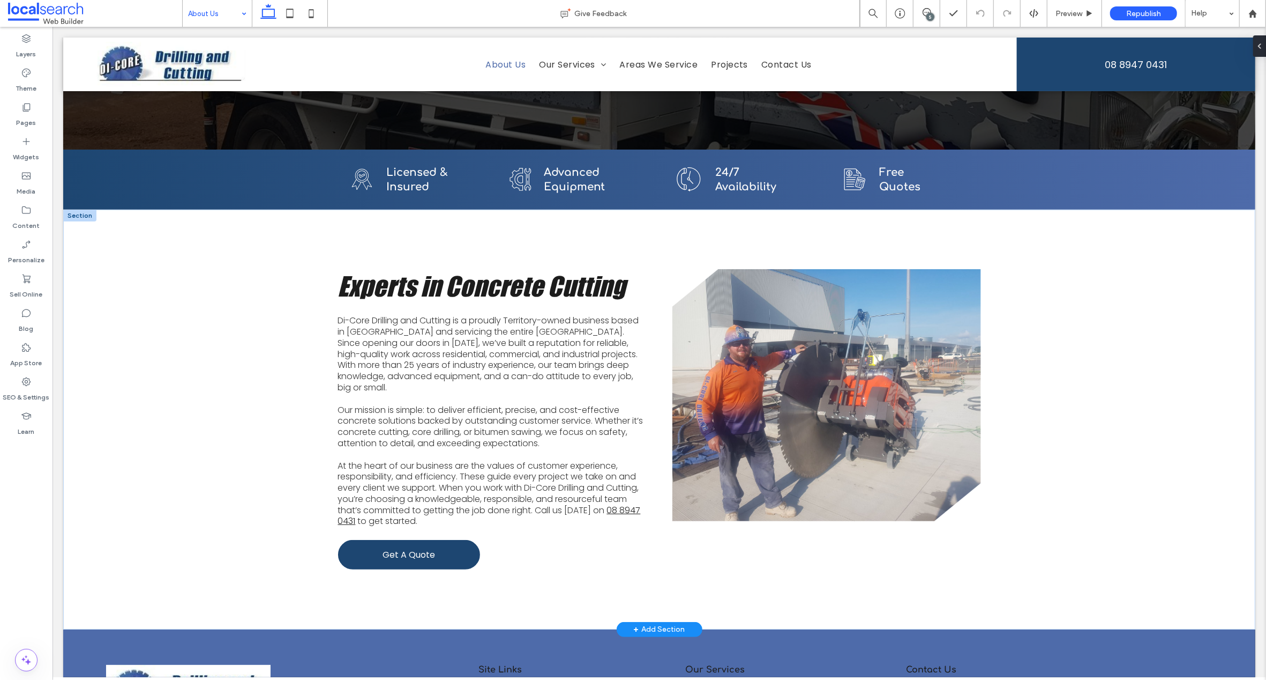
scroll to position [167, 0]
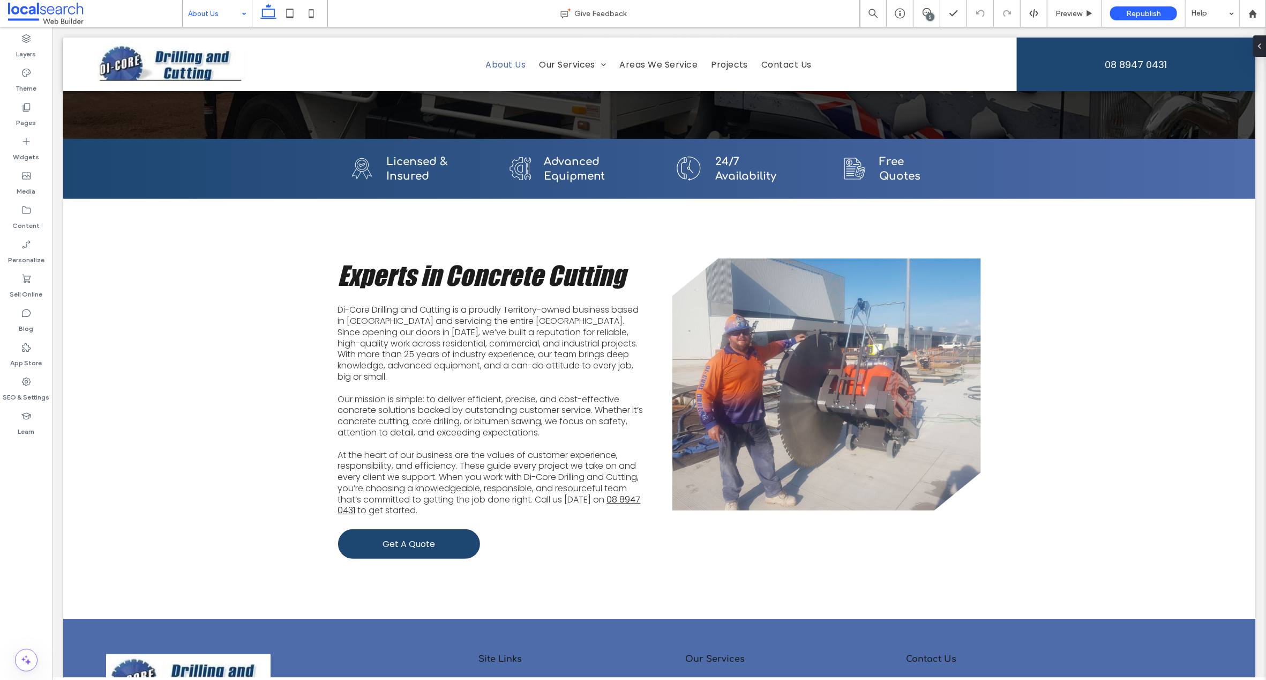
click at [928, 14] on div "5" at bounding box center [931, 17] width 8 height 8
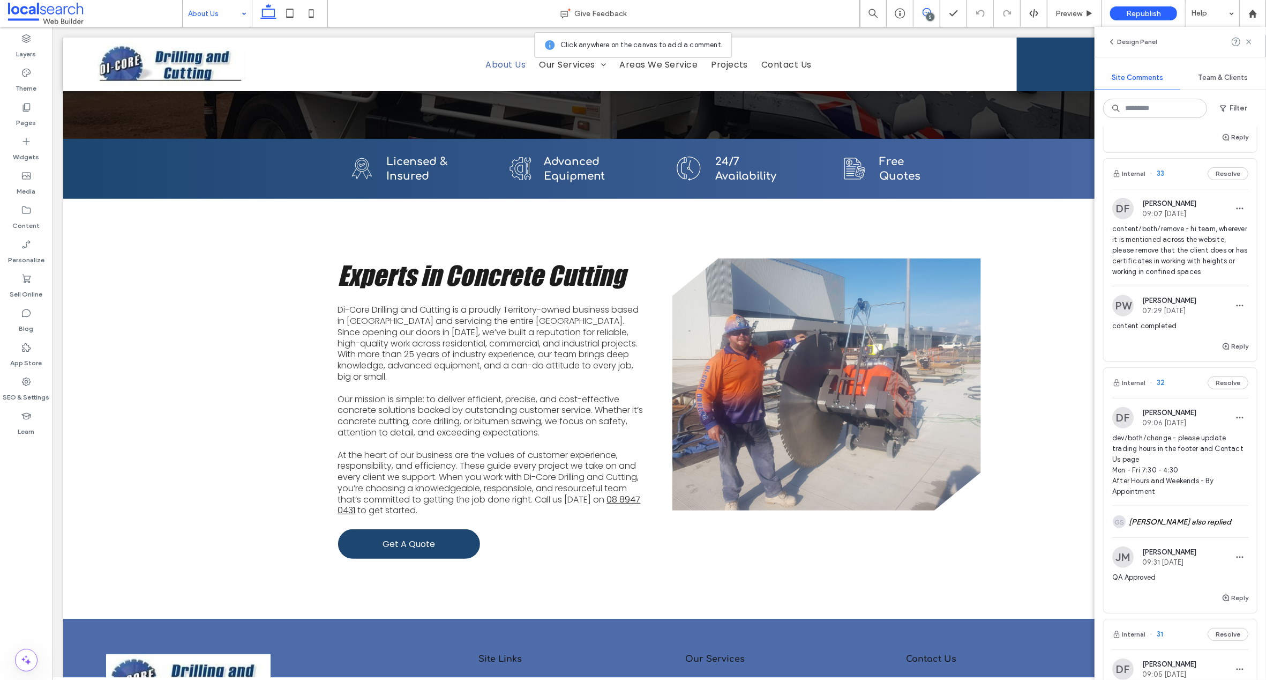
scroll to position [431, 0]
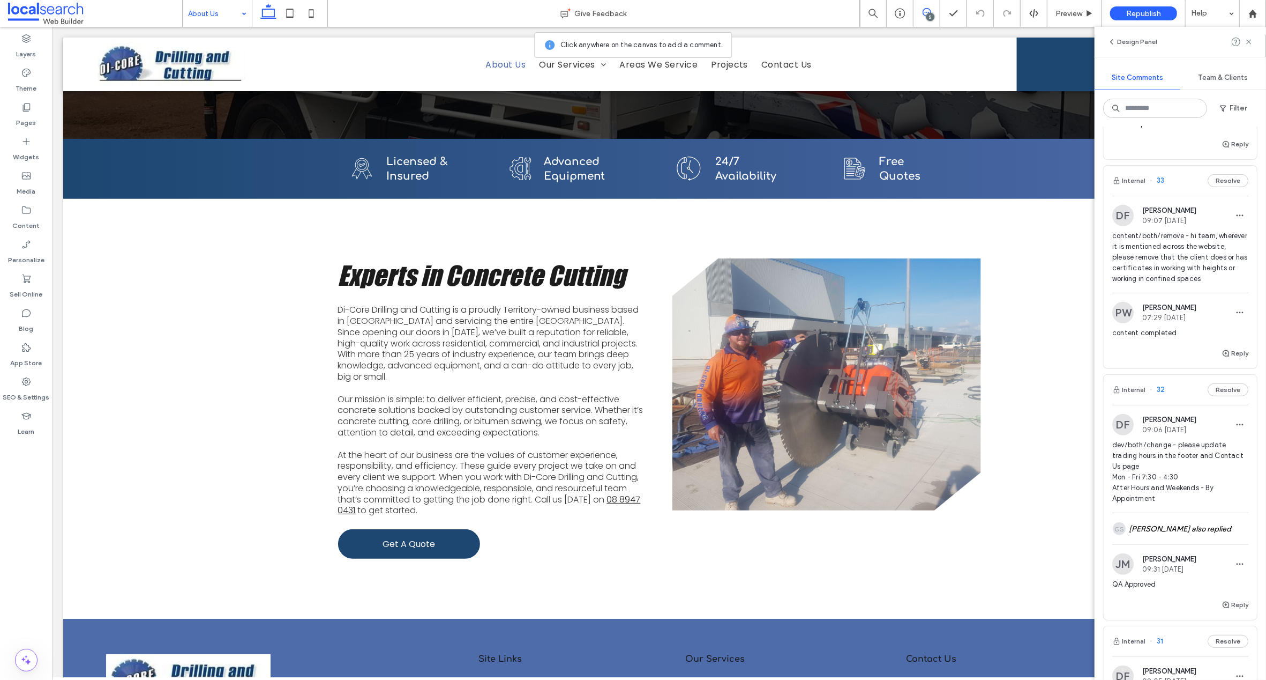
click at [1239, 284] on span "content/both/remove - hi team, wherever it is mentioned across the website, ple…" at bounding box center [1181, 257] width 136 height 54
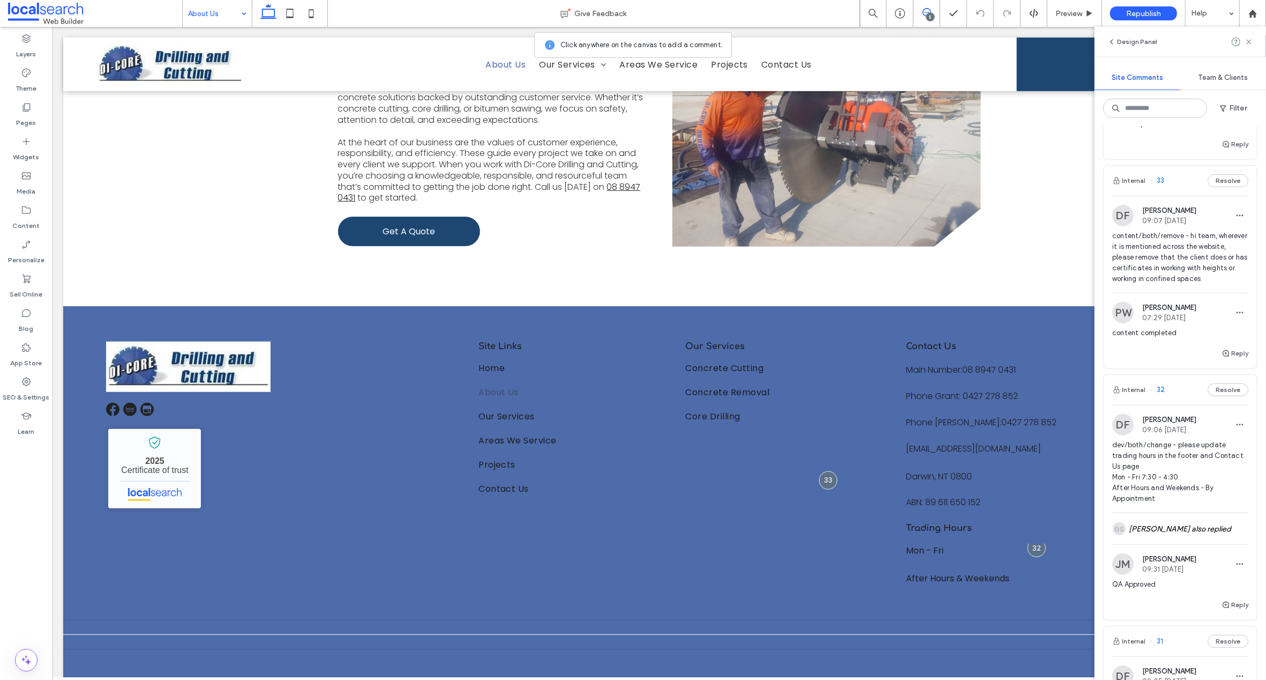
scroll to position [505, 0]
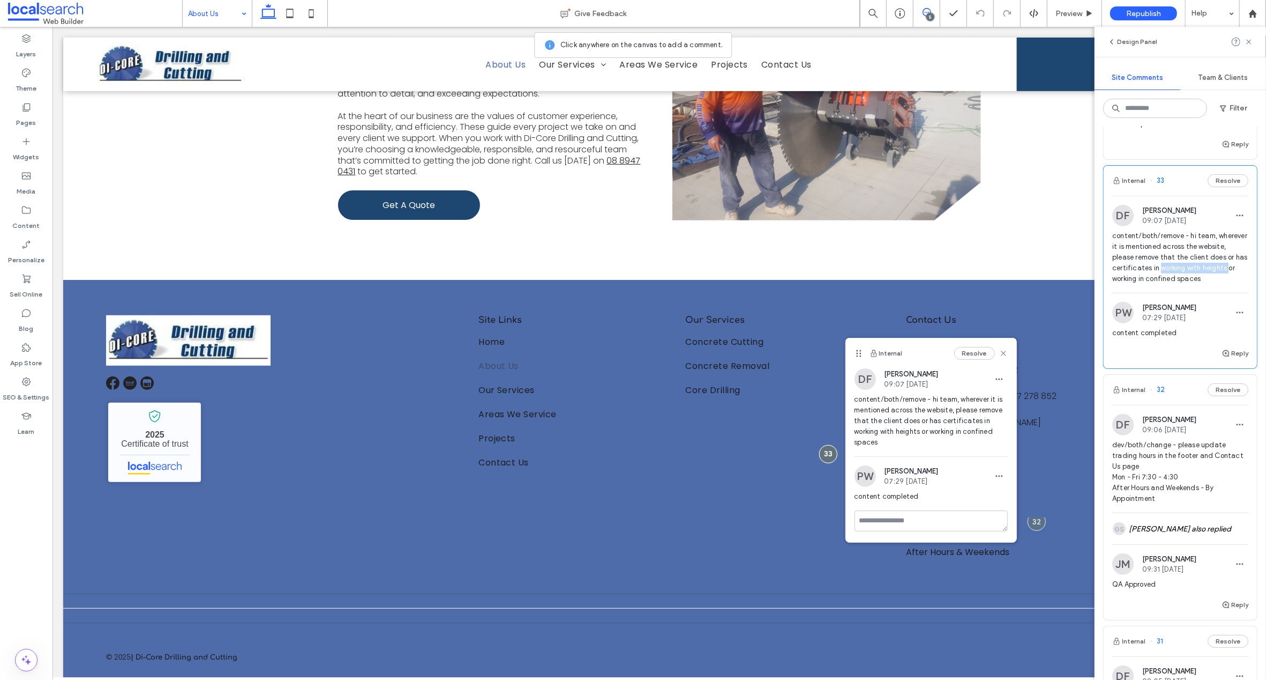
drag, startPoint x: 1198, startPoint y: 278, endPoint x: 1138, endPoint y: 292, distance: 61.5
click at [1138, 284] on span "content/both/remove - hi team, wherever it is mentioned across the website, ple…" at bounding box center [1181, 257] width 136 height 54
copy span "working with heights"
drag, startPoint x: 1147, startPoint y: 291, endPoint x: 1246, endPoint y: 295, distance: 98.7
click at [1246, 293] on div "DF Dorotea Finn 09:07 Aug 11 2025 content/both/remove - hi team, wherever it is…" at bounding box center [1180, 249] width 153 height 88
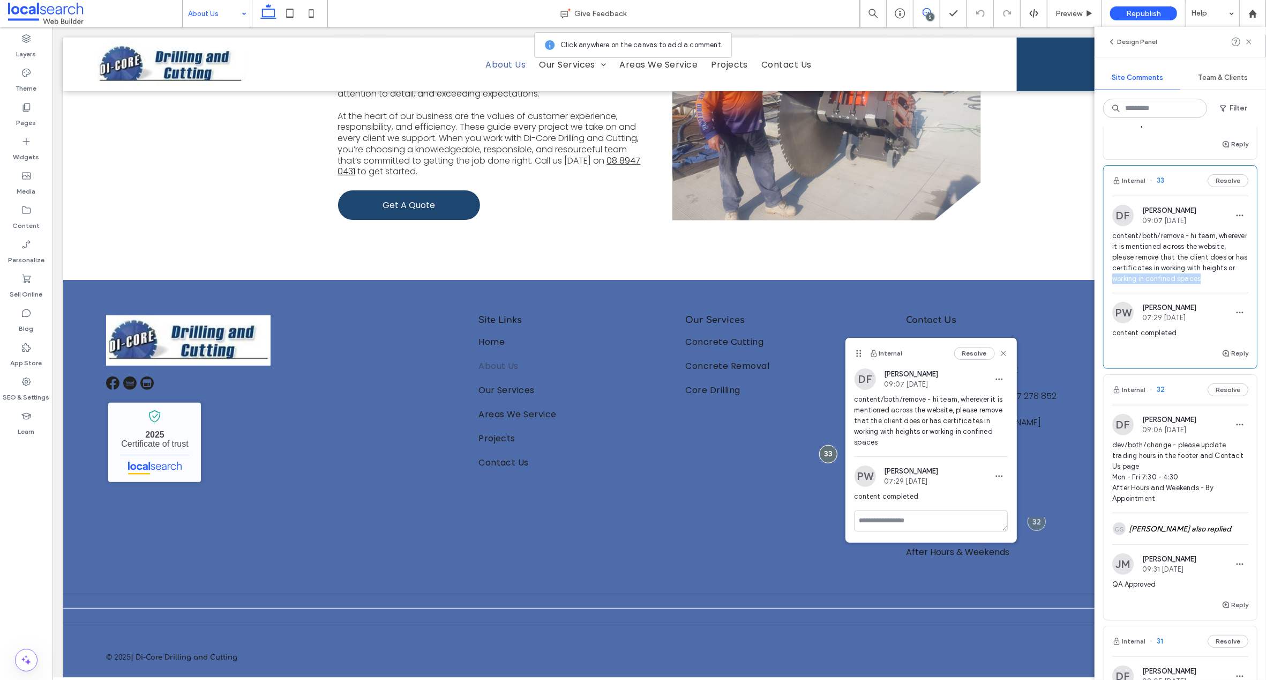
copy span "working in confined spaces"
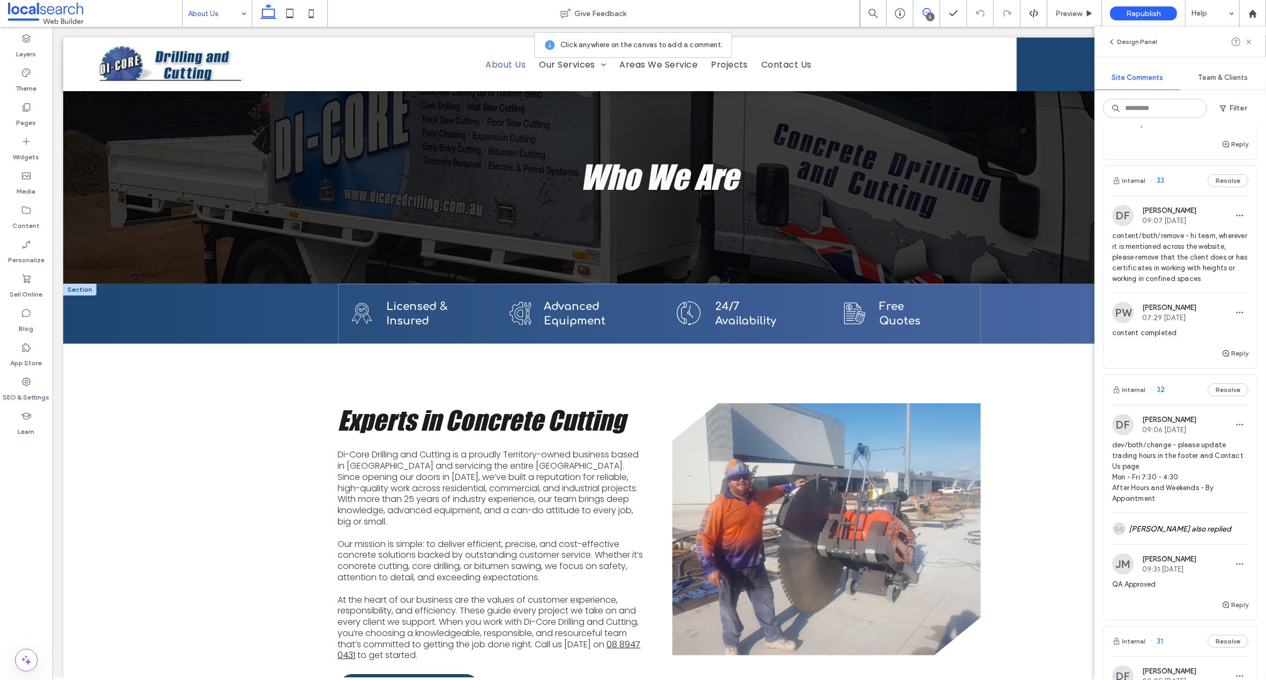
scroll to position [0, 0]
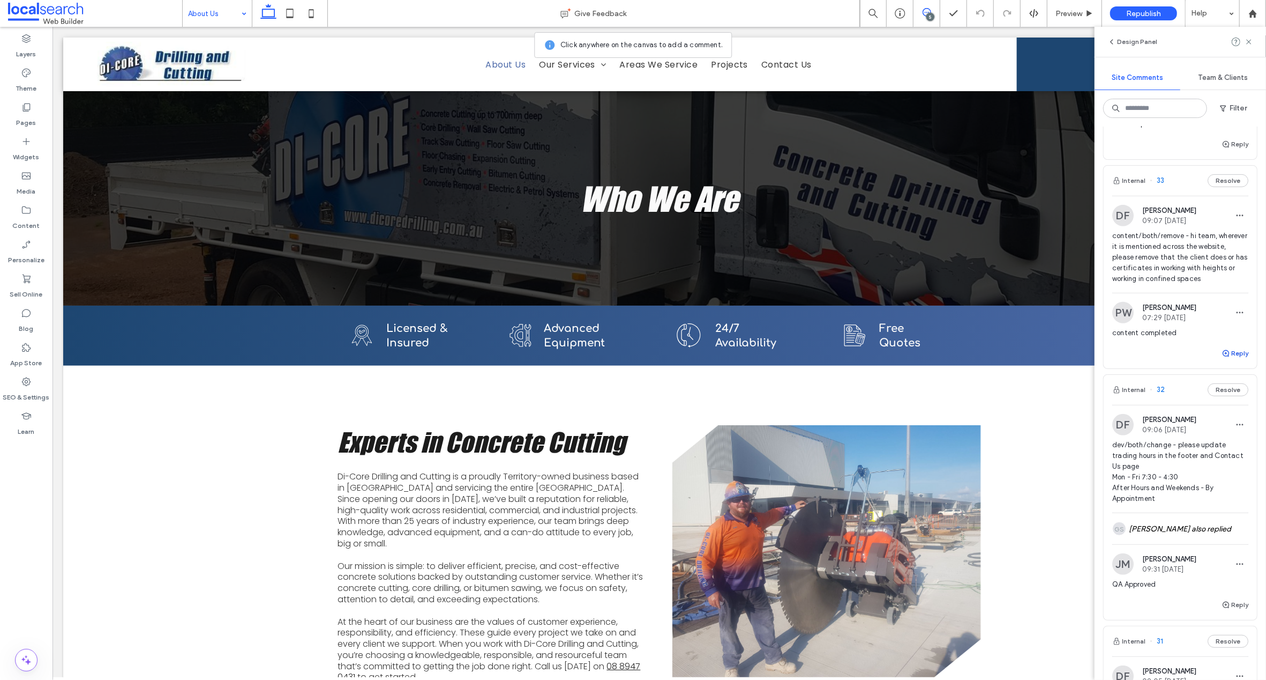
click at [1223, 356] on use "button" at bounding box center [1226, 353] width 6 height 6
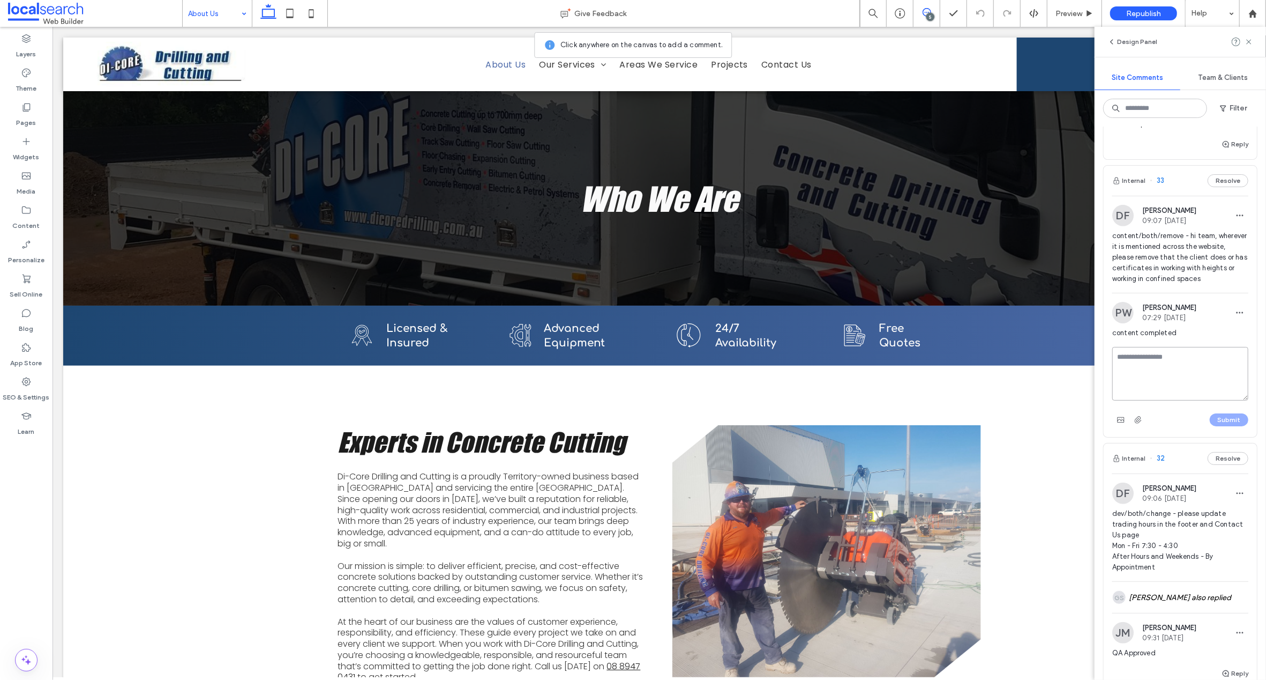
click at [1155, 378] on textarea at bounding box center [1181, 374] width 136 height 54
type textarea "**********"
click at [1214, 426] on button "Submit" at bounding box center [1229, 419] width 39 height 13
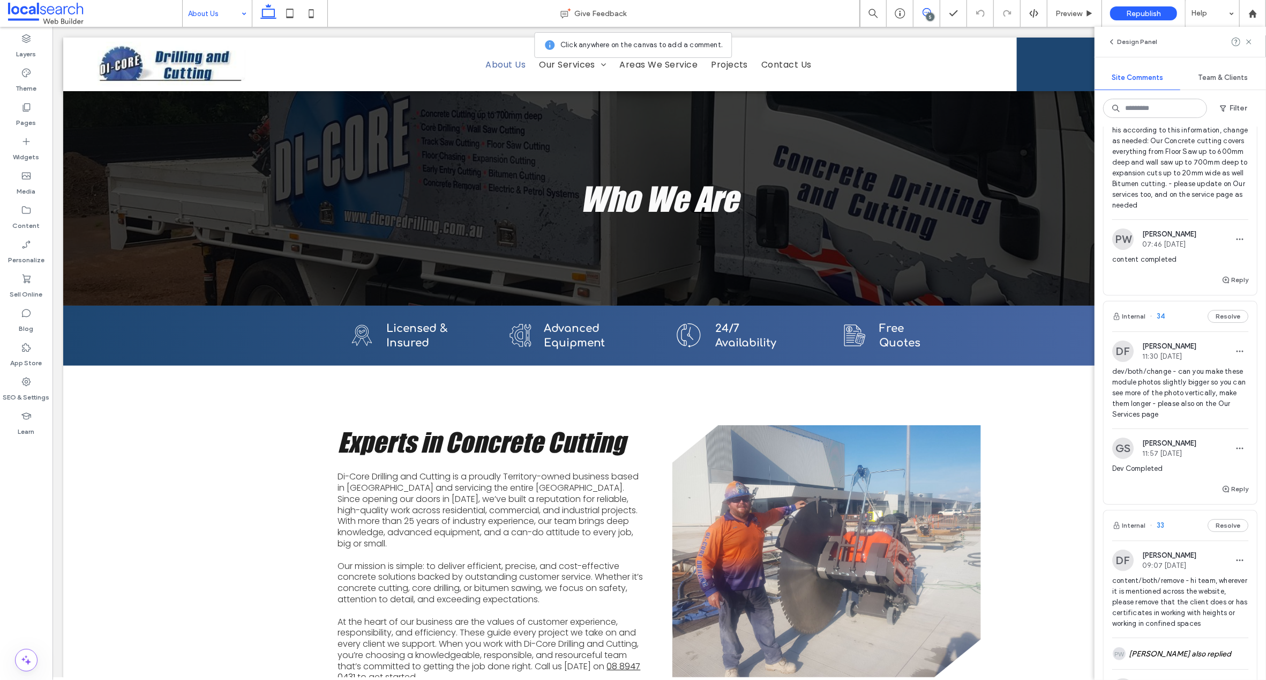
scroll to position [84, 0]
click at [1164, 324] on span "34" at bounding box center [1157, 318] width 15 height 11
click at [1160, 329] on div "Home Give Feedback 5 Preview Republish Help Design Panel Site Comments Team & C…" at bounding box center [633, 340] width 1266 height 680
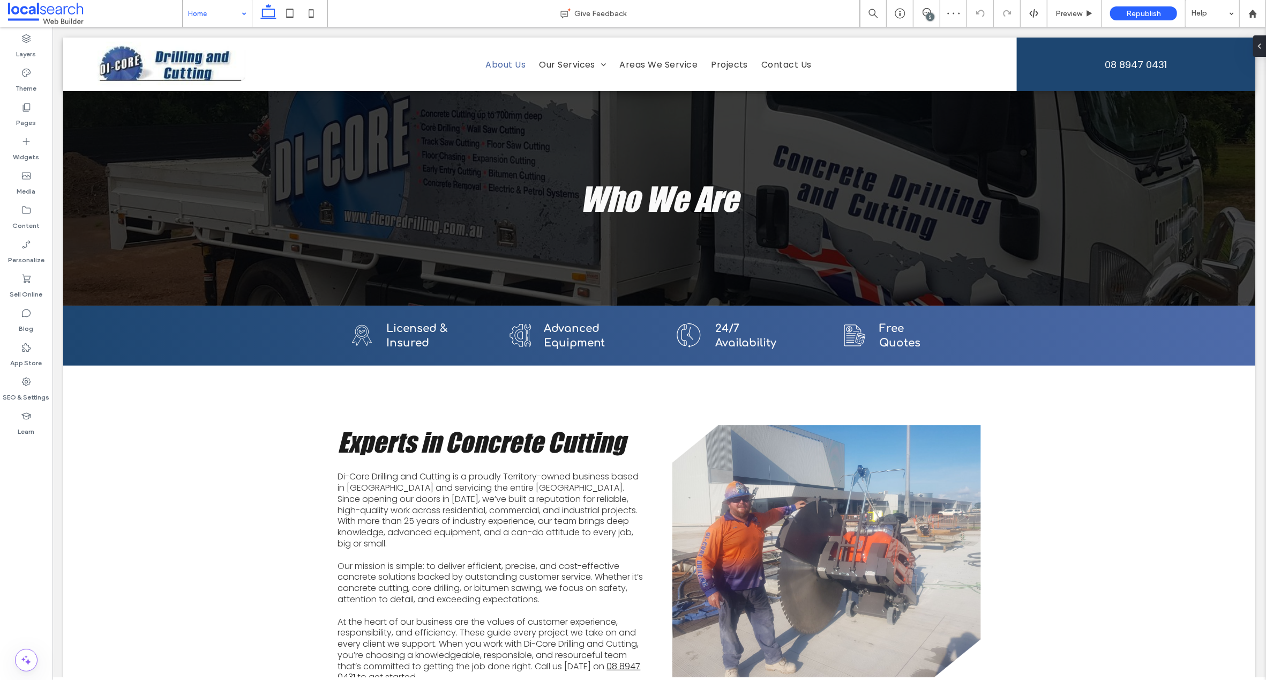
click at [929, 13] on div "5" at bounding box center [931, 17] width 8 height 8
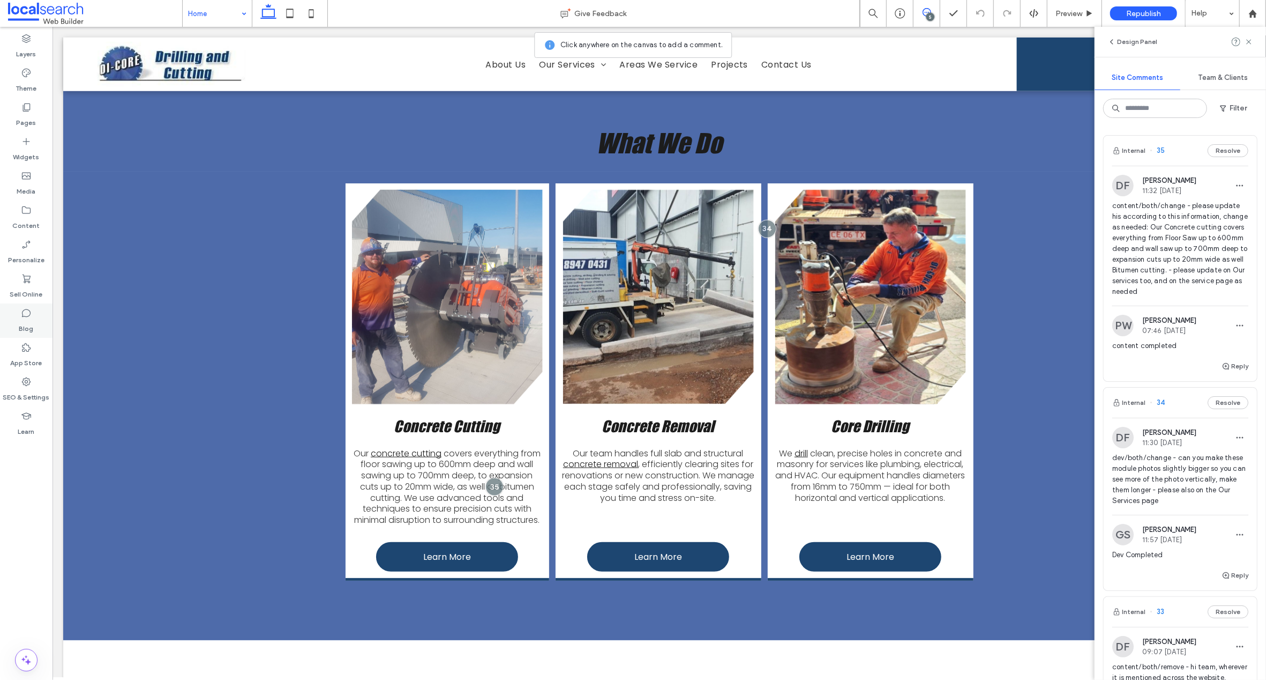
scroll to position [828, 0]
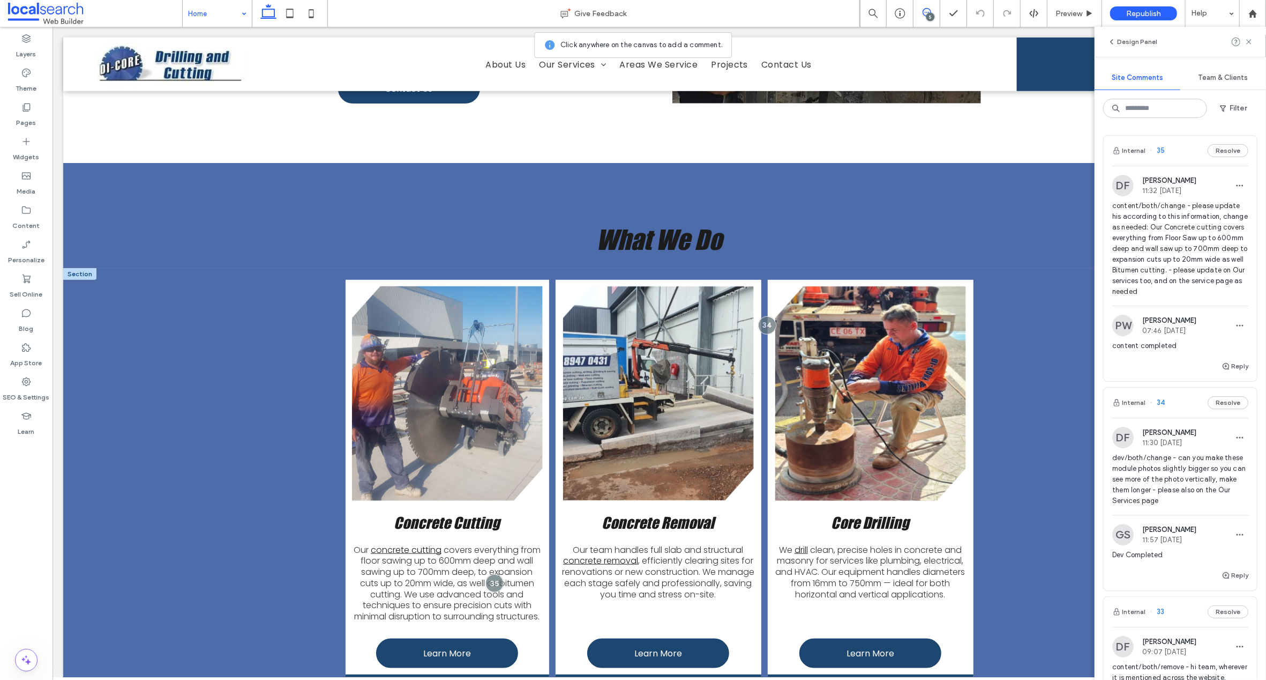
click at [850, 286] on link at bounding box center [870, 393] width 191 height 214
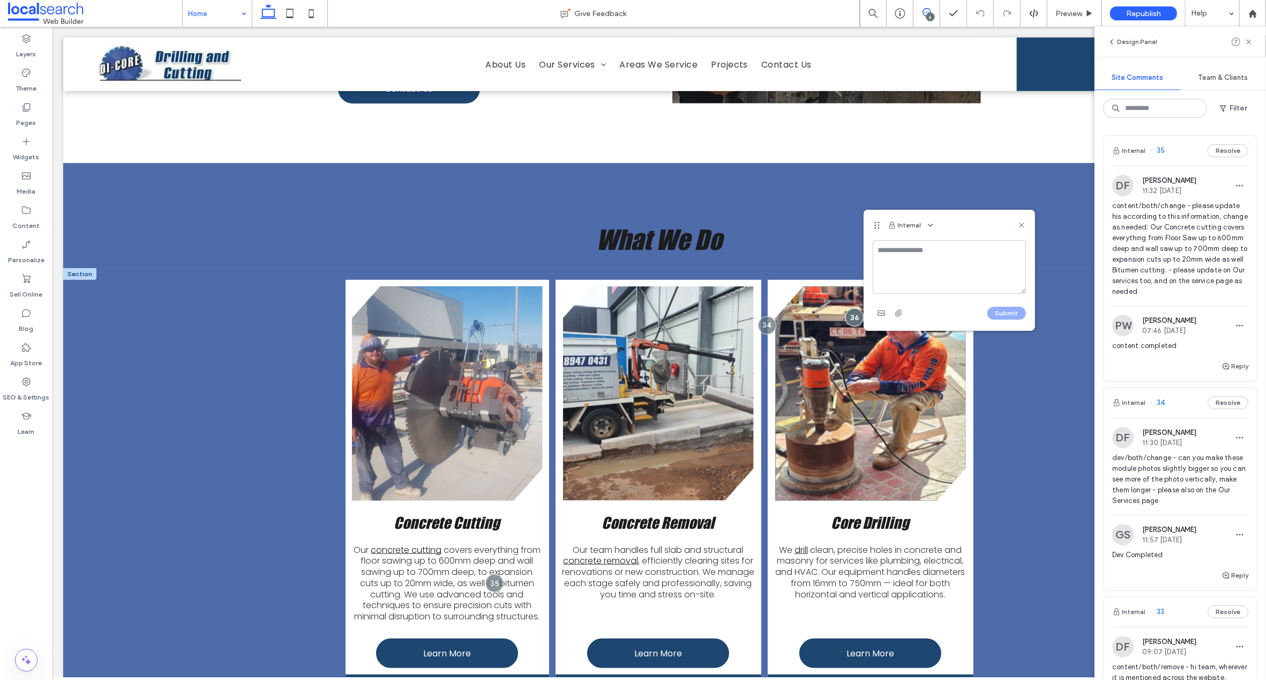
click at [800, 286] on link at bounding box center [870, 393] width 191 height 214
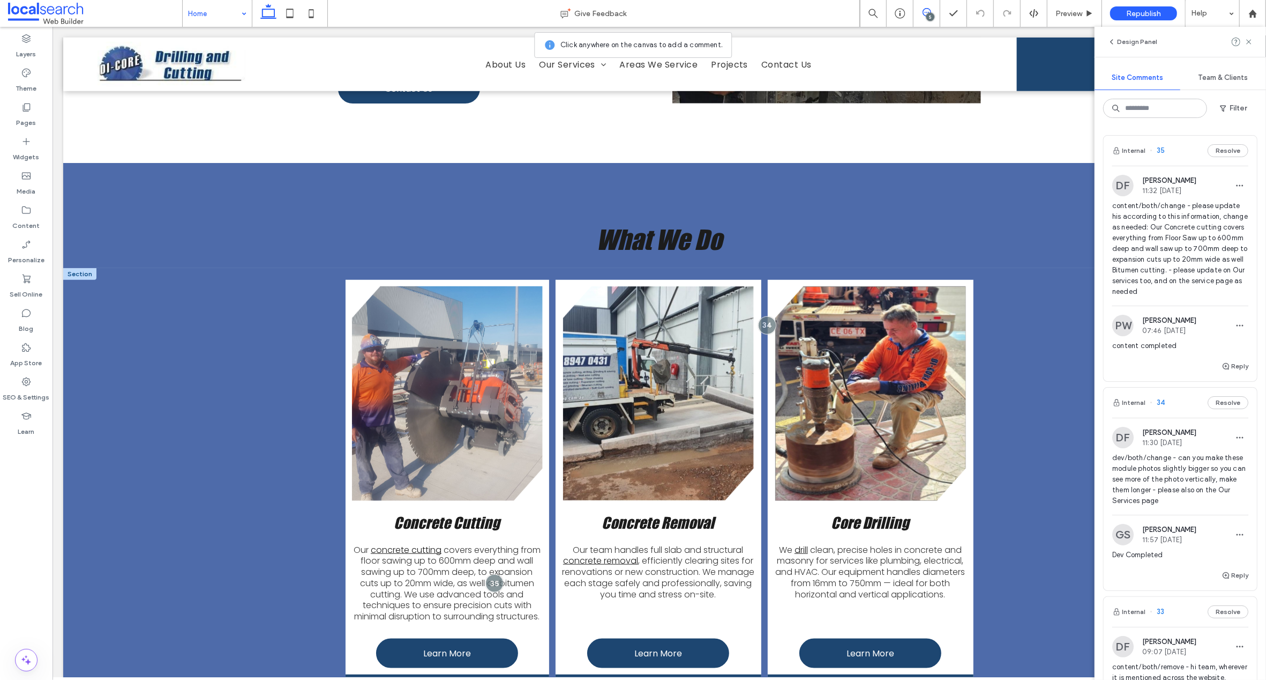
click at [800, 286] on link at bounding box center [870, 393] width 191 height 214
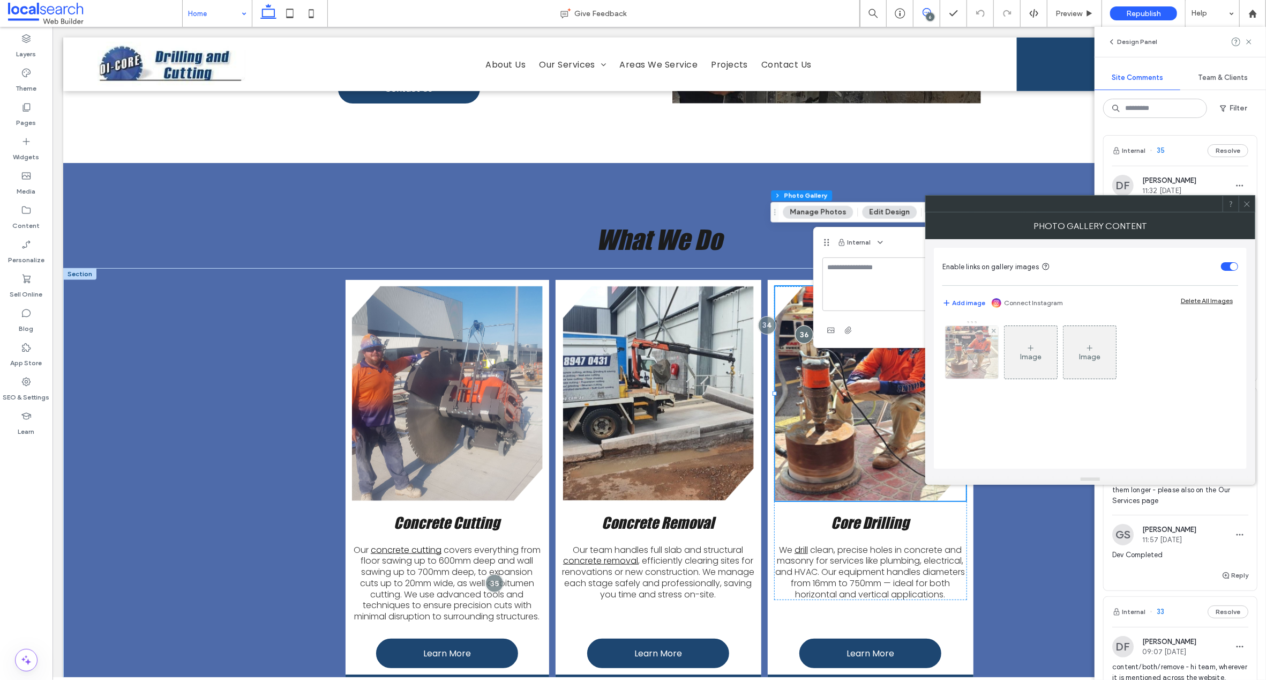
click at [968, 348] on img at bounding box center [972, 352] width 56 height 53
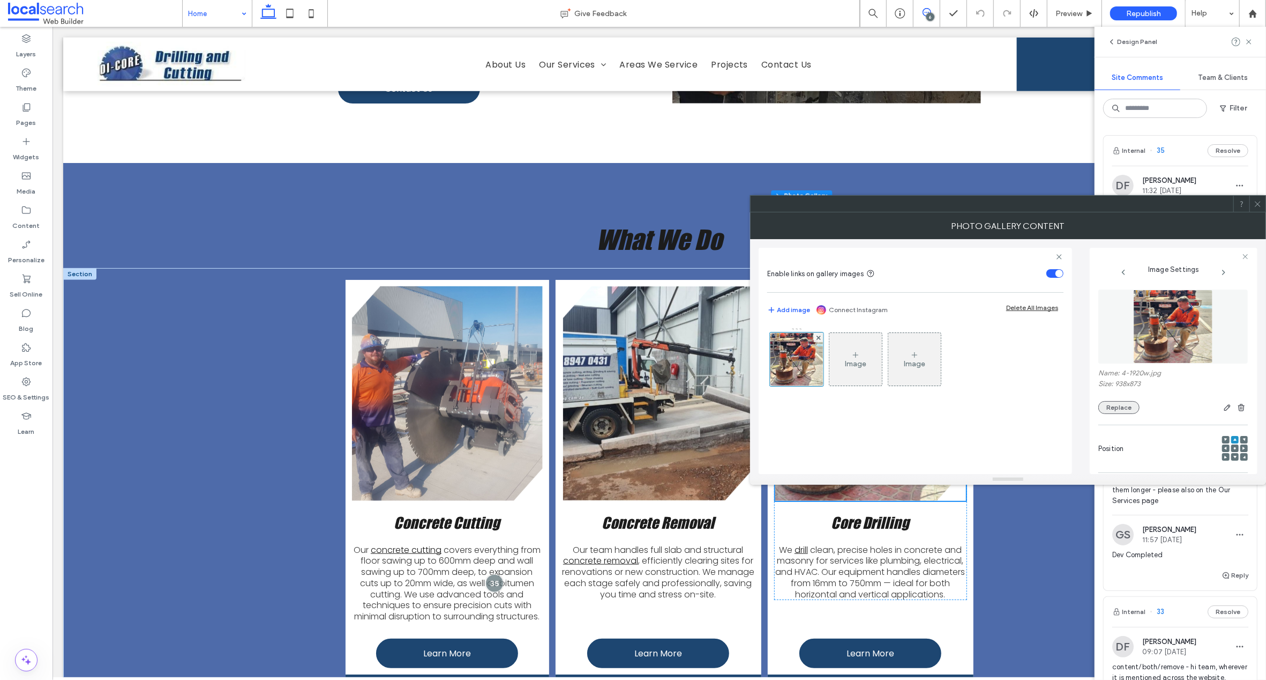
click at [1117, 407] on button "Replace" at bounding box center [1119, 407] width 41 height 13
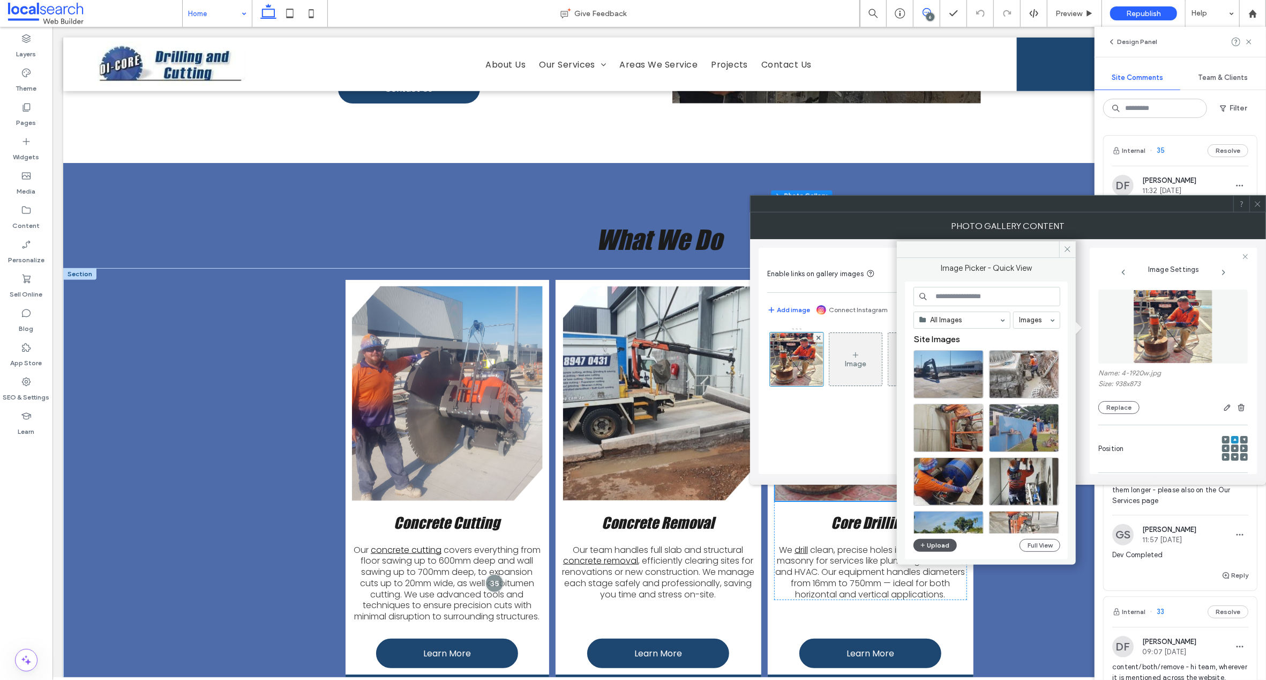
click at [922, 543] on icon "button" at bounding box center [923, 545] width 6 height 9
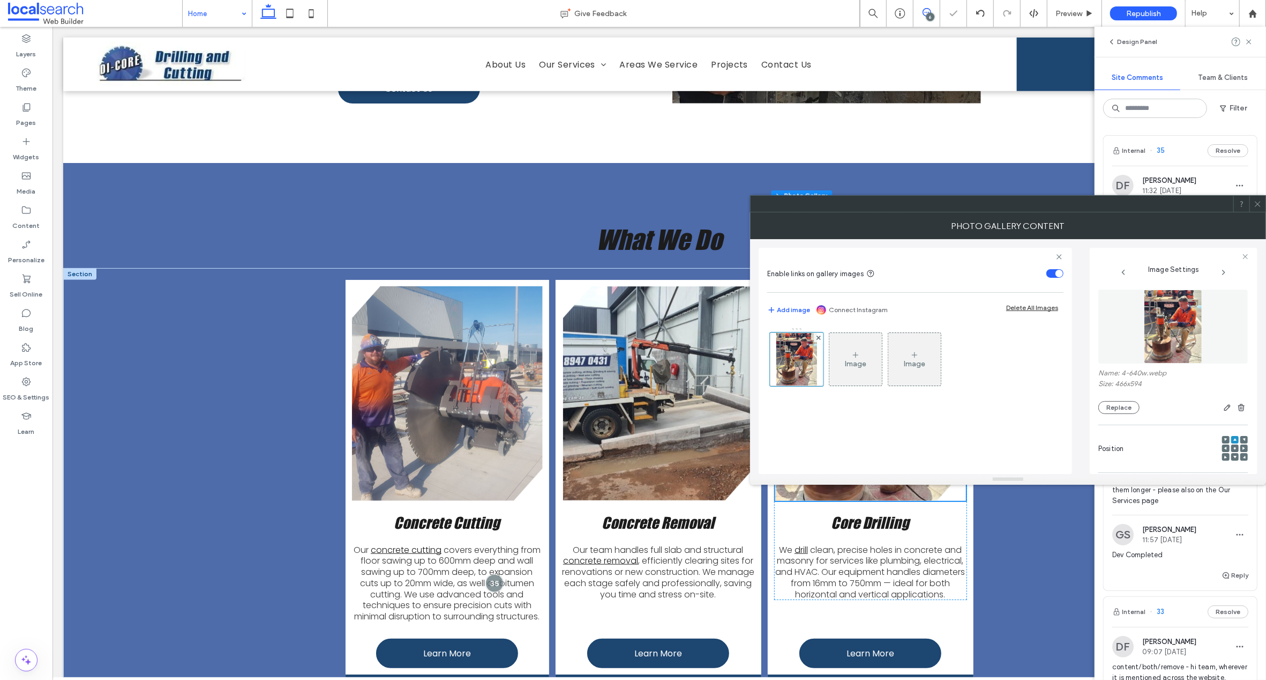
click at [1257, 202] on icon at bounding box center [1258, 204] width 8 height 8
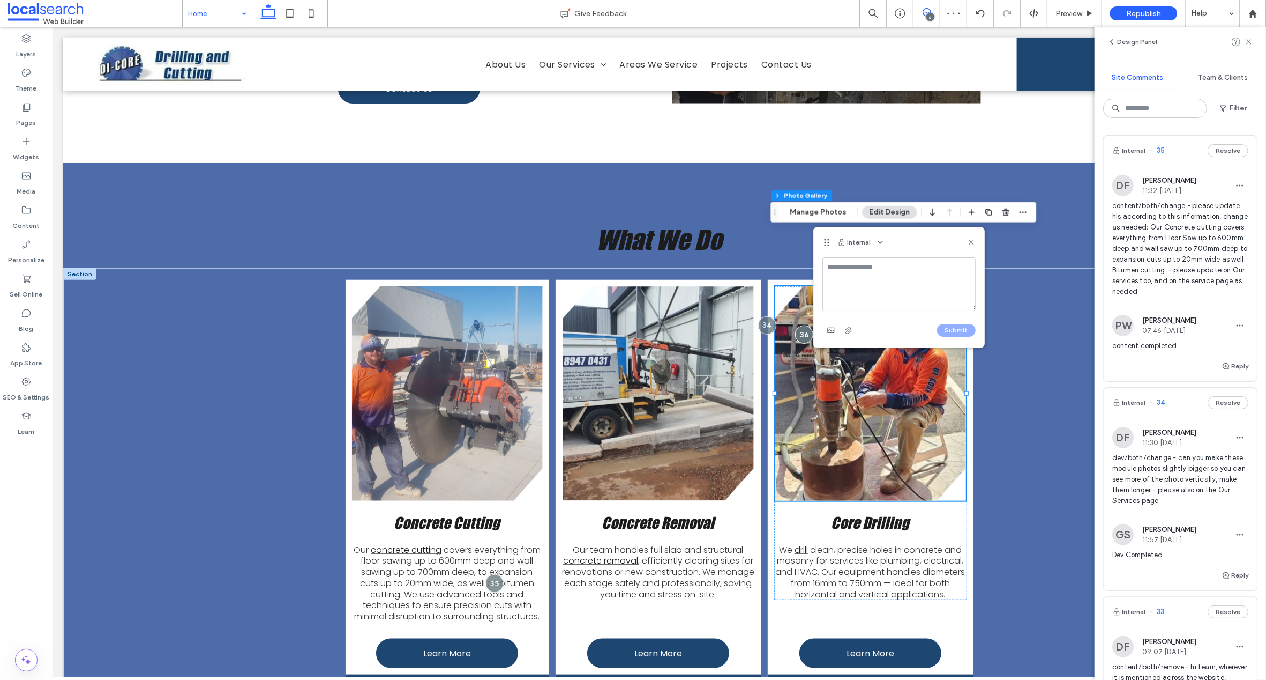
click at [1035, 402] on div "Concrete Cutting Our concrete cutting covers everything from floor sawing up to…" at bounding box center [659, 502] width 1192 height 469
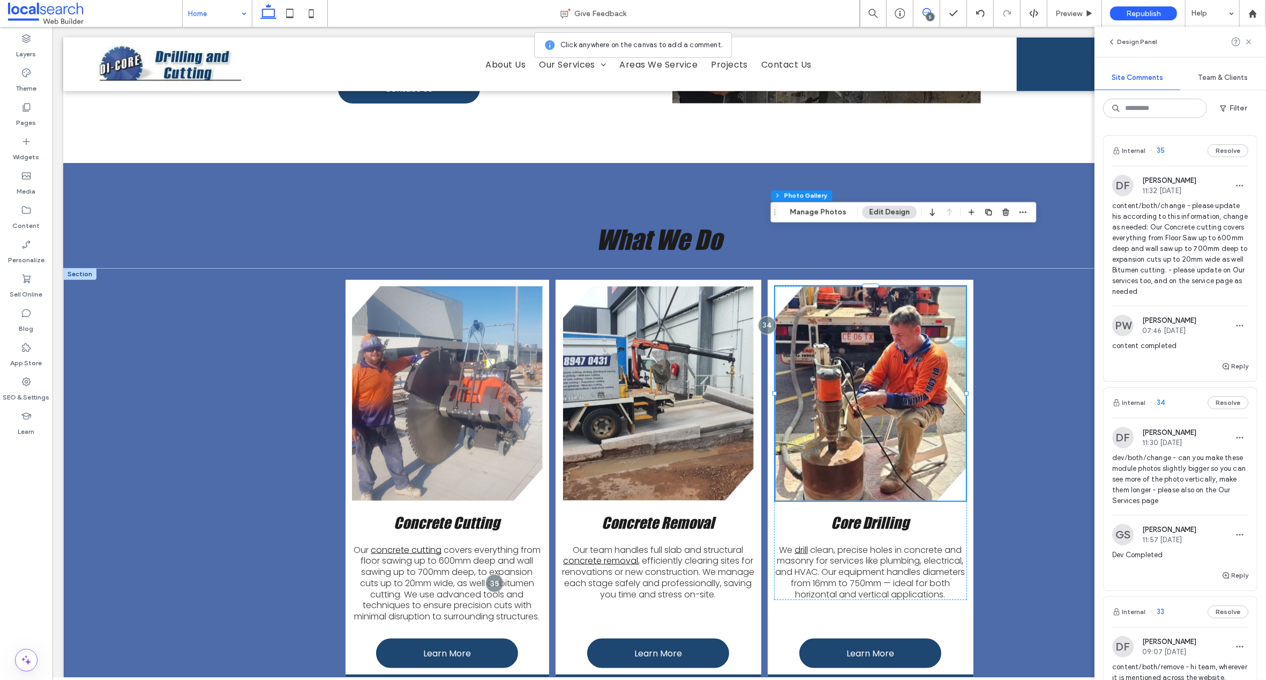
click at [823, 335] on link at bounding box center [870, 393] width 191 height 214
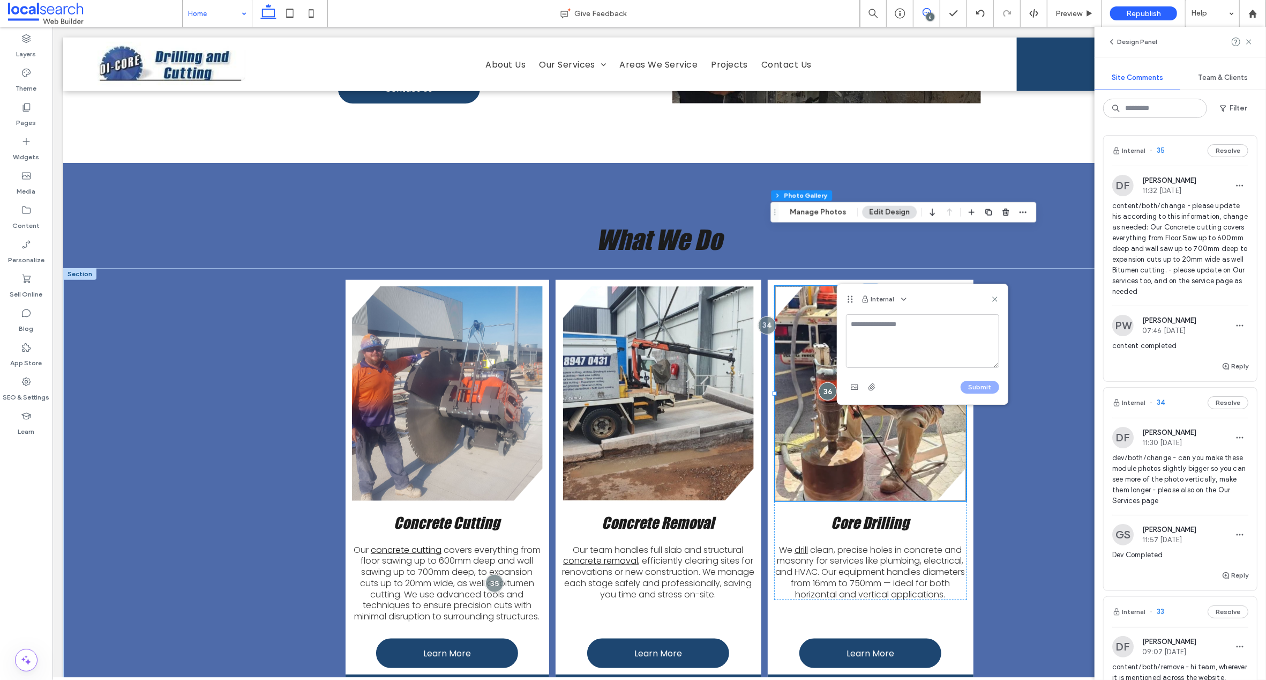
click at [823, 382] on div at bounding box center [827, 391] width 18 height 18
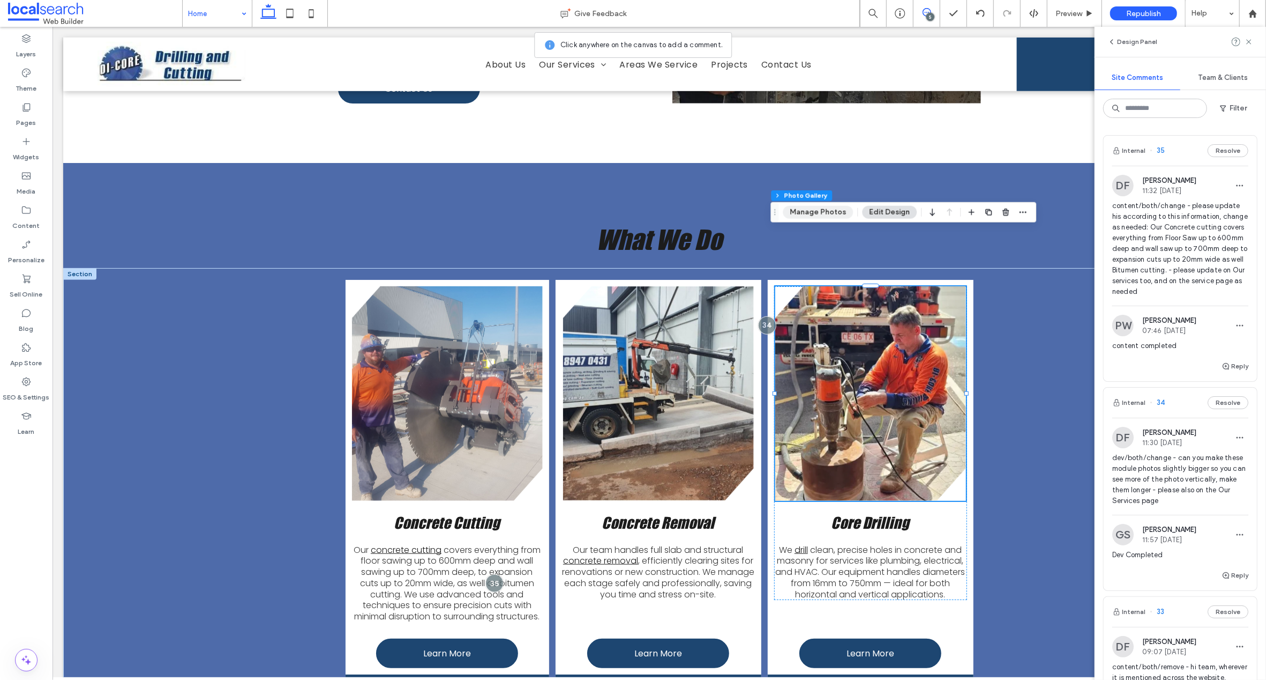
click at [820, 208] on button "Manage Photos" at bounding box center [818, 212] width 70 height 13
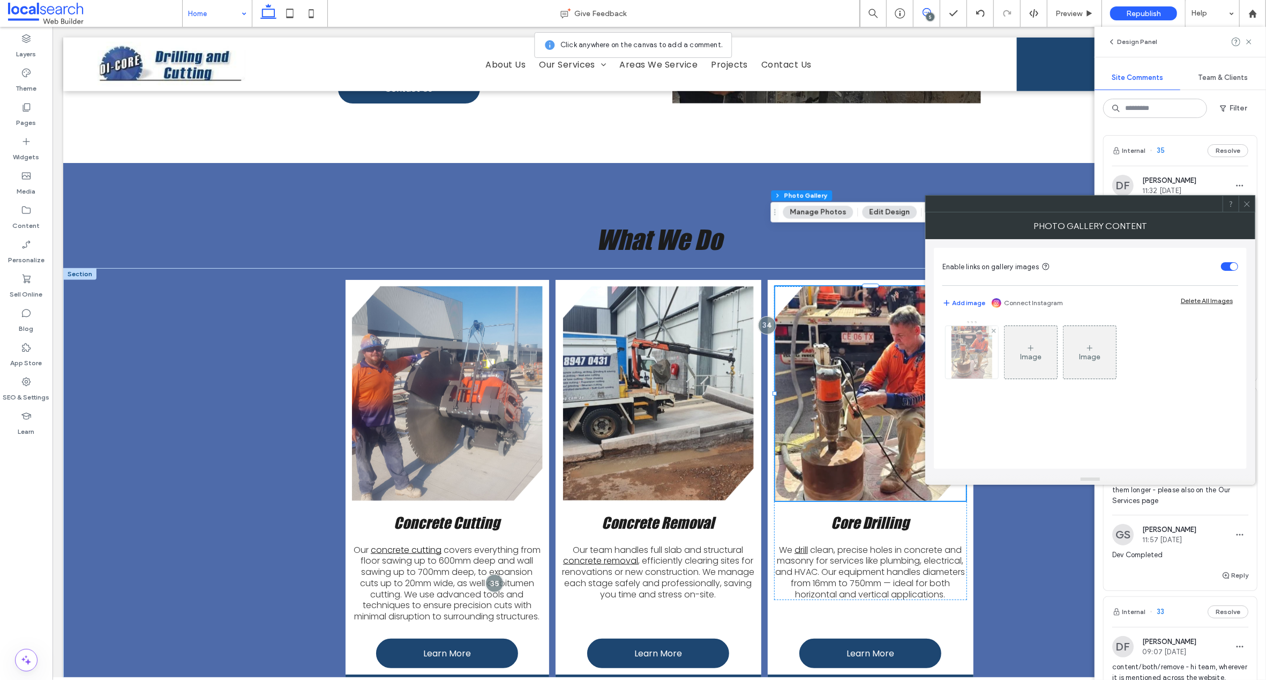
click at [968, 345] on img at bounding box center [972, 352] width 41 height 53
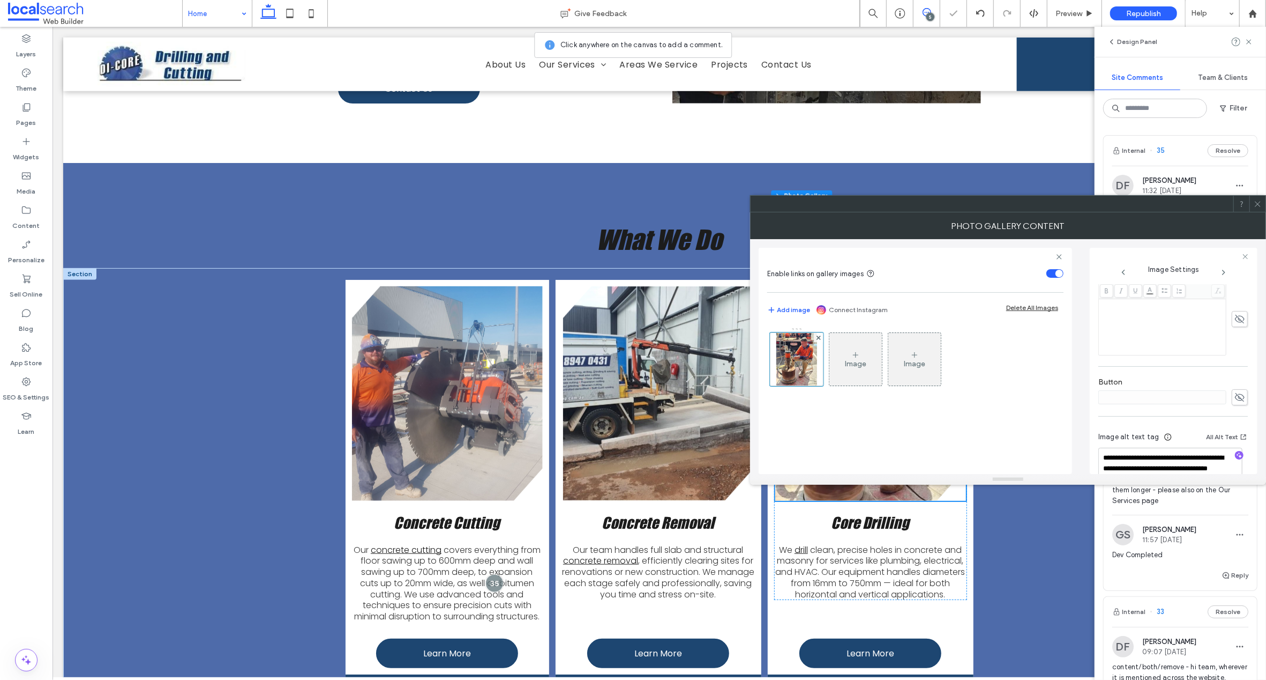
scroll to position [325, 0]
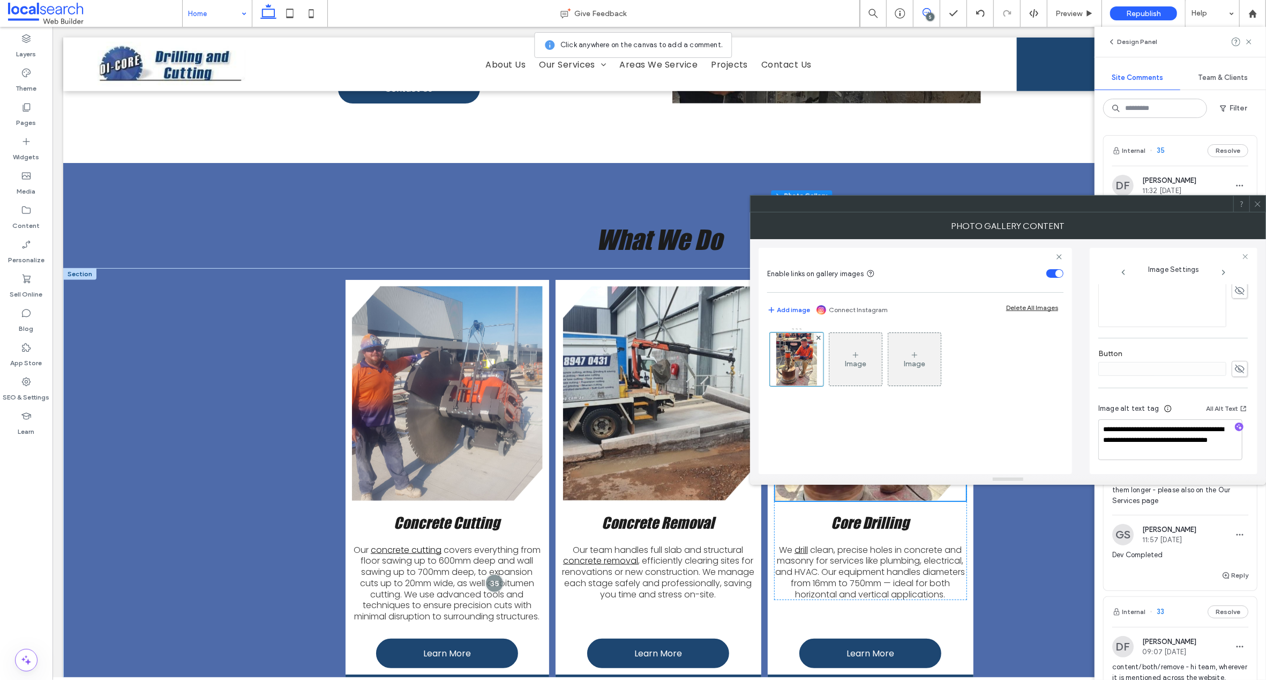
click at [1256, 204] on icon at bounding box center [1258, 204] width 8 height 8
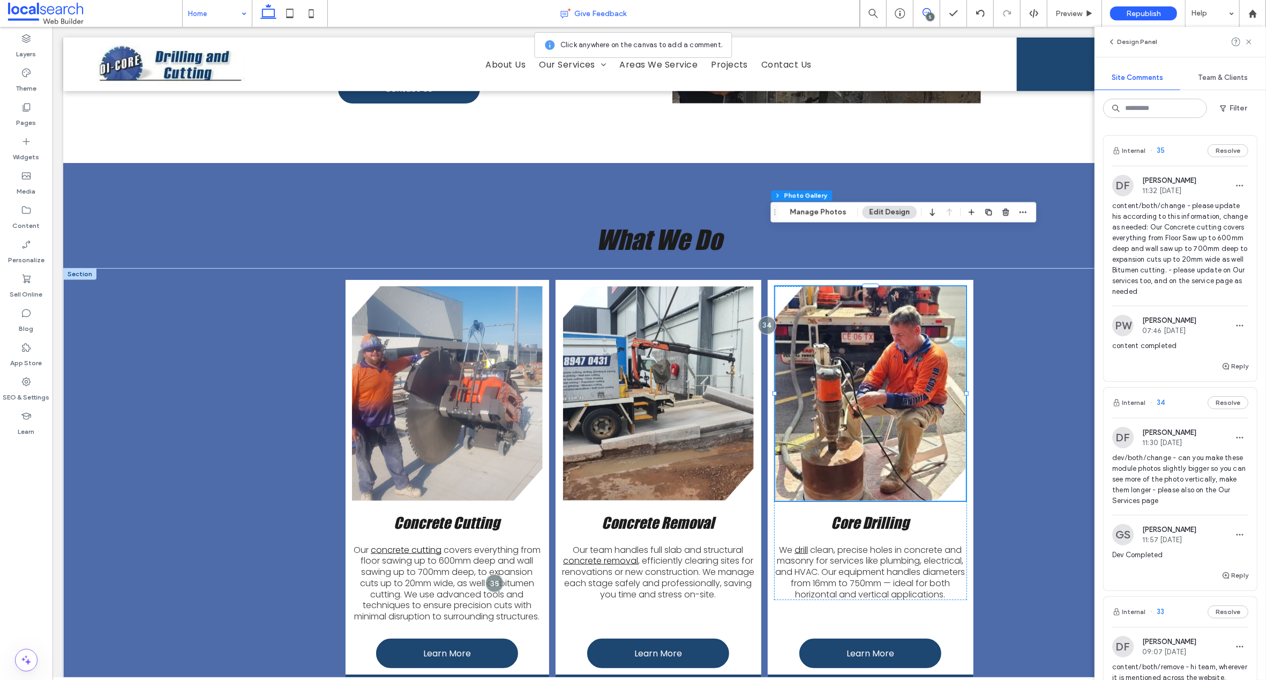
click at [392, 8] on div "Give Feedback" at bounding box center [594, 13] width 532 height 11
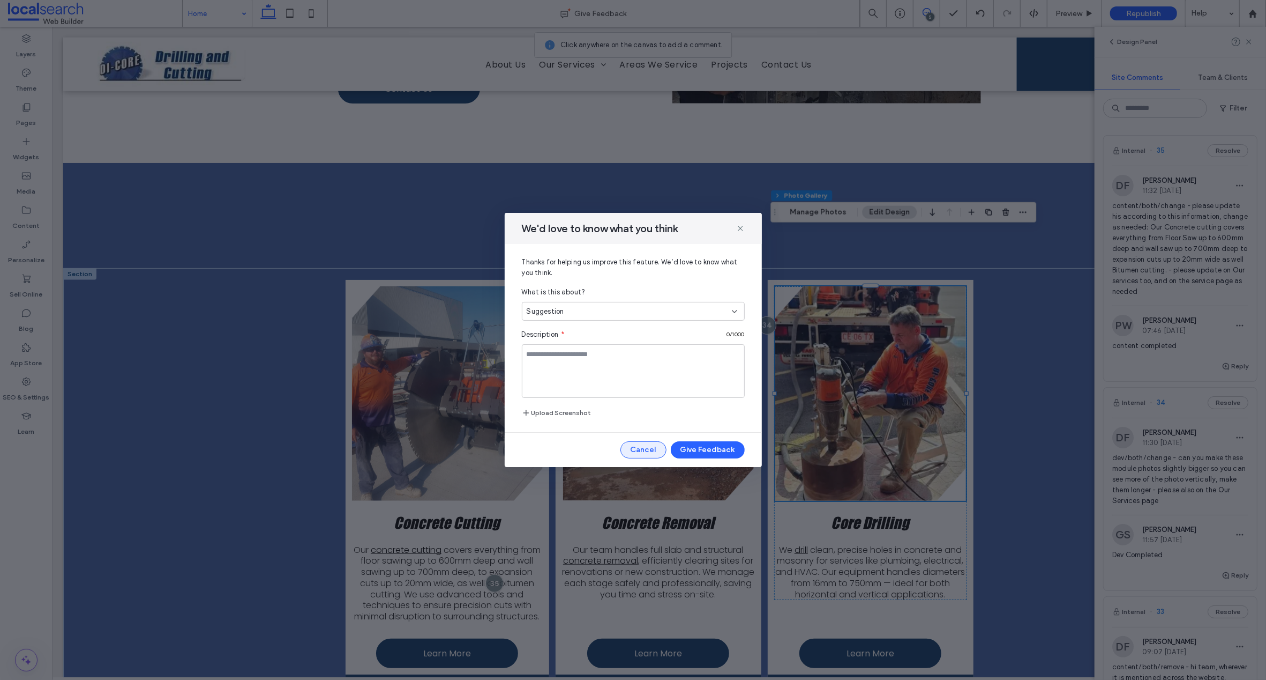
click at [647, 448] on button "Cancel" at bounding box center [644, 449] width 46 height 17
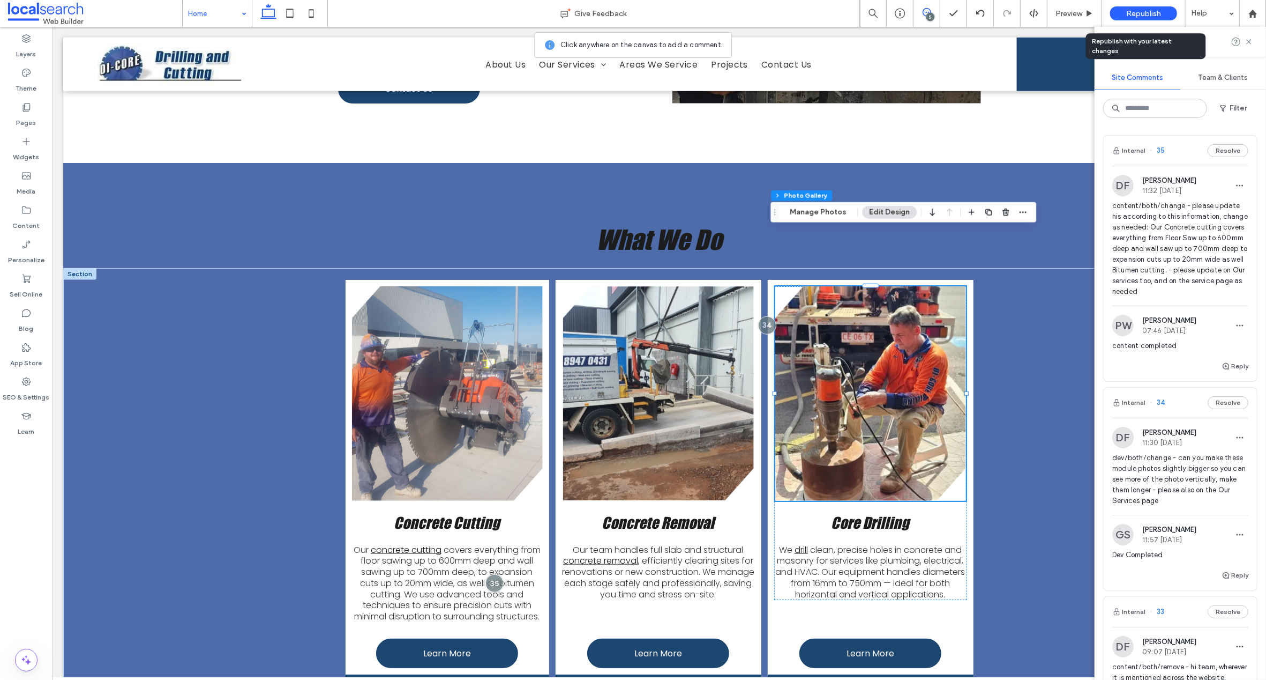
click at [1146, 11] on span "Republish" at bounding box center [1143, 13] width 35 height 9
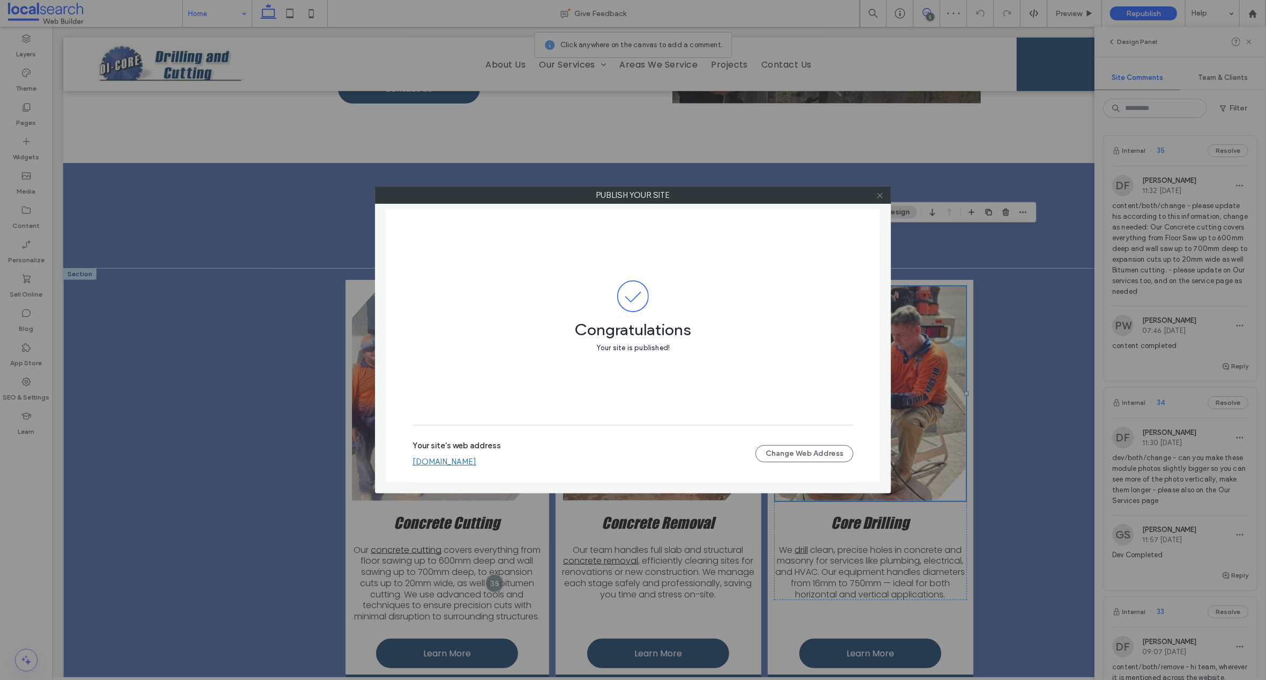
click at [877, 195] on icon at bounding box center [880, 195] width 8 height 8
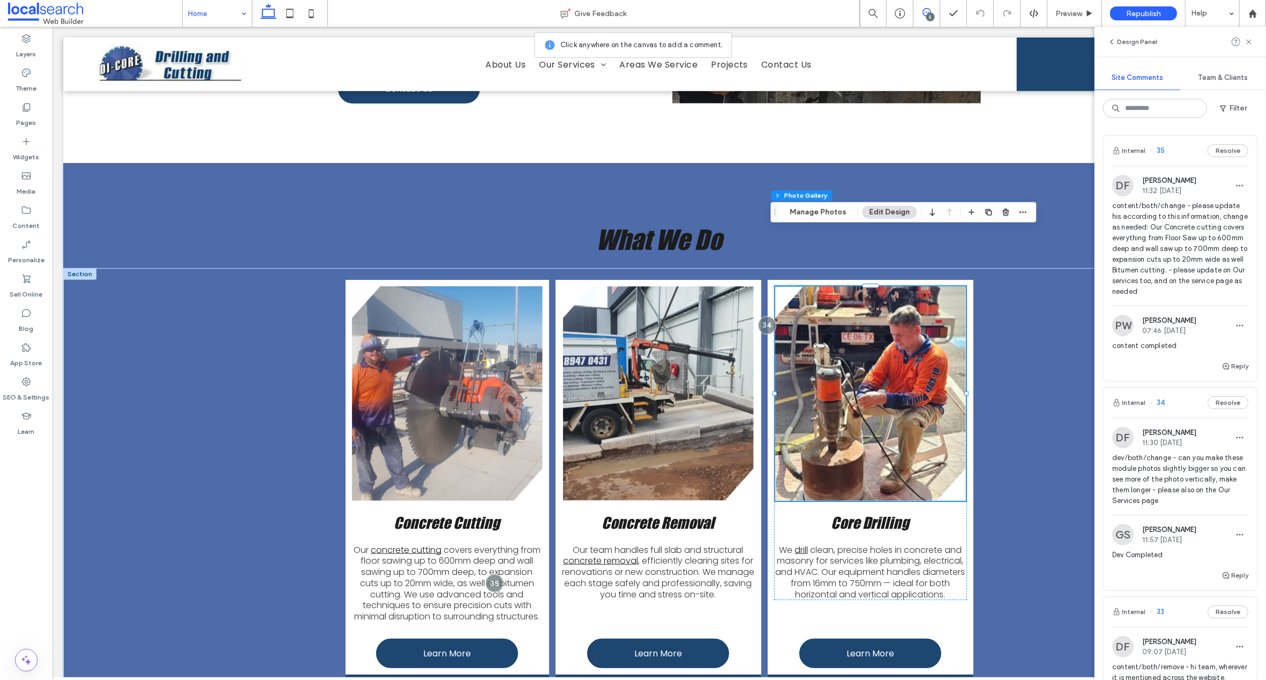
click at [1175, 381] on div "Reply" at bounding box center [1180, 370] width 153 height 21
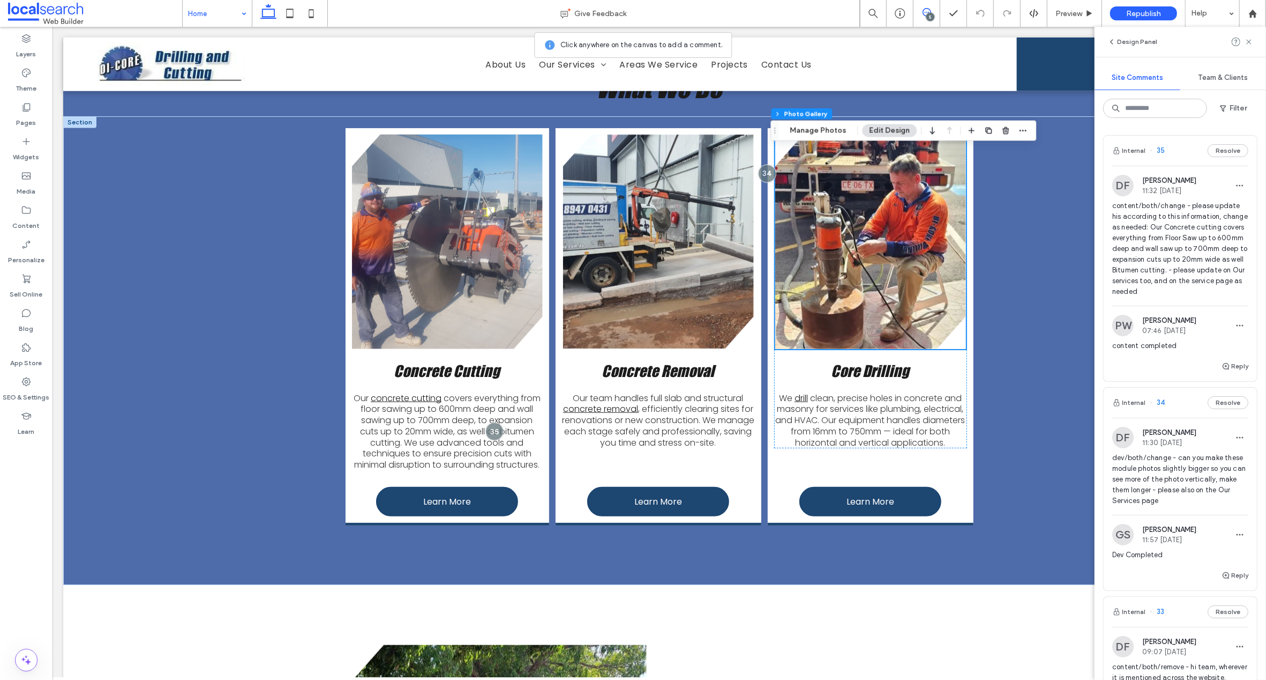
scroll to position [981, 0]
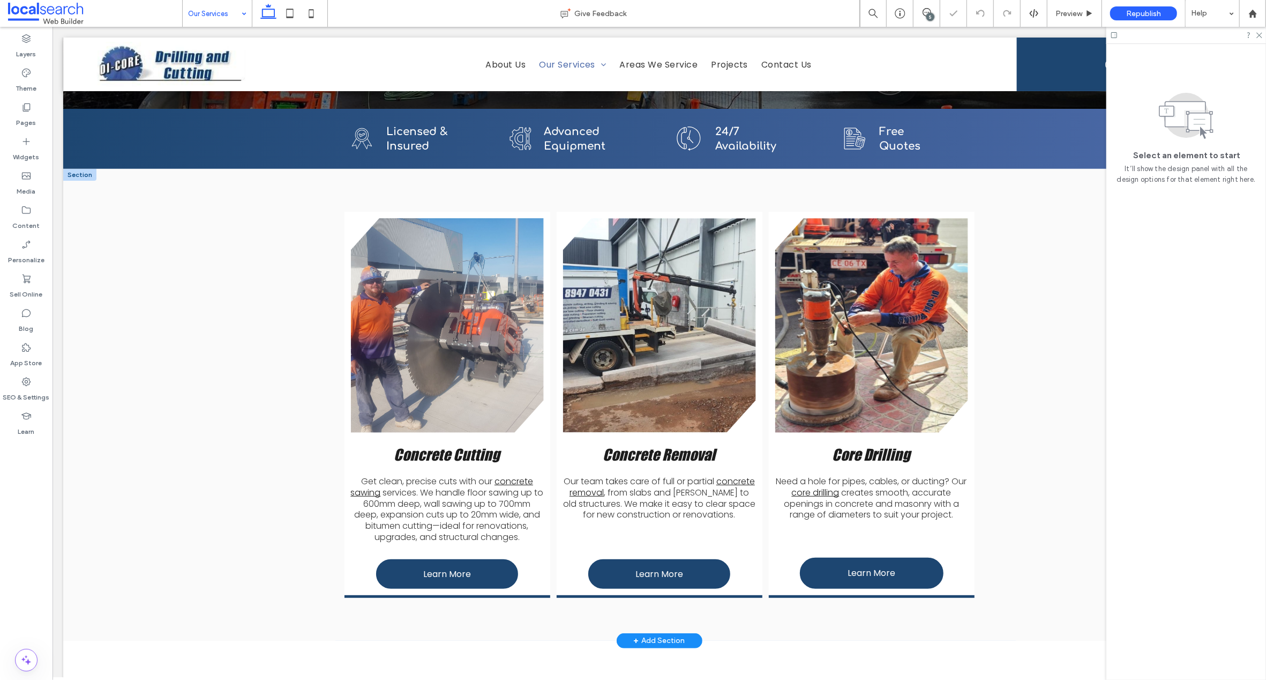
scroll to position [202, 0]
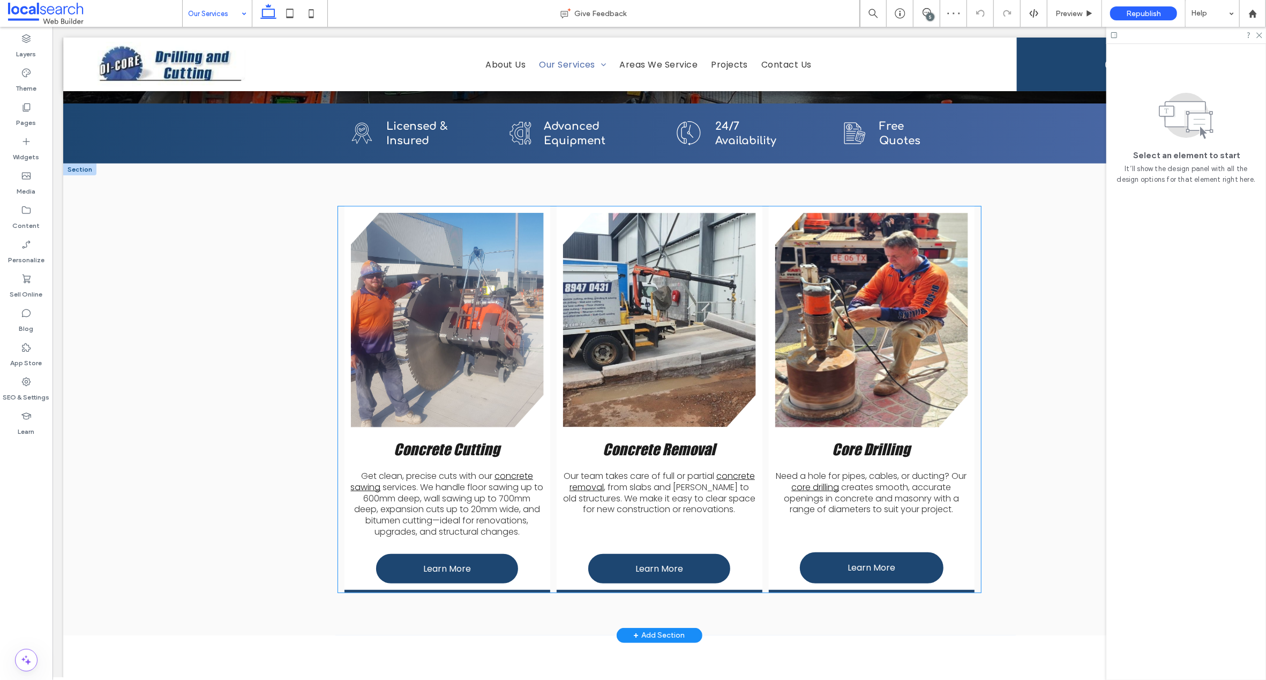
click at [845, 262] on link at bounding box center [871, 320] width 193 height 214
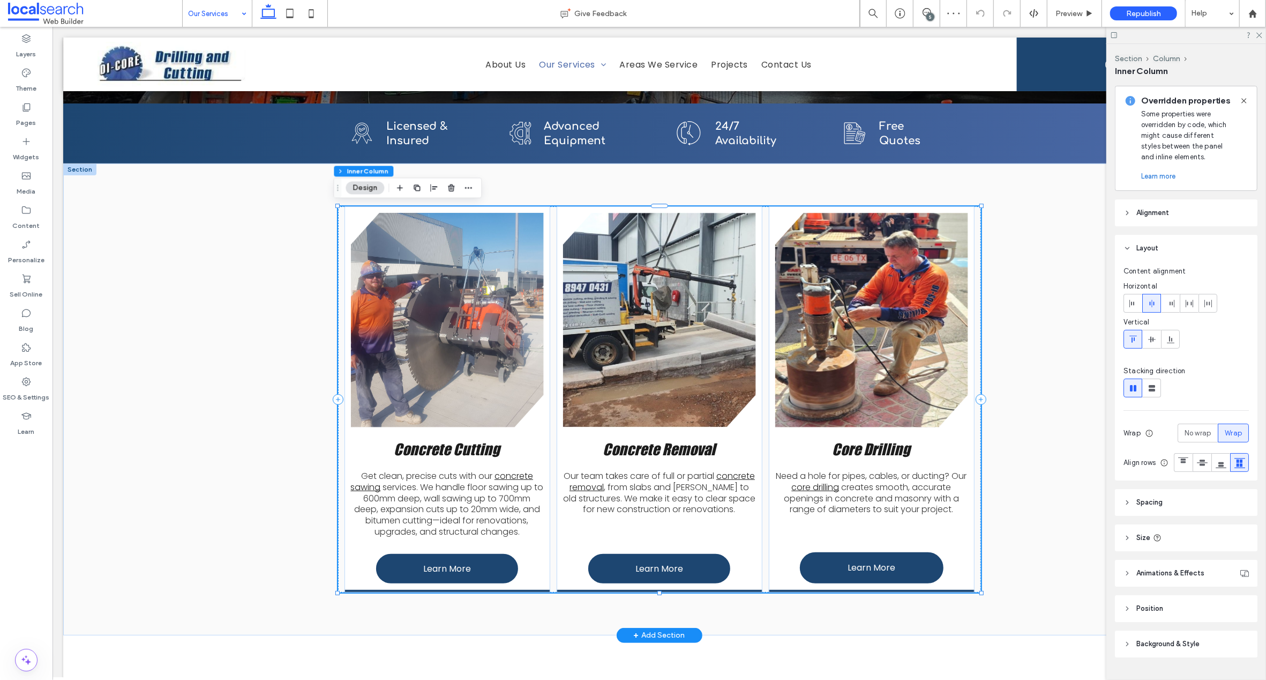
click at [845, 262] on link at bounding box center [871, 320] width 193 height 214
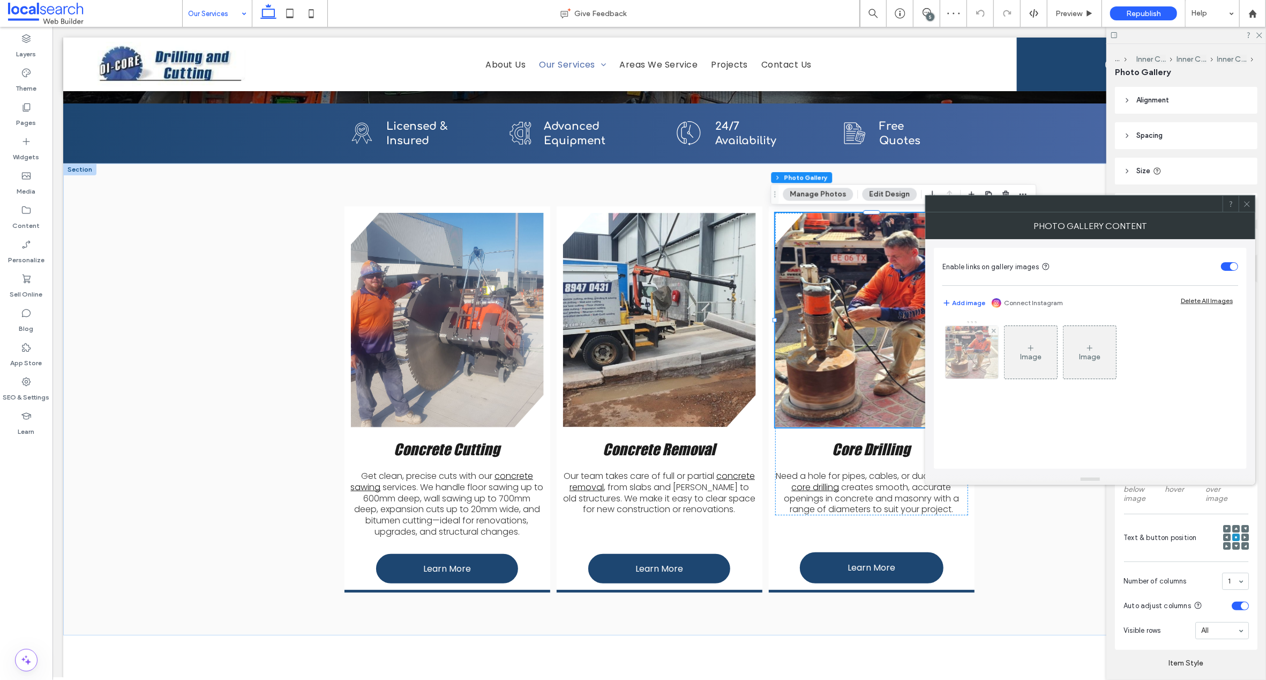
click at [980, 356] on img at bounding box center [972, 352] width 56 height 53
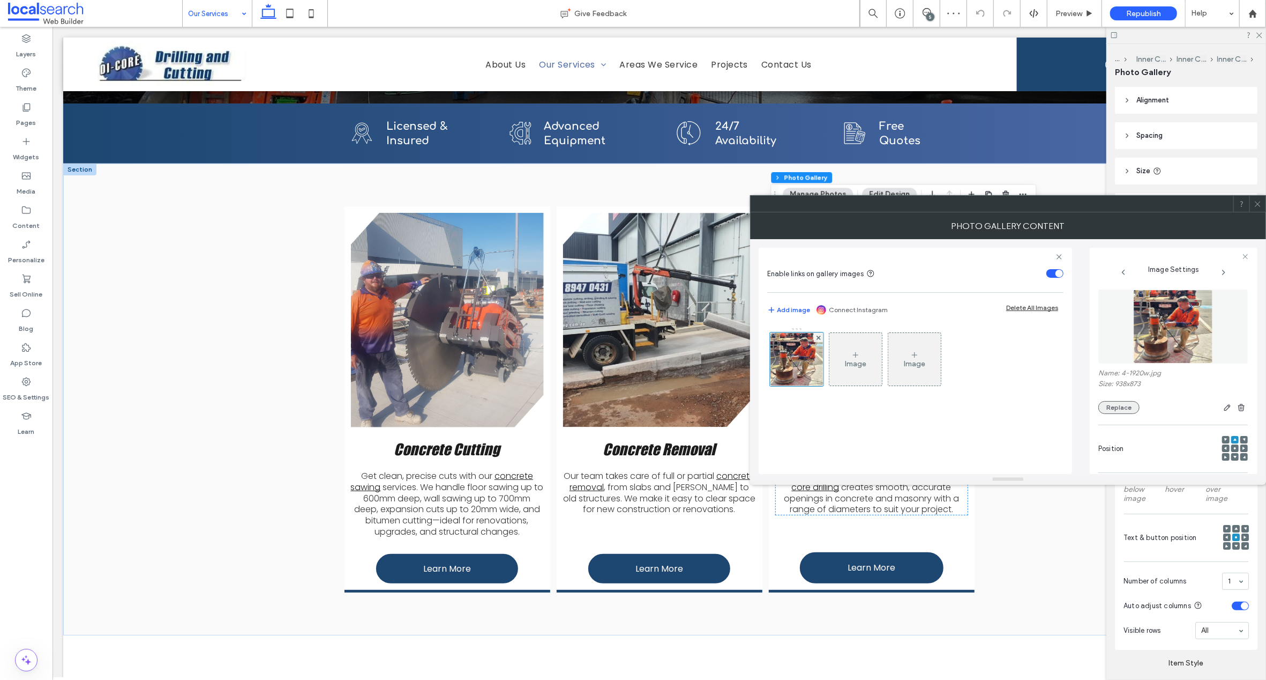
click at [1117, 406] on button "Replace" at bounding box center [1119, 407] width 41 height 13
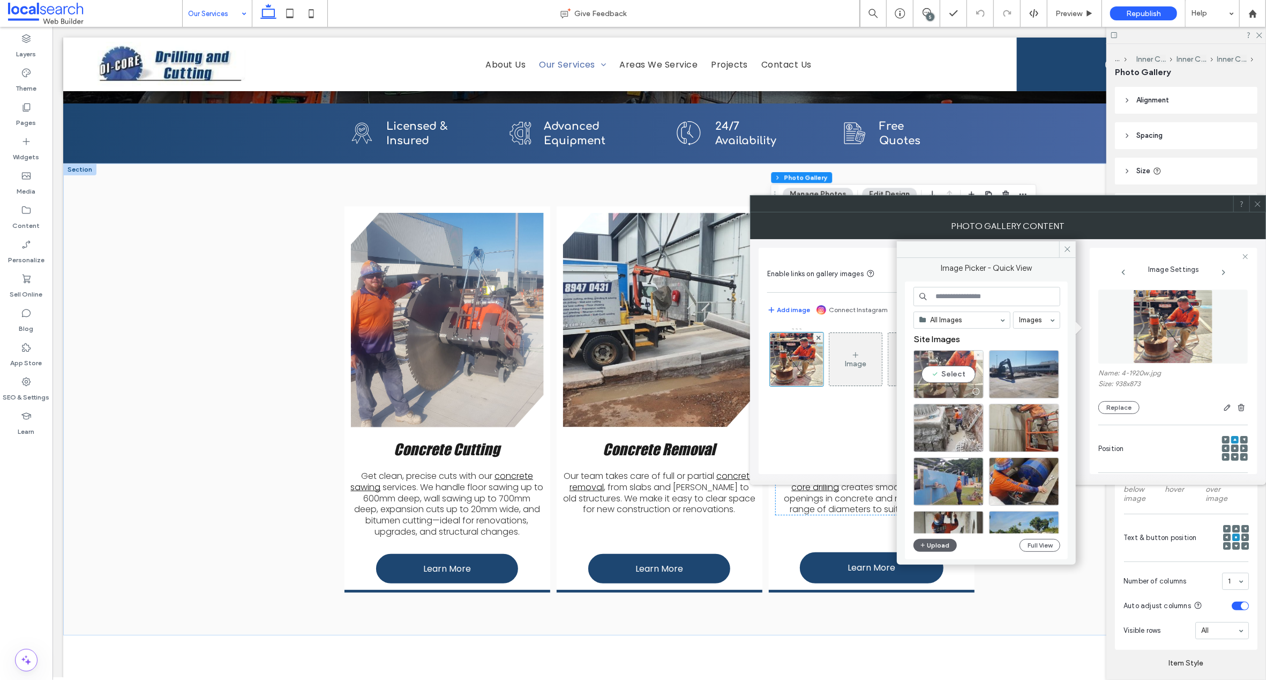
click at [957, 359] on div "Select" at bounding box center [949, 374] width 70 height 48
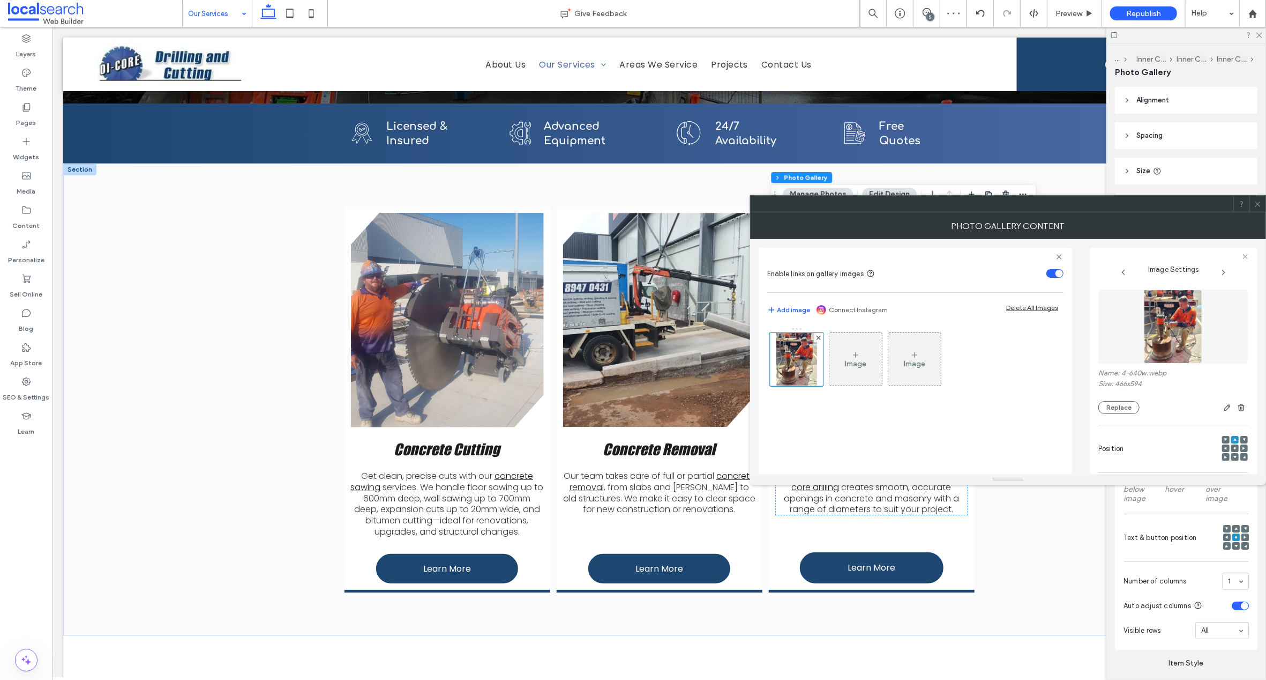
click at [1259, 201] on icon at bounding box center [1258, 204] width 8 height 8
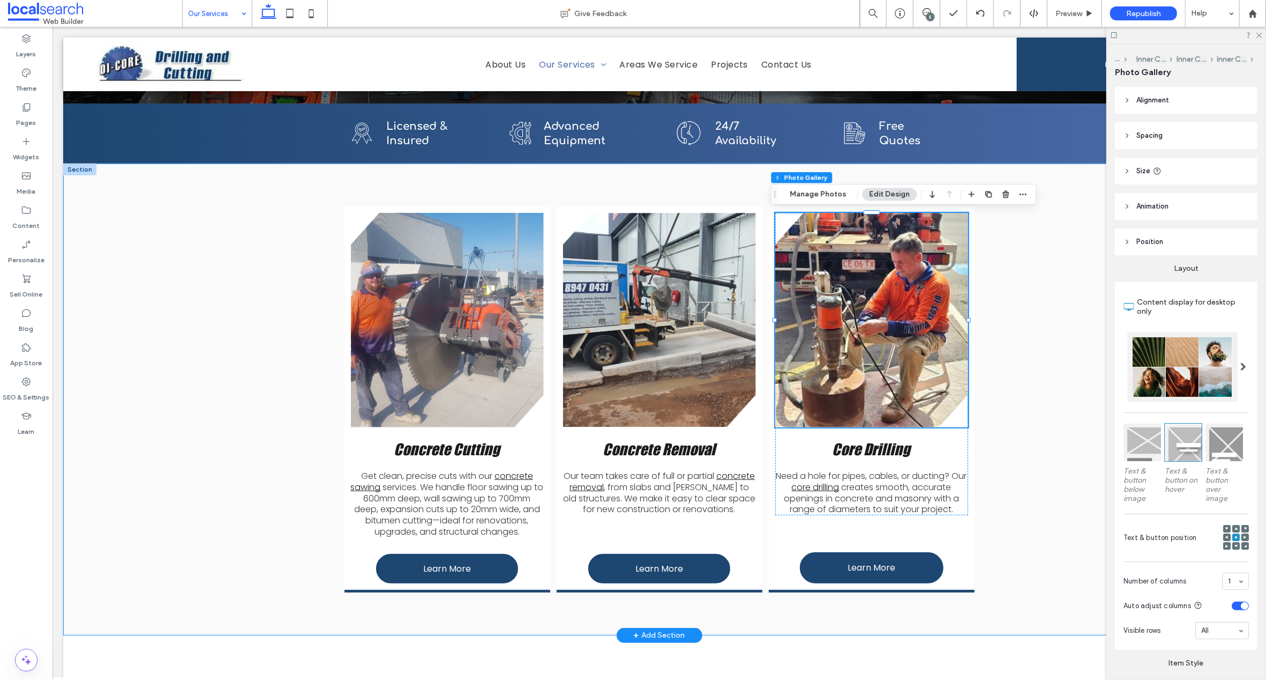
click at [198, 297] on div "Concrete Cutting Get clean, precise cuts with our concrete sawing services. We …" at bounding box center [659, 399] width 1192 height 472
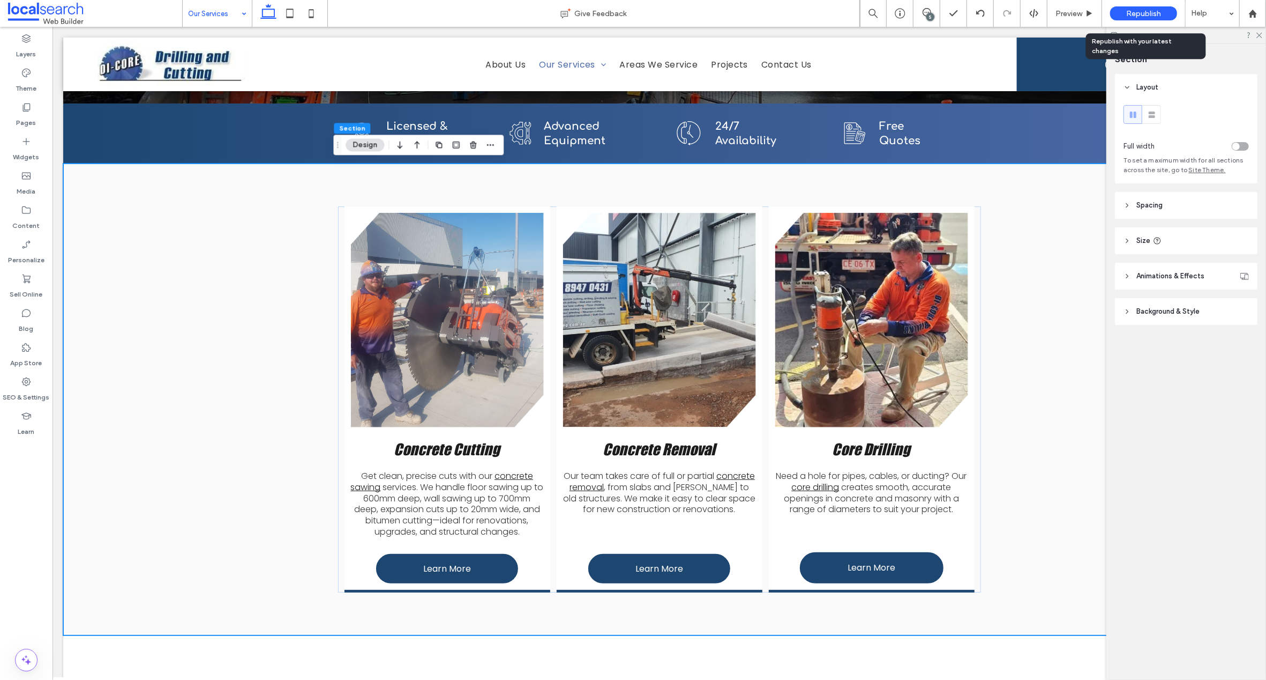
click at [1153, 14] on span "Republish" at bounding box center [1143, 13] width 35 height 9
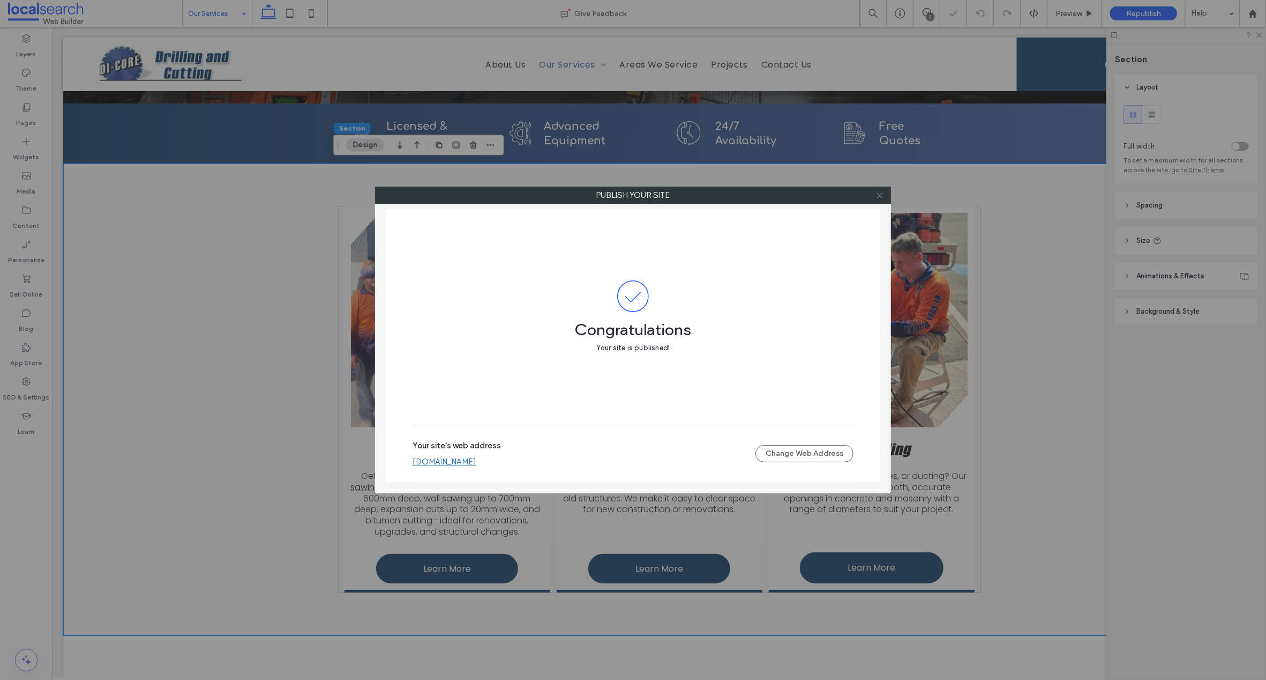
click at [880, 191] on icon at bounding box center [880, 195] width 8 height 8
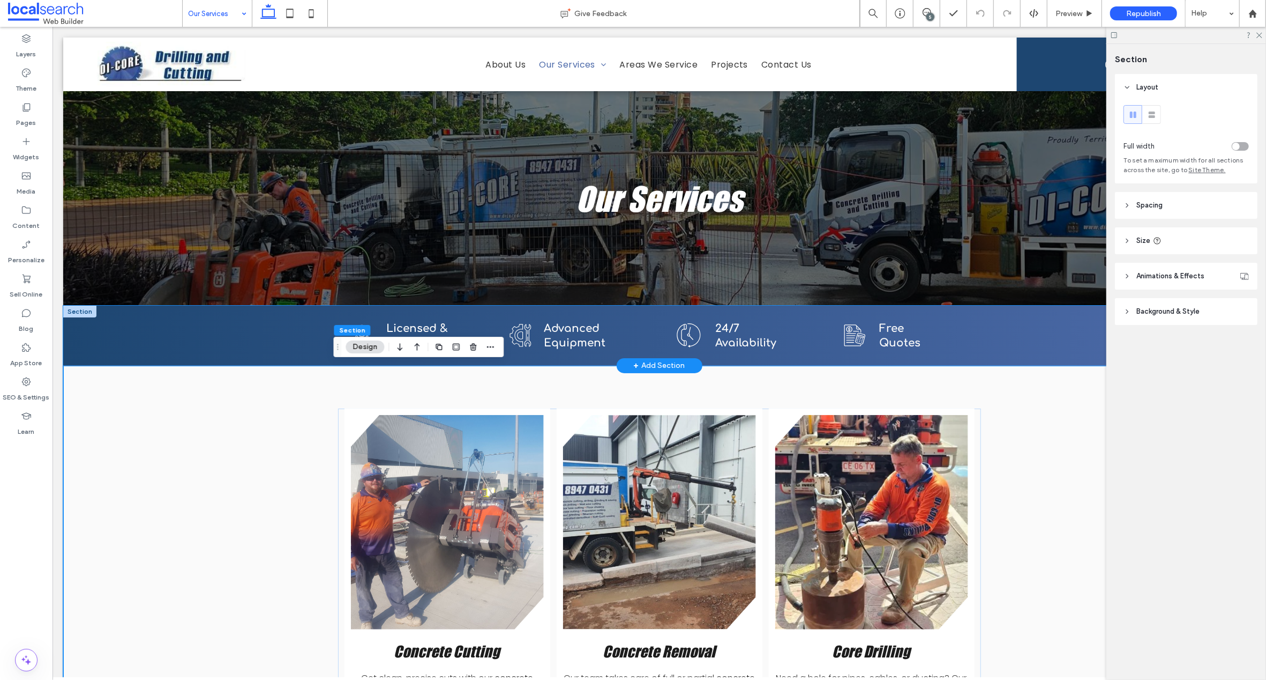
scroll to position [2, 0]
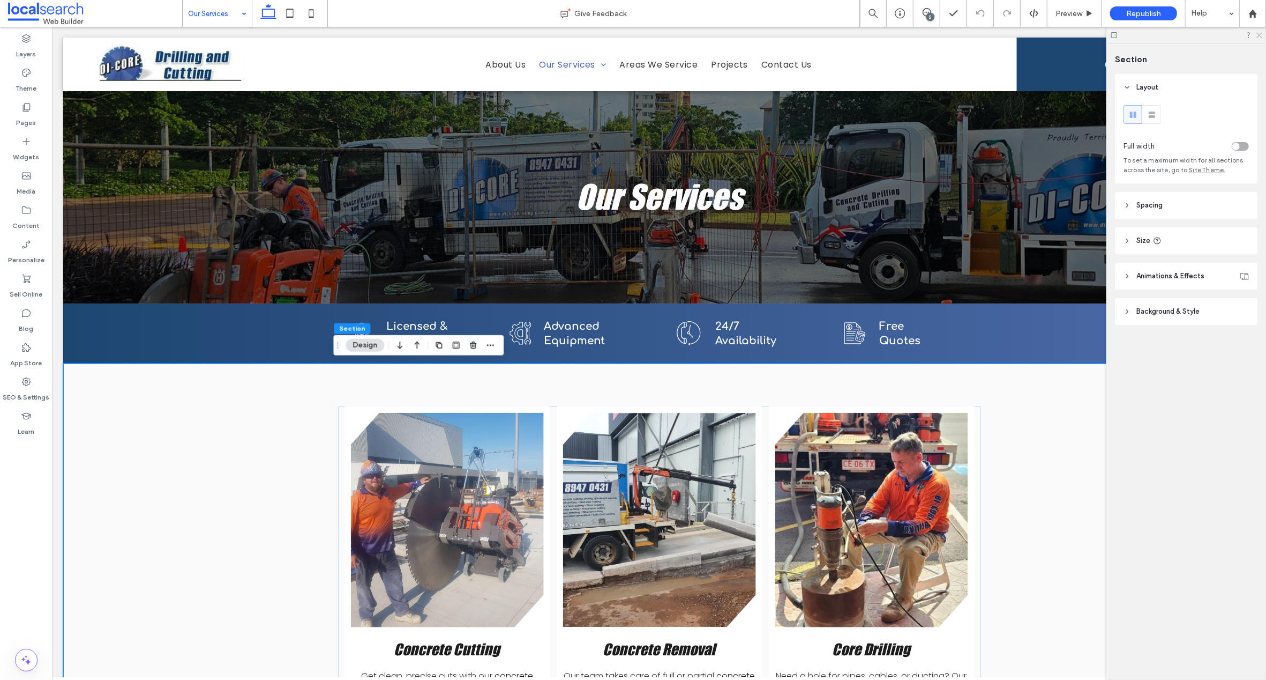
drag, startPoint x: 1260, startPoint y: 36, endPoint x: 1200, endPoint y: 5, distance: 66.9
click at [1260, 36] on icon at bounding box center [1259, 34] width 7 height 7
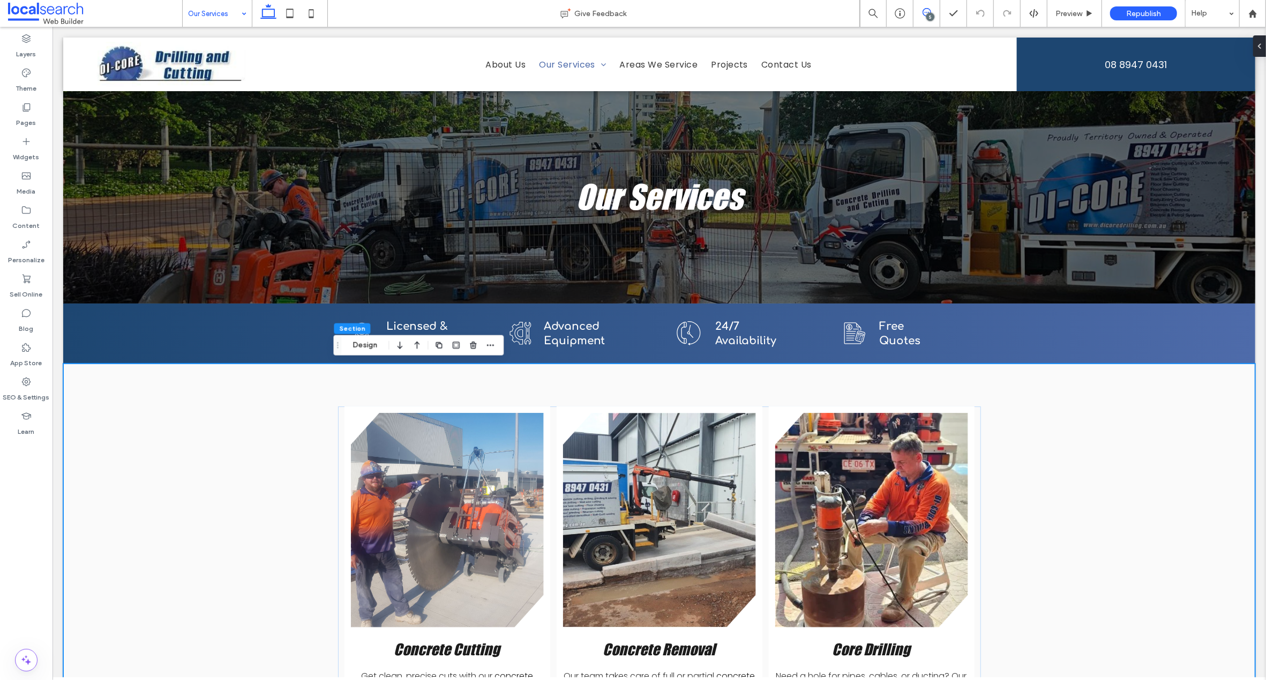
click at [926, 10] on icon at bounding box center [927, 12] width 9 height 9
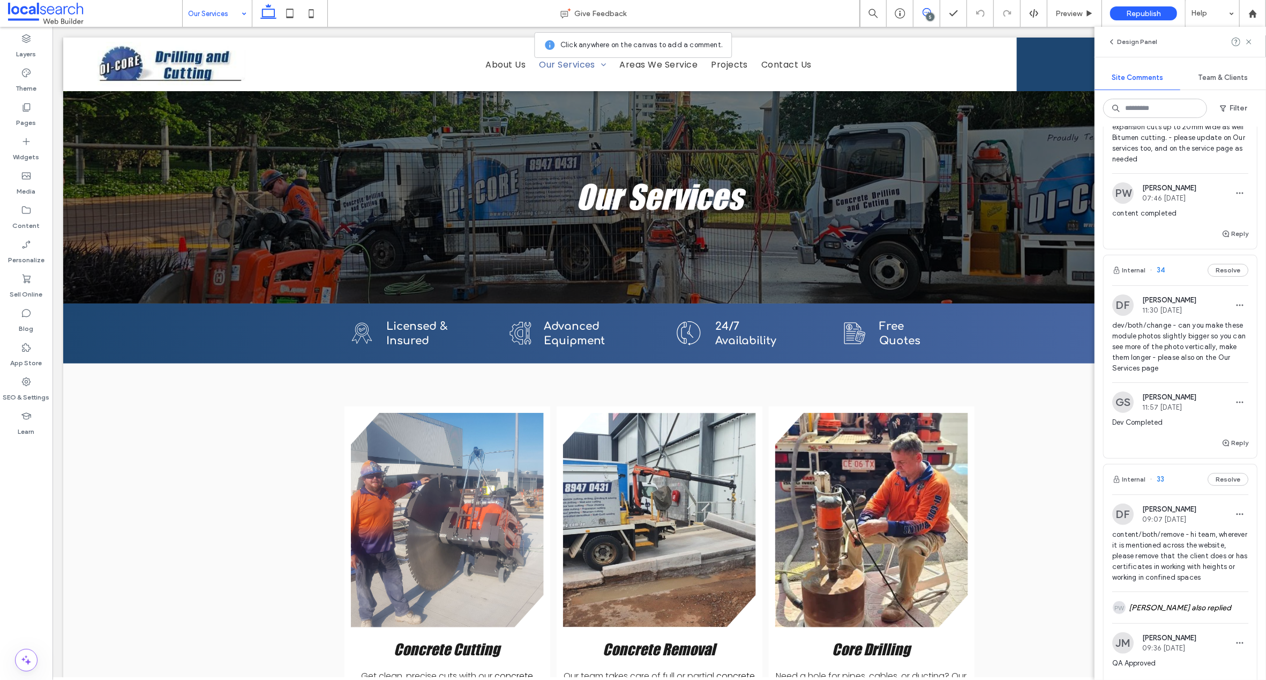
scroll to position [130, 0]
click at [1223, 448] on use "button" at bounding box center [1226, 445] width 6 height 6
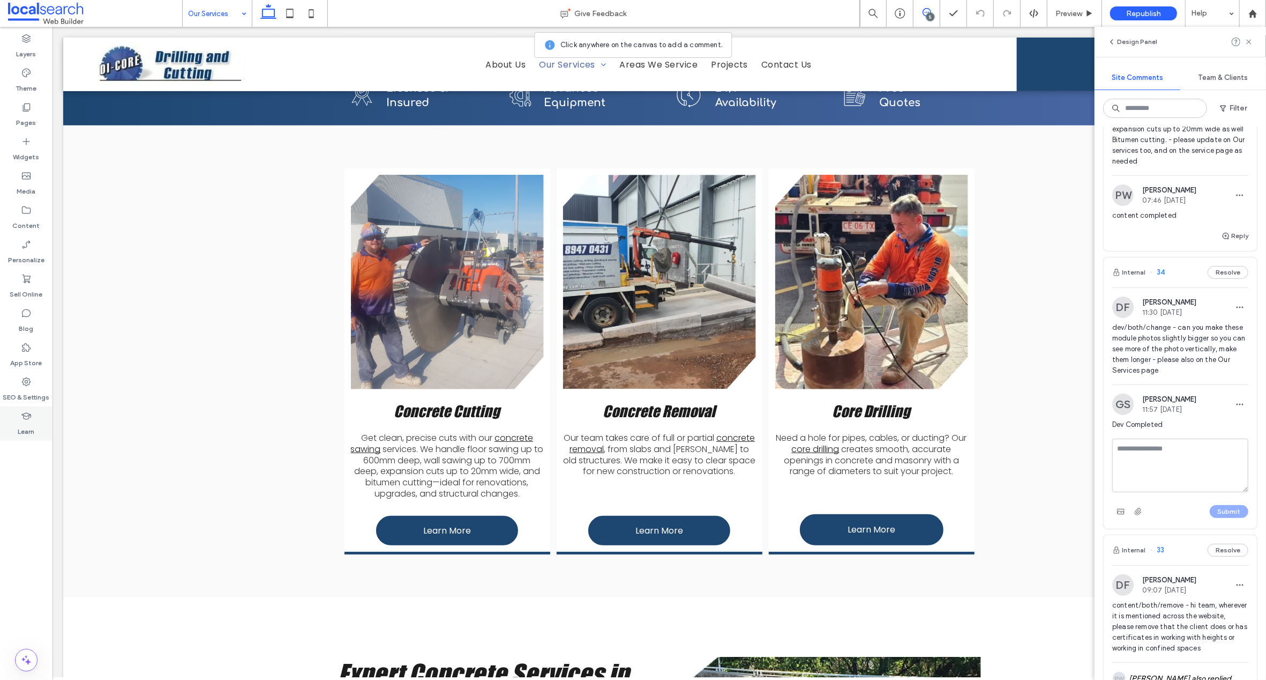
scroll to position [273, 0]
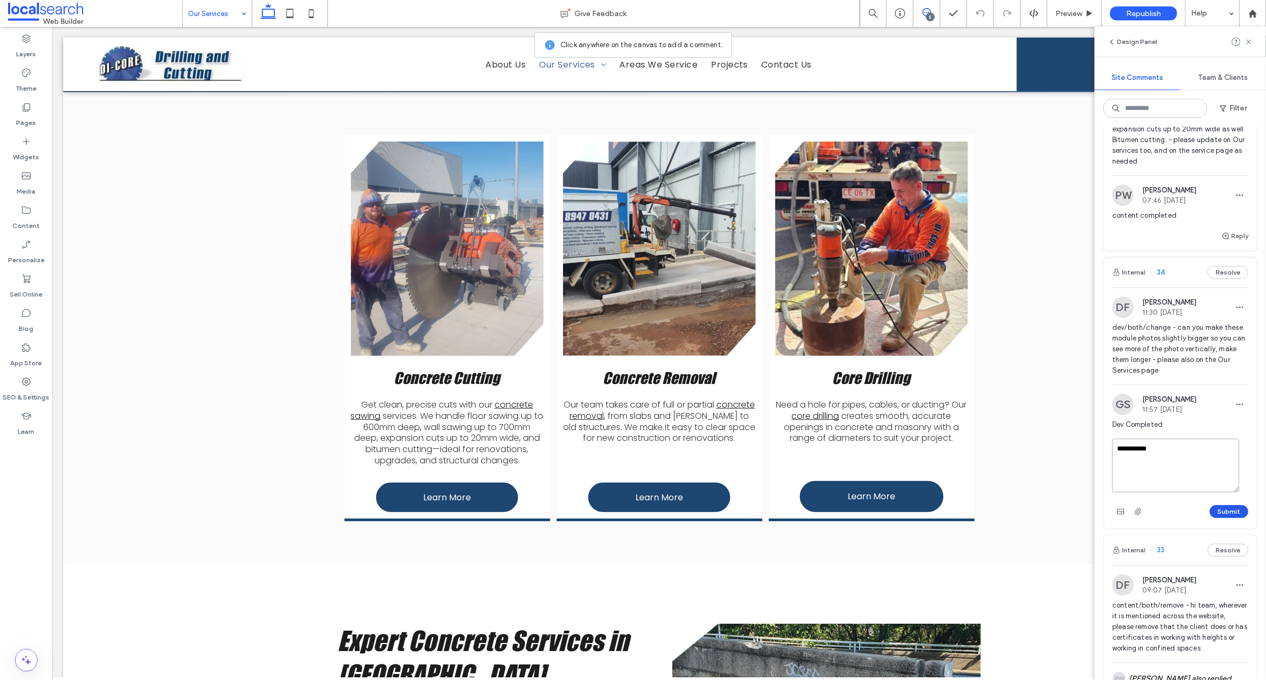
type textarea "**********"
click at [1219, 518] on button "Submit" at bounding box center [1229, 511] width 39 height 13
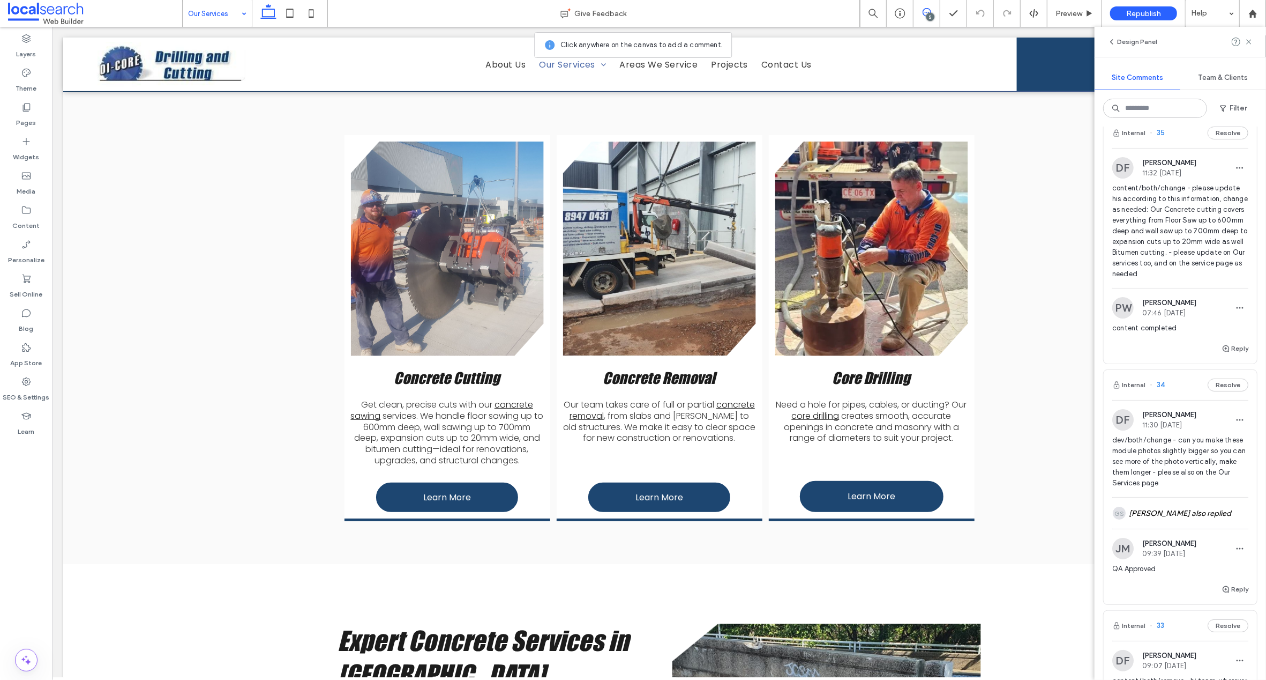
scroll to position [0, 0]
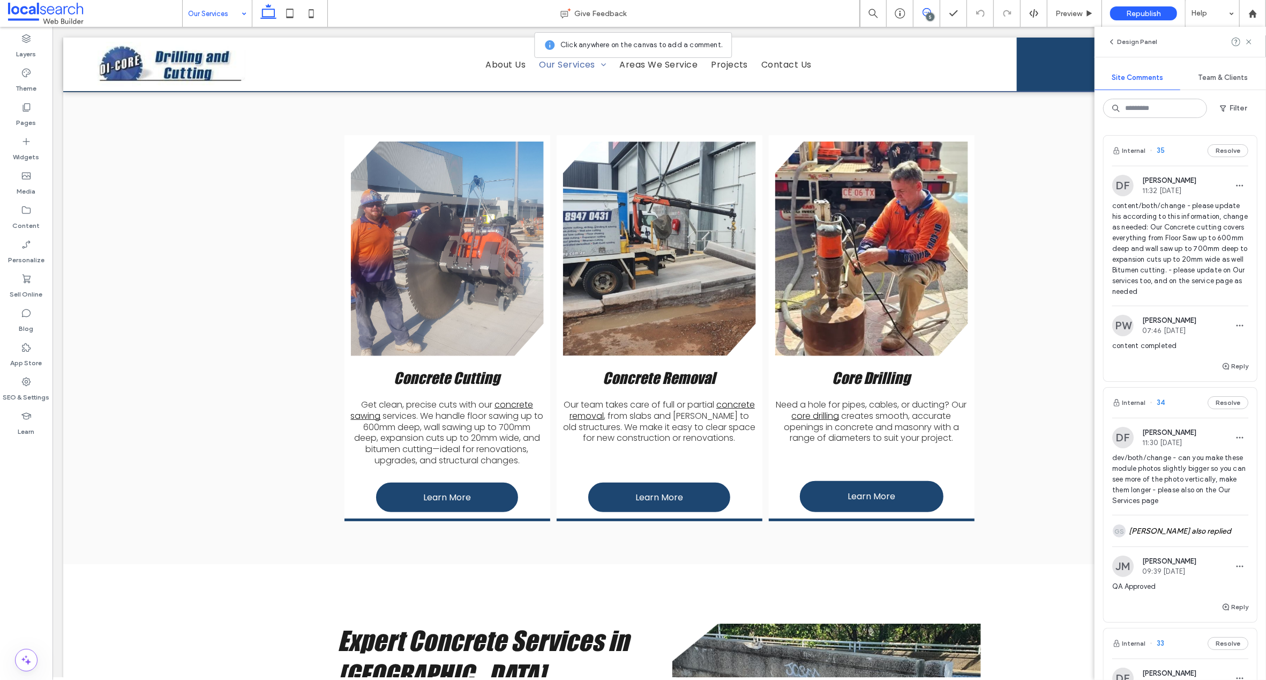
click at [1160, 150] on span "35" at bounding box center [1157, 150] width 15 height 11
click at [1160, 150] on div "Home Give Feedback 5 Preview Republish Help Design Panel Site Comments Team & C…" at bounding box center [633, 340] width 1266 height 680
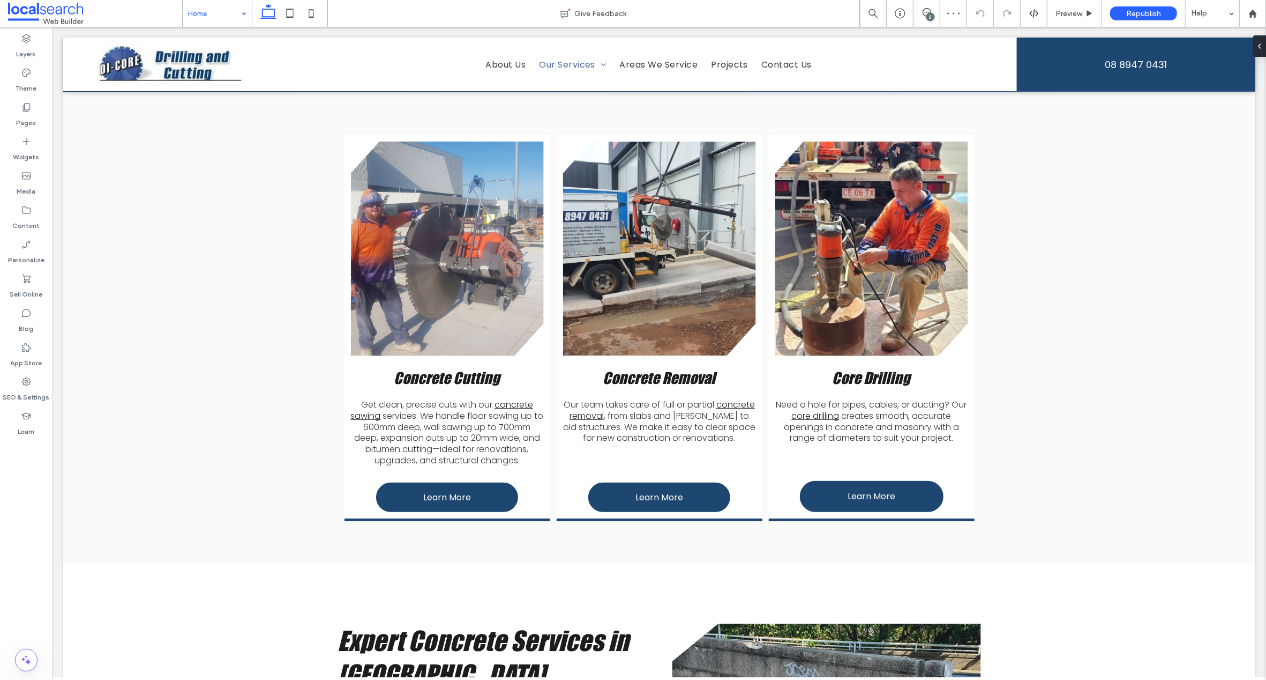
click at [929, 14] on div "5" at bounding box center [931, 17] width 8 height 8
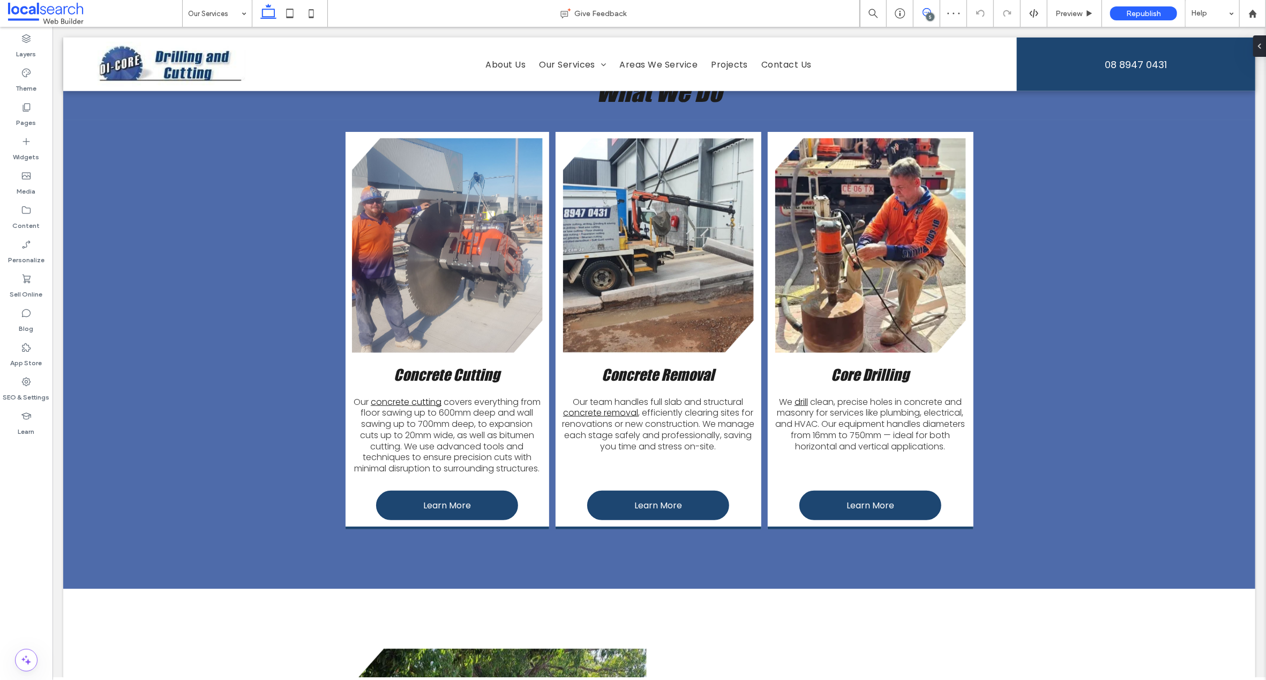
click at [932, 12] on span at bounding box center [927, 12] width 26 height 9
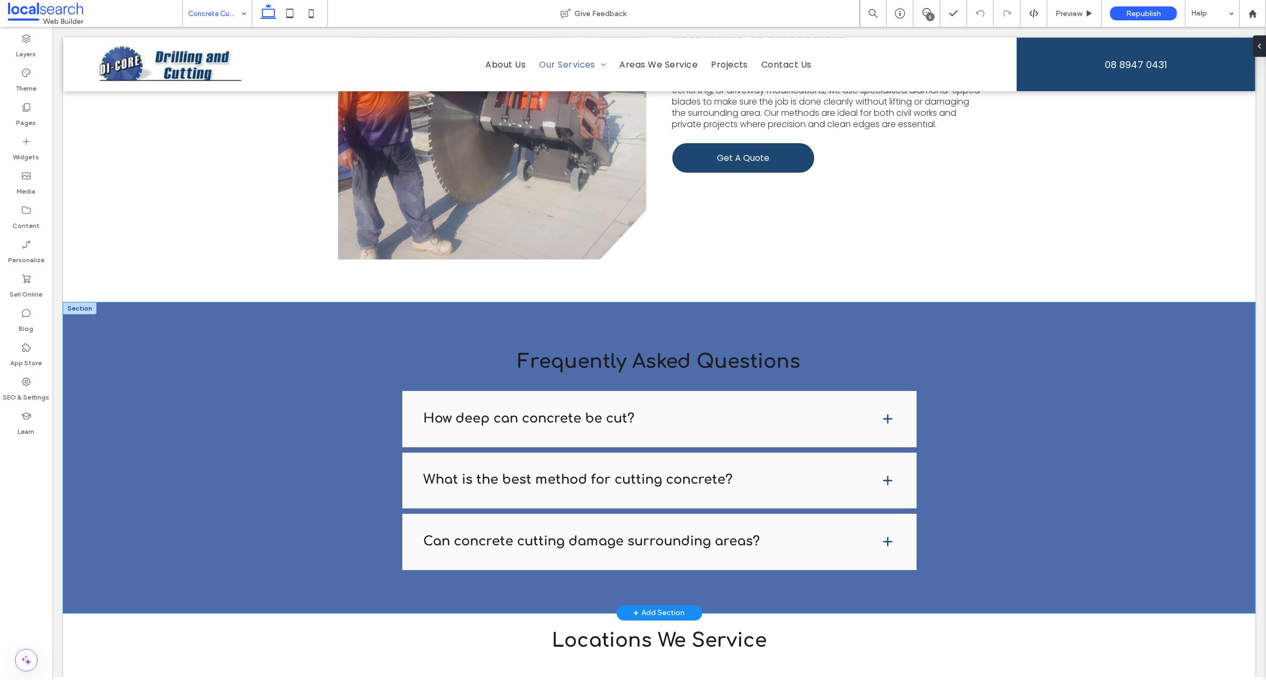
scroll to position [3228, 0]
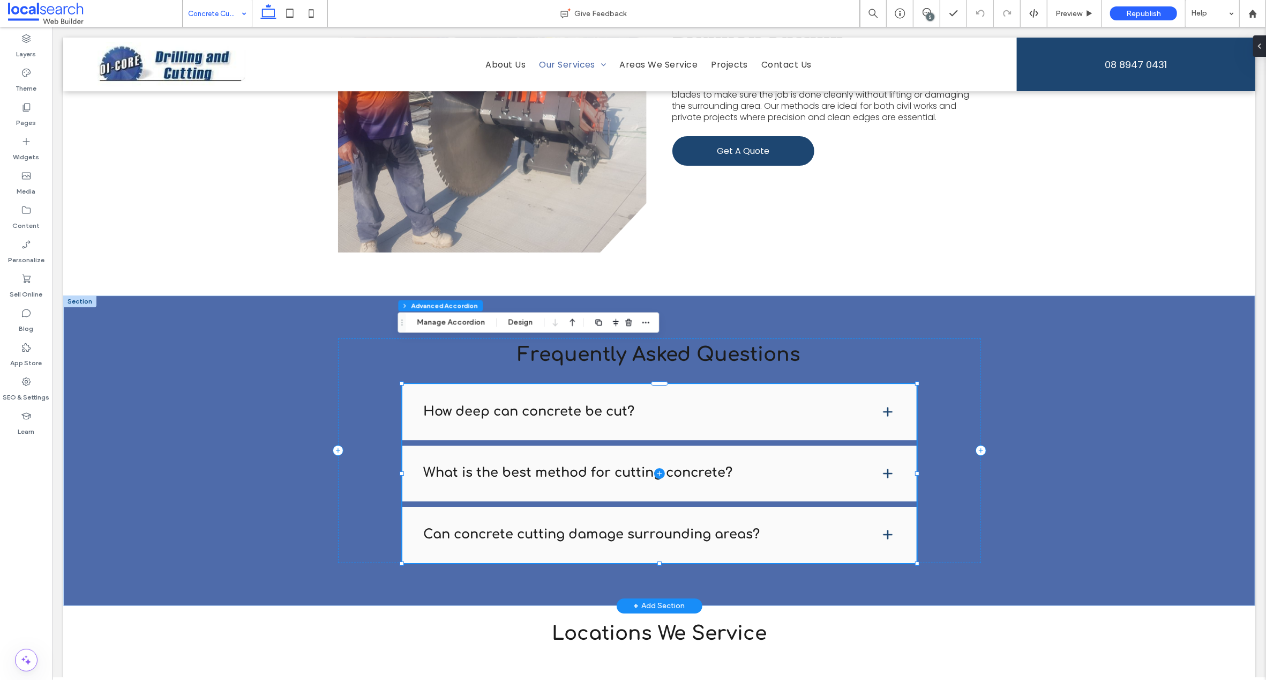
click at [886, 384] on span at bounding box center [659, 473] width 514 height 179
click at [882, 384] on span at bounding box center [659, 473] width 514 height 179
click at [1077, 12] on span "Preview" at bounding box center [1069, 13] width 27 height 9
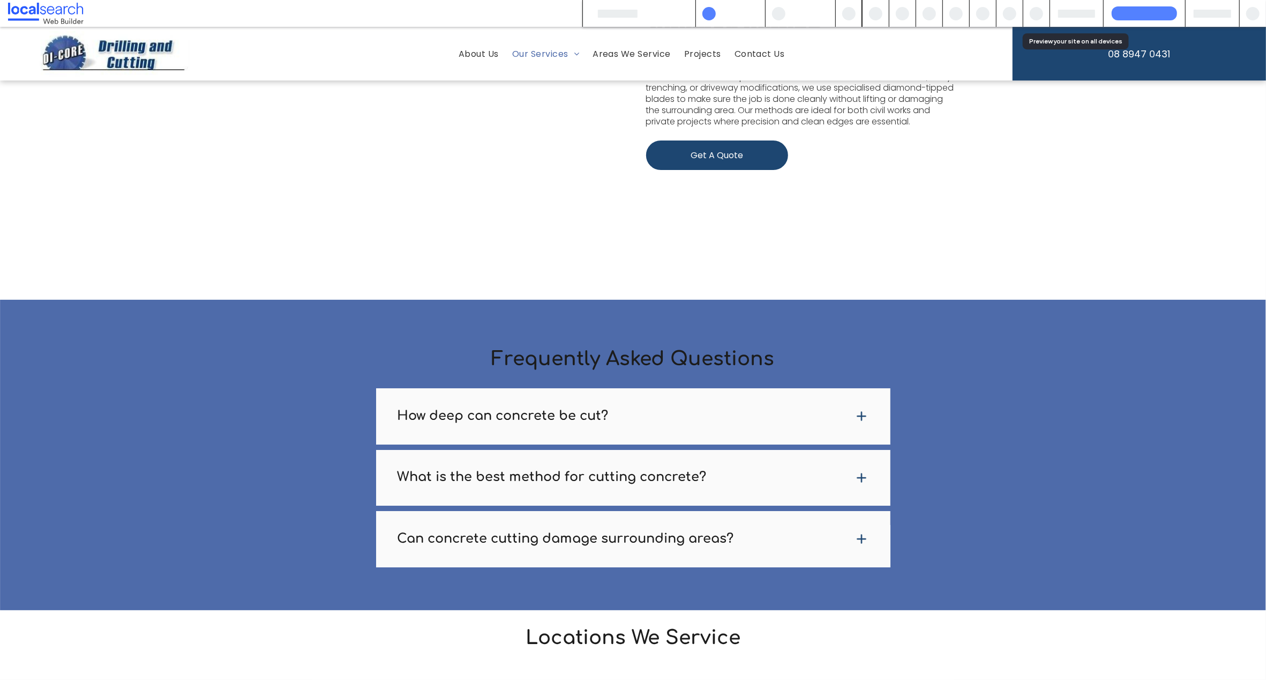
scroll to position [3238, 0]
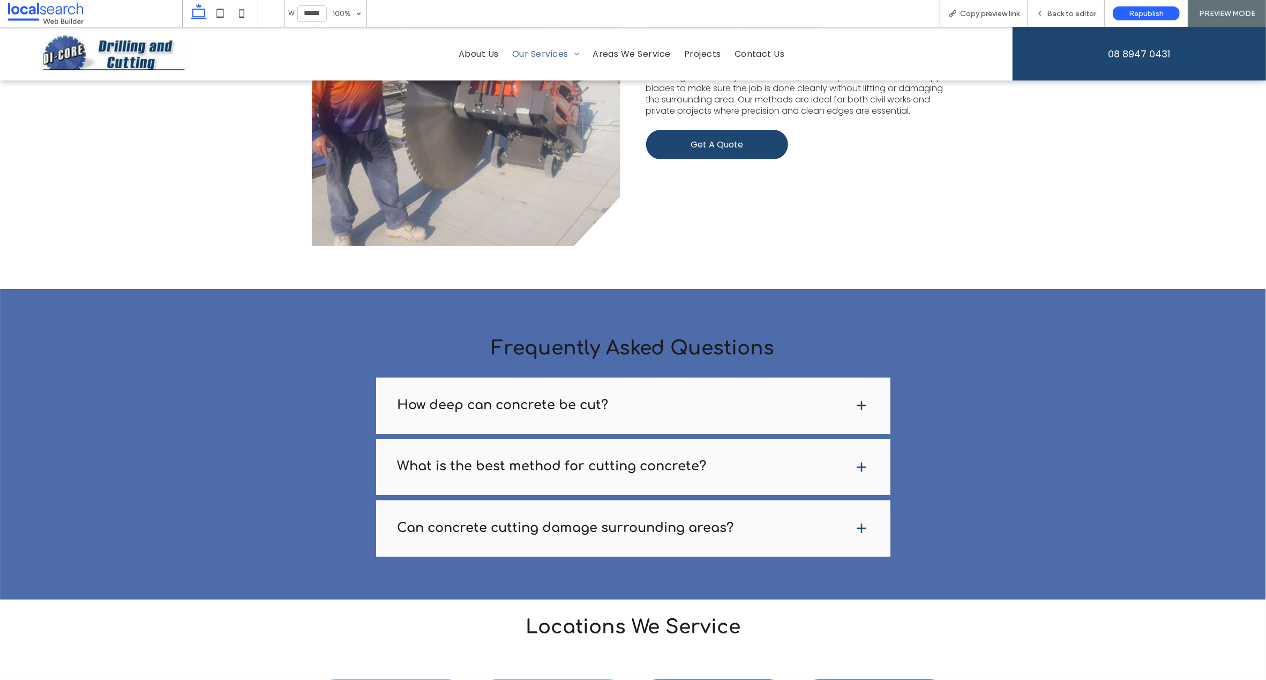
click at [856, 399] on span at bounding box center [861, 405] width 13 height 13
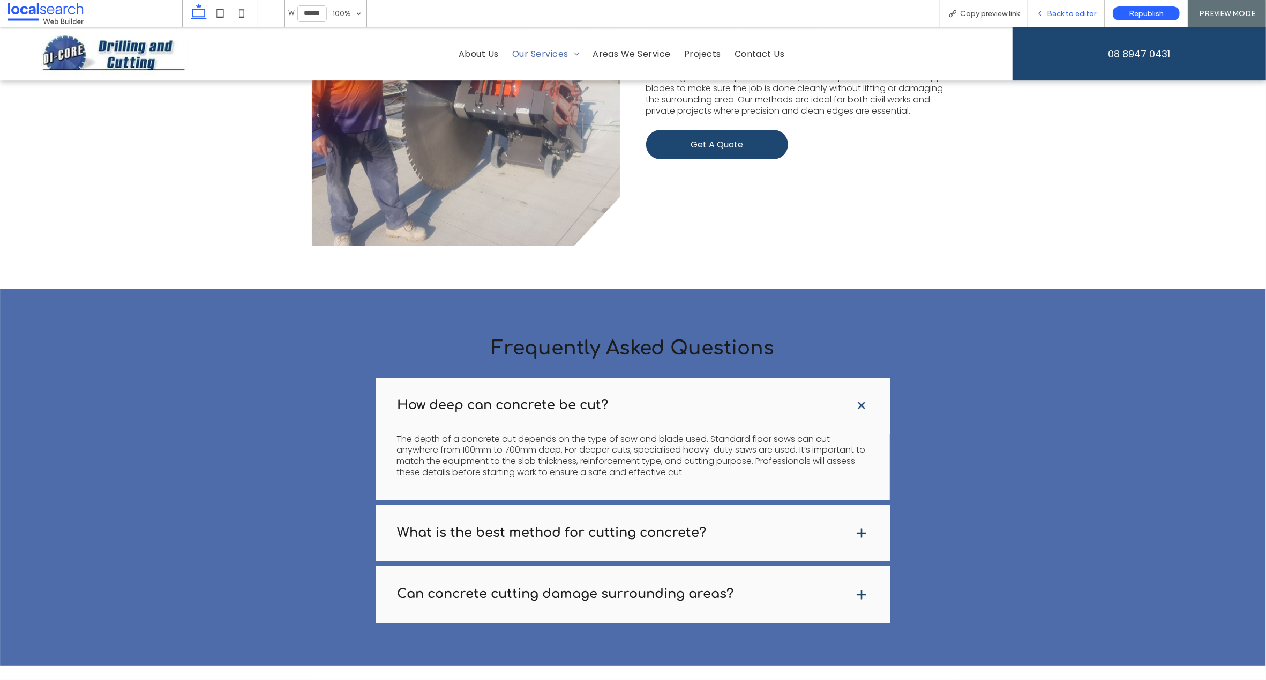
click at [1068, 13] on span "Back to editor" at bounding box center [1071, 13] width 49 height 9
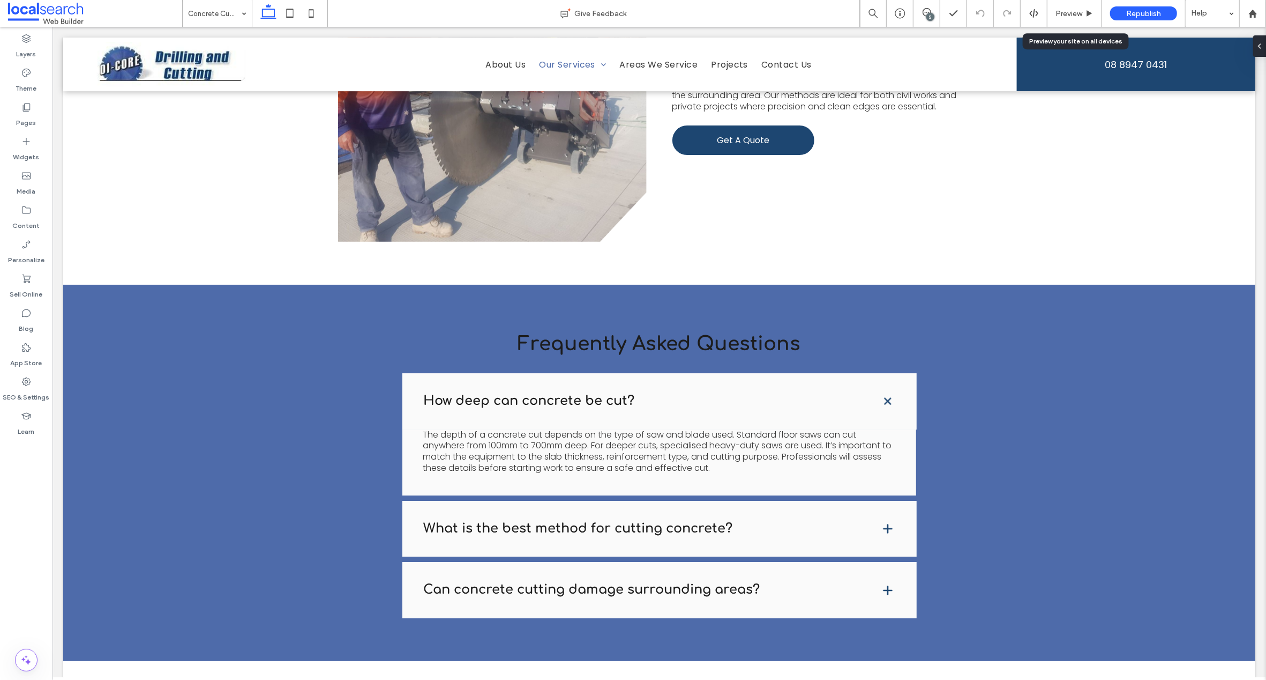
scroll to position [3228, 0]
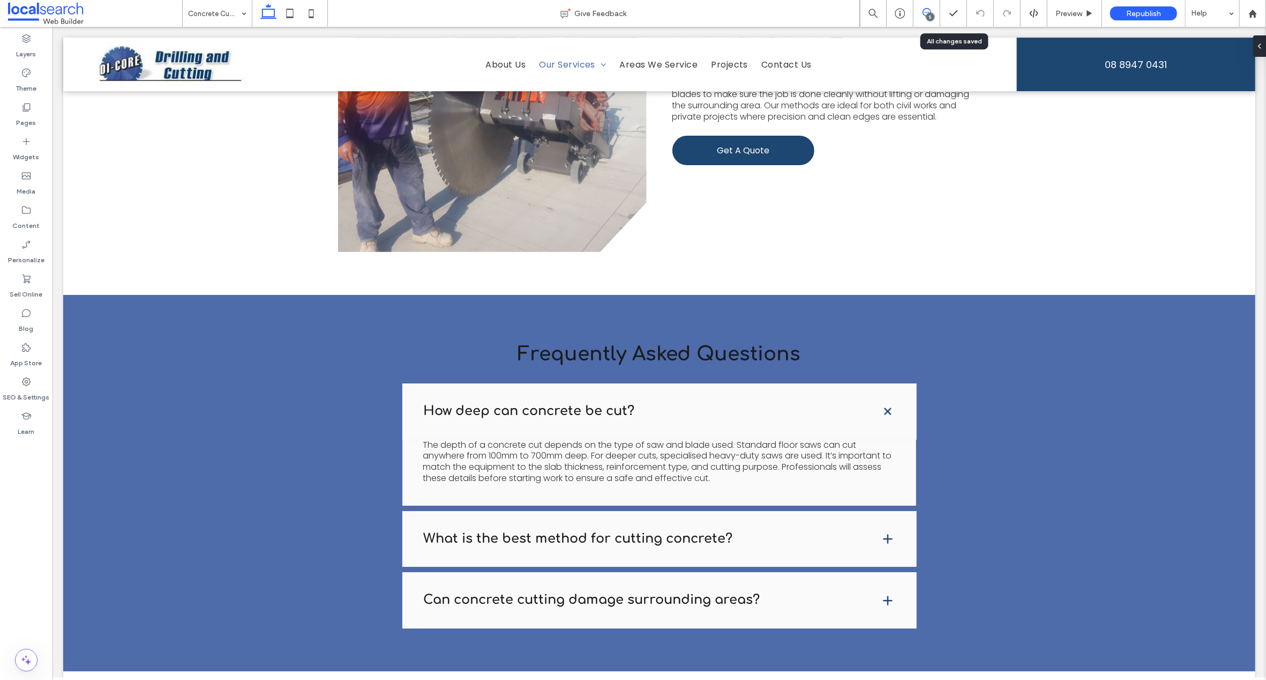
click at [919, 9] on span at bounding box center [927, 12] width 26 height 9
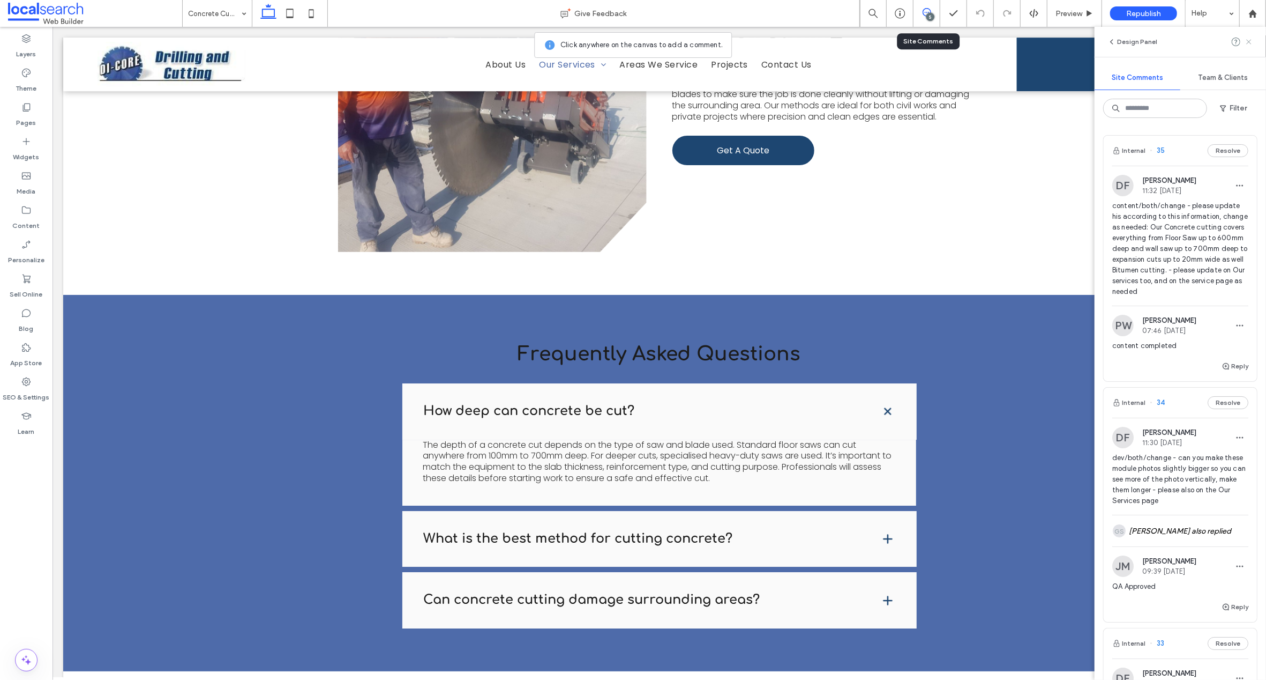
click at [1250, 41] on icon at bounding box center [1249, 42] width 9 height 9
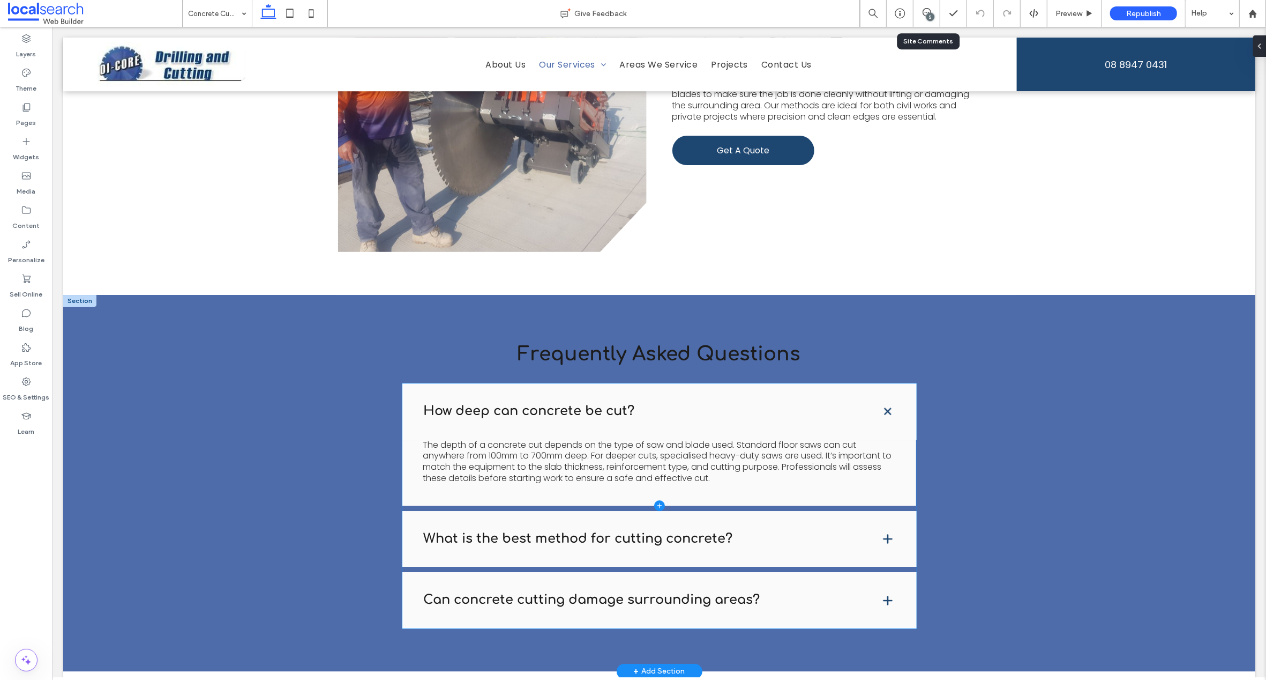
click at [884, 497] on span at bounding box center [659, 505] width 514 height 245
type input "*"
click at [879, 498] on span at bounding box center [659, 505] width 514 height 245
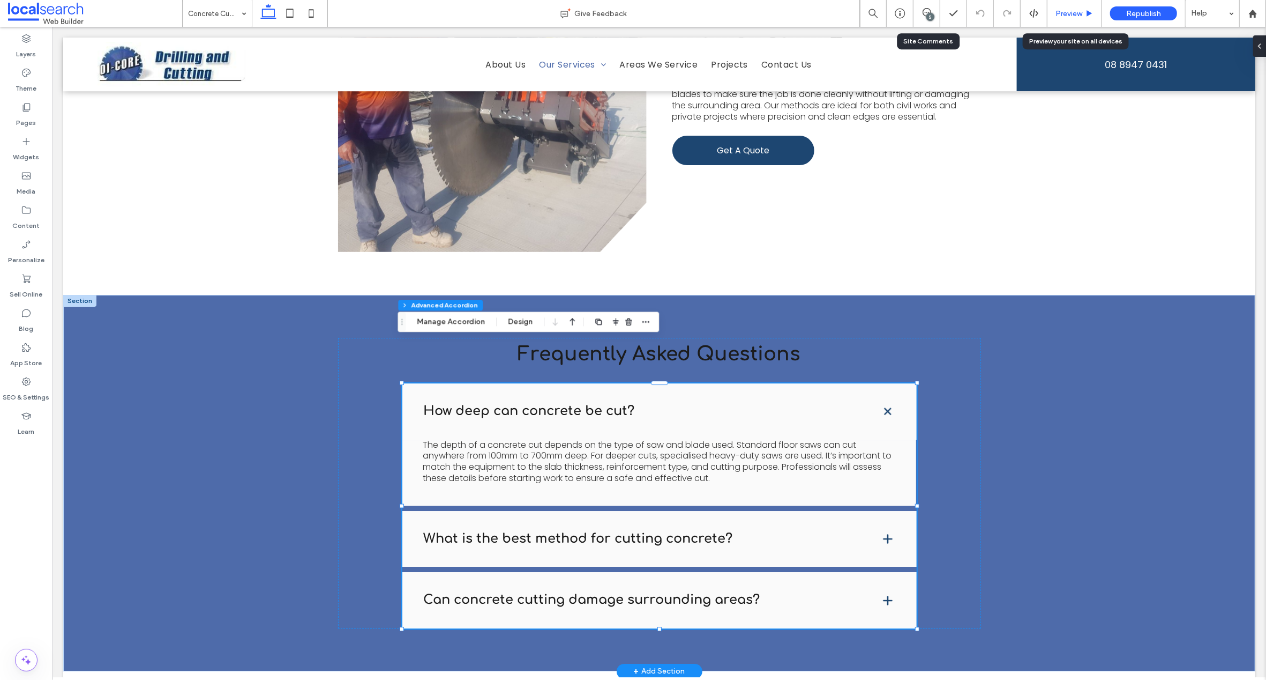
drag, startPoint x: 1071, startPoint y: 8, endPoint x: 1028, endPoint y: 136, distance: 135.1
click at [1071, 9] on span "Preview" at bounding box center [1069, 13] width 27 height 9
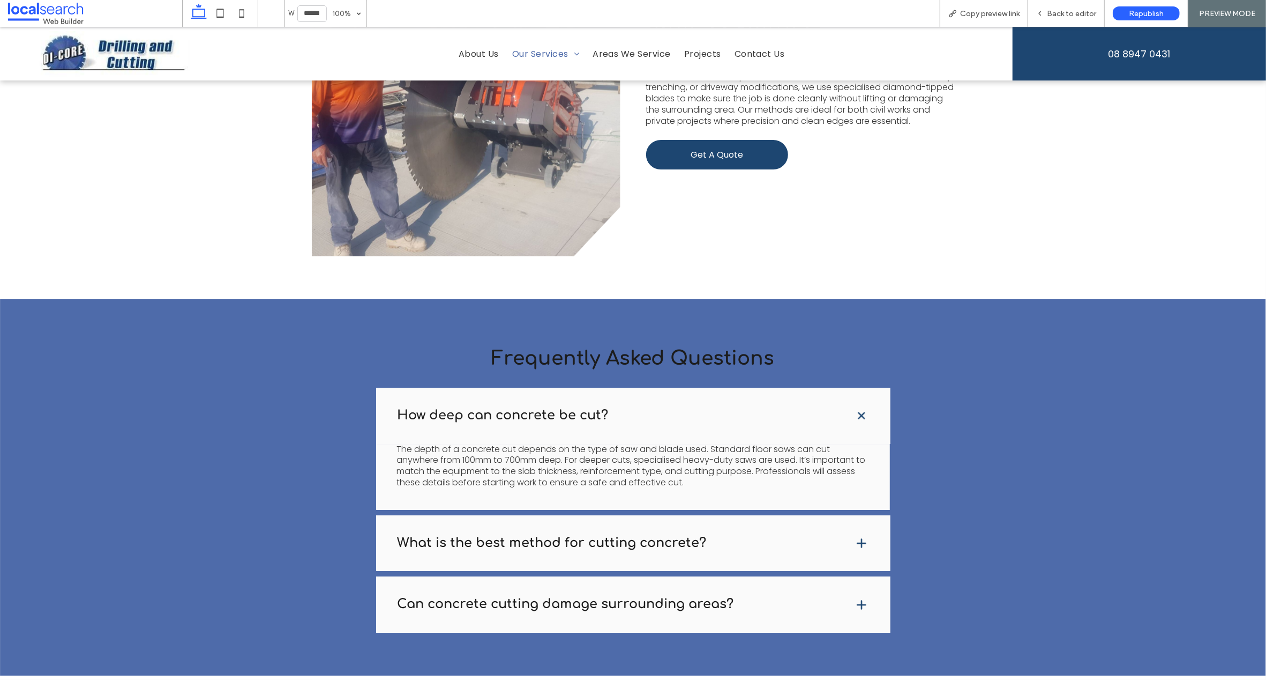
scroll to position [3239, 0]
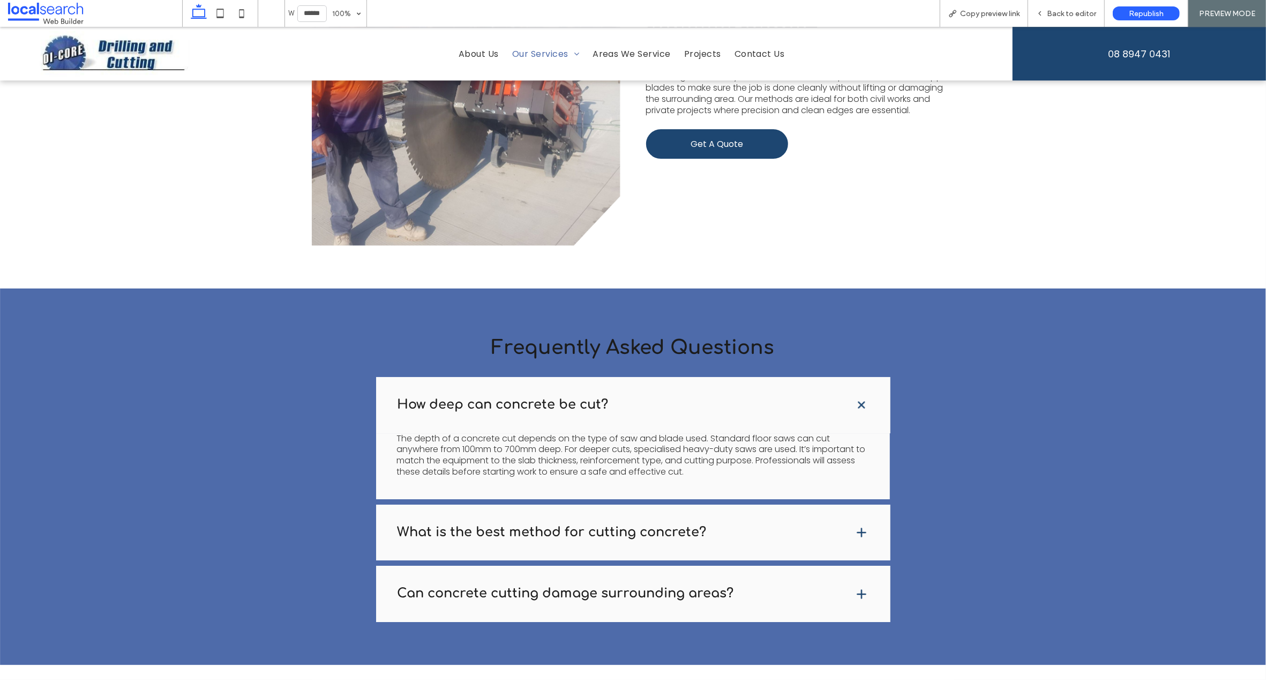
click at [859, 526] on span at bounding box center [861, 532] width 13 height 13
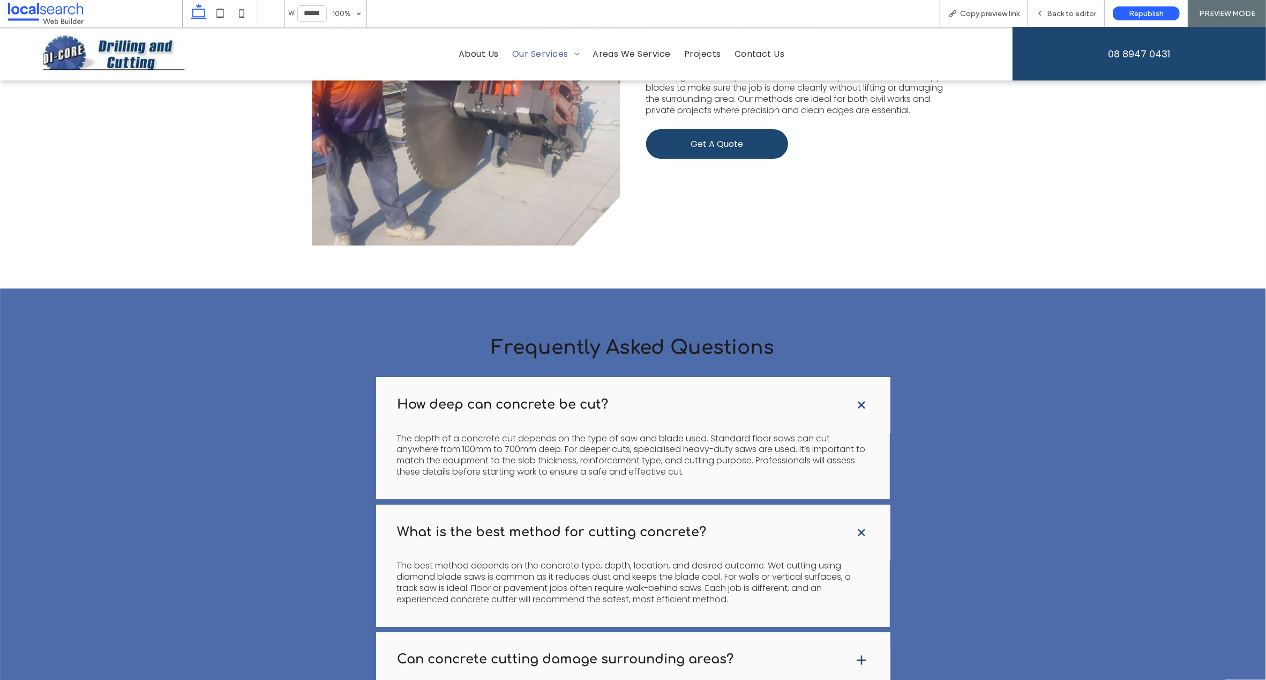
click at [857, 653] on span at bounding box center [861, 659] width 13 height 13
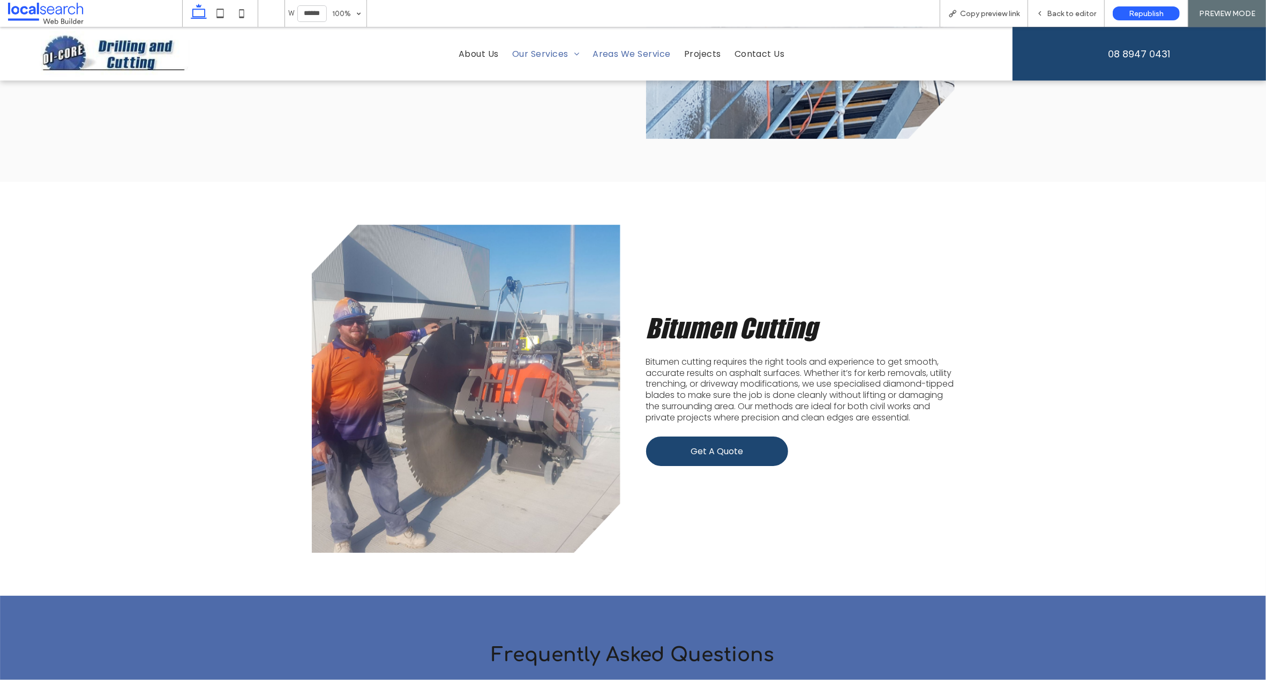
scroll to position [2804, 0]
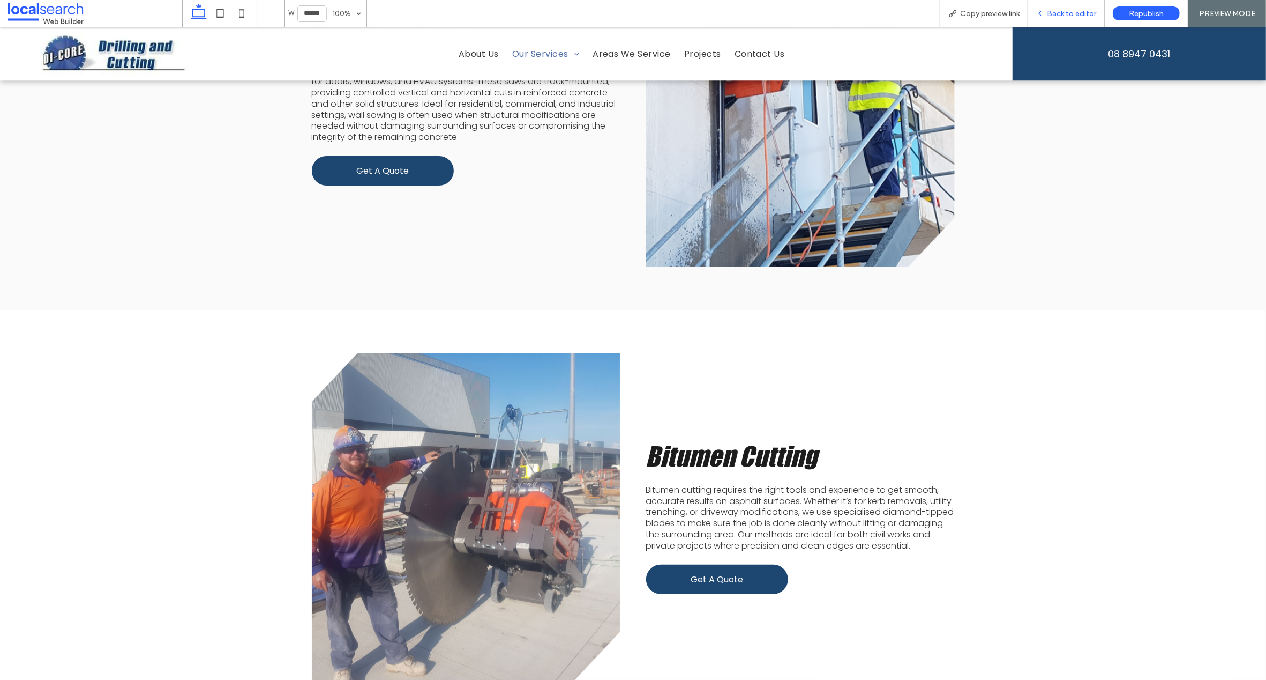
click at [1065, 11] on span "Back to editor" at bounding box center [1071, 13] width 49 height 9
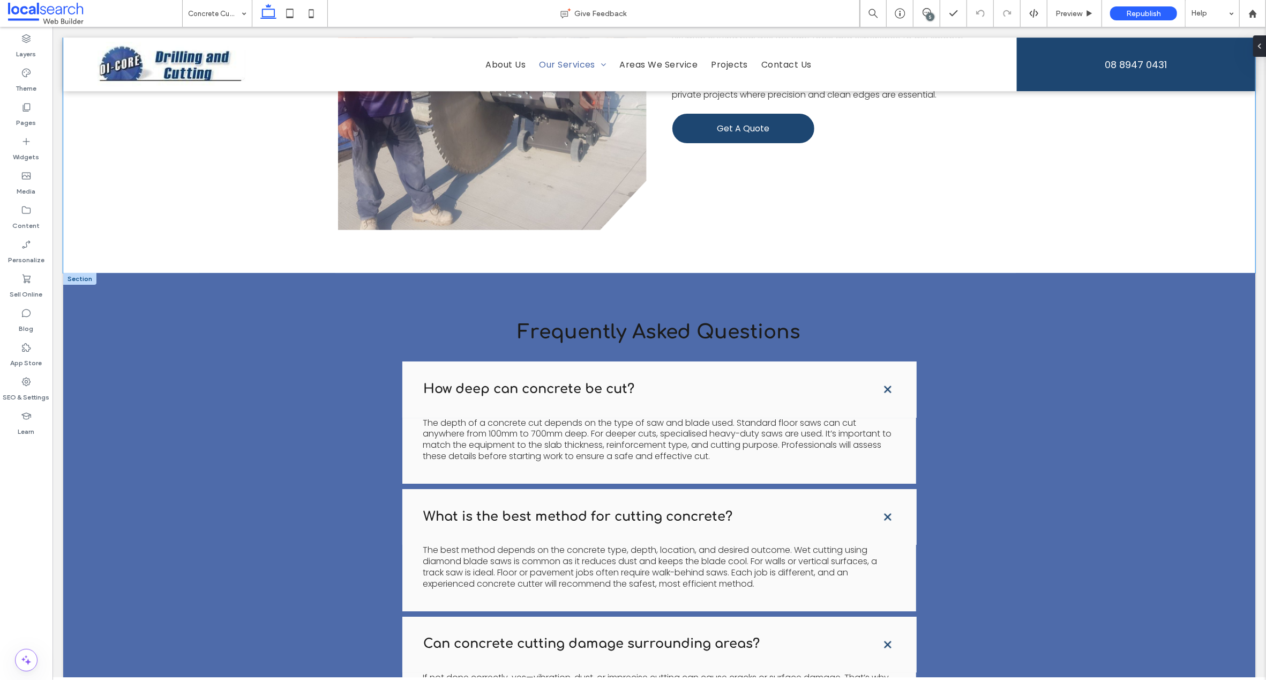
scroll to position [3296, 0]
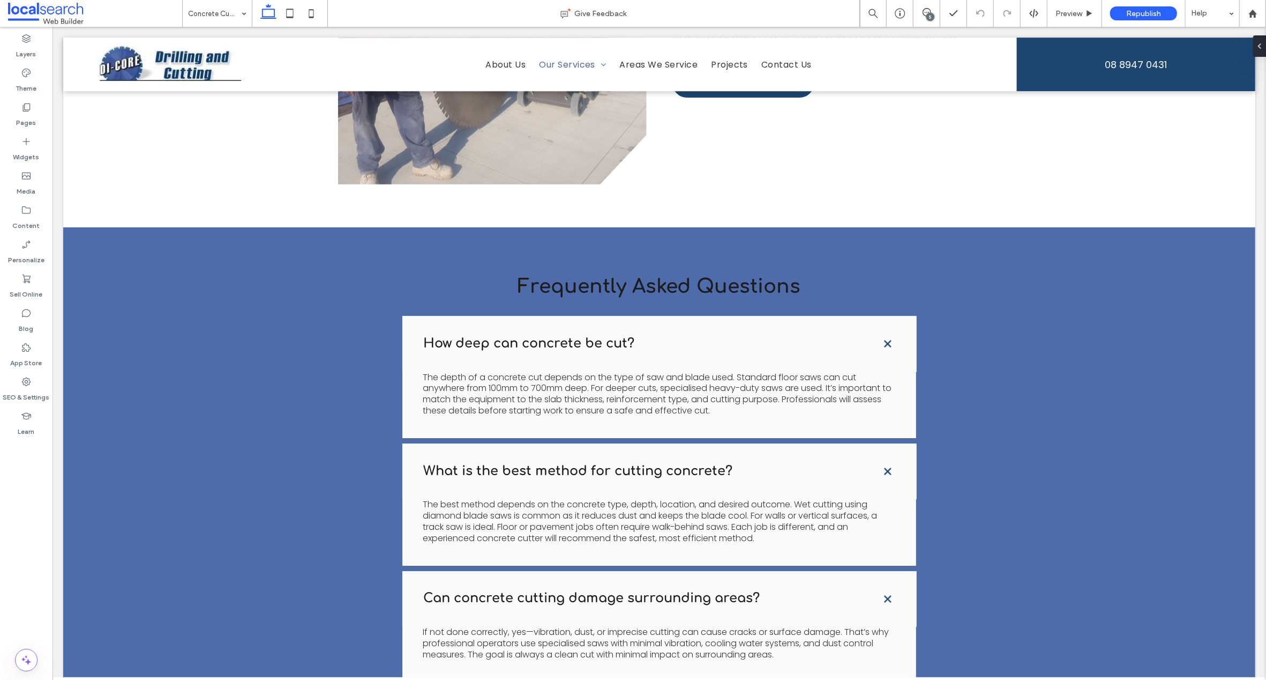
click at [927, 13] on div "5" at bounding box center [931, 17] width 8 height 8
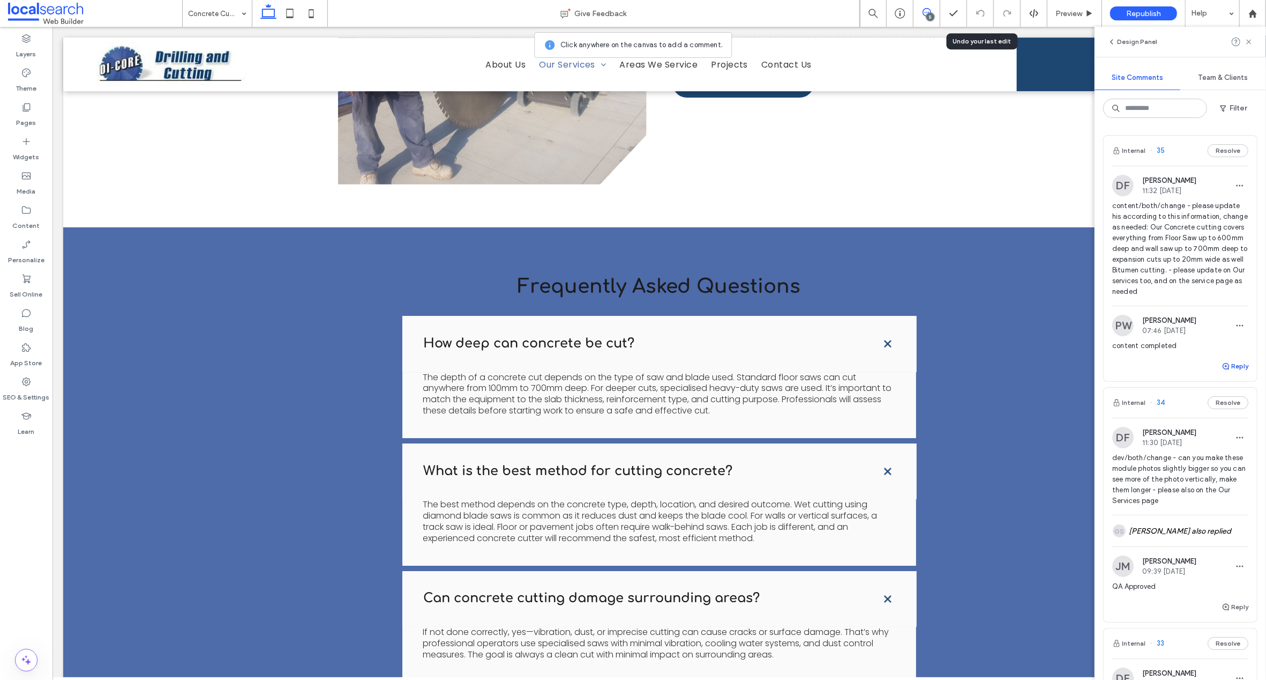
click at [1222, 370] on icon "button" at bounding box center [1226, 366] width 9 height 9
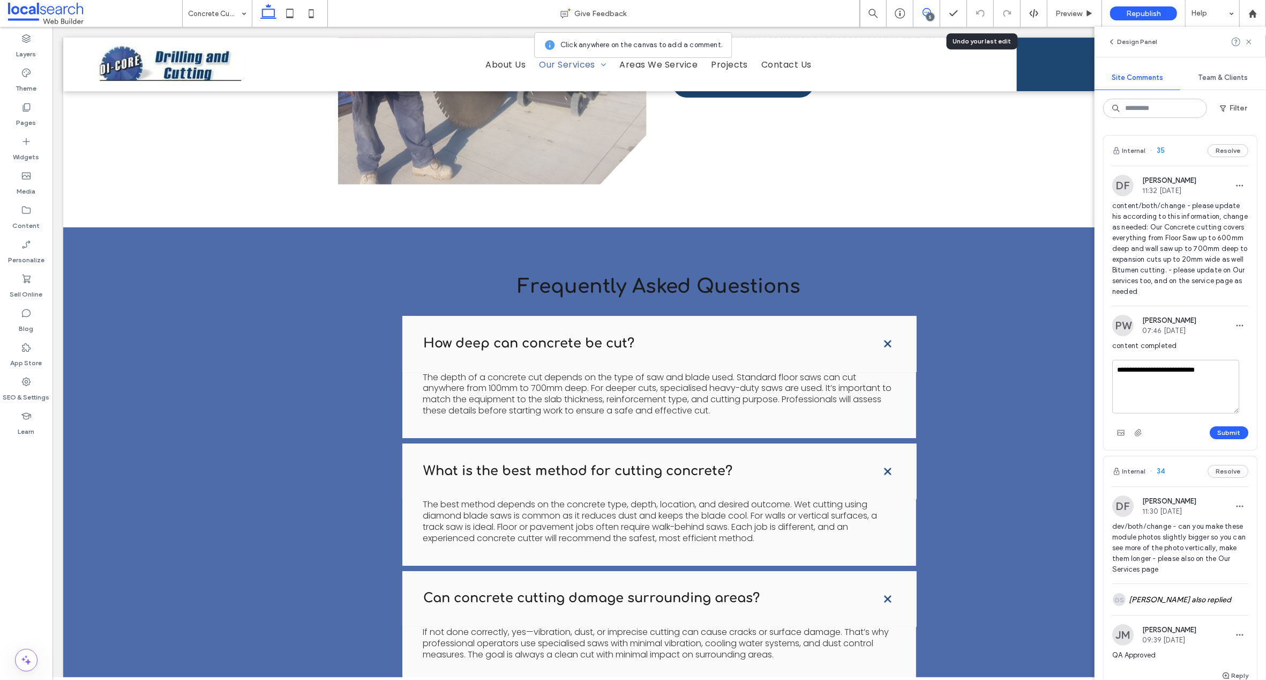
type textarea "**********"
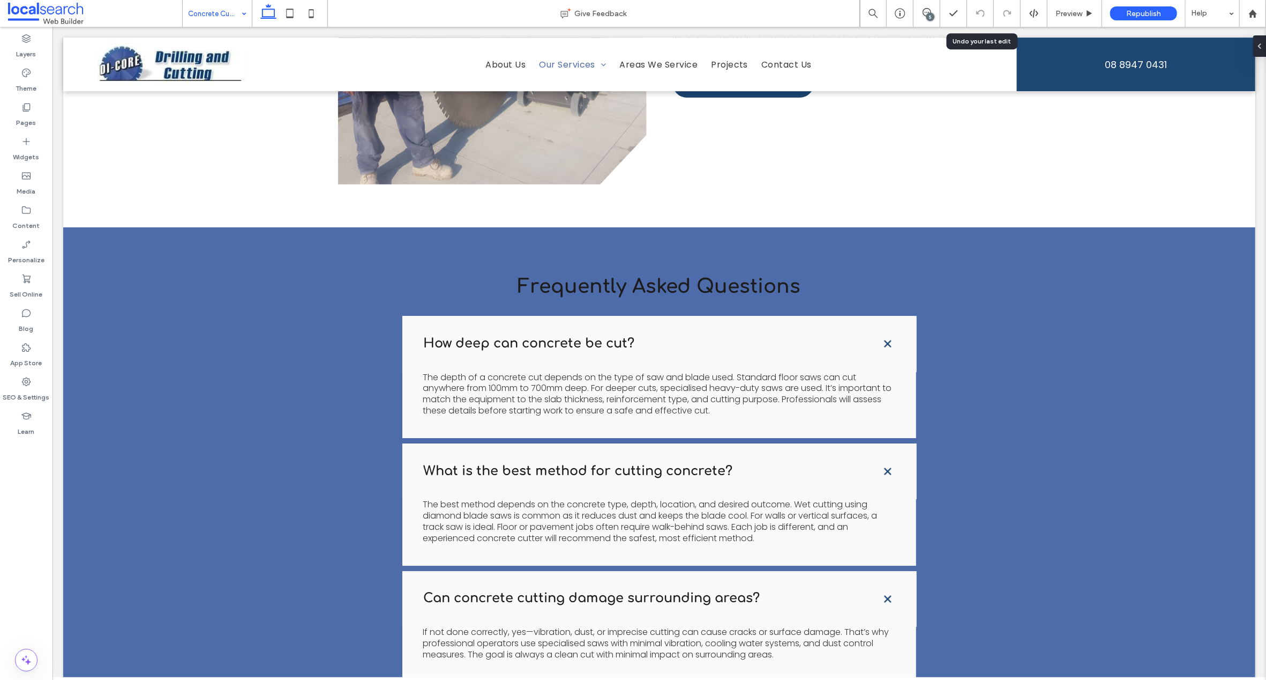
click at [930, 16] on div "5" at bounding box center [931, 17] width 8 height 8
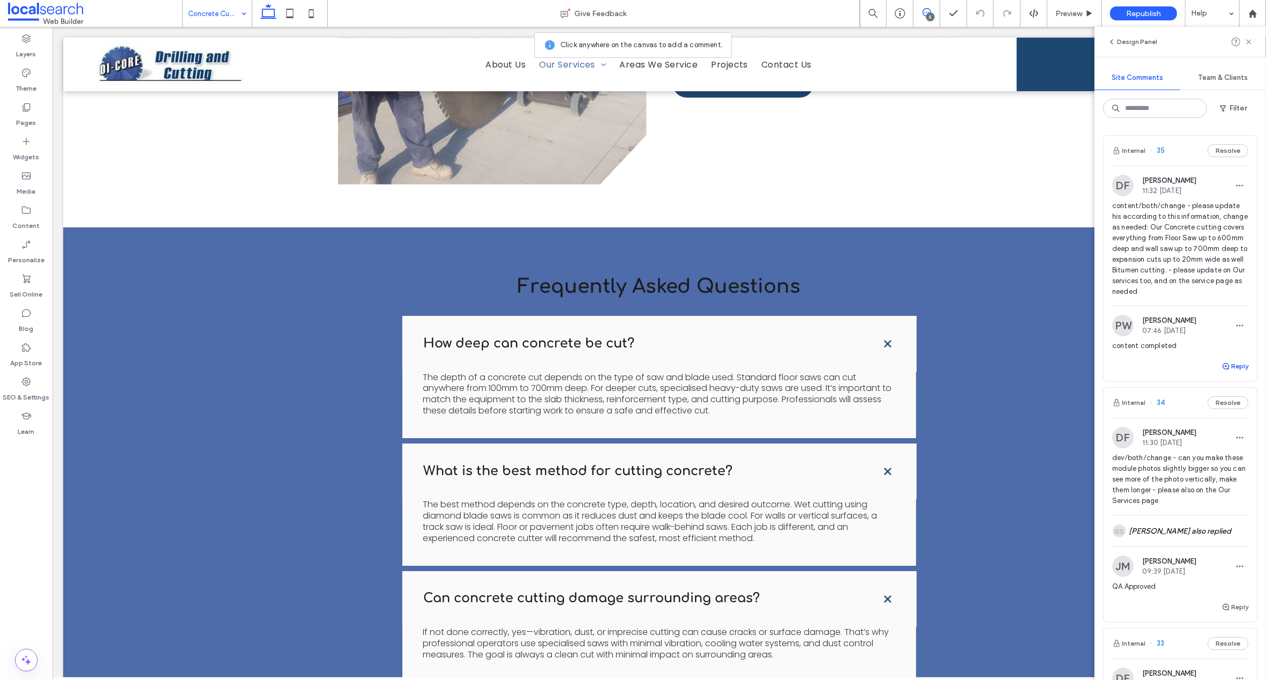
click at [1223, 369] on use "button" at bounding box center [1226, 366] width 6 height 6
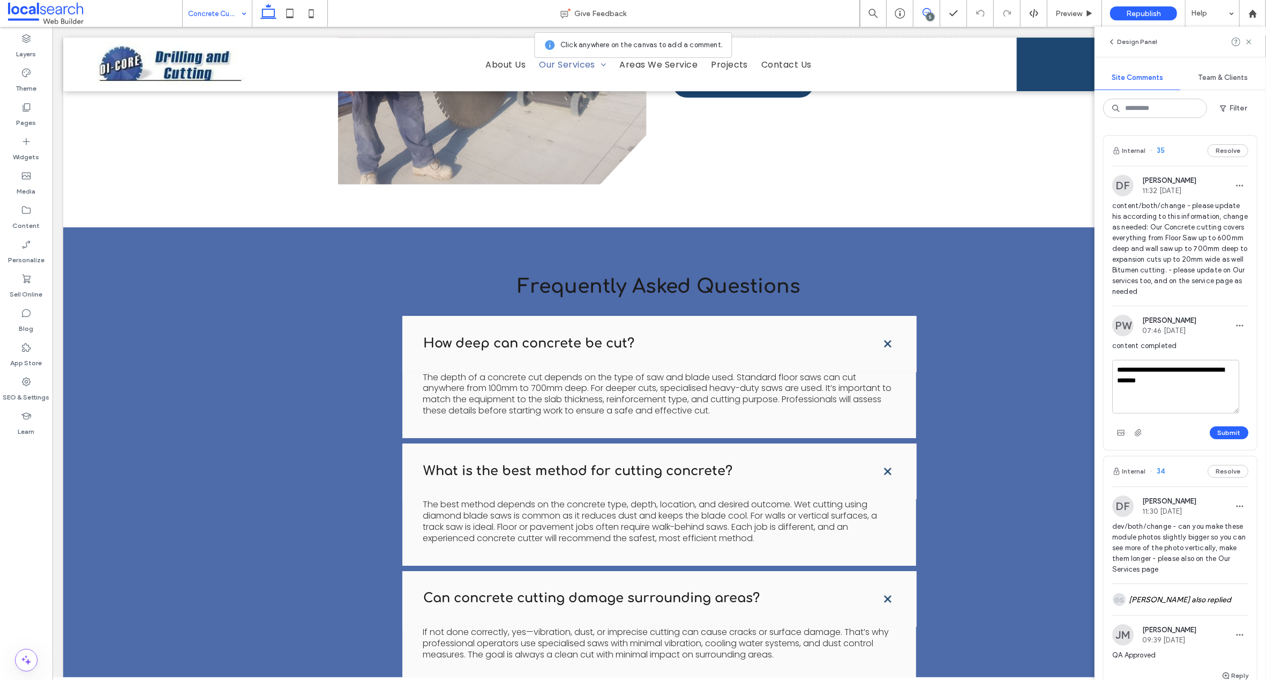
click at [1128, 393] on textarea "**********" at bounding box center [1176, 387] width 127 height 54
click at [1185, 380] on textarea "**********" at bounding box center [1176, 387] width 127 height 54
click at [1183, 380] on textarea "**********" at bounding box center [1176, 387] width 127 height 54
click at [1188, 405] on textarea "**********" at bounding box center [1176, 387] width 127 height 54
type textarea "**********"
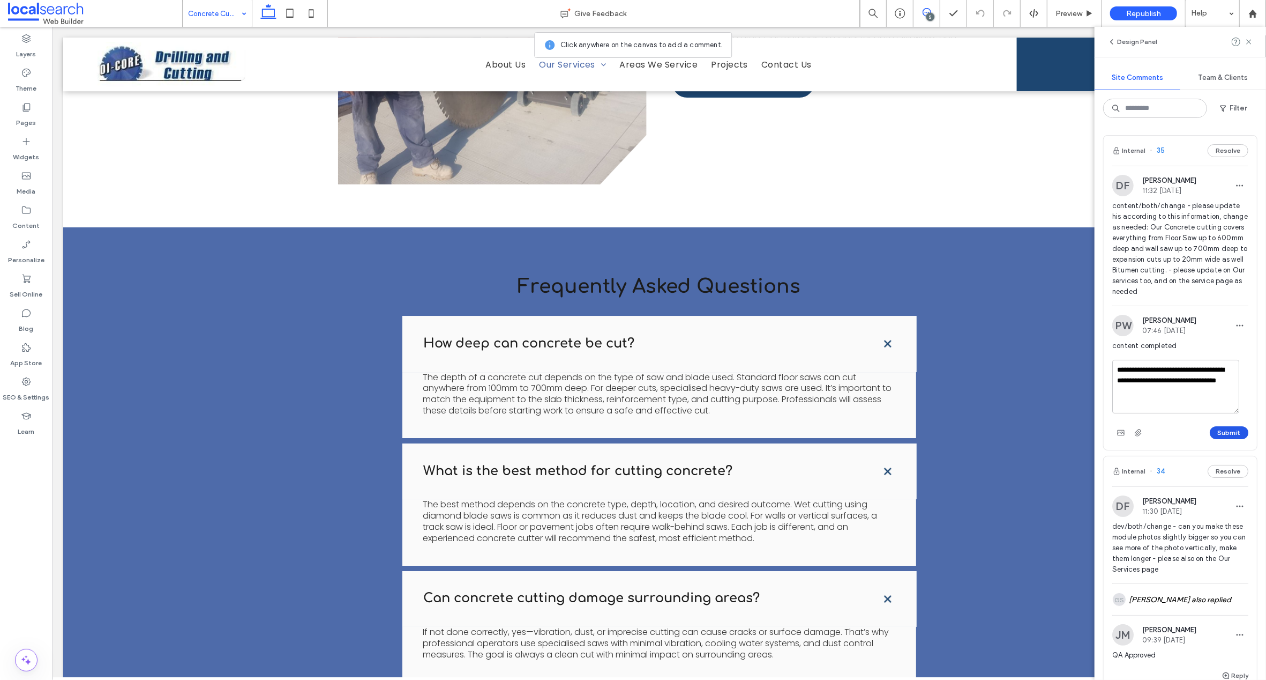
click at [1216, 439] on button "Submit" at bounding box center [1229, 432] width 39 height 13
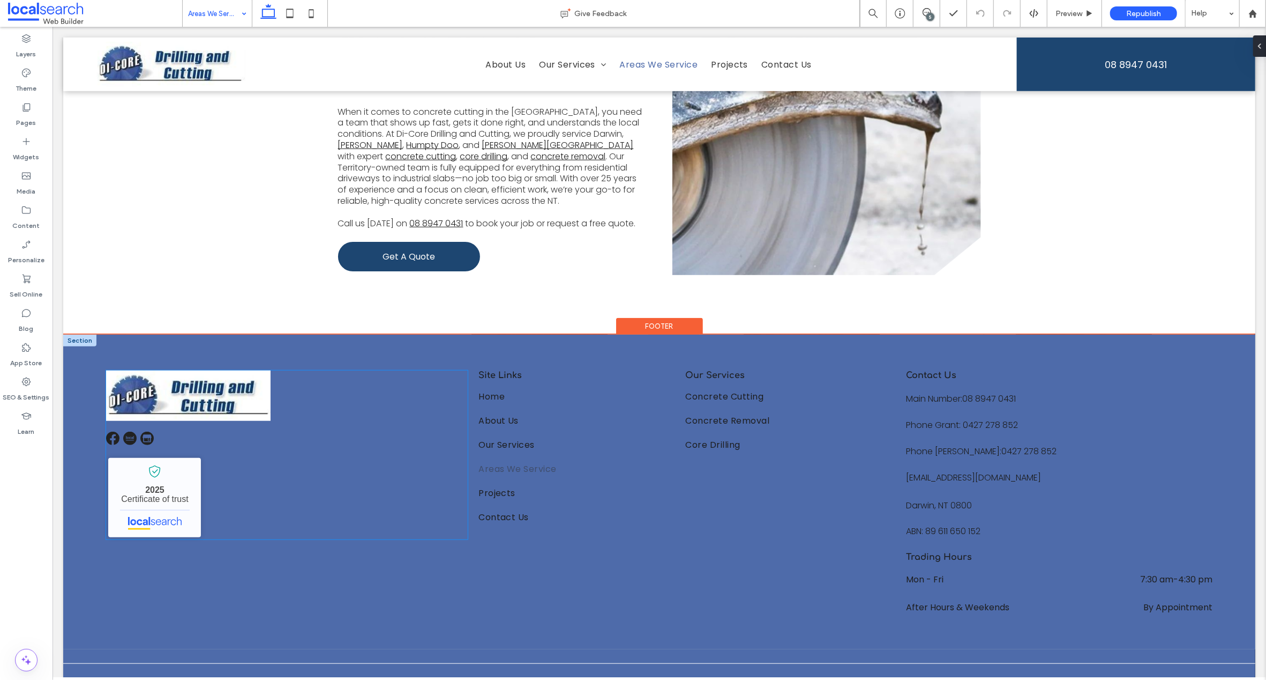
scroll to position [670, 0]
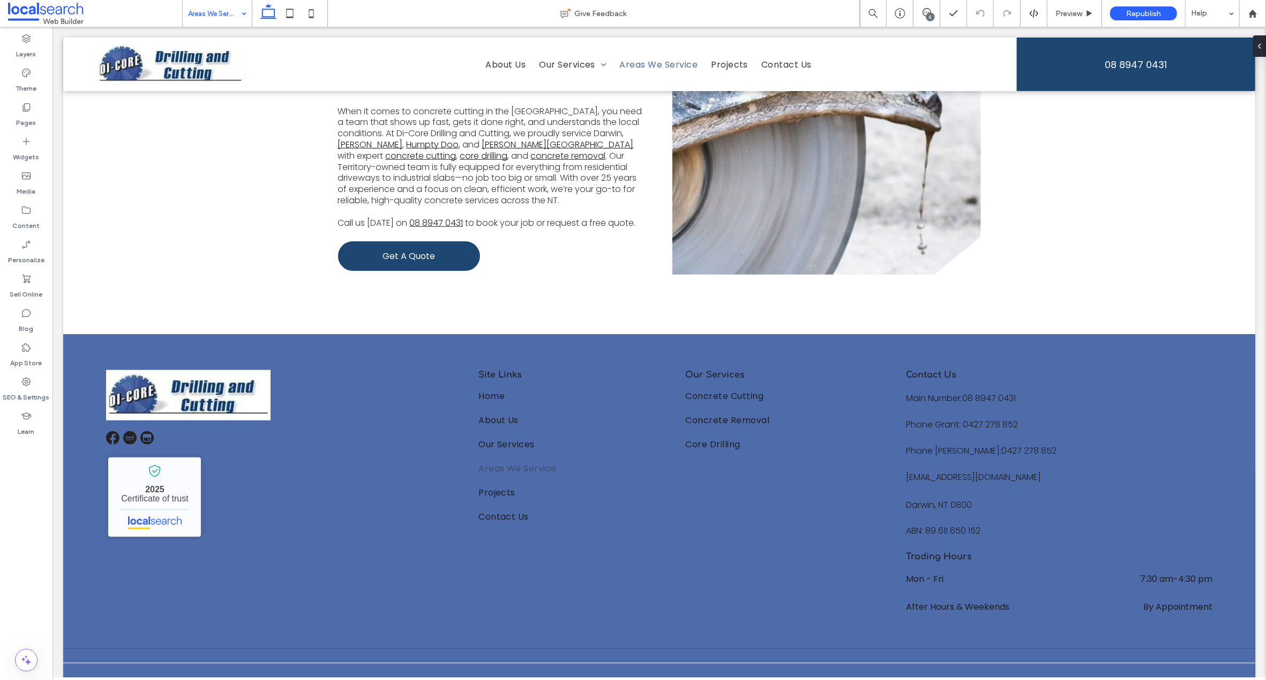
click at [208, 16] on input at bounding box center [214, 13] width 53 height 27
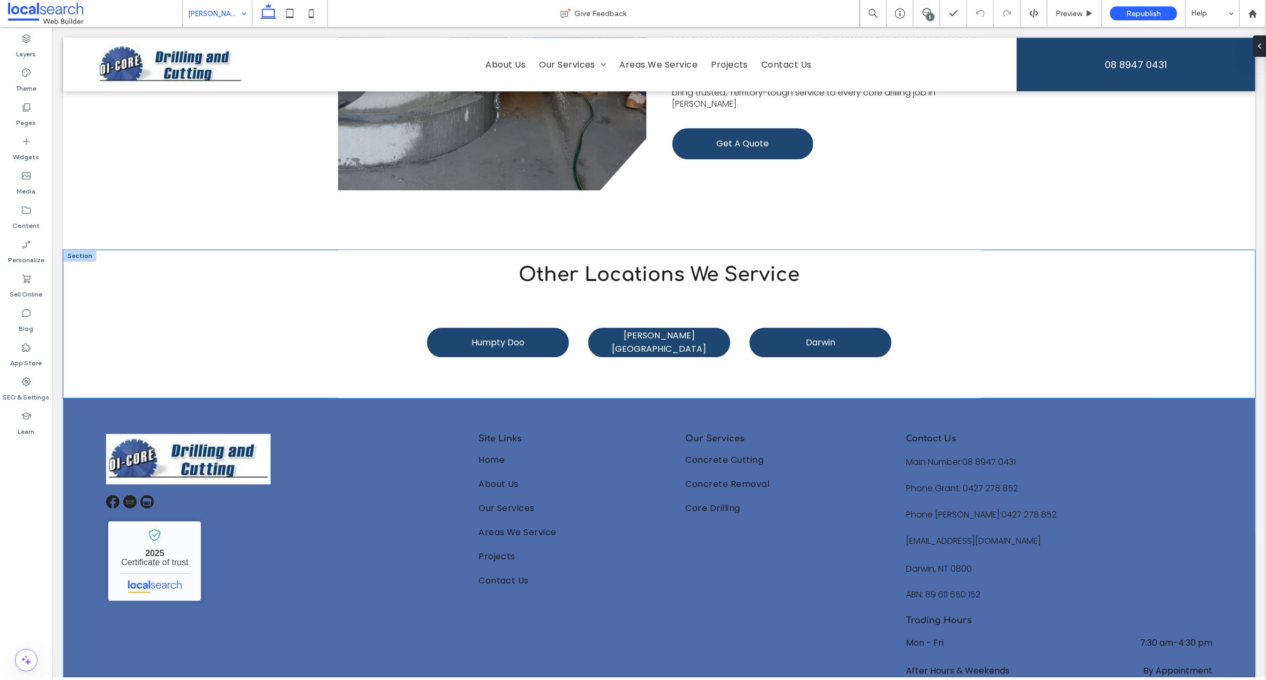
scroll to position [2609, 0]
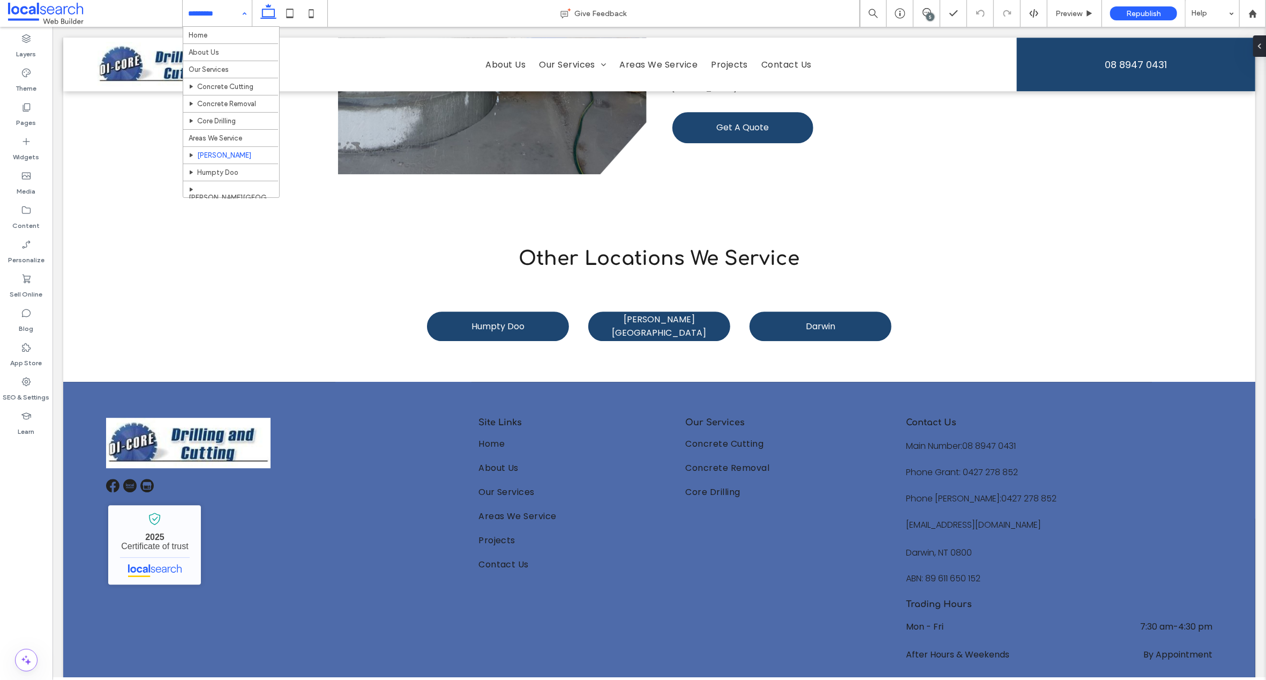
click at [200, 13] on input at bounding box center [214, 13] width 53 height 27
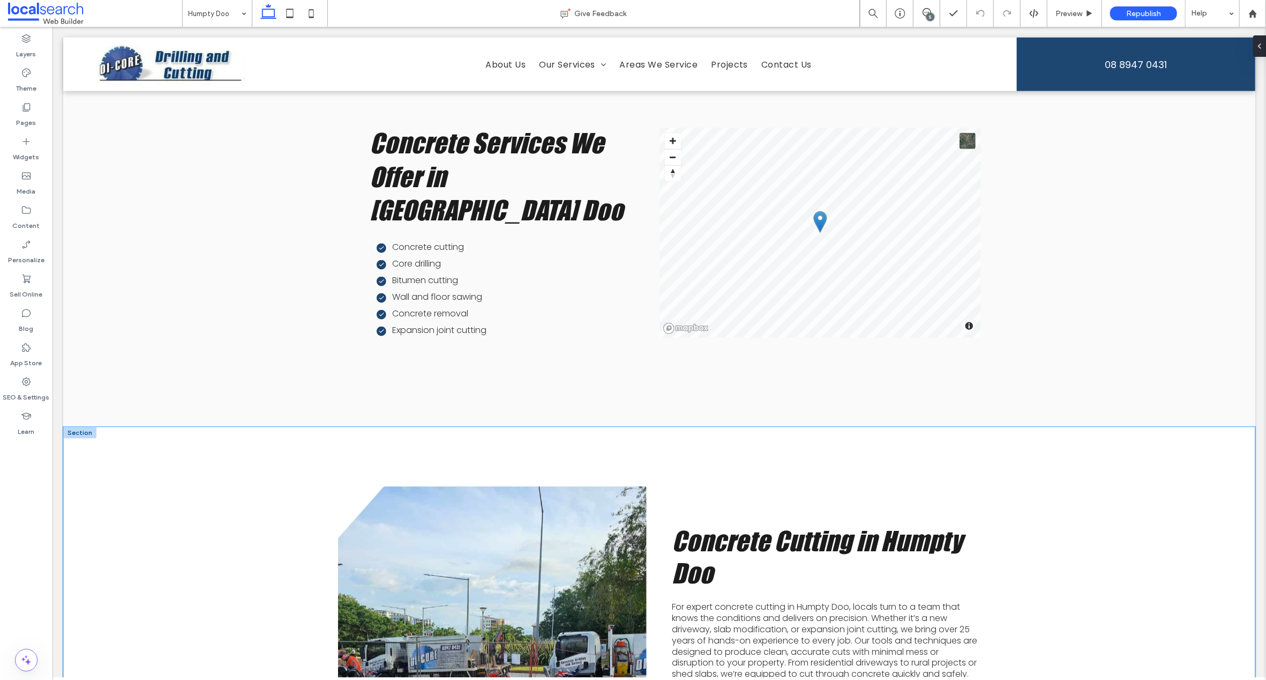
scroll to position [1165, 0]
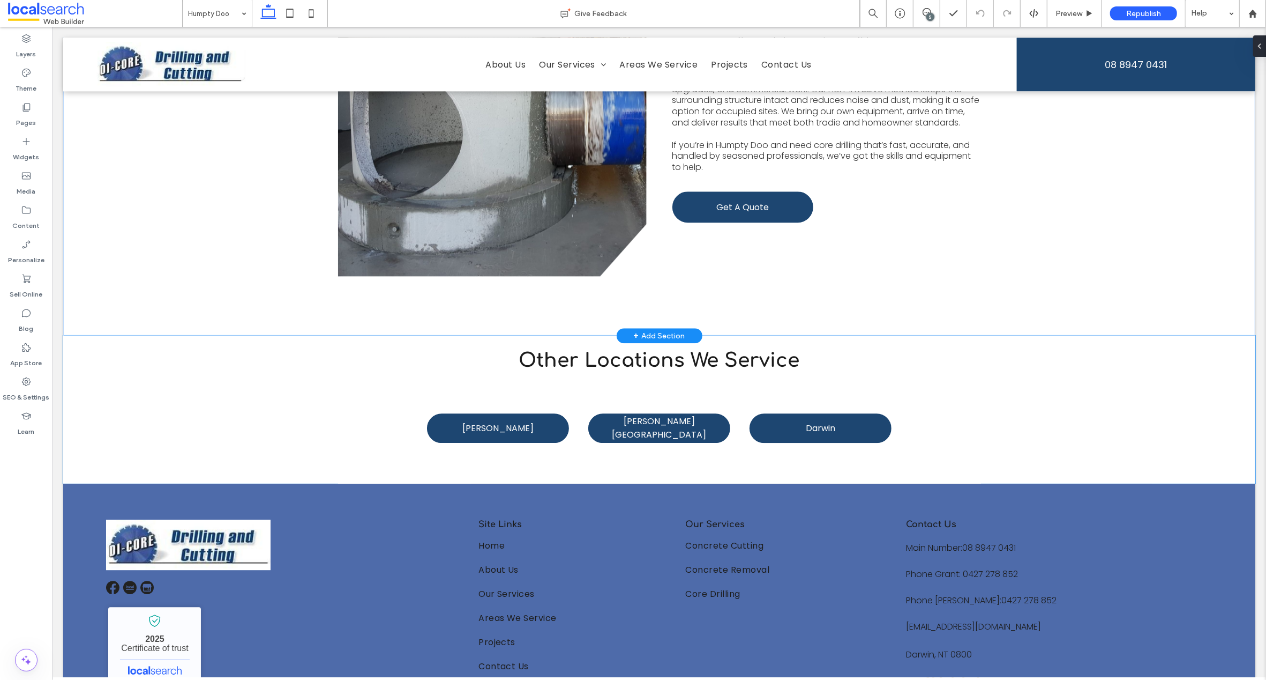
scroll to position [2635, 0]
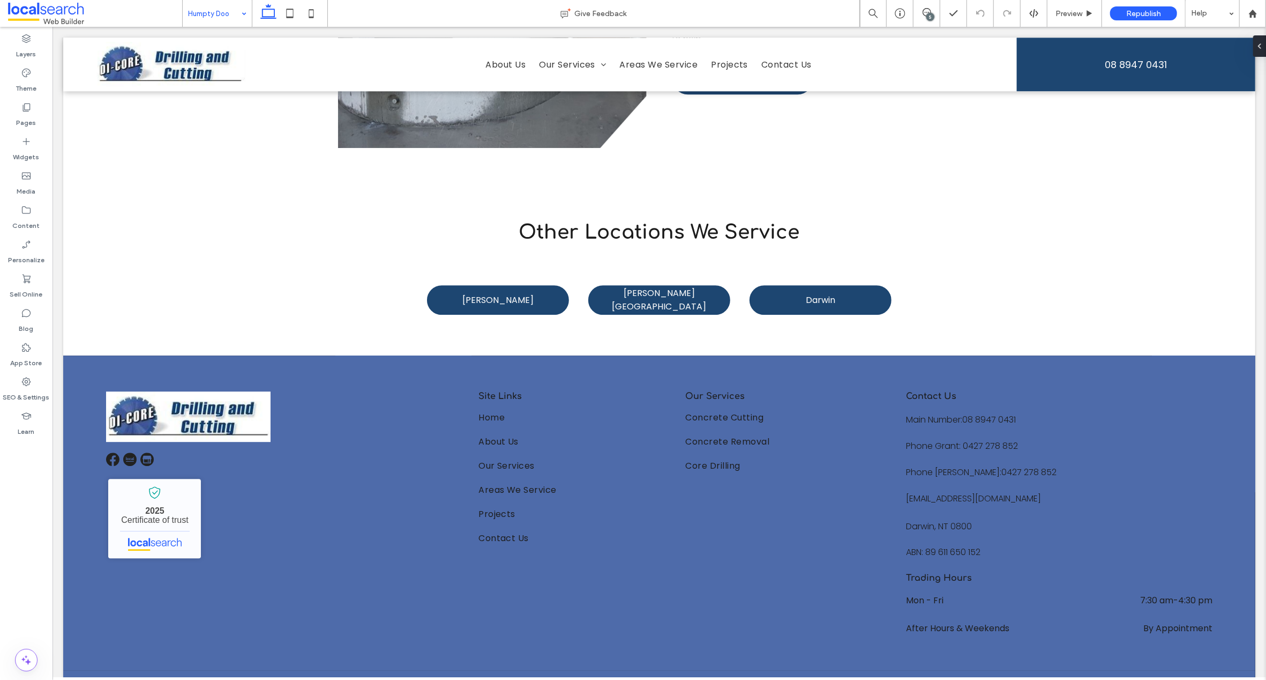
click at [199, 12] on input at bounding box center [214, 13] width 53 height 27
click at [927, 14] on div "5" at bounding box center [931, 17] width 8 height 8
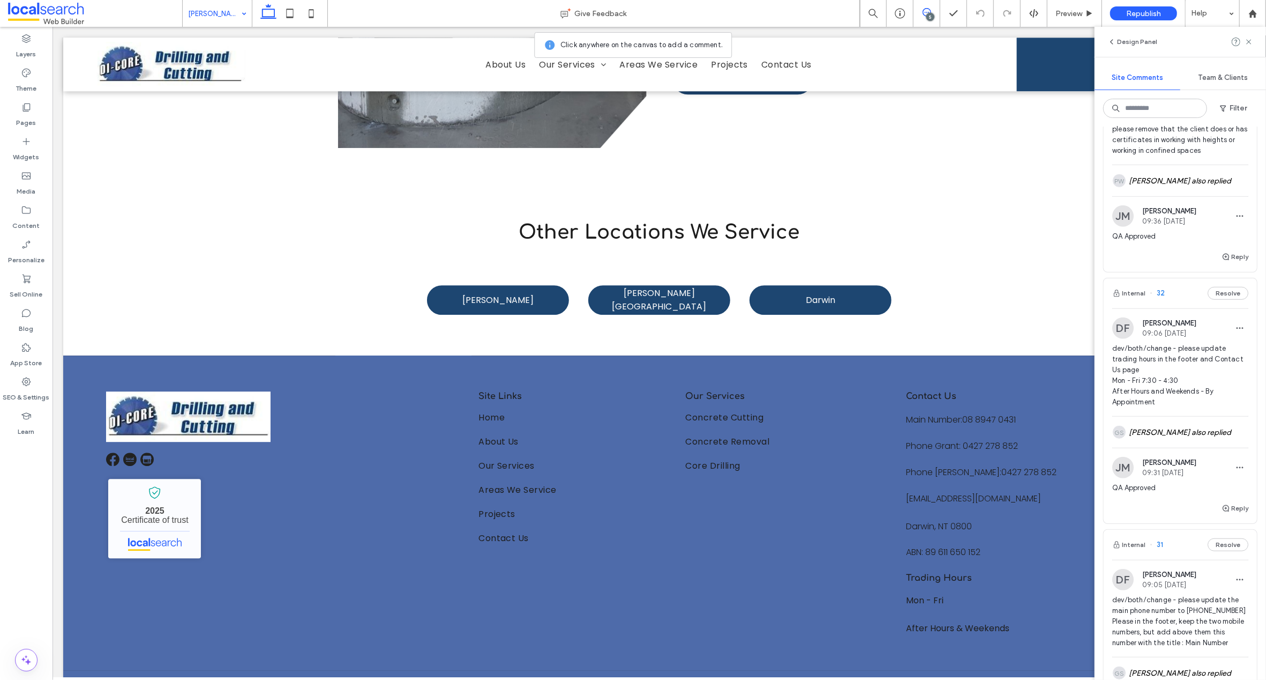
scroll to position [683, 0]
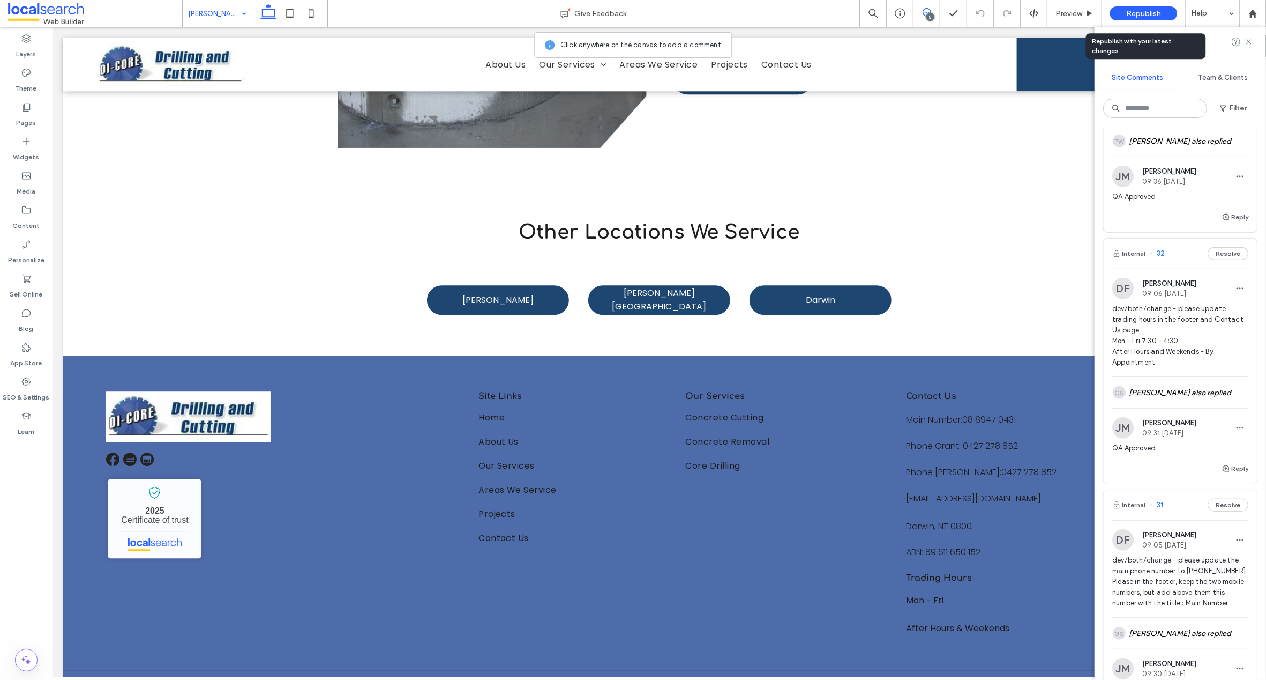
click at [1144, 8] on div "Republish" at bounding box center [1143, 13] width 67 height 14
